Goal: Task Accomplishment & Management: Use online tool/utility

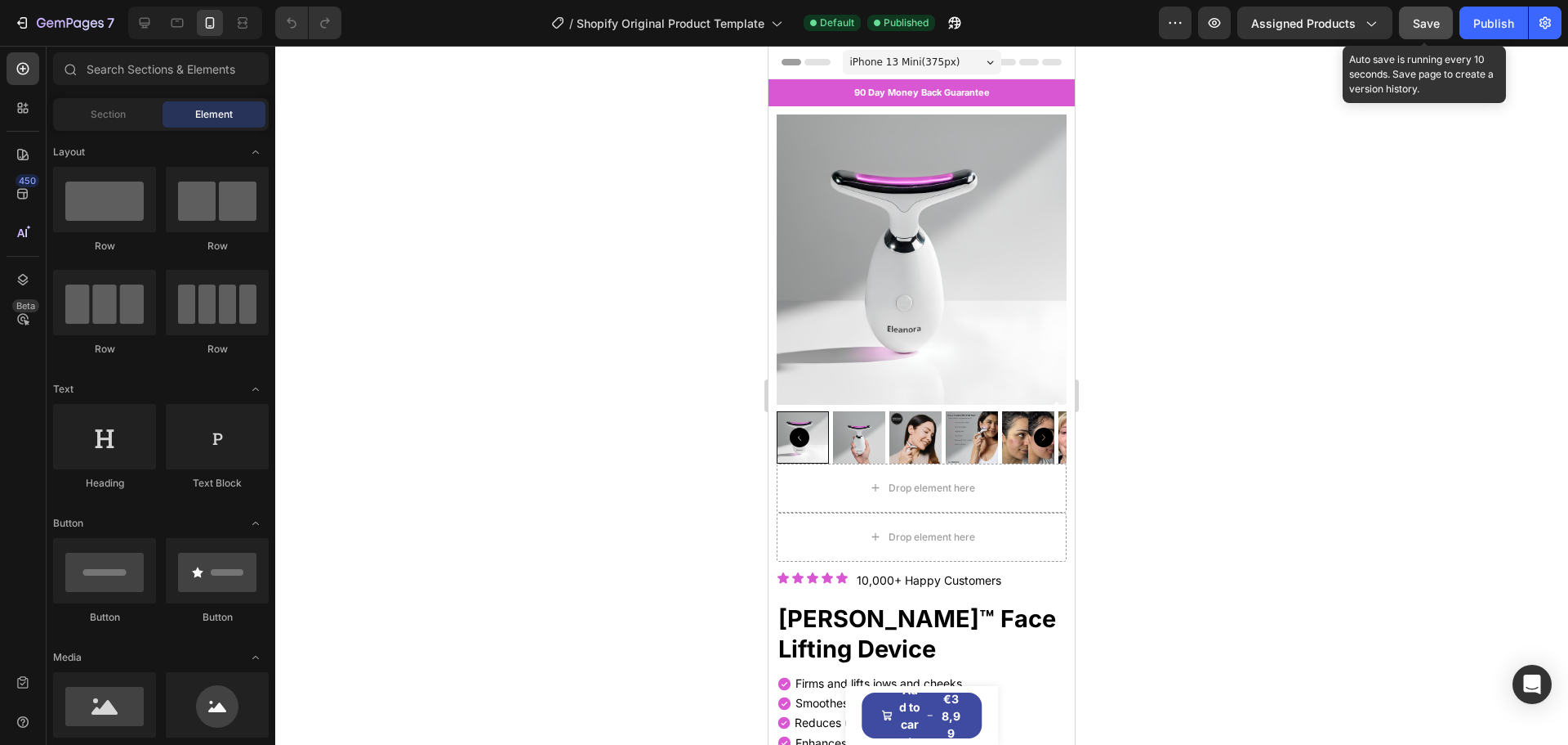
click at [1432, 21] on span "Save" at bounding box center [1426, 23] width 27 height 14
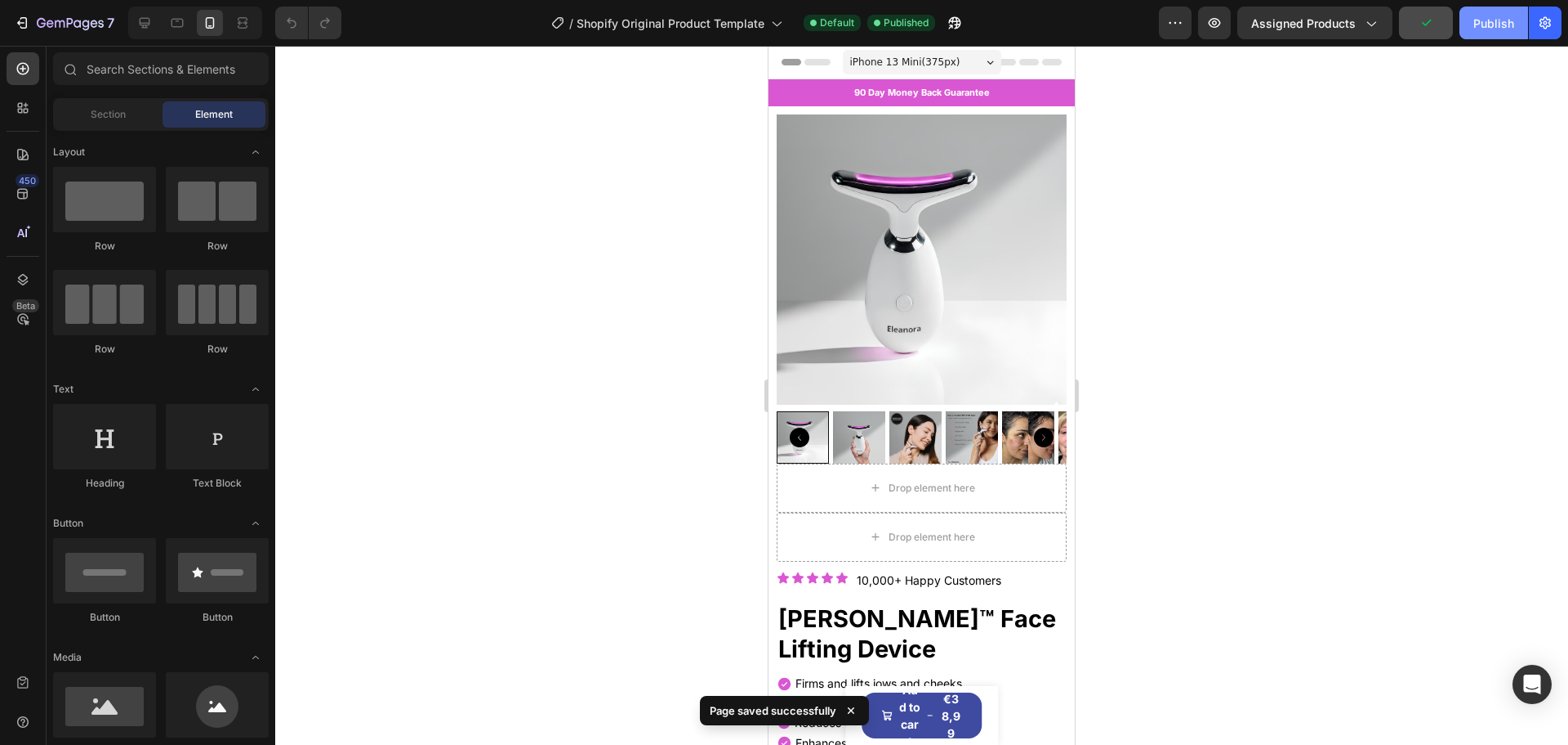
click at [1488, 35] on button "Publish" at bounding box center [1494, 22] width 69 height 33
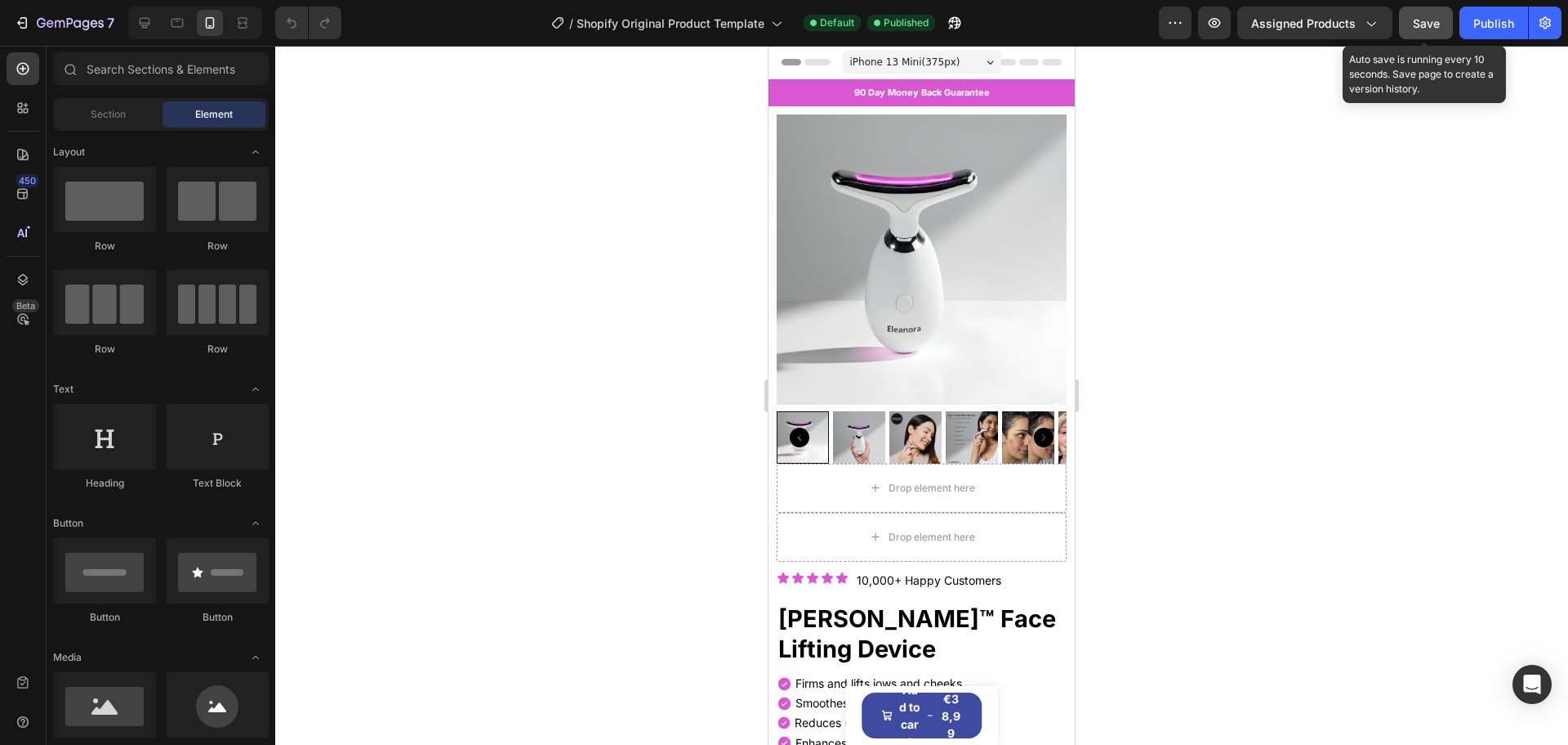
click at [1407, 24] on button "Save" at bounding box center [1426, 22] width 54 height 33
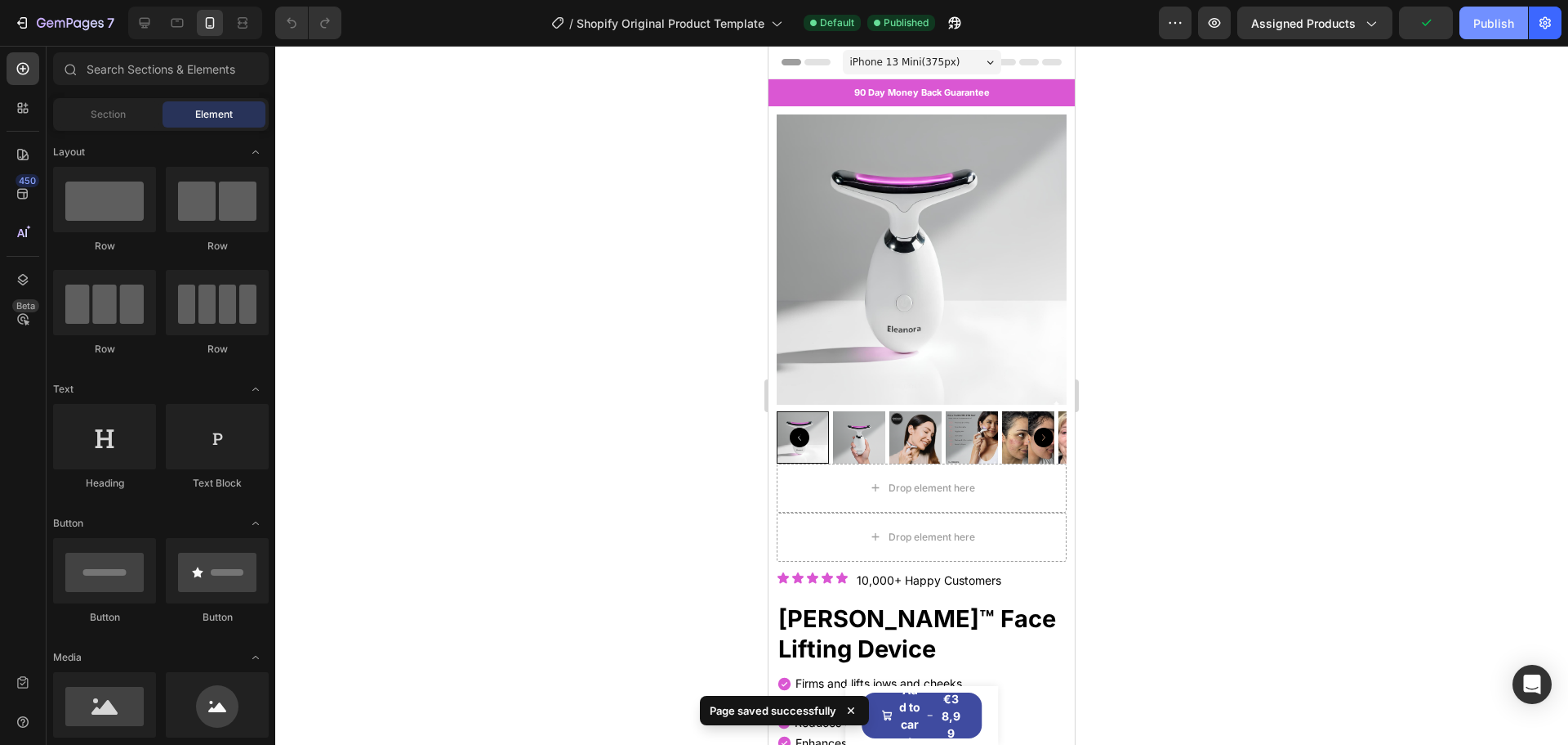
click at [1508, 26] on div "Publish" at bounding box center [1494, 23] width 41 height 17
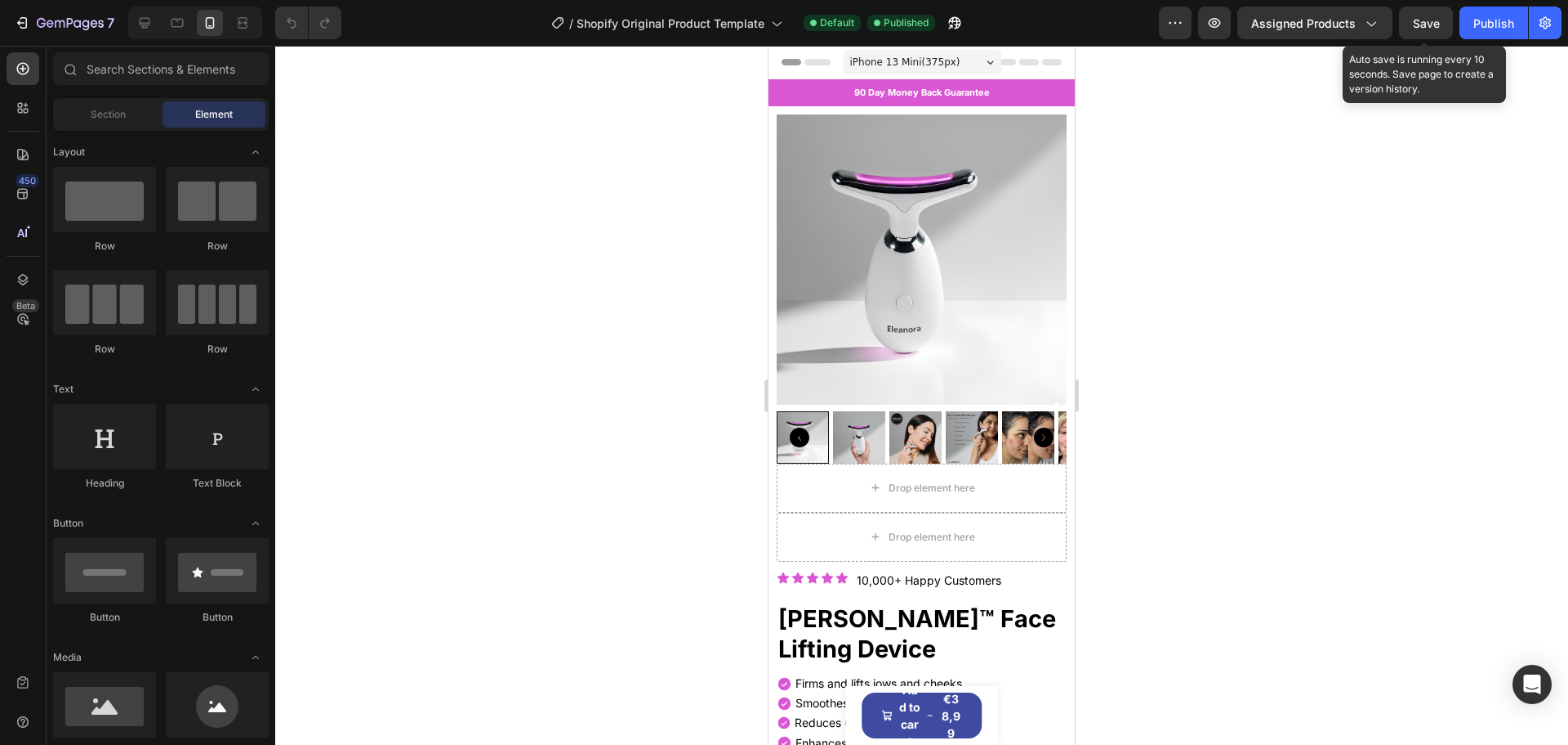
click at [1429, 15] on div "Save" at bounding box center [1426, 23] width 27 height 17
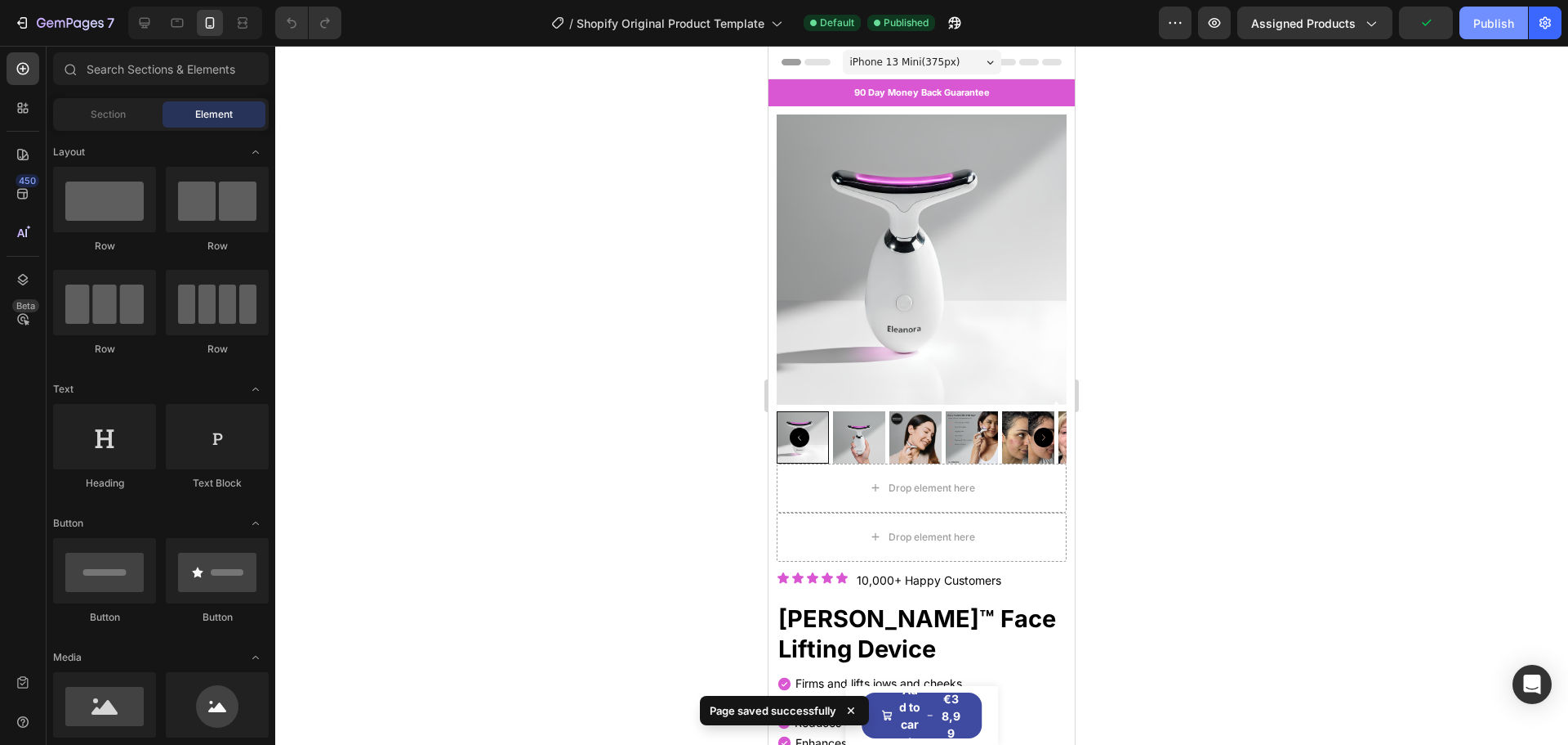
click at [1468, 25] on button "Publish" at bounding box center [1494, 22] width 69 height 33
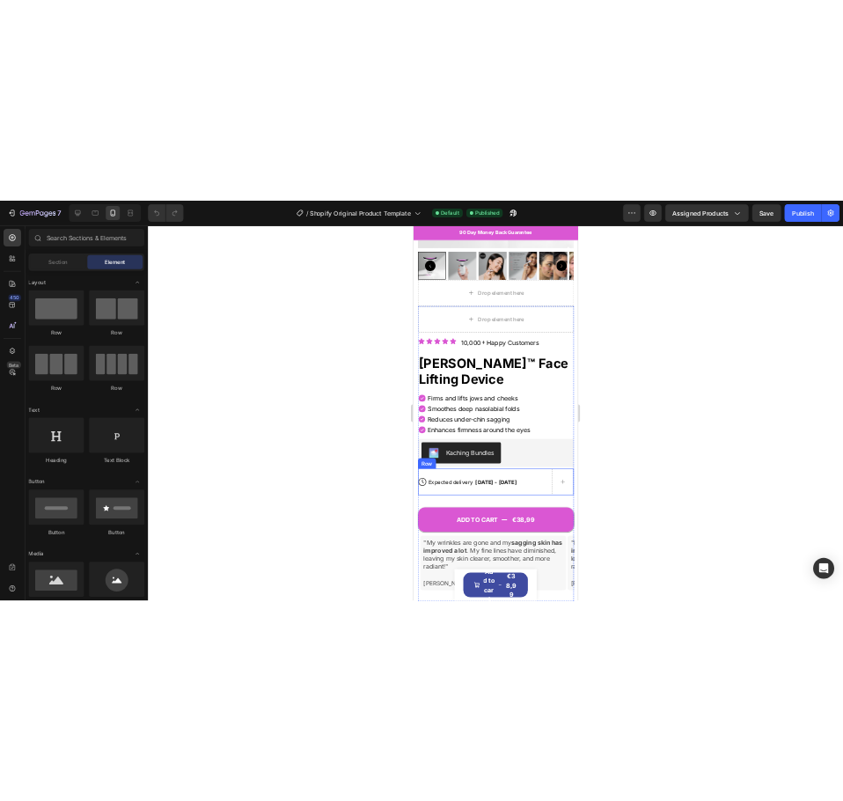
scroll to position [342, 0]
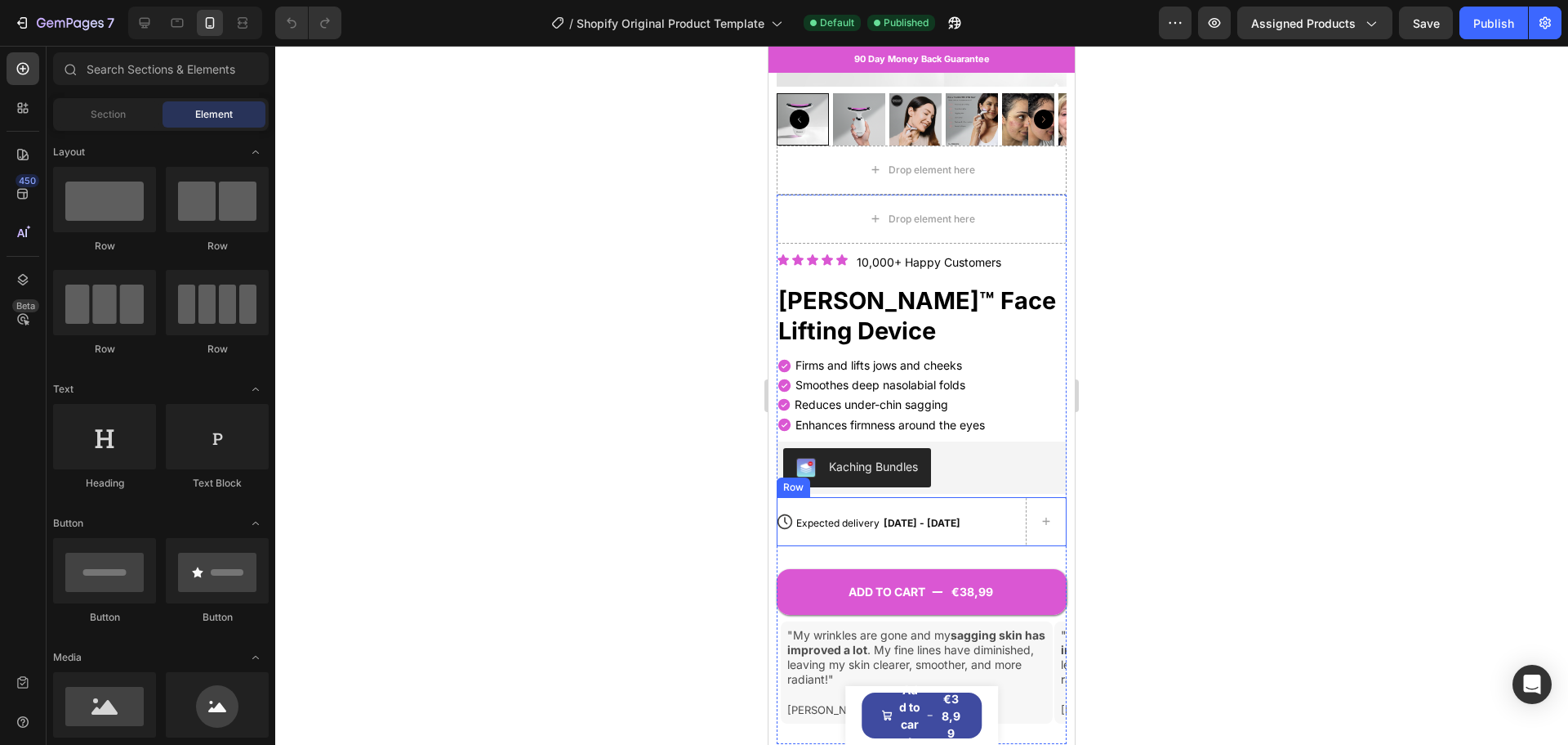
click at [908, 522] on div "Expected delivery [DATE] - [DATE] Delivery Date" at bounding box center [909, 521] width 229 height 49
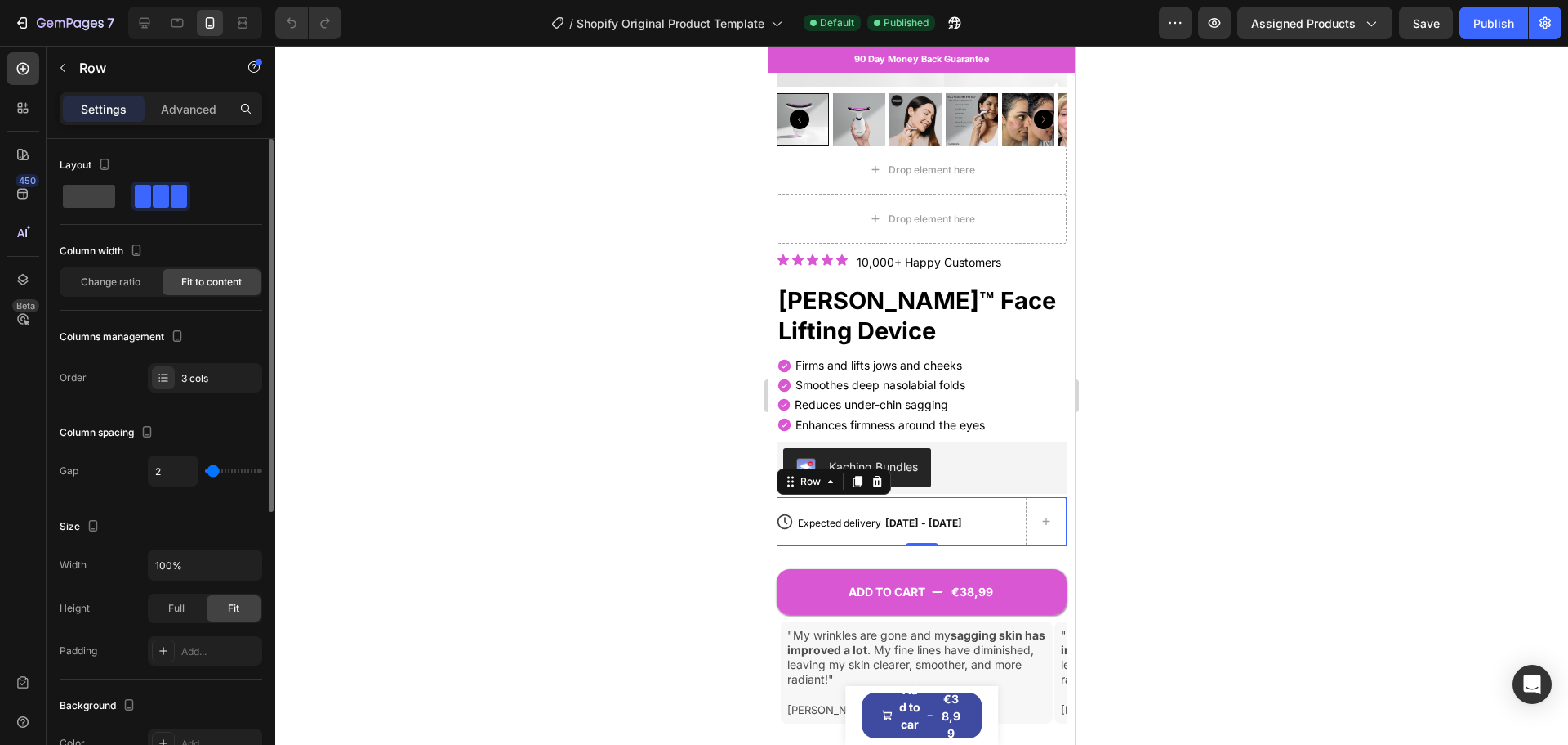
type input "4"
click at [214, 470] on input "range" at bounding box center [234, 471] width 58 height 4
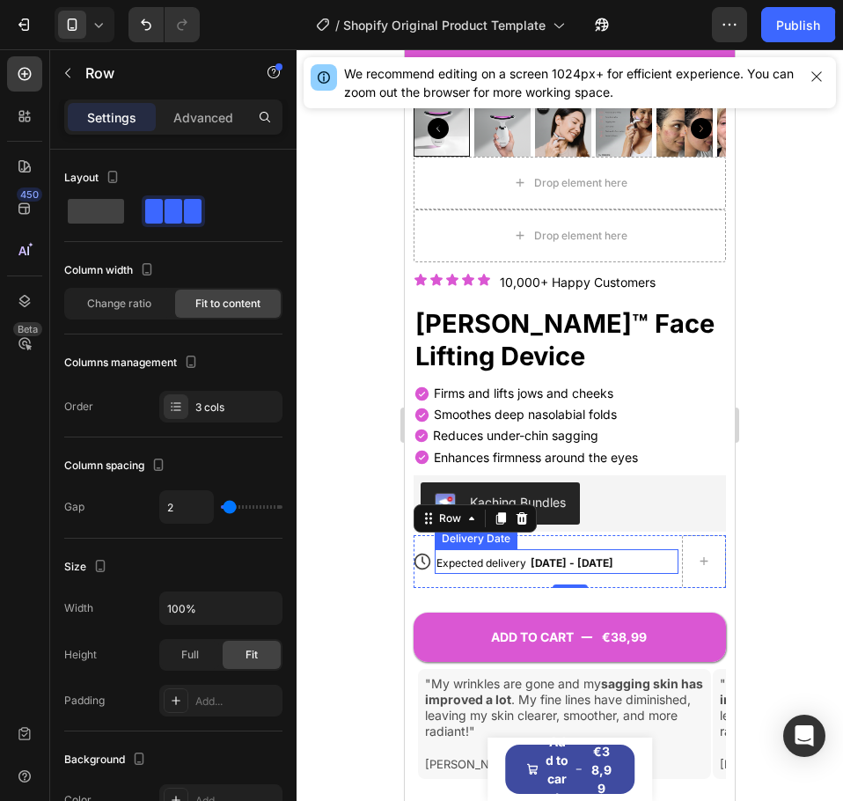
click at [436, 550] on div "Expected delivery [DATE] - [DATE]" at bounding box center [557, 561] width 244 height 25
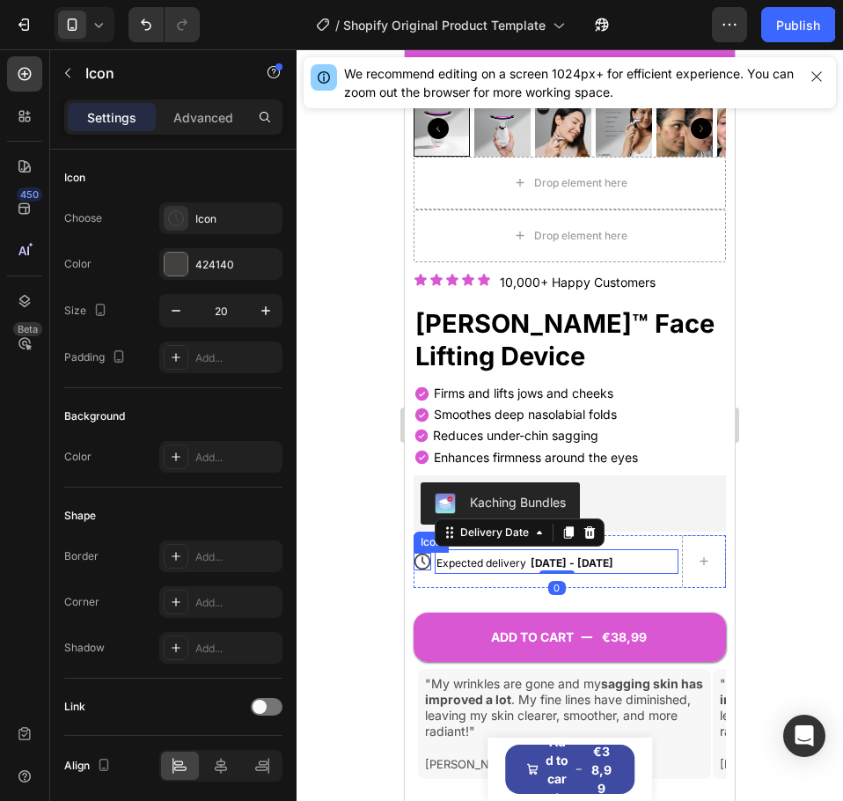
click at [428, 553] on icon at bounding box center [423, 562] width 18 height 18
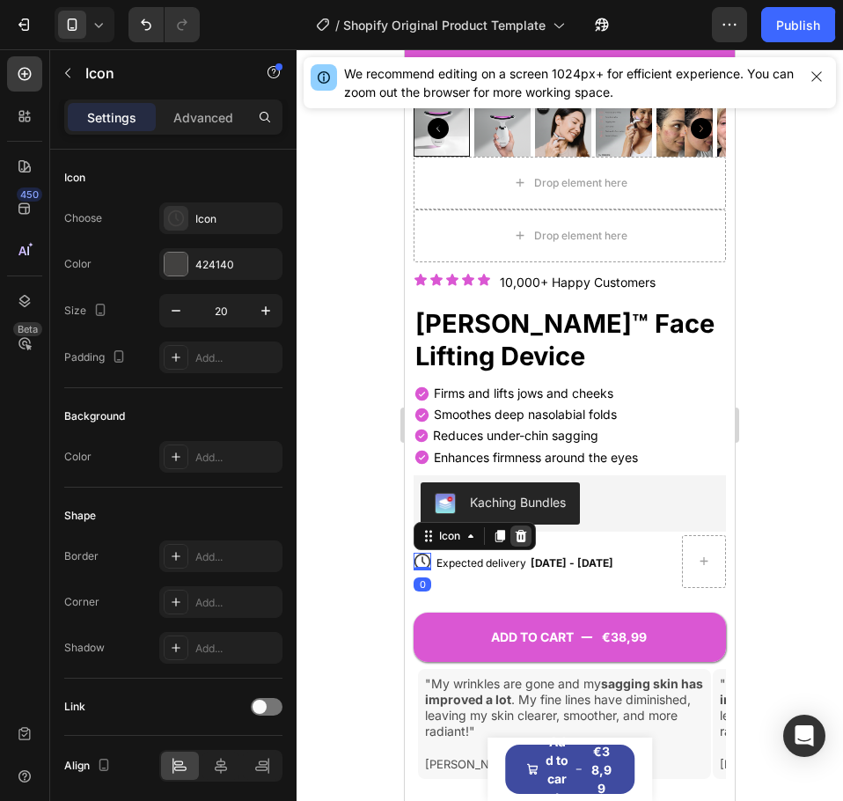
click at [523, 529] on icon at bounding box center [521, 536] width 14 height 14
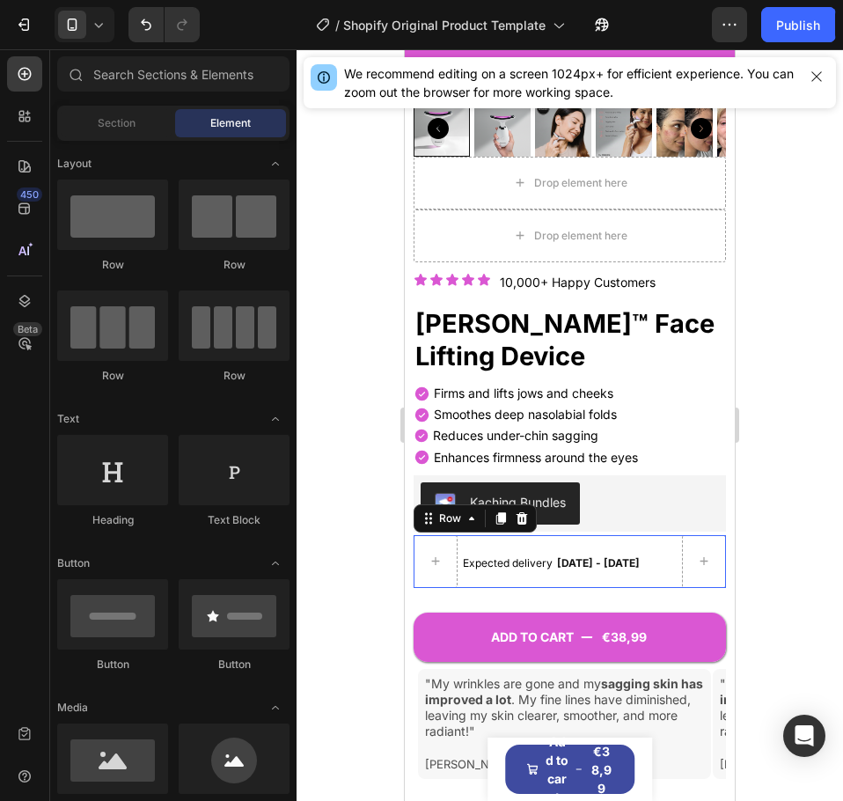
click at [523, 565] on div "Expected delivery [DATE] - [DATE] Delivery Date" at bounding box center [569, 561] width 217 height 53
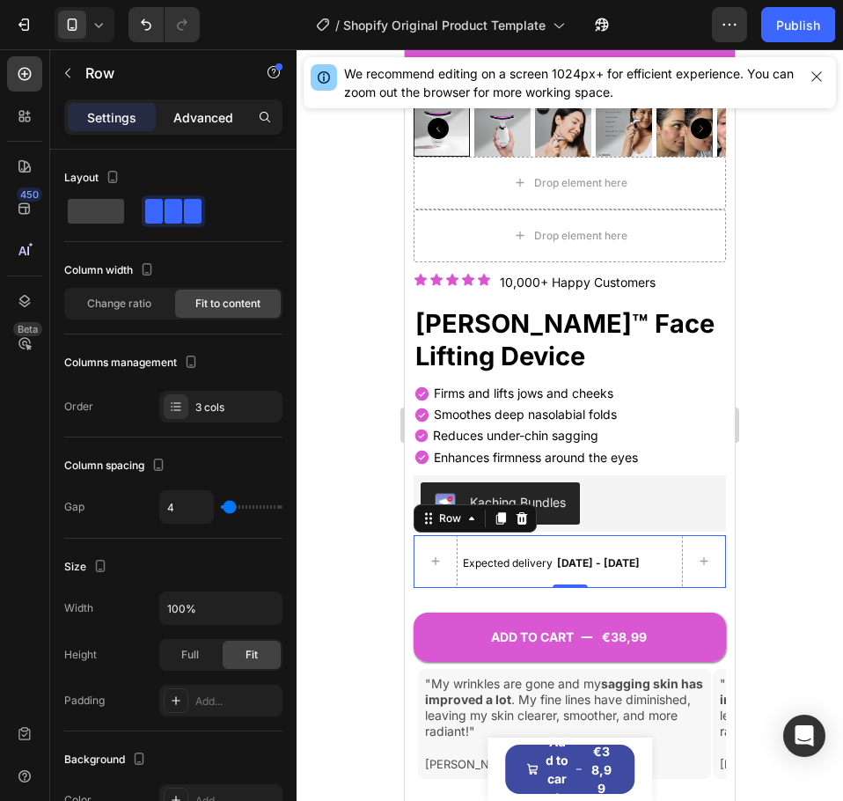
click at [194, 118] on p "Advanced" at bounding box center [203, 117] width 60 height 18
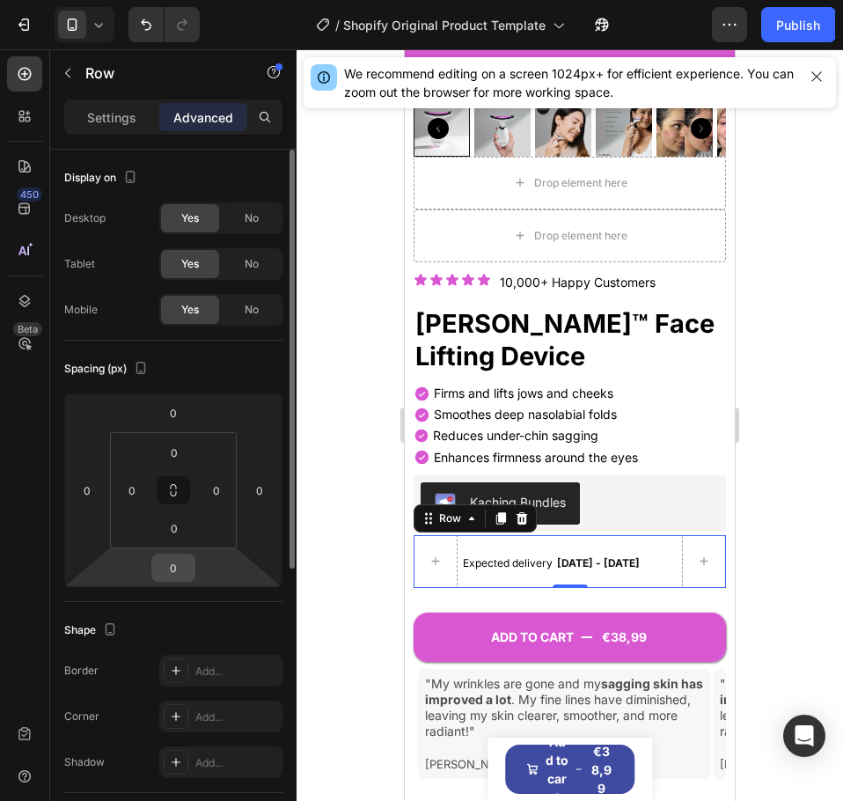
click at [175, 555] on input "0" at bounding box center [173, 567] width 35 height 26
type input "-10"
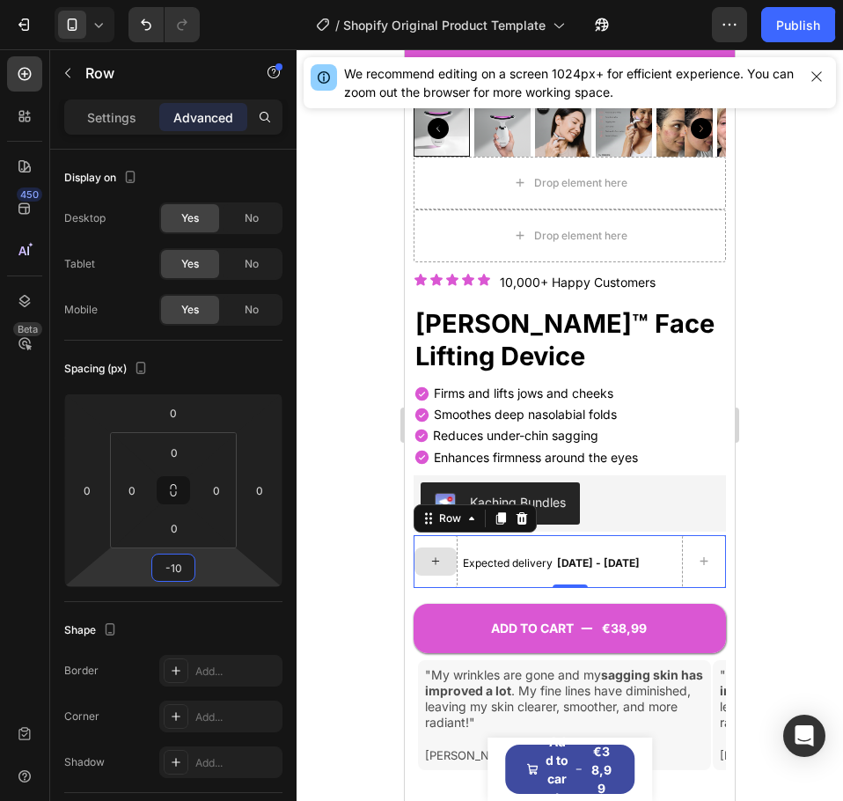
click at [437, 553] on icon at bounding box center [436, 560] width 14 height 15
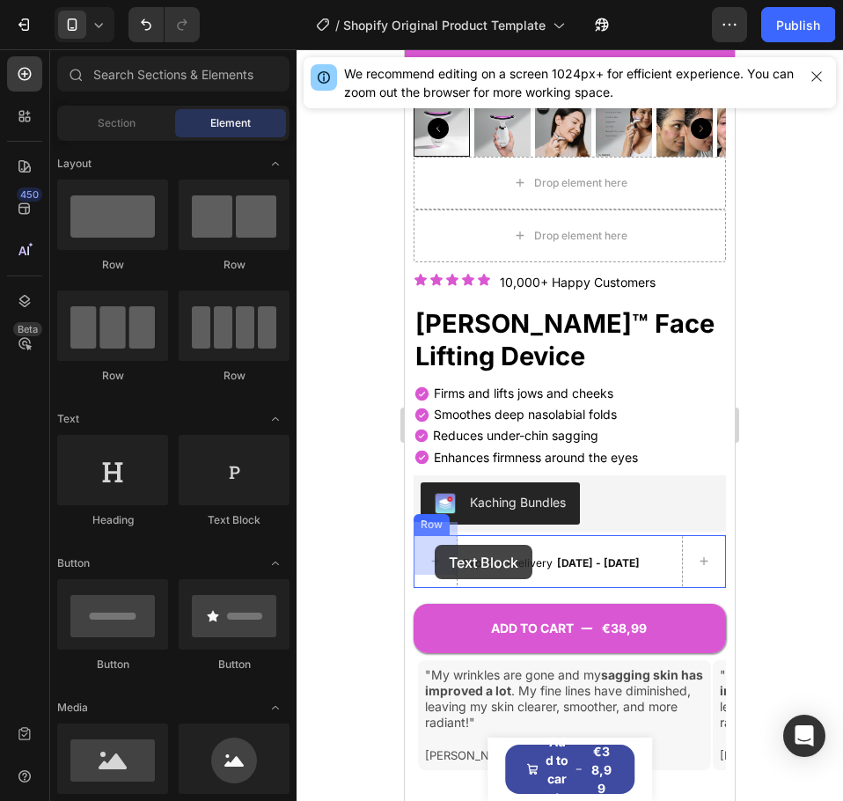
drag, startPoint x: 648, startPoint y: 522, endPoint x: 436, endPoint y: 545, distance: 213.3
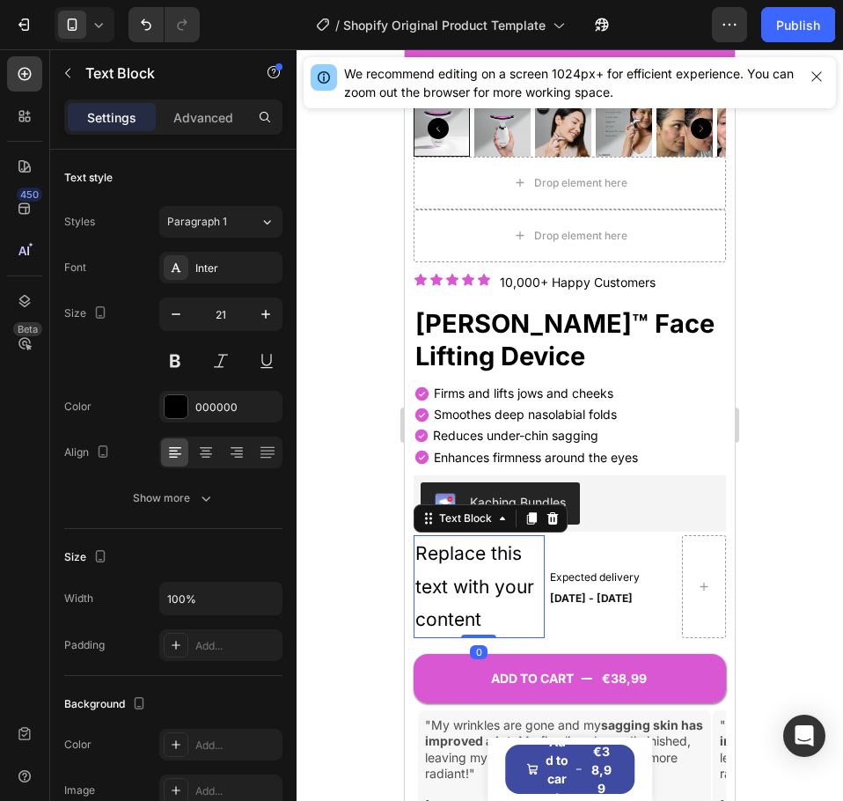
click at [462, 575] on div "Replace this text with your content" at bounding box center [479, 586] width 131 height 103
click at [462, 575] on p "Replace this text with your content" at bounding box center [479, 586] width 128 height 99
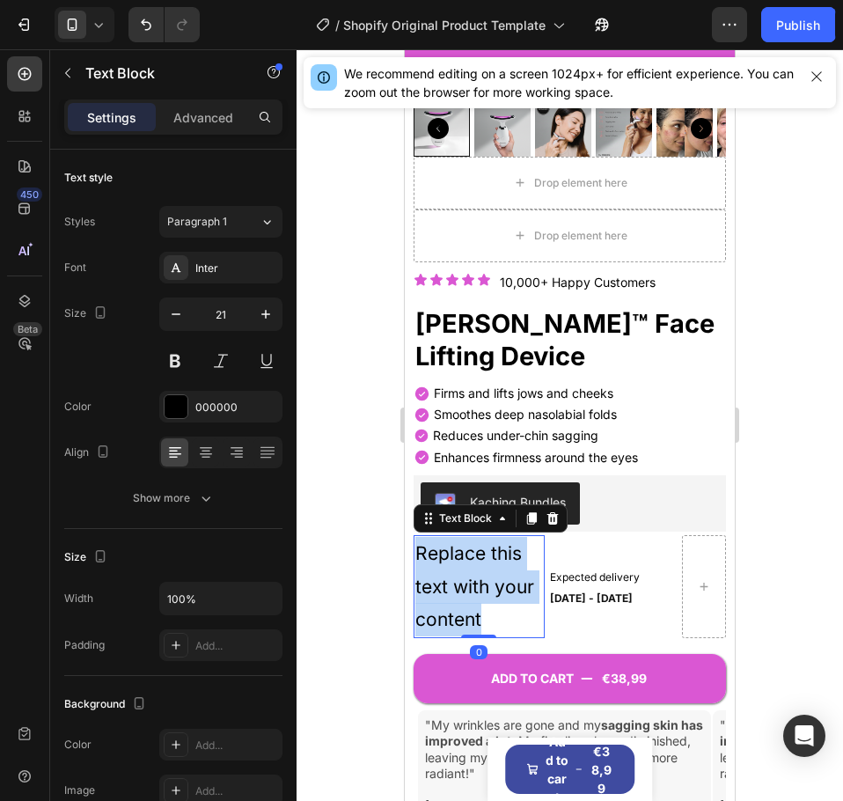
click at [462, 575] on p "Replace this text with your content" at bounding box center [479, 586] width 128 height 99
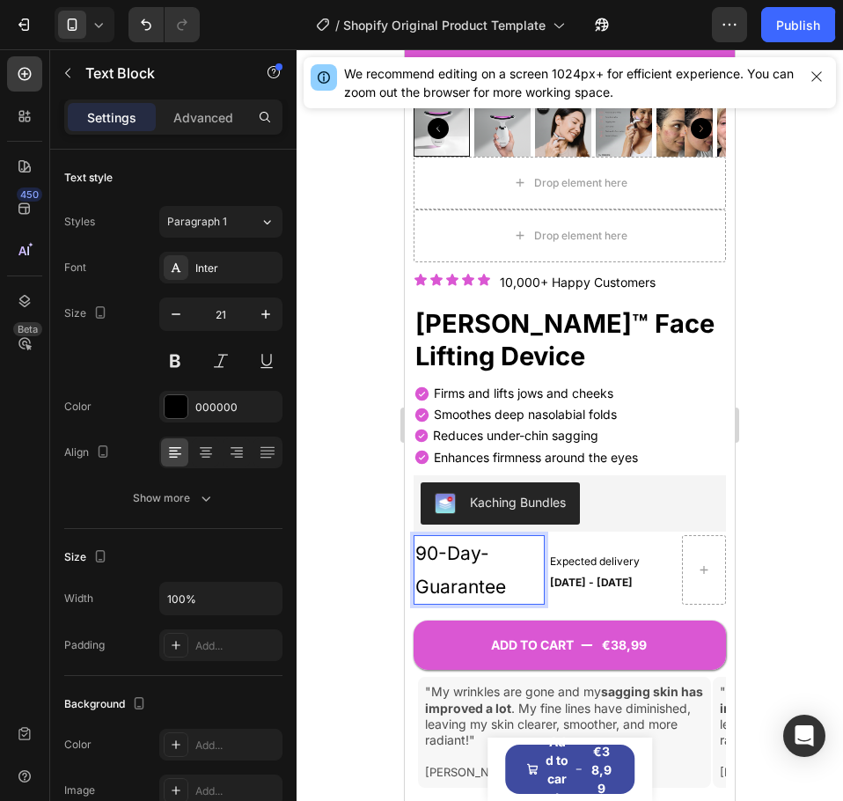
click at [467, 548] on p "90-Day-Guarantee" at bounding box center [479, 570] width 128 height 67
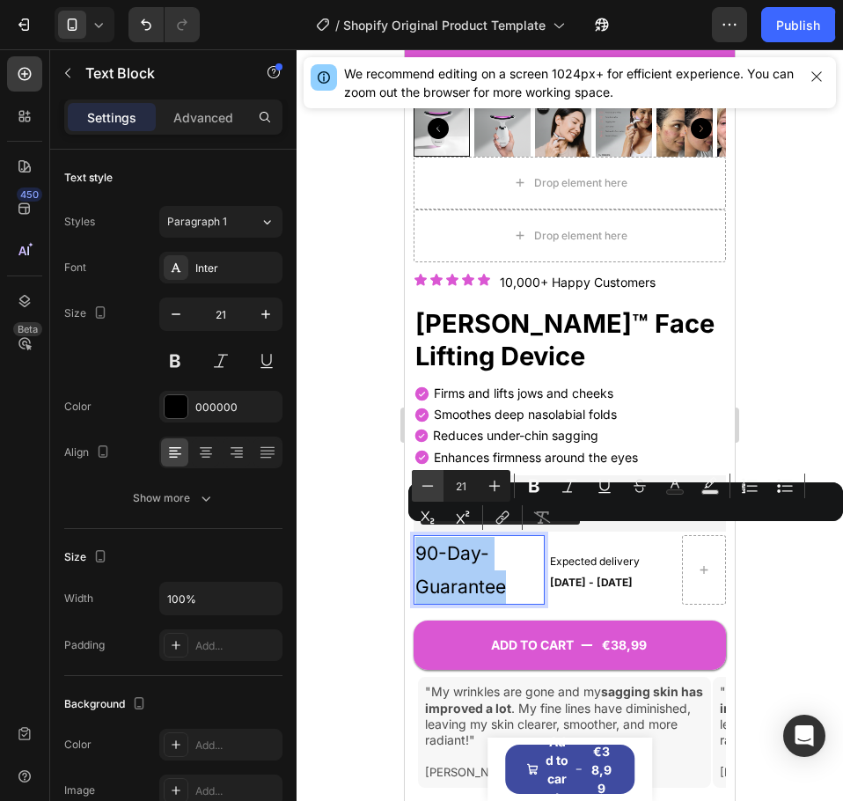
click at [434, 487] on icon "Editor contextual toolbar" at bounding box center [428, 486] width 18 height 18
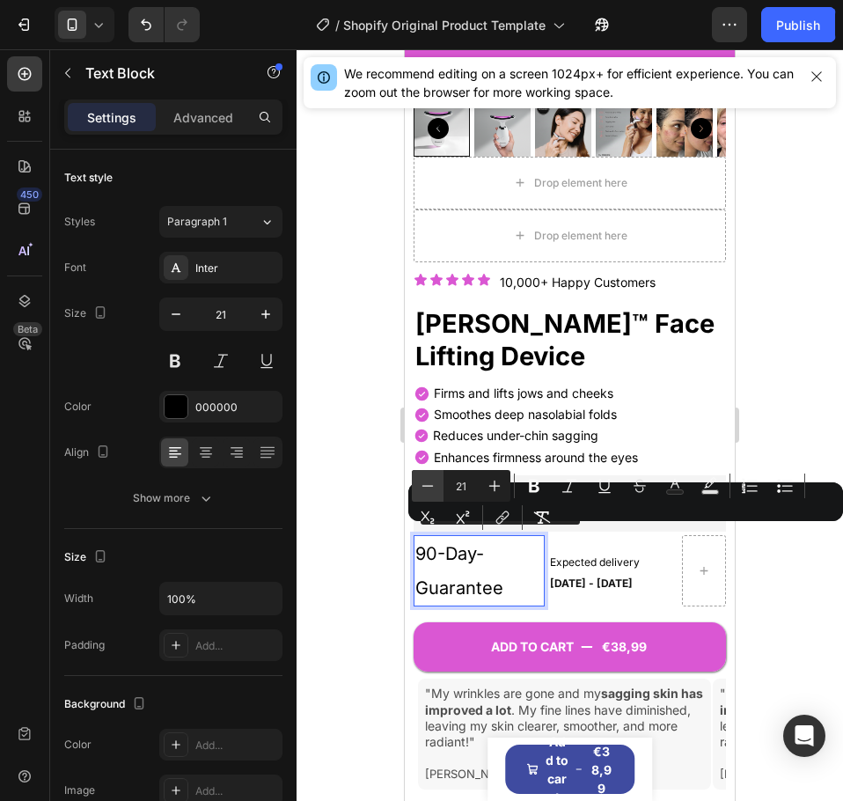
click at [434, 487] on icon "Editor contextual toolbar" at bounding box center [428, 486] width 18 height 18
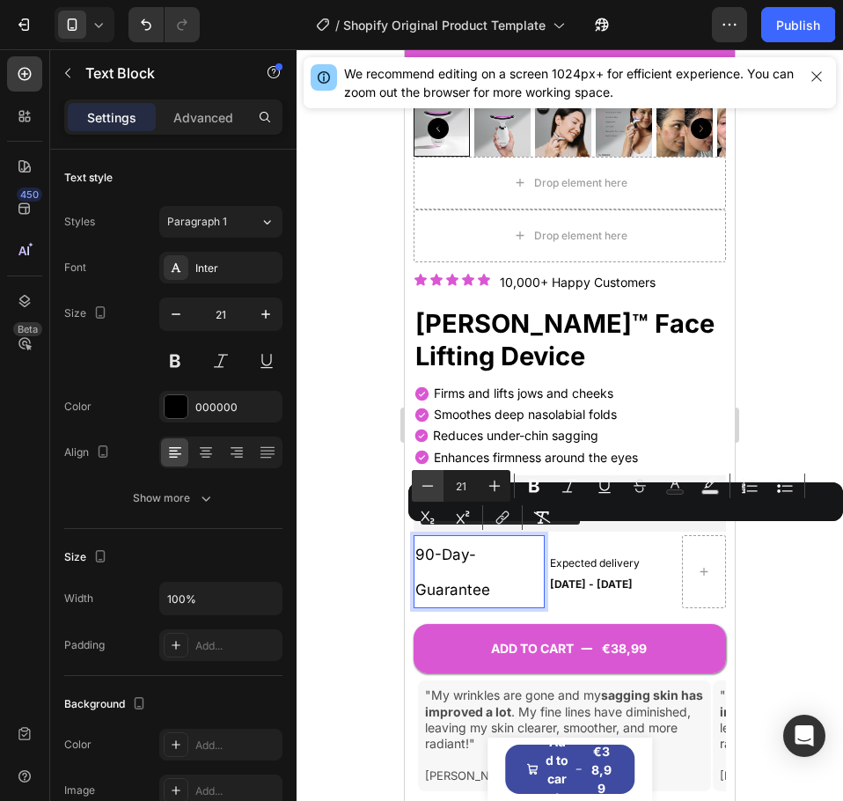
click at [434, 487] on icon "Editor contextual toolbar" at bounding box center [428, 486] width 18 height 18
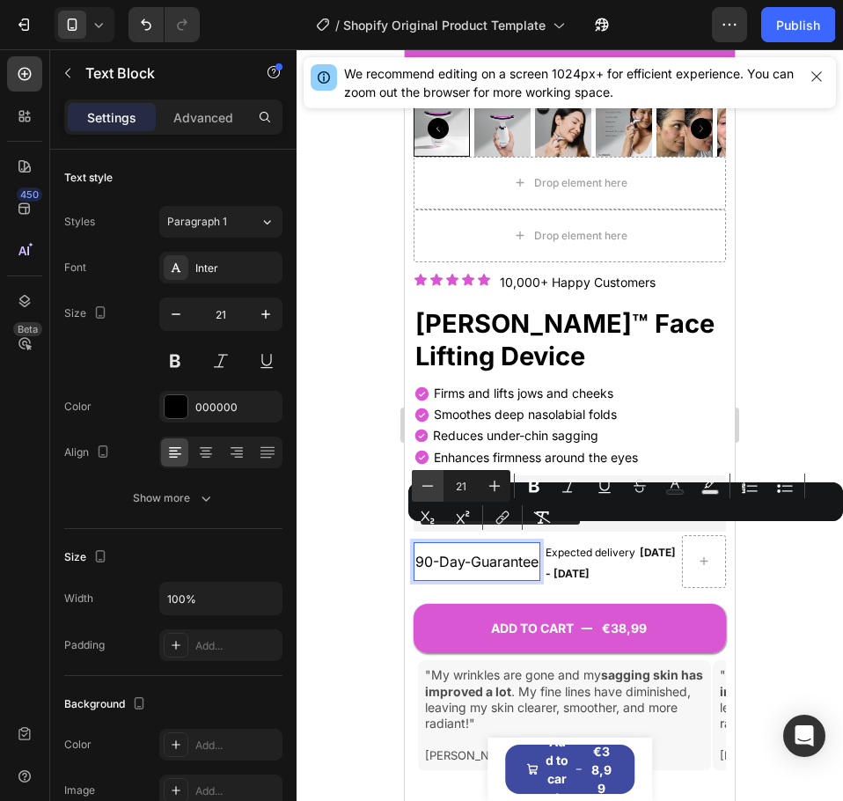
click at [434, 487] on icon "Editor contextual toolbar" at bounding box center [428, 486] width 18 height 18
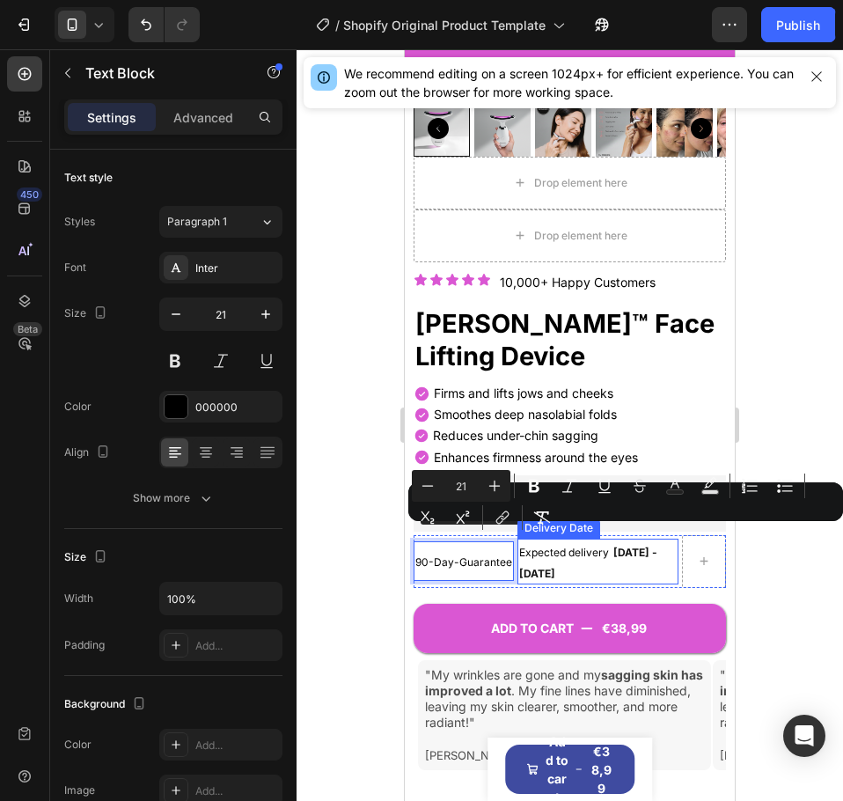
click at [583, 556] on div "Expected delivery [DATE] - [DATE]" at bounding box center [597, 562] width 161 height 46
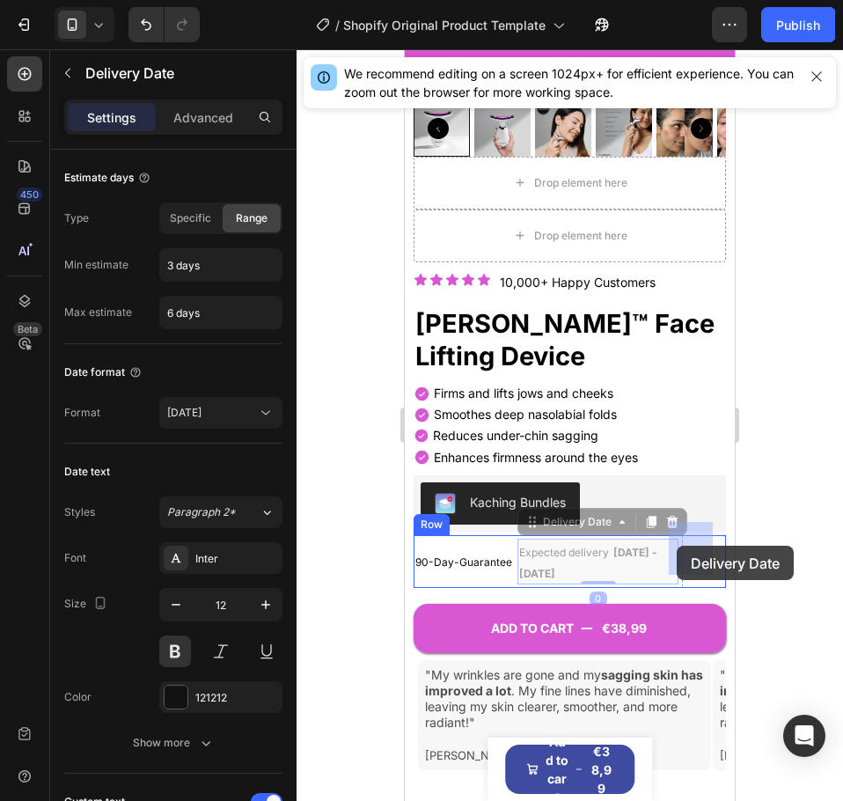
drag, startPoint x: 583, startPoint y: 553, endPoint x: 679, endPoint y: 547, distance: 96.1
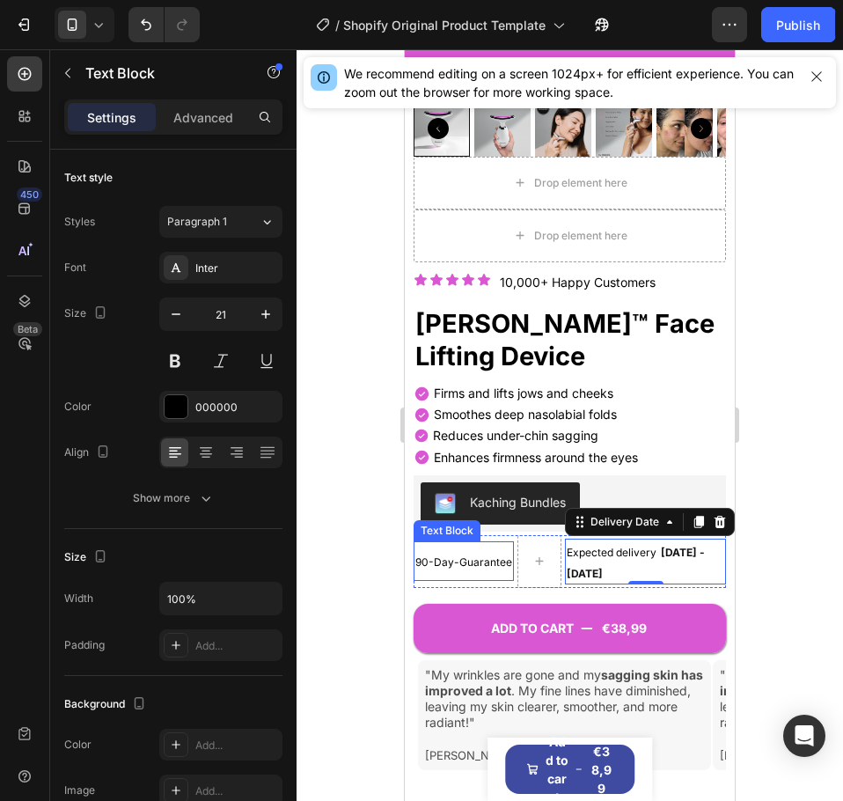
click at [443, 556] on p "90-Day-Guarantee" at bounding box center [463, 561] width 97 height 36
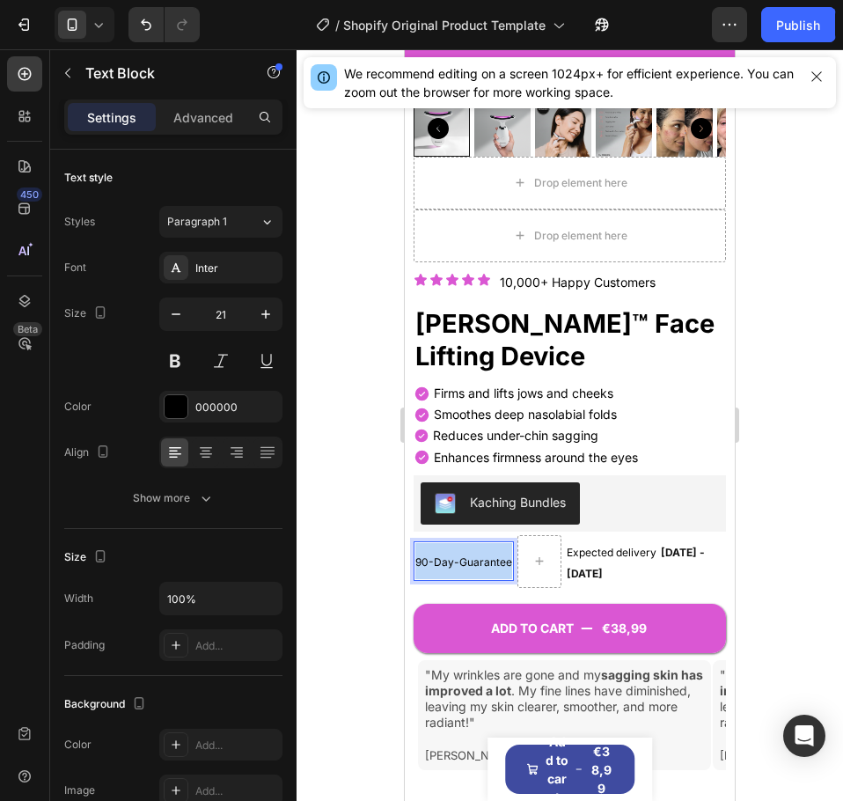
click at [443, 556] on p "90-Day-Guarantee" at bounding box center [463, 561] width 97 height 36
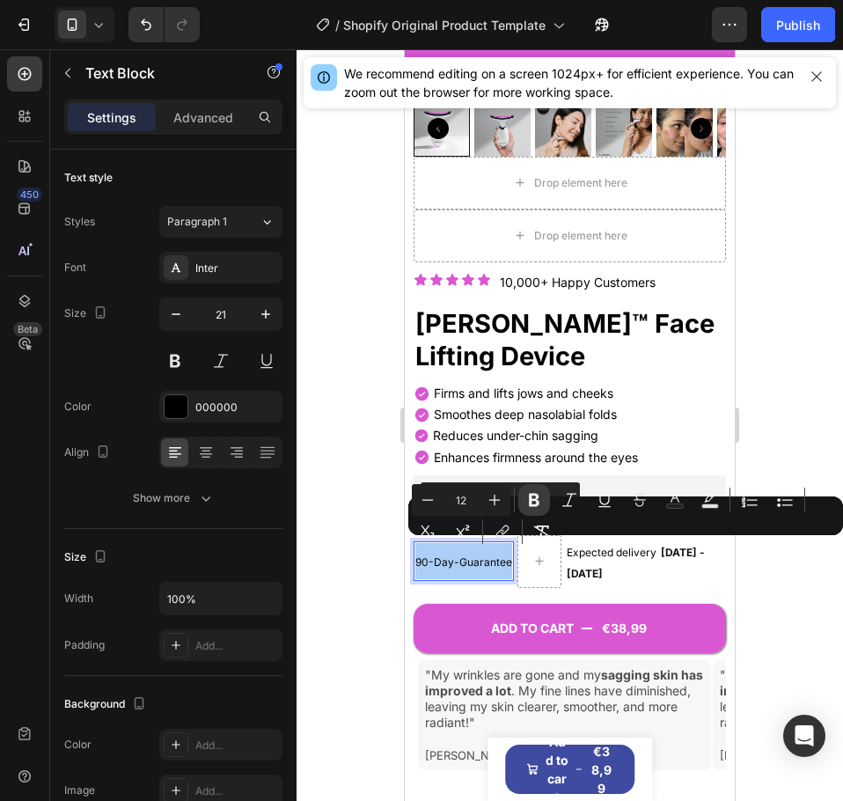
click at [530, 503] on icon "Editor contextual toolbar" at bounding box center [534, 500] width 11 height 13
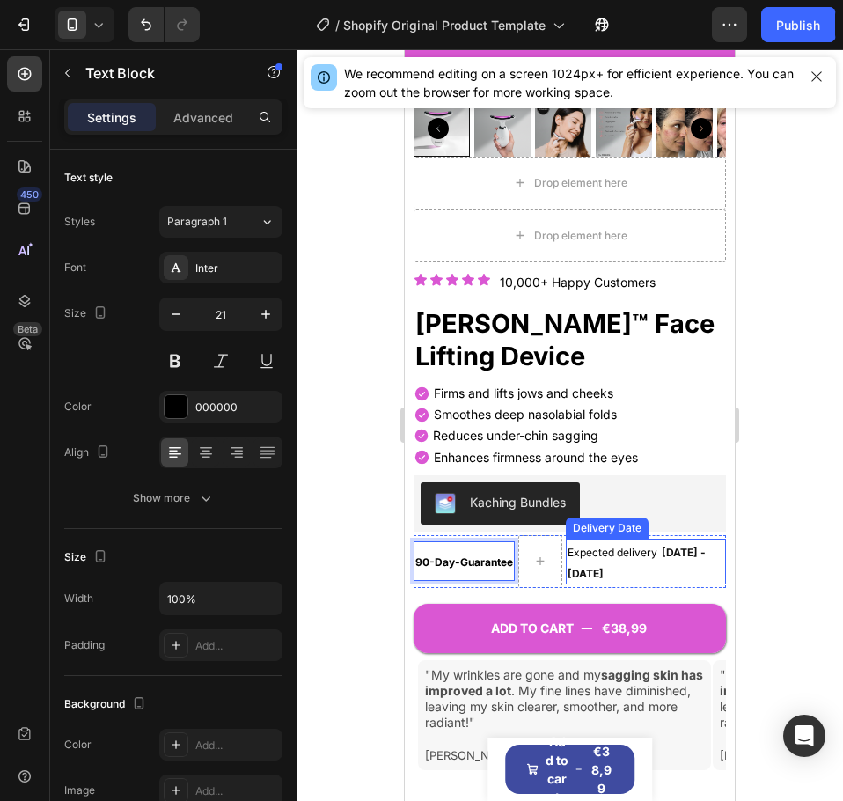
click at [605, 553] on div "Expected delivery [DATE] - [DATE]" at bounding box center [646, 562] width 160 height 46
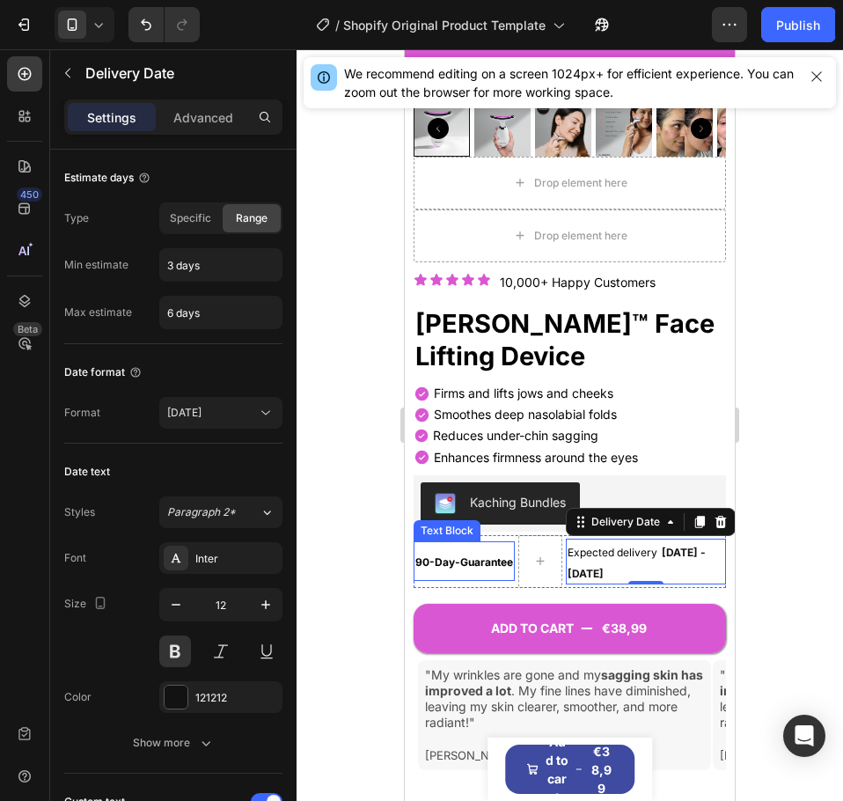
click at [508, 555] on strong "90-Day-Guarantee" at bounding box center [464, 561] width 98 height 13
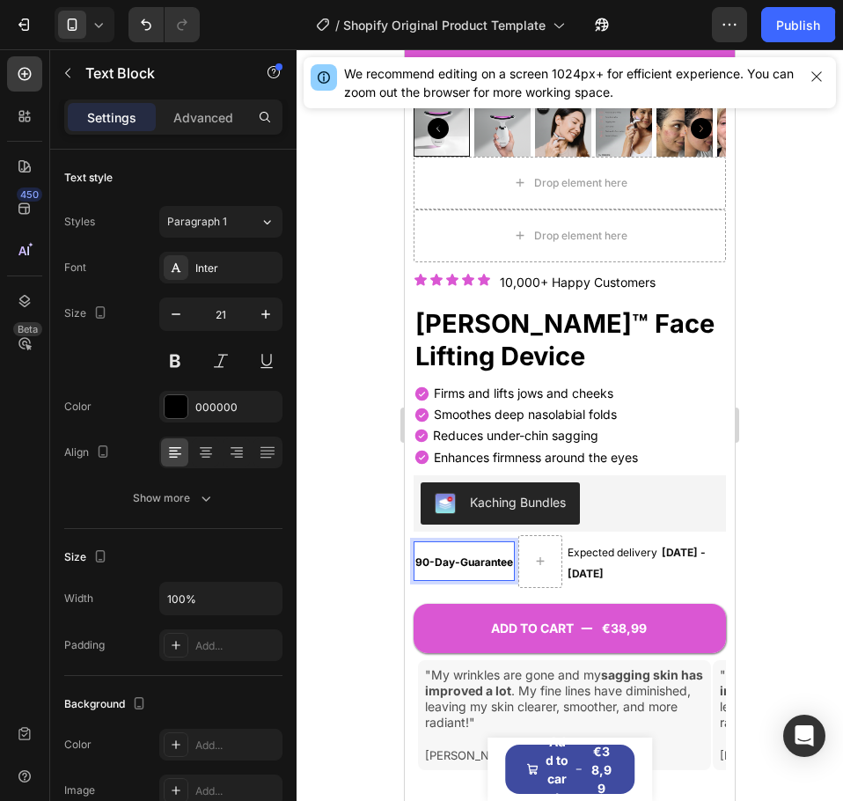
click at [802, 523] on div at bounding box center [570, 424] width 546 height 751
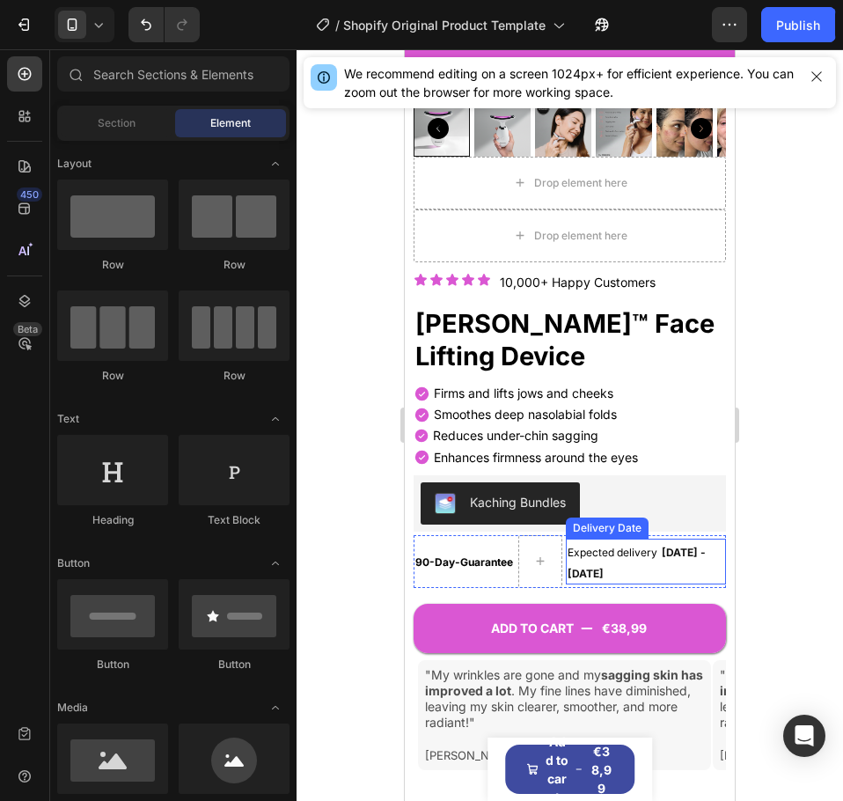
click at [602, 557] on div "Expected delivery [DATE] - [DATE]" at bounding box center [646, 562] width 160 height 46
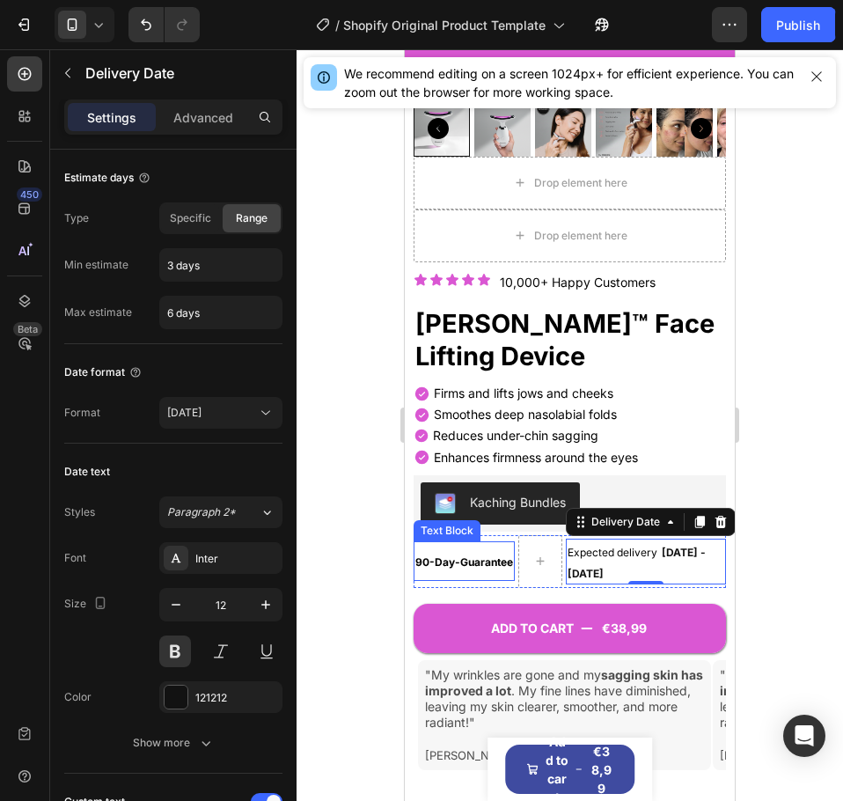
click at [430, 555] on strong "90-Day-Guarantee" at bounding box center [464, 561] width 98 height 13
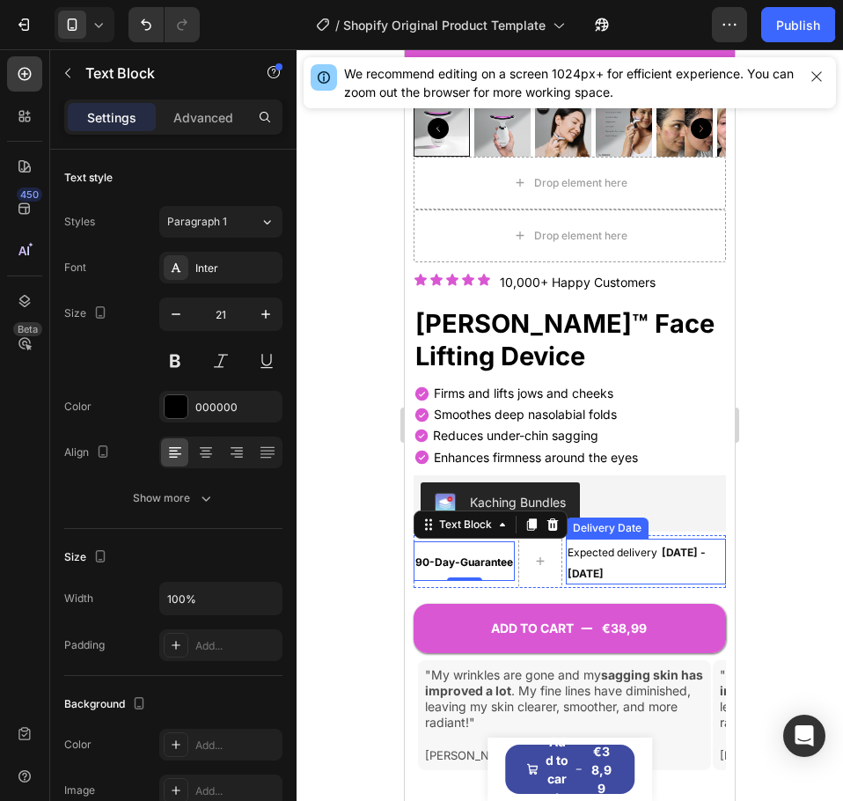
click at [639, 546] on div "Expected delivery [DATE] - [DATE]" at bounding box center [646, 562] width 160 height 46
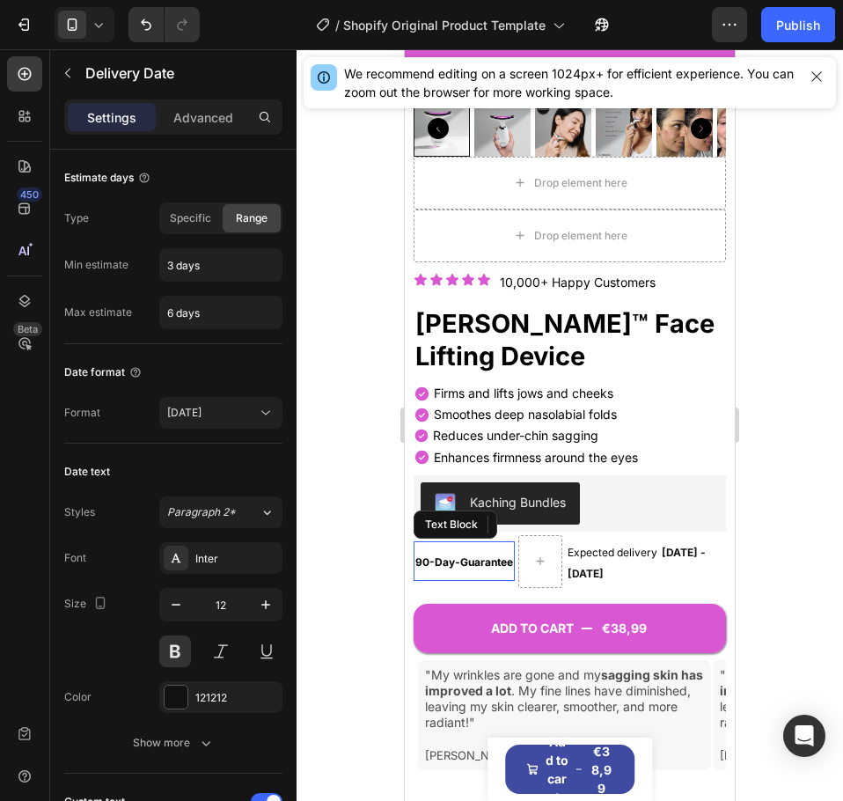
click at [479, 555] on strong "90-Day-Guarantee" at bounding box center [464, 561] width 98 height 13
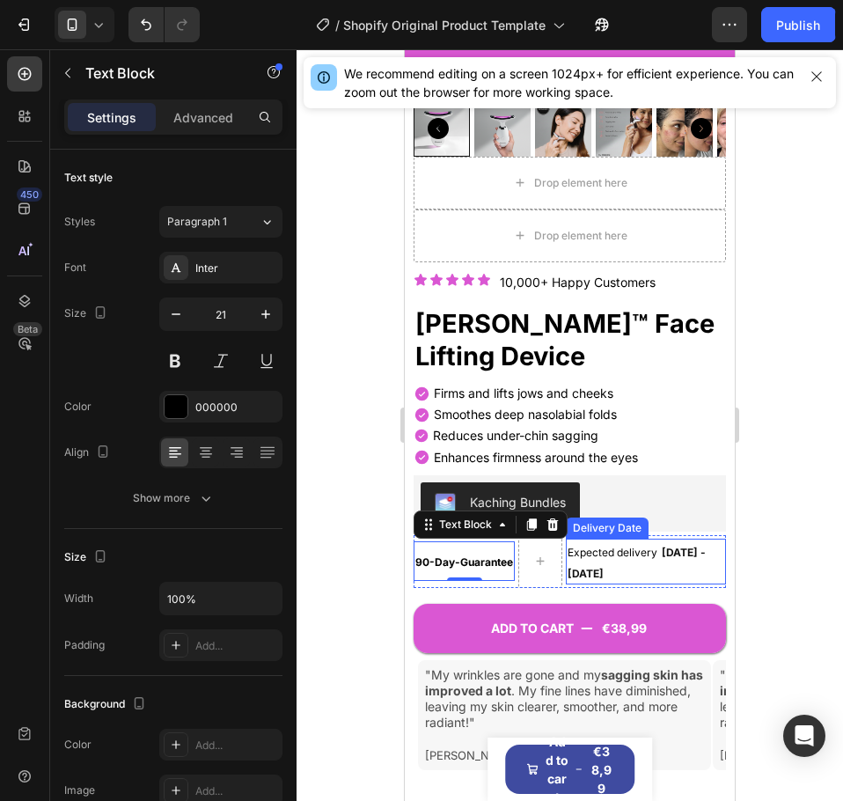
click at [599, 553] on span "[DATE] - [DATE]" at bounding box center [637, 563] width 138 height 34
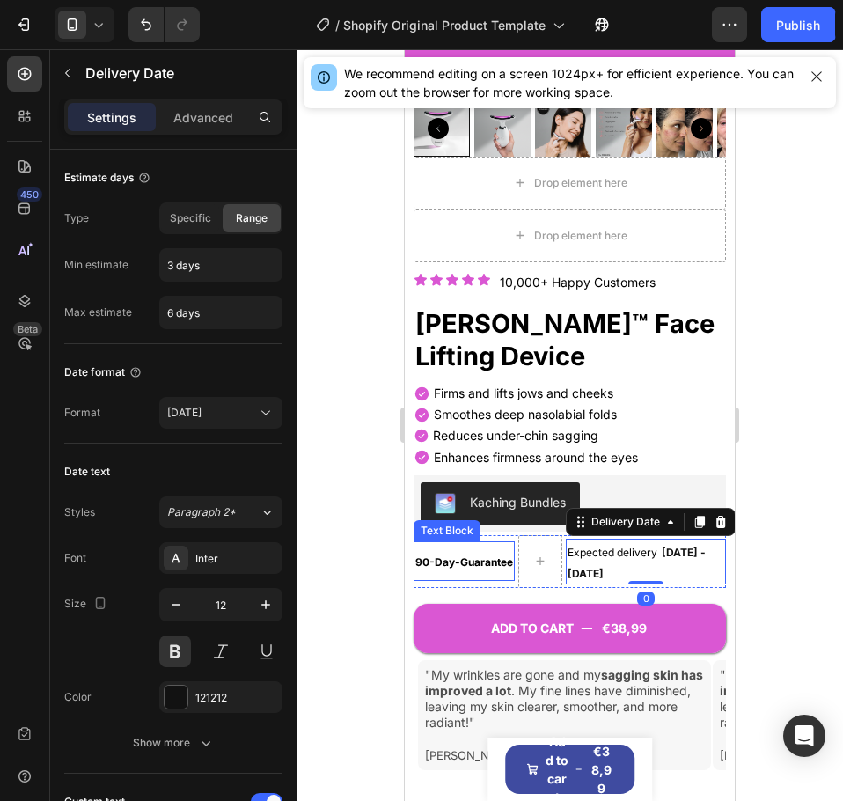
click at [494, 555] on strong "90-Day-Guarantee" at bounding box center [464, 561] width 98 height 13
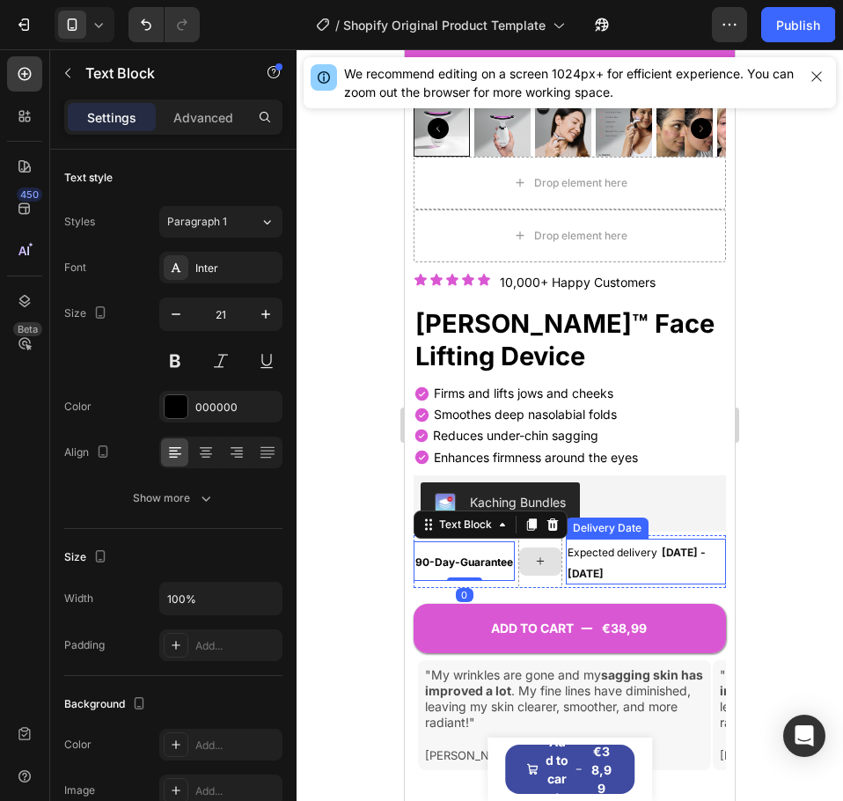
click at [641, 553] on div "Expected delivery [DATE] - [DATE]" at bounding box center [646, 562] width 160 height 46
click at [469, 555] on strong "90-Day-Guarantee" at bounding box center [464, 561] width 98 height 13
click at [609, 553] on div "Expected delivery [DATE] - [DATE]" at bounding box center [646, 562] width 160 height 46
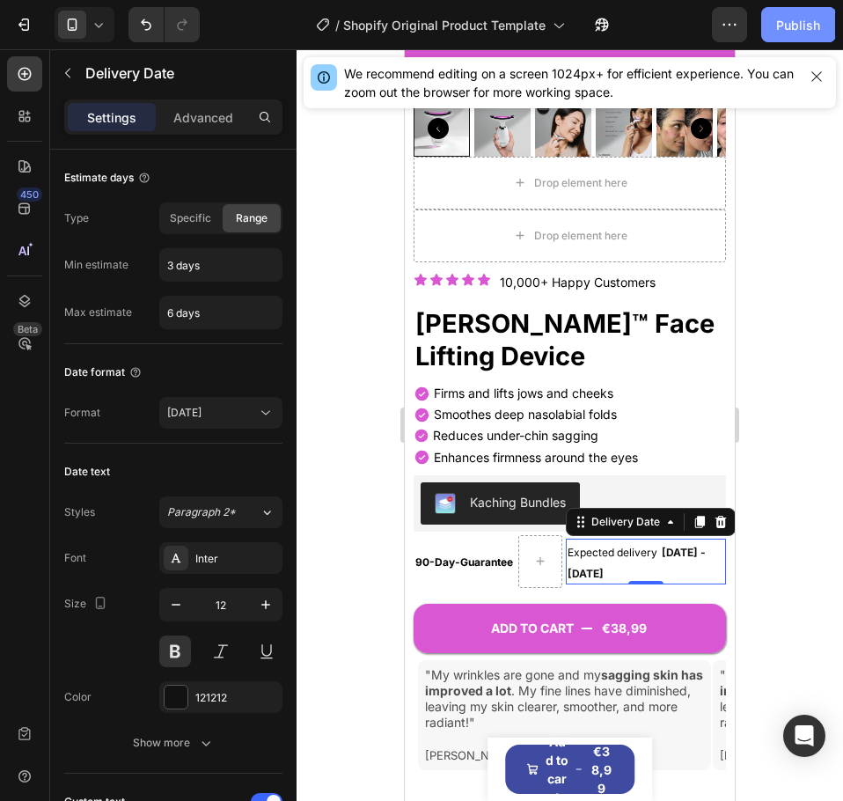
click at [781, 31] on div "Publish" at bounding box center [798, 25] width 44 height 18
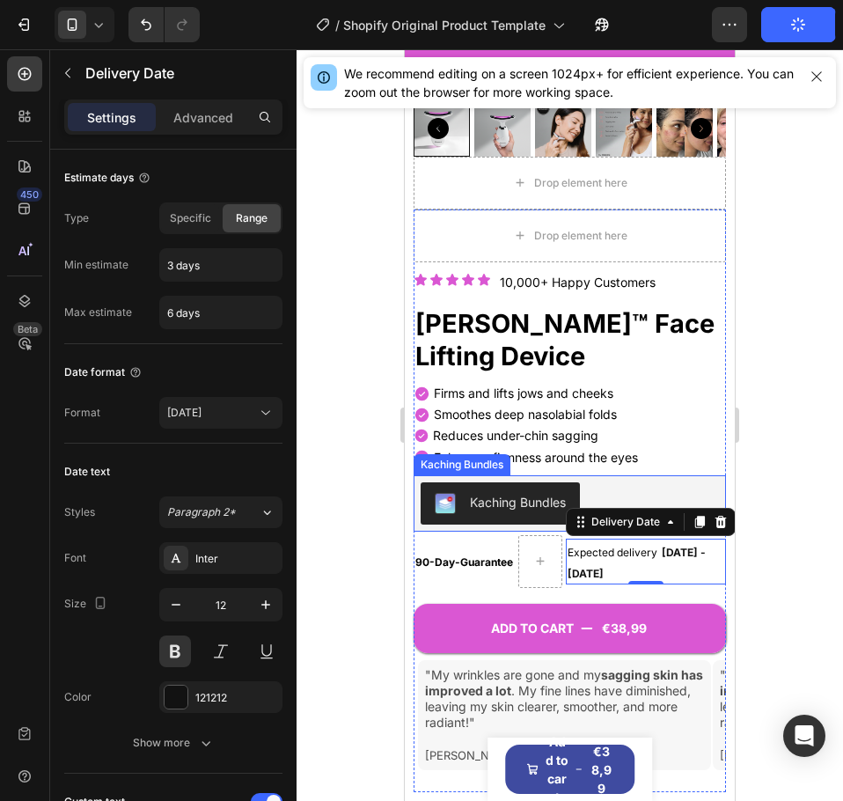
scroll to position [499, 0]
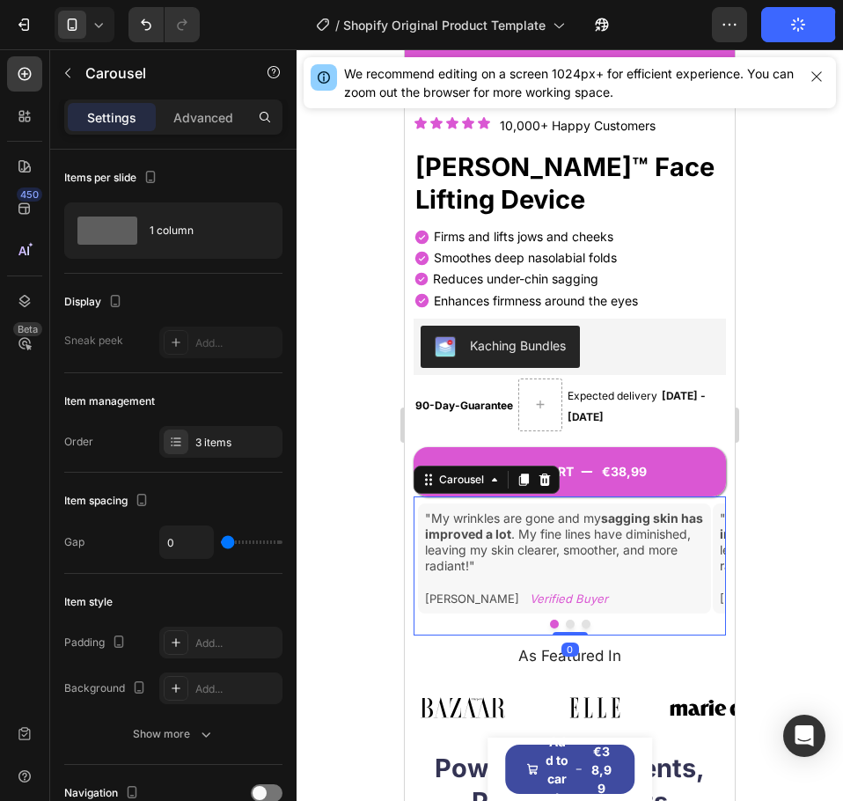
click at [566, 619] on button "Dot" at bounding box center [570, 623] width 9 height 9
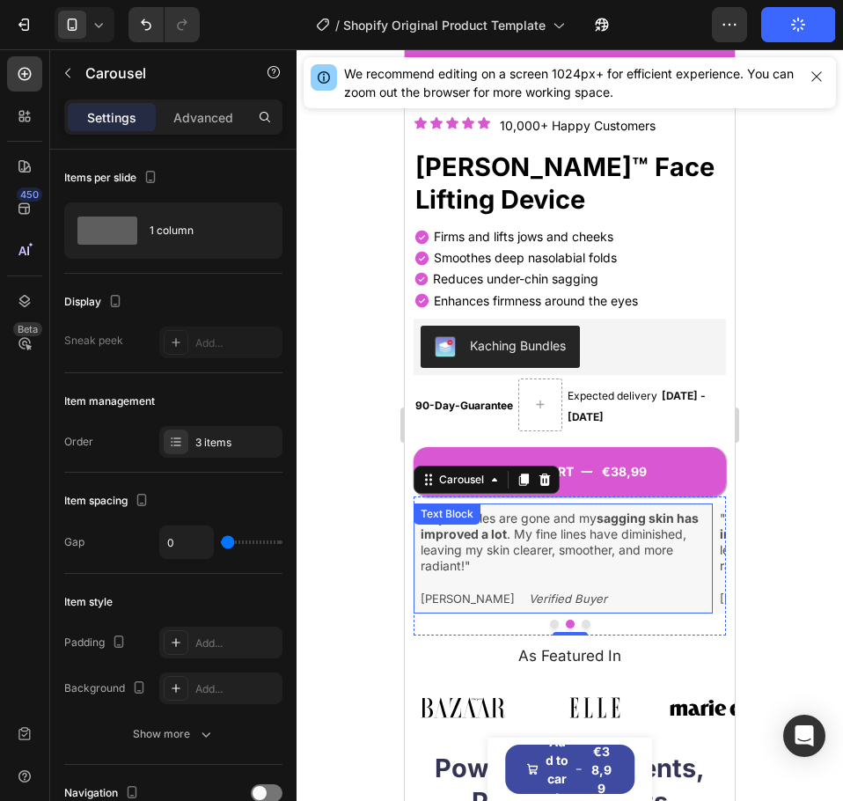
click at [547, 591] on icon "Verified Buyer" at bounding box center [568, 598] width 78 height 14
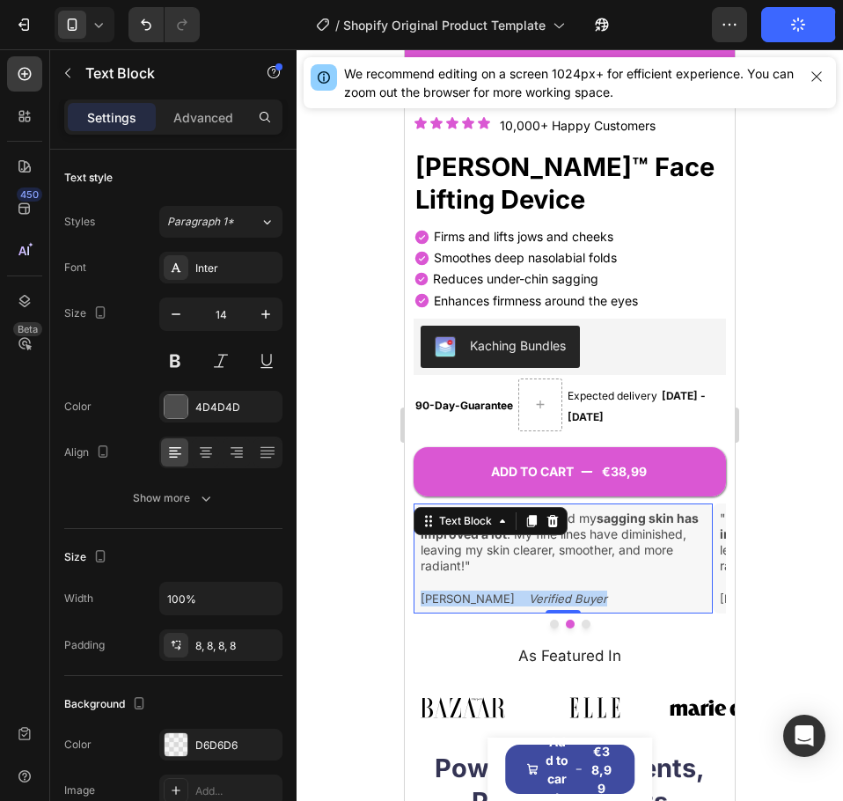
click at [547, 591] on icon "Verified Buyer" at bounding box center [568, 598] width 78 height 14
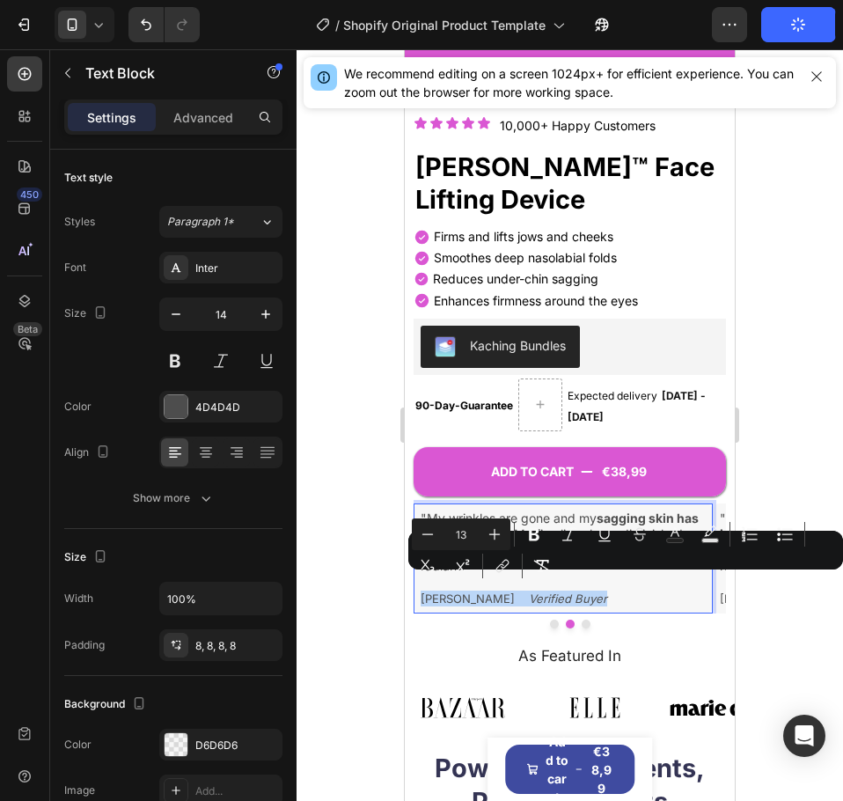
click at [547, 591] on icon "Verified Buyer" at bounding box center [568, 598] width 78 height 14
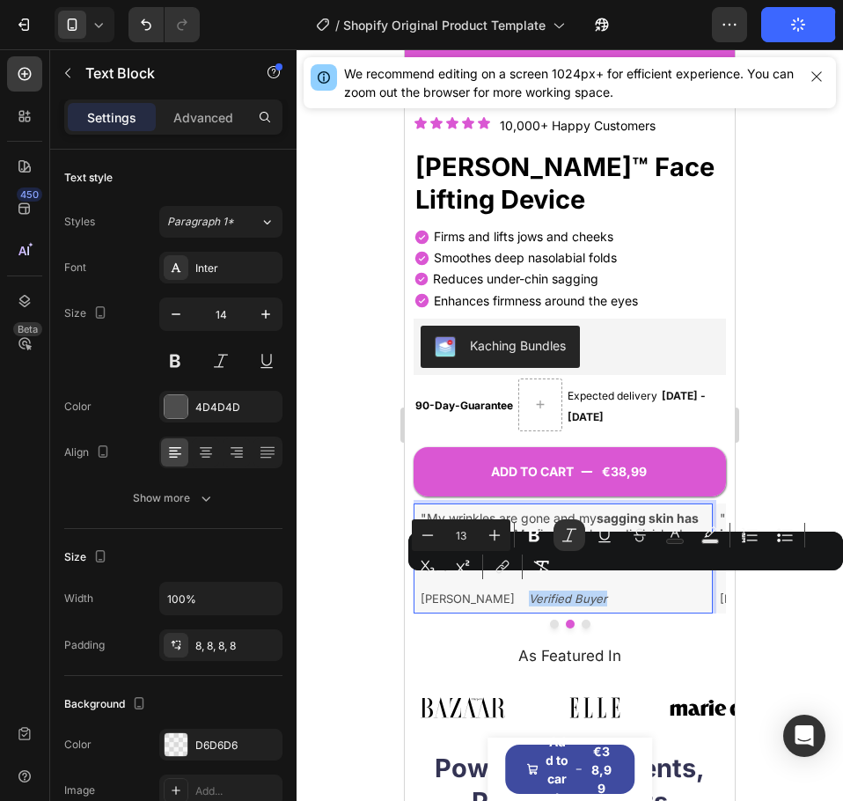
drag, startPoint x: 564, startPoint y: 585, endPoint x: 487, endPoint y: 583, distance: 76.6
click at [487, 590] on p "[PERSON_NAME] Verified Buyer" at bounding box center [563, 598] width 285 height 16
click at [671, 539] on rect "Editor contextual toolbar" at bounding box center [675, 541] width 17 height 4
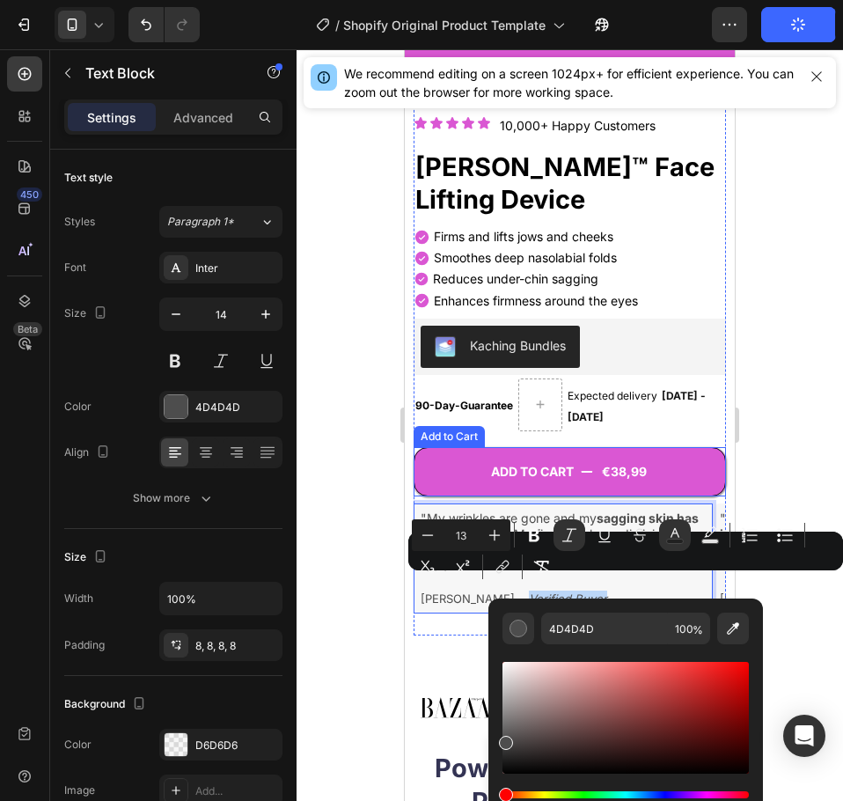
click at [429, 452] on button "ADD TO CART €38,99" at bounding box center [570, 471] width 312 height 49
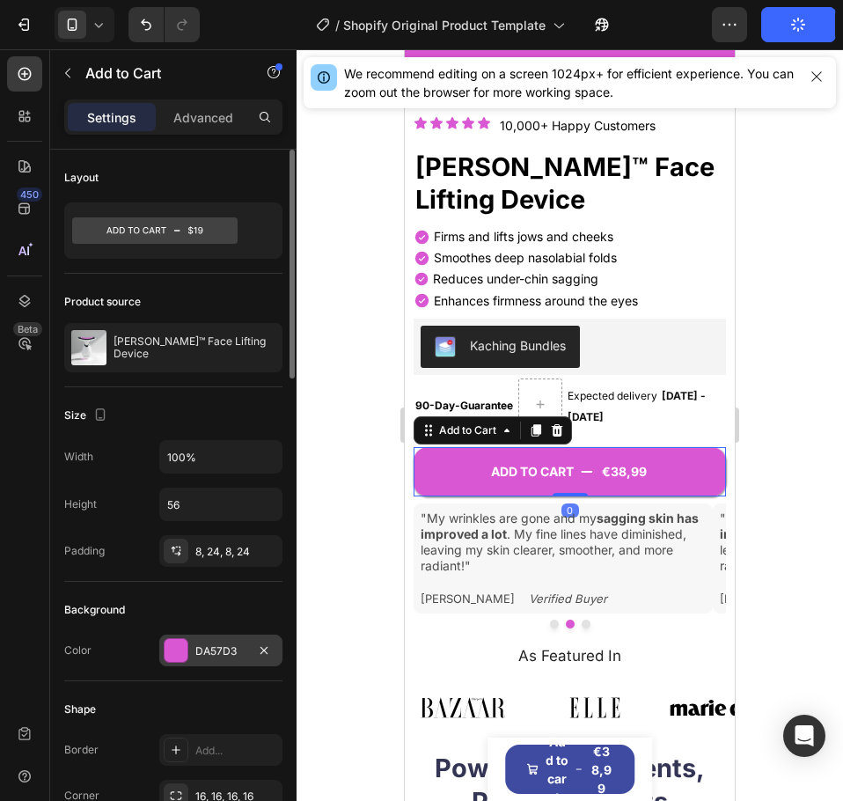
click at [229, 651] on div "DA57D3" at bounding box center [220, 651] width 51 height 16
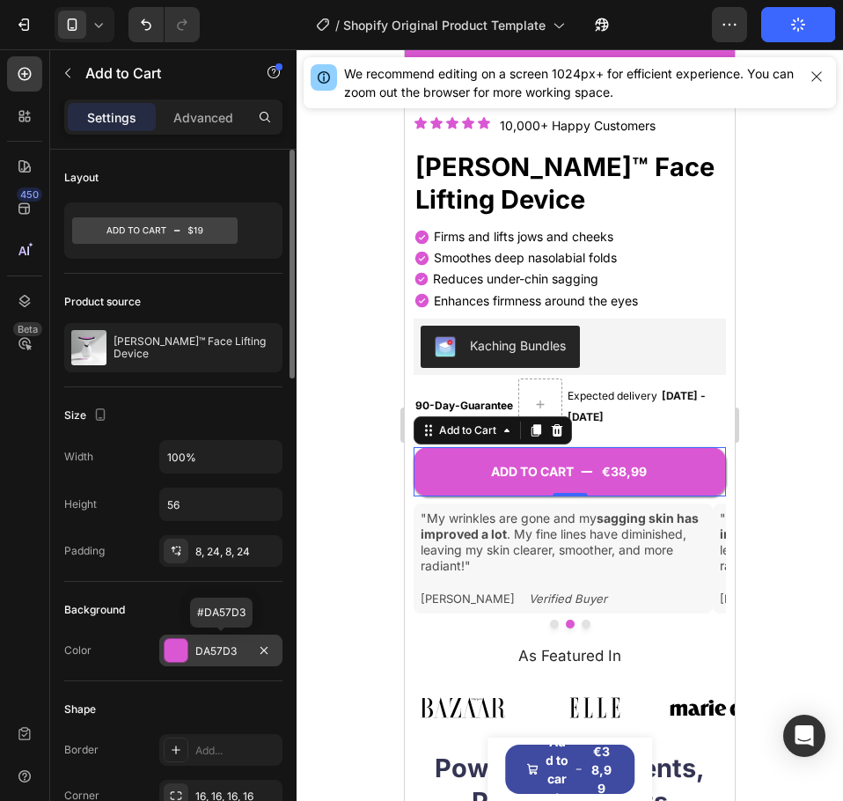
click at [229, 651] on div "DA57D3" at bounding box center [220, 651] width 51 height 16
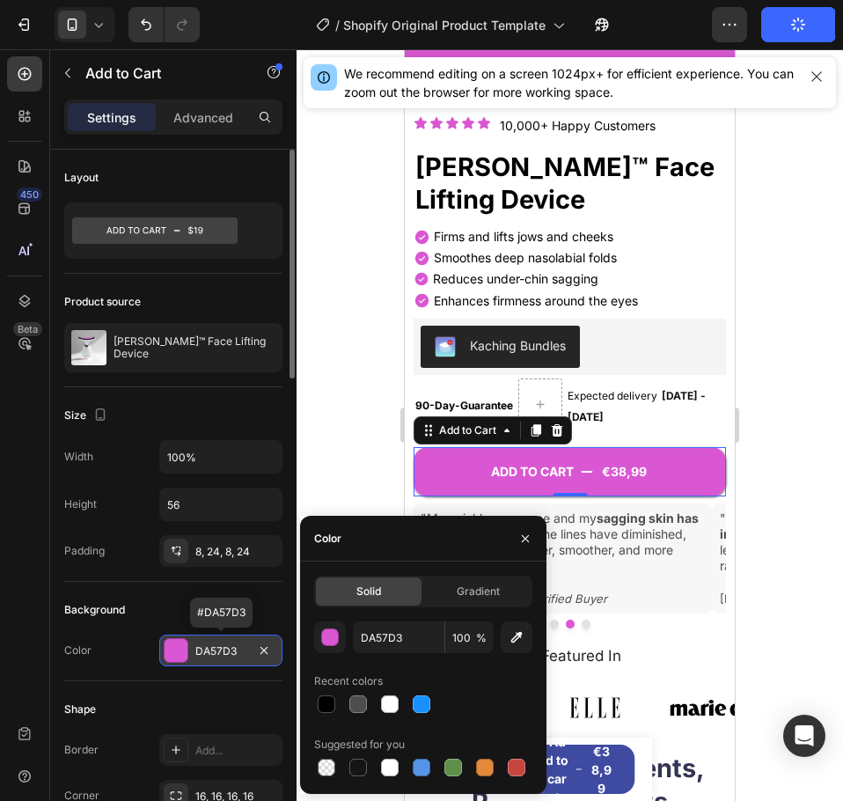
click at [229, 651] on div "DA57D3" at bounding box center [220, 651] width 51 height 16
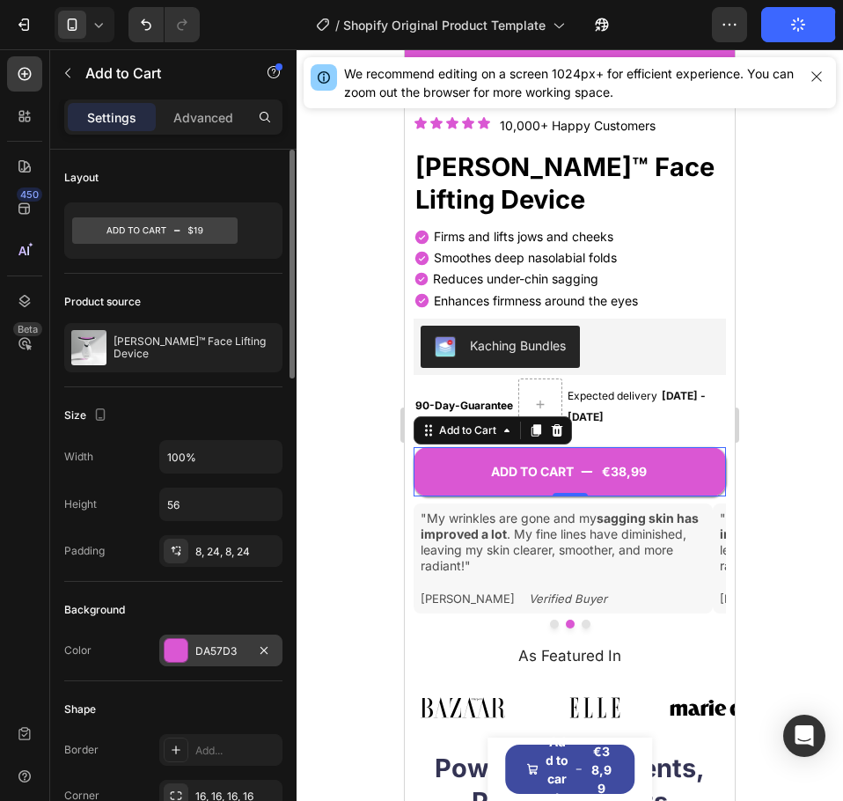
click at [240, 658] on div "DA57D3" at bounding box center [220, 651] width 51 height 16
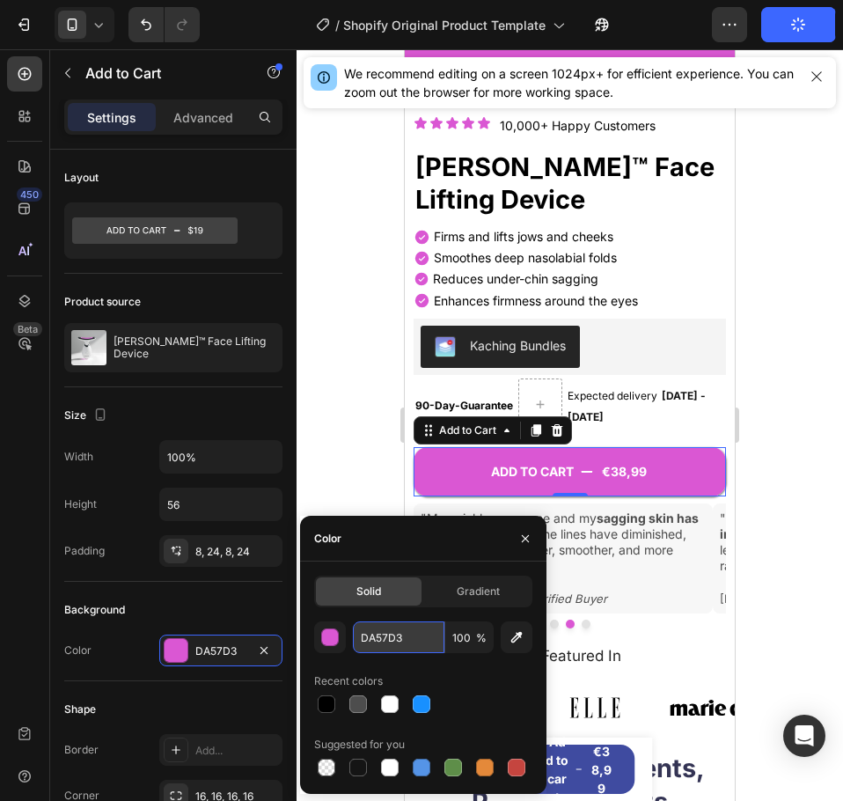
click at [386, 647] on input "DA57D3" at bounding box center [399, 637] width 92 height 32
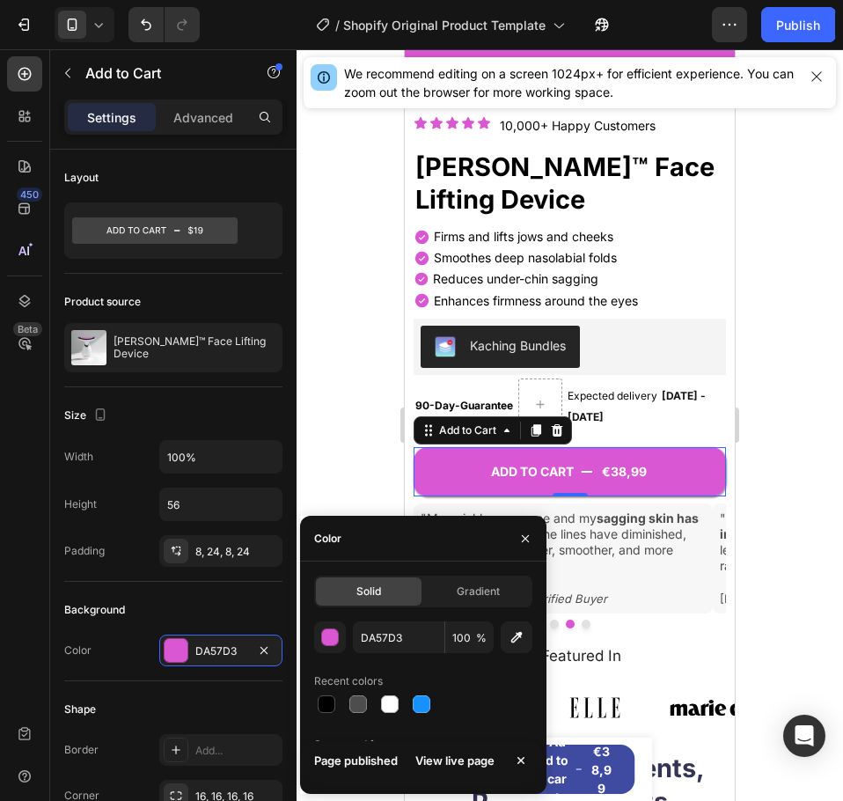
click at [795, 553] on div at bounding box center [570, 424] width 546 height 751
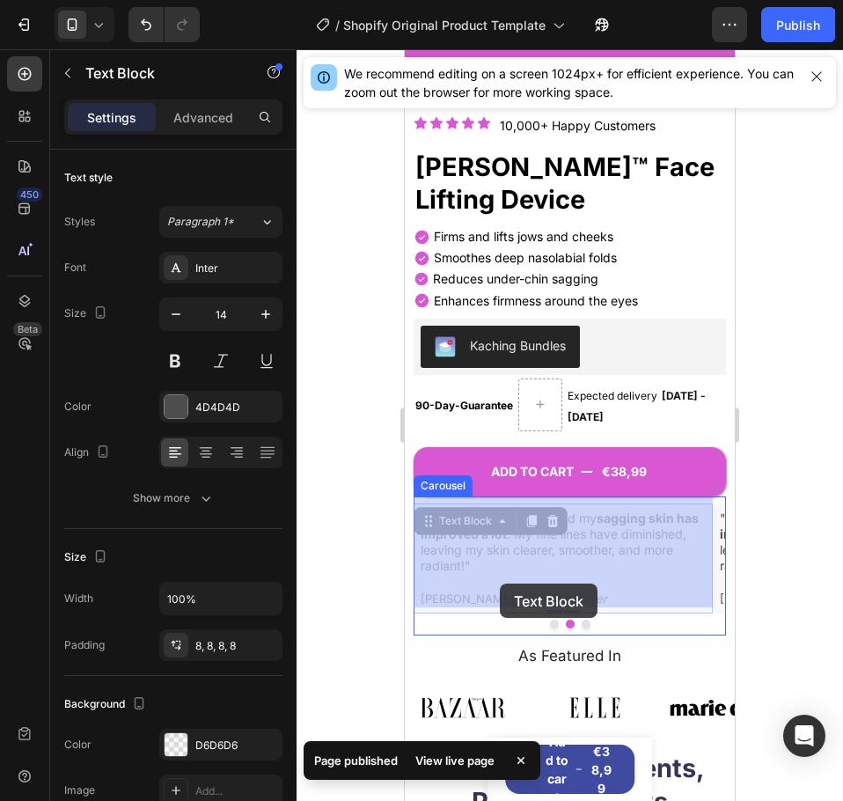
drag, startPoint x: 547, startPoint y: 585, endPoint x: 500, endPoint y: 583, distance: 47.5
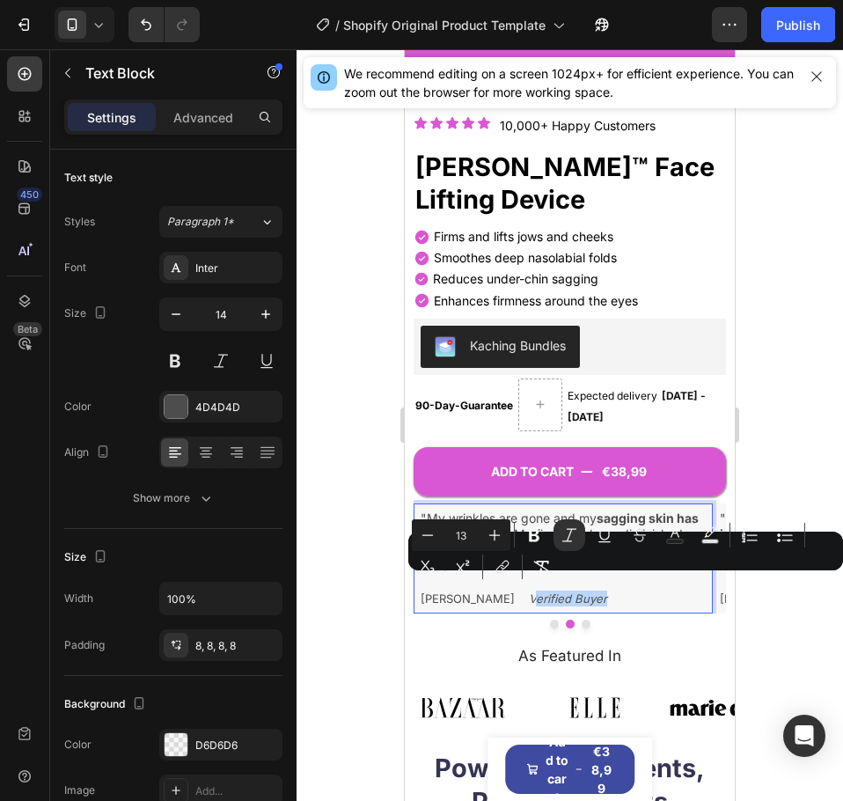
drag, startPoint x: 490, startPoint y: 584, endPoint x: 561, endPoint y: 590, distance: 71.5
click at [561, 591] on icon "Verified Buyer" at bounding box center [568, 598] width 78 height 14
click at [529, 591] on icon "Verified Buyer" at bounding box center [568, 598] width 78 height 14
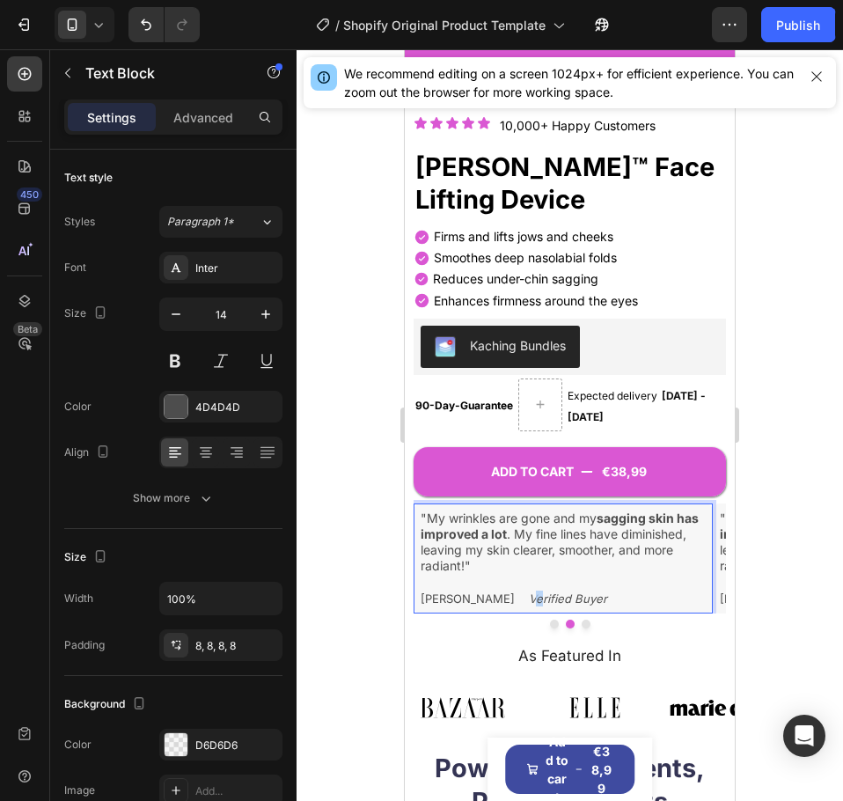
drag, startPoint x: 490, startPoint y: 585, endPoint x: 501, endPoint y: 586, distance: 10.6
click at [529, 591] on icon "Verified Buyer" at bounding box center [568, 598] width 78 height 14
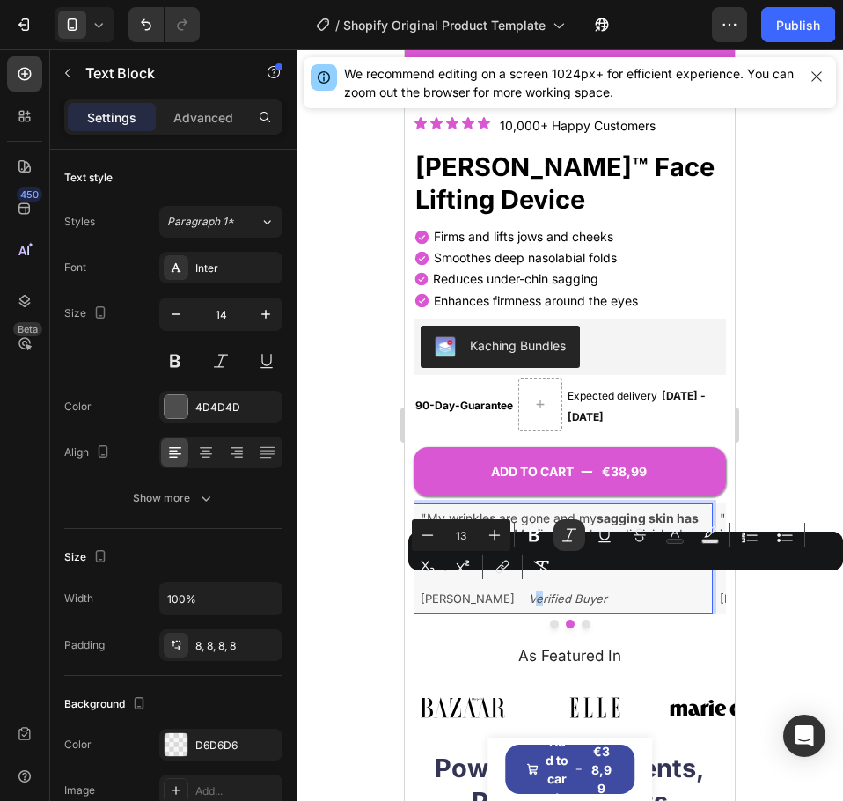
click at [529, 591] on icon "Verified Buyer" at bounding box center [568, 598] width 78 height 14
drag, startPoint x: 488, startPoint y: 585, endPoint x: 565, endPoint y: 588, distance: 76.6
click at [565, 590] on p "[PERSON_NAME] Verified Buyer" at bounding box center [563, 598] width 285 height 16
click at [670, 540] on rect "Editor contextual toolbar" at bounding box center [675, 541] width 17 height 4
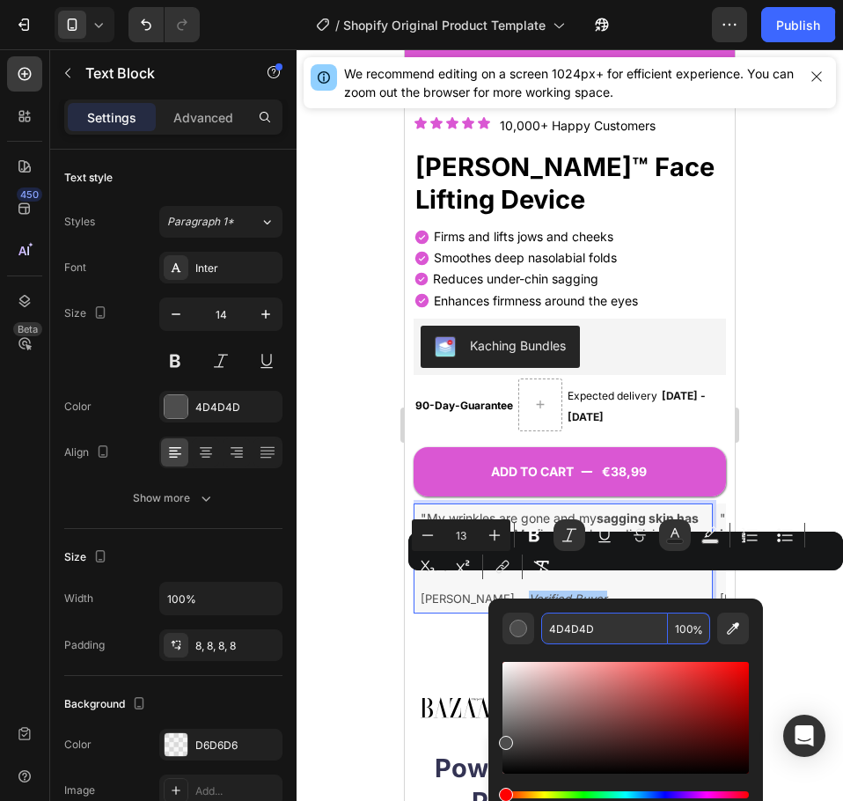
click at [590, 626] on input "4D4D4D" at bounding box center [604, 628] width 127 height 32
paste input "DA57D3"
type input "DA57D3"
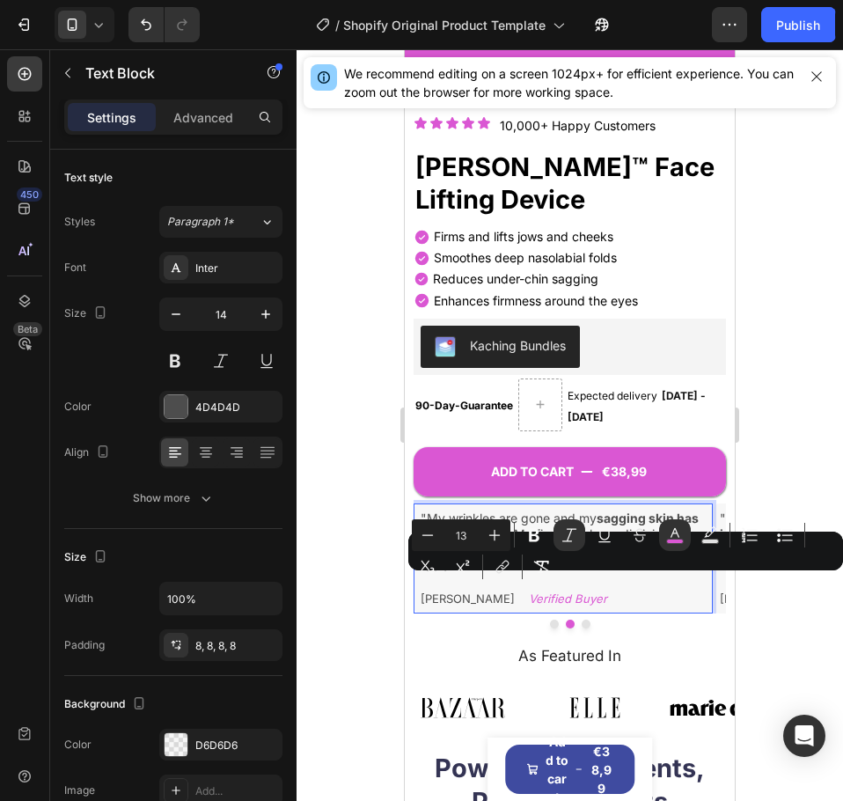
click at [747, 617] on div at bounding box center [570, 424] width 546 height 751
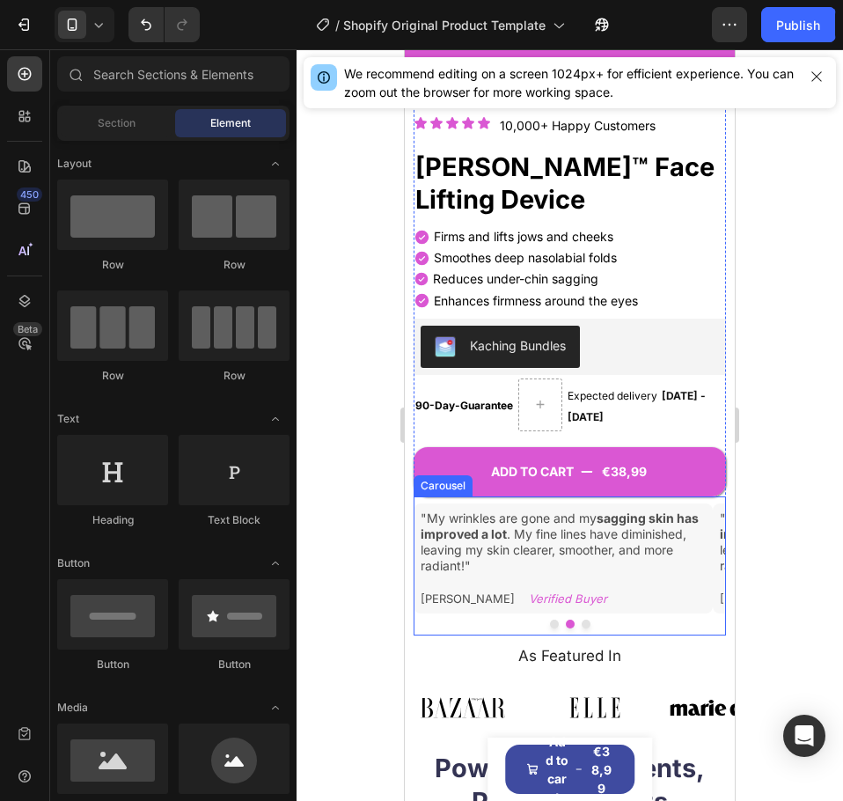
click at [583, 619] on div at bounding box center [570, 623] width 312 height 9
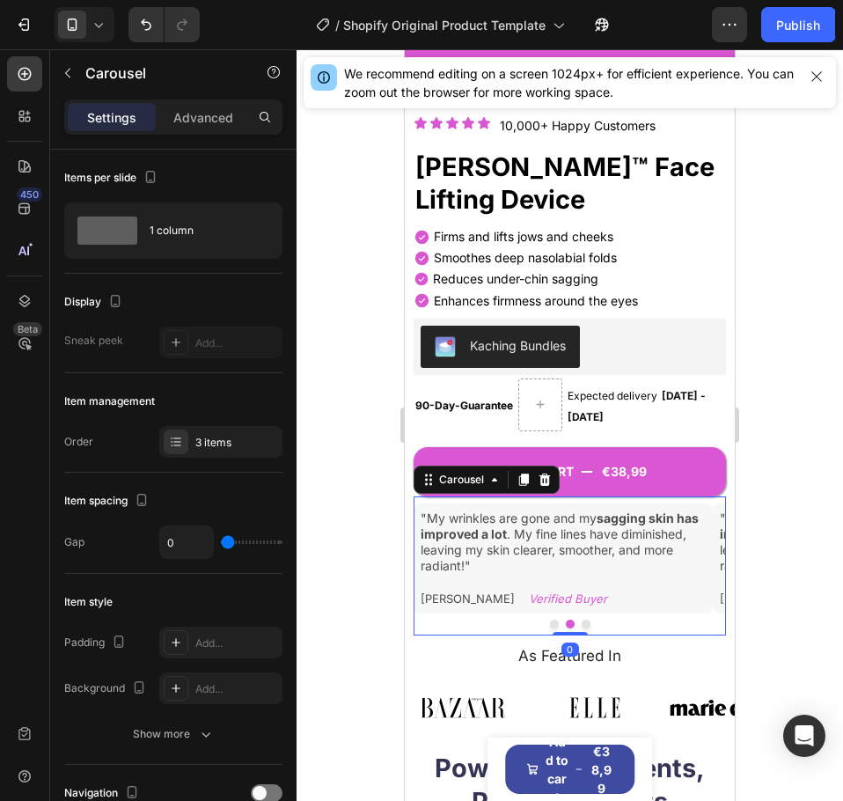
click at [582, 619] on button "Dot" at bounding box center [586, 623] width 9 height 9
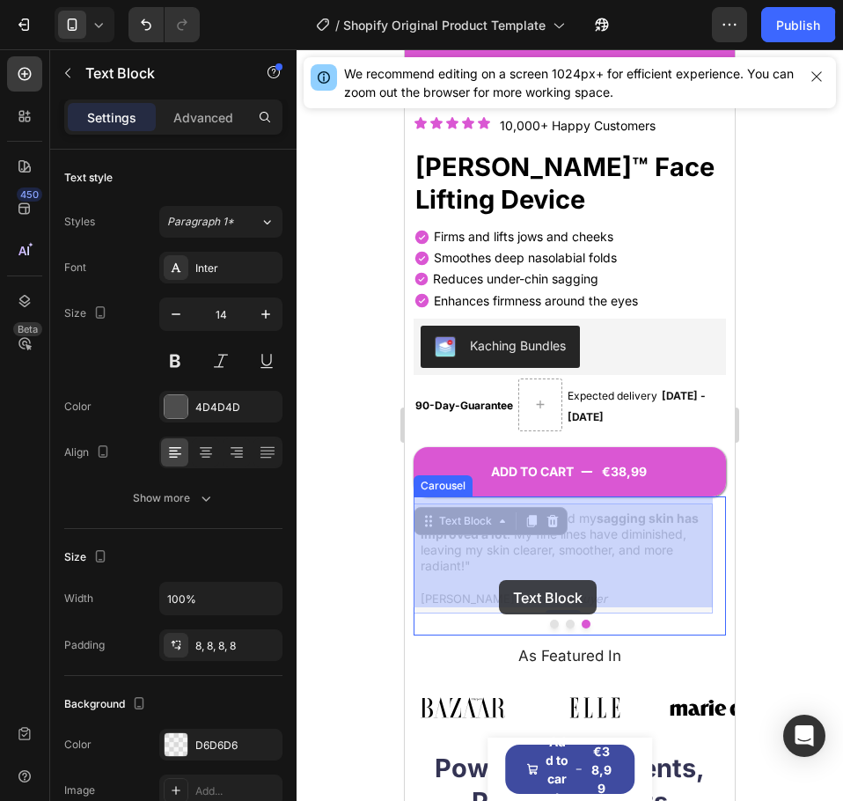
drag, startPoint x: 567, startPoint y: 586, endPoint x: 498, endPoint y: 580, distance: 68.9
drag, startPoint x: 487, startPoint y: 583, endPoint x: 546, endPoint y: 588, distance: 59.2
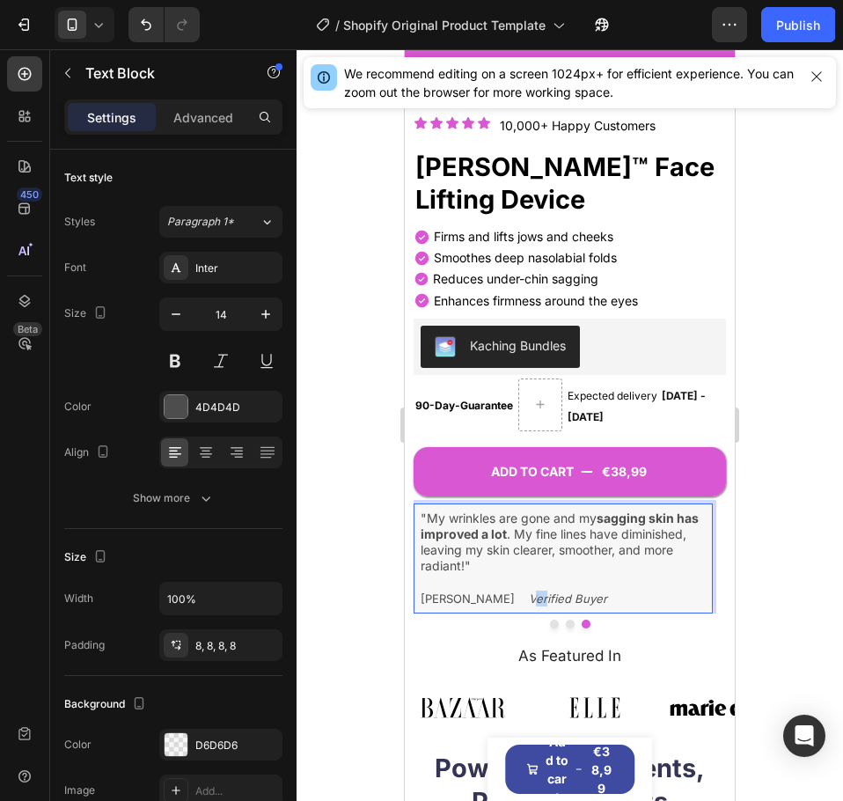
drag, startPoint x: 492, startPoint y: 586, endPoint x: 502, endPoint y: 586, distance: 9.7
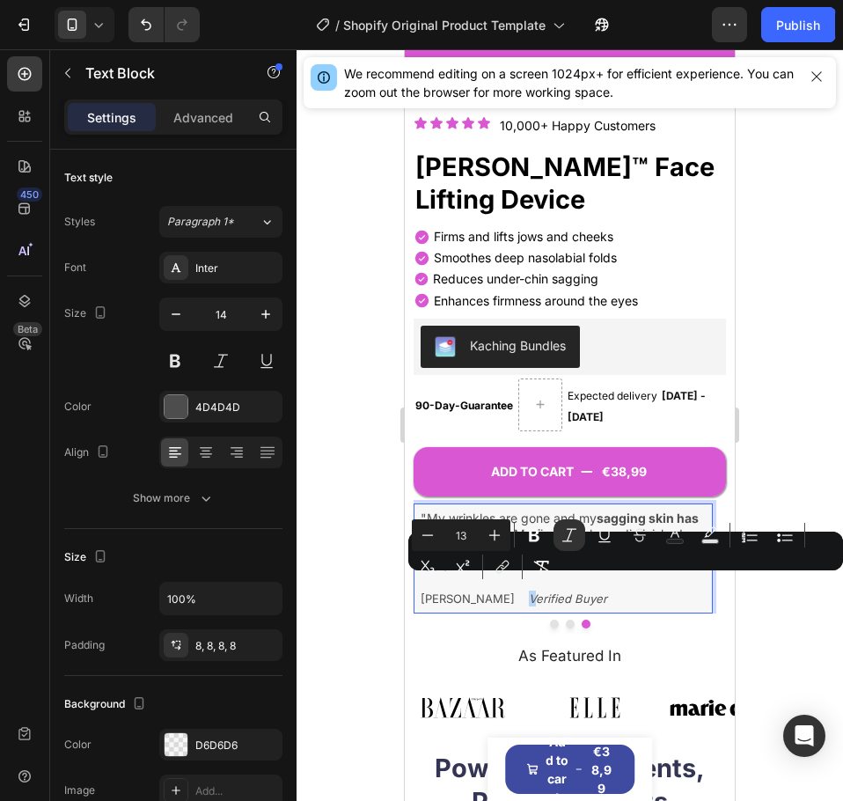
click at [529, 591] on icon "Verified Buyer" at bounding box center [568, 598] width 78 height 14
drag, startPoint x: 488, startPoint y: 585, endPoint x: 562, endPoint y: 590, distance: 74.1
click at [562, 590] on p "[PERSON_NAME] Verified Buyer" at bounding box center [563, 598] width 285 height 16
click at [674, 534] on icon "Editor contextual toolbar" at bounding box center [675, 535] width 18 height 18
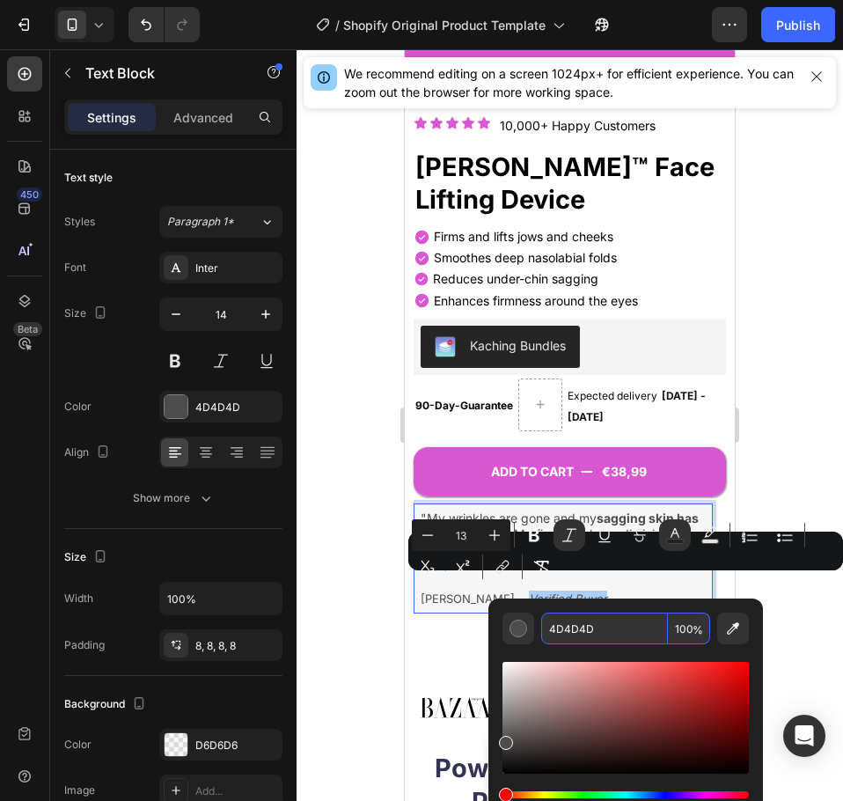
click at [602, 628] on input "4D4D4D" at bounding box center [604, 628] width 127 height 32
paste input "DA57D3"
type input "DA57D3"
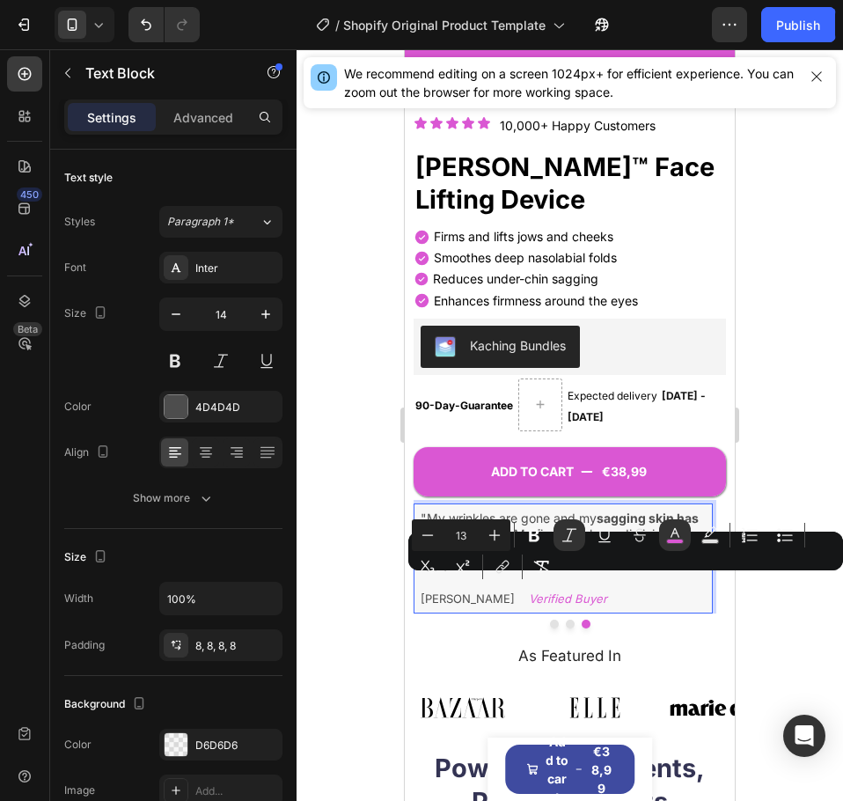
click at [765, 475] on div at bounding box center [570, 424] width 546 height 751
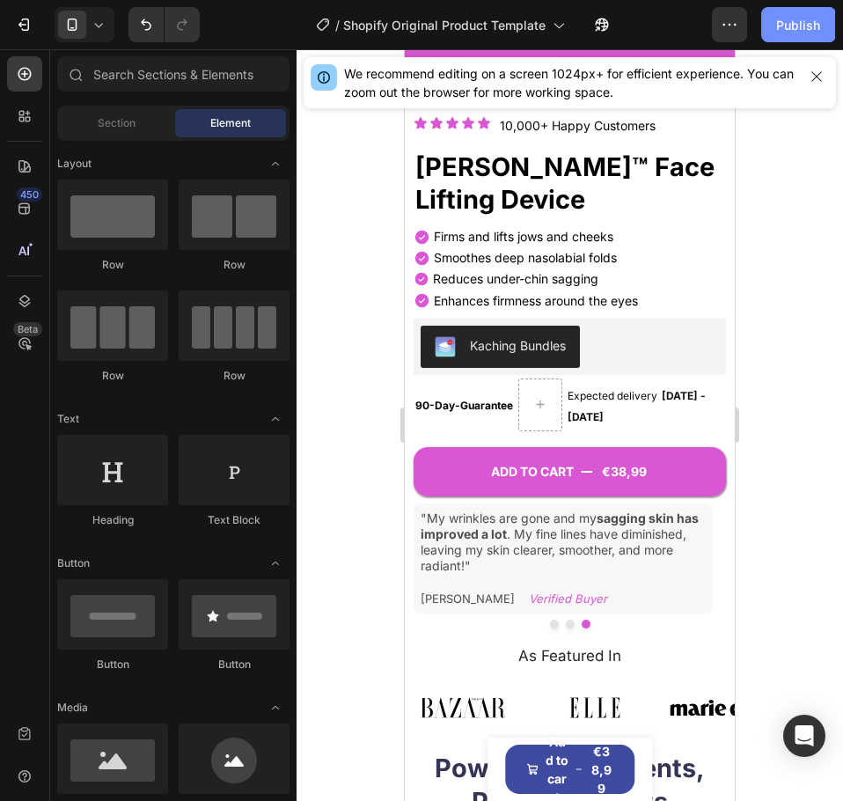
click at [781, 20] on div "Publish" at bounding box center [798, 25] width 44 height 18
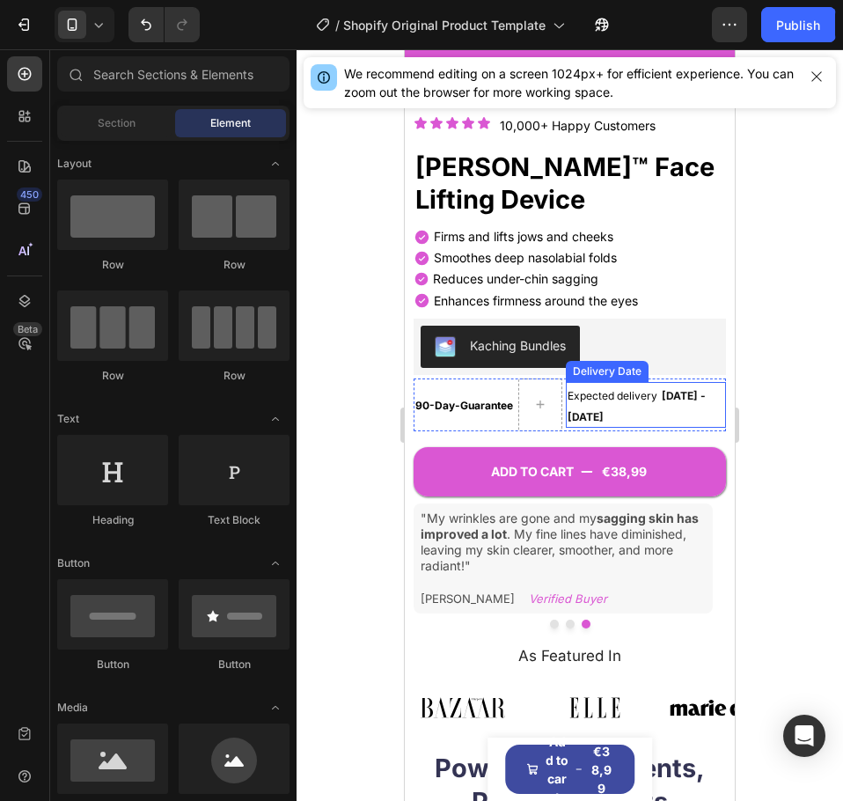
click at [652, 389] on span "Expected delivery" at bounding box center [613, 395] width 90 height 13
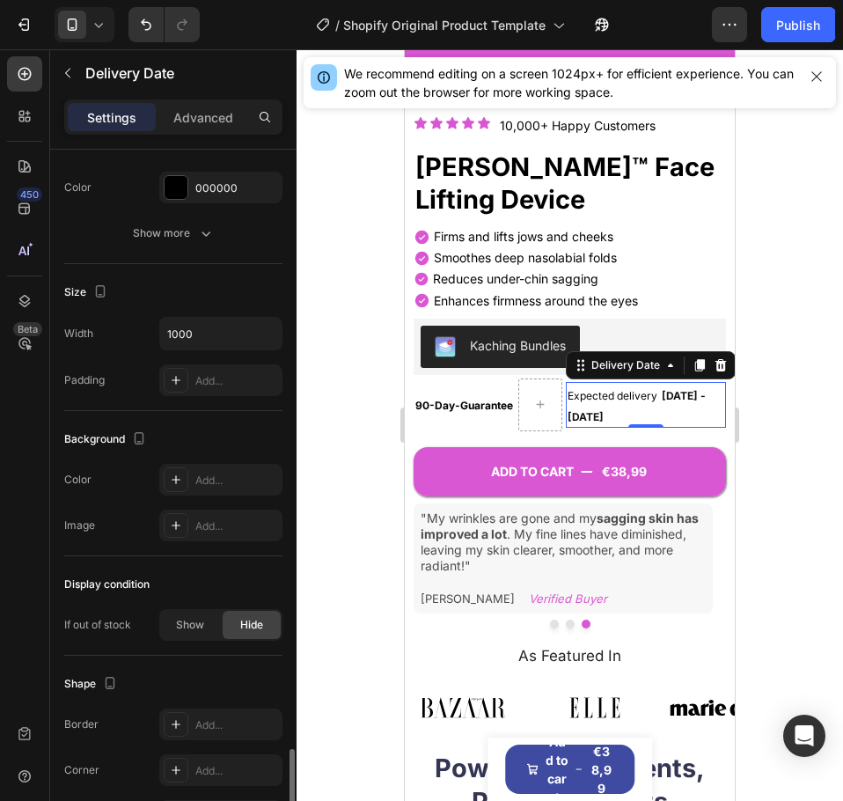
scroll to position [1065, 0]
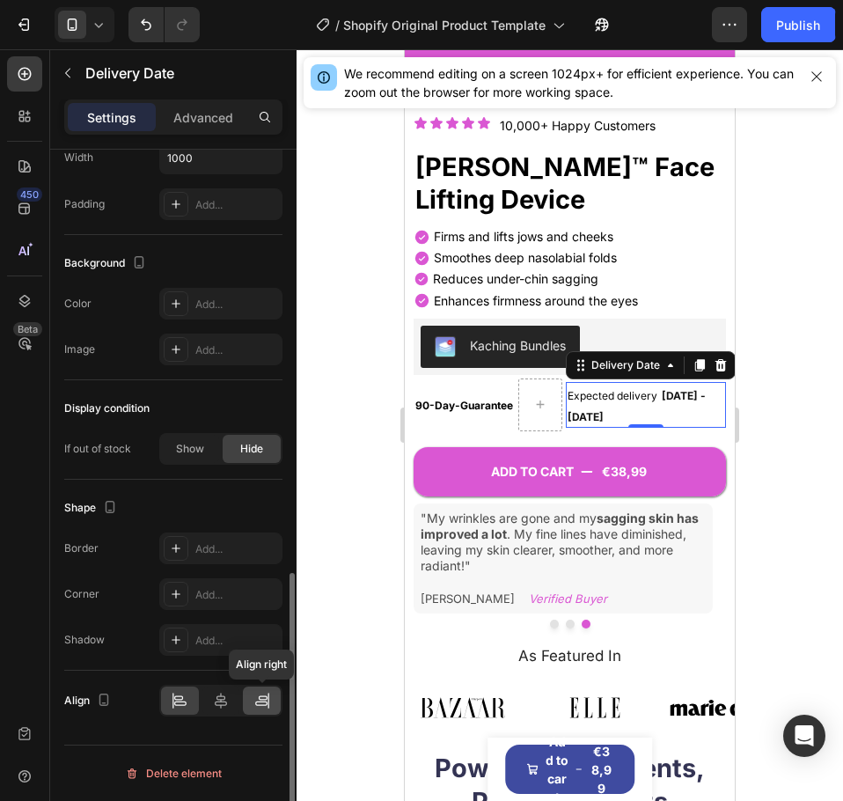
click at [255, 704] on icon at bounding box center [261, 703] width 12 height 4
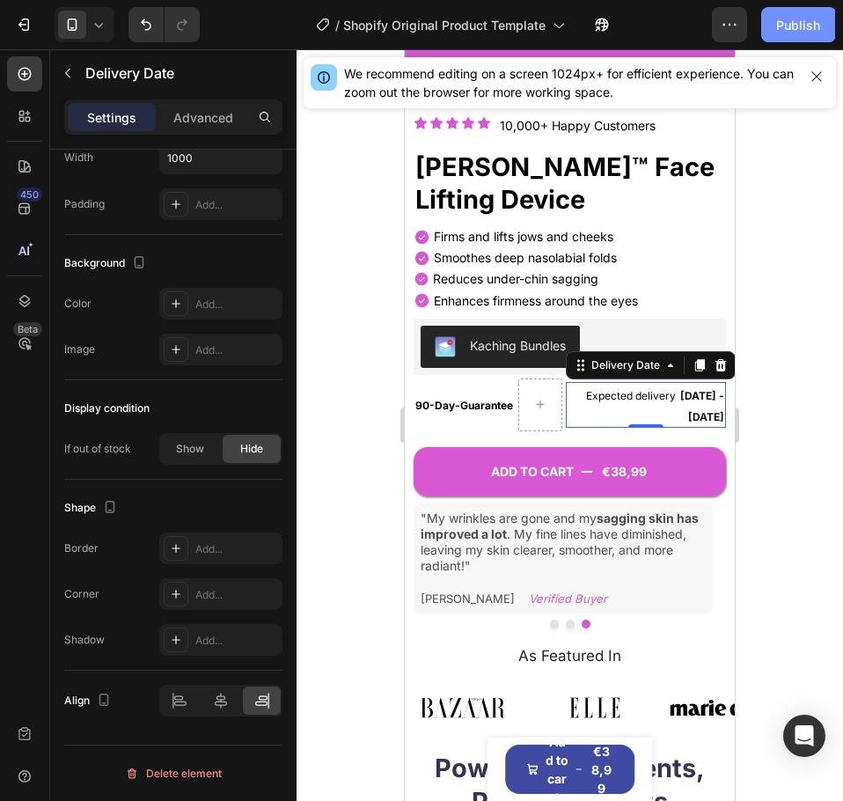
click at [791, 29] on div "Publish" at bounding box center [798, 25] width 44 height 18
click at [487, 404] on p "90-Day-Guarantee" at bounding box center [464, 404] width 98 height 36
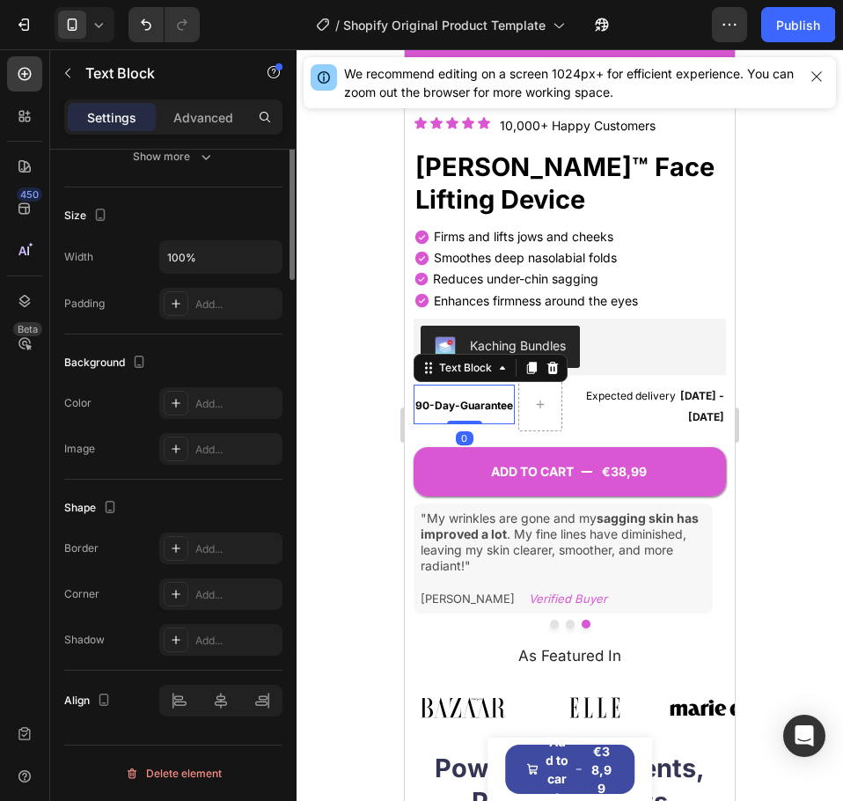
scroll to position [0, 0]
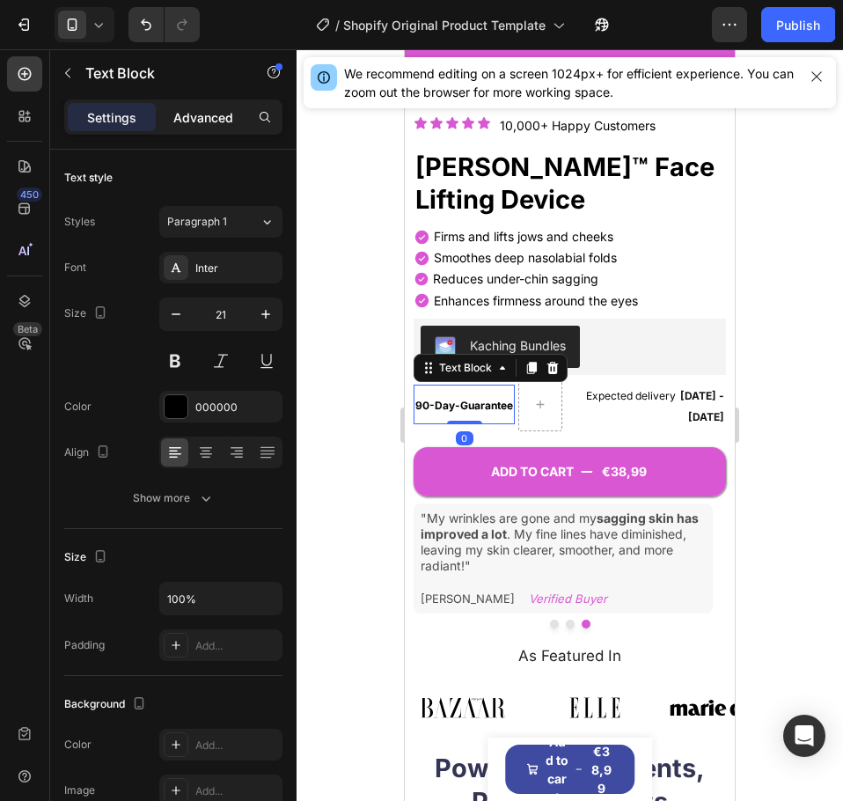
click at [201, 121] on p "Advanced" at bounding box center [203, 117] width 60 height 18
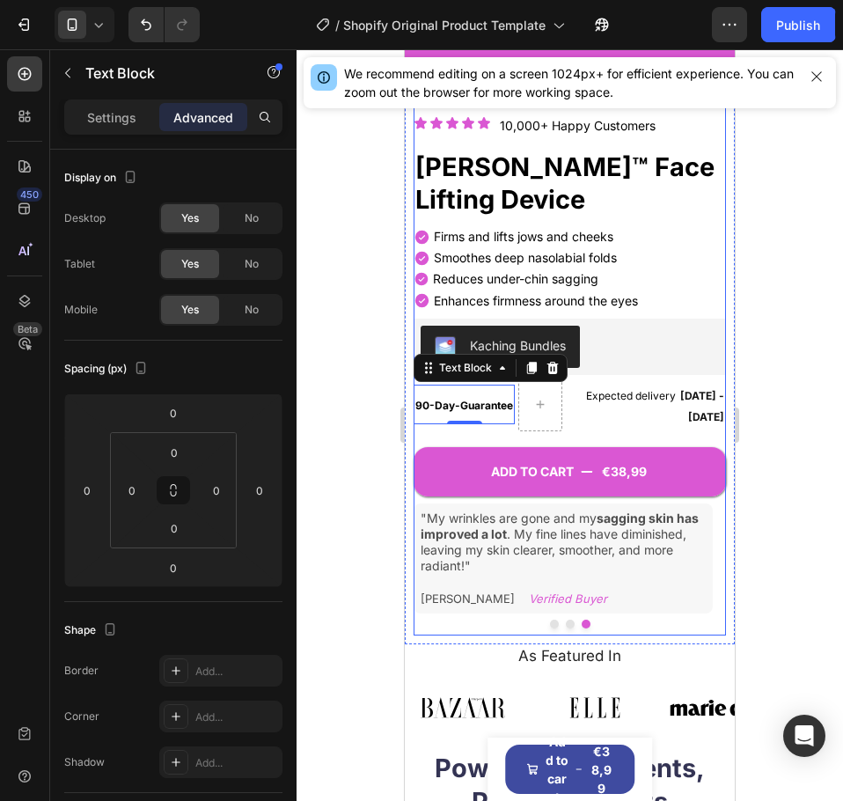
click at [586, 422] on div "ADD TO CART €38,99 Add to Cart" at bounding box center [570, 459] width 312 height 74
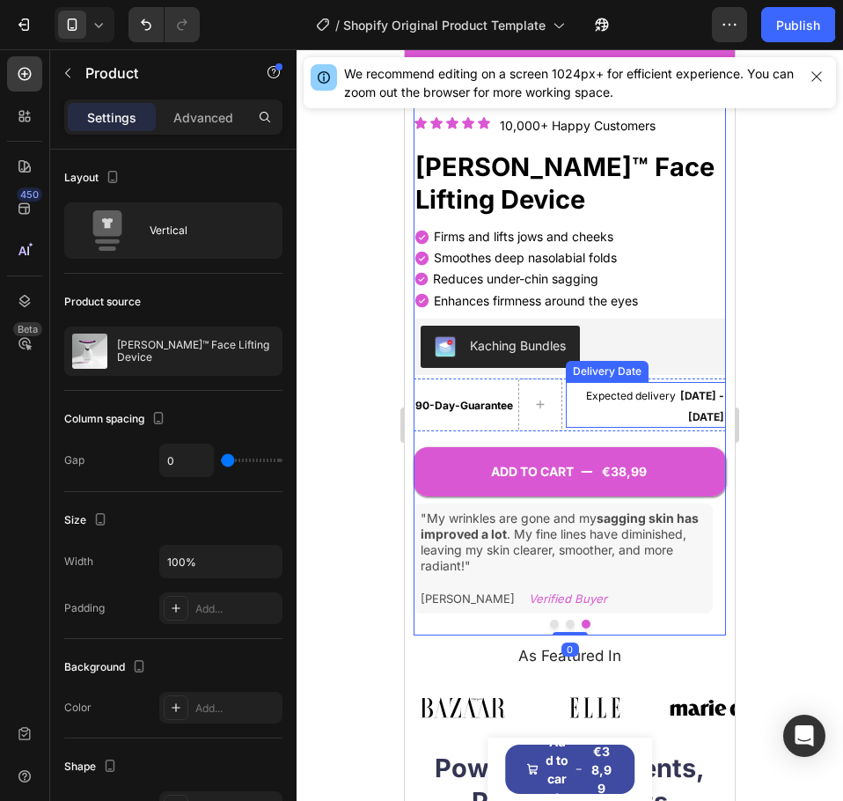
click at [582, 404] on div "Expected delivery [DATE] - [DATE]" at bounding box center [646, 405] width 160 height 46
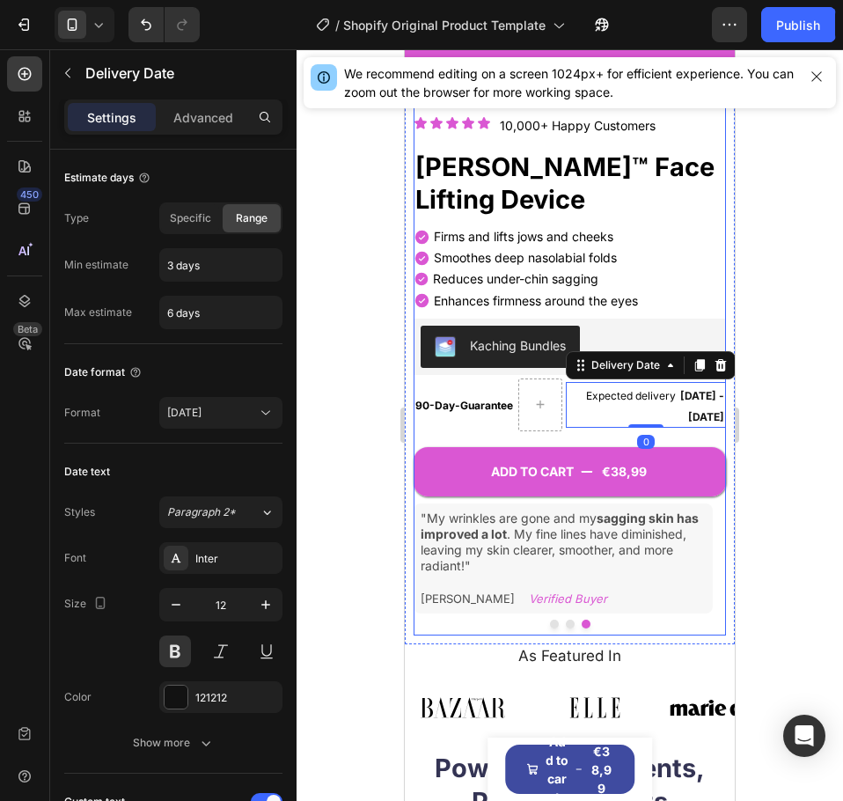
click at [562, 422] on div "ADD TO CART €38,99 Add to Cart" at bounding box center [570, 459] width 312 height 74
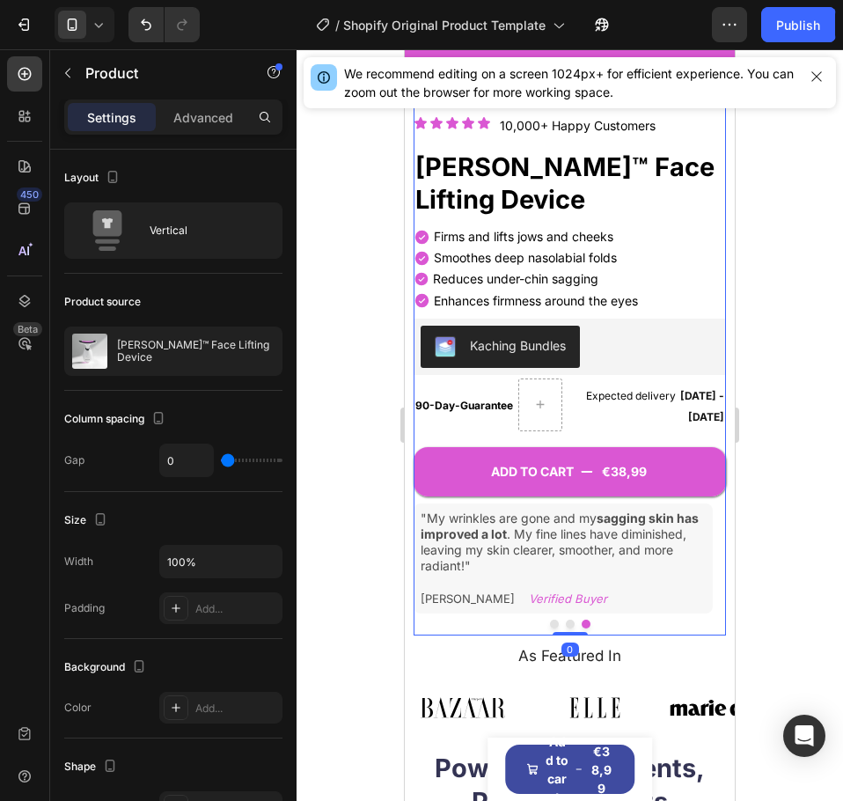
click at [565, 422] on div "ADD TO CART €38,99 Add to Cart" at bounding box center [570, 459] width 312 height 74
click at [511, 422] on div "ADD TO CART €38,99 Add to Cart" at bounding box center [570, 459] width 312 height 74
click at [573, 401] on div "Expected delivery [DATE] - [DATE]" at bounding box center [646, 405] width 160 height 46
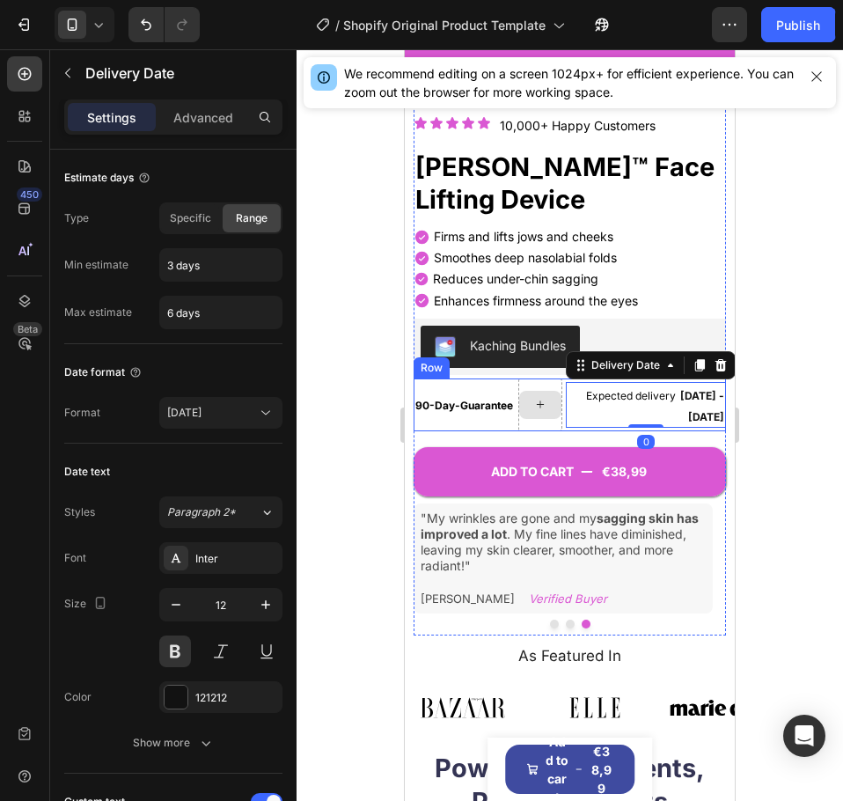
click at [553, 402] on div at bounding box center [540, 405] width 42 height 28
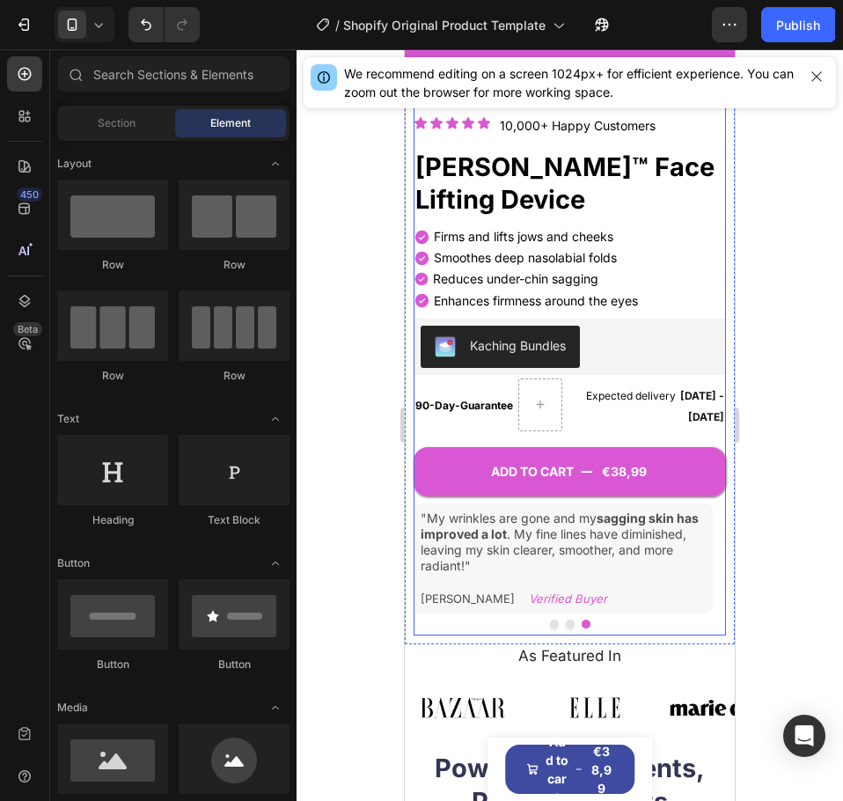
click at [553, 422] on div "ADD TO CART €38,99 Add to Cart" at bounding box center [570, 459] width 312 height 74
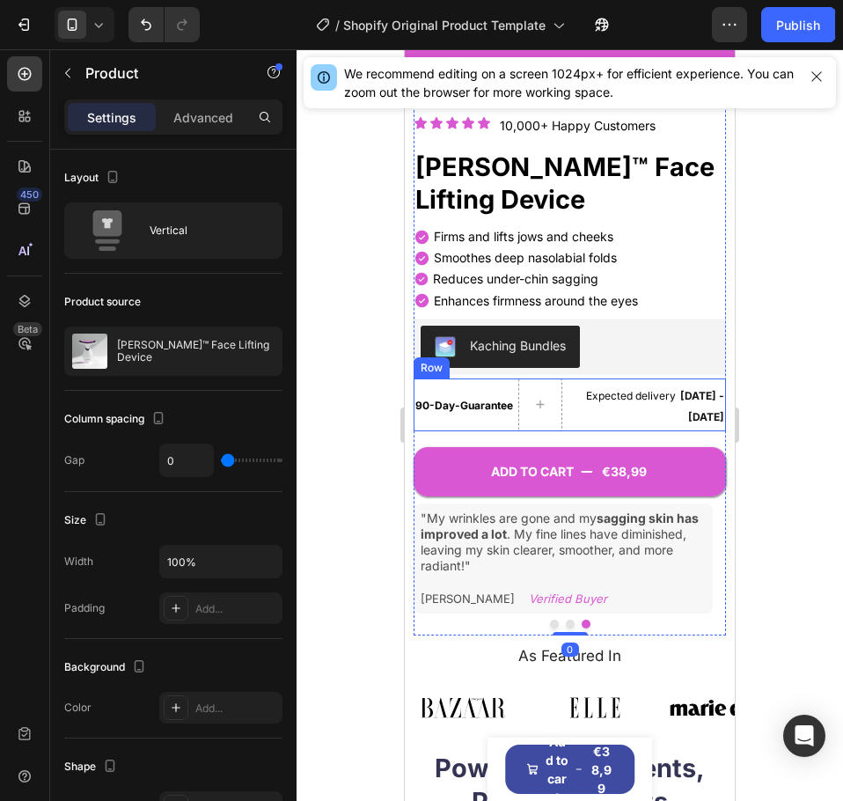
click at [513, 404] on div "90-Day-Guarantee" at bounding box center [464, 405] width 101 height 40
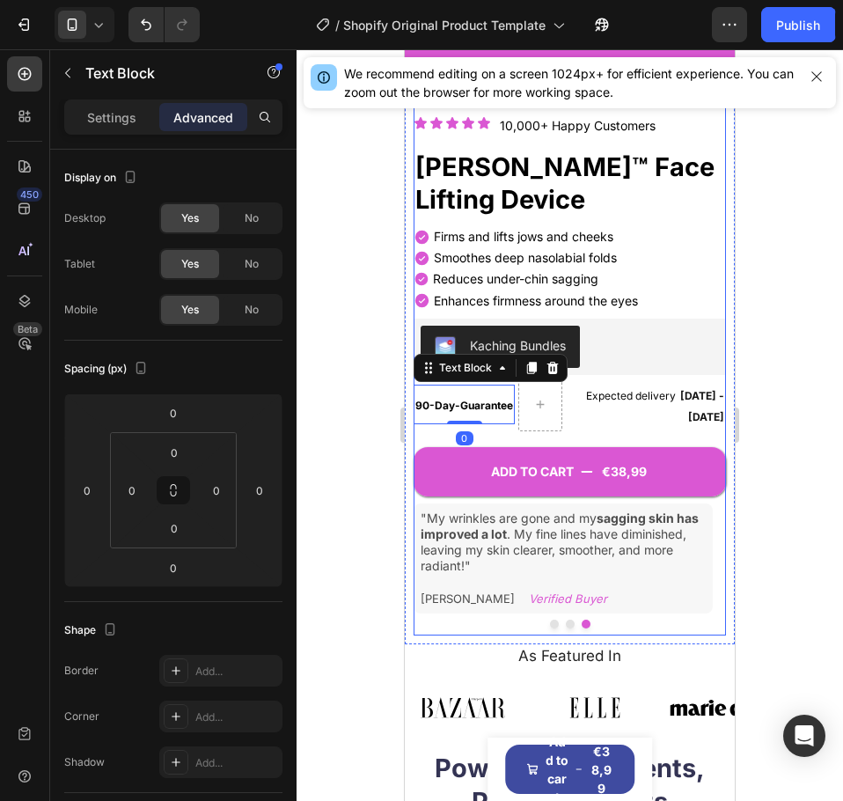
click at [513, 422] on div "ADD TO CART €38,99 Add to Cart" at bounding box center [570, 459] width 312 height 74
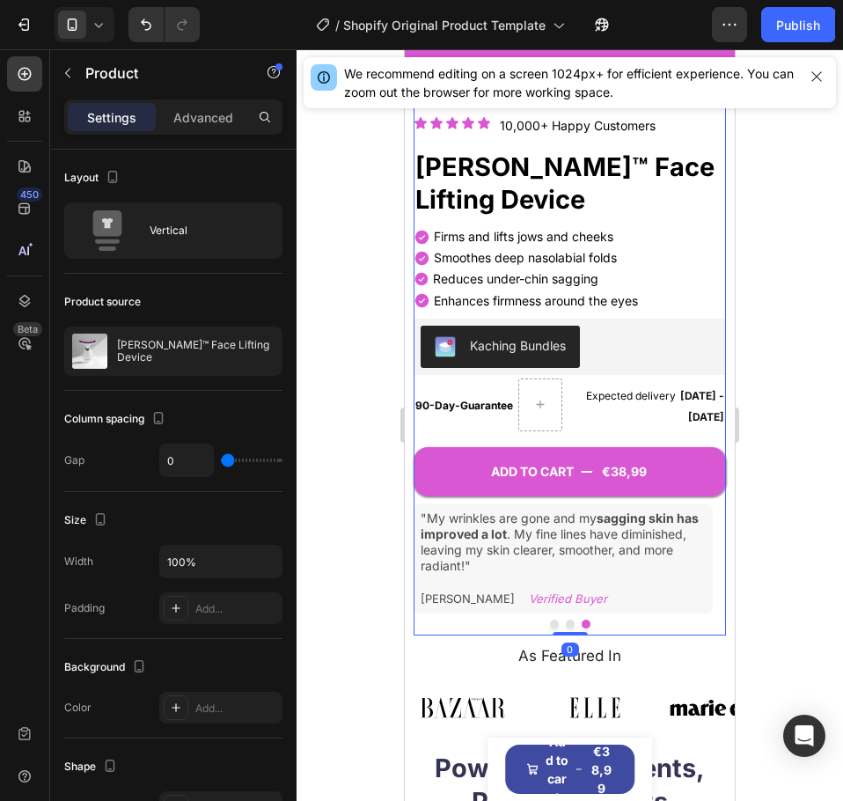
click at [498, 422] on div "ADD TO CART €38,99 Add to Cart" at bounding box center [570, 459] width 312 height 74
click at [499, 403] on p "90-Day-Guarantee" at bounding box center [464, 404] width 98 height 36
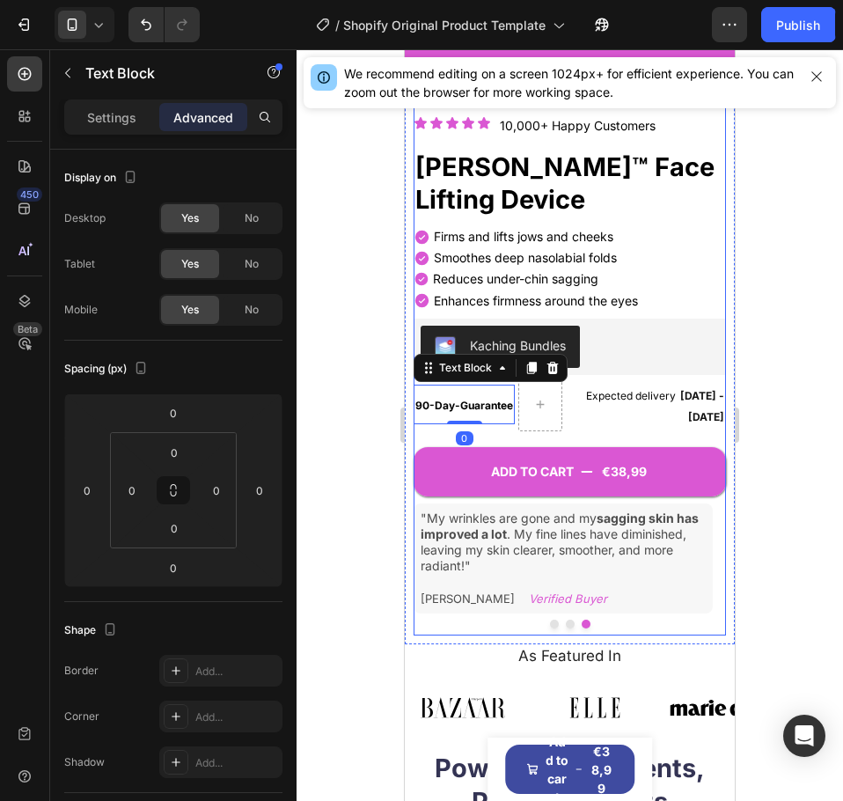
click at [514, 422] on div "ADD TO CART €38,99 Add to Cart" at bounding box center [570, 459] width 312 height 74
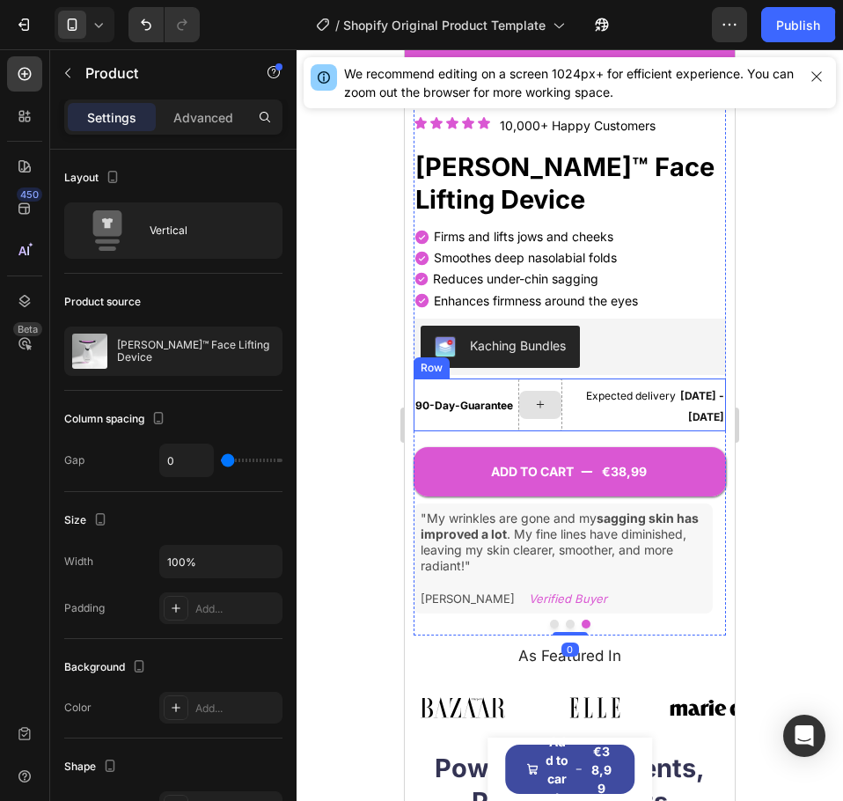
click at [561, 399] on div at bounding box center [540, 404] width 44 height 53
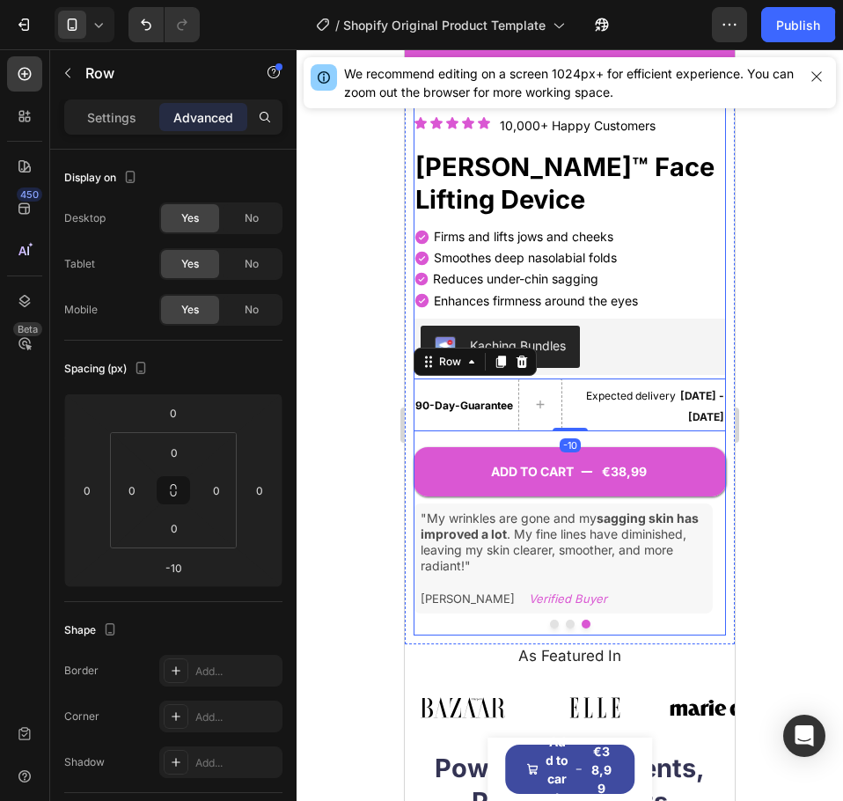
click at [548, 422] on div "ADD TO CART €38,99 Add to Cart" at bounding box center [570, 459] width 312 height 74
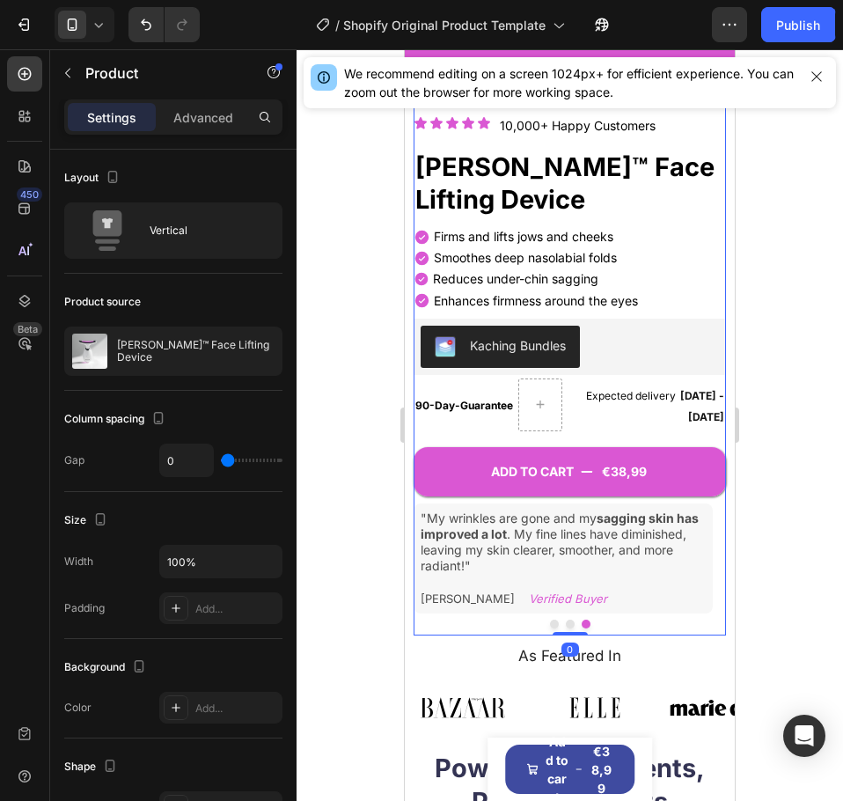
click at [568, 407] on div "Expected delivery [DATE] - [DATE]" at bounding box center [646, 405] width 160 height 46
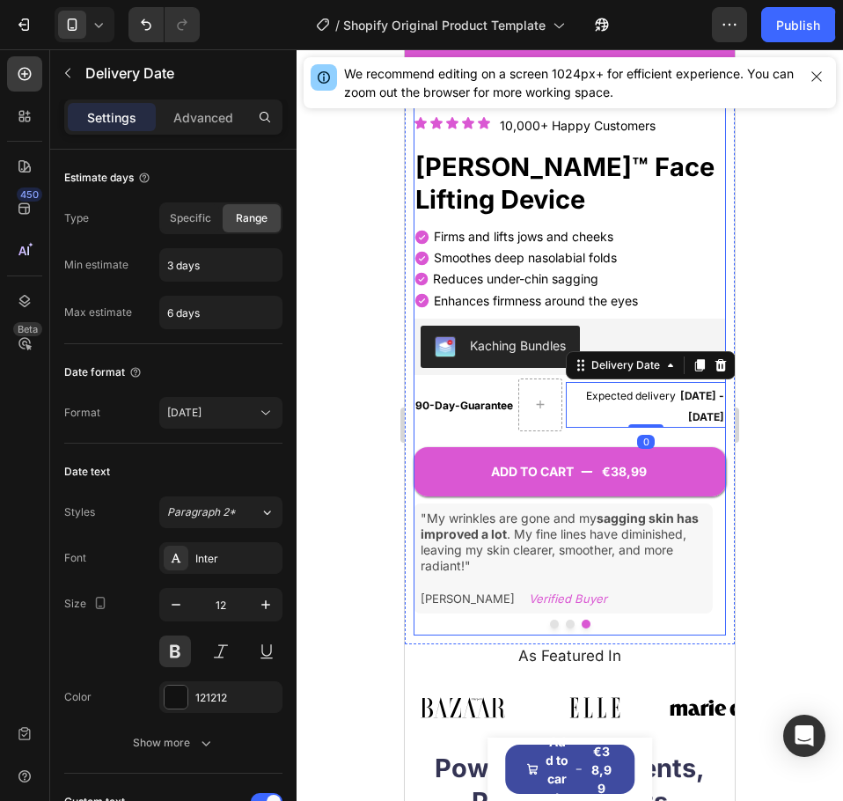
click at [568, 422] on div "ADD TO CART €38,99 Add to Cart" at bounding box center [570, 459] width 312 height 74
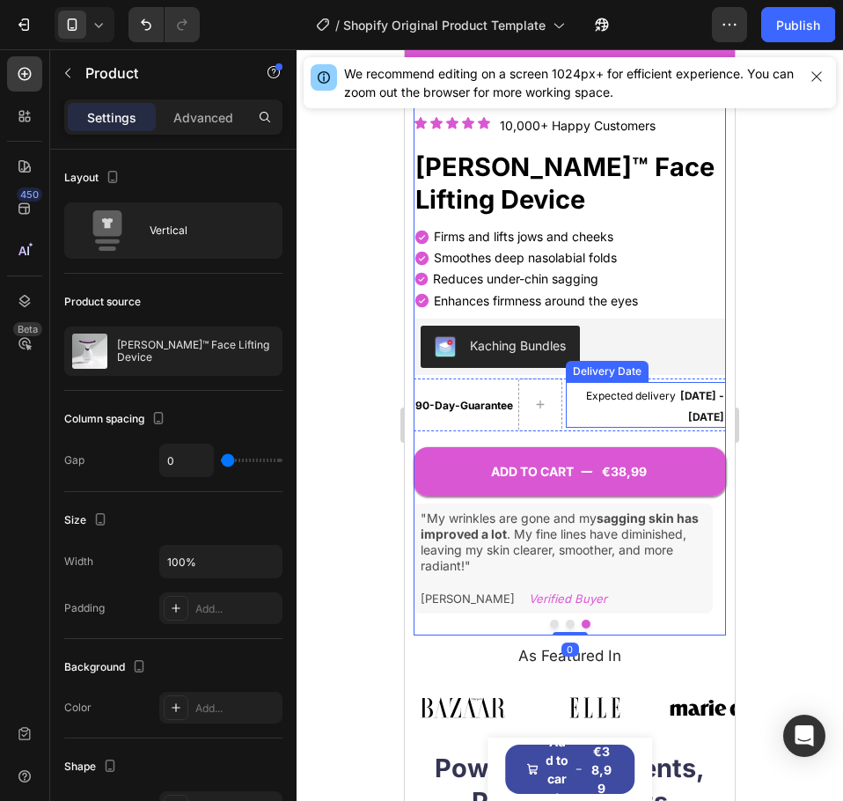
click at [570, 385] on div "Expected delivery [DATE] - [DATE]" at bounding box center [646, 405] width 160 height 46
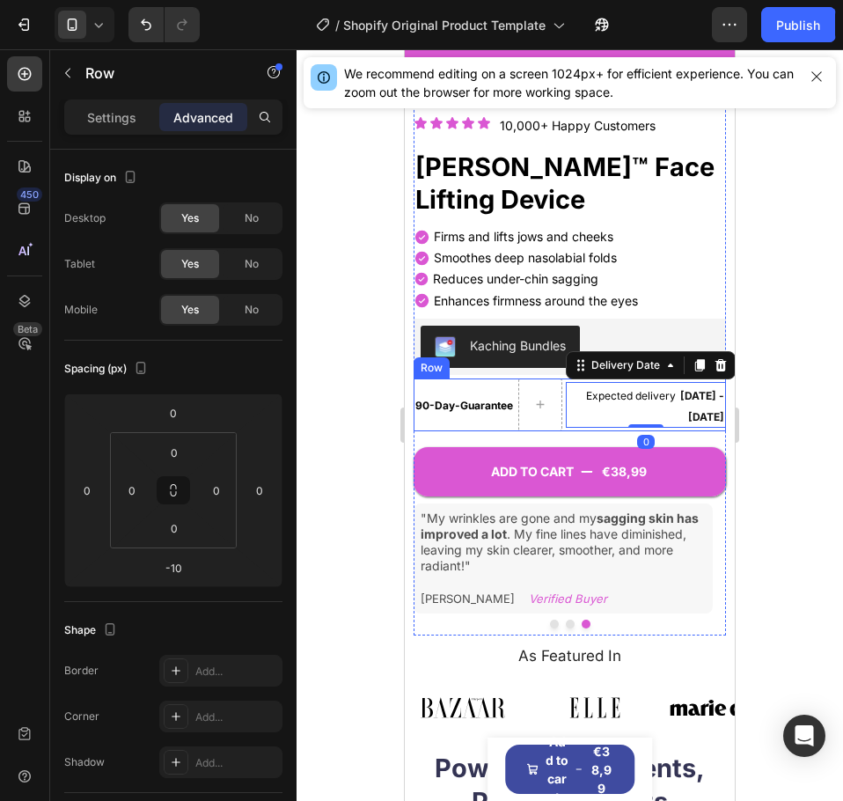
click at [504, 378] on div "90-Day-Guarantee Text Block" at bounding box center [464, 404] width 101 height 53
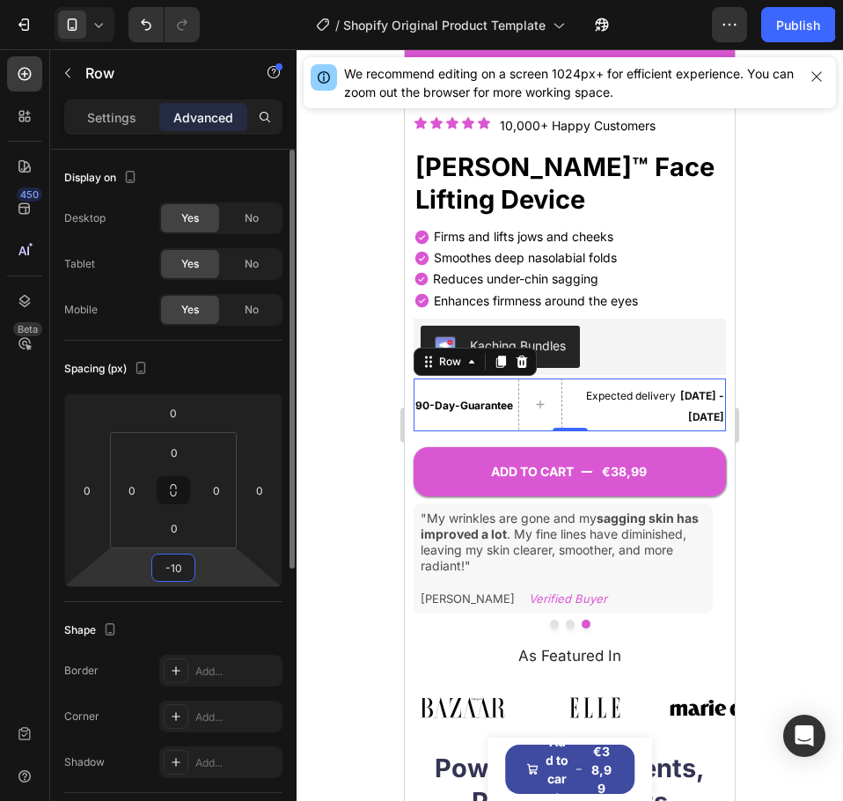
click at [173, 563] on input "-10" at bounding box center [173, 567] width 35 height 26
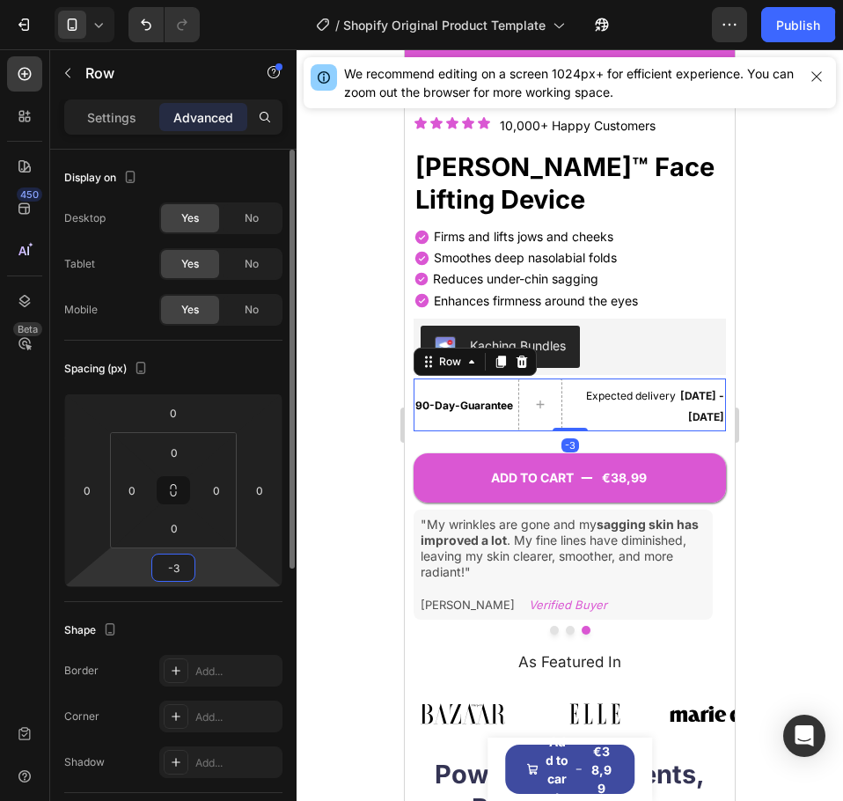
type input "-30"
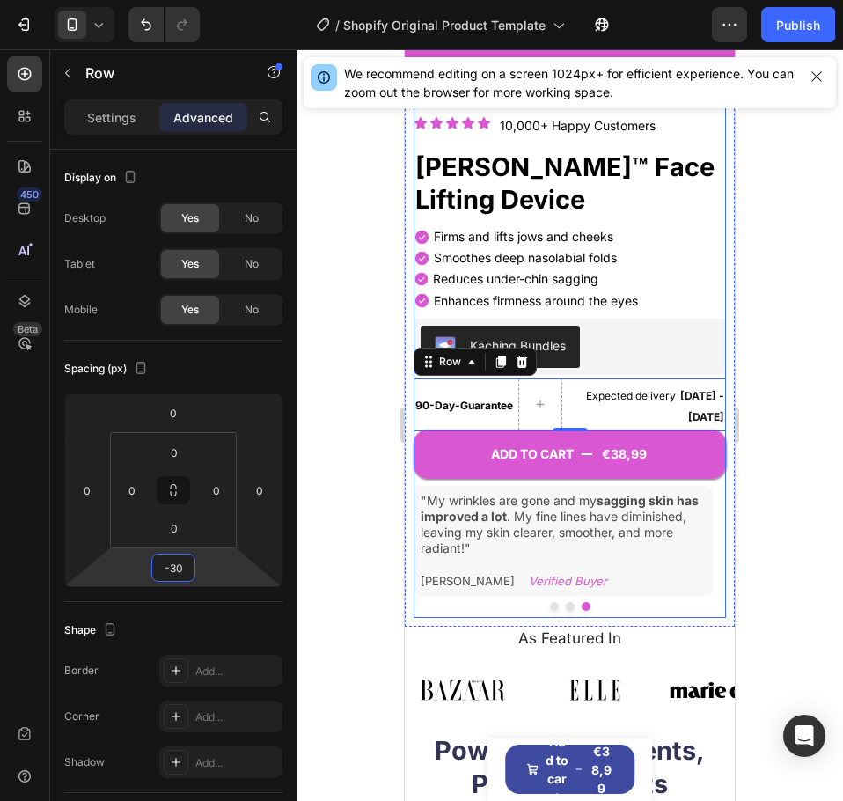
click at [442, 405] on div "ADD TO CART €38,99 Add to Cart" at bounding box center [570, 442] width 312 height 74
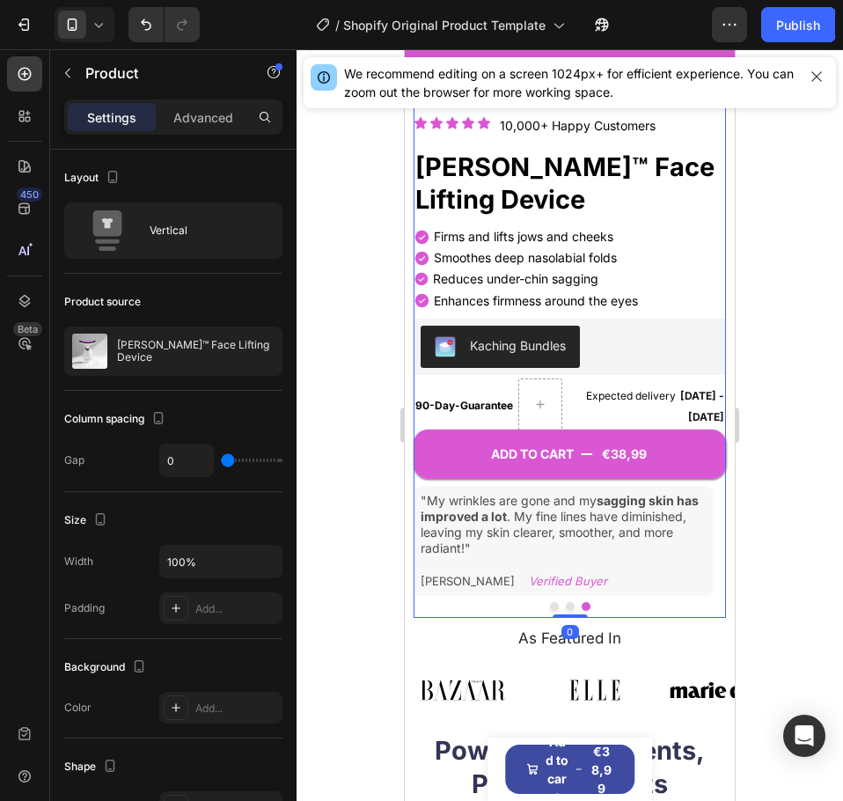
click at [454, 405] on div "ADD TO CART €38,99 Add to Cart" at bounding box center [570, 442] width 312 height 74
click at [492, 386] on p "90-Day-Guarantee" at bounding box center [464, 404] width 98 height 36
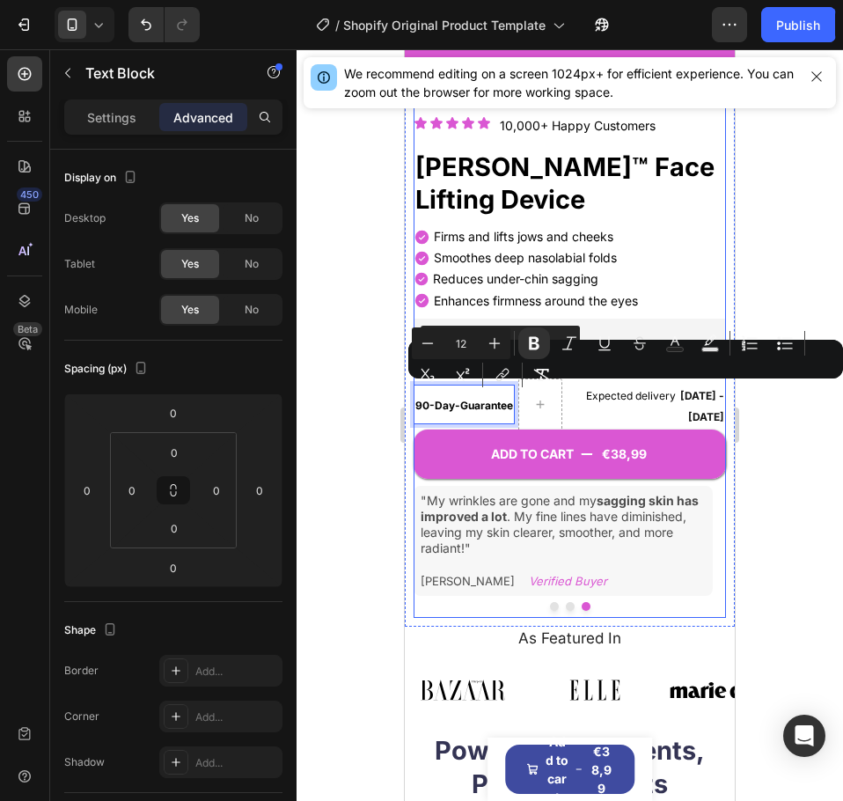
click at [449, 405] on div "ADD TO CART €38,99 Add to Cart" at bounding box center [570, 442] width 312 height 74
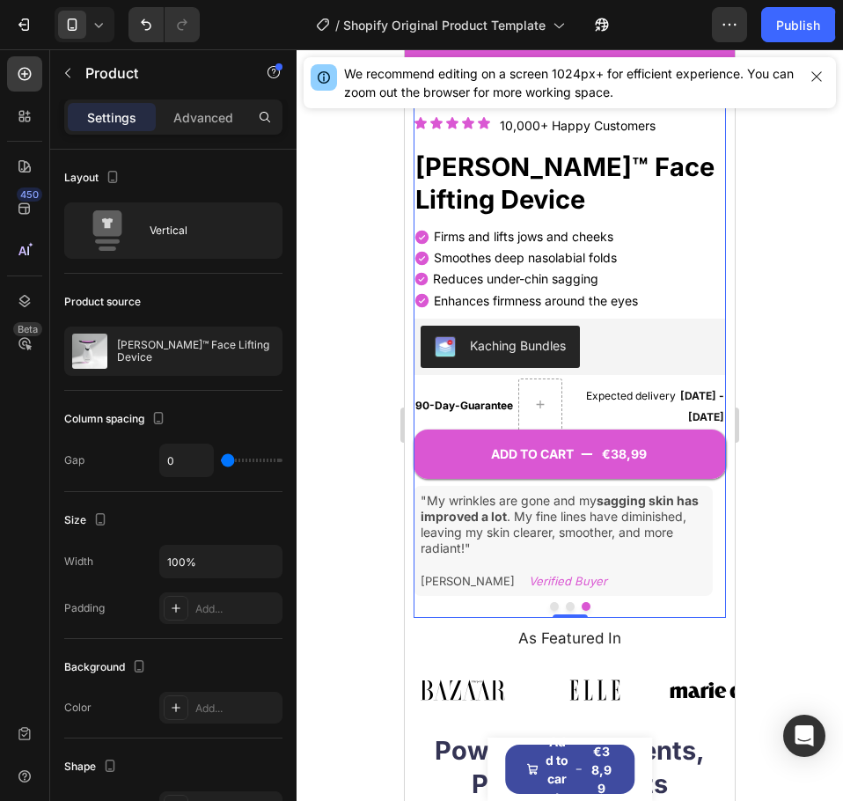
click at [465, 405] on div "ADD TO CART €38,99 Add to Cart" at bounding box center [570, 442] width 312 height 74
click at [444, 405] on div "ADD TO CART €38,99 Add to Cart" at bounding box center [570, 442] width 312 height 74
click at [501, 405] on div "ADD TO CART €38,99 Add to Cart" at bounding box center [570, 442] width 312 height 74
click at [510, 405] on div "ADD TO CART €38,99 Add to Cart" at bounding box center [570, 442] width 312 height 74
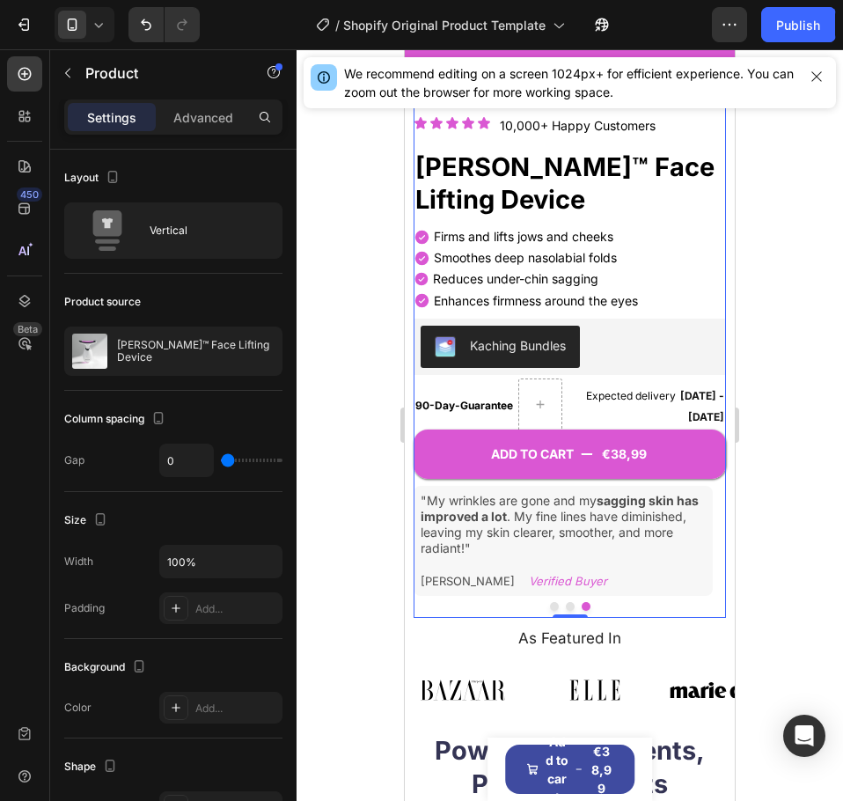
click at [510, 405] on div "ADD TO CART €38,99 Add to Cart" at bounding box center [570, 442] width 312 height 74
click at [465, 405] on div "ADD TO CART €38,99 Add to Cart" at bounding box center [570, 442] width 312 height 74
click at [648, 429] on button "ADD TO CART €38,99" at bounding box center [570, 453] width 312 height 49
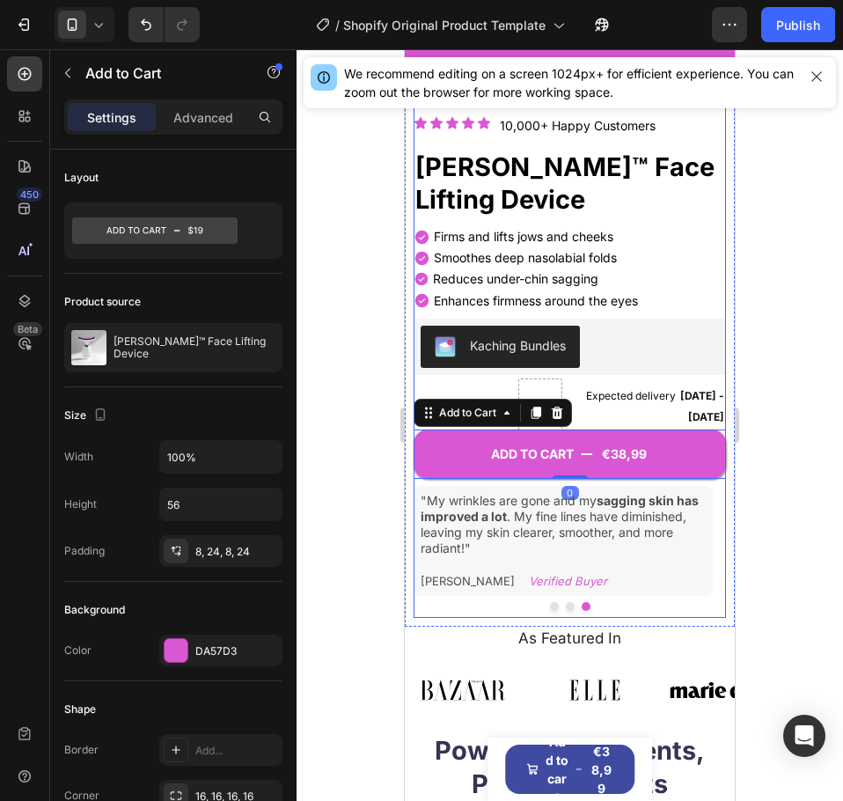
click at [636, 405] on div "ADD TO CART €38,99 Add to Cart 0" at bounding box center [570, 442] width 312 height 74
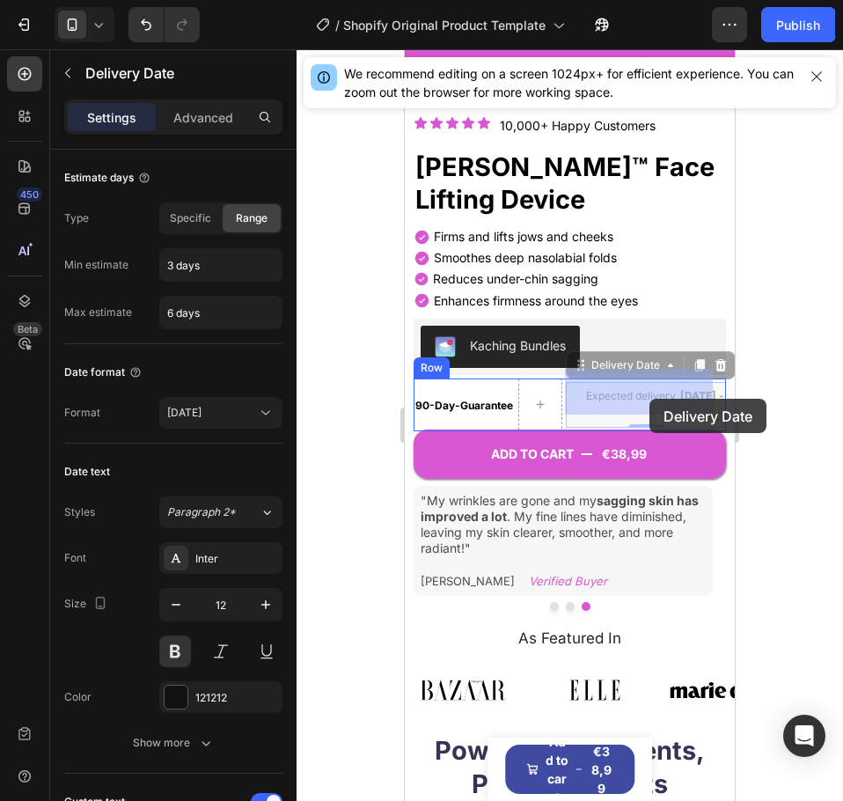
drag, startPoint x: 577, startPoint y: 384, endPoint x: 650, endPoint y: 399, distance: 74.5
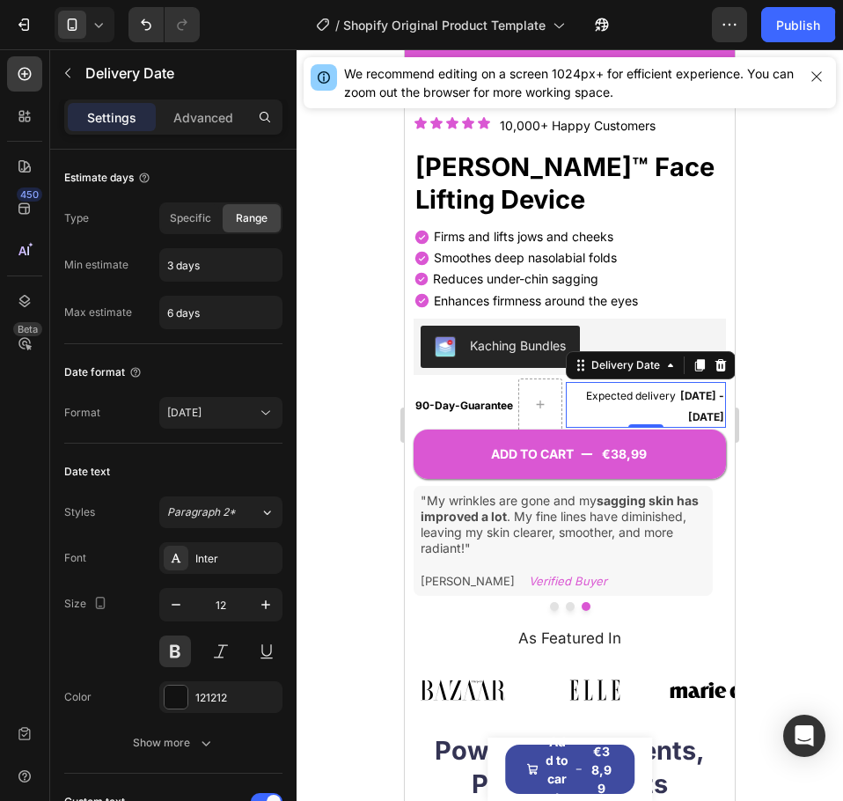
click at [605, 389] on span "Expected delivery" at bounding box center [631, 395] width 90 height 13
click at [259, 601] on icon "button" at bounding box center [266, 605] width 18 height 18
click at [451, 405] on div "ADD TO CART €38,99 Add to Cart" at bounding box center [570, 442] width 312 height 74
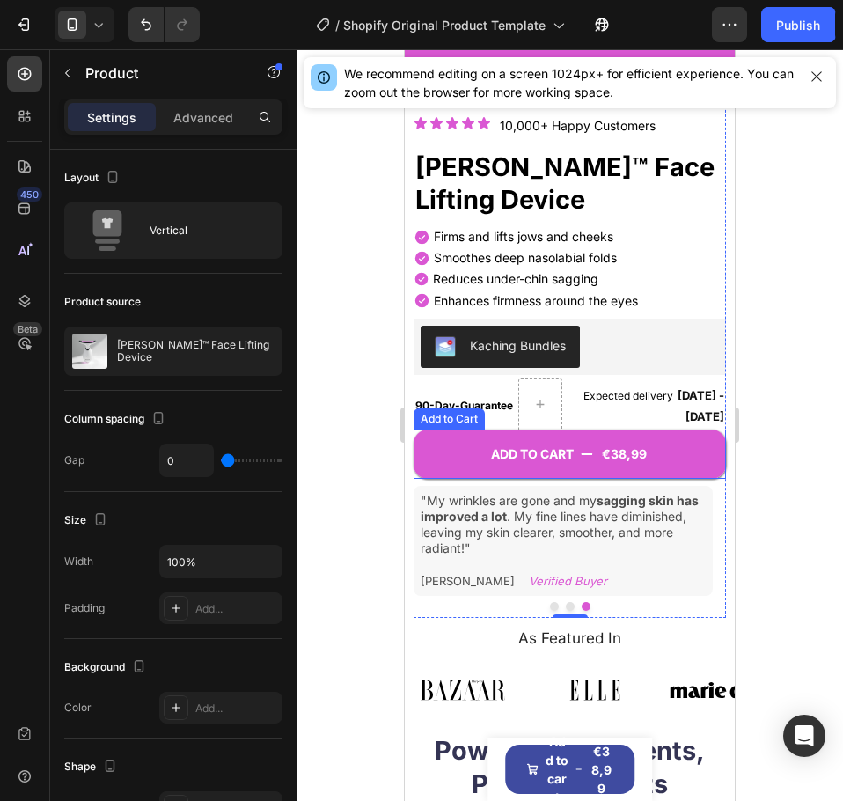
click at [455, 411] on div "Add to Cart" at bounding box center [449, 419] width 64 height 16
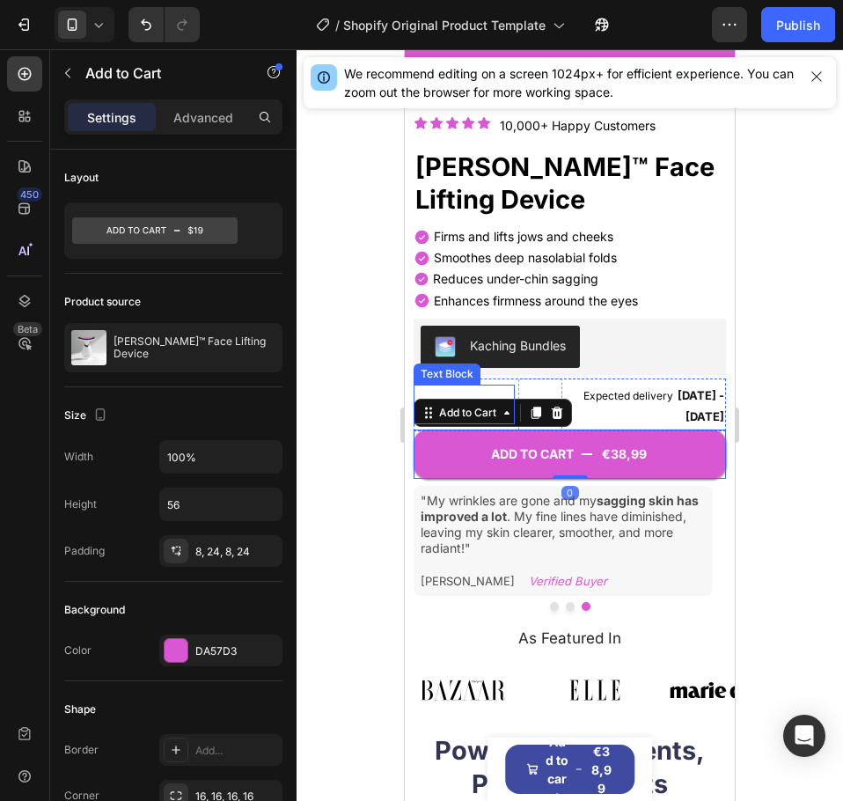
click at [455, 386] on p "90-Day-Guarantee" at bounding box center [464, 404] width 98 height 36
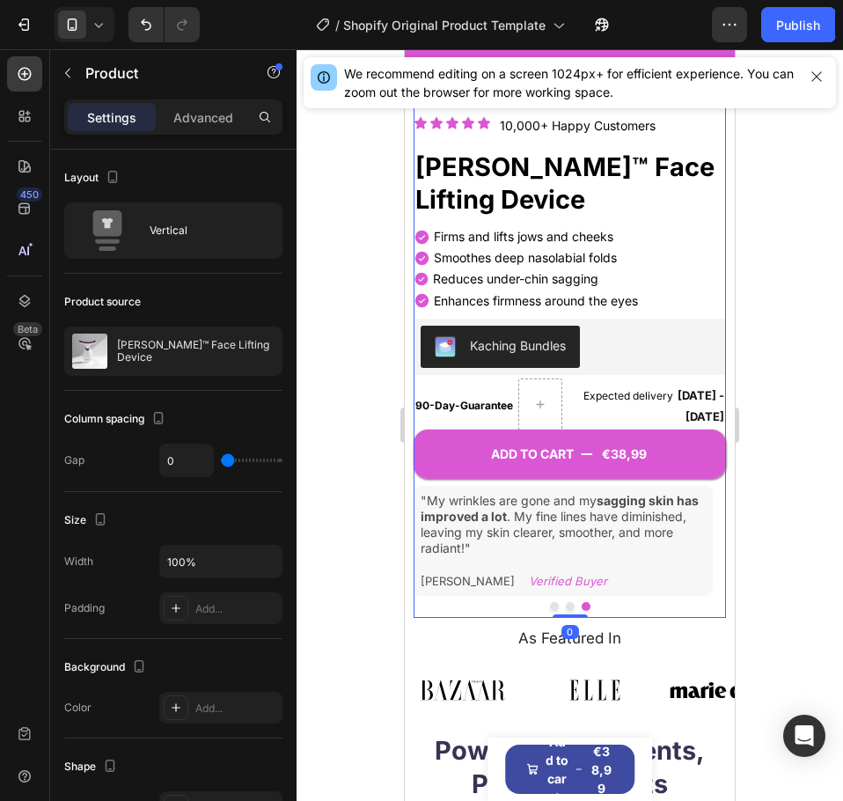
click at [482, 405] on div "ADD TO CART €38,99 Add to Cart" at bounding box center [570, 442] width 312 height 74
click at [489, 405] on div "ADD TO CART €38,99 Add to Cart" at bounding box center [570, 442] width 312 height 74
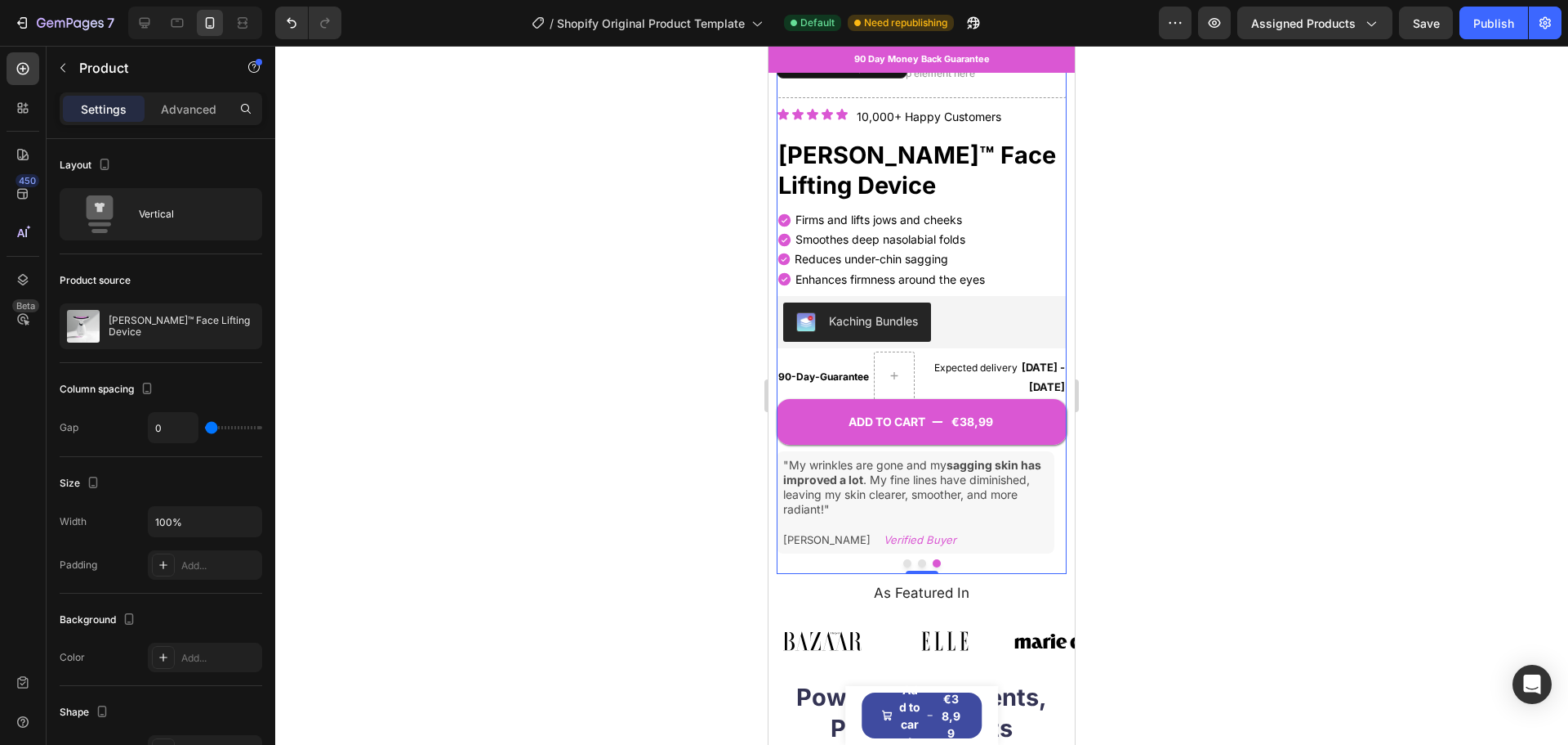
click at [850, 371] on strong "90-Day-Guarantee" at bounding box center [824, 376] width 91 height 12
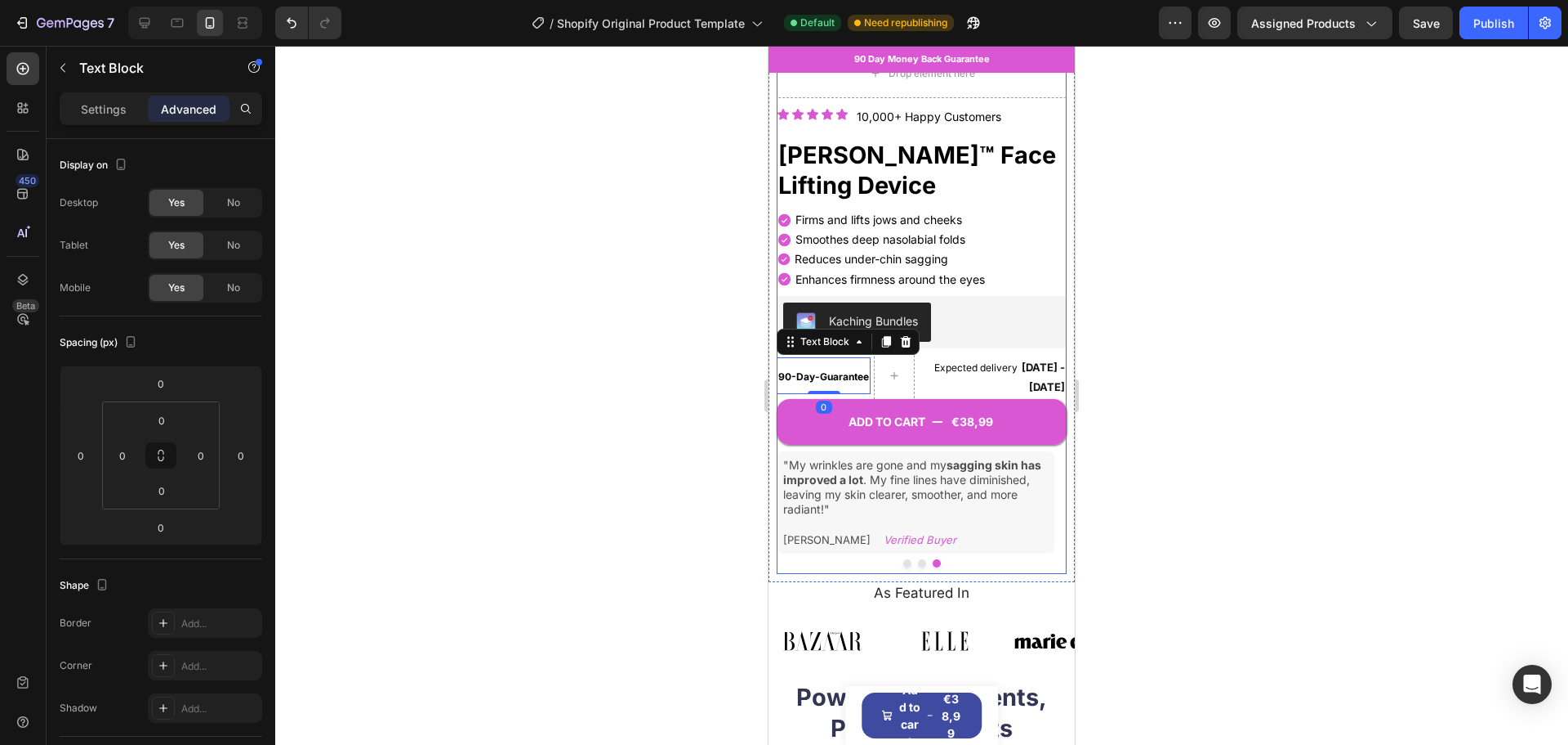
click at [857, 376] on div "ADD TO CART €38,99 Add to Cart" at bounding box center [922, 411] width 290 height 69
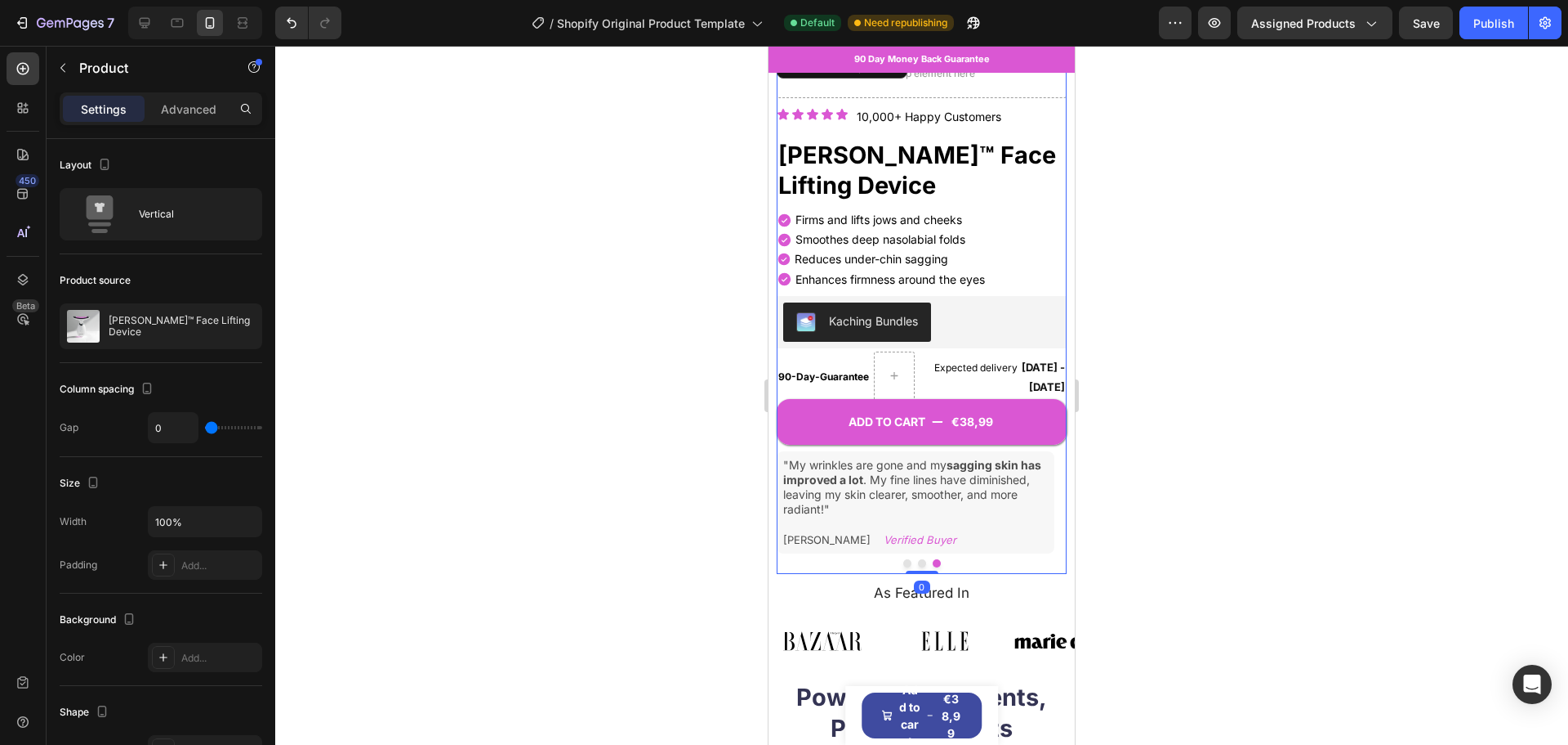
click at [857, 376] on div "ADD TO CART €38,99 Add to Cart" at bounding box center [922, 411] width 290 height 69
click at [862, 376] on div "ADD TO CART €38,99 Add to Cart" at bounding box center [922, 411] width 290 height 69
click at [831, 371] on strong "90-Day-Guarantee" at bounding box center [824, 376] width 91 height 12
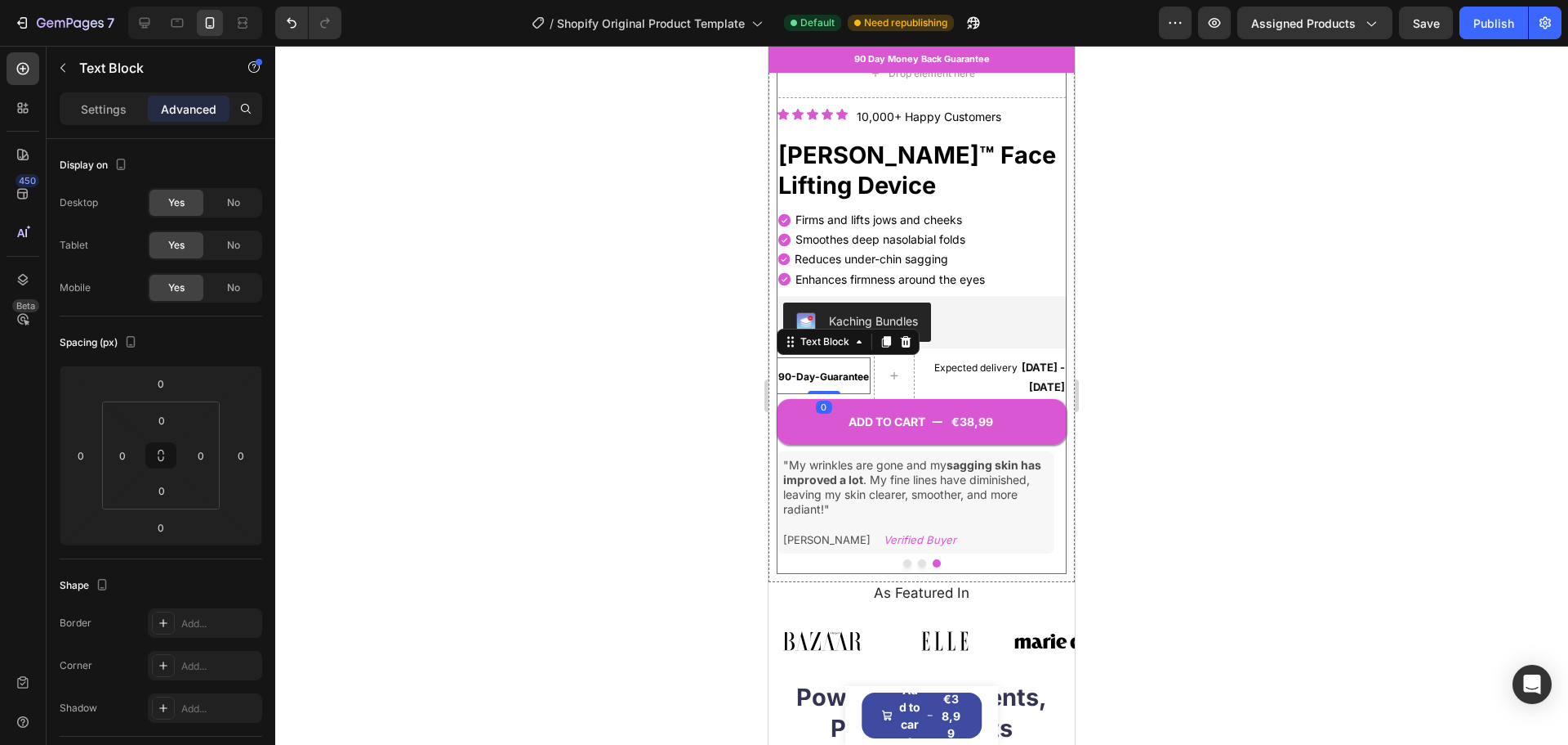
drag, startPoint x: 855, startPoint y: 362, endPoint x: 834, endPoint y: 364, distance: 21.1
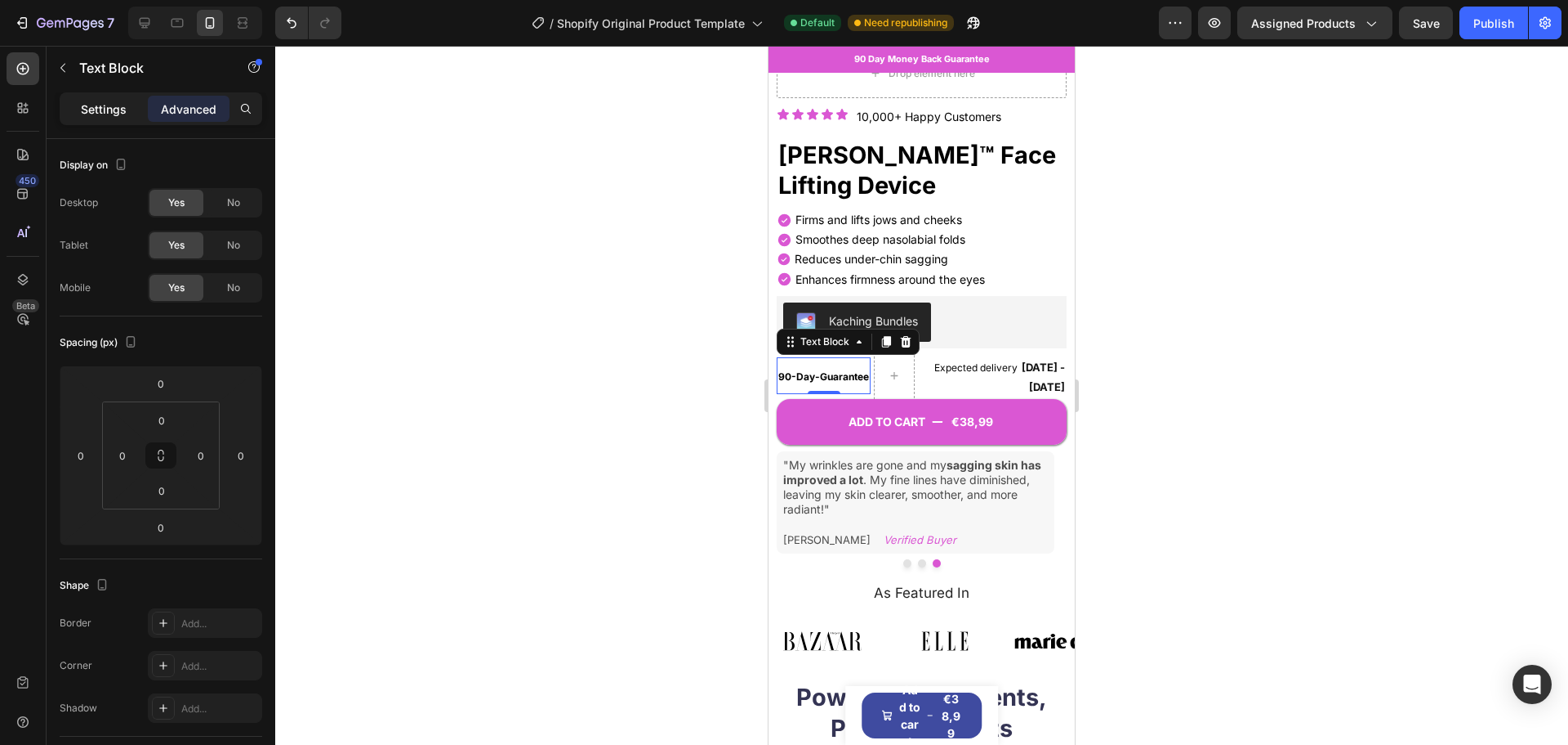
click at [97, 101] on p "Settings" at bounding box center [103, 109] width 45 height 17
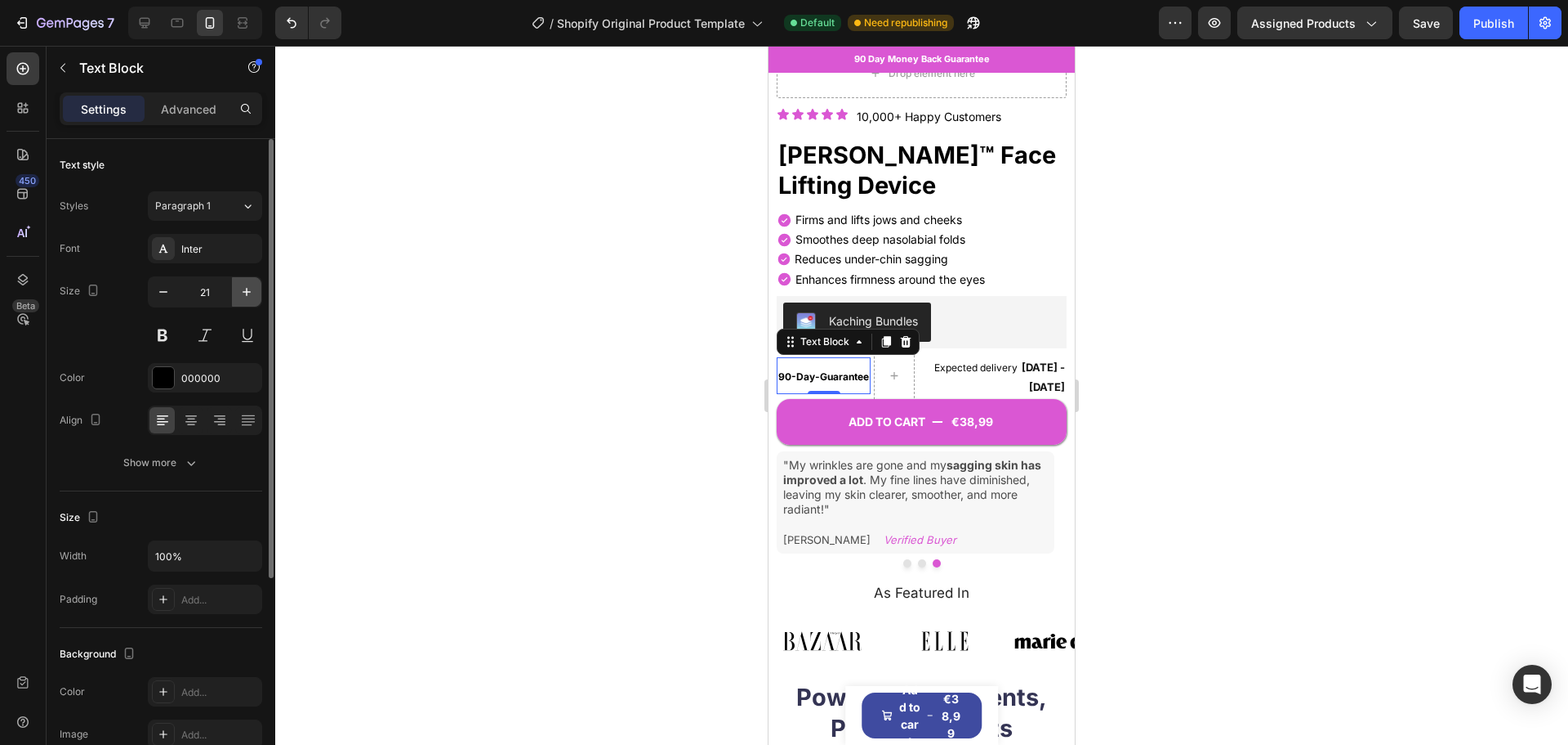
click at [248, 281] on button "button" at bounding box center [247, 292] width 30 height 30
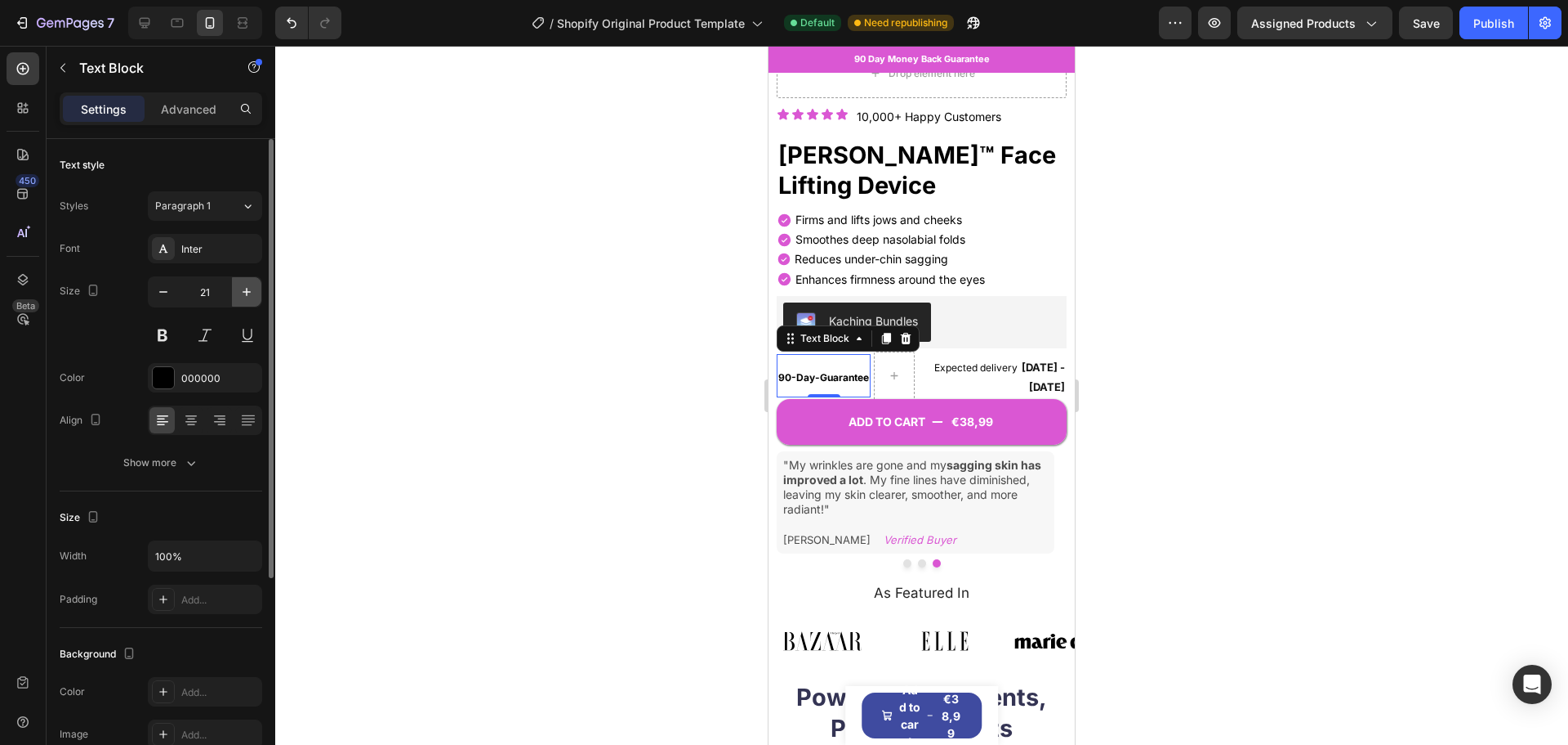
click at [248, 281] on button "button" at bounding box center [247, 292] width 30 height 30
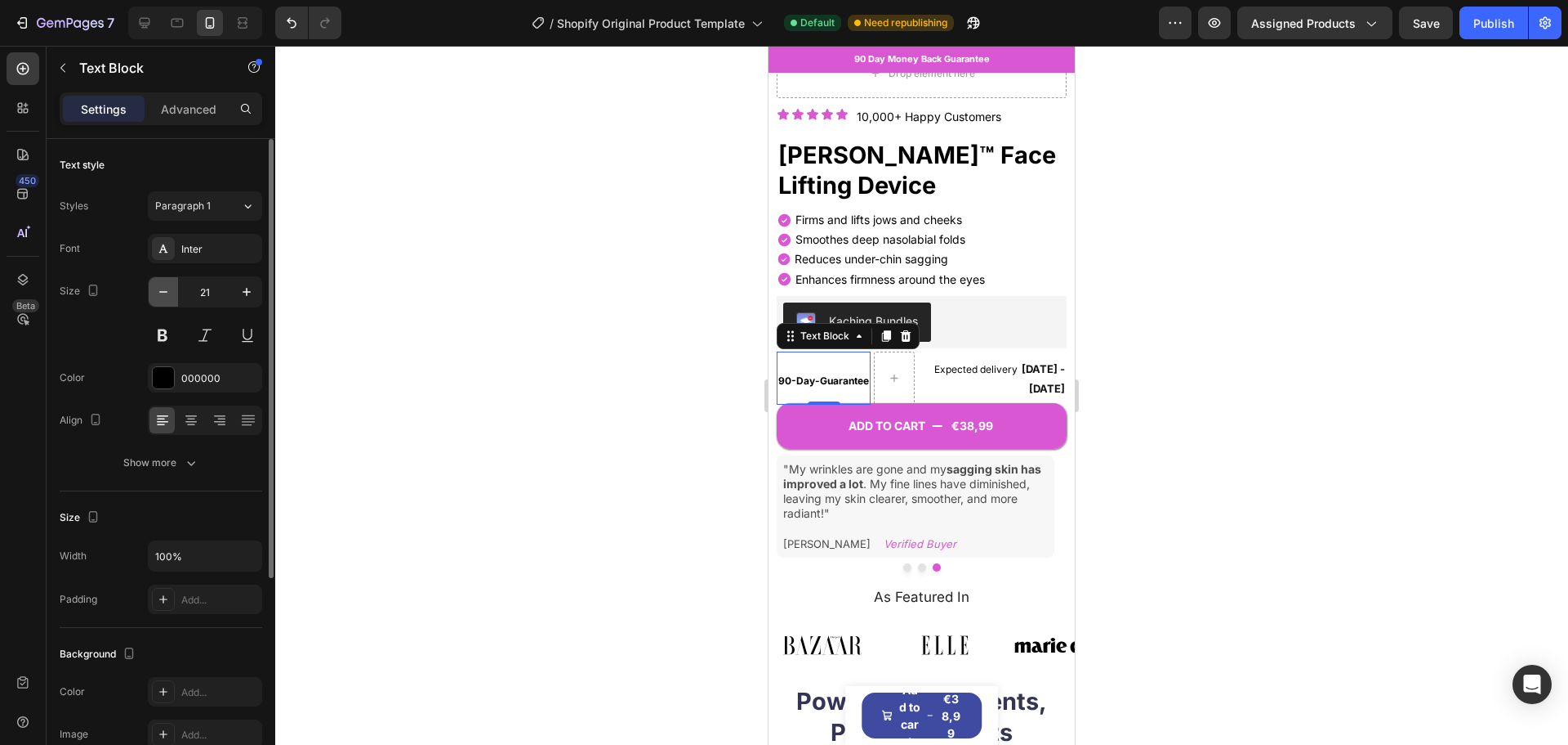
click at [165, 282] on button "button" at bounding box center [163, 292] width 30 height 30
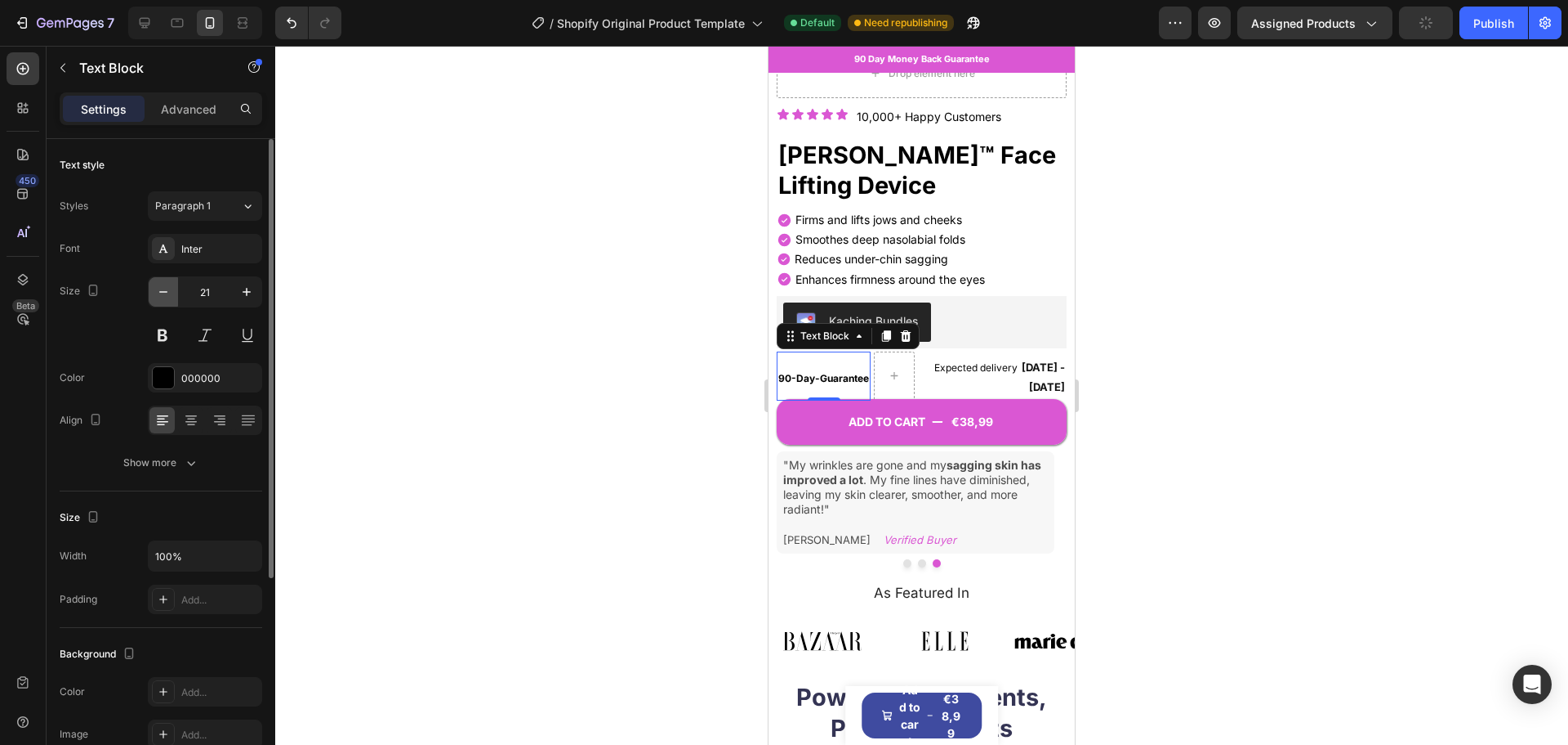
click at [165, 282] on button "button" at bounding box center [163, 292] width 30 height 30
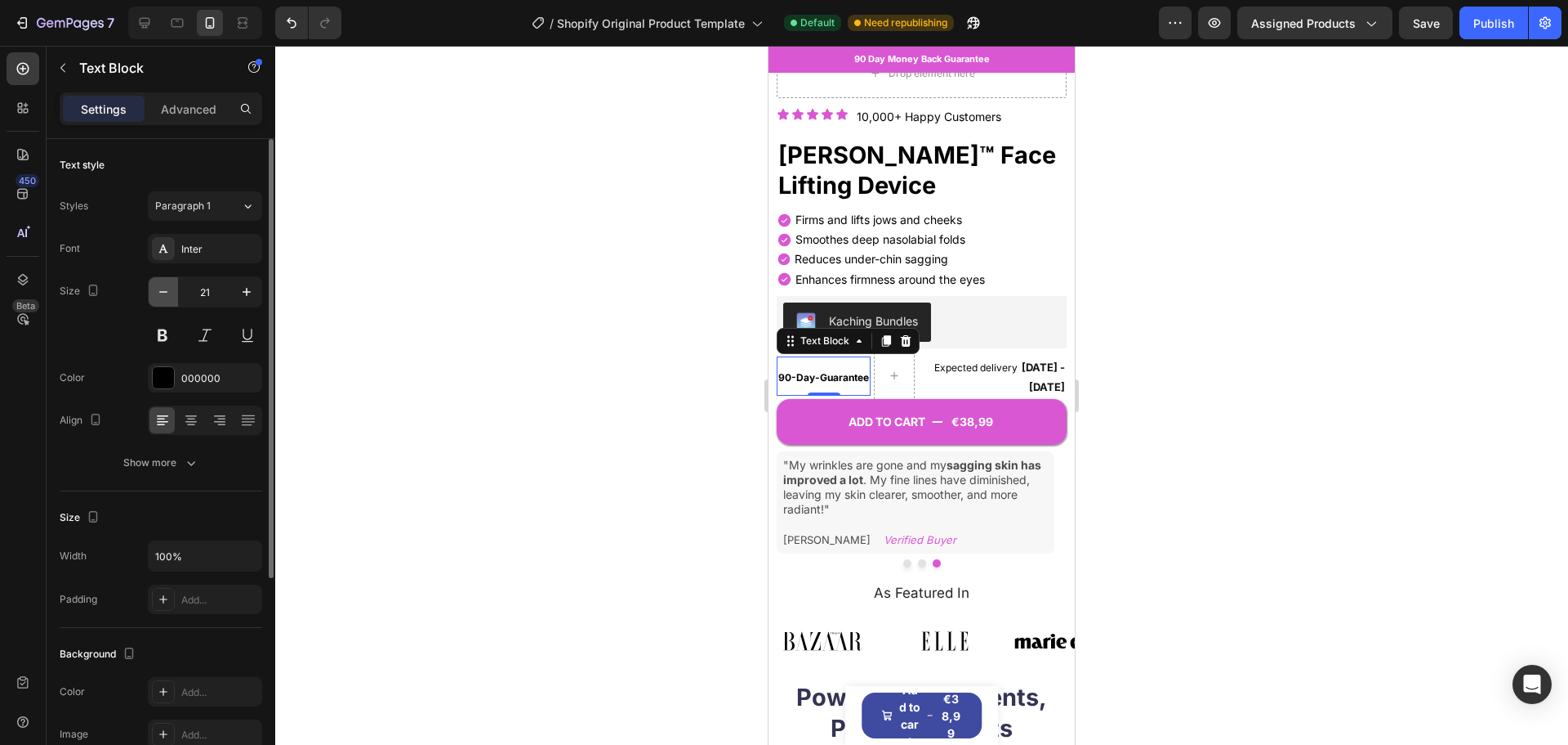
click at [165, 282] on button "button" at bounding box center [163, 292] width 30 height 30
click at [247, 289] on icon "button" at bounding box center [246, 292] width 8 height 8
click at [1240, 320] on div at bounding box center [922, 395] width 1293 height 699
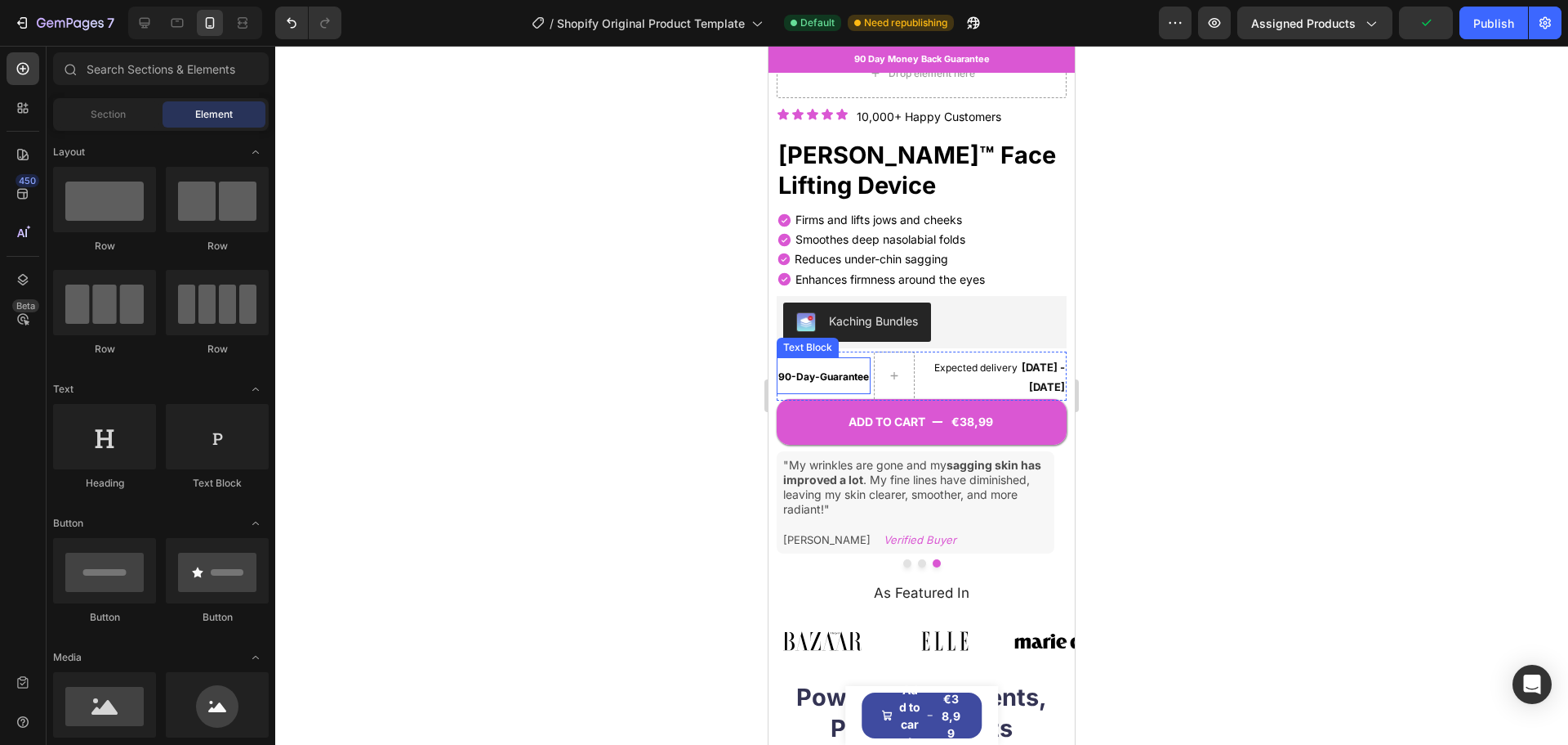
click at [813, 371] on strong "90-Day-Guarantee" at bounding box center [824, 376] width 91 height 12
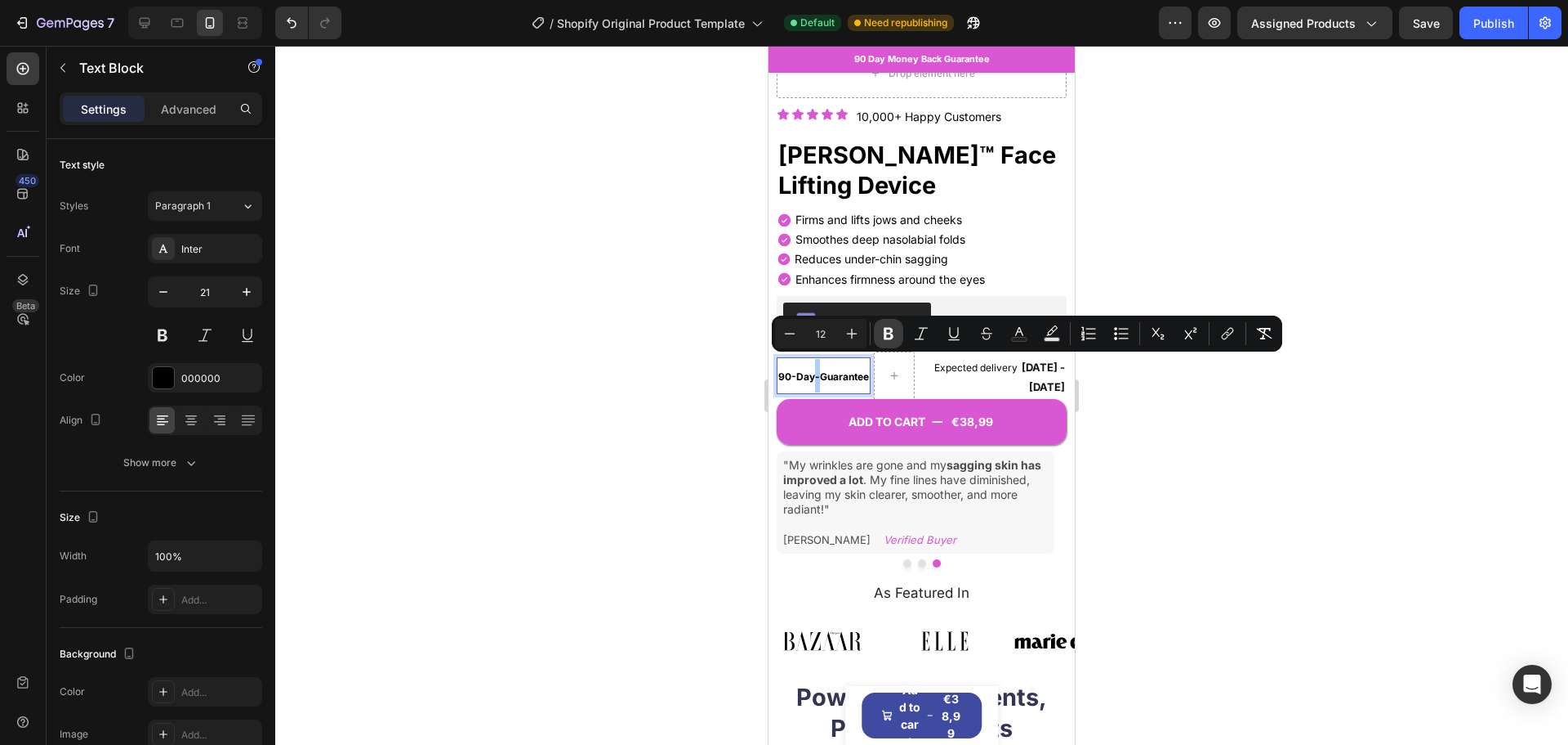
click at [883, 334] on icon "Editor contextual toolbar" at bounding box center [889, 333] width 17 height 17
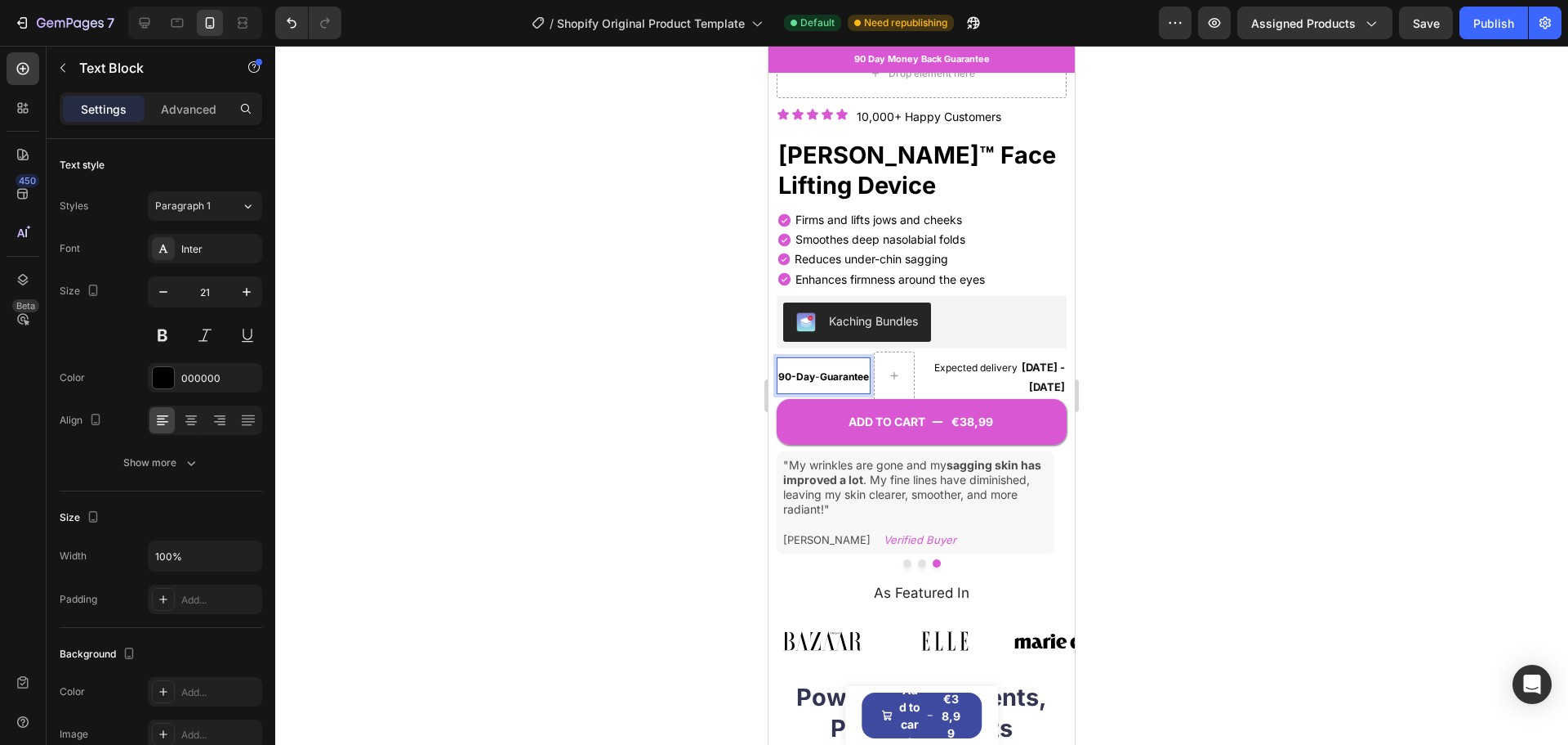
click at [883, 334] on div "Kaching Bundles" at bounding box center [922, 322] width 290 height 52
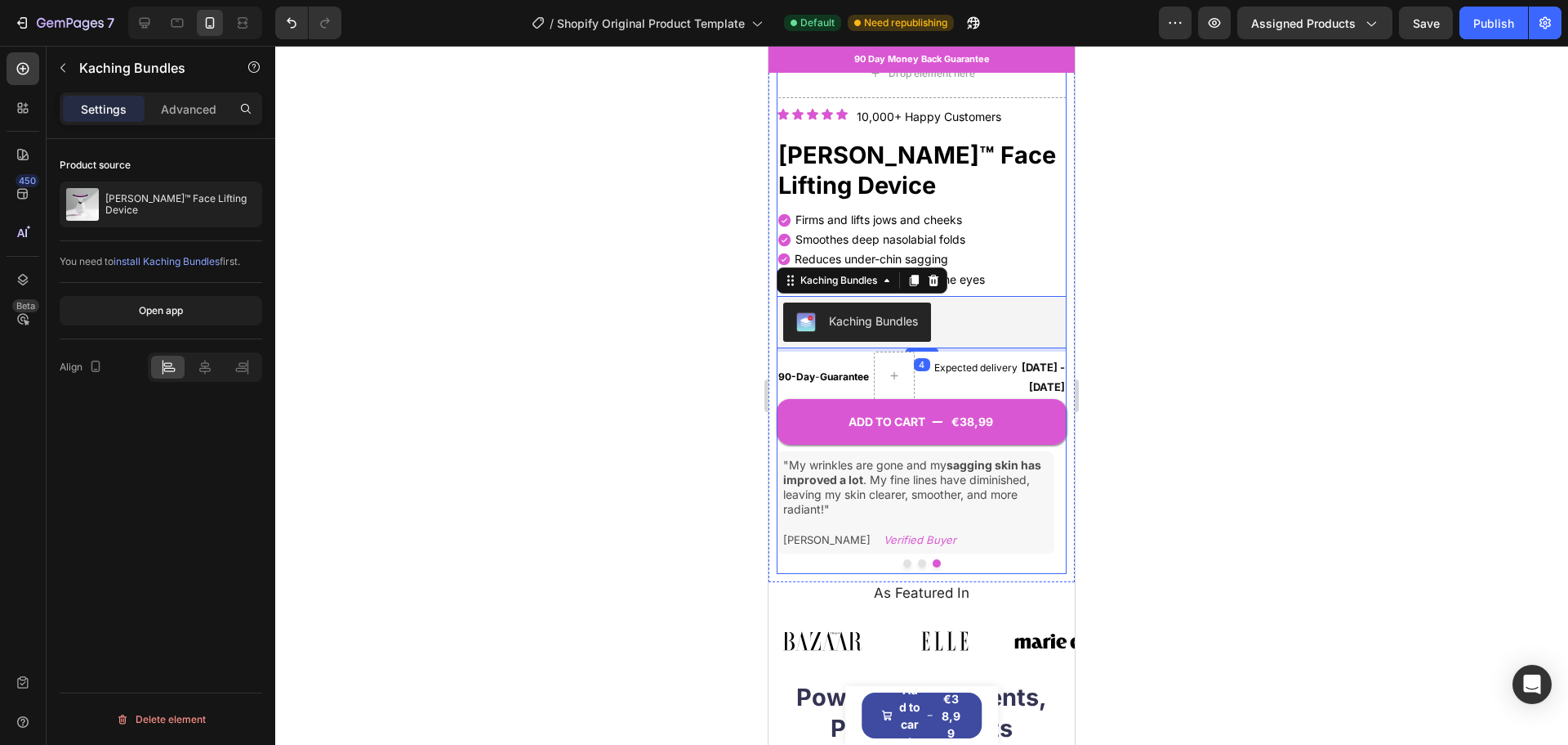
click at [813, 376] on div "ADD TO CART €38,99 Add to Cart" at bounding box center [922, 411] width 290 height 69
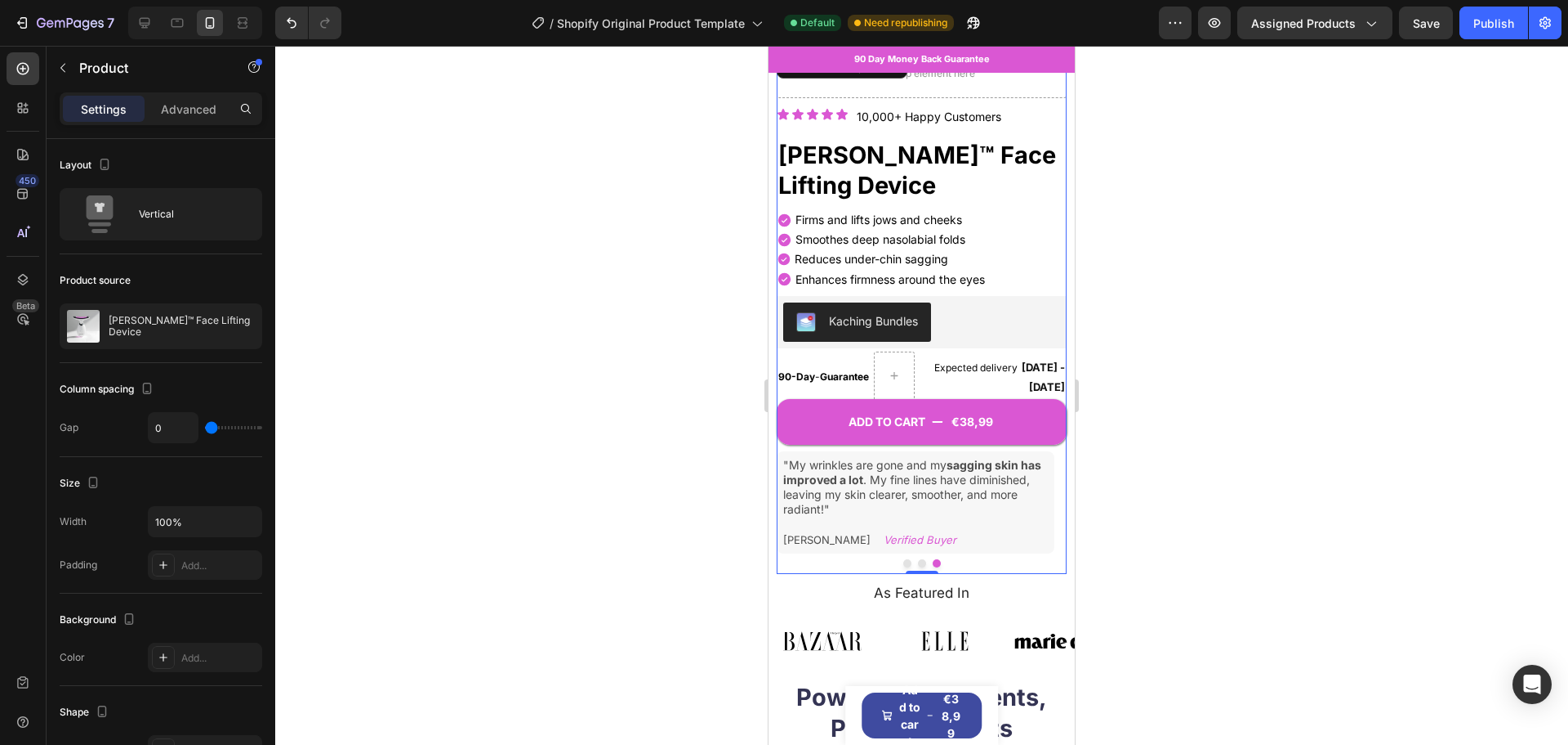
click at [852, 376] on div "ADD TO CART €38,99 Add to Cart" at bounding box center [922, 411] width 290 height 69
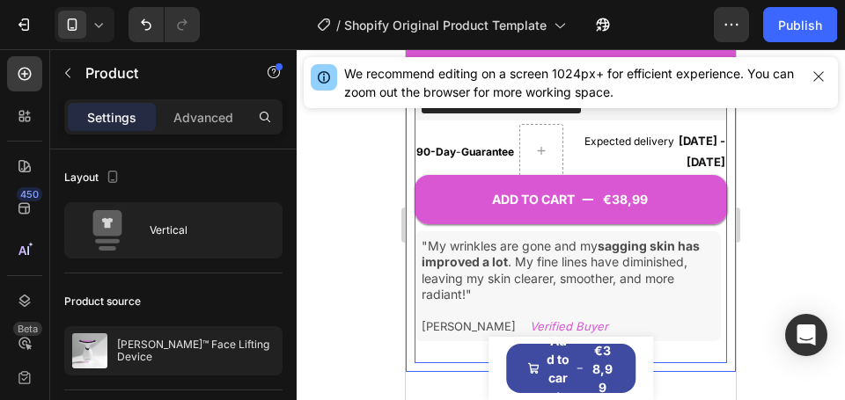
scroll to position [656, 0]
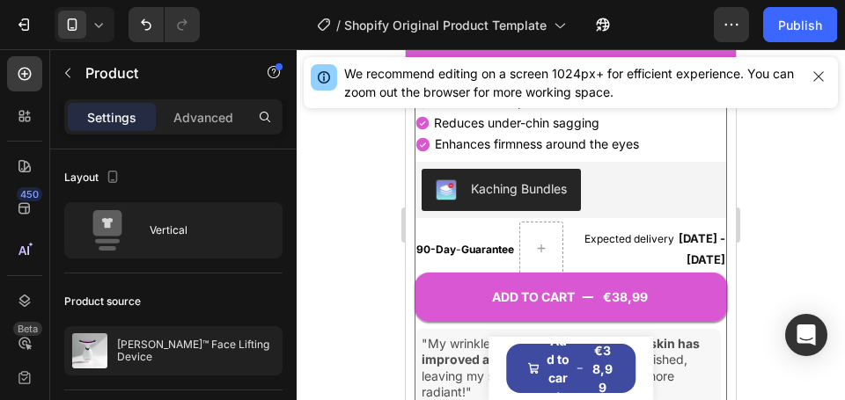
click at [468, 248] on div "ADD TO CART €38,99 Add to Cart" at bounding box center [570, 285] width 312 height 74
click at [459, 248] on div "ADD TO CART €38,99 Add to Cart" at bounding box center [570, 285] width 312 height 74
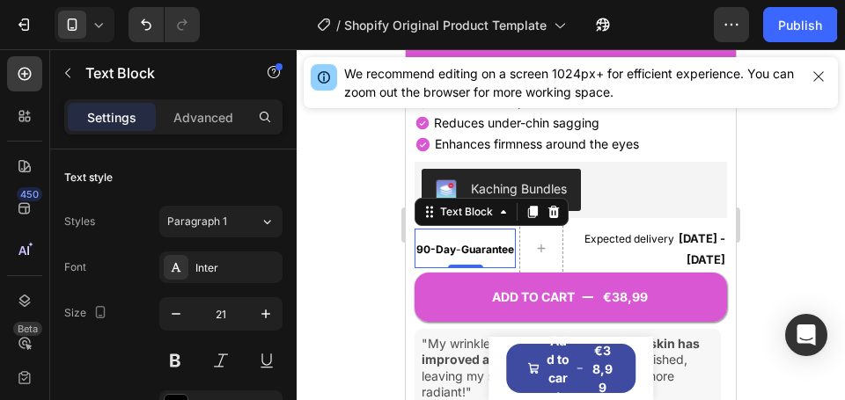
click at [496, 236] on p "90-Day - Guarantee" at bounding box center [465, 249] width 98 height 36
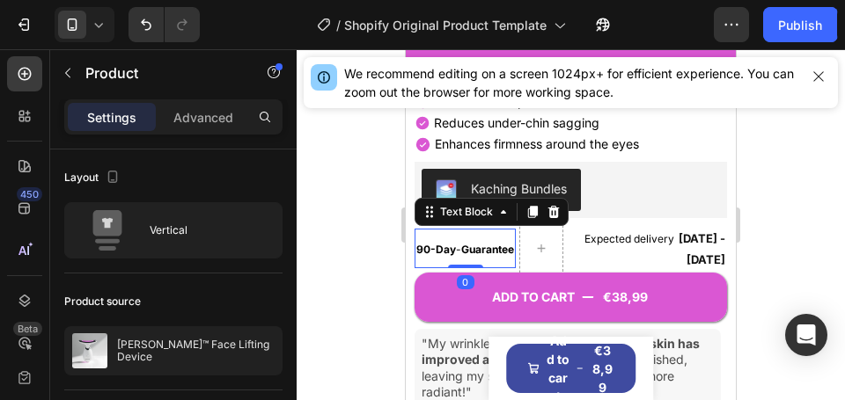
click at [504, 232] on p "90-Day - Guarantee" at bounding box center [465, 249] width 98 height 36
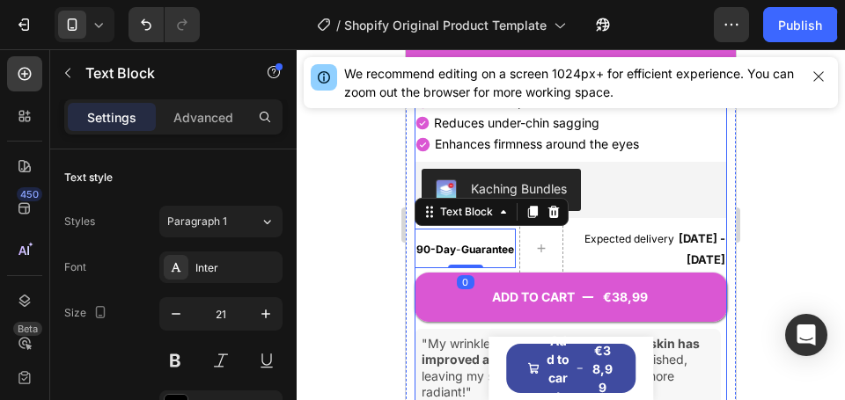
click at [458, 248] on div "ADD TO CART €38,99 Add to Cart" at bounding box center [570, 285] width 312 height 74
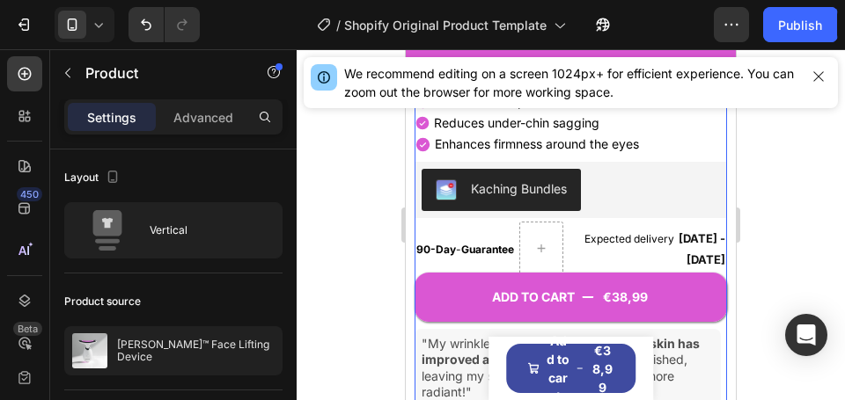
click at [458, 248] on div "ADD TO CART €38,99 Add to Cart" at bounding box center [570, 285] width 312 height 74
click at [469, 248] on div "ADD TO CART €38,99 Add to Cart" at bounding box center [570, 285] width 312 height 74
click at [490, 256] on div "ADD TO CART €38,99 Add to Cart" at bounding box center [570, 285] width 312 height 74
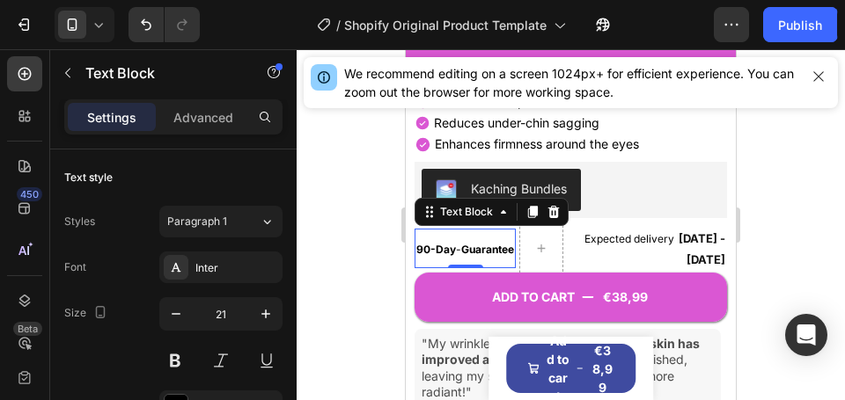
click at [467, 229] on div "90-Day - Guarantee" at bounding box center [464, 249] width 101 height 40
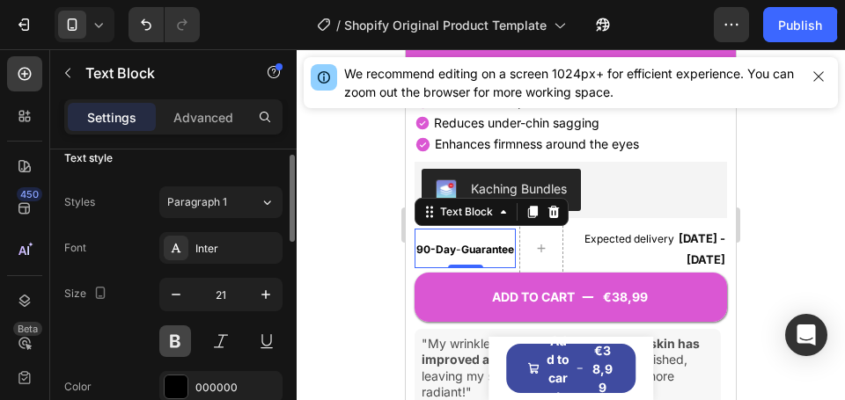
click at [168, 342] on button at bounding box center [175, 342] width 32 height 32
click at [209, 342] on button at bounding box center [221, 342] width 32 height 32
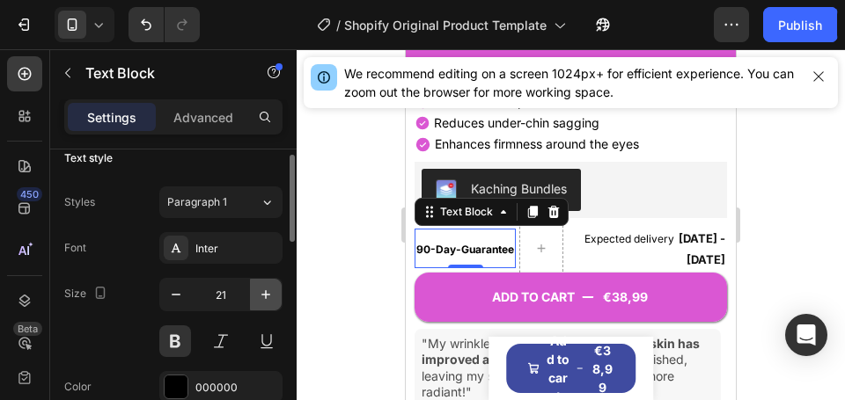
click at [265, 298] on icon "button" at bounding box center [265, 294] width 9 height 9
click at [175, 293] on icon "button" at bounding box center [176, 295] width 18 height 18
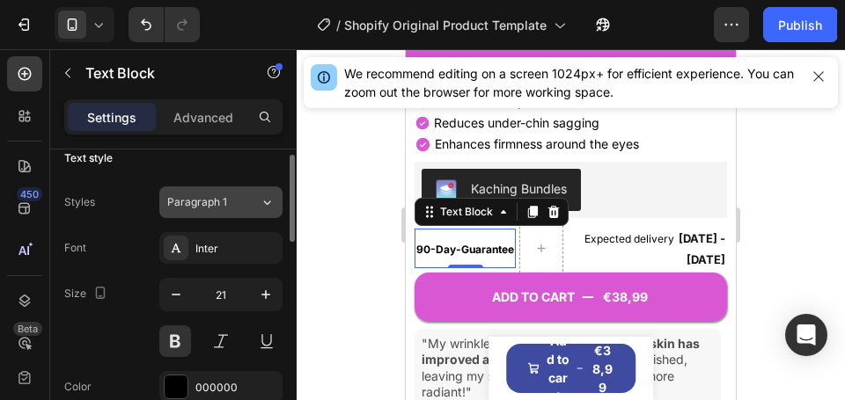
click at [243, 215] on button "Paragraph 1" at bounding box center [220, 203] width 123 height 32
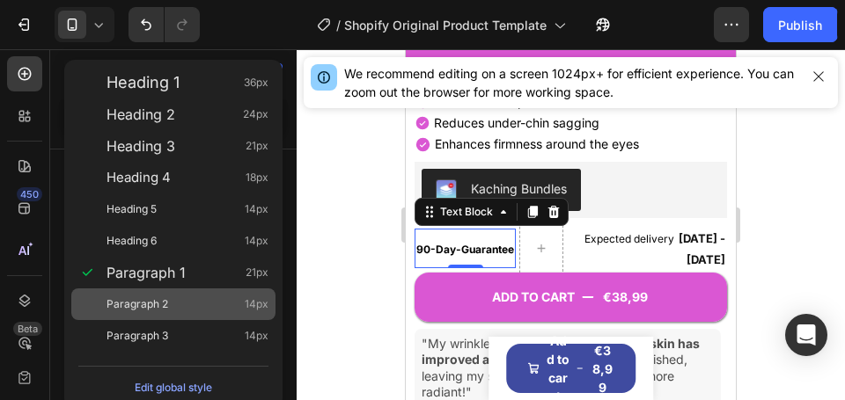
click at [202, 293] on div "Paragraph 2 14px" at bounding box center [173, 305] width 204 height 32
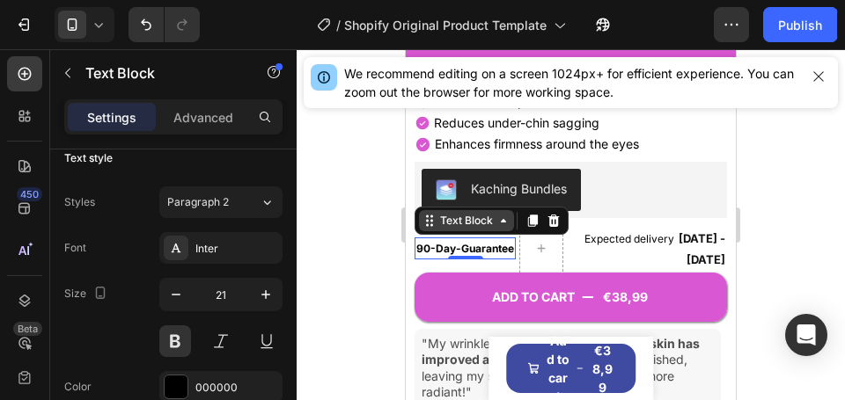
click at [500, 214] on icon at bounding box center [503, 221] width 14 height 14
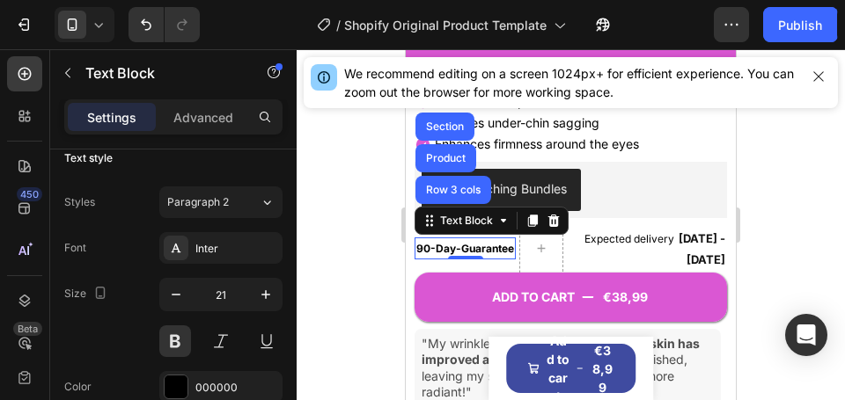
click at [491, 248] on div "ADD TO CART €38,99 Add to Cart" at bounding box center [570, 285] width 312 height 74
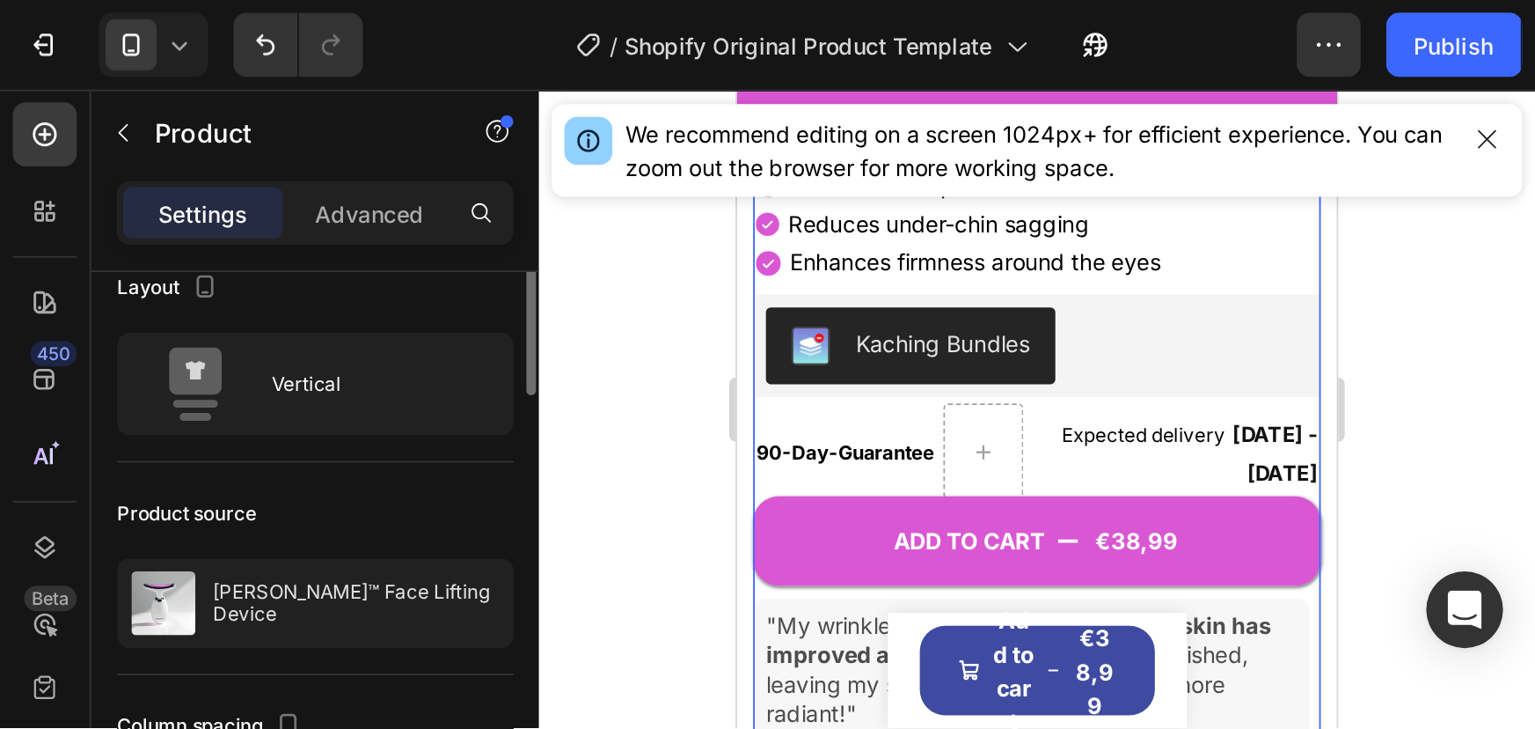
scroll to position [0, 0]
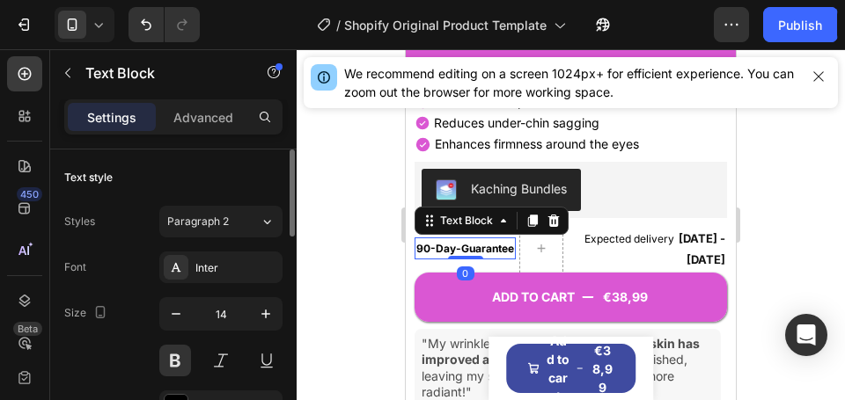
click at [483, 242] on strong "Guarantee" at bounding box center [487, 248] width 53 height 13
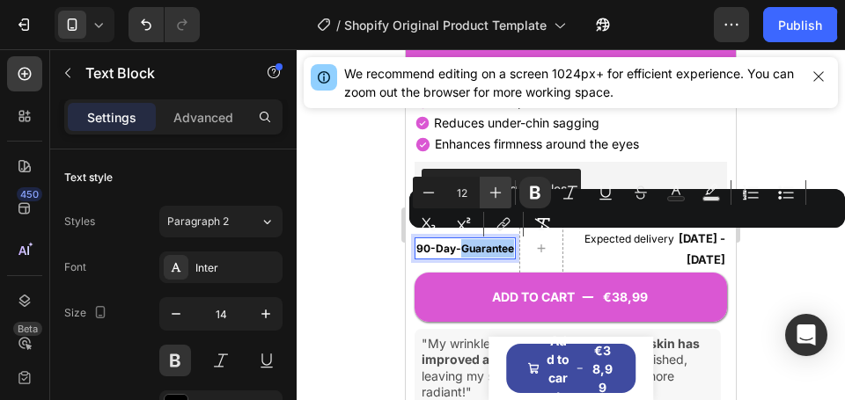
click at [489, 200] on icon "Editor contextual toolbar" at bounding box center [496, 193] width 18 height 18
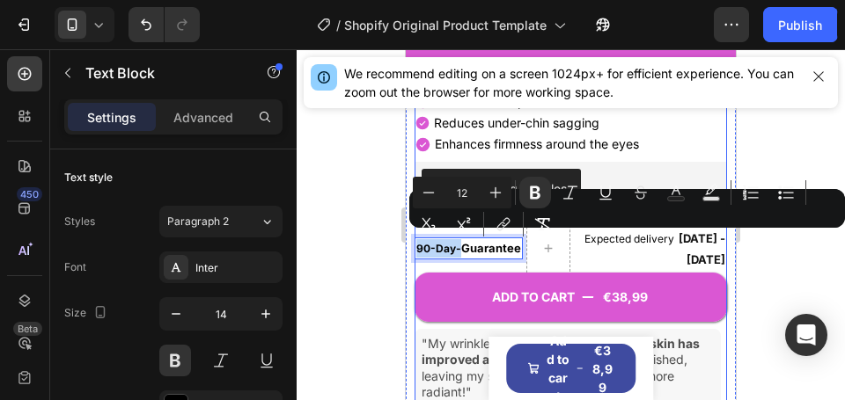
click at [459, 248] on div "ADD TO CART €38,99 Add to Cart" at bounding box center [570, 285] width 312 height 74
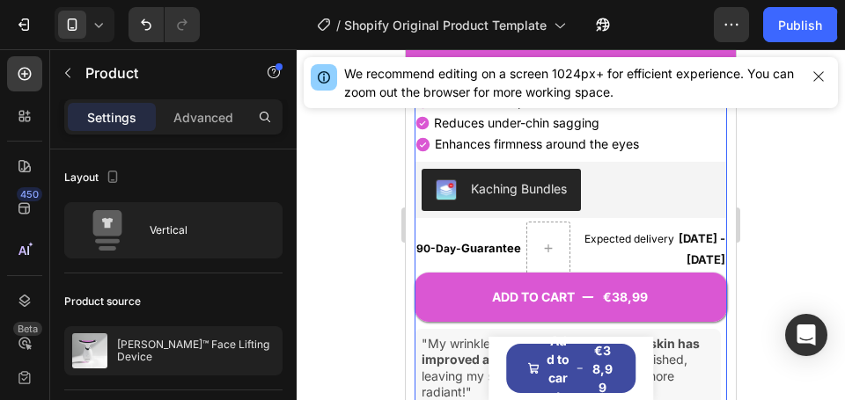
click at [433, 248] on div "ADD TO CART €38,99 Add to Cart" at bounding box center [570, 285] width 312 height 74
click at [424, 248] on div "ADD TO CART €38,99 Add to Cart" at bounding box center [570, 285] width 312 height 74
click at [439, 248] on div "ADD TO CART €38,99 Add to Cart" at bounding box center [570, 285] width 312 height 74
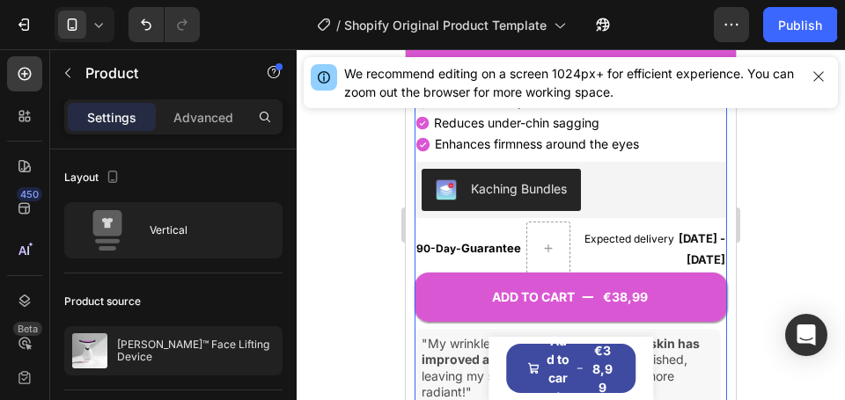
click at [439, 248] on div "ADD TO CART €38,99 Add to Cart" at bounding box center [570, 285] width 312 height 74
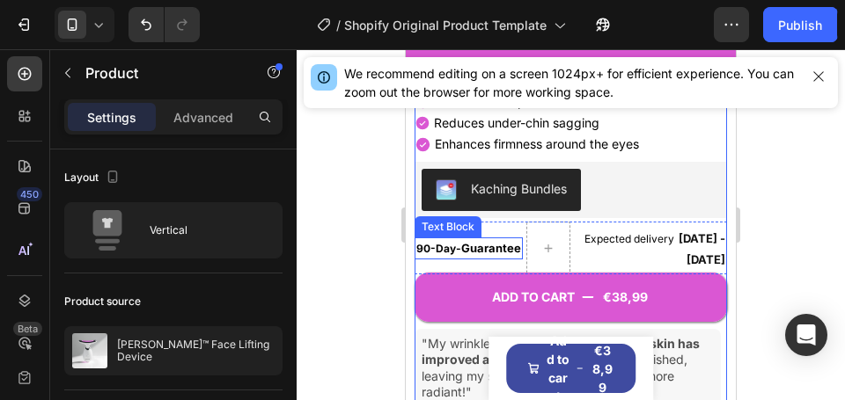
click at [458, 242] on span "90-Day -" at bounding box center [438, 248] width 45 height 13
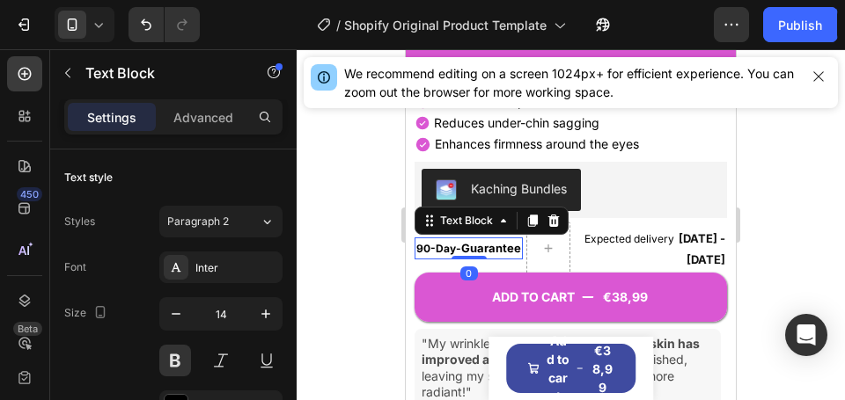
click at [443, 248] on div "ADD TO CART €38,99 Add to Cart" at bounding box center [570, 285] width 312 height 74
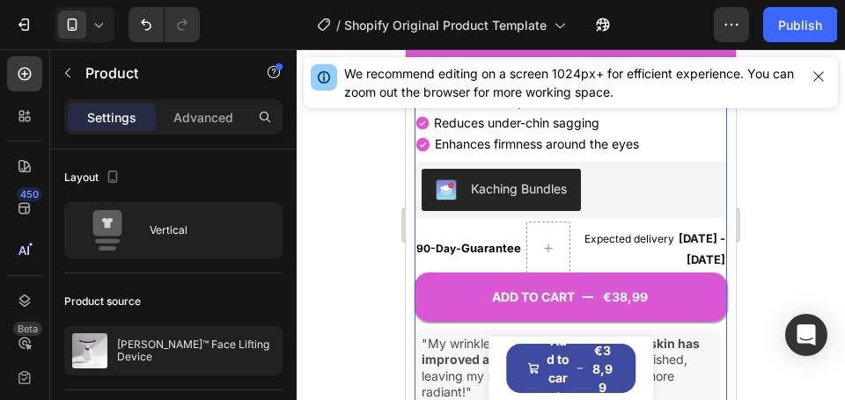
click at [443, 248] on div "ADD TO CART €38,99 Add to Cart" at bounding box center [570, 285] width 312 height 74
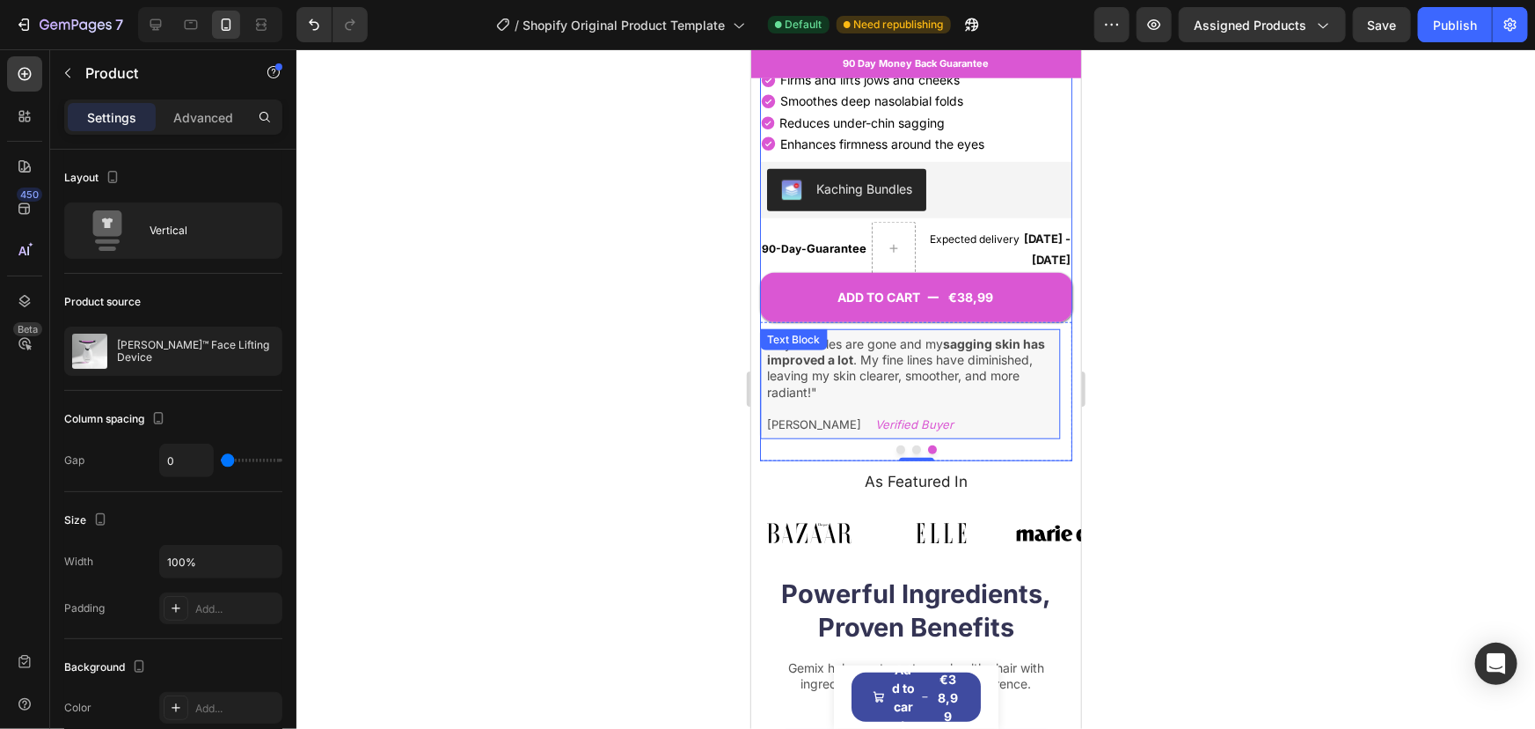
scroll to position [407, 0]
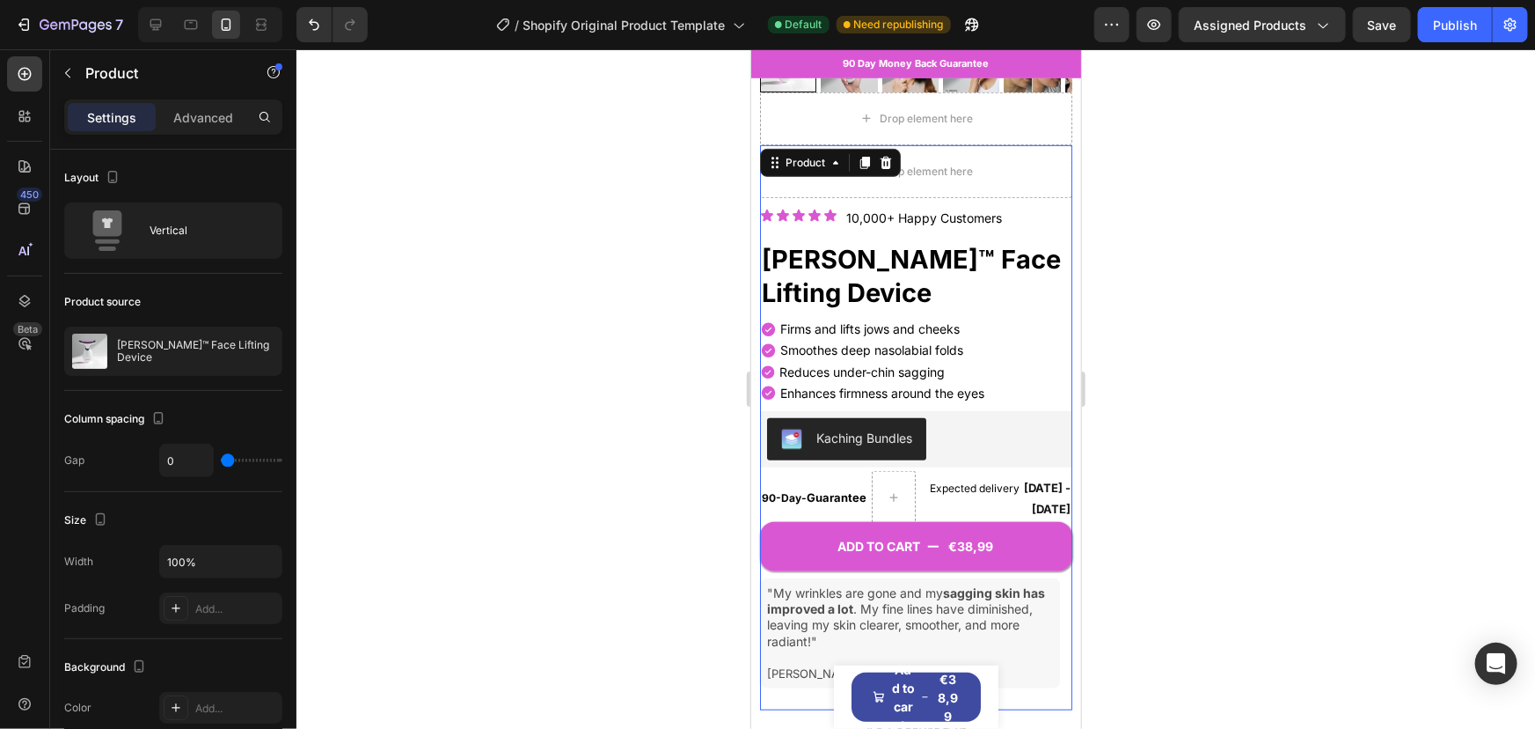
click at [829, 496] on div "ADD TO CART €38,99 Add to Cart" at bounding box center [915, 533] width 312 height 74
click at [838, 496] on div "ADD TO CART €38,99 Add to Cart" at bounding box center [915, 533] width 312 height 74
click at [858, 496] on div "ADD TO CART €38,99 Add to Cart" at bounding box center [915, 533] width 312 height 74
click at [942, 501] on div "ADD TO CART €38,99 Add to Cart" at bounding box center [915, 533] width 312 height 74
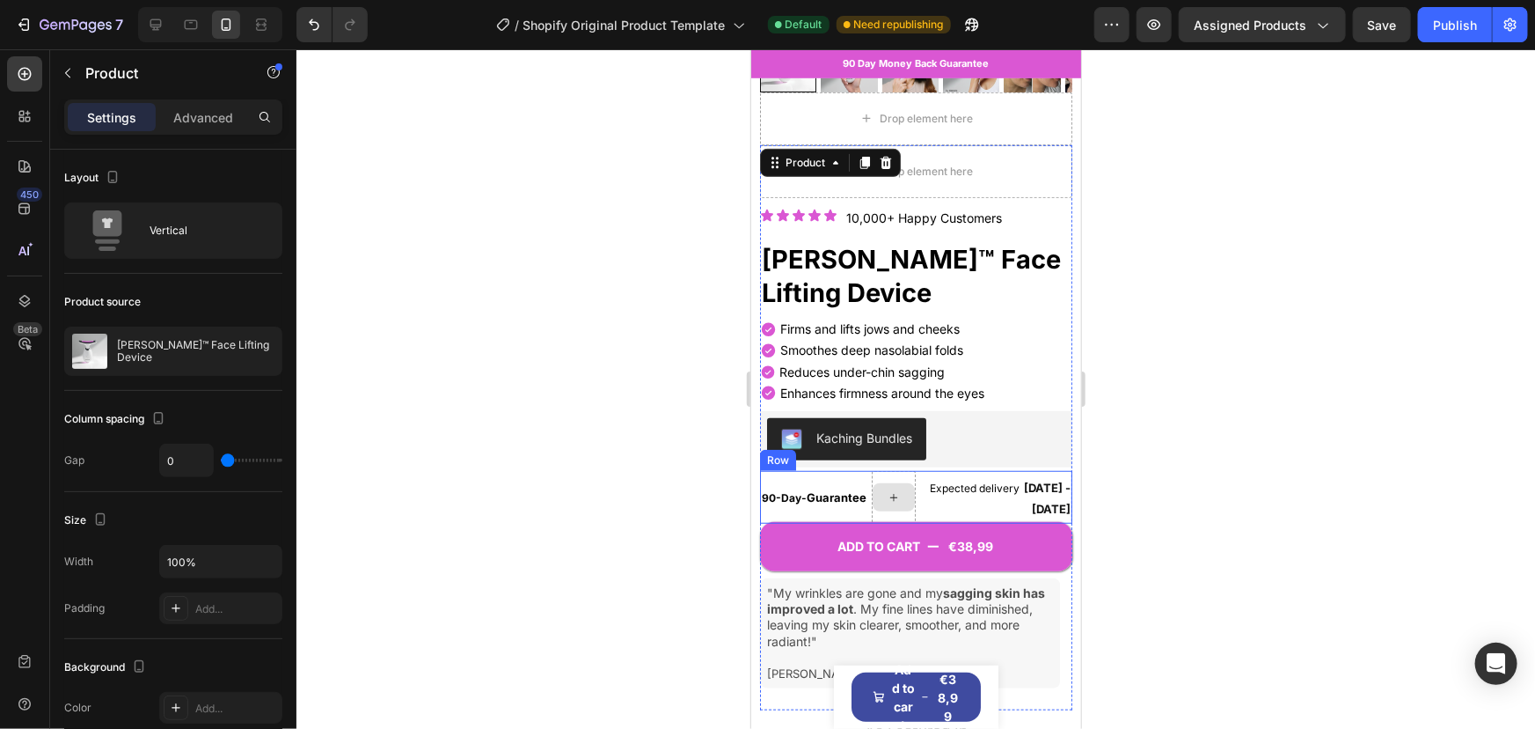
click at [873, 470] on div at bounding box center [893, 496] width 44 height 53
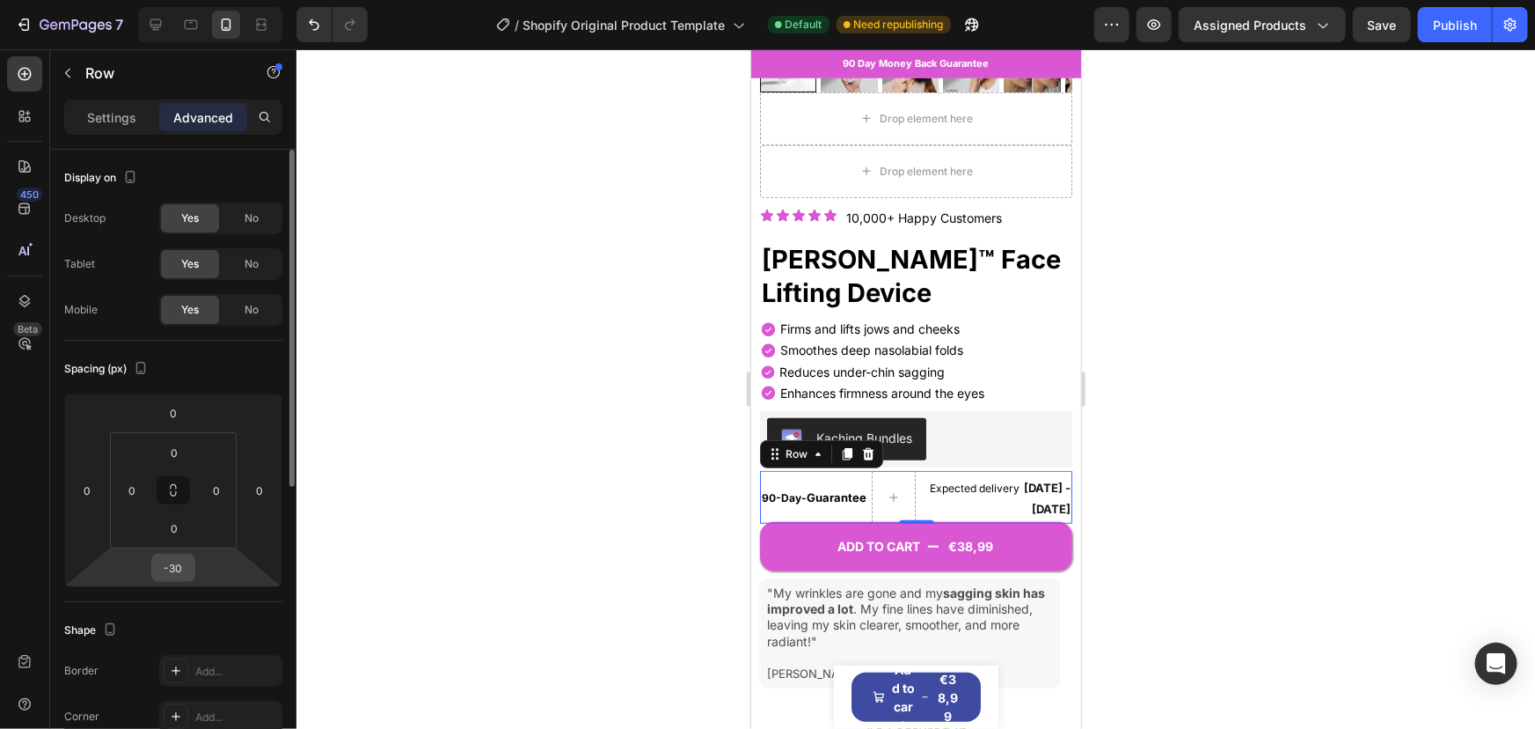
click at [181, 563] on input "-30" at bounding box center [173, 567] width 35 height 26
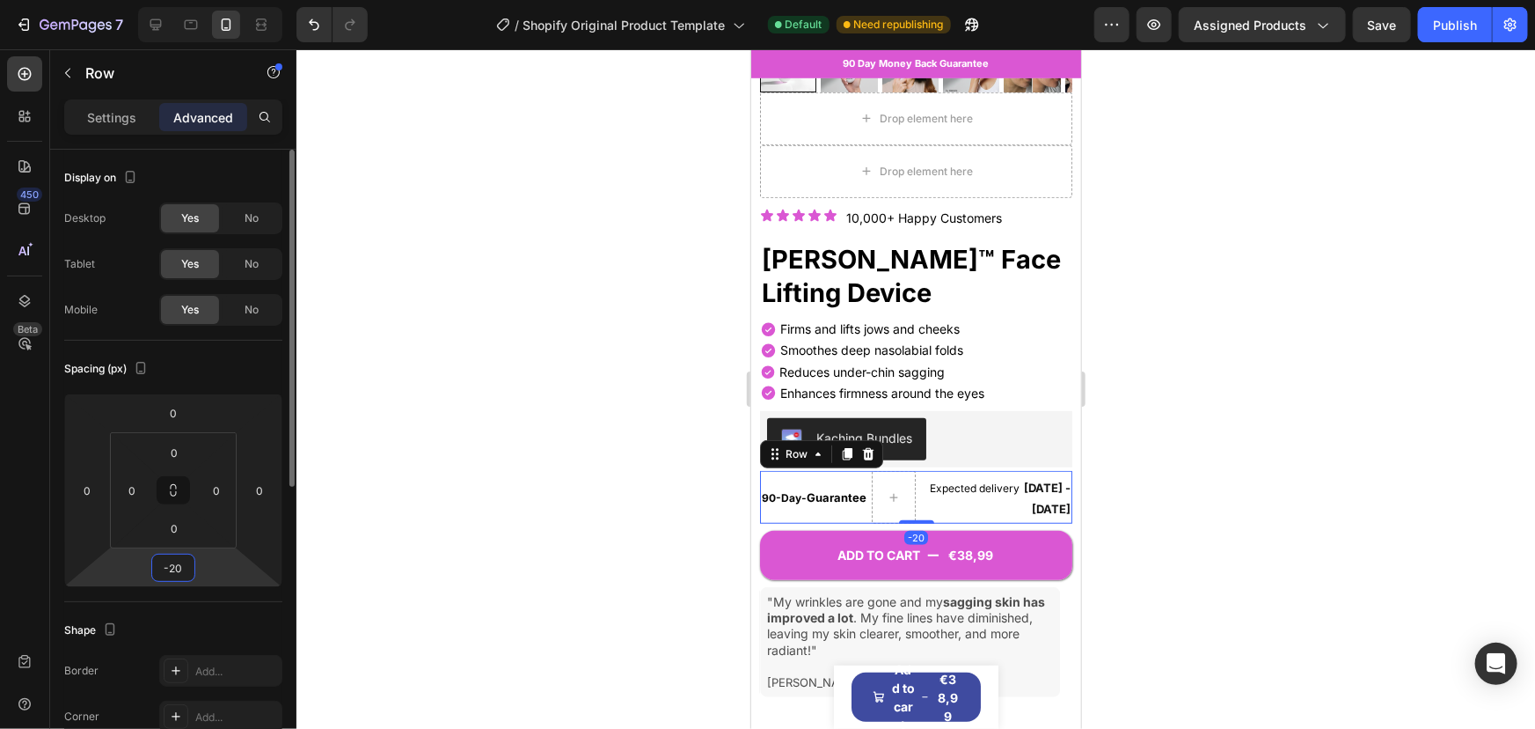
type input "-20"
click at [783, 490] on strong "90-Day" at bounding box center [781, 496] width 40 height 13
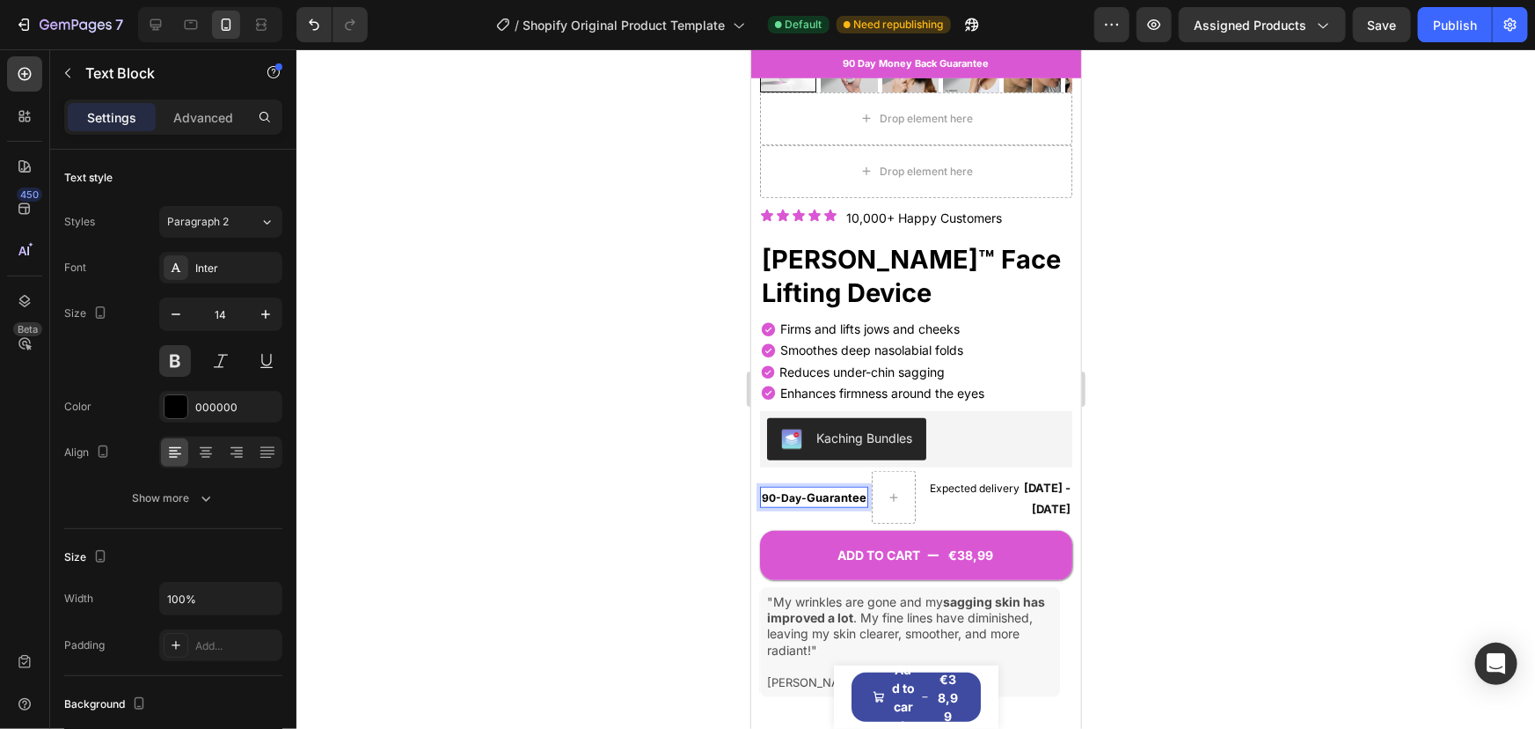
click at [789, 490] on strong "90-Day" at bounding box center [781, 496] width 40 height 13
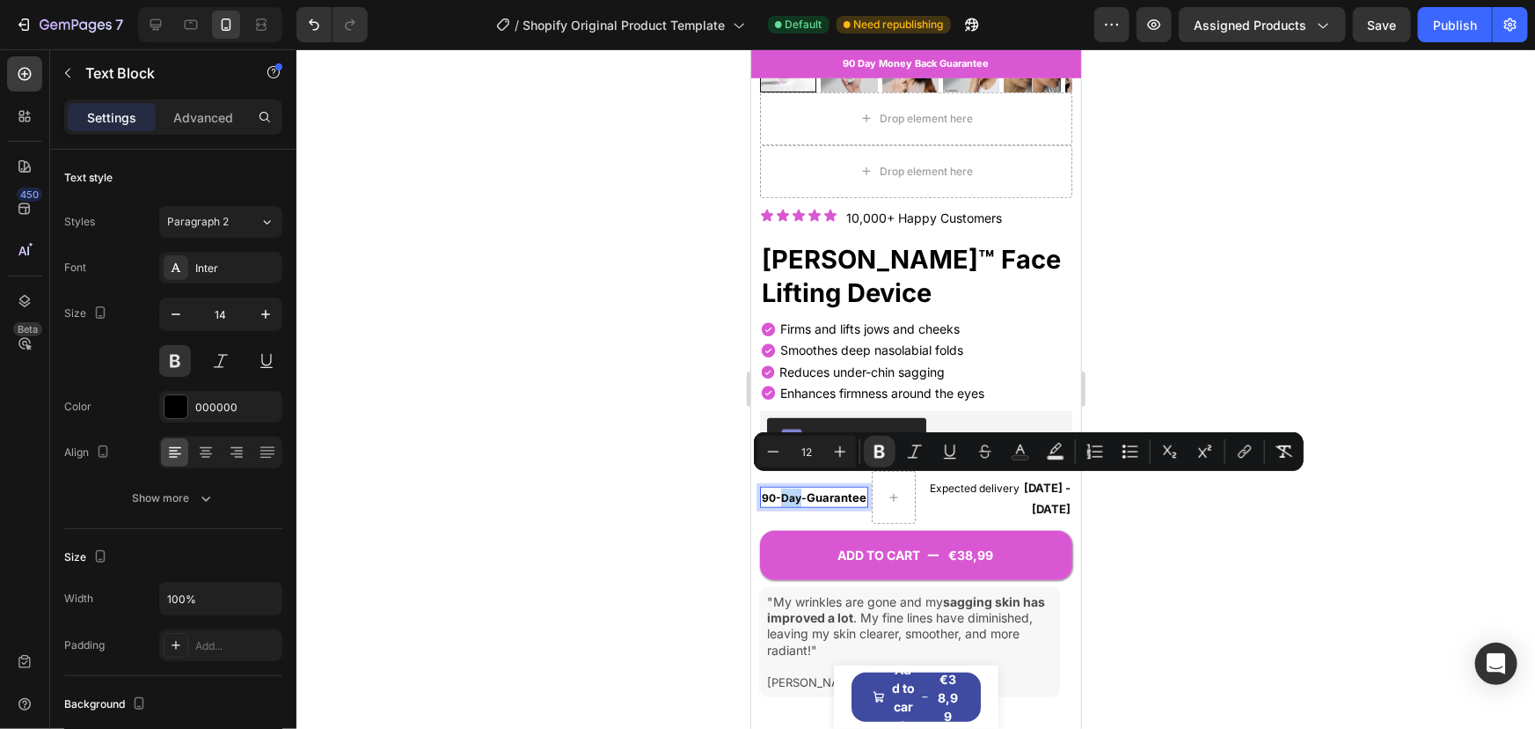
click at [789, 490] on strong "90-Day" at bounding box center [781, 496] width 40 height 13
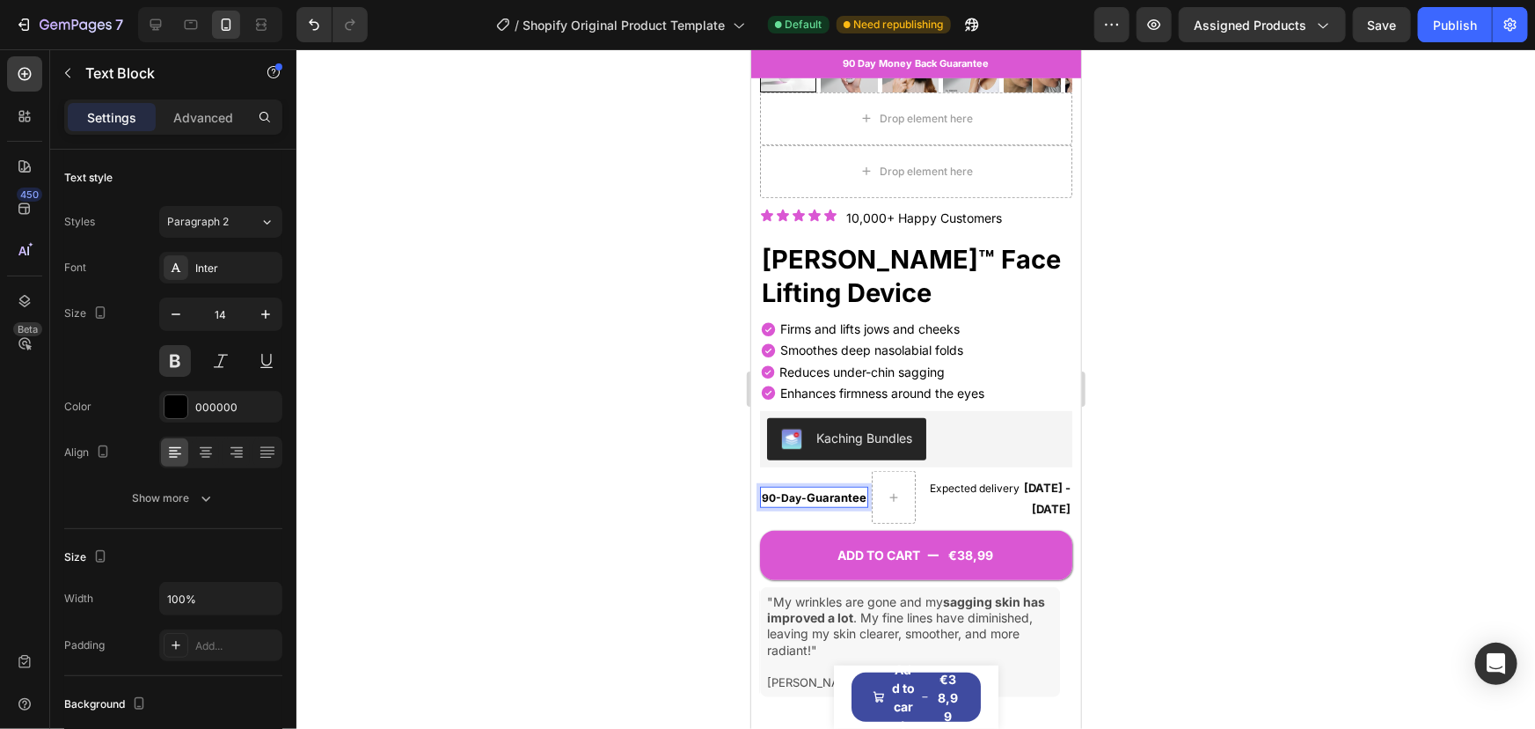
click at [767, 490] on strong "90-Day" at bounding box center [781, 496] width 40 height 13
drag, startPoint x: 764, startPoint y: 487, endPoint x: 861, endPoint y: 487, distance: 97.7
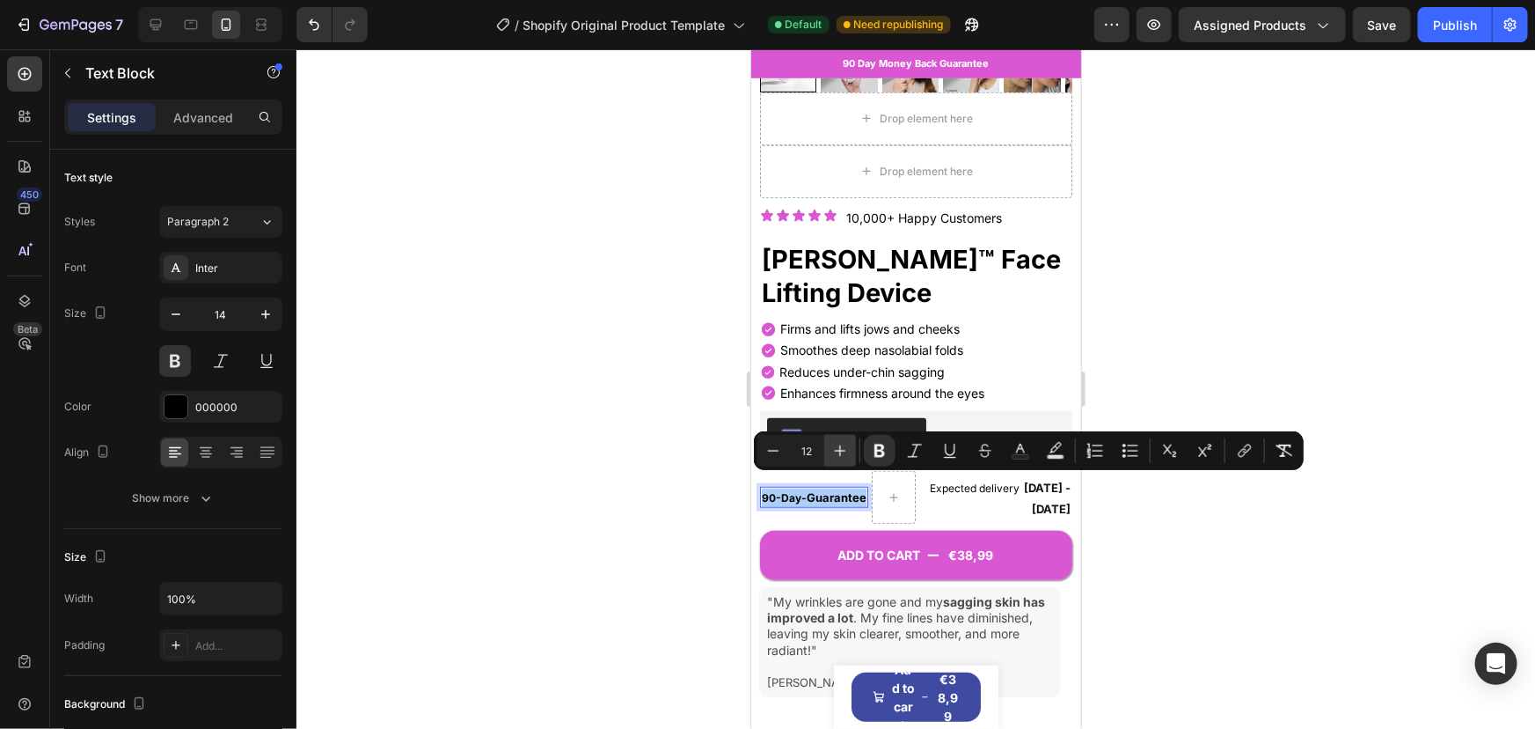
click at [840, 458] on icon "Editor contextual toolbar" at bounding box center [841, 451] width 18 height 18
click at [994, 482] on div "Expected delivery [DATE] - [DATE]" at bounding box center [1004, 496] width 136 height 46
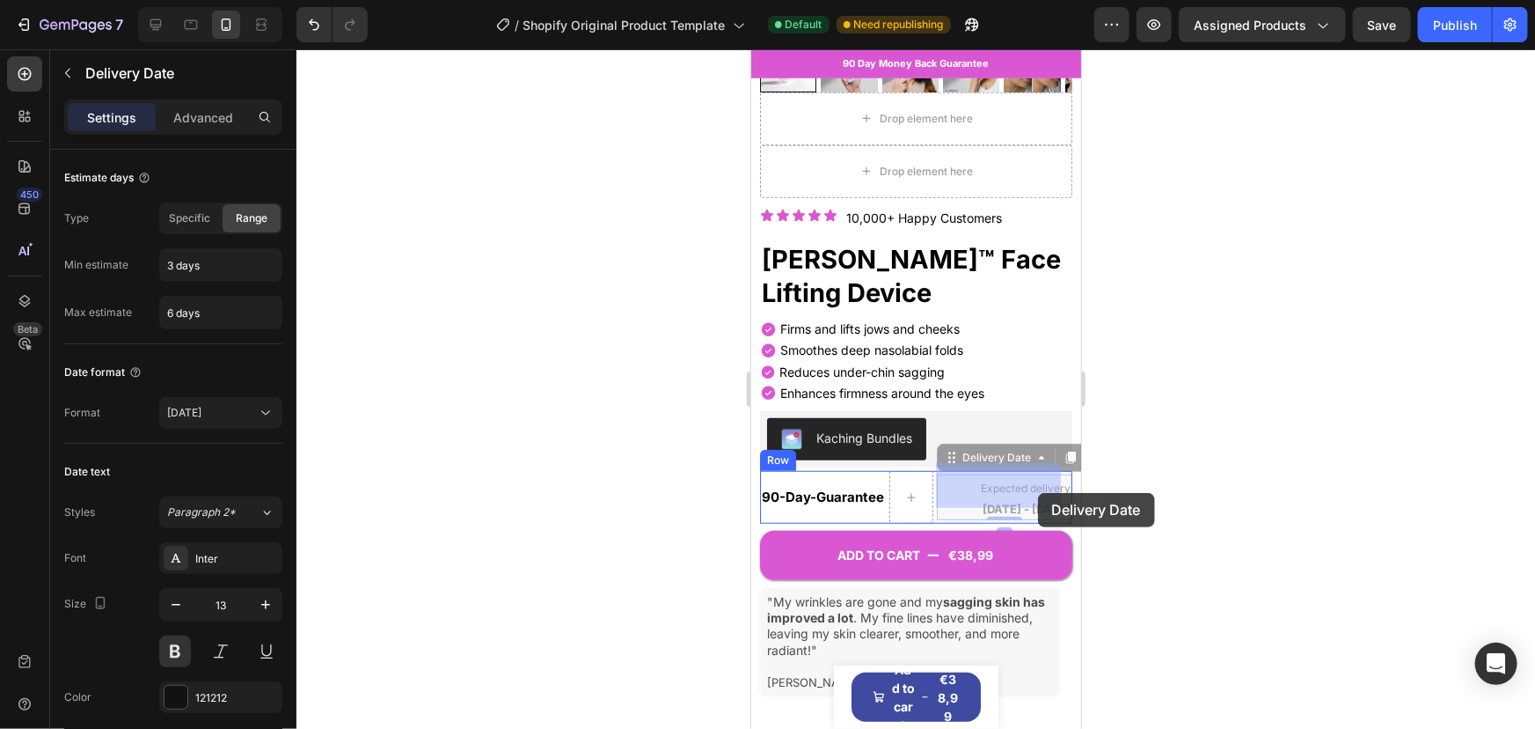
drag, startPoint x: 948, startPoint y: 474, endPoint x: 1037, endPoint y: 492, distance: 91.5
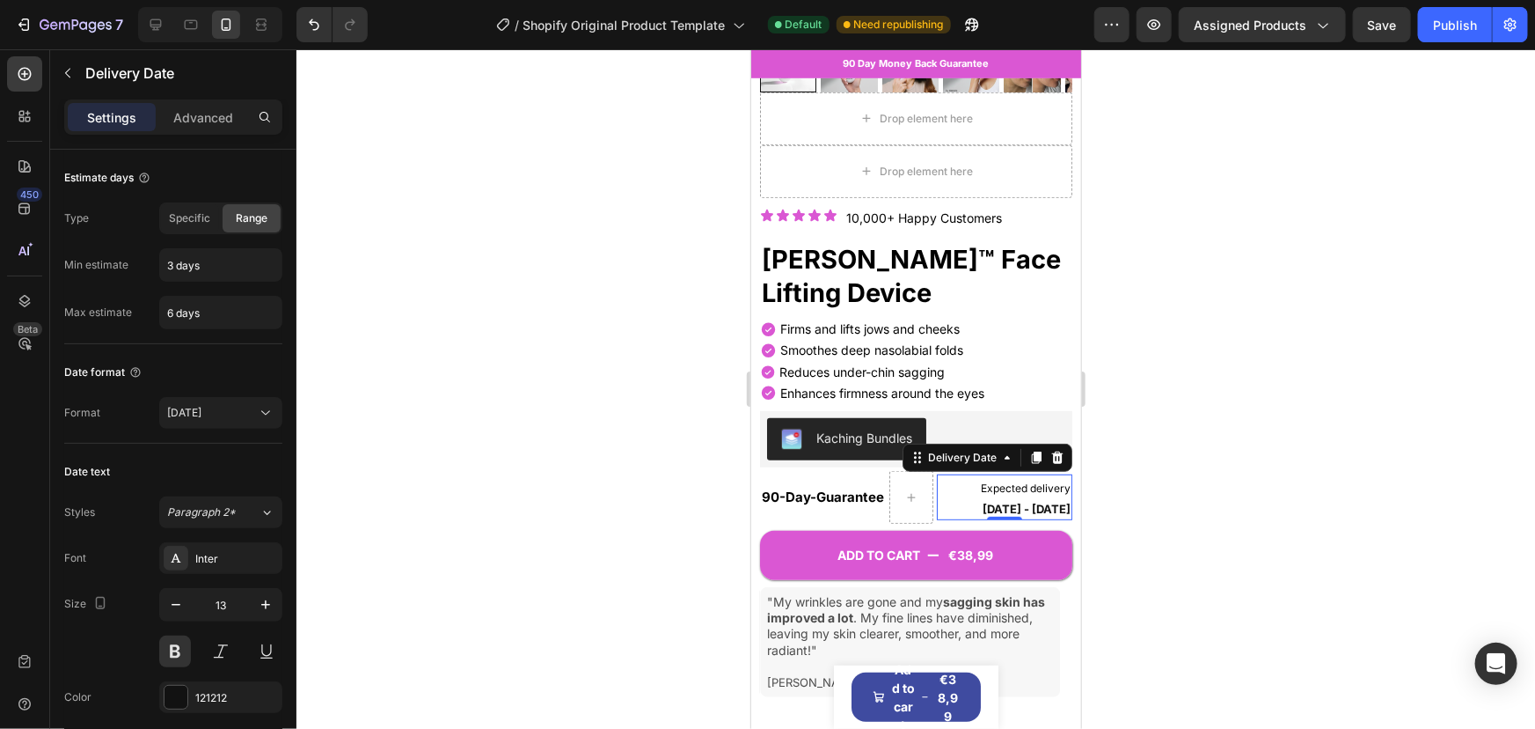
click at [1017, 501] on span "[DATE] - [DATE]" at bounding box center [1026, 508] width 88 height 14
click at [1012, 505] on div "ADD TO CART €38,99 Add to Cart" at bounding box center [915, 542] width 312 height 74
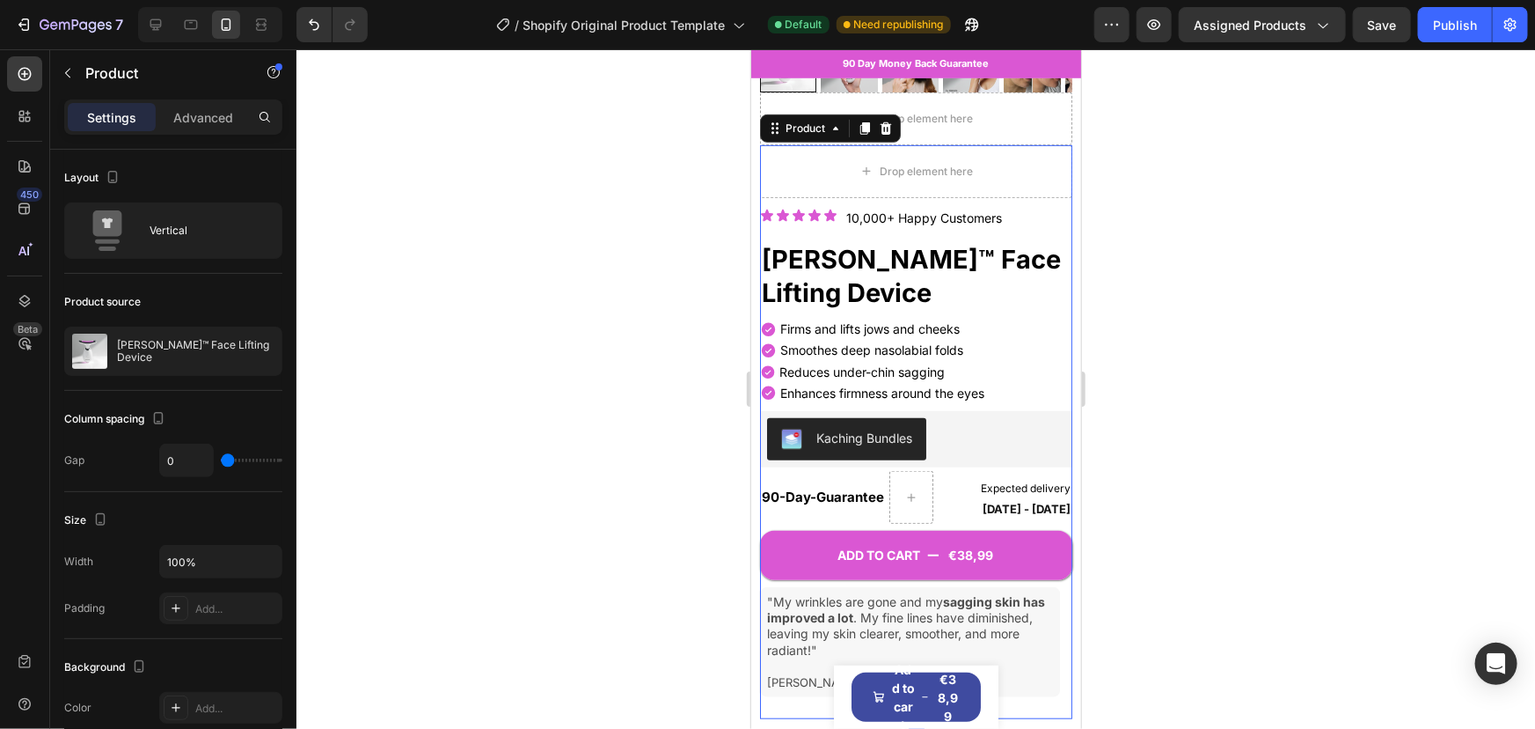
click at [1000, 505] on div "ADD TO CART €38,99 Add to Cart" at bounding box center [915, 542] width 312 height 74
click at [980, 483] on div "Expected delivery [DATE] - [DATE]" at bounding box center [1004, 496] width 136 height 46
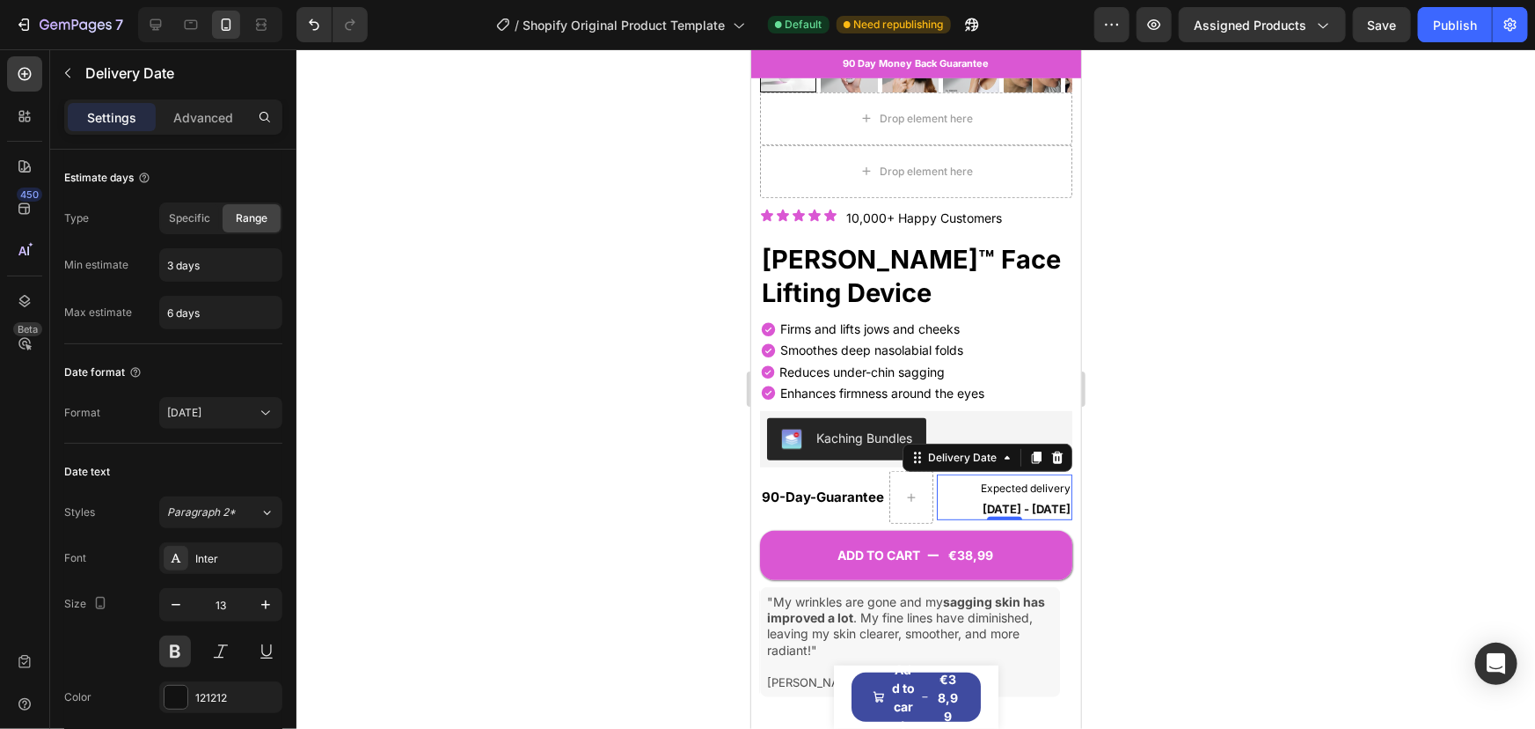
click at [985, 480] on span "Expected delivery" at bounding box center [1025, 486] width 90 height 13
click at [273, 596] on icon "button" at bounding box center [266, 605] width 18 height 18
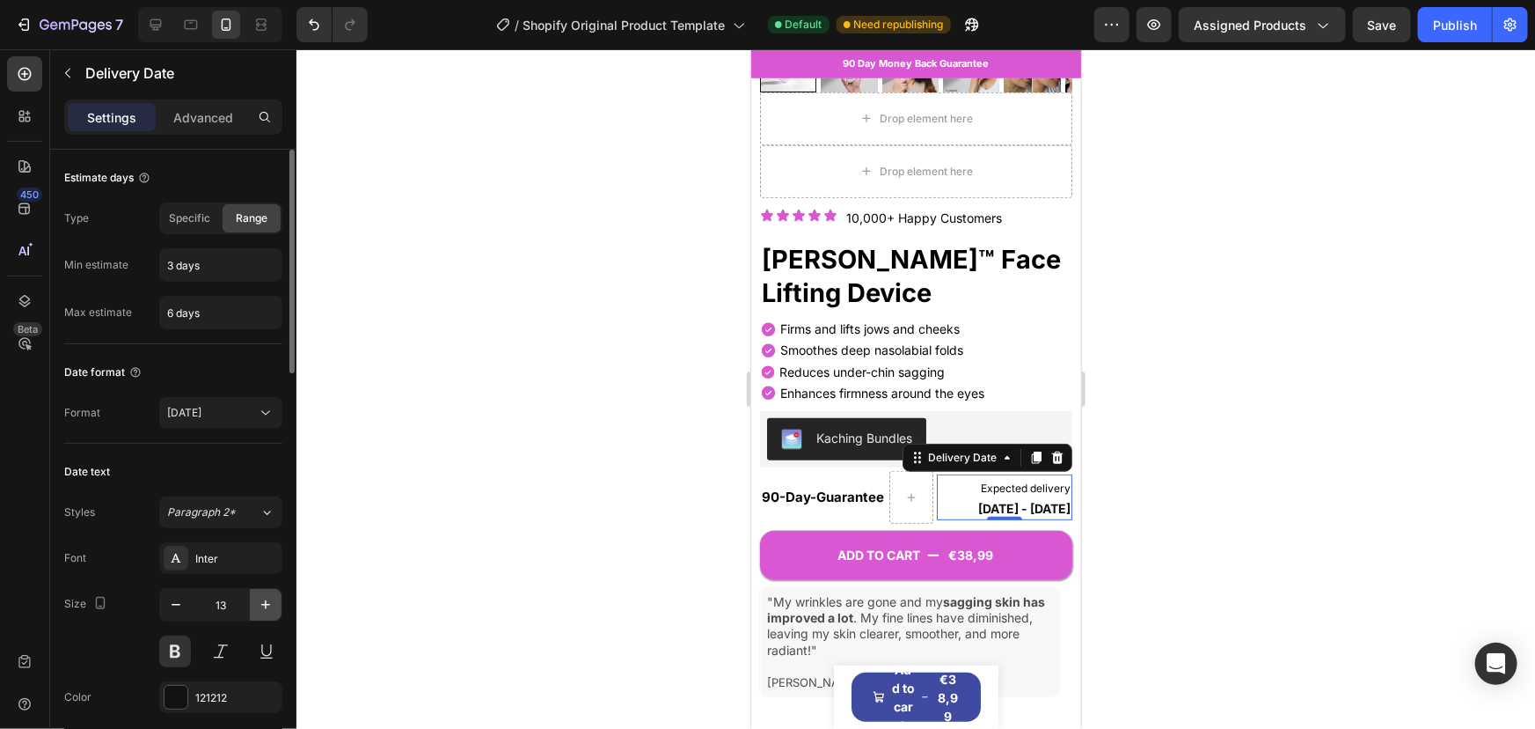
click at [273, 596] on icon "button" at bounding box center [266, 605] width 18 height 18
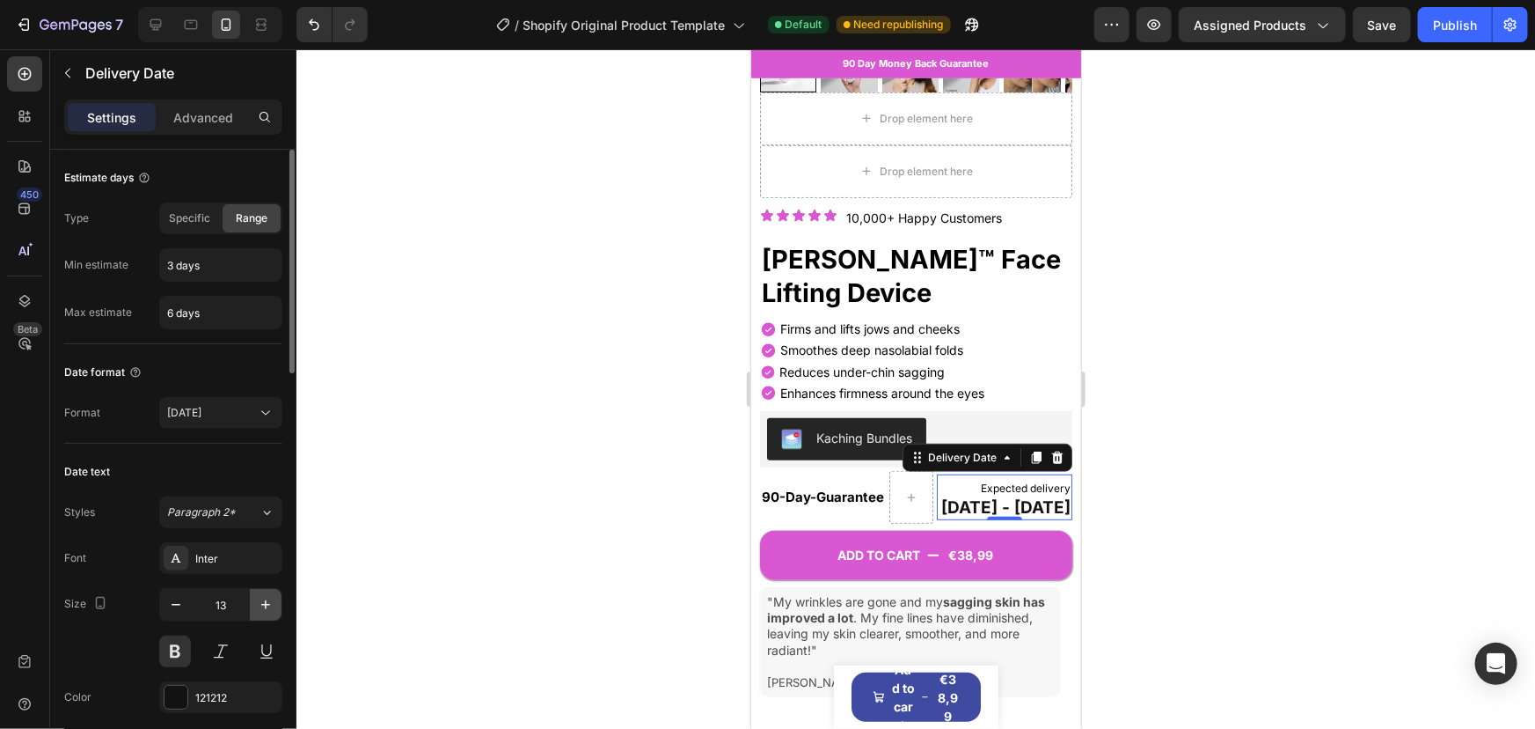
click at [273, 596] on icon "button" at bounding box center [266, 605] width 18 height 18
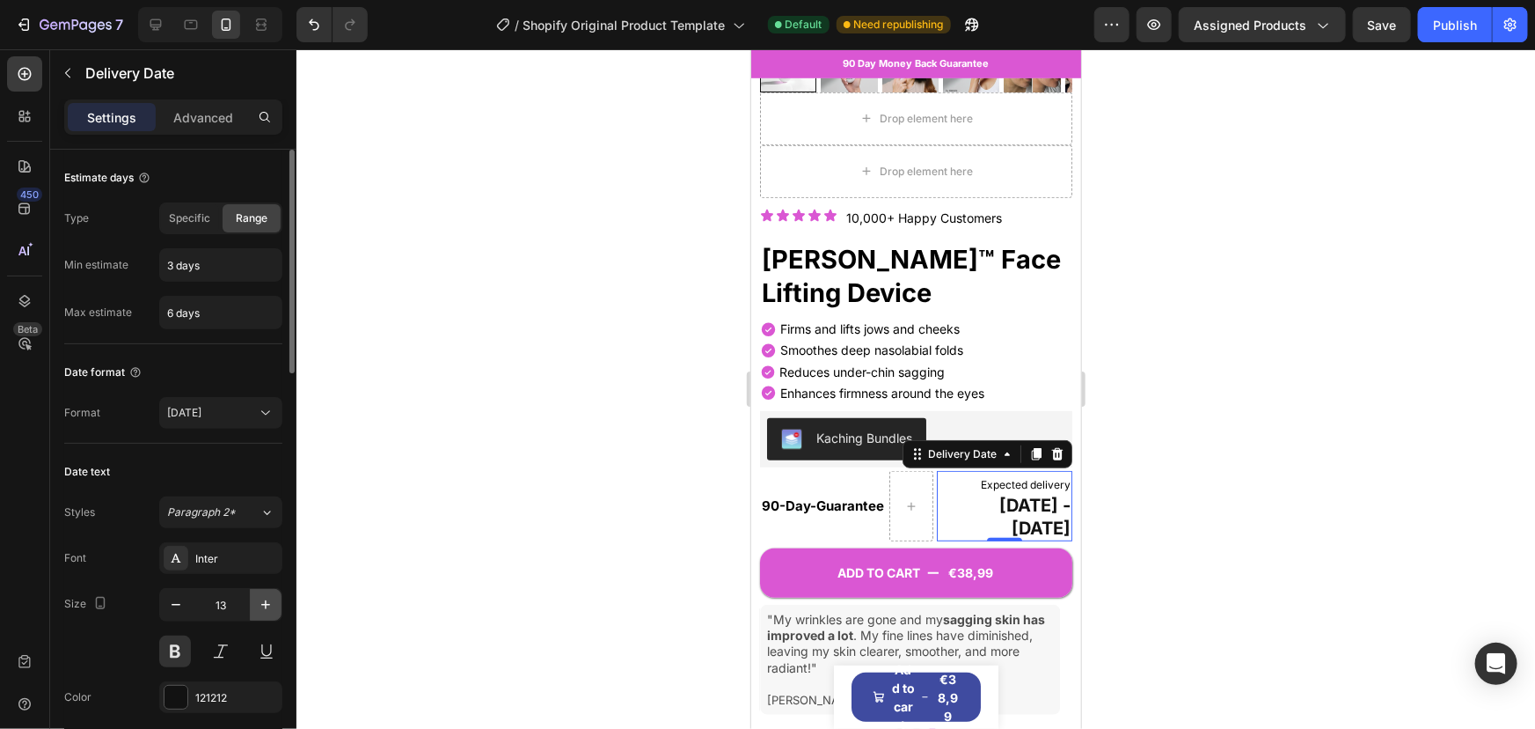
click at [273, 596] on icon "button" at bounding box center [266, 605] width 18 height 18
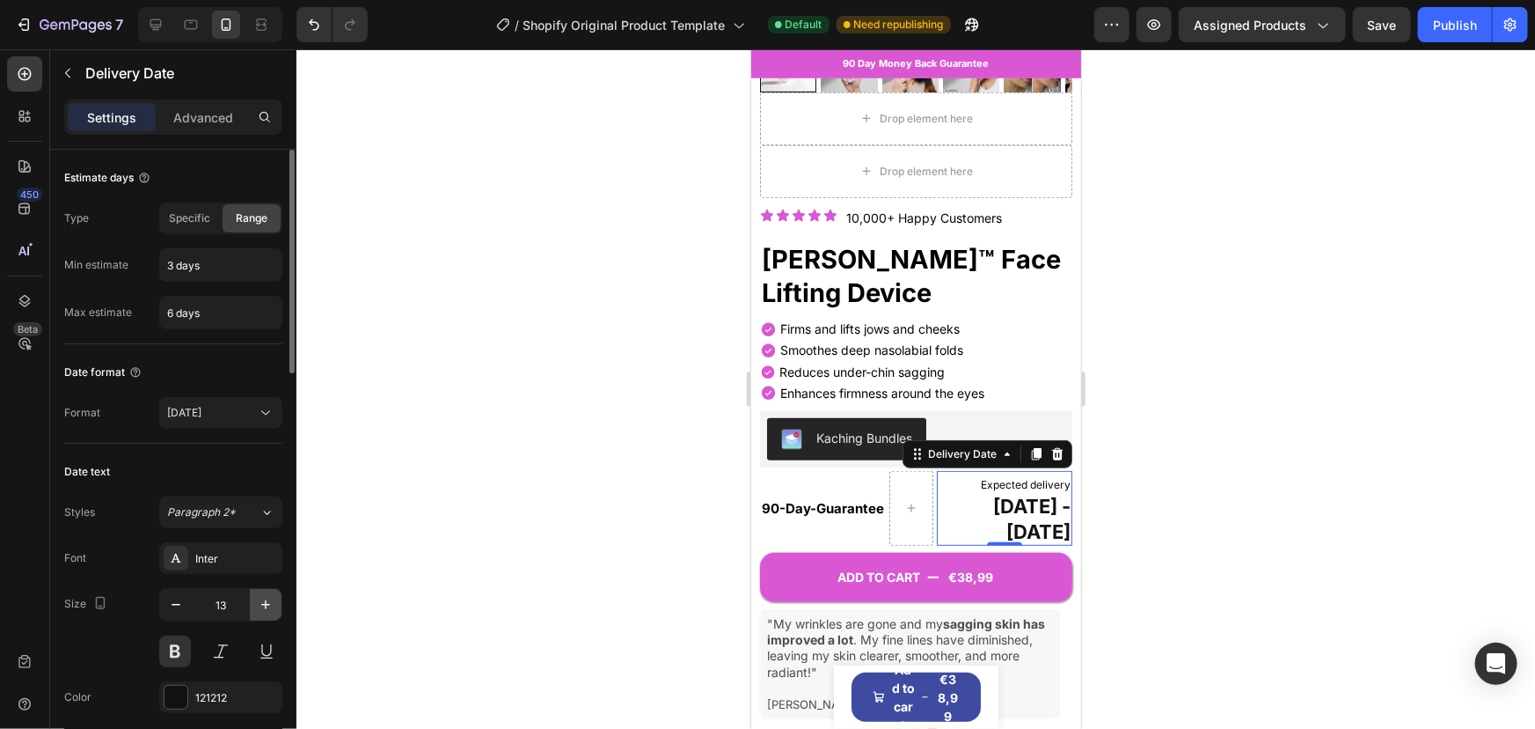
click at [273, 596] on icon "button" at bounding box center [266, 605] width 18 height 18
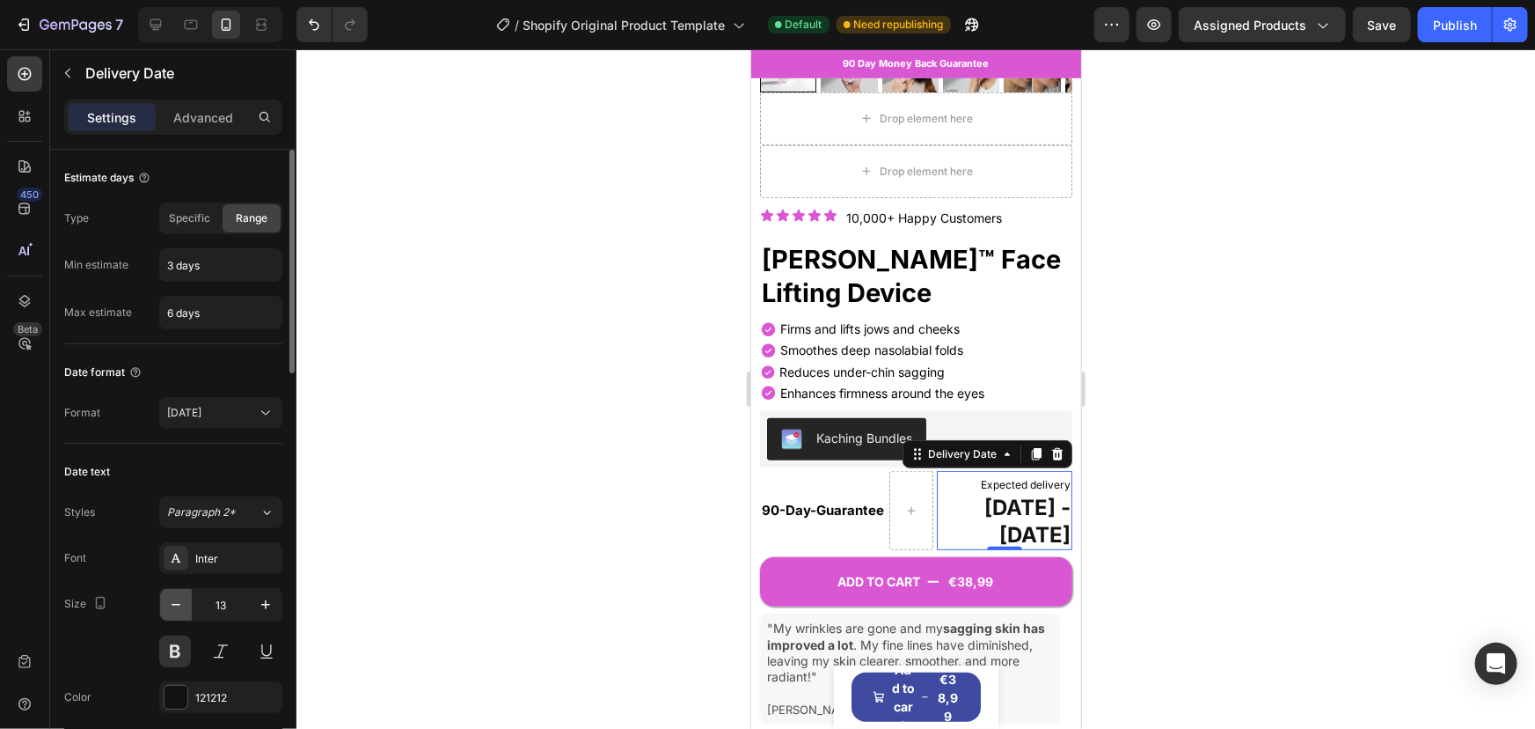
click at [180, 604] on icon "button" at bounding box center [176, 605] width 18 height 18
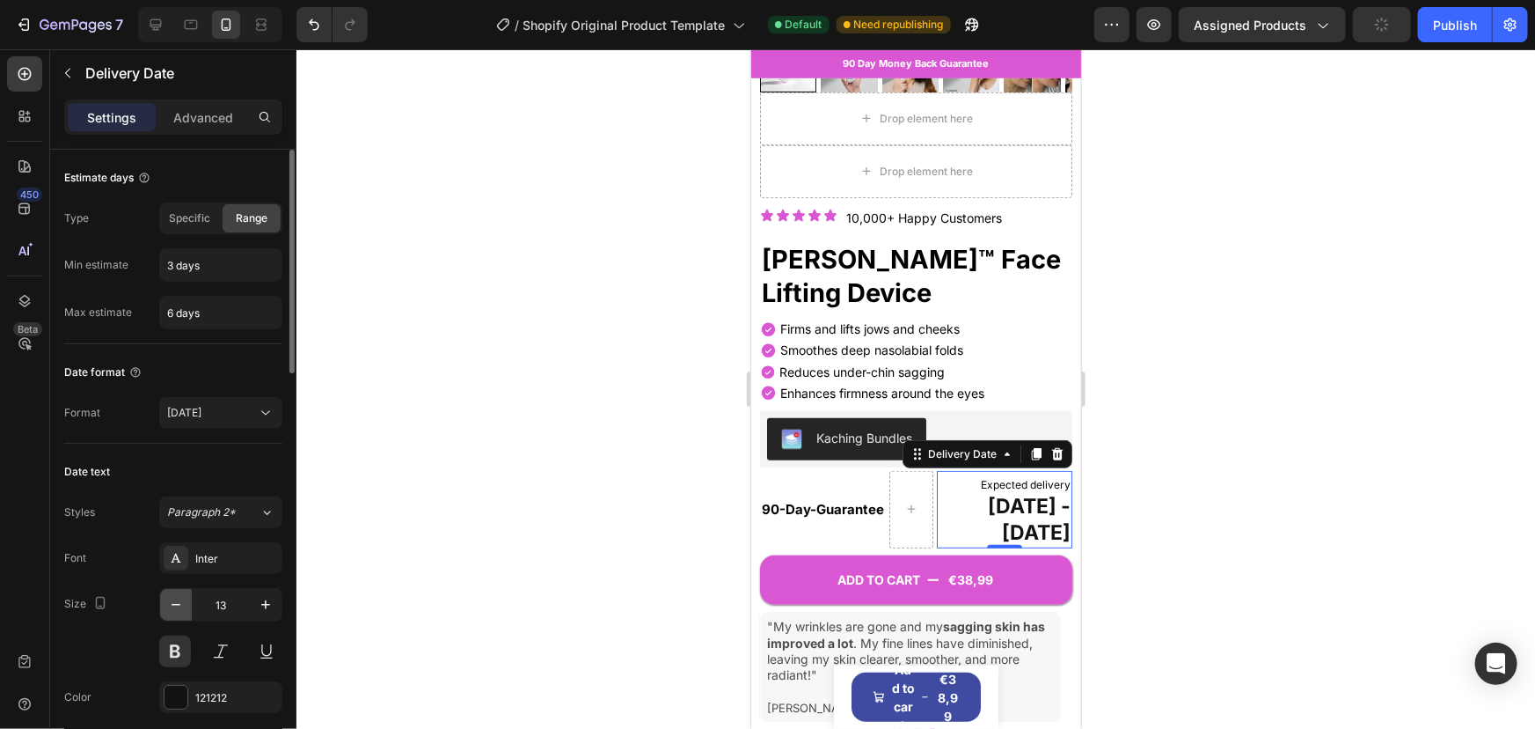
click at [180, 604] on icon "button" at bounding box center [176, 605] width 18 height 18
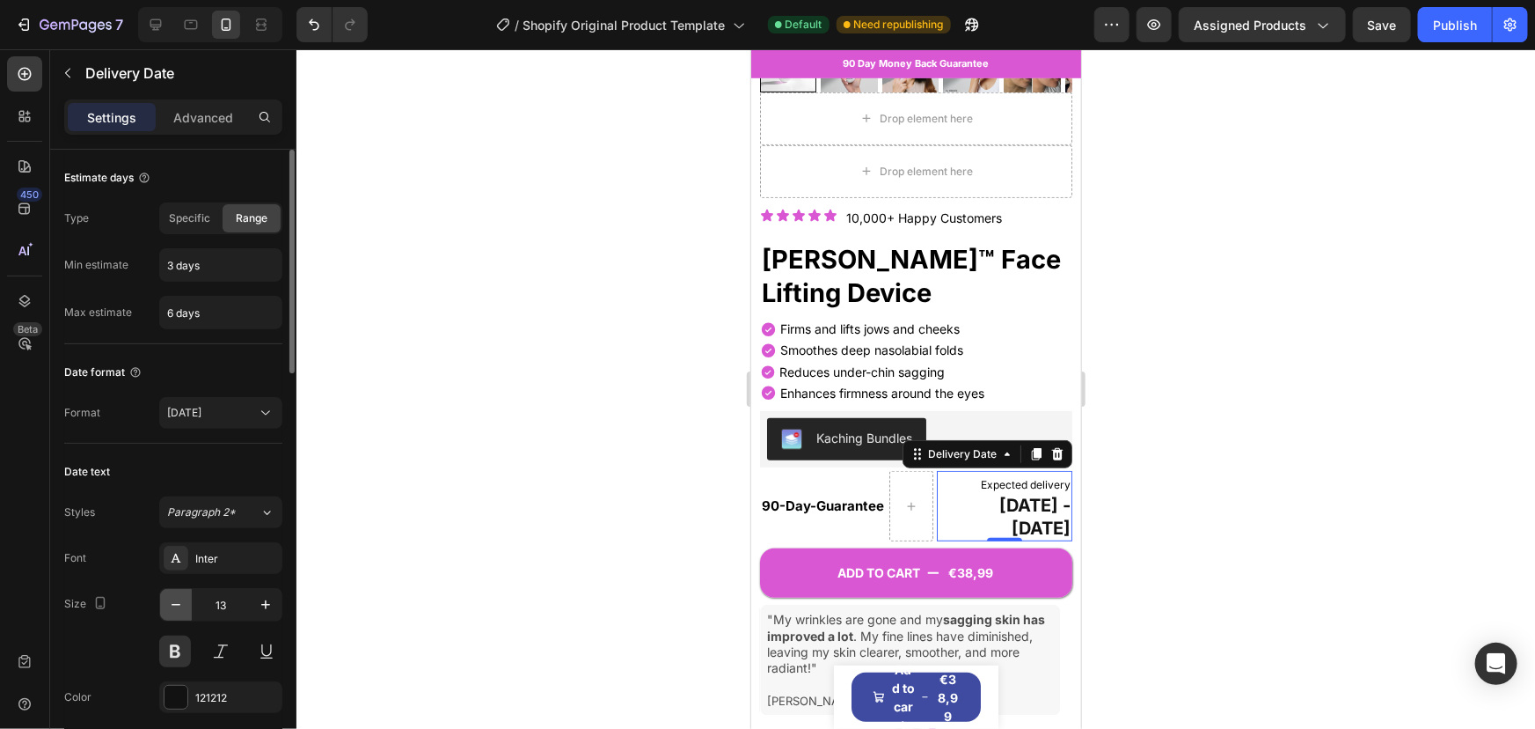
click at [180, 604] on icon "button" at bounding box center [176, 605] width 18 height 18
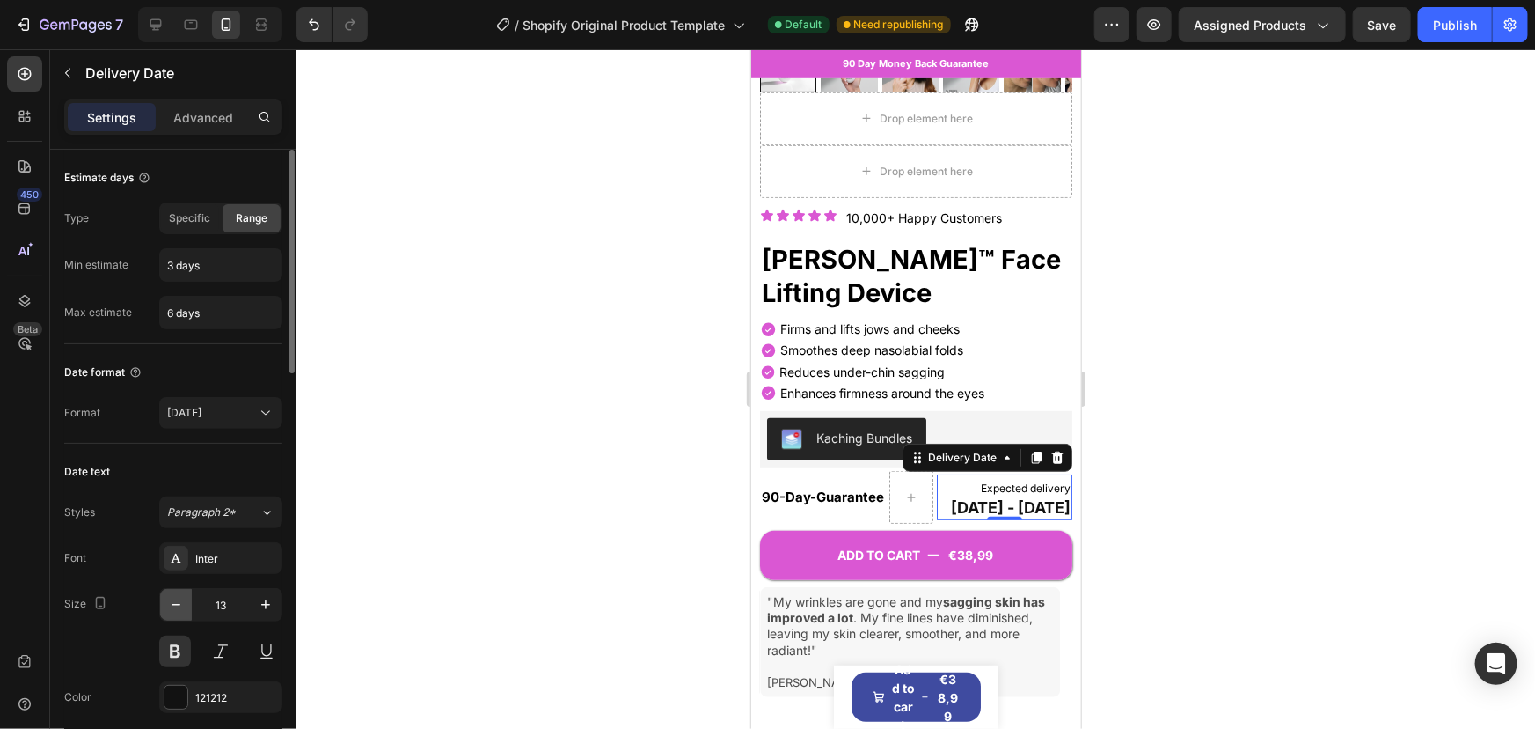
click at [180, 604] on icon "button" at bounding box center [176, 605] width 18 height 18
click at [980, 480] on span "Expected delivery" at bounding box center [1025, 486] width 90 height 13
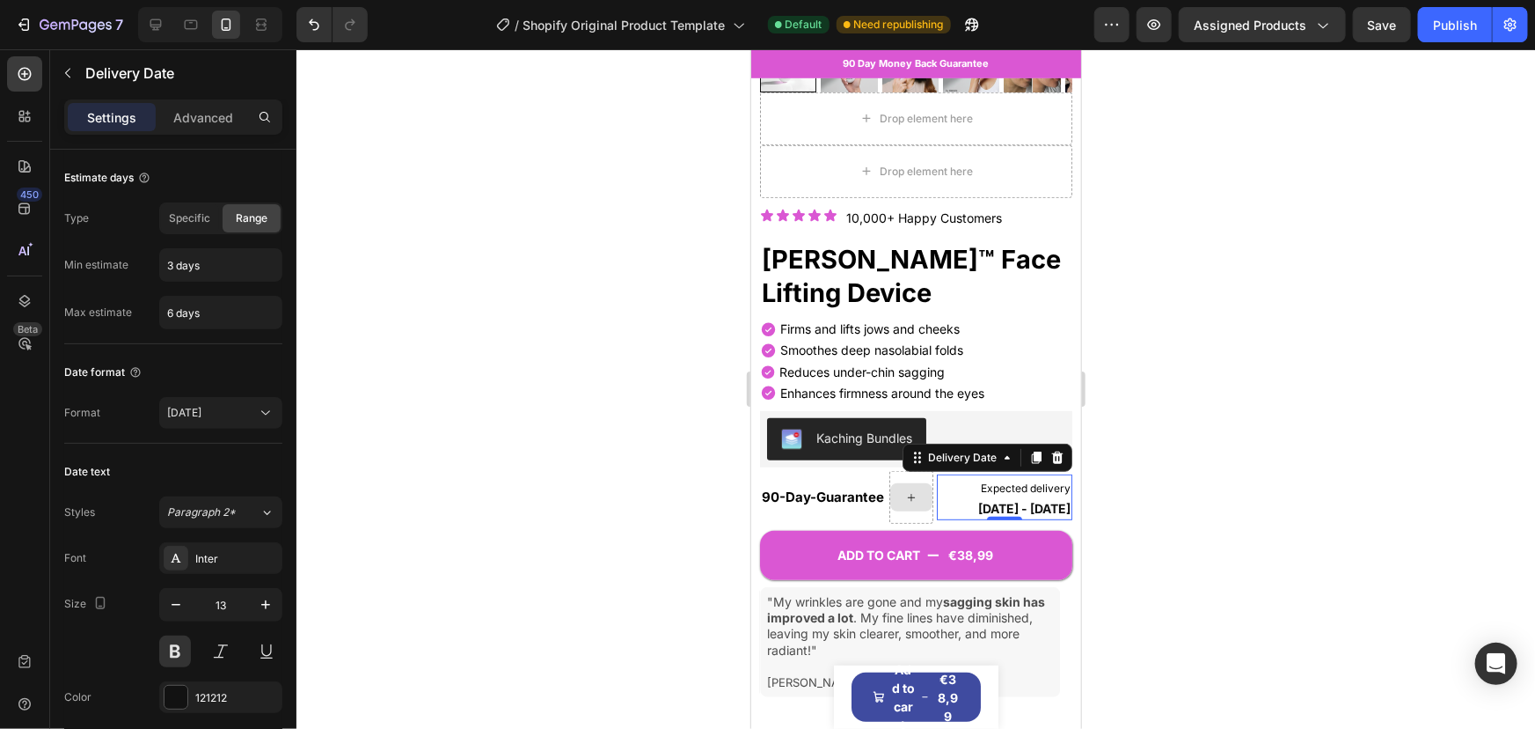
click at [980, 480] on span "Expected delivery" at bounding box center [1025, 486] width 90 height 13
click at [985, 480] on span "Expected delivery" at bounding box center [1025, 486] width 90 height 13
click at [238, 402] on button "[DATE]" at bounding box center [220, 413] width 123 height 32
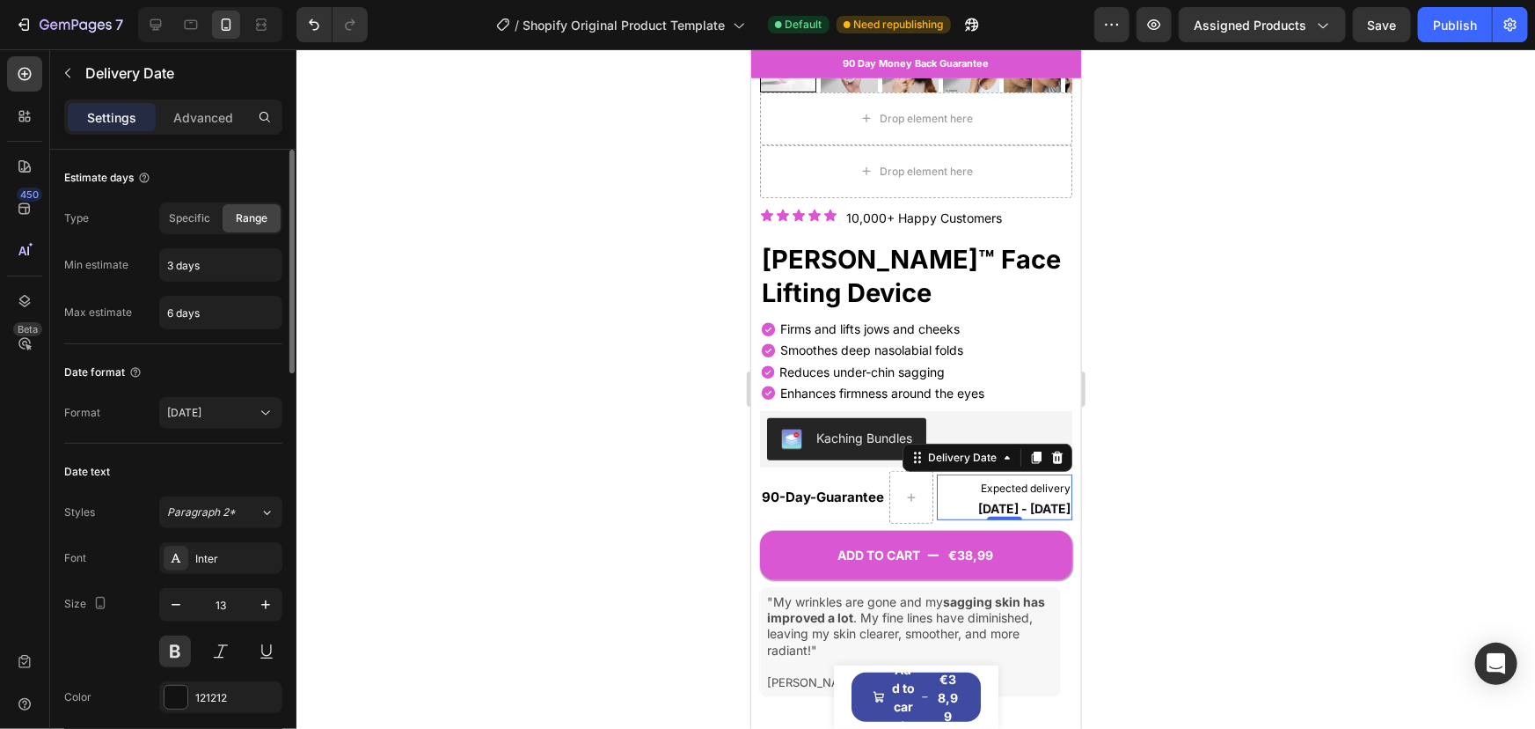
click at [224, 370] on div "Date format" at bounding box center [173, 372] width 218 height 28
click at [165, 599] on button "button" at bounding box center [176, 605] width 32 height 32
click at [264, 606] on icon "button" at bounding box center [266, 605] width 18 height 18
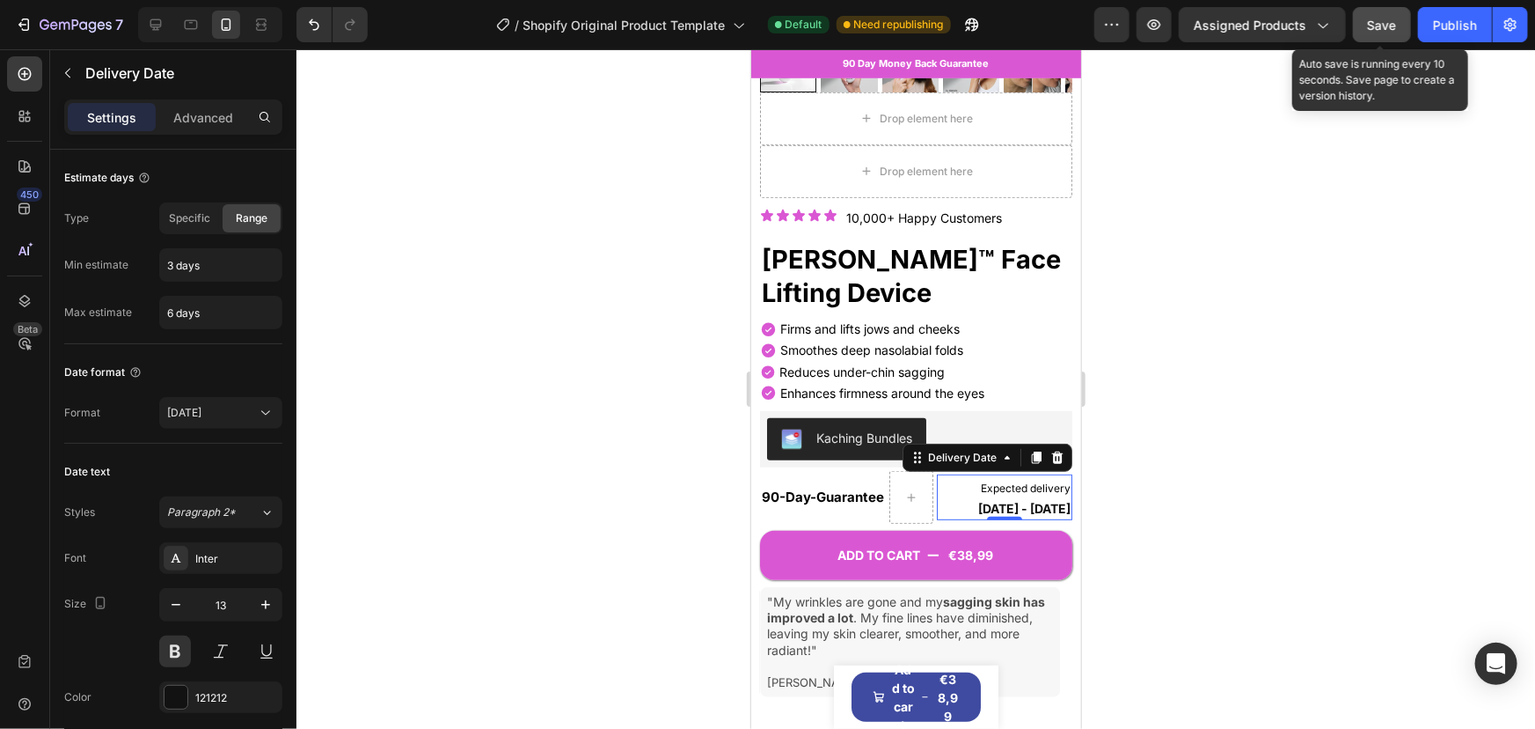
click at [1379, 33] on div "Save" at bounding box center [1382, 25] width 29 height 18
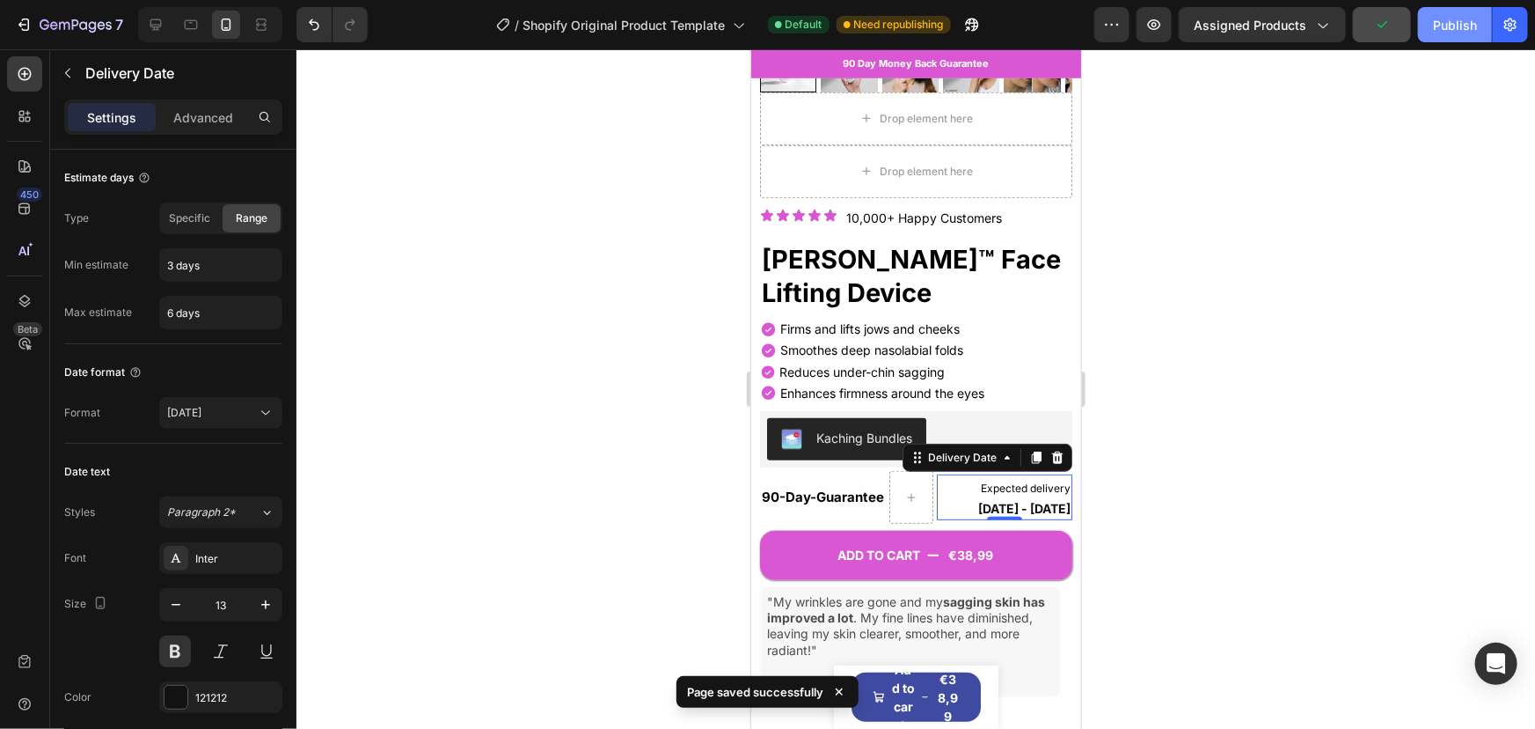
click at [1431, 22] on button "Publish" at bounding box center [1455, 24] width 74 height 35
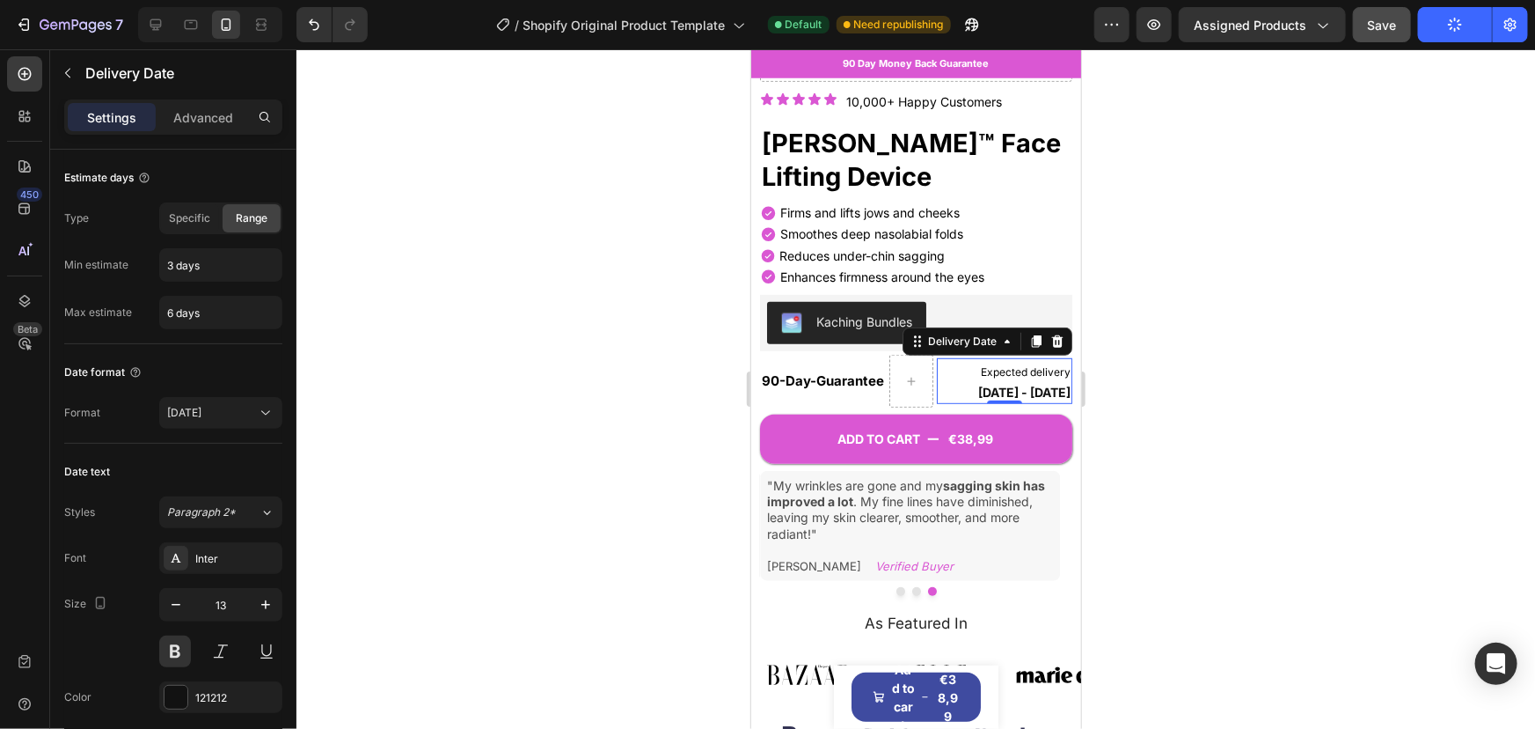
scroll to position [478, 0]
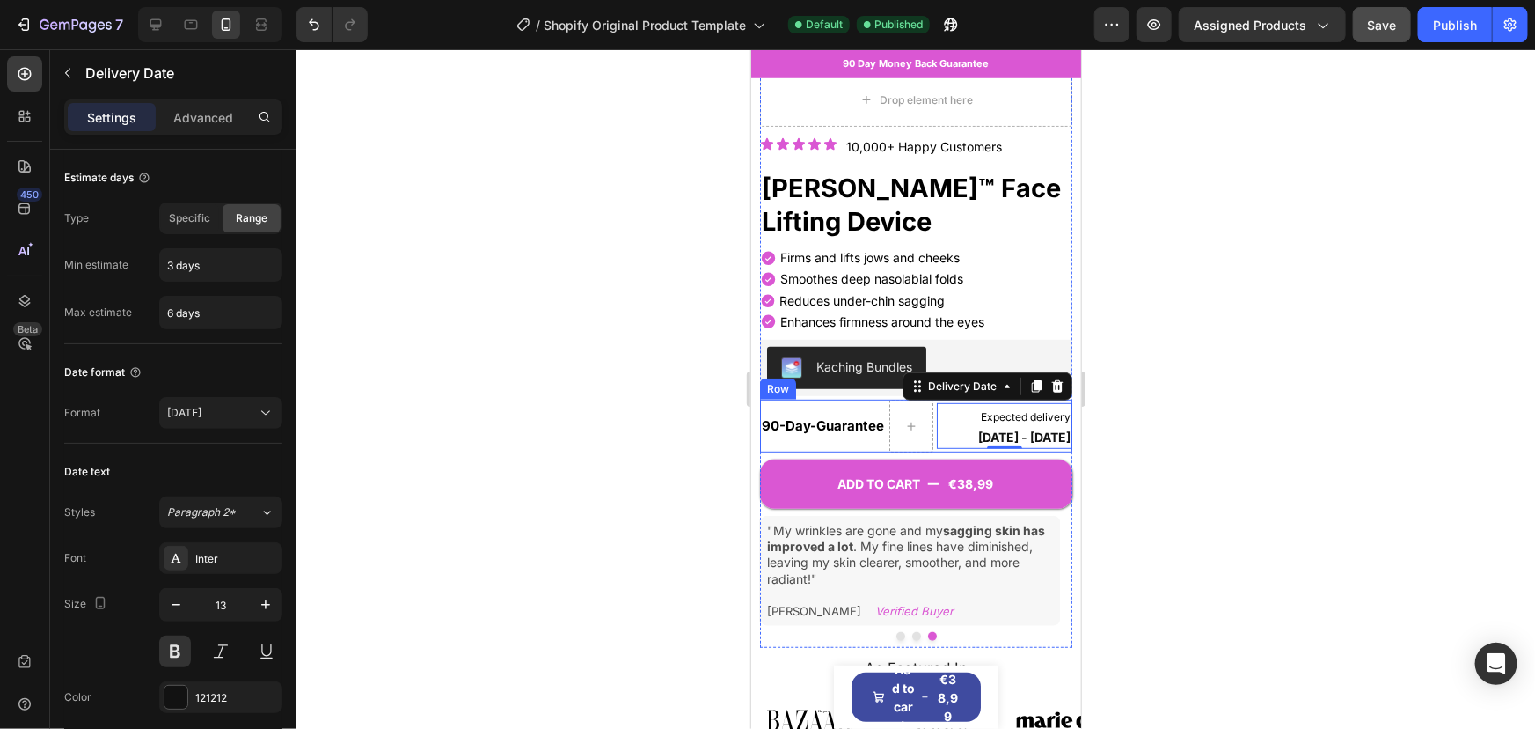
click at [844, 399] on div "90-Day - Guarantee Text Block" at bounding box center [822, 425] width 126 height 53
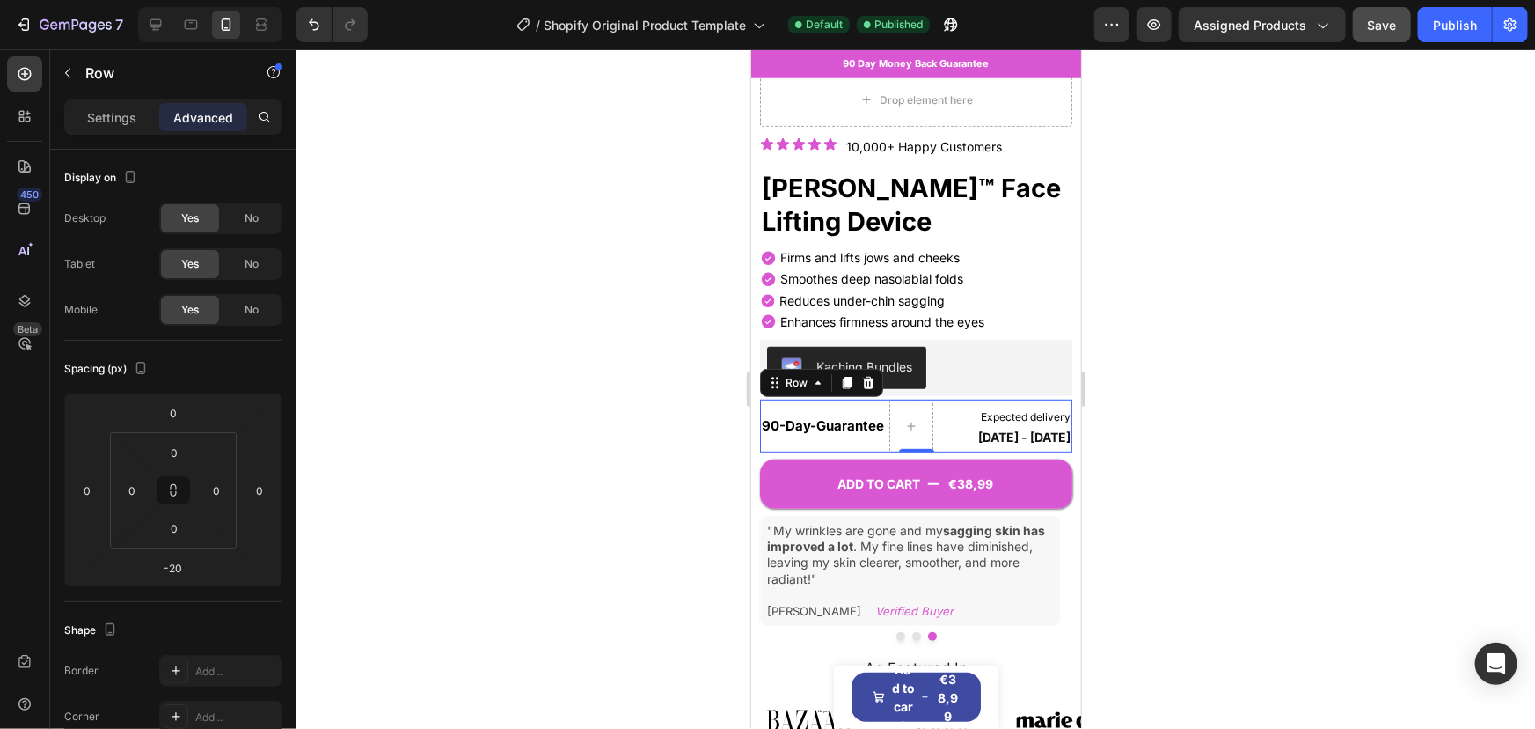
click at [843, 399] on div "90-Day - Guarantee Text Block" at bounding box center [822, 425] width 126 height 53
click at [96, 491] on input "0" at bounding box center [87, 490] width 26 height 26
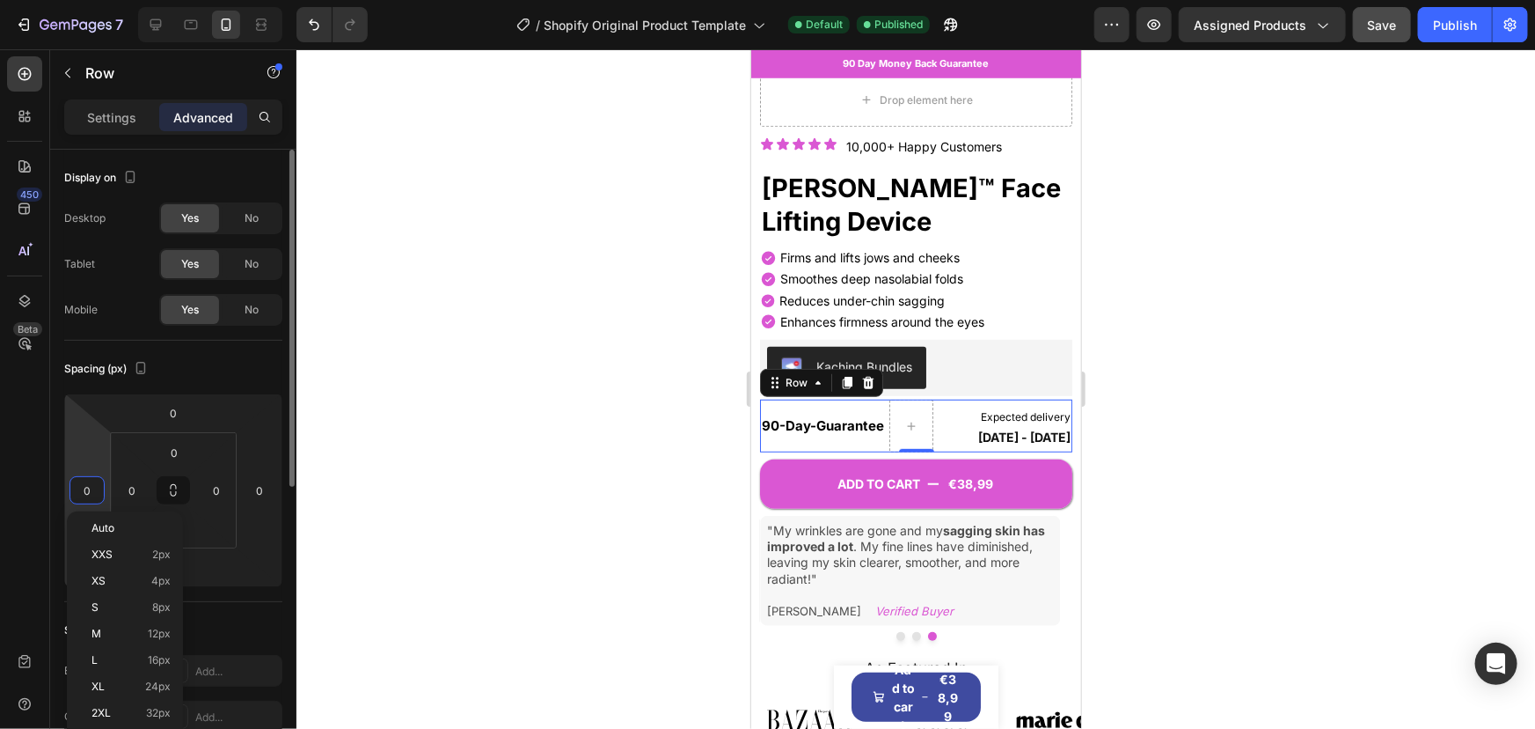
type input "5"
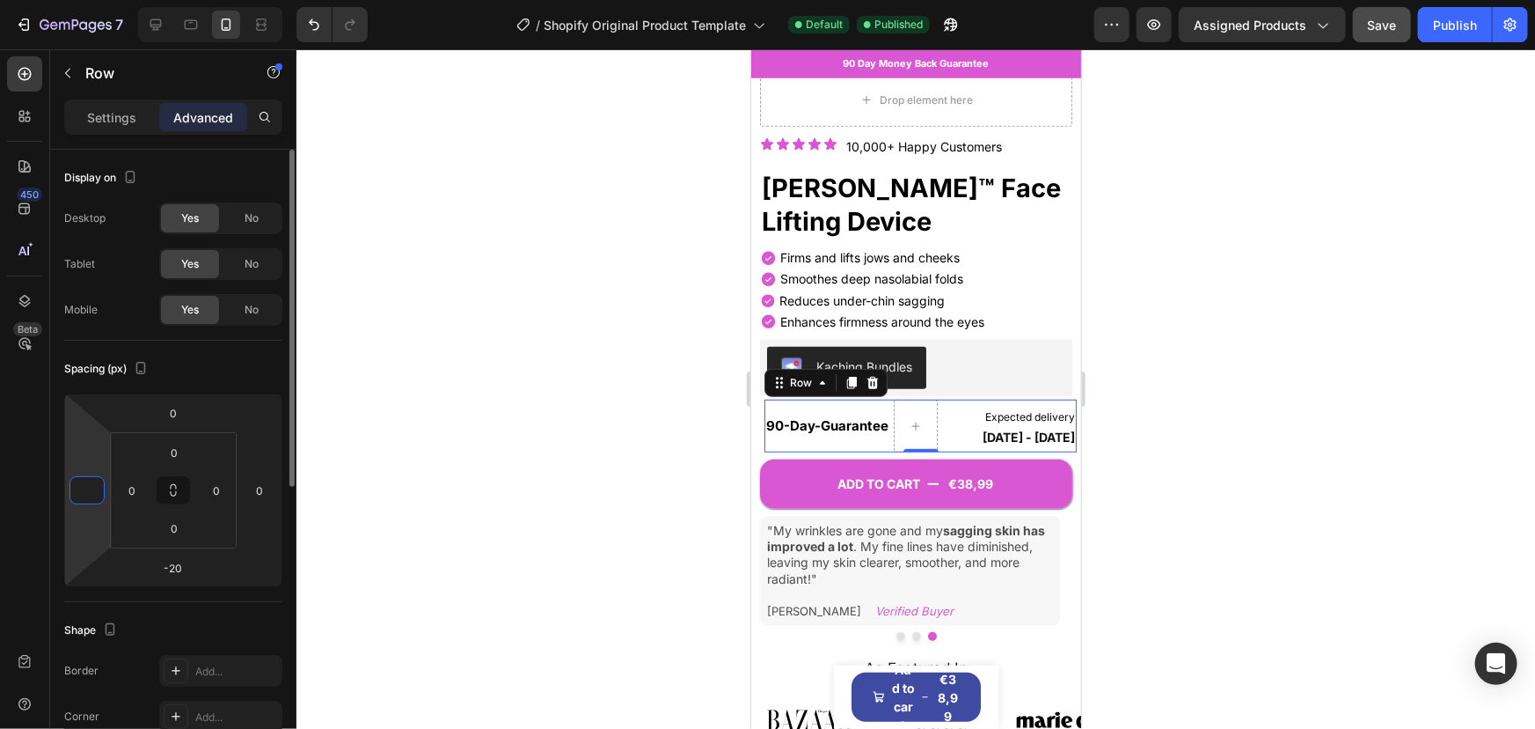
type input "4"
click at [404, 486] on div at bounding box center [916, 388] width 1239 height 679
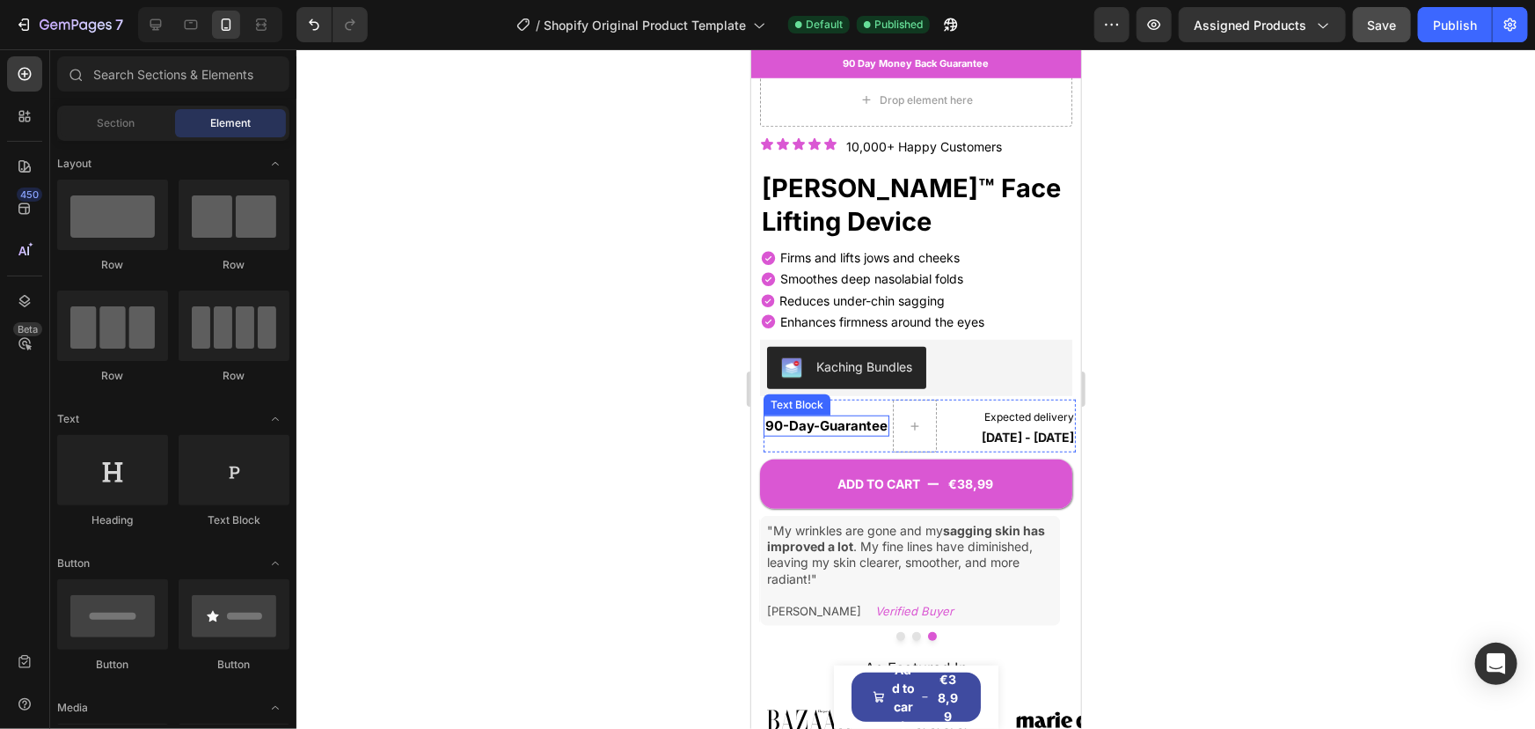
click at [823, 416] on strong "Guarantee" at bounding box center [853, 424] width 68 height 17
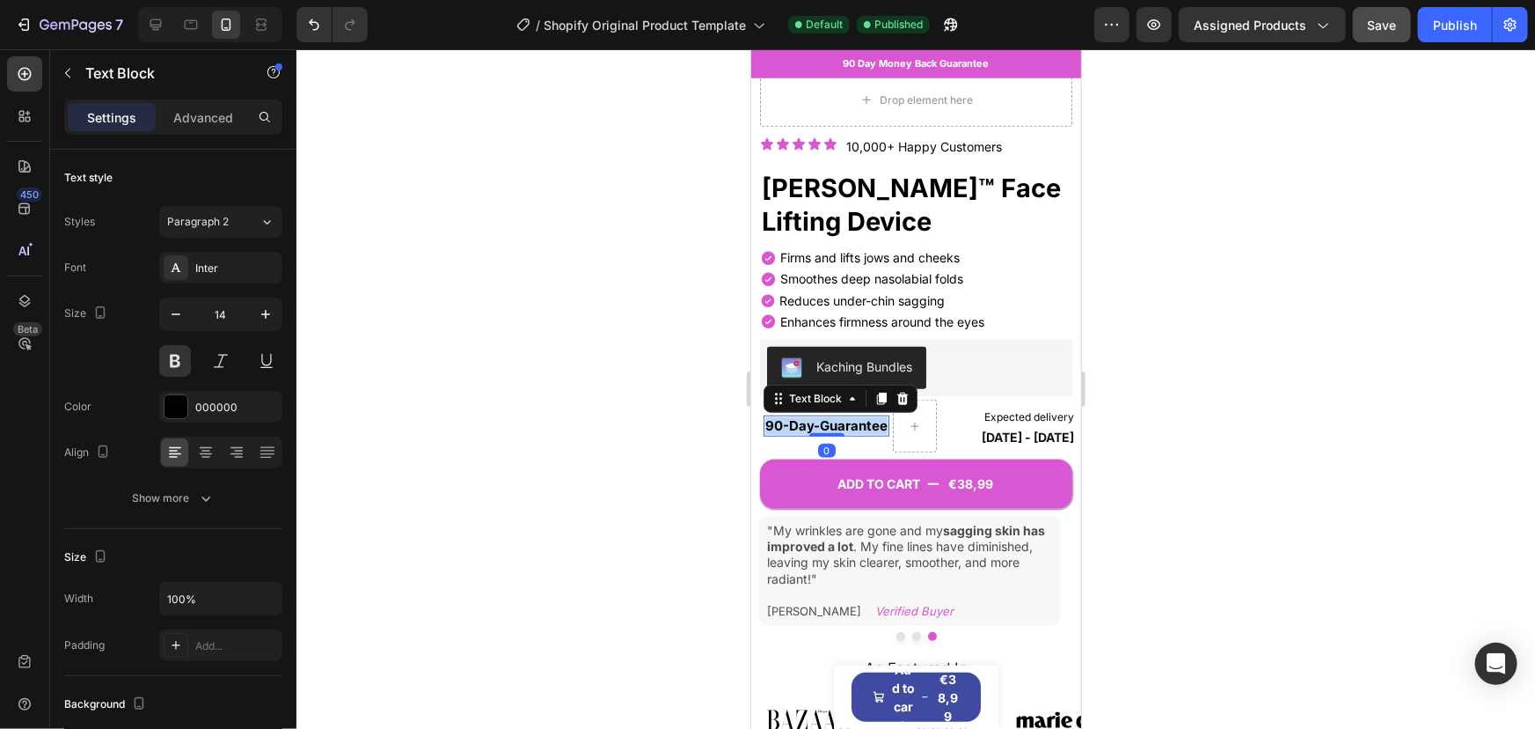
click at [801, 416] on strong "90-Day" at bounding box center [789, 424] width 48 height 17
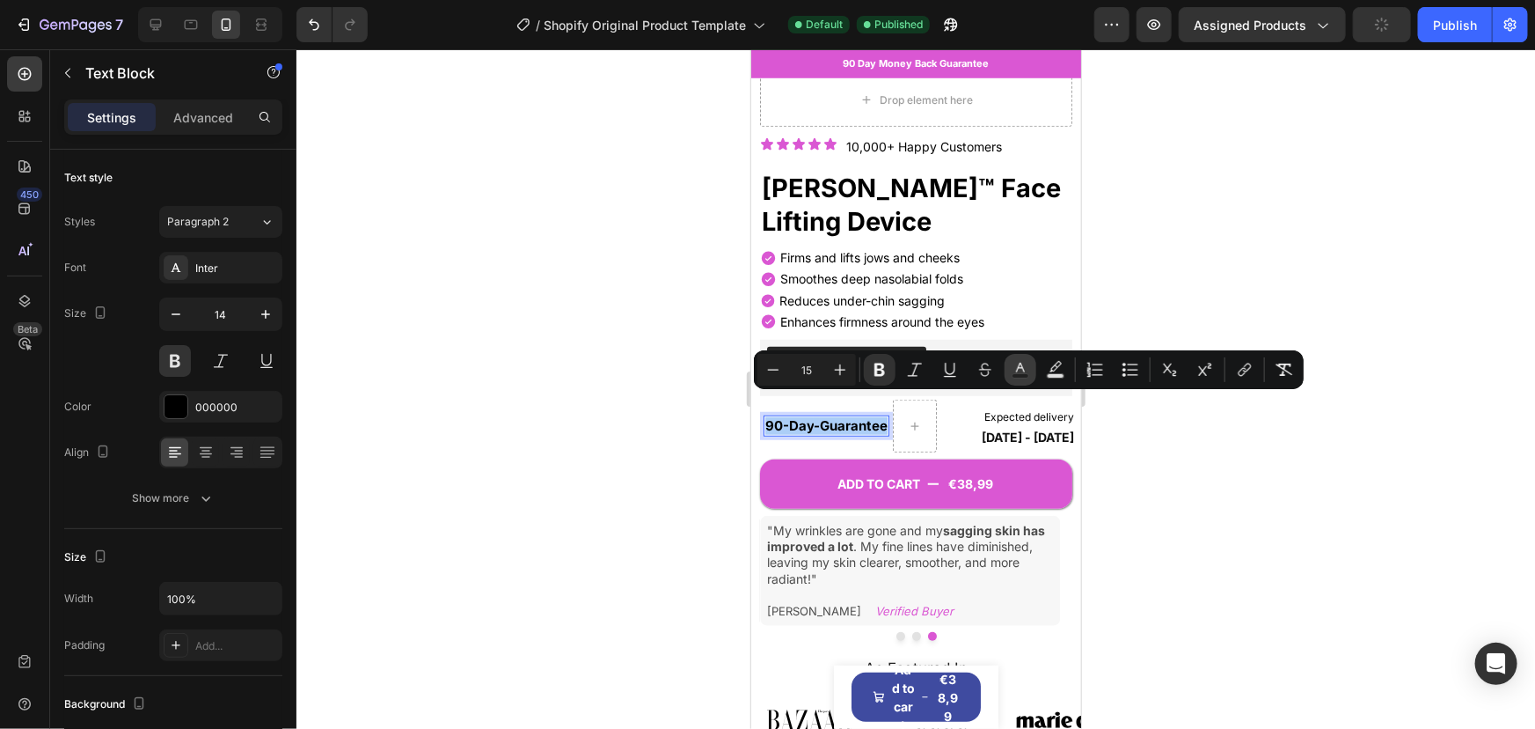
click at [1017, 375] on rect "Editor contextual toolbar" at bounding box center [1021, 376] width 17 height 4
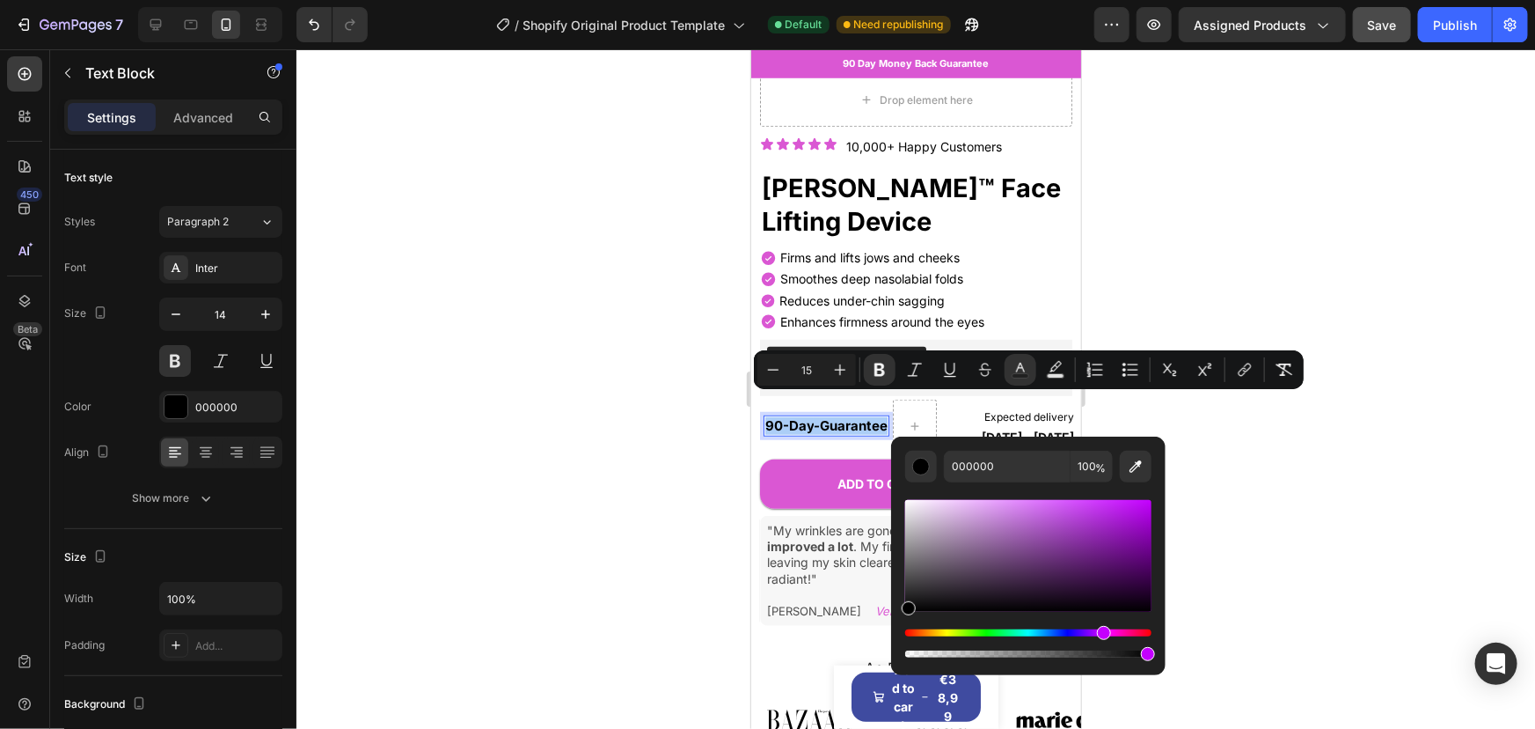
click at [1103, 632] on div "Hue" at bounding box center [1028, 632] width 246 height 7
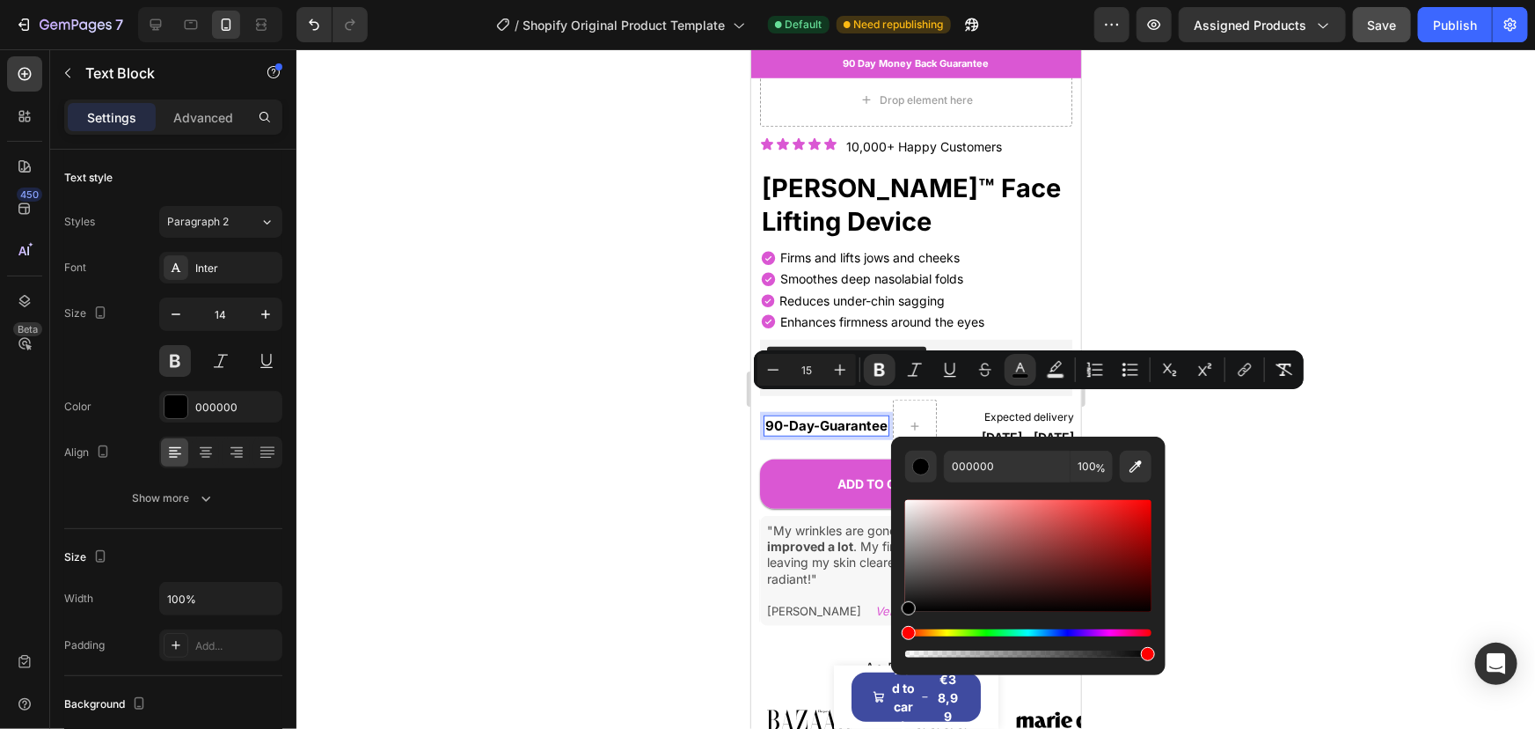
click at [1248, 531] on div at bounding box center [916, 388] width 1239 height 679
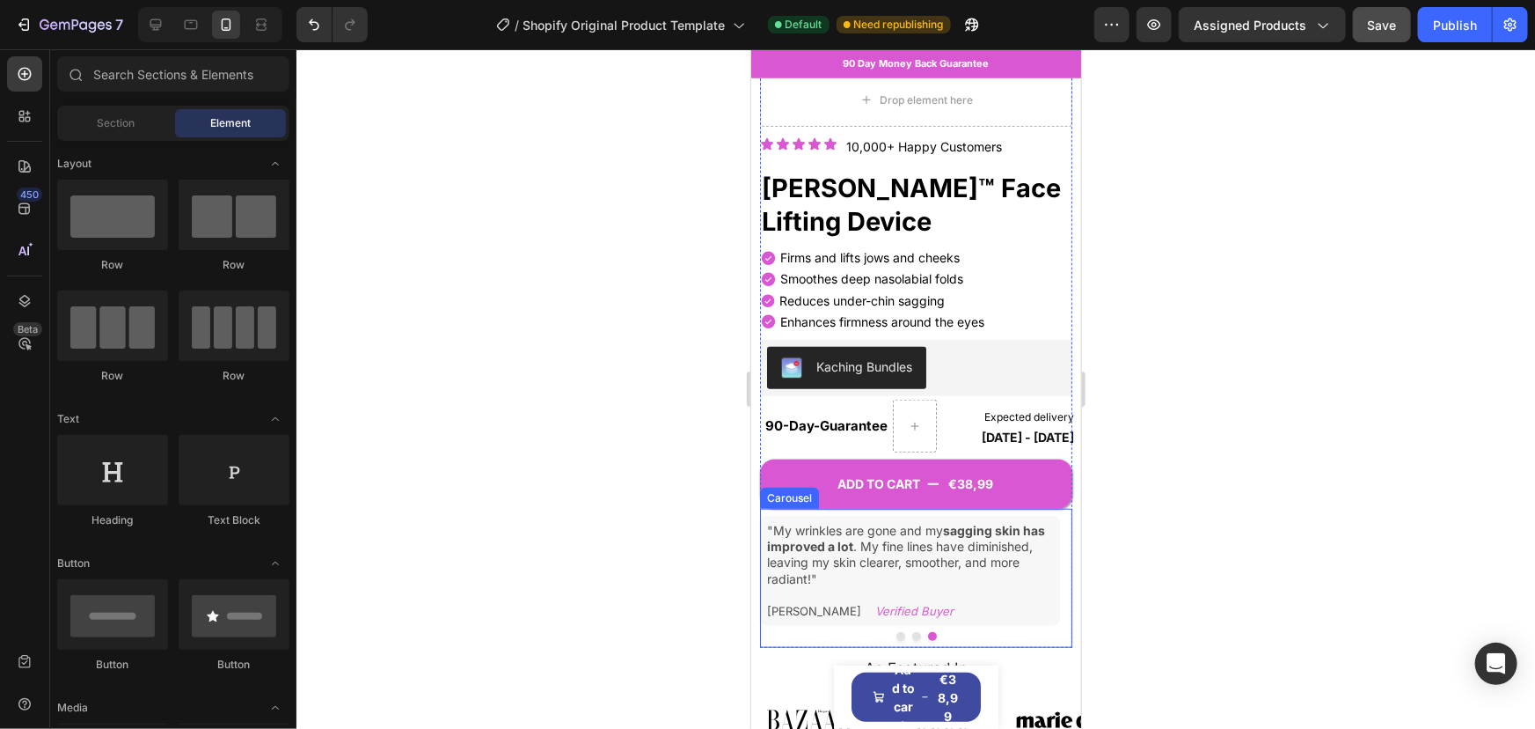
click at [802, 494] on div "Icon Icon Icon Icon Icon Icon List 10,000+ Happy Customers Text Block Row [PERS…" at bounding box center [915, 386] width 312 height 521
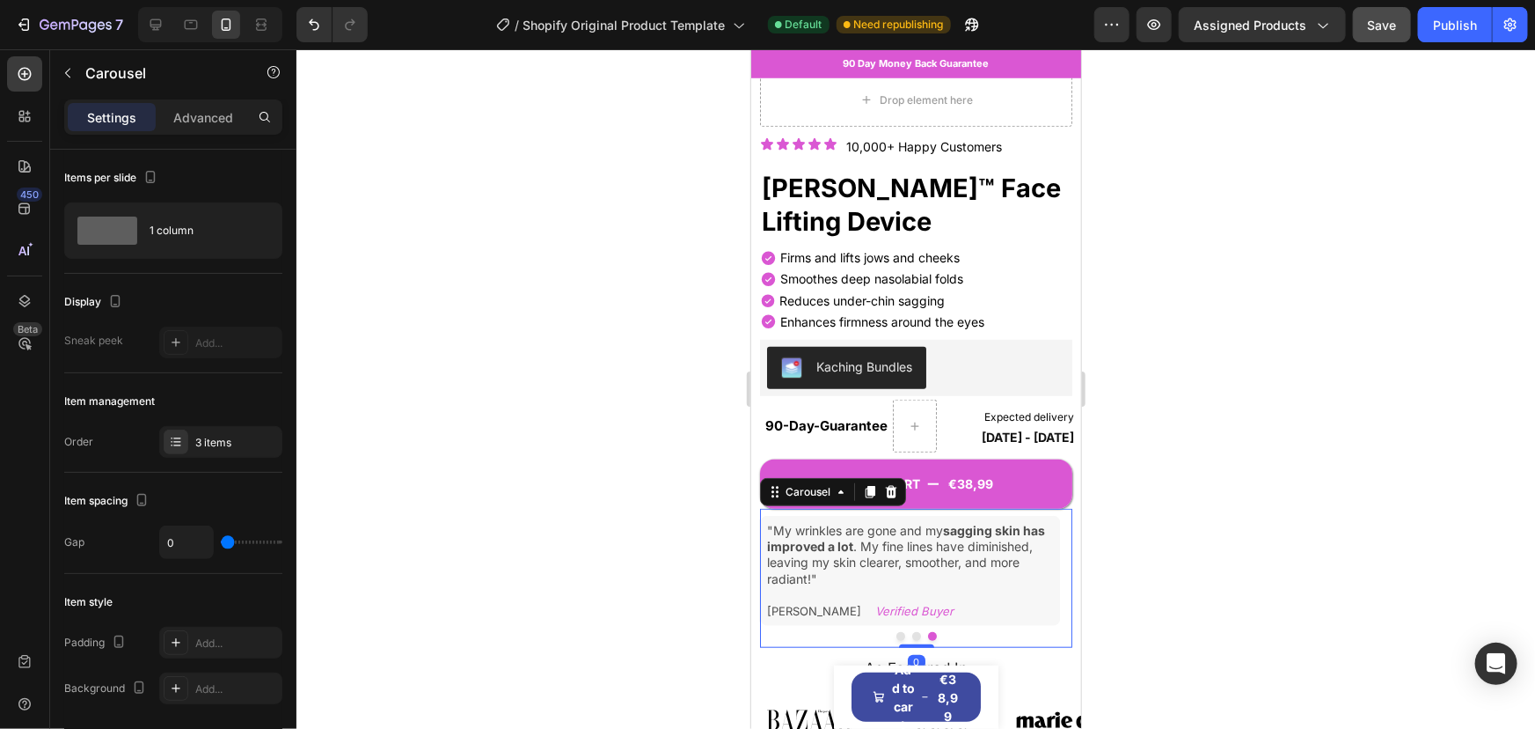
click at [788, 477] on div "Carousel" at bounding box center [832, 491] width 146 height 28
click at [781, 458] on button "ADD TO CART €38,99" at bounding box center [915, 482] width 312 height 49
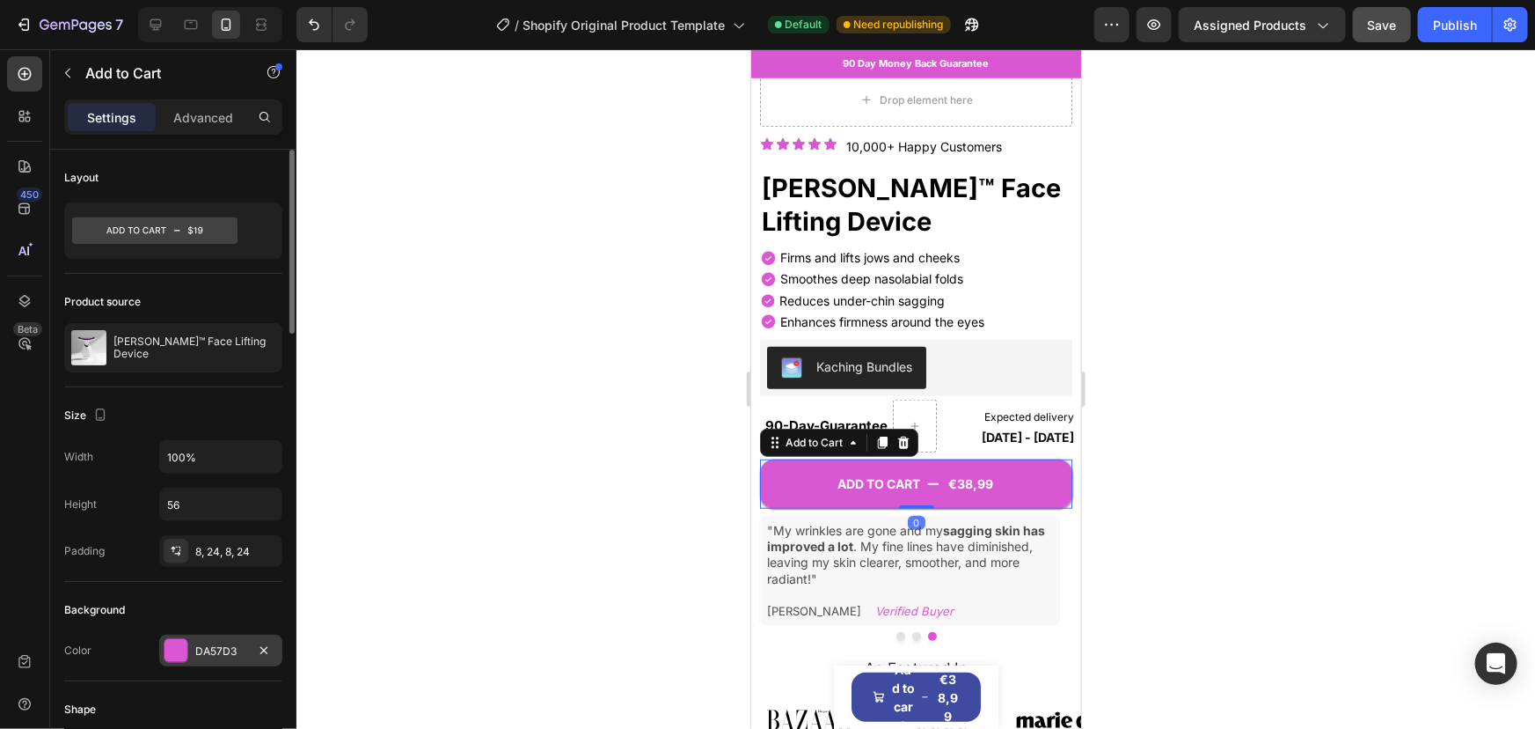
click at [213, 653] on div "DA57D3" at bounding box center [220, 651] width 51 height 16
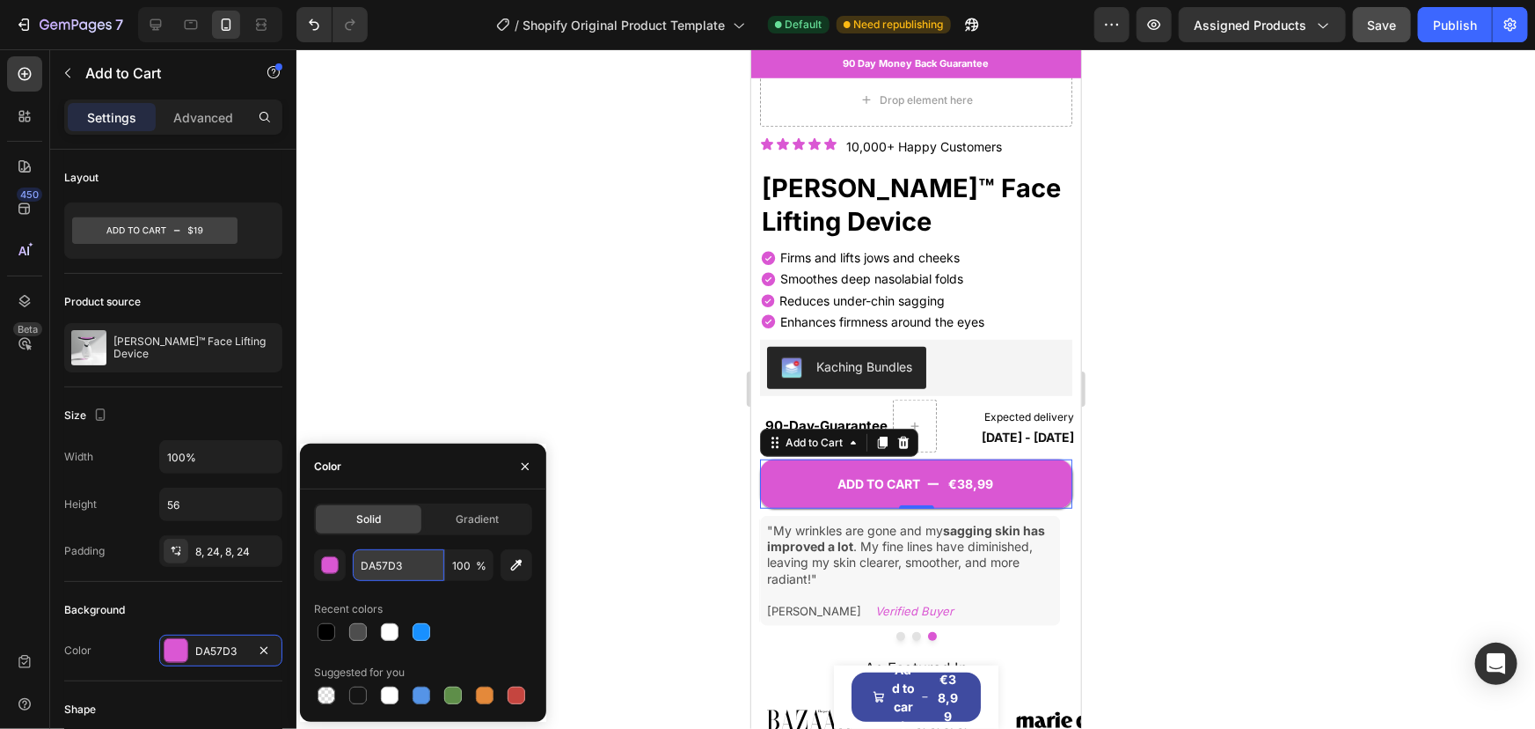
click at [417, 561] on input "DA57D3" at bounding box center [399, 565] width 92 height 32
click at [779, 416] on strong "90-Day" at bounding box center [789, 424] width 48 height 17
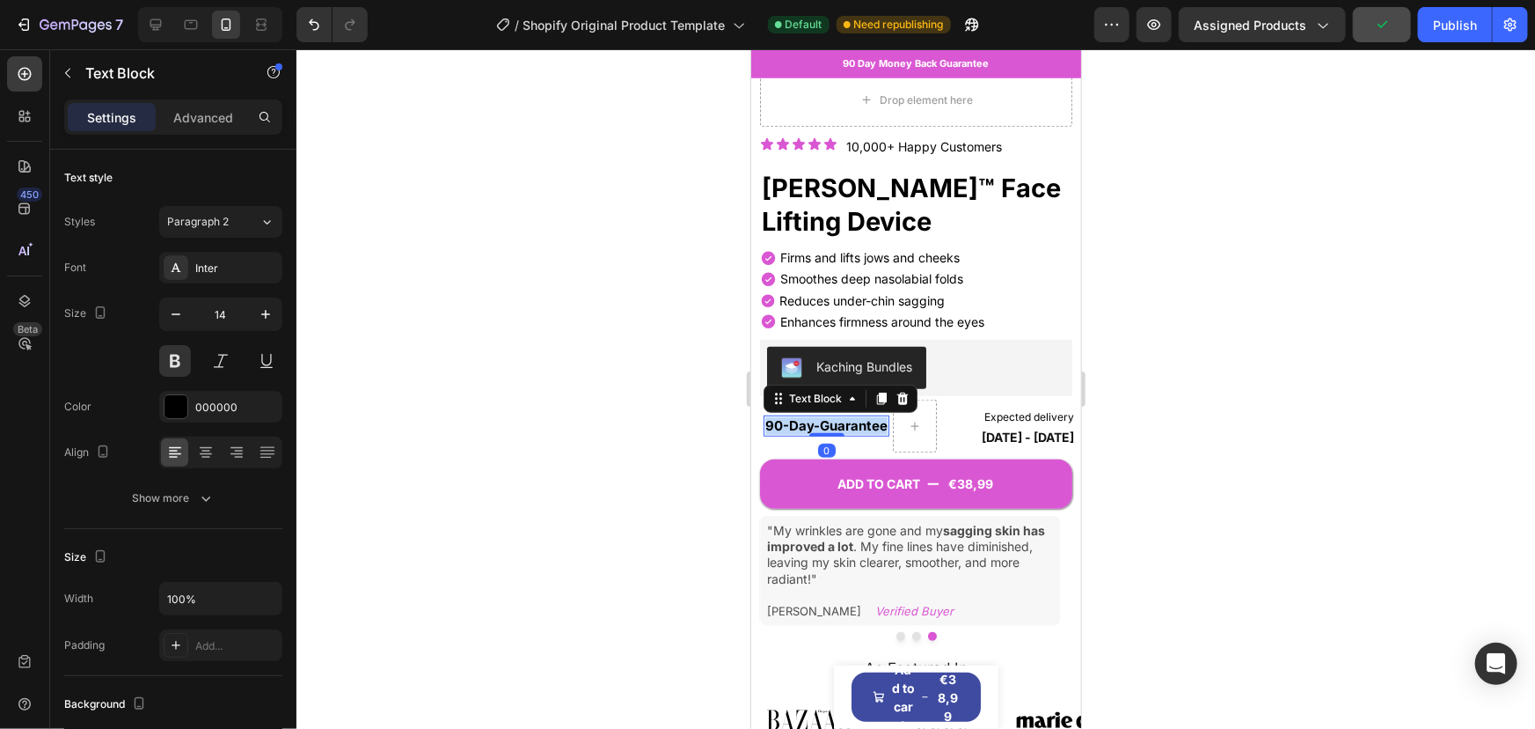
click at [793, 416] on strong "90-Day" at bounding box center [789, 424] width 48 height 17
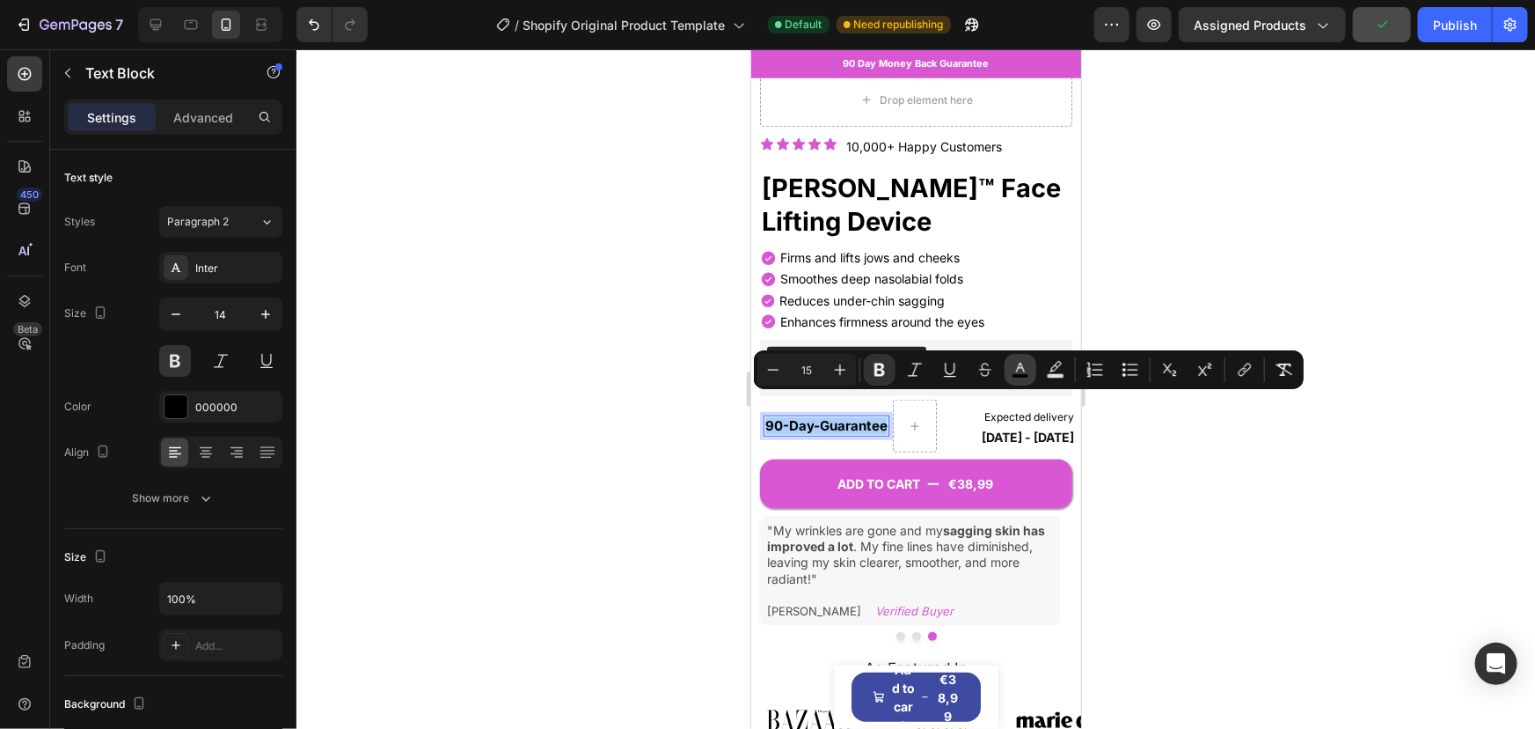
click at [1015, 374] on rect "Editor contextual toolbar" at bounding box center [1021, 376] width 17 height 4
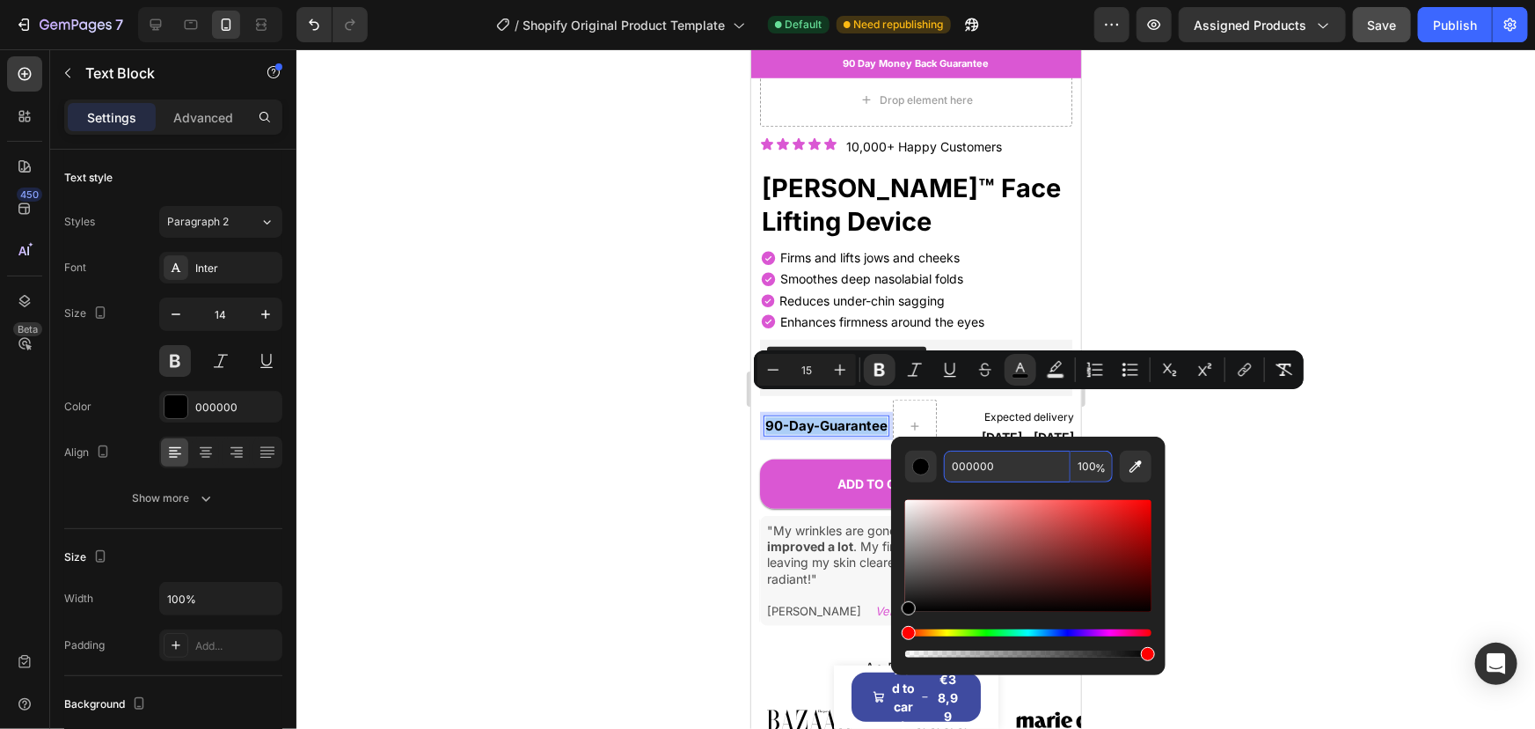
click at [999, 470] on input "000000" at bounding box center [1007, 467] width 127 height 32
paste input "DA57D3"
type input "DA57D3"
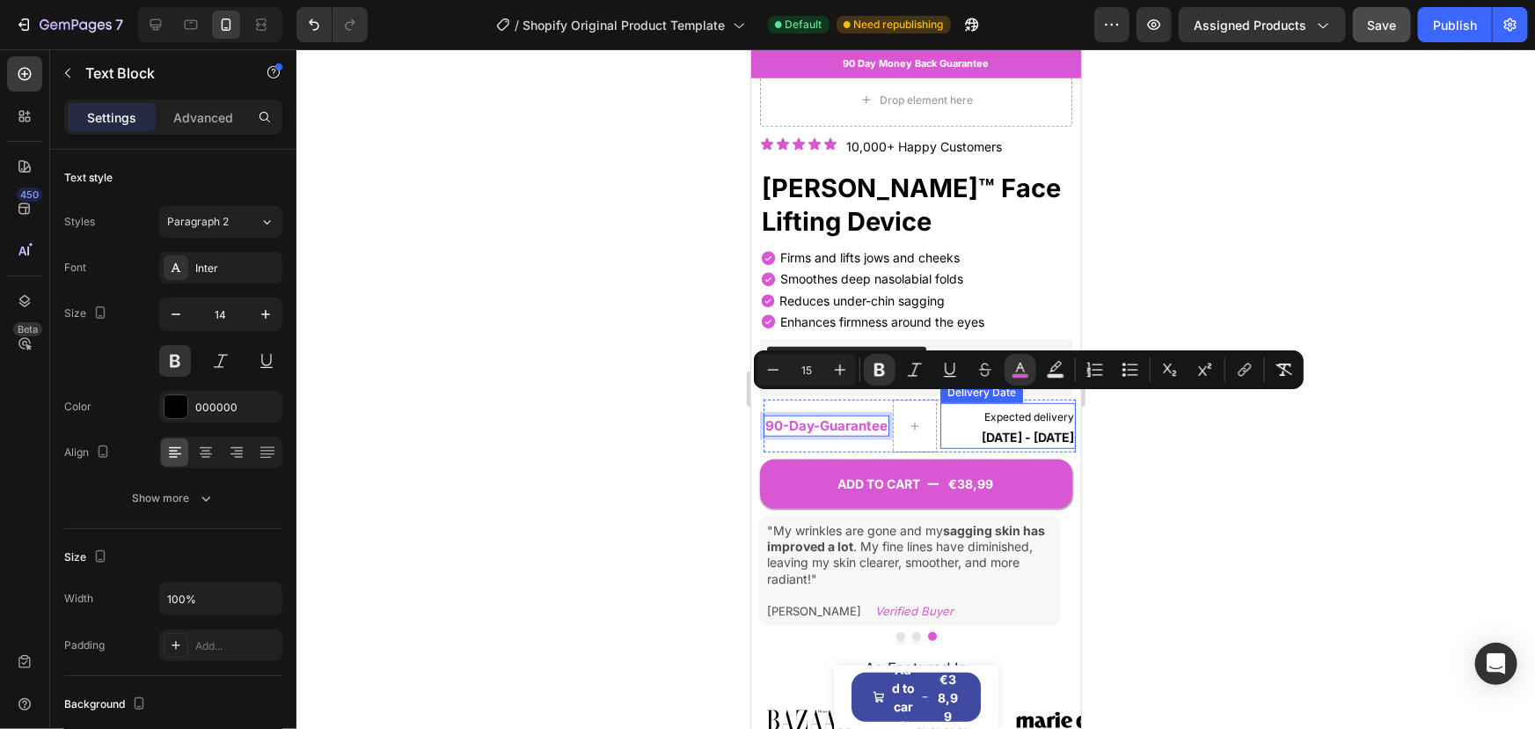
click at [1013, 409] on span "Expected delivery" at bounding box center [1029, 415] width 90 height 13
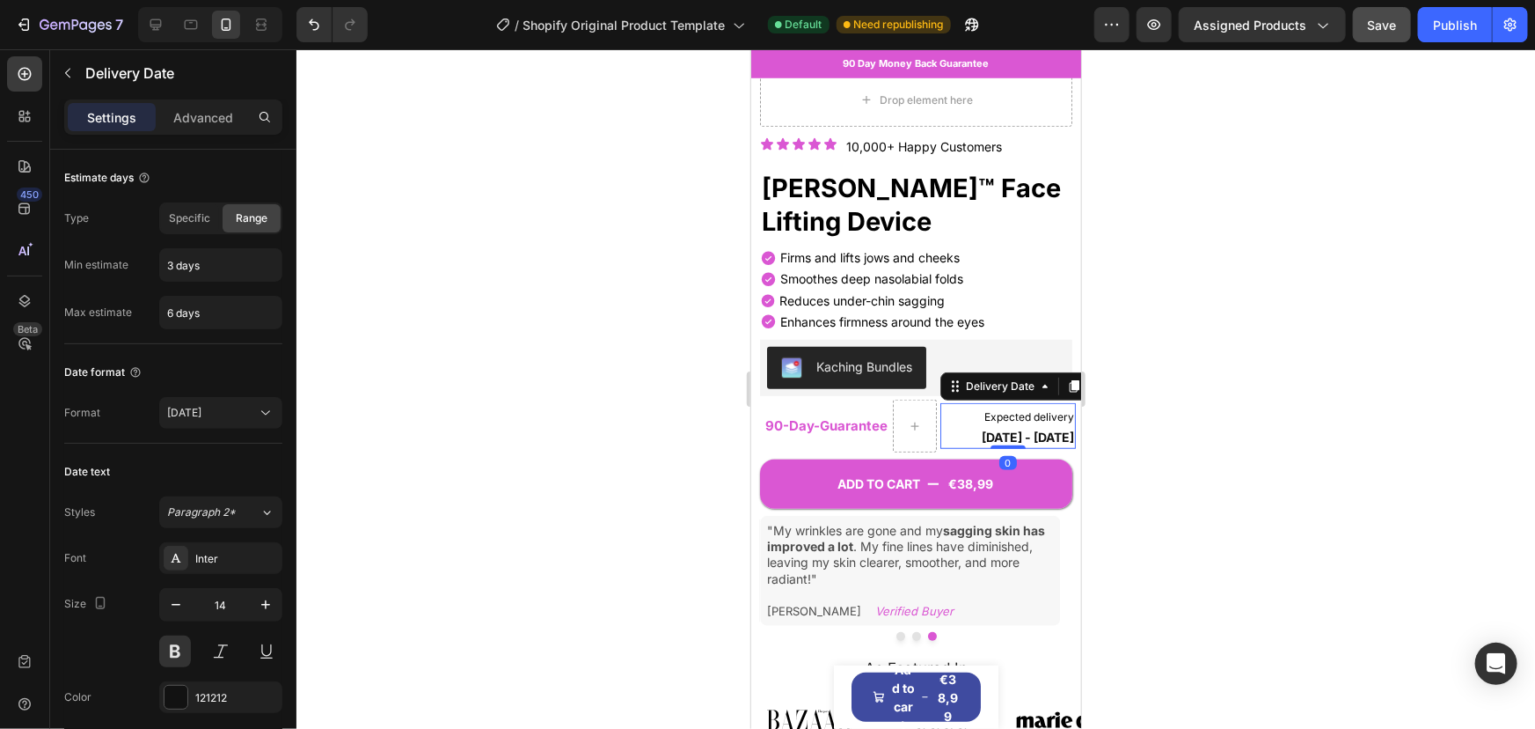
click at [1013, 409] on span "Expected delivery" at bounding box center [1029, 415] width 90 height 13
click at [987, 409] on span "Expected delivery" at bounding box center [1029, 415] width 90 height 13
click at [165, 686] on div at bounding box center [176, 696] width 23 height 23
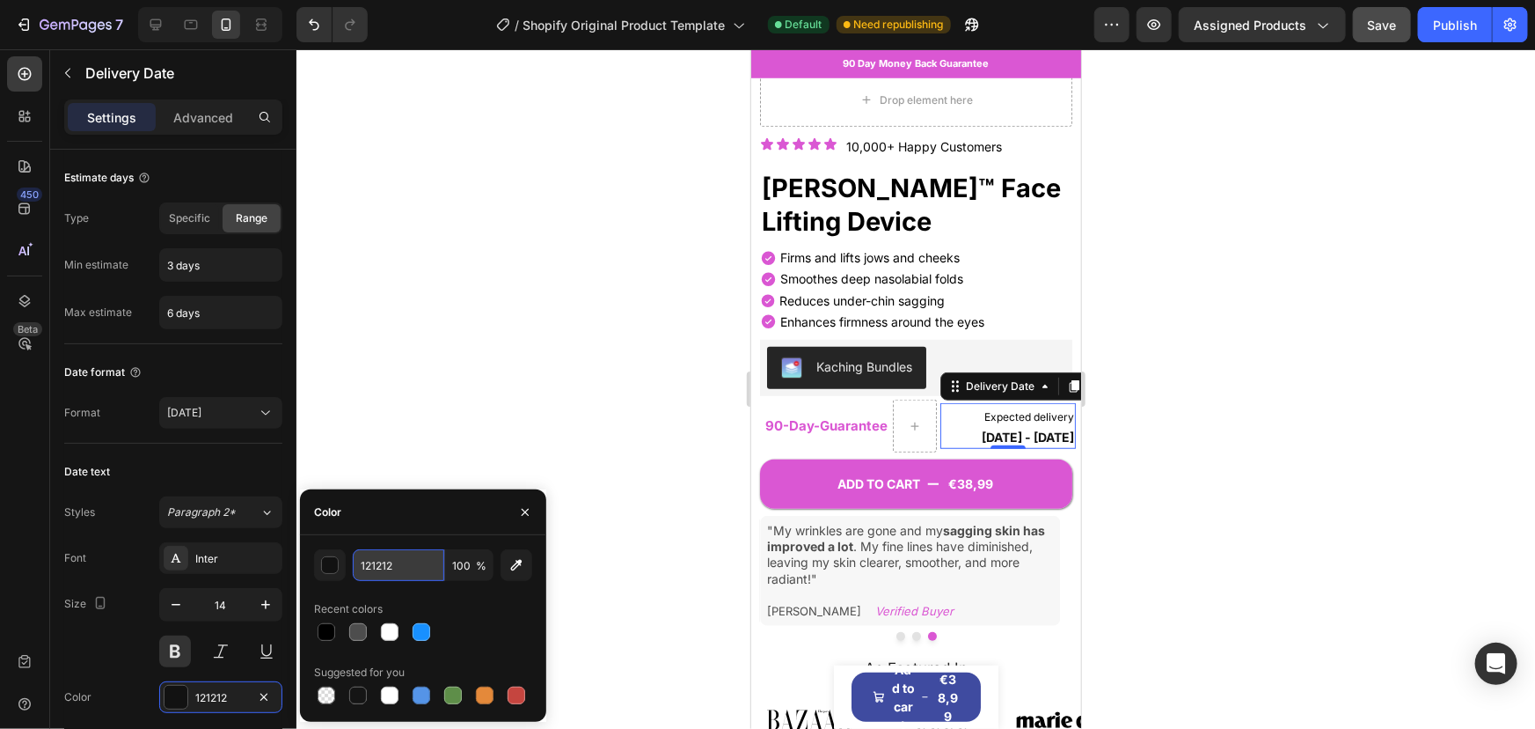
click at [396, 553] on input "121212" at bounding box center [399, 565] width 92 height 32
paste input "DA57D3"
type input "DA57D3"
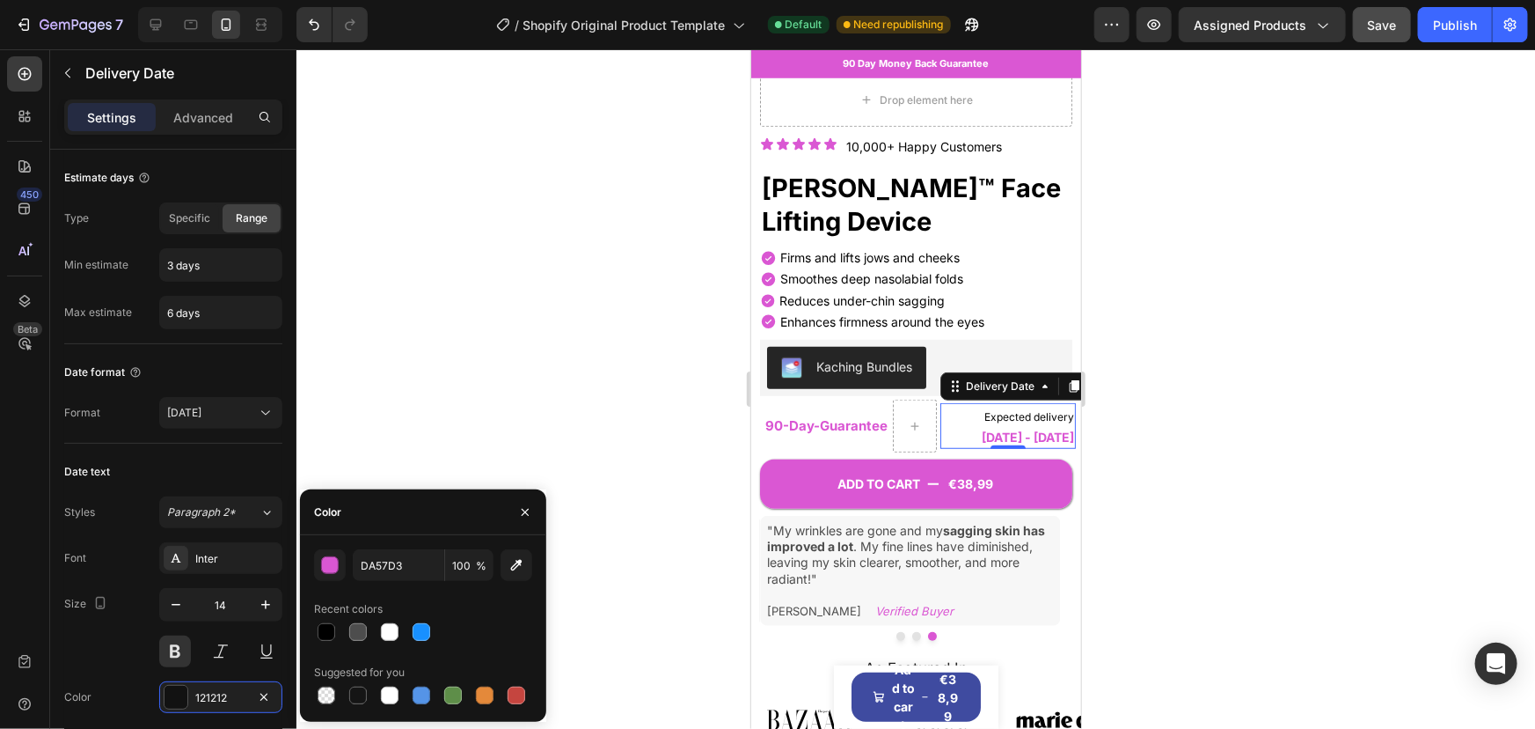
click at [635, 393] on div at bounding box center [916, 388] width 1239 height 679
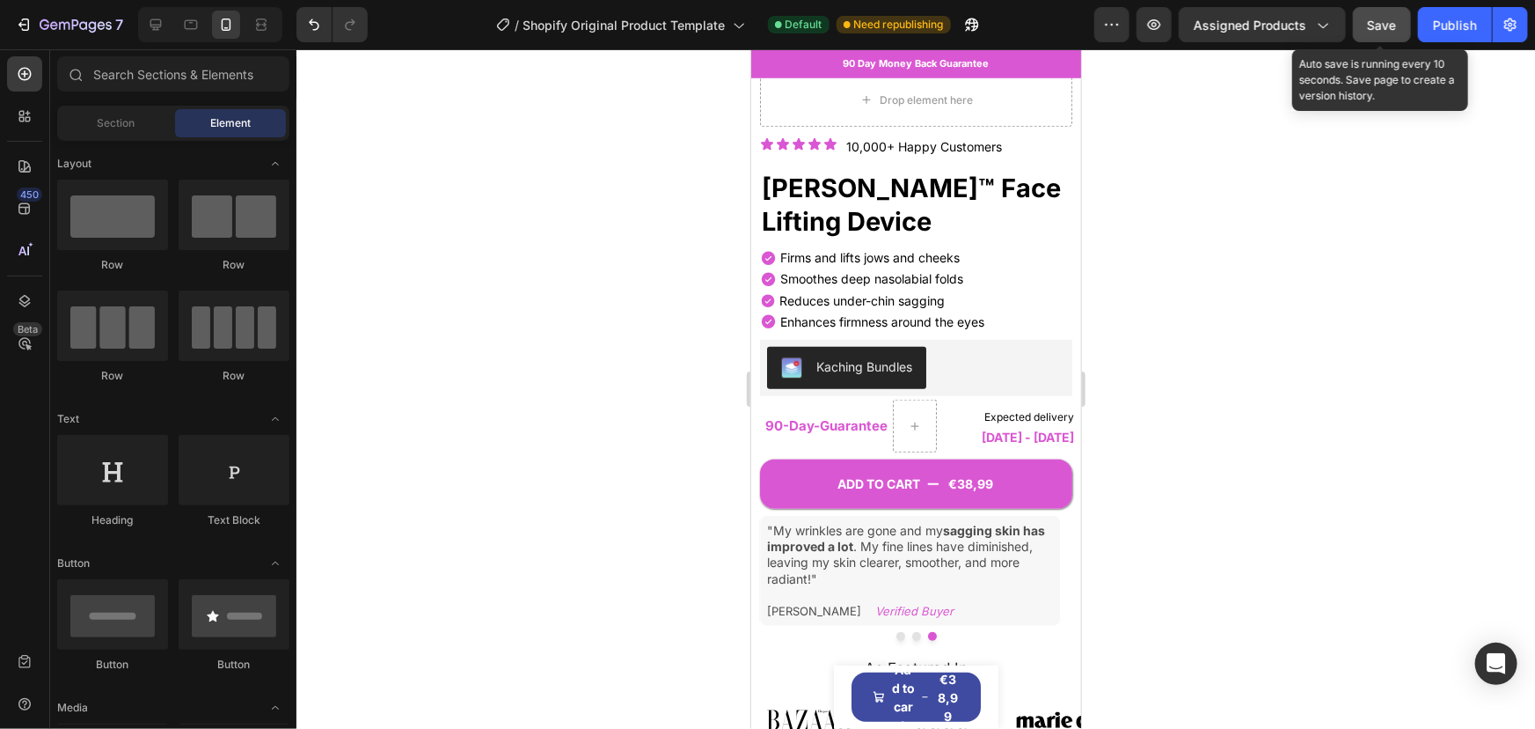
click at [1402, 19] on button "Save" at bounding box center [1382, 24] width 58 height 35
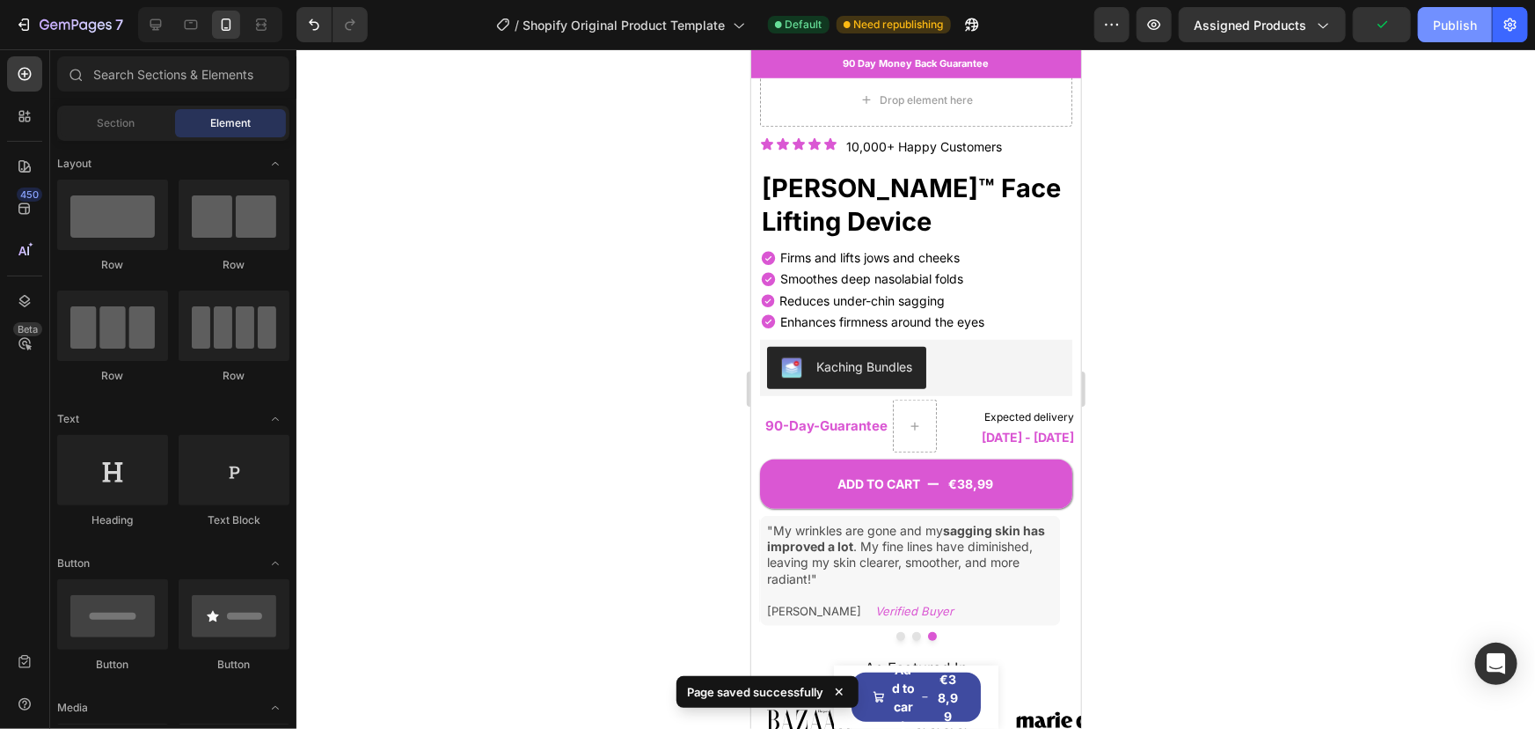
click at [1429, 21] on button "Publish" at bounding box center [1455, 24] width 74 height 35
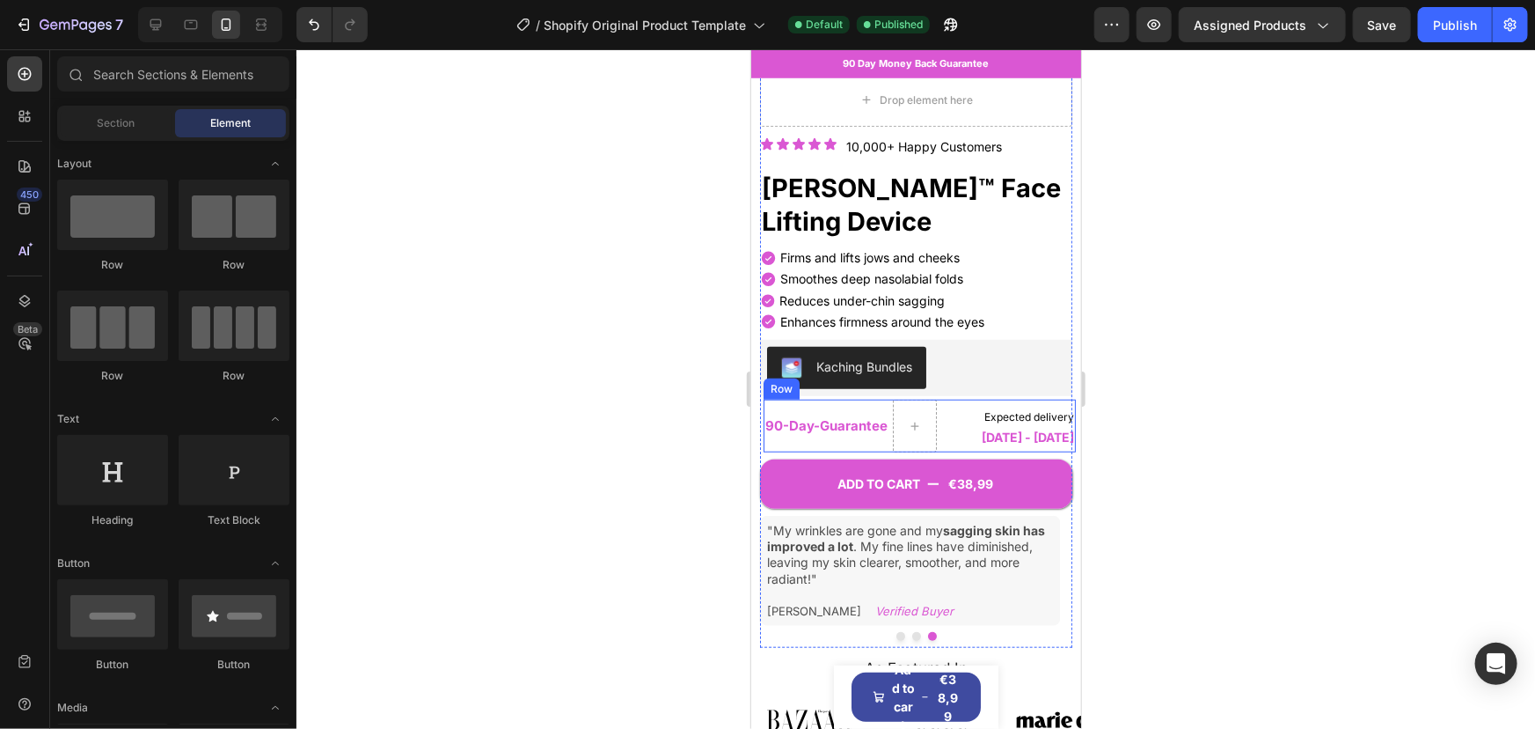
click at [836, 399] on div "90-Day - Guarantee Text Block" at bounding box center [826, 425] width 126 height 53
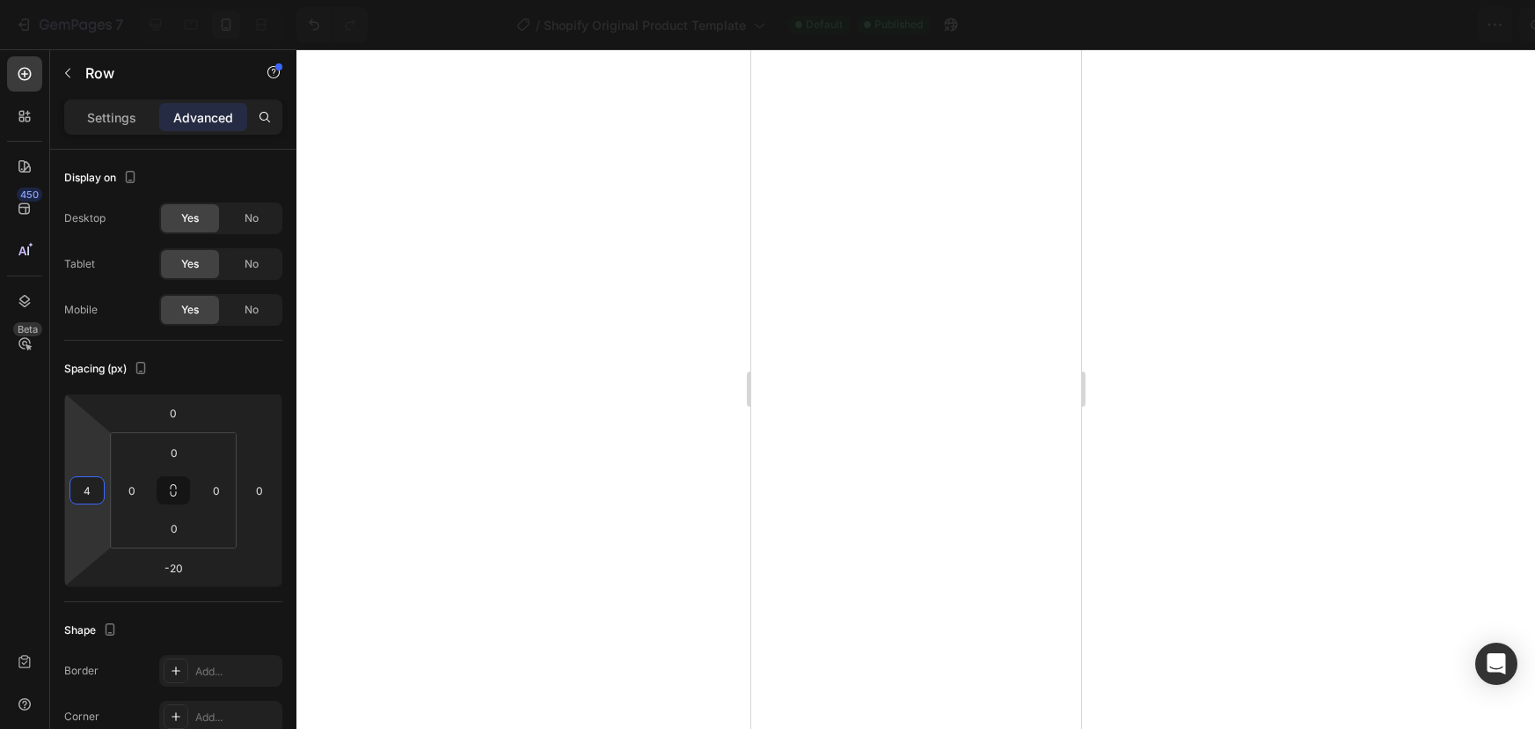
click at [90, 487] on input "4" at bounding box center [87, 490] width 26 height 26
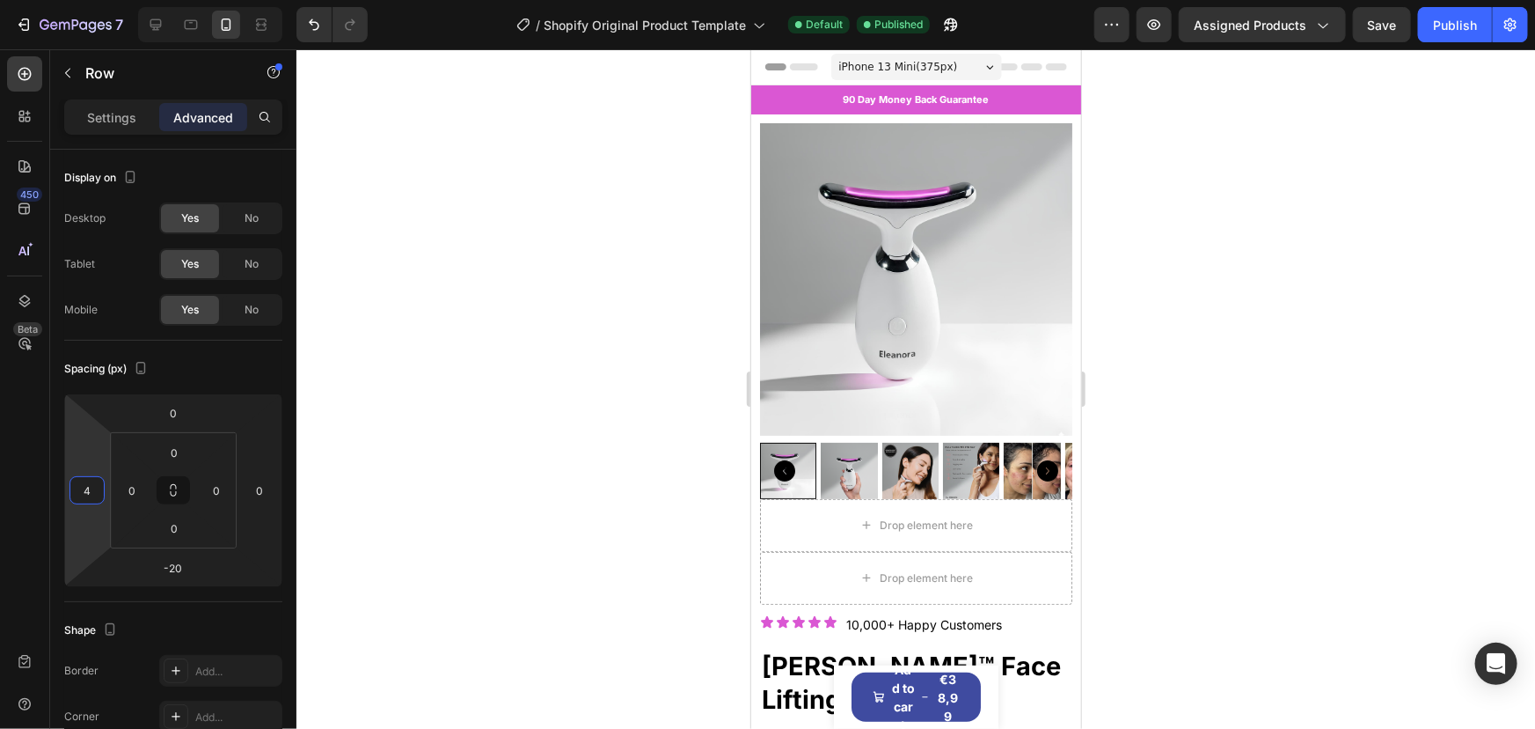
scroll to position [478, 0]
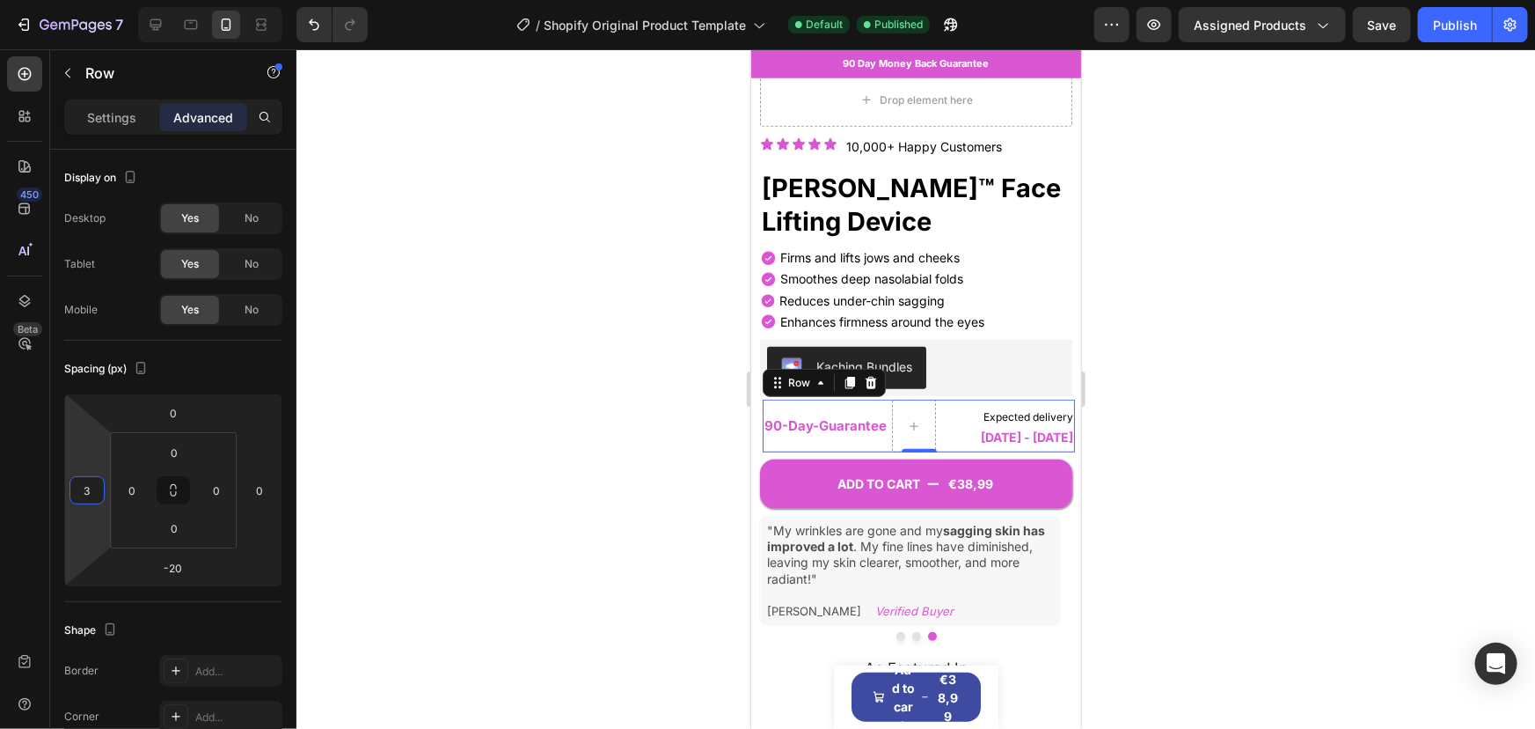
type input "3"
click at [677, 428] on div at bounding box center [916, 388] width 1239 height 679
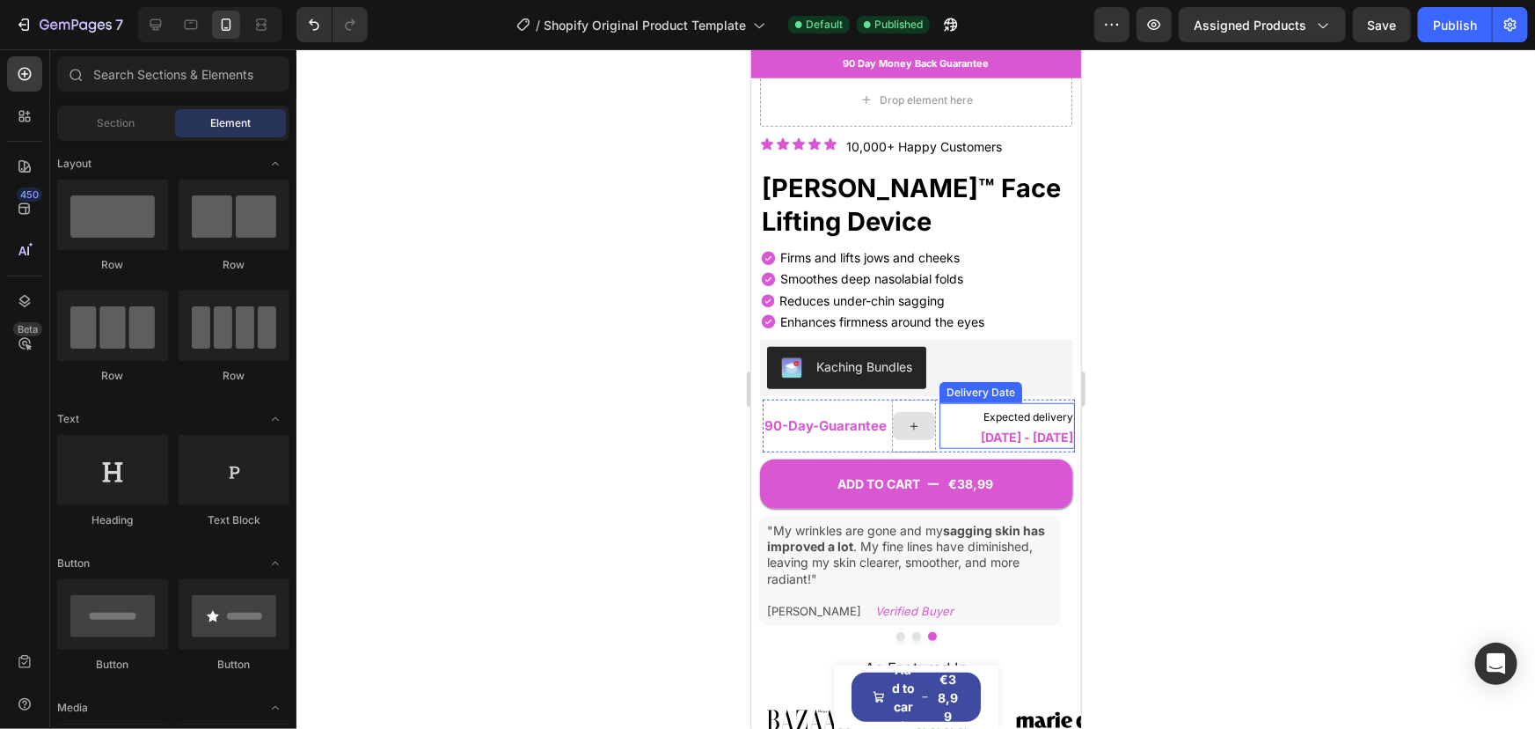
click at [983, 409] on span "Expected delivery" at bounding box center [1028, 415] width 90 height 13
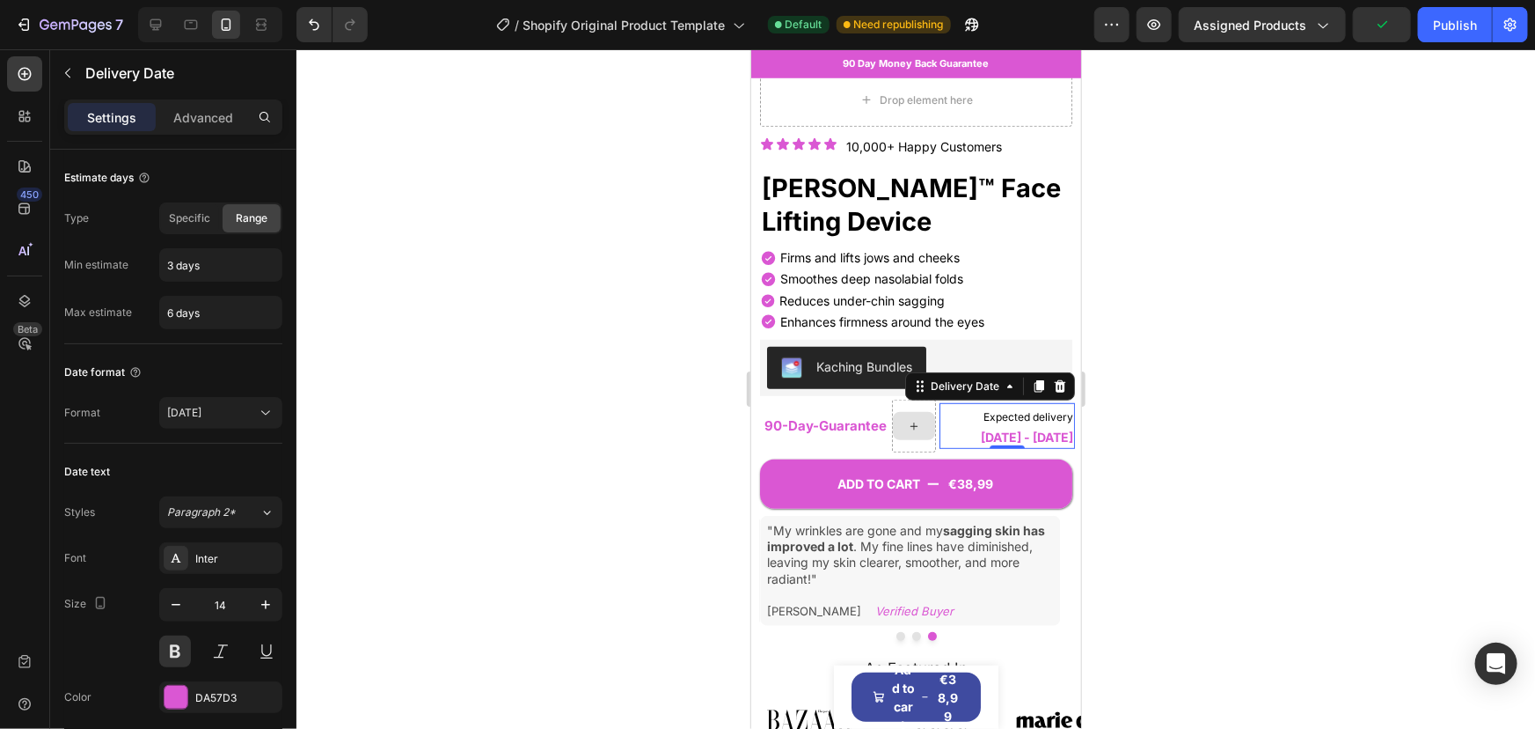
click at [983, 409] on span "Expected delivery" at bounding box center [1028, 415] width 90 height 13
click at [180, 602] on icon "button" at bounding box center [176, 605] width 18 height 18
click at [260, 601] on icon "button" at bounding box center [266, 605] width 18 height 18
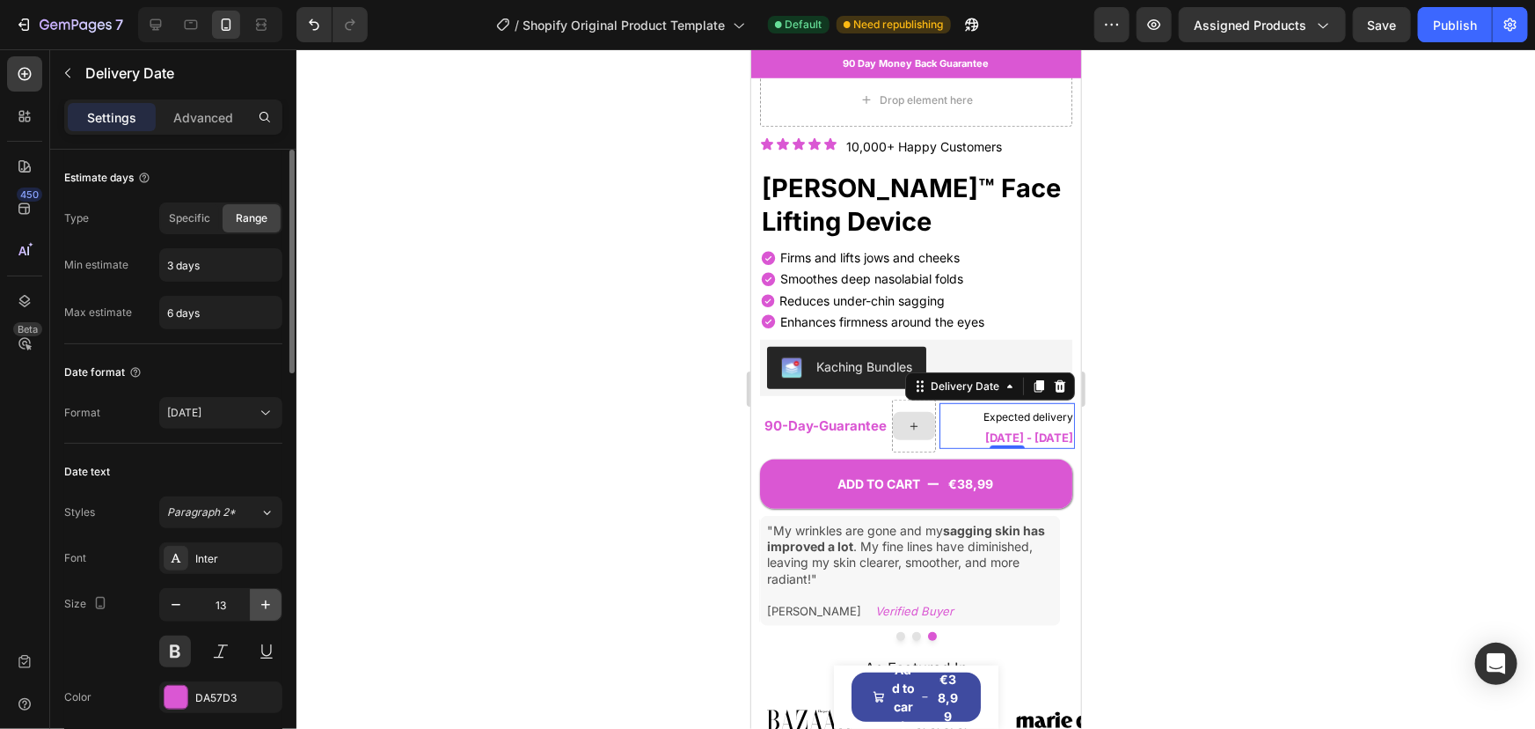
type input "14"
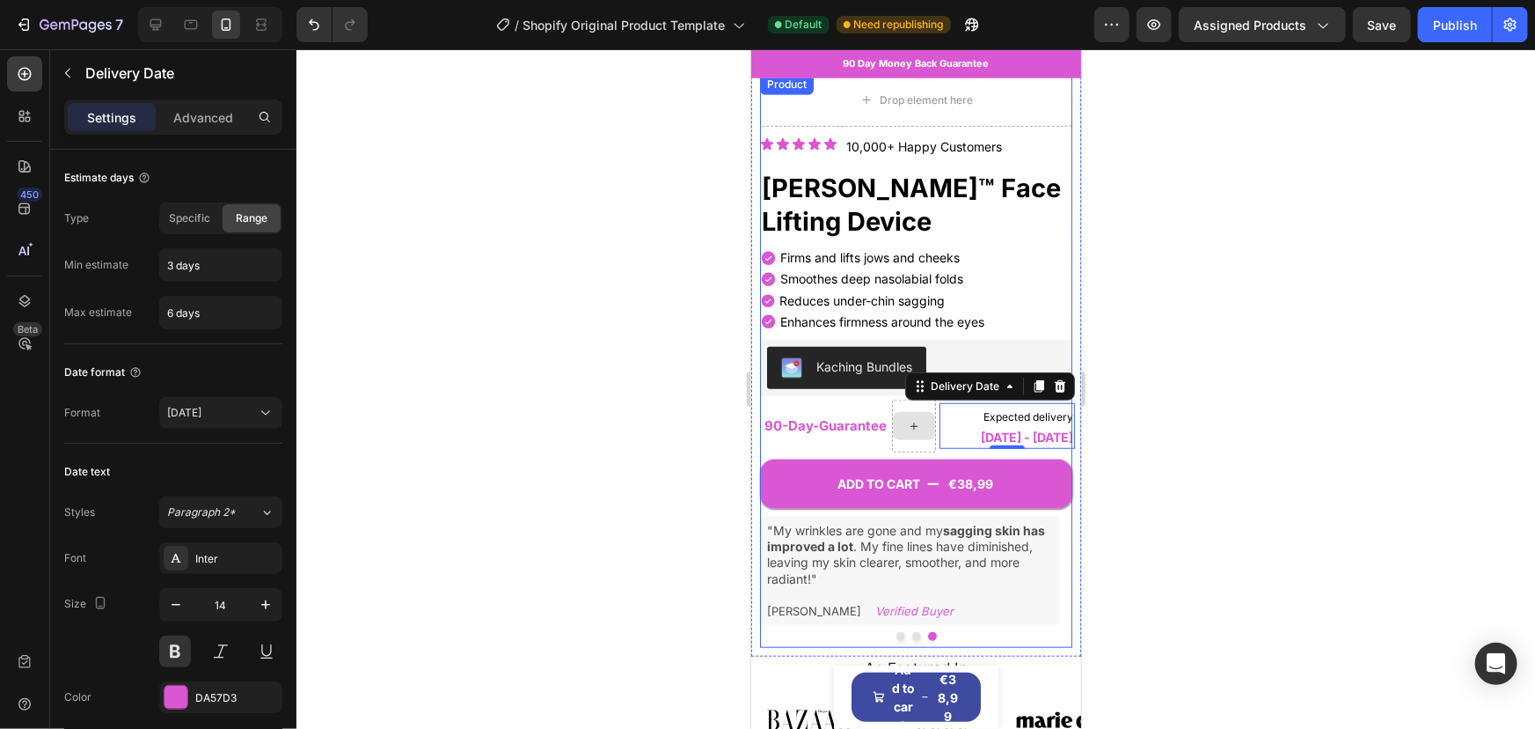
click at [776, 434] on div "ADD TO CART €38,99 Add to Cart" at bounding box center [915, 471] width 312 height 74
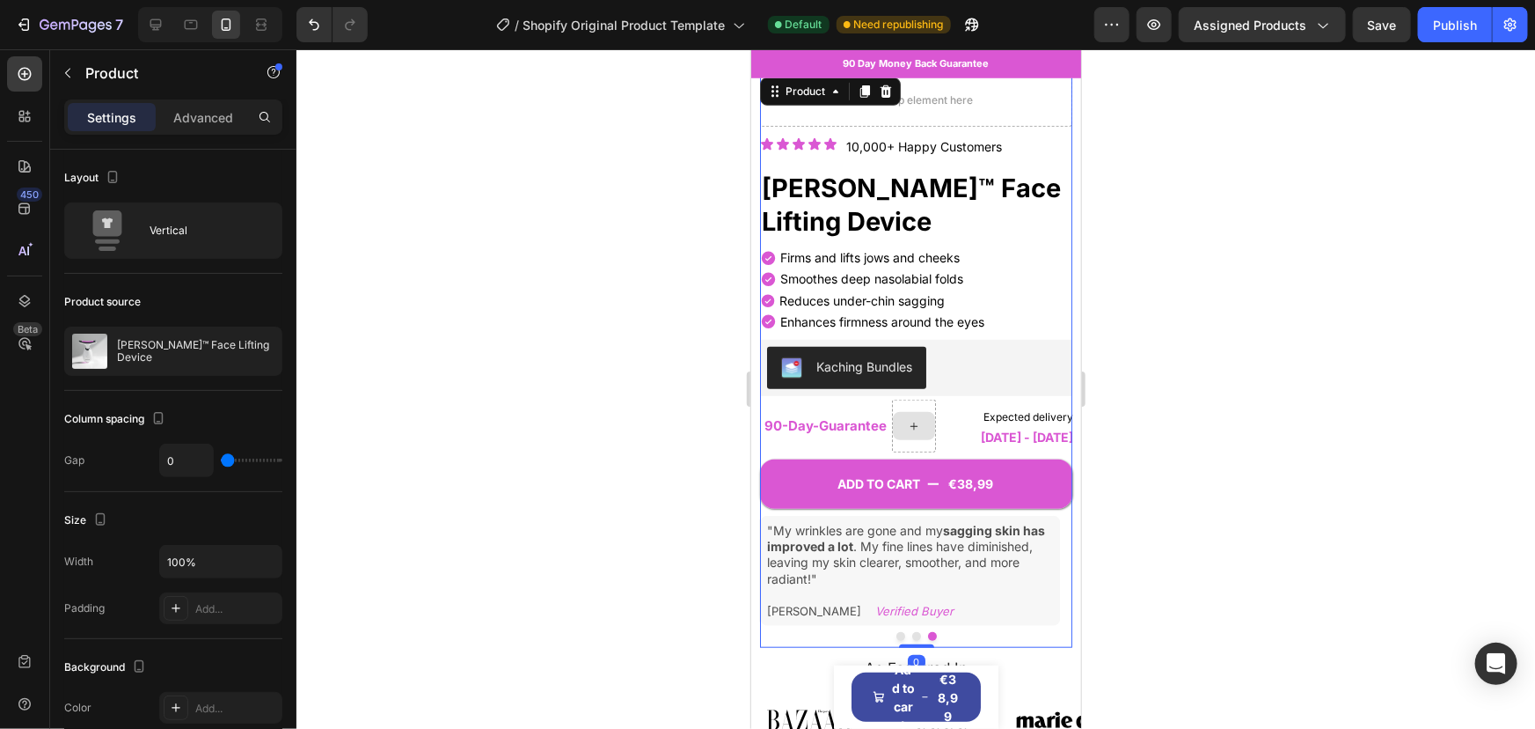
click at [788, 434] on div "ADD TO CART €38,99 Add to Cart" at bounding box center [915, 471] width 312 height 74
click at [788, 416] on strong "90-Day" at bounding box center [788, 424] width 48 height 17
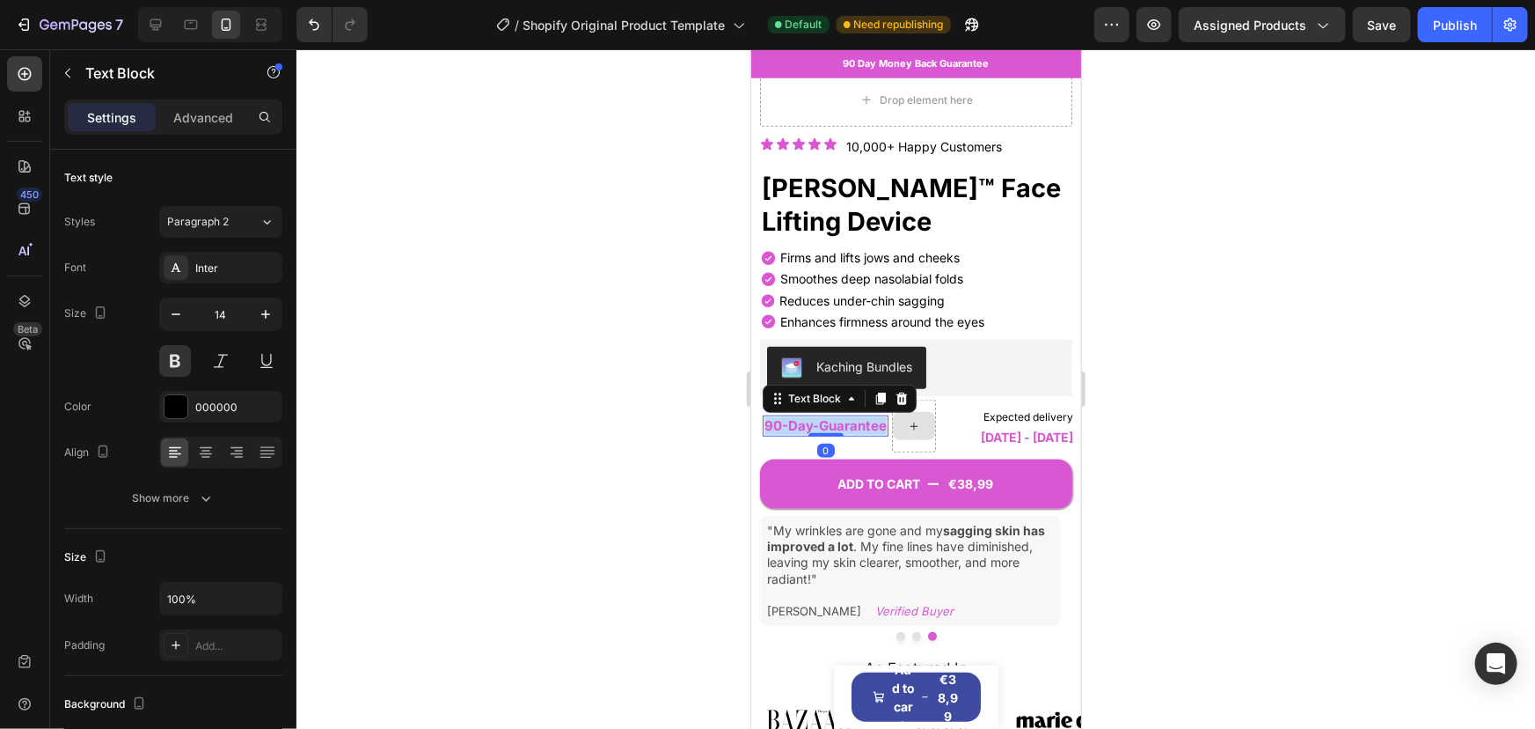
click at [788, 416] on strong "90-Day" at bounding box center [788, 424] width 48 height 17
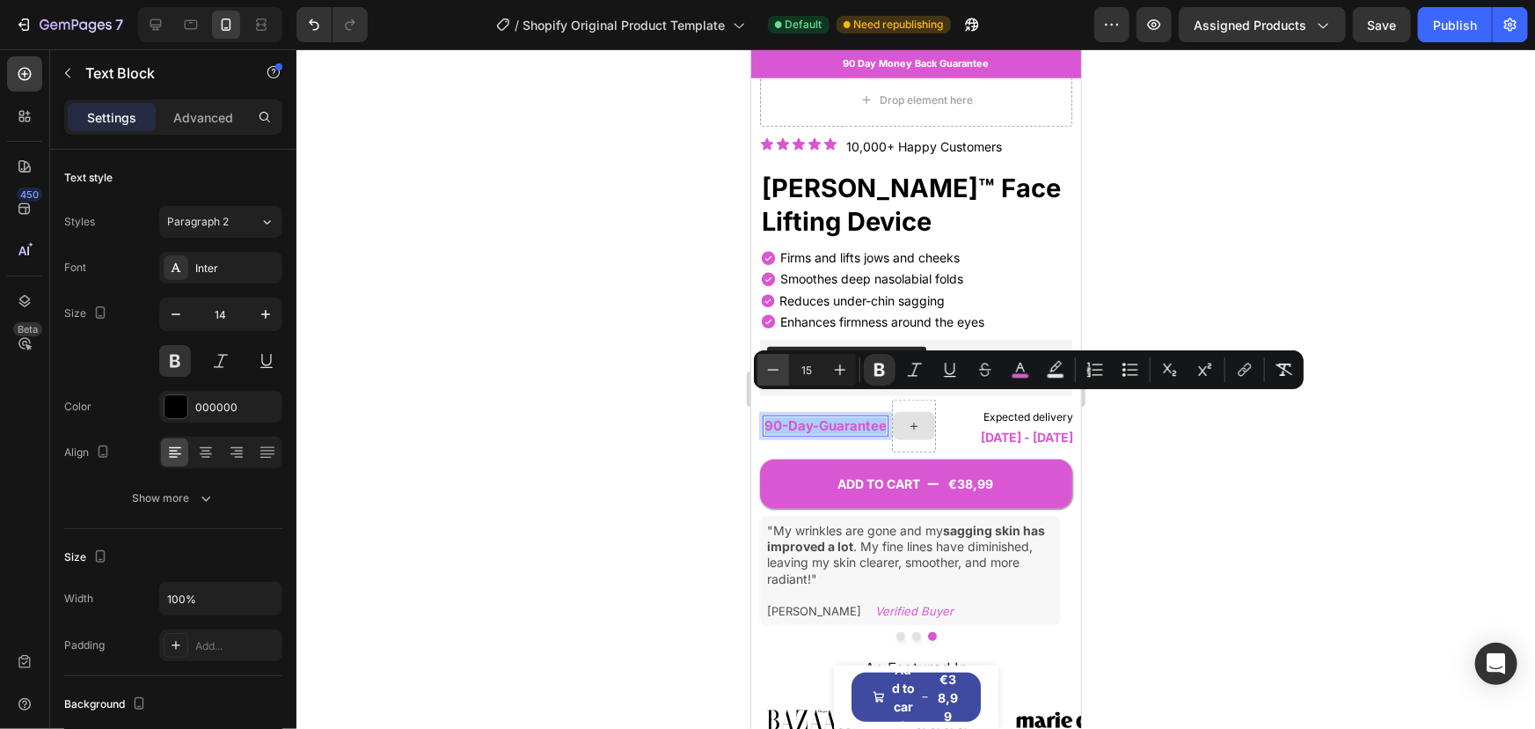
click at [773, 360] on button "Minus" at bounding box center [774, 370] width 32 height 32
type input "14"
click at [487, 498] on div at bounding box center [916, 388] width 1239 height 679
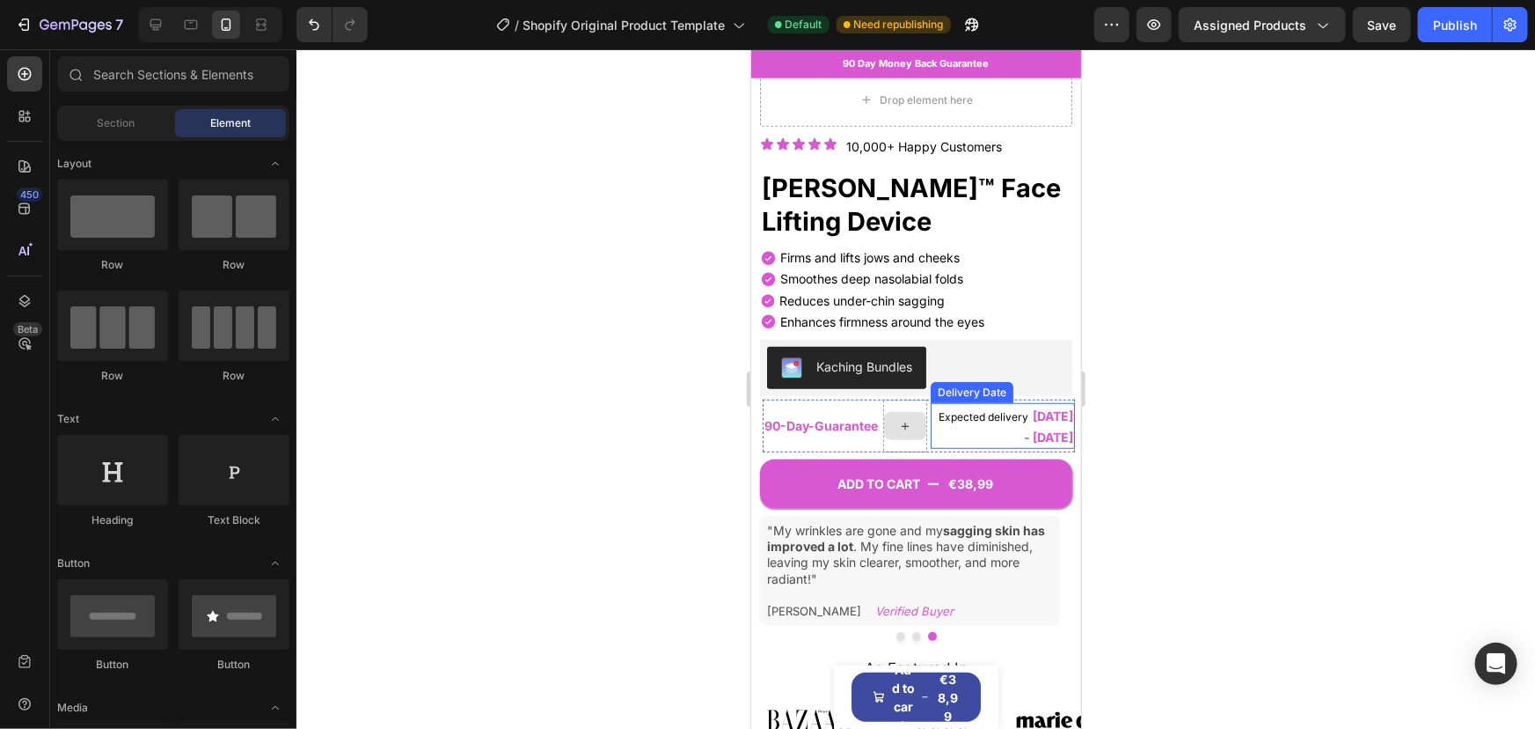
click at [976, 409] on span "Expected delivery" at bounding box center [983, 415] width 90 height 13
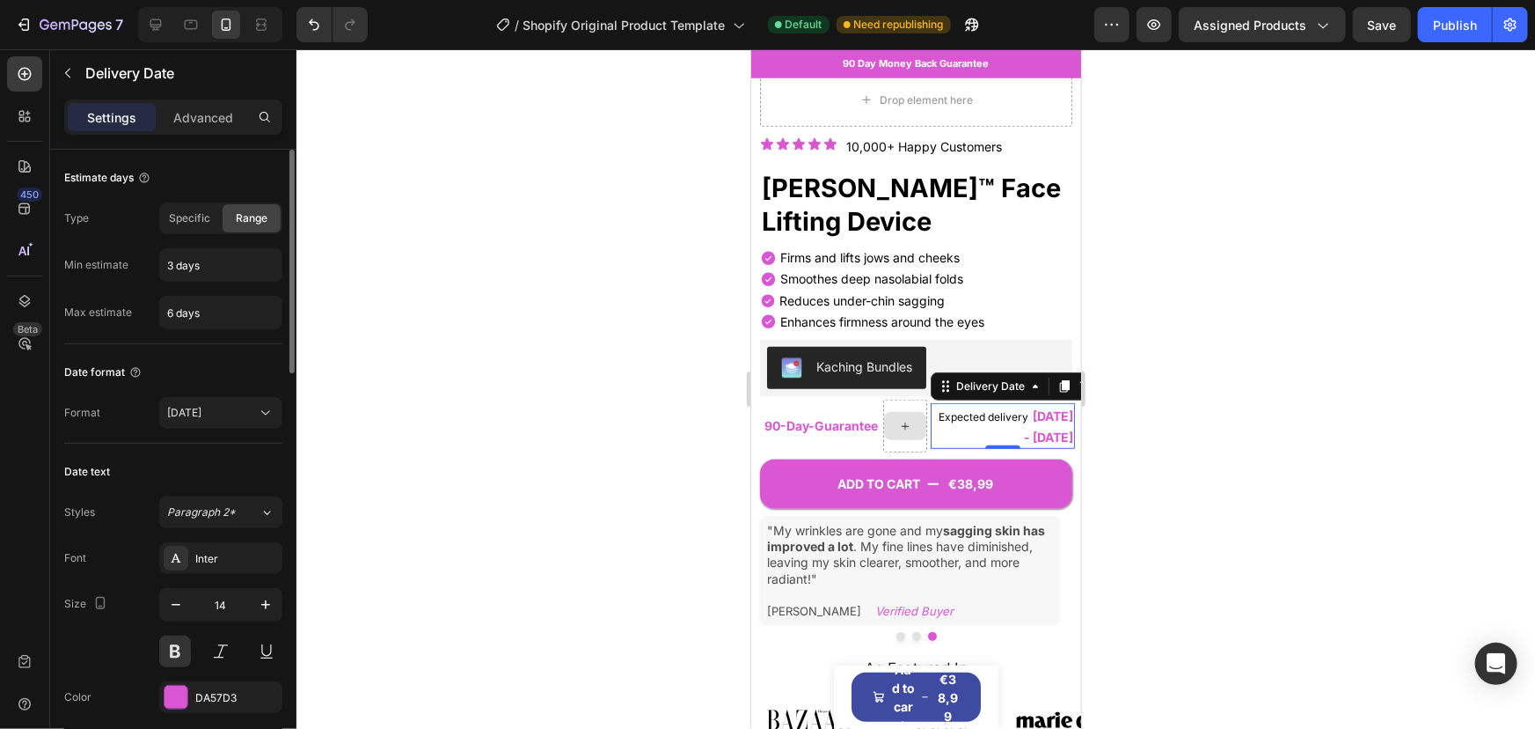
scroll to position [70, 0]
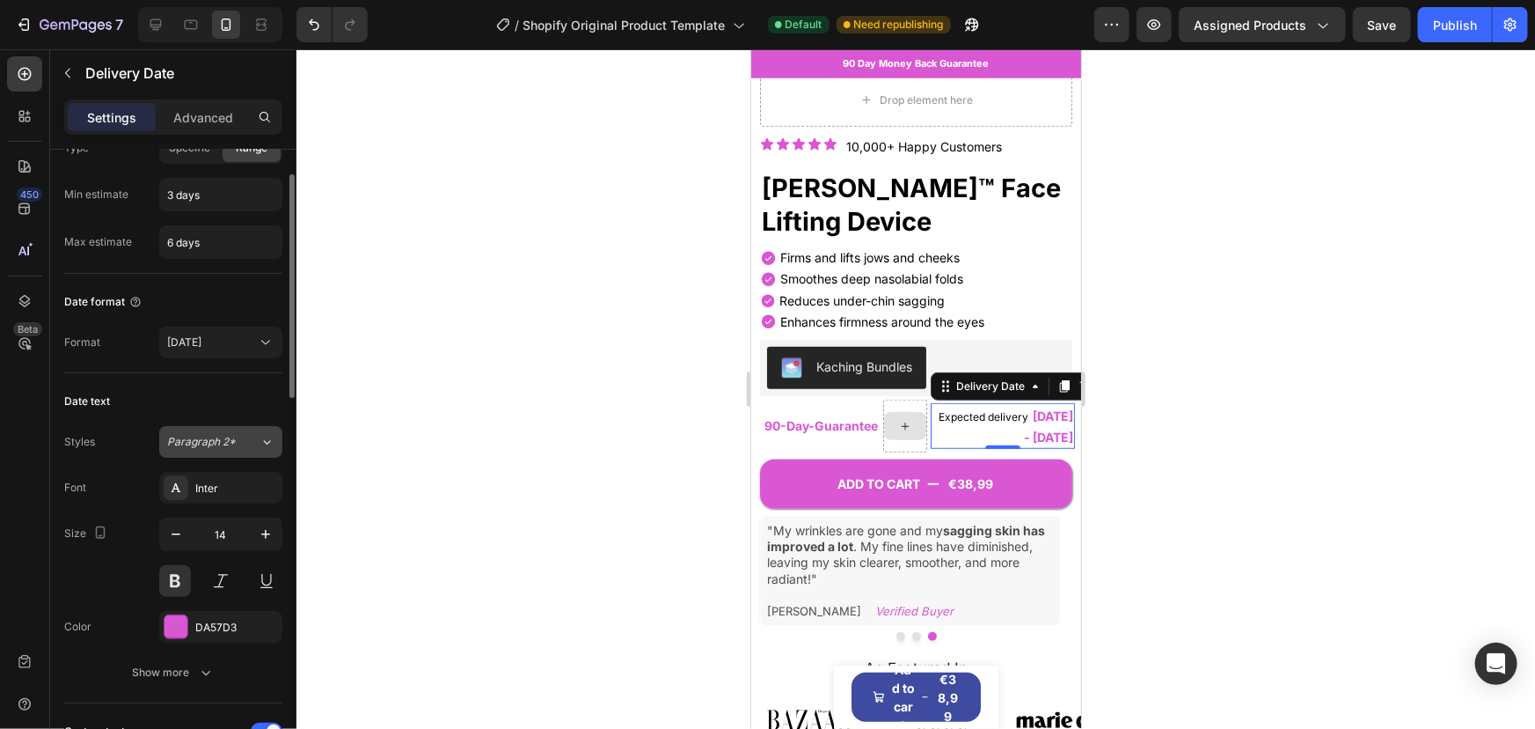
click at [207, 439] on span "Paragraph 2*" at bounding box center [201, 442] width 69 height 16
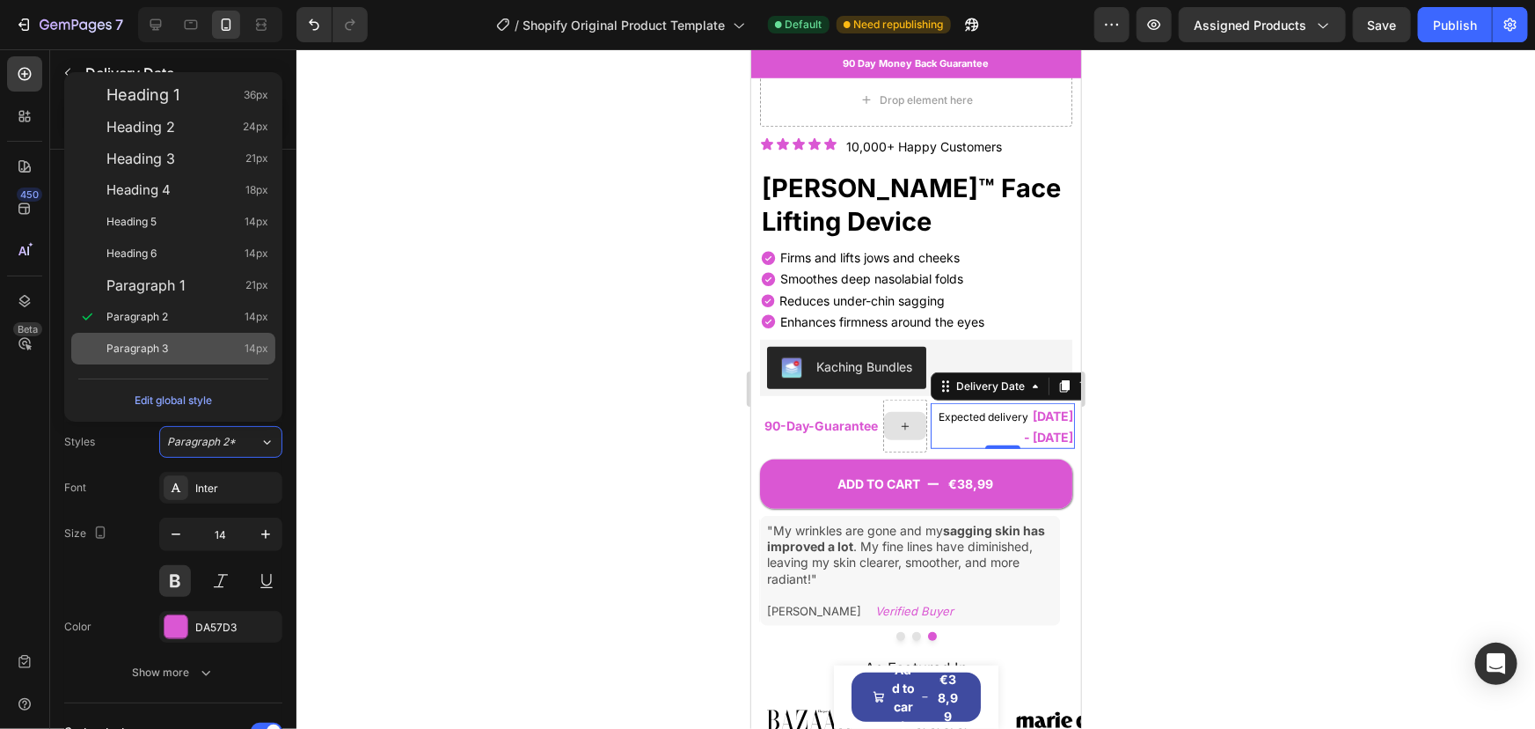
click at [179, 334] on div "Paragraph 3 14px" at bounding box center [173, 349] width 204 height 32
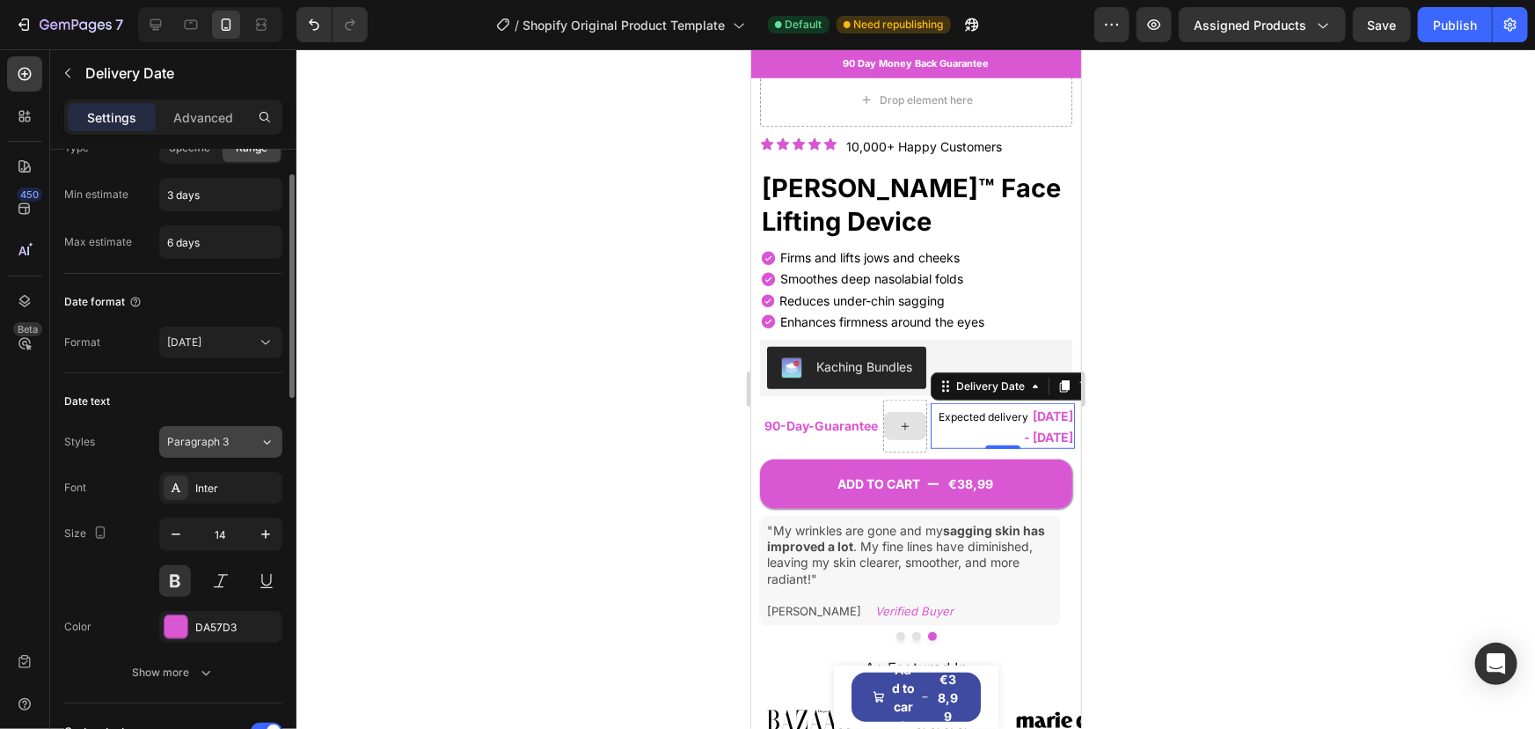
click at [232, 437] on div "Paragraph 3" at bounding box center [202, 442] width 71 height 16
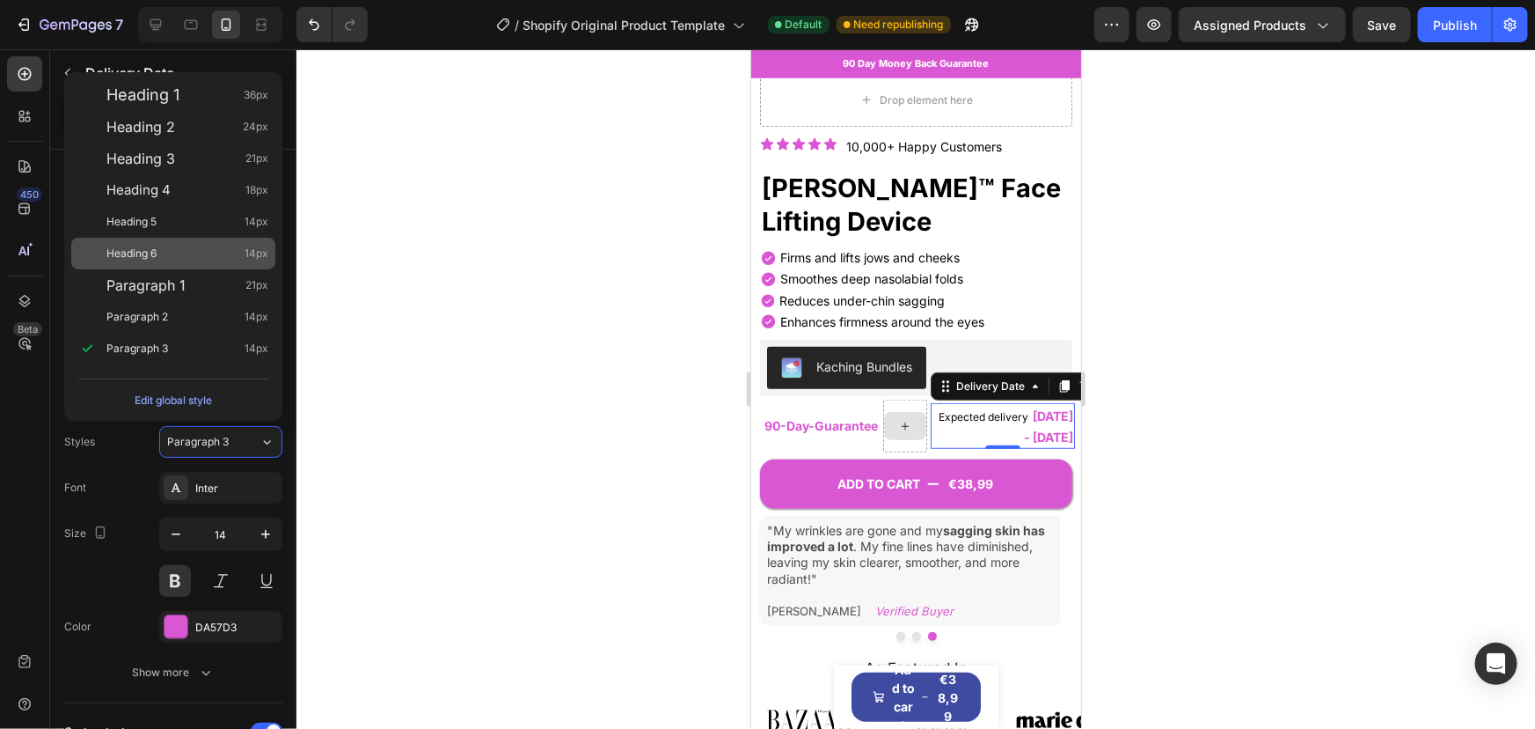
click at [176, 239] on div "Heading 6 14px" at bounding box center [173, 254] width 204 height 32
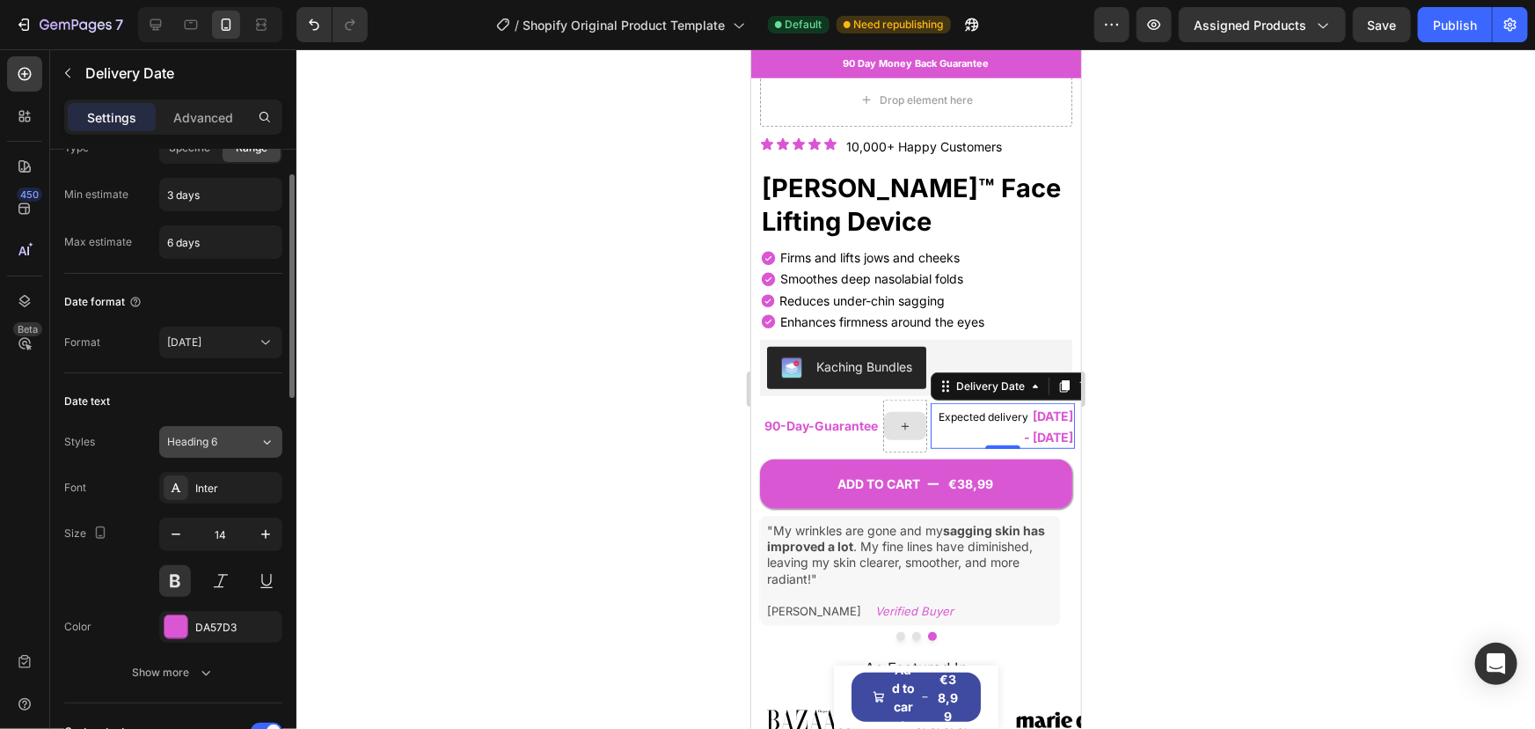
click at [187, 435] on span "Heading 6" at bounding box center [192, 442] width 50 height 16
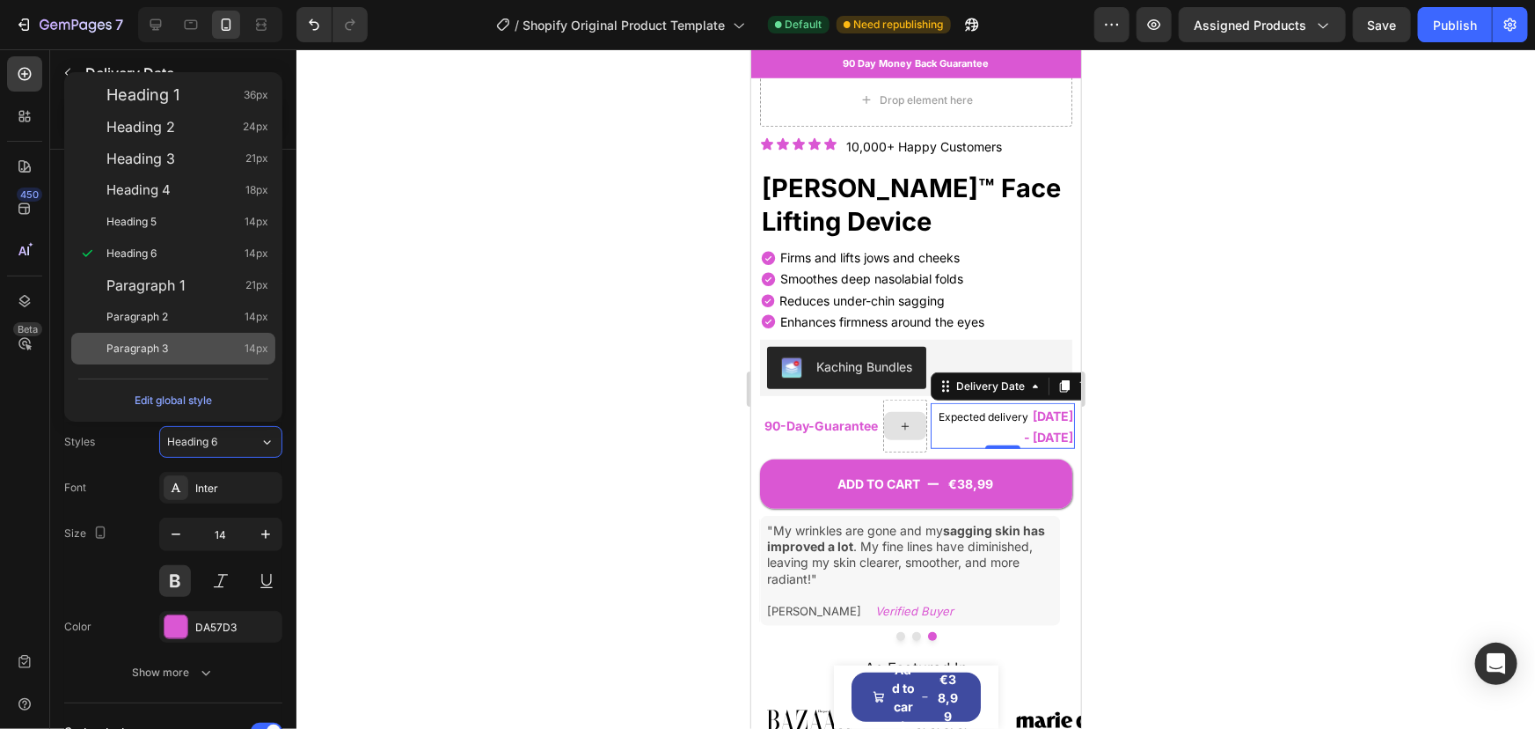
click at [183, 357] on div "Paragraph 3 14px" at bounding box center [173, 349] width 204 height 32
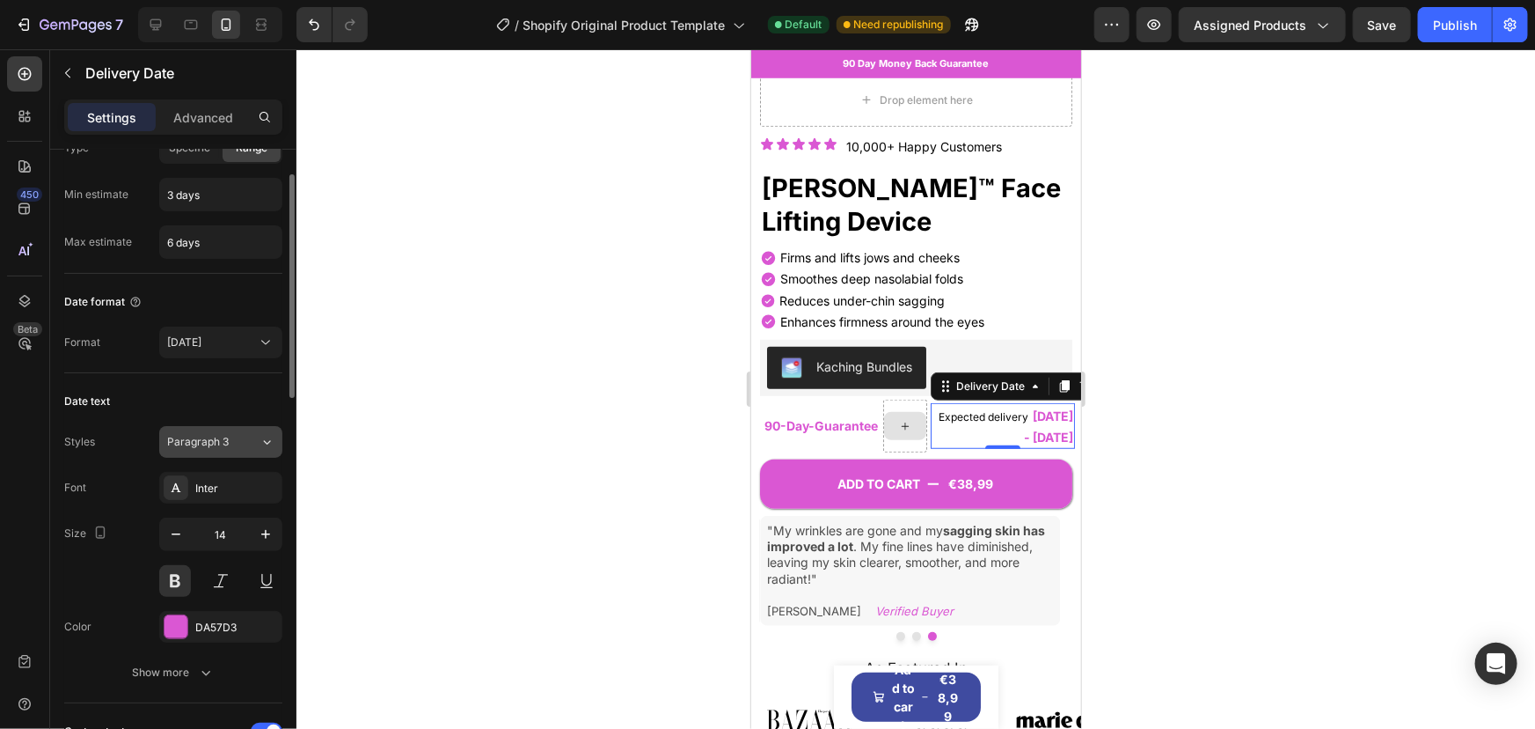
click at [194, 430] on button "Paragraph 3" at bounding box center [220, 442] width 123 height 32
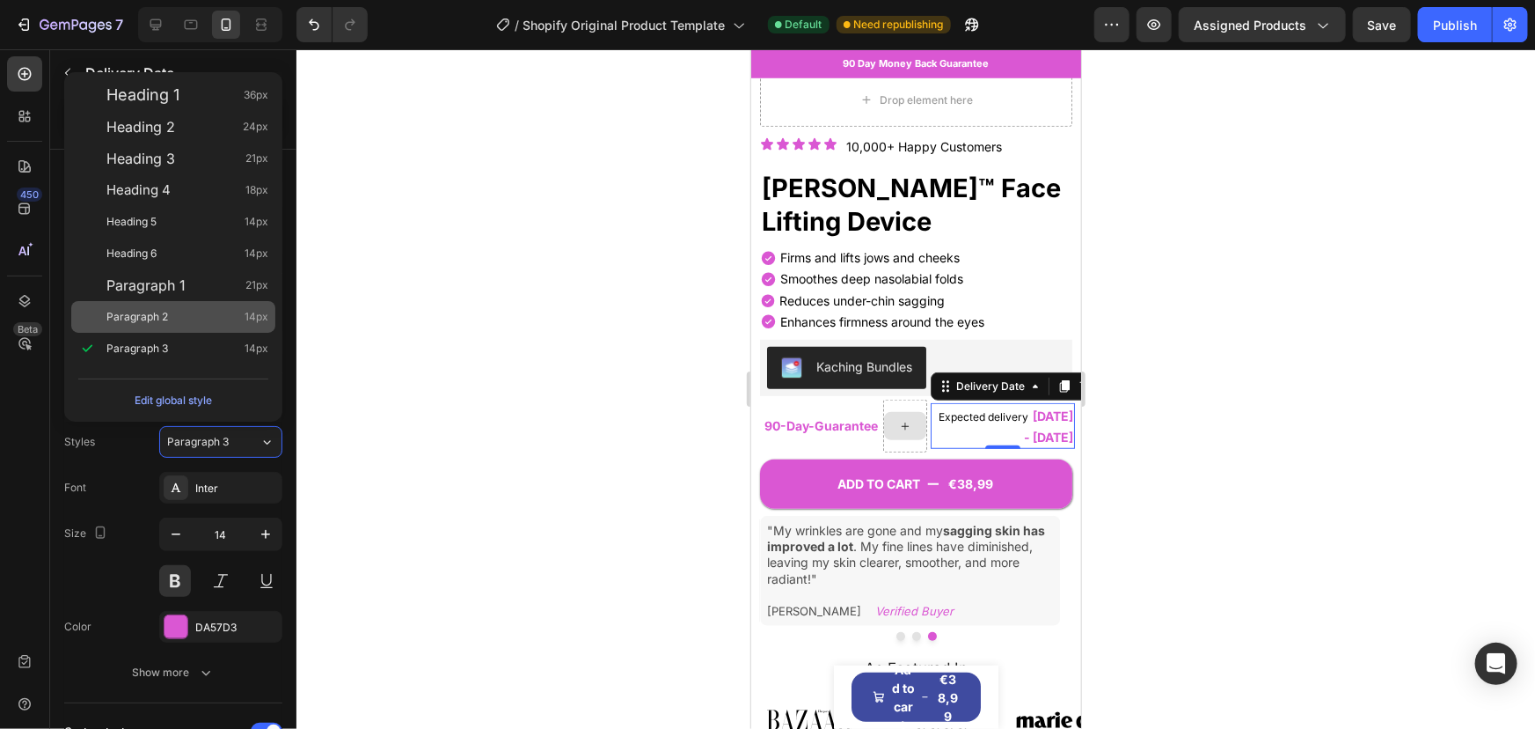
click at [167, 311] on div "Paragraph 2 14px" at bounding box center [187, 317] width 162 height 18
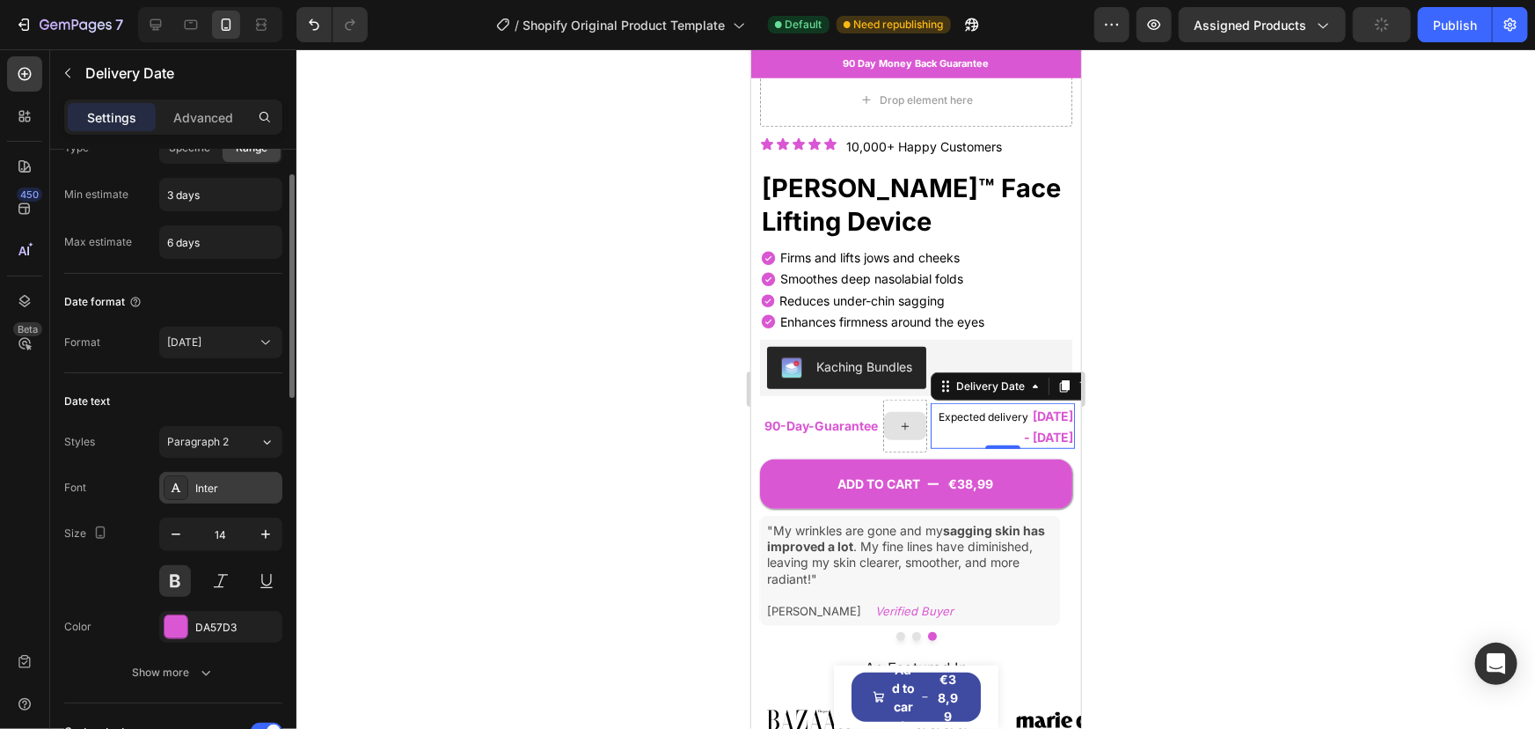
click at [222, 480] on div "Inter" at bounding box center [236, 488] width 83 height 16
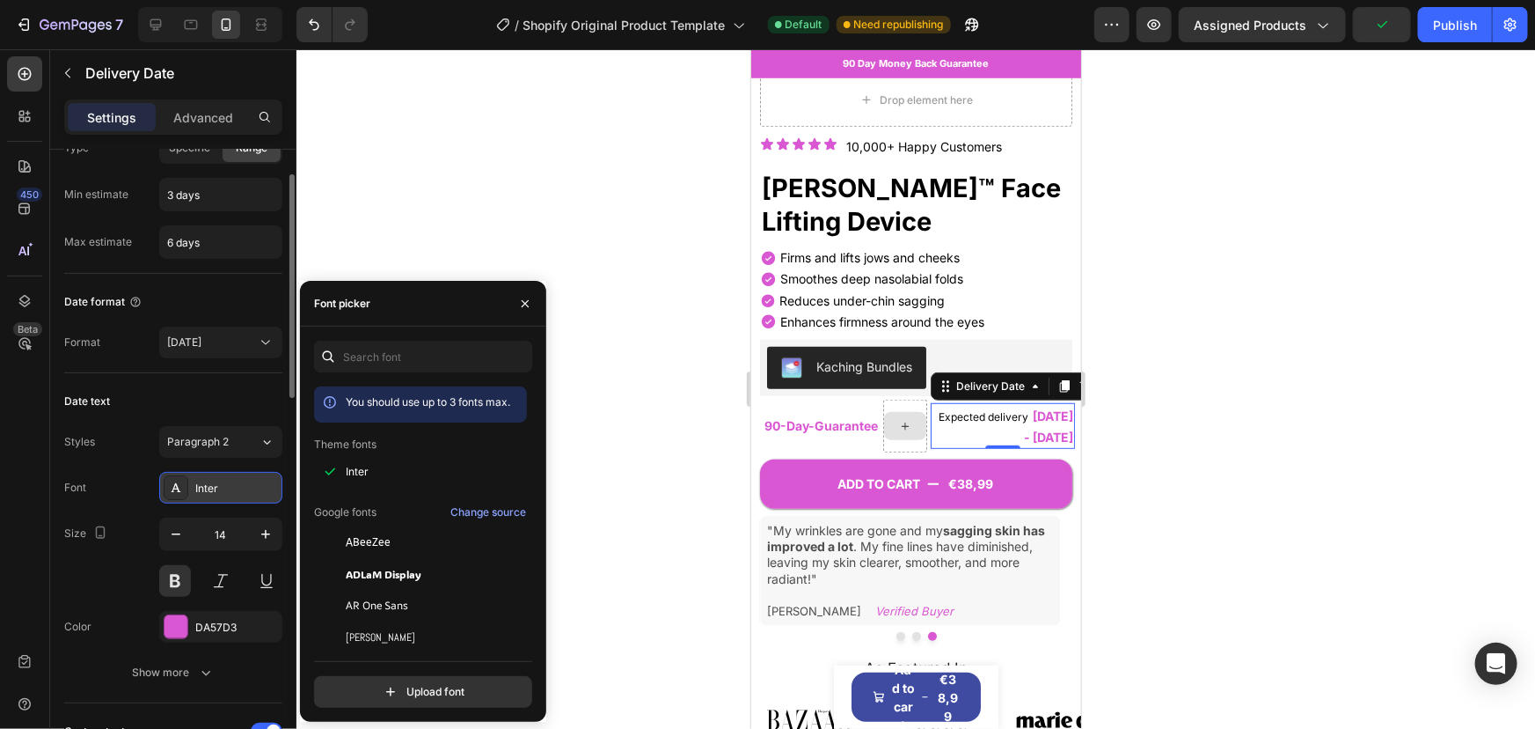
scroll to position [202, 0]
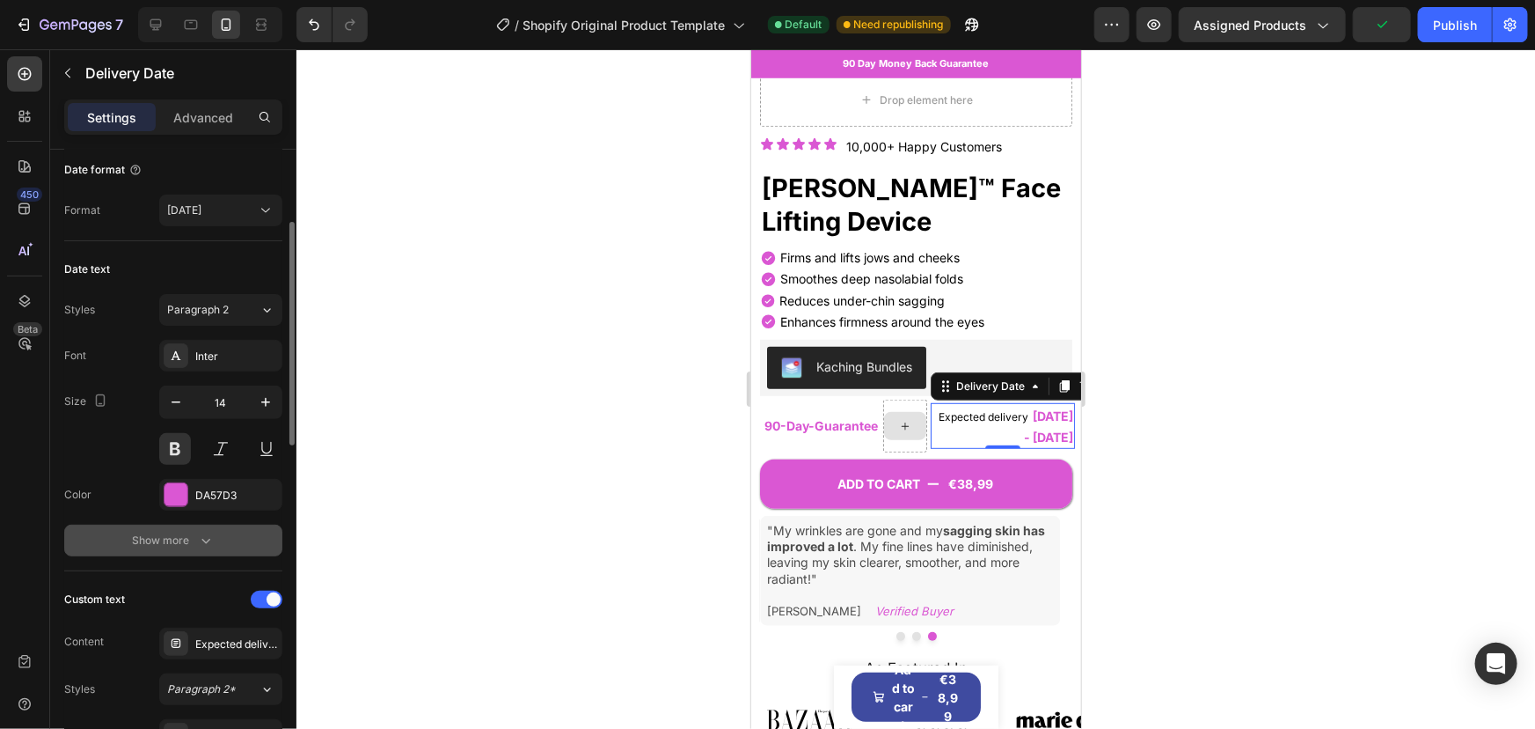
click at [202, 531] on icon "button" at bounding box center [206, 540] width 18 height 18
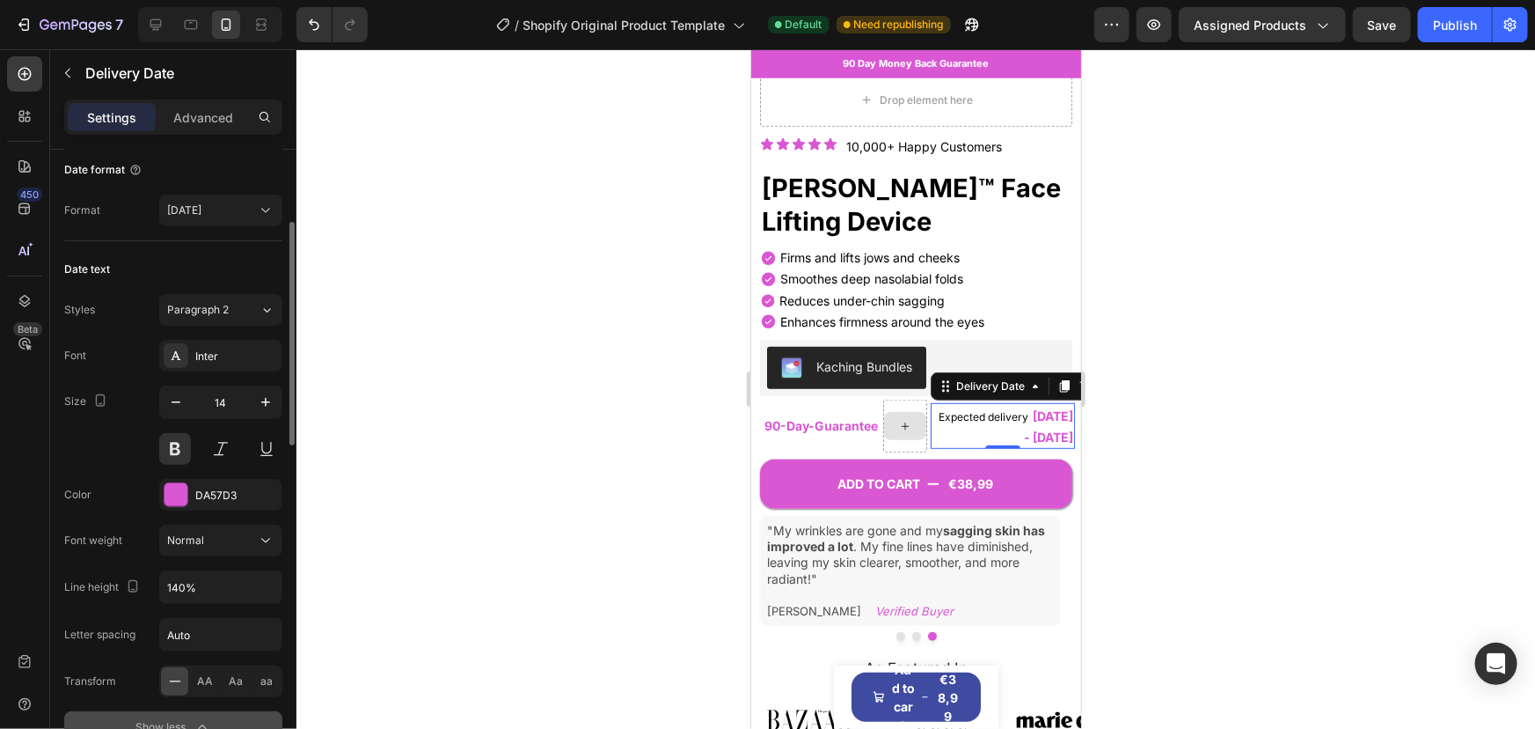
scroll to position [282, 0]
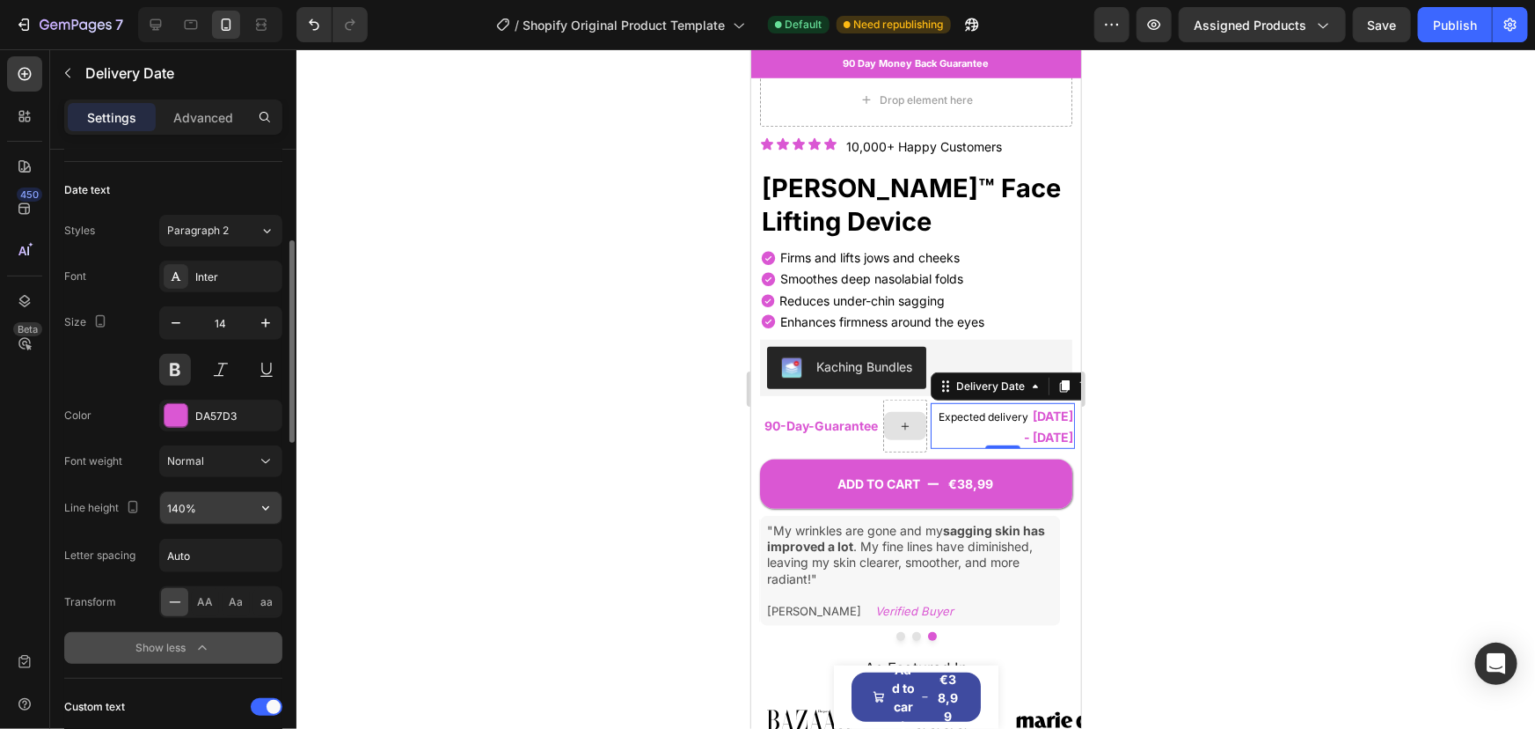
click at [210, 515] on input "140%" at bounding box center [220, 508] width 121 height 32
click at [260, 507] on icon "button" at bounding box center [266, 508] width 18 height 18
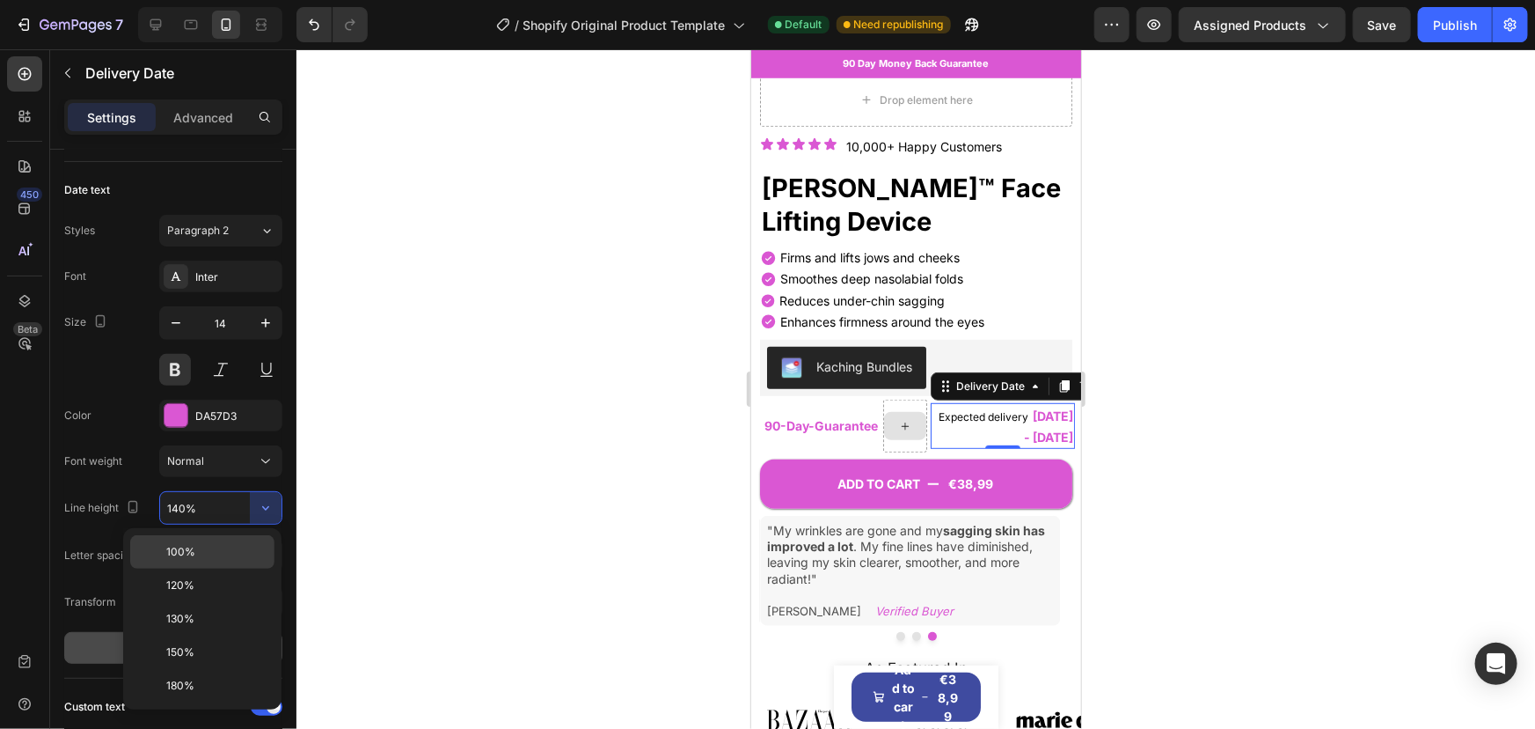
click at [203, 555] on p "100%" at bounding box center [216, 552] width 100 height 16
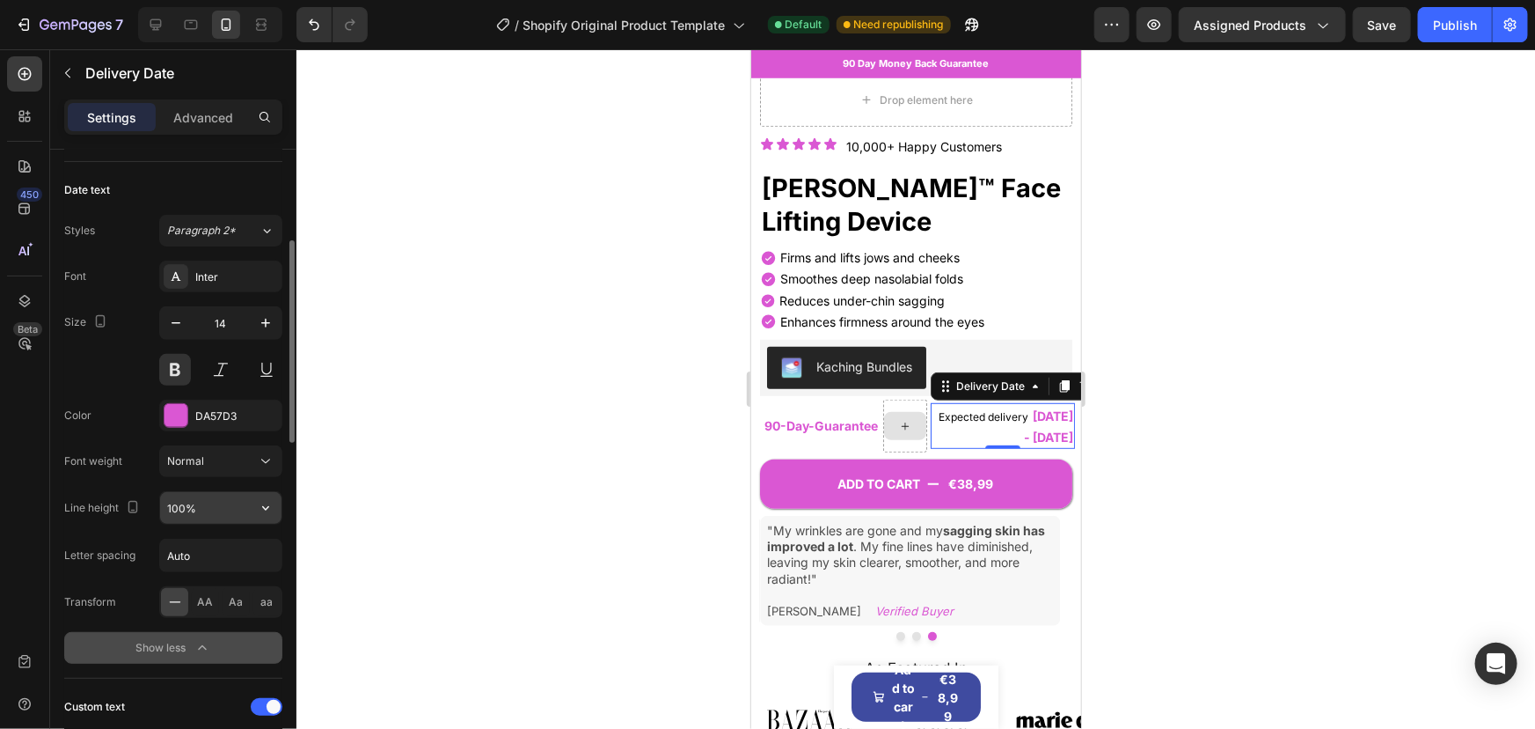
click at [208, 505] on input "100%" at bounding box center [220, 508] width 121 height 32
click at [277, 513] on button "button" at bounding box center [266, 508] width 32 height 32
click at [194, 504] on input "100%" at bounding box center [220, 508] width 121 height 32
click at [184, 505] on input "100%" at bounding box center [220, 508] width 121 height 32
click at [177, 507] on input "100%" at bounding box center [220, 508] width 121 height 32
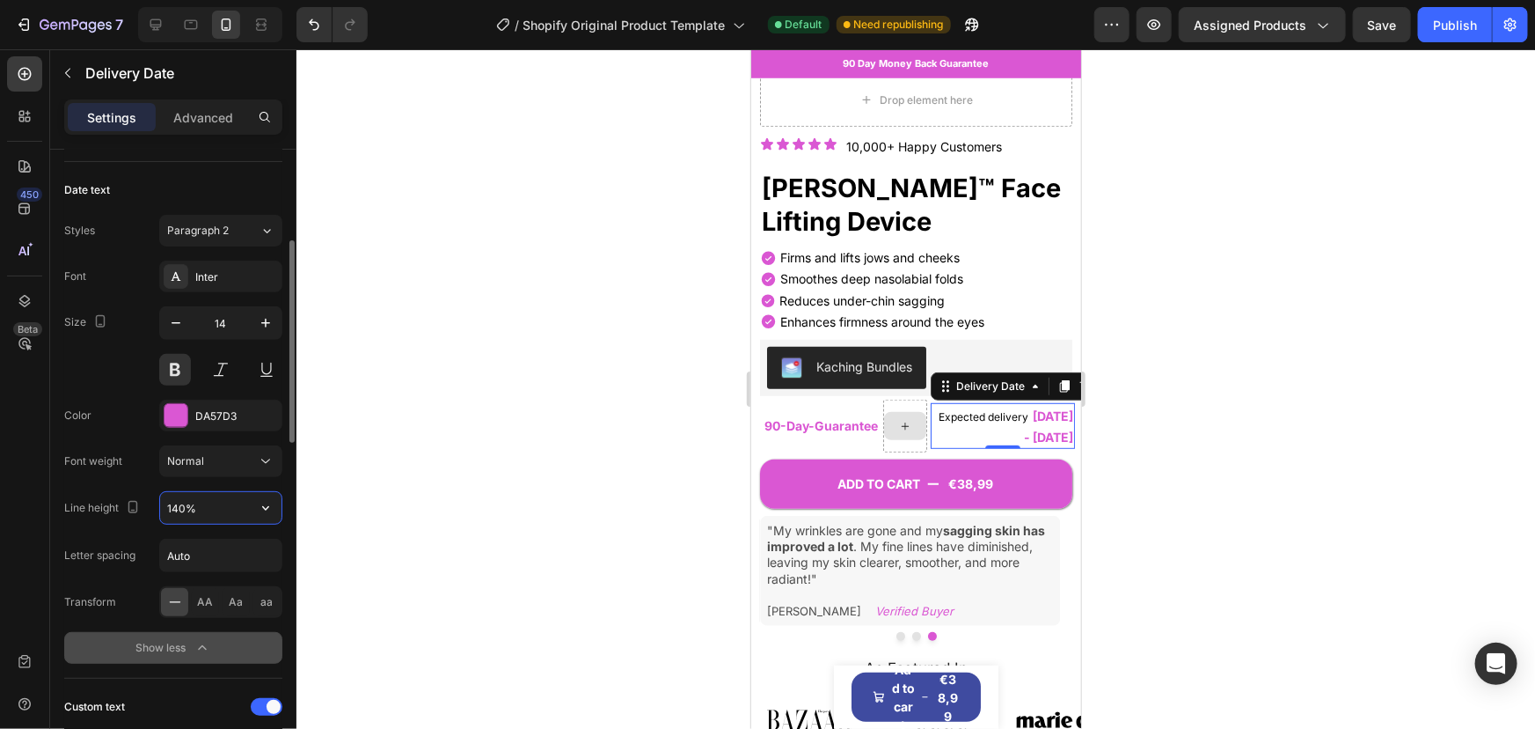
type input "140%"
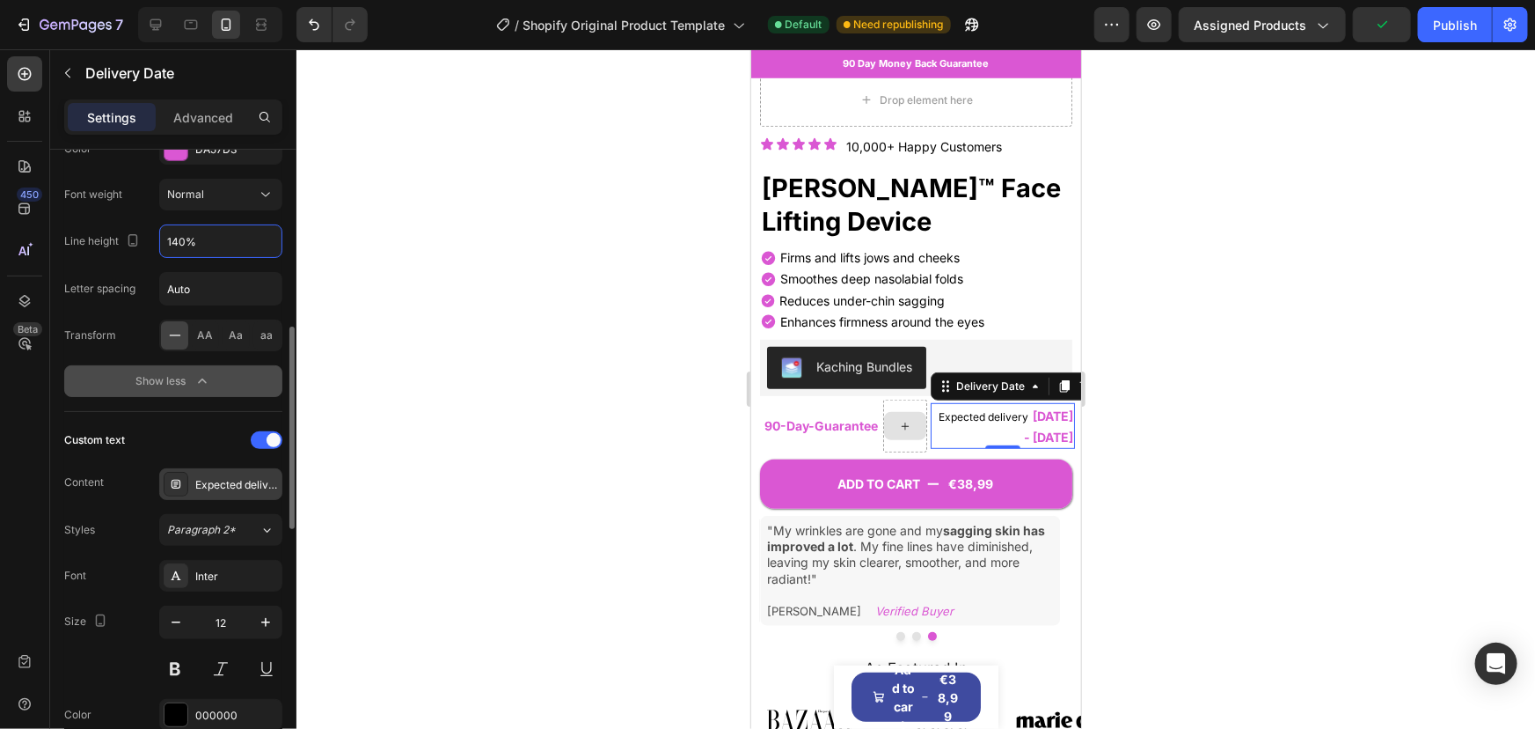
click at [207, 491] on div "Expected delivery" at bounding box center [220, 484] width 123 height 32
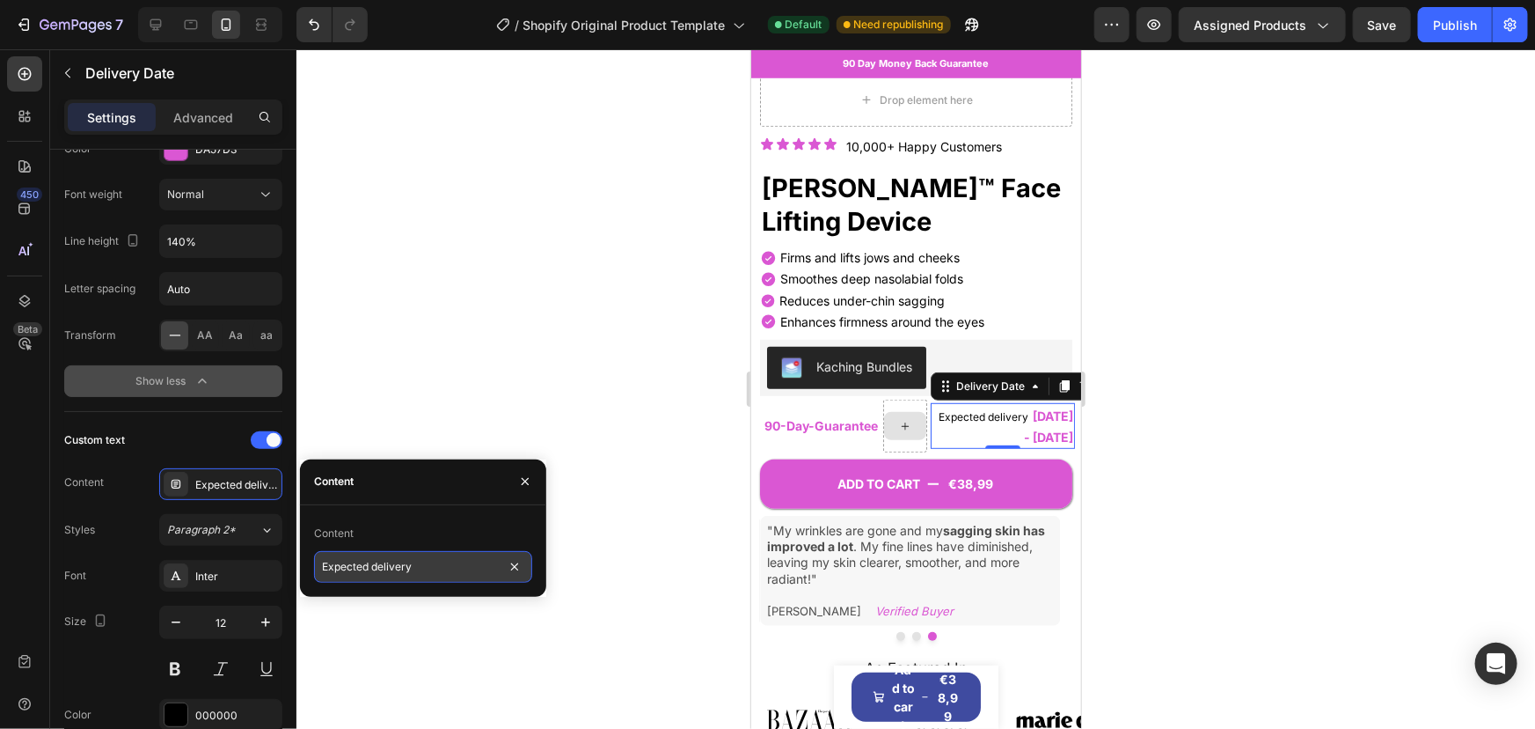
click at [413, 564] on input "Expected delivery" at bounding box center [423, 567] width 218 height 32
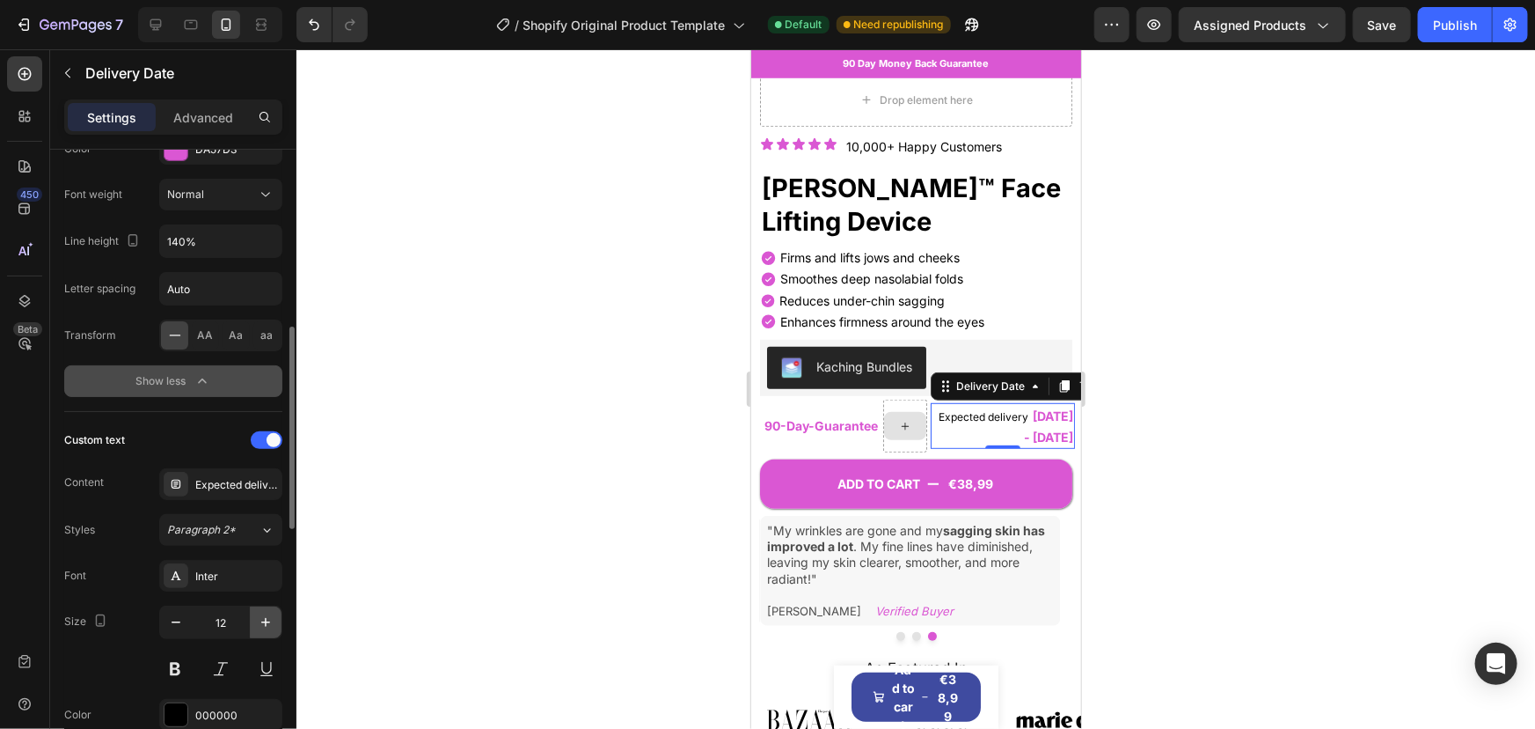
click at [260, 617] on icon "button" at bounding box center [266, 622] width 18 height 18
type input "13"
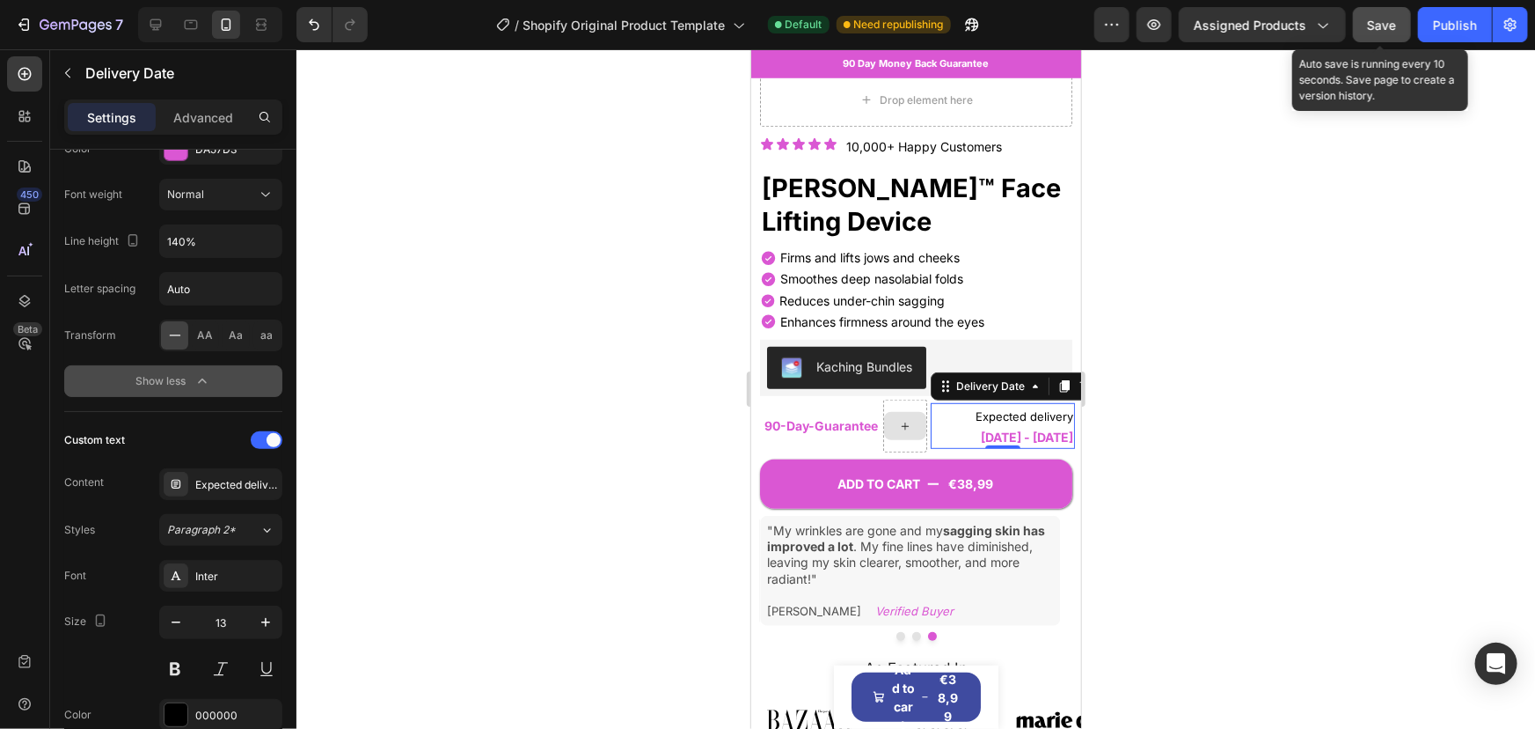
click at [1403, 26] on button "Save" at bounding box center [1382, 24] width 58 height 35
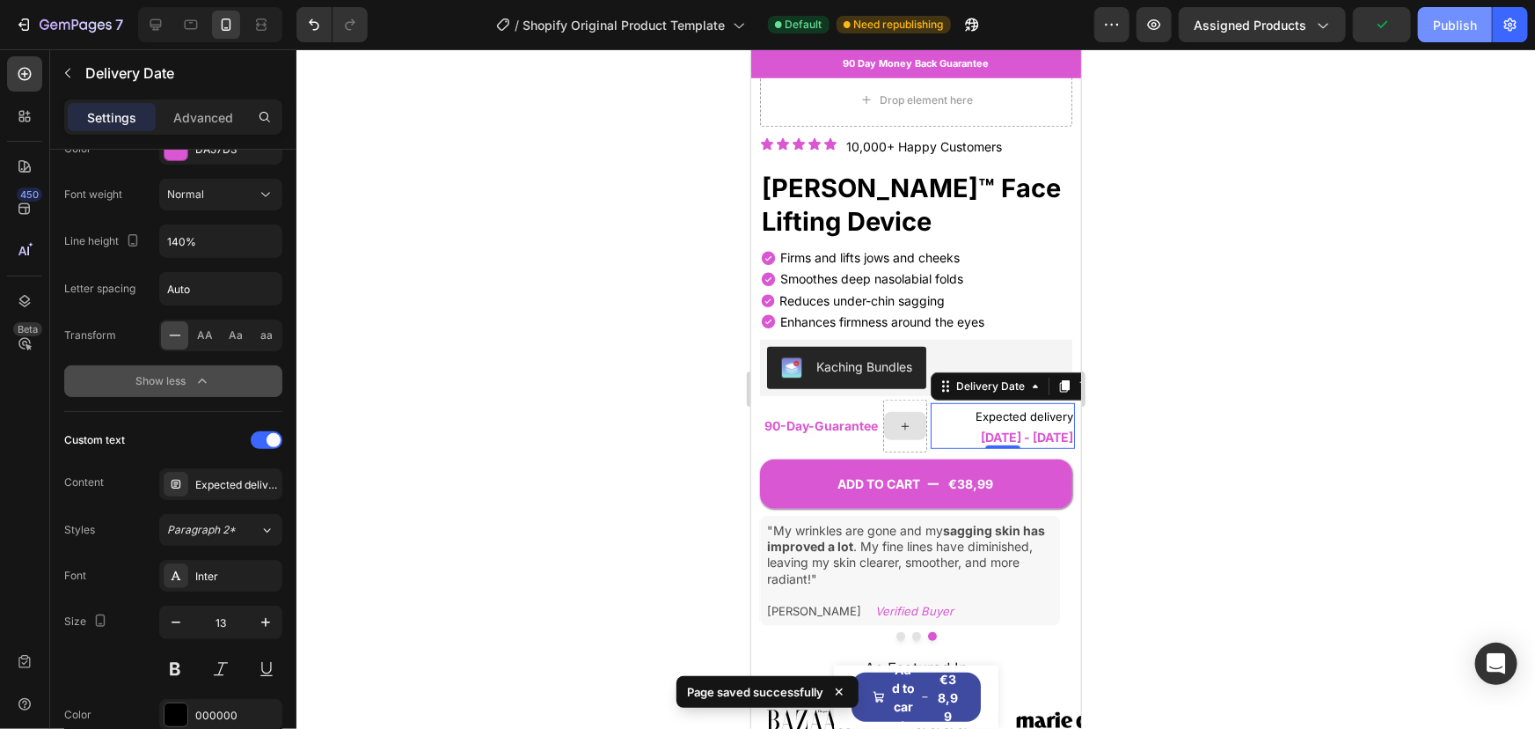
click at [1427, 27] on button "Publish" at bounding box center [1455, 24] width 74 height 35
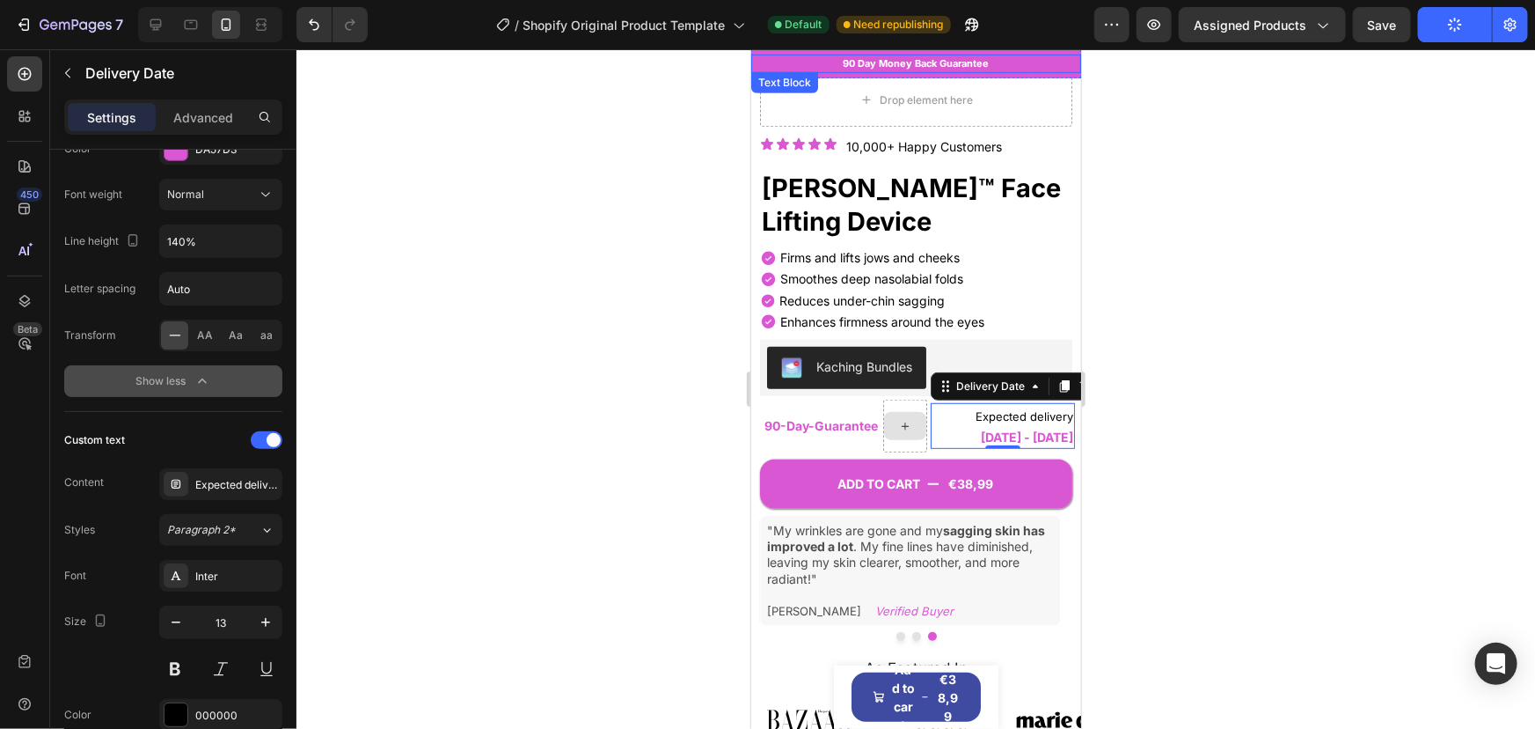
click at [1026, 57] on p "90 Day Money Back Guarantee" at bounding box center [915, 62] width 326 height 15
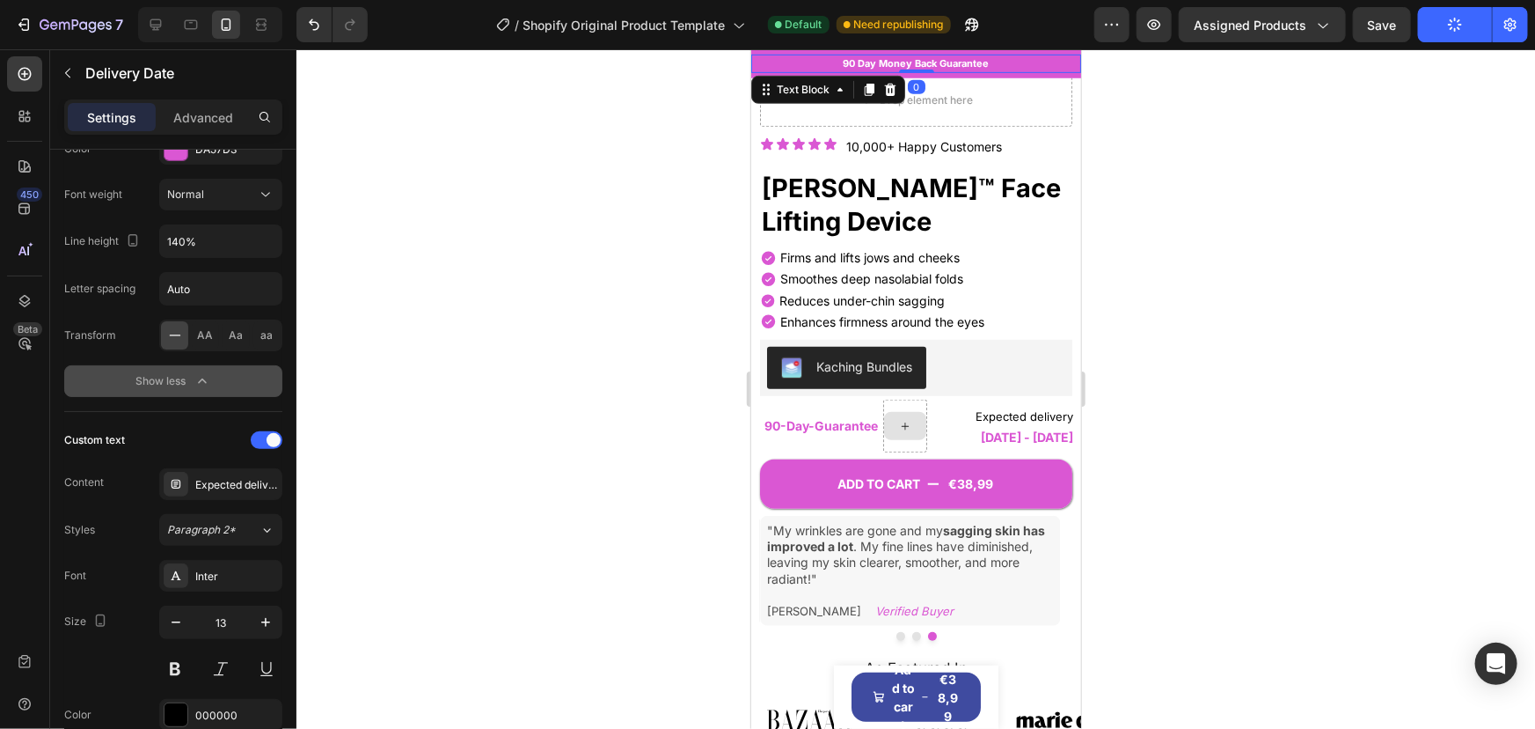
scroll to position [0, 0]
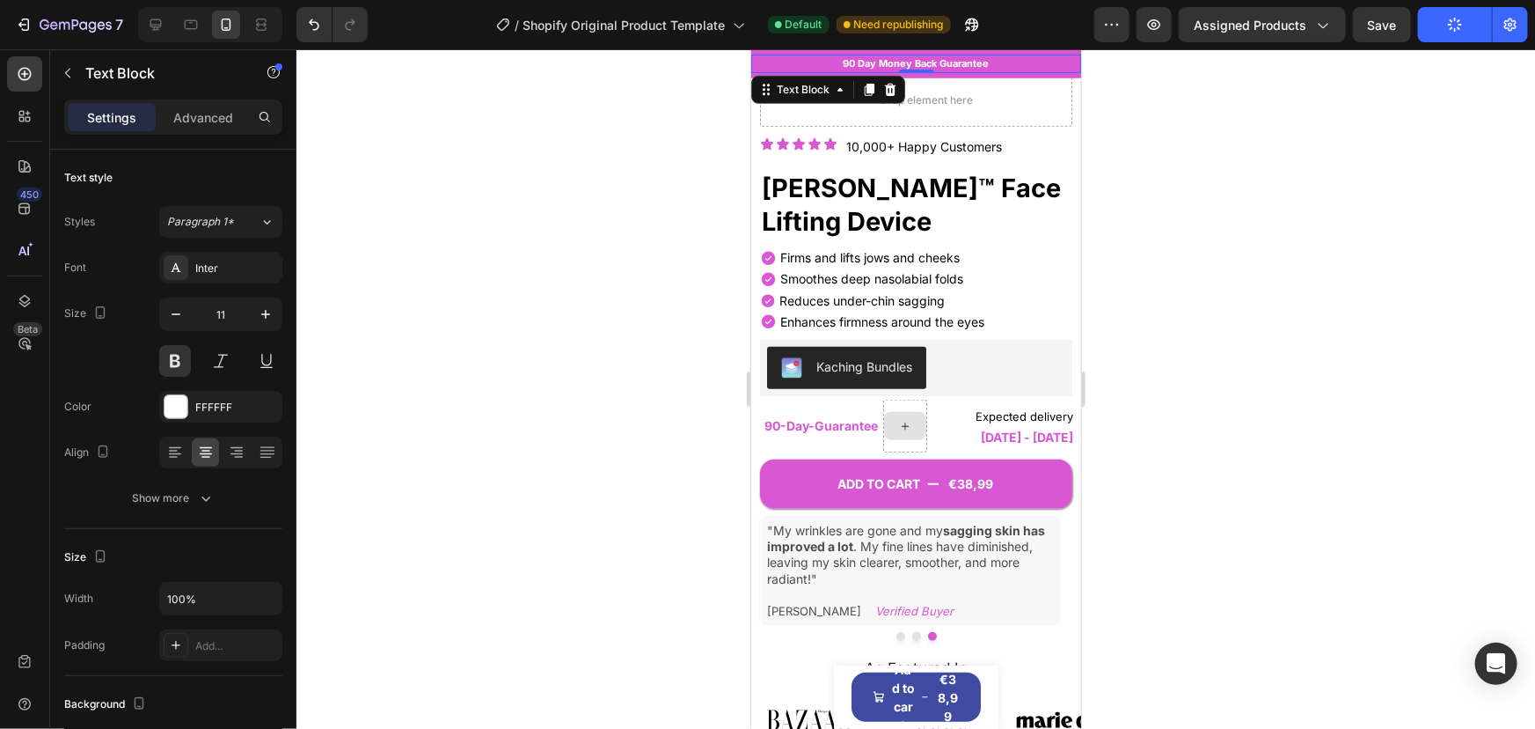
click at [901, 61] on p "90 Day Money Back Guarantee" at bounding box center [915, 62] width 326 height 15
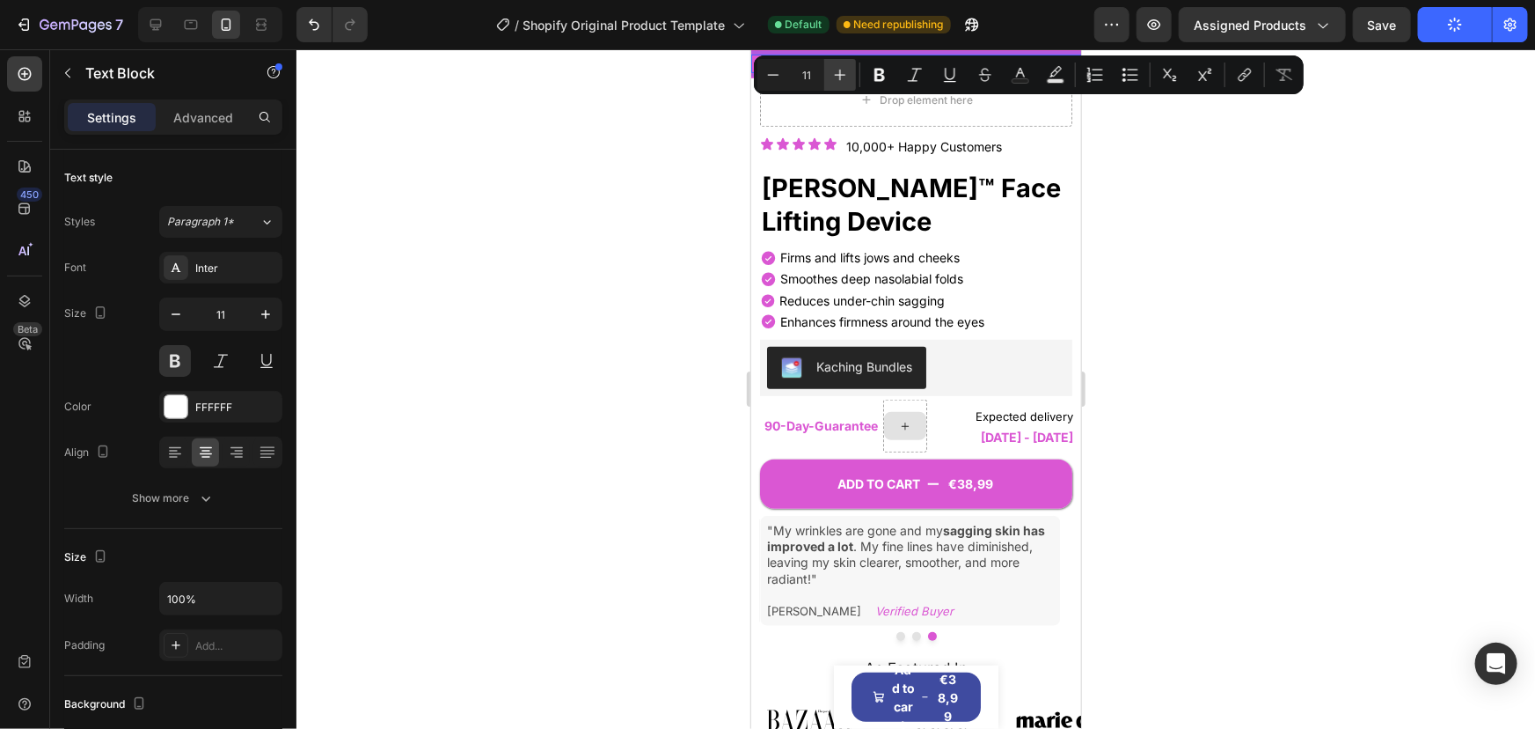
click at [836, 75] on icon "Editor contextual toolbar" at bounding box center [841, 75] width 18 height 18
type input "12"
click at [609, 199] on div at bounding box center [916, 388] width 1239 height 679
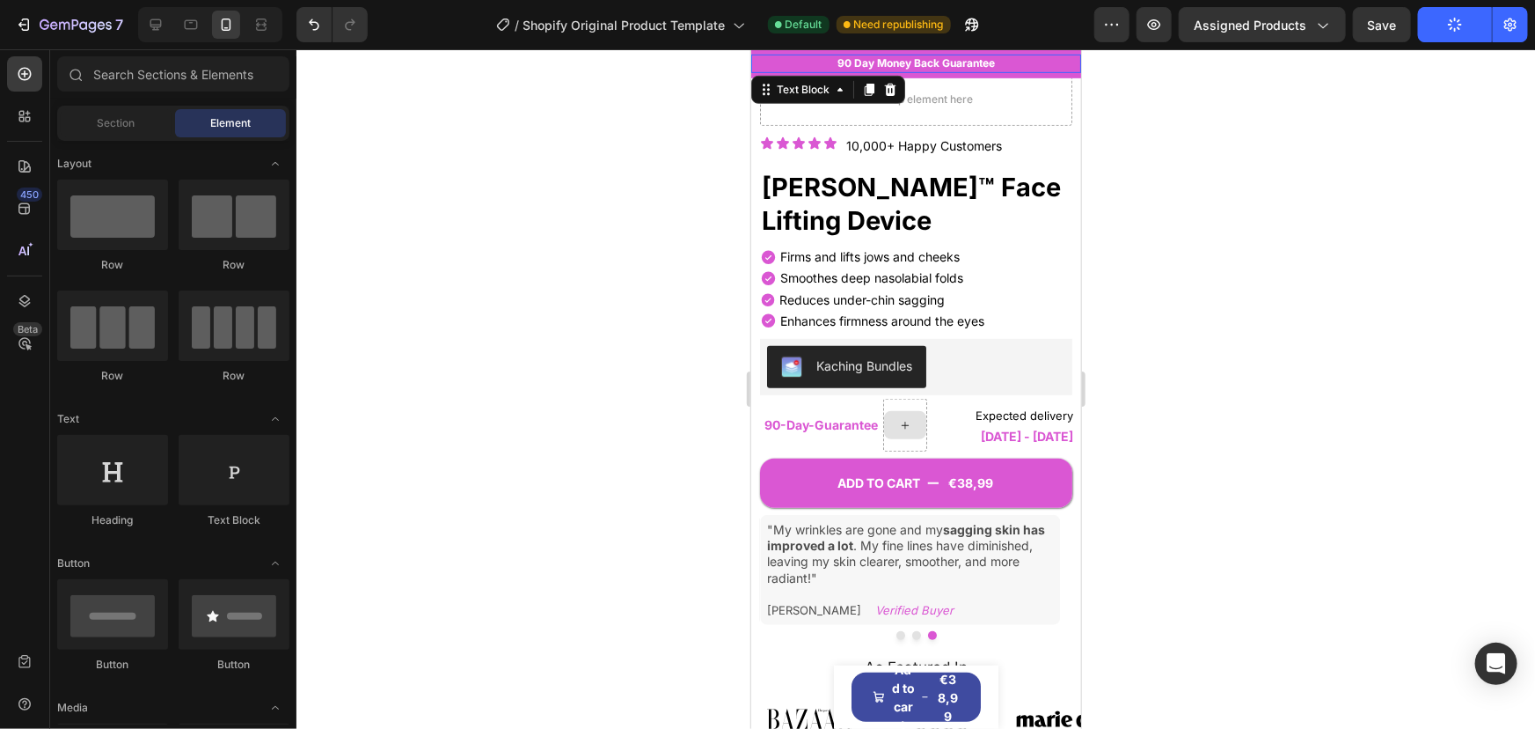
click at [898, 64] on span "90 Day Money Back Guarantee" at bounding box center [916, 61] width 158 height 13
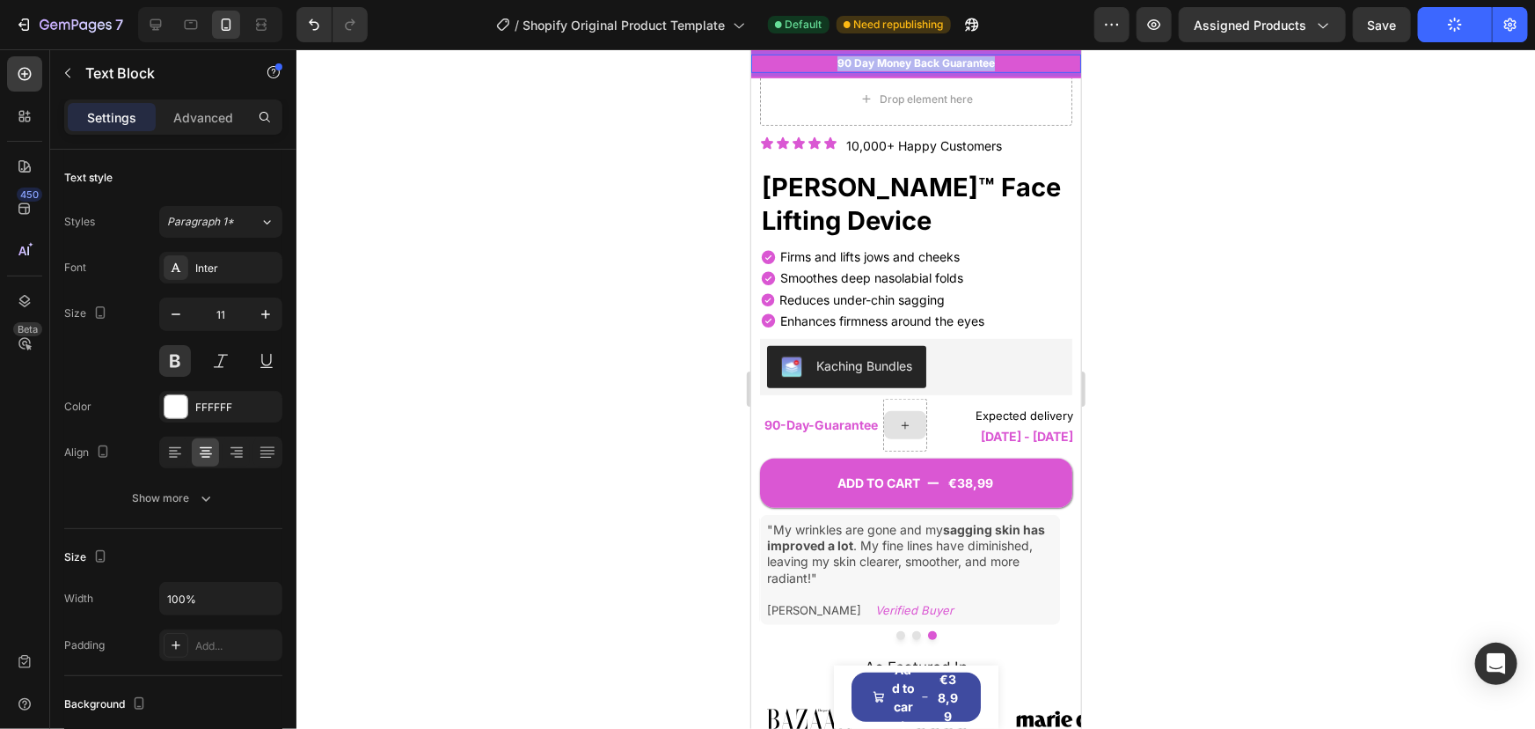
click at [898, 64] on span "90 Day Money Back Guarantee" at bounding box center [916, 61] width 158 height 13
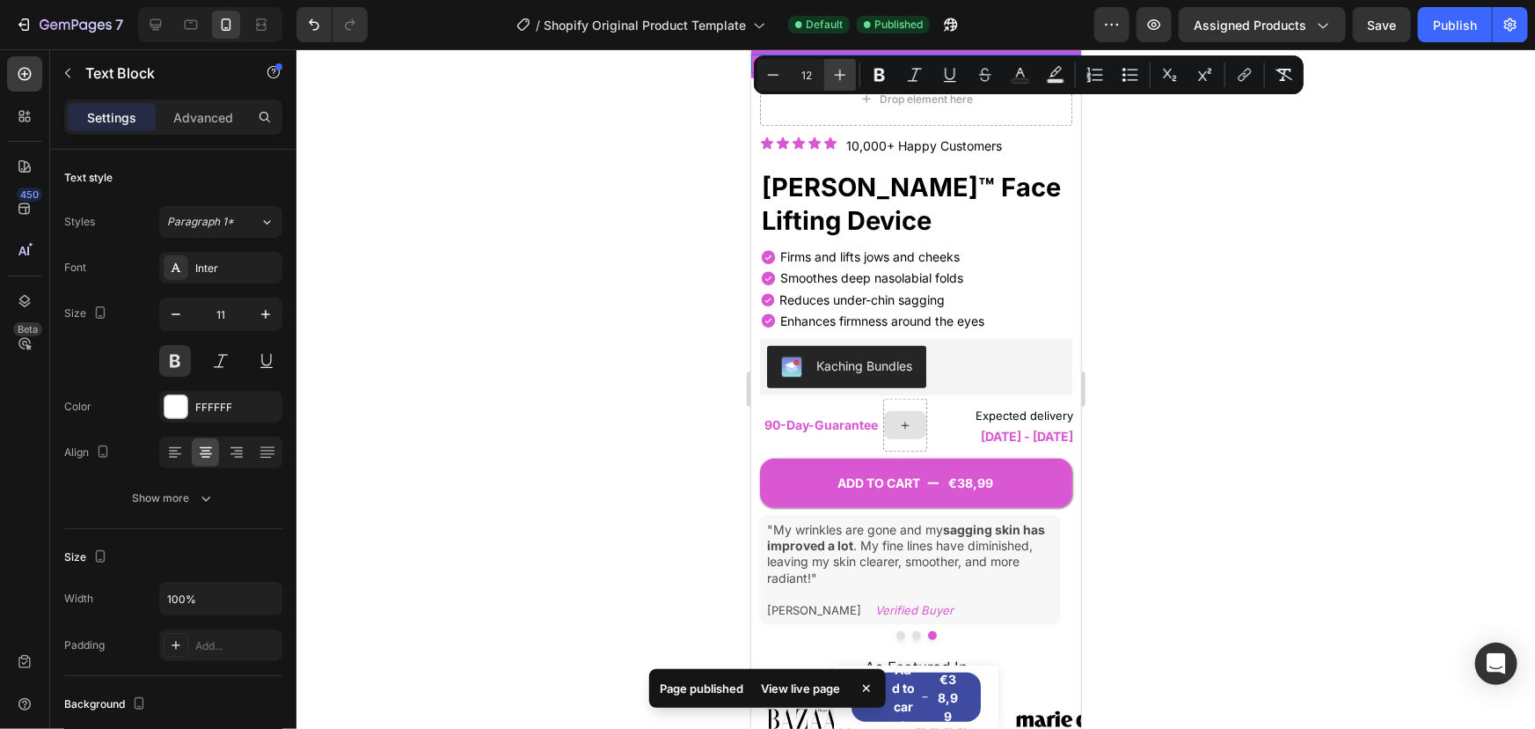
click at [842, 70] on icon "Editor contextual toolbar" at bounding box center [841, 75] width 18 height 18
type input "13"
click at [673, 166] on div at bounding box center [916, 388] width 1239 height 679
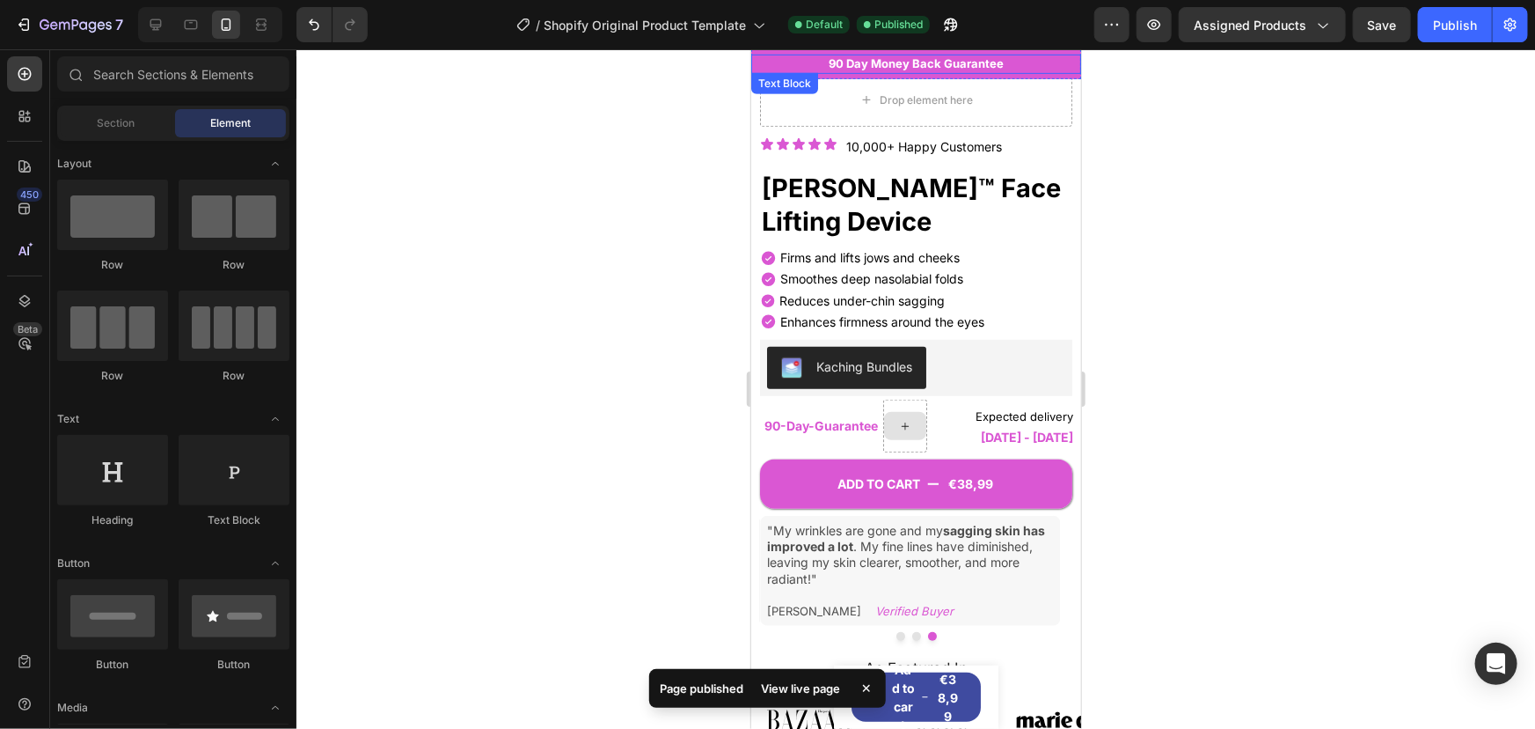
click at [1020, 60] on p "90 Day Money Back Guarantee" at bounding box center [915, 63] width 326 height 16
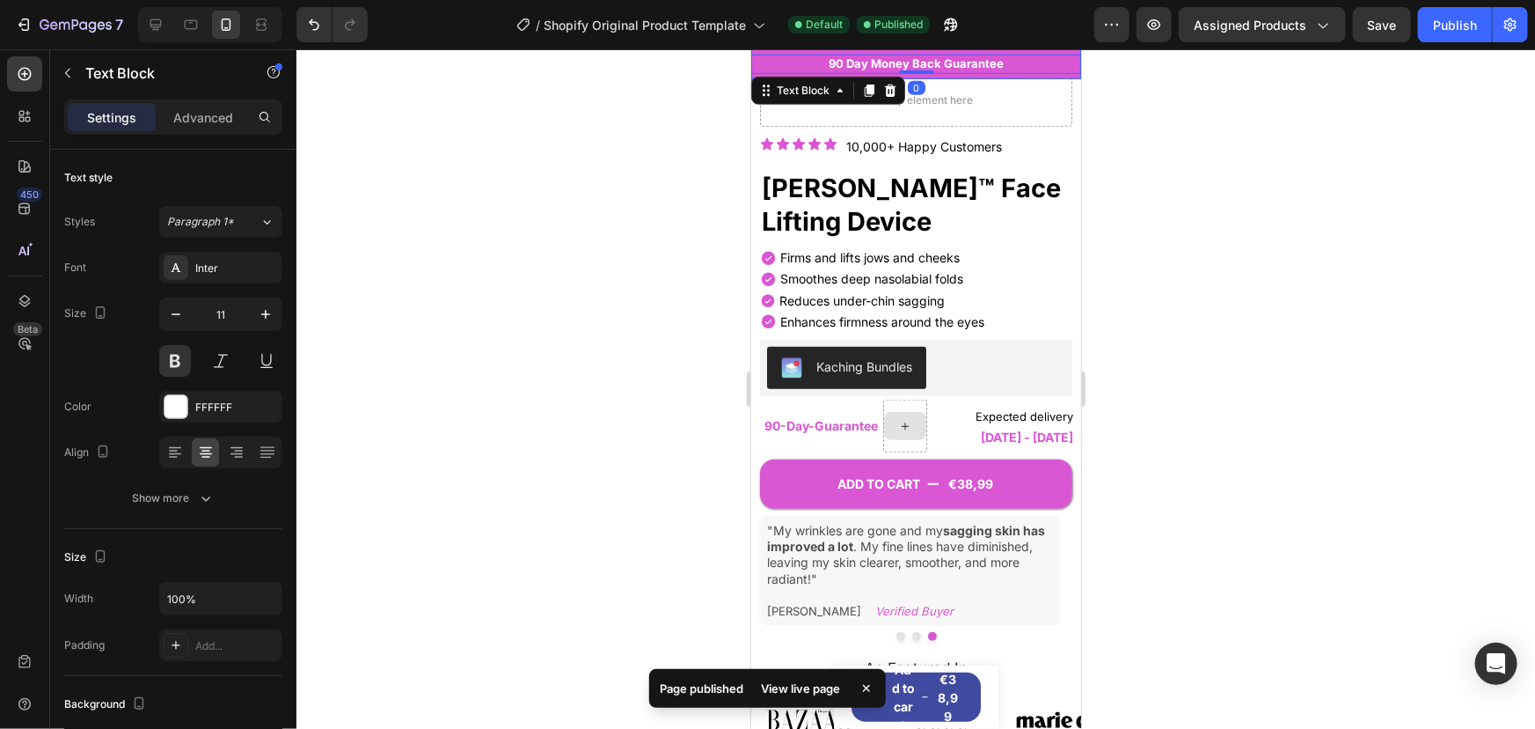
click at [1031, 73] on div "90 Day Money Back Guarantee Text Block 0 Row" at bounding box center [916, 63] width 330 height 30
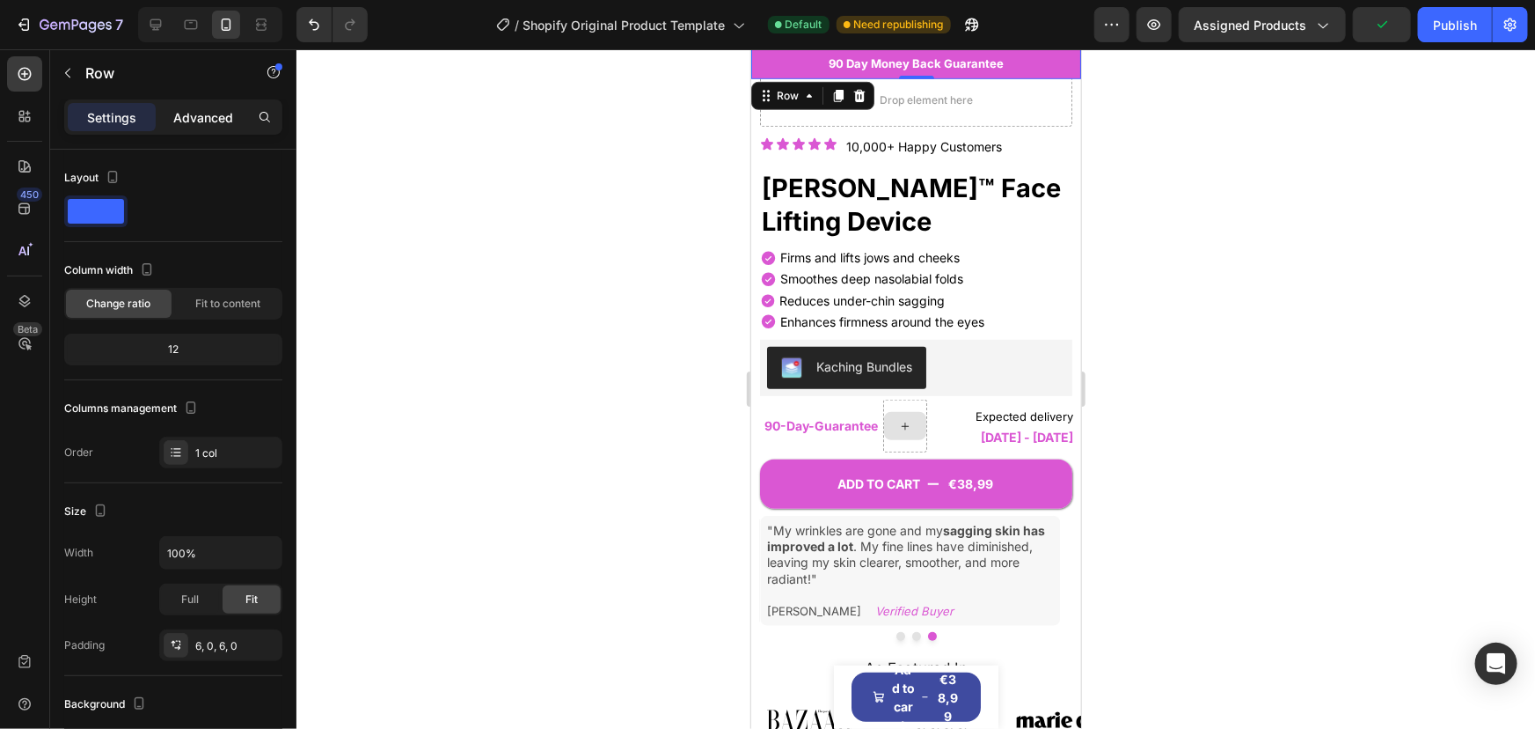
click at [208, 106] on div "Advanced" at bounding box center [203, 117] width 88 height 28
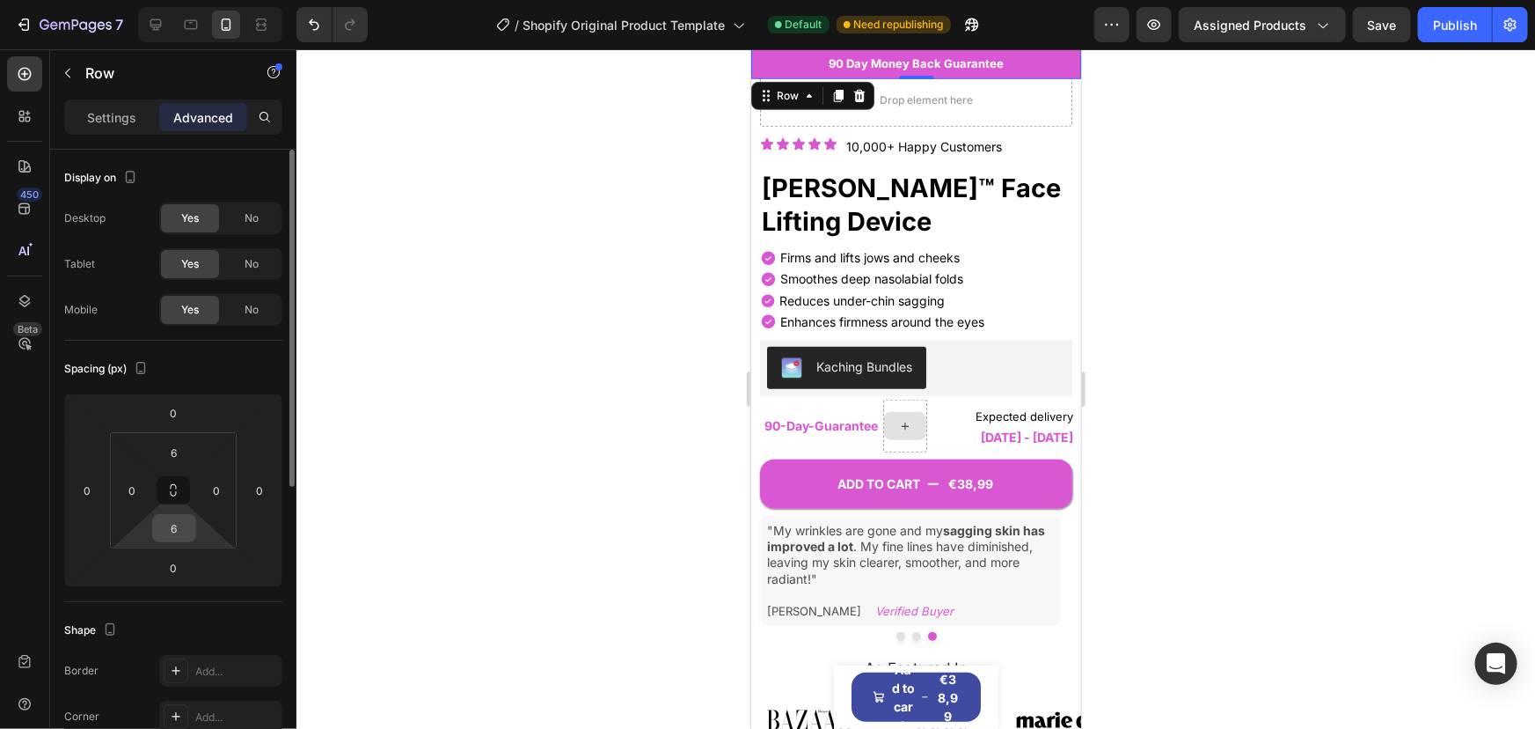
click at [179, 528] on input "6" at bounding box center [174, 528] width 35 height 26
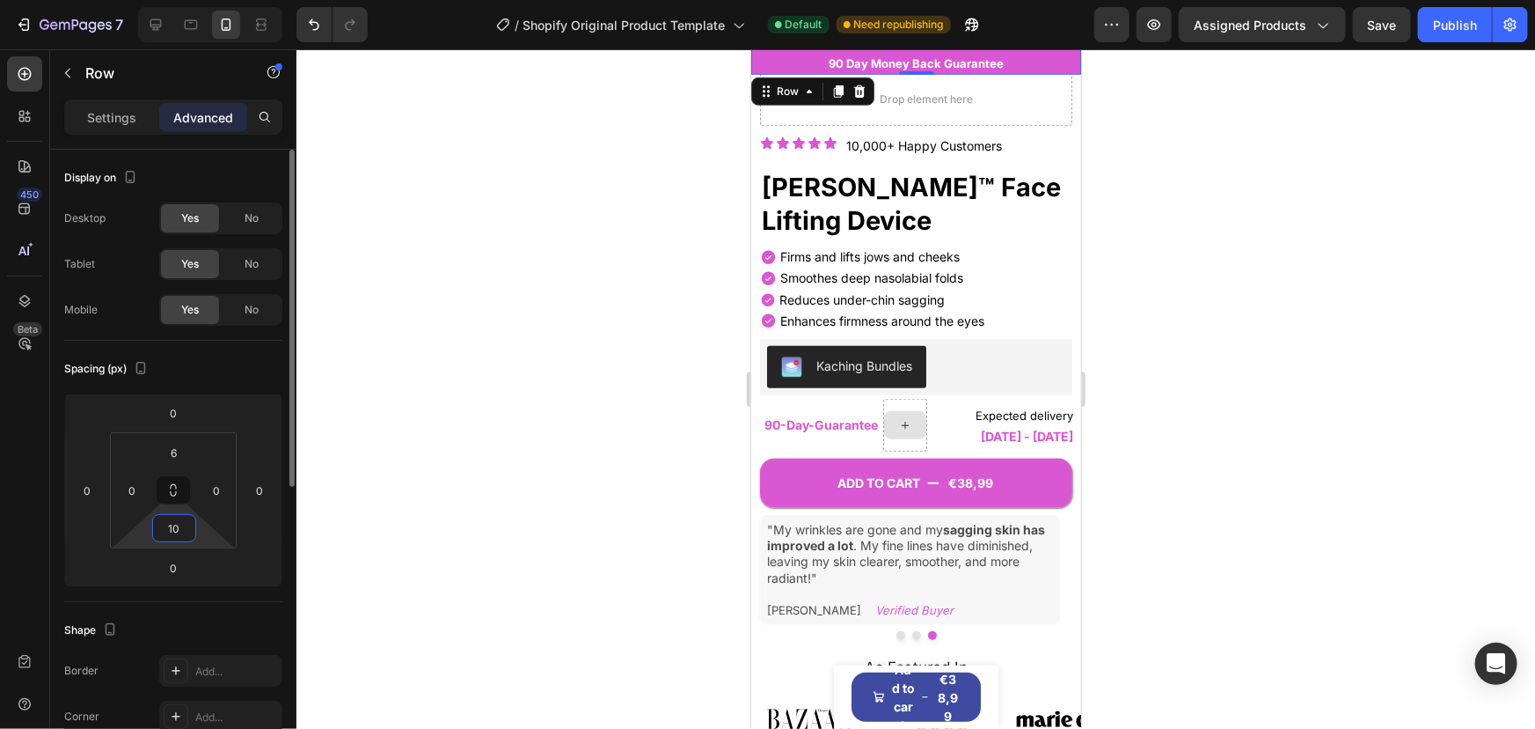
scroll to position [483, 0]
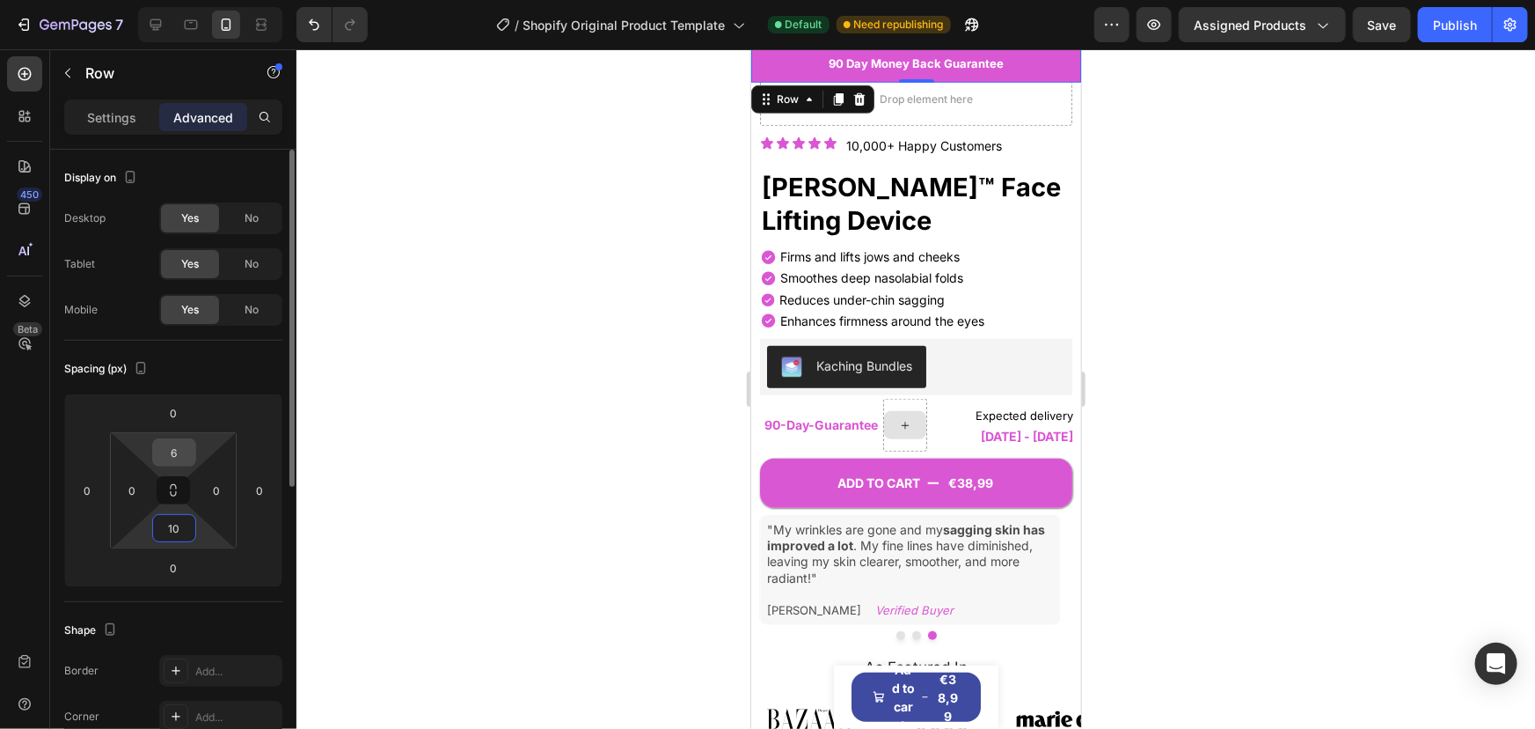
type input "10"
click at [176, 451] on input "6" at bounding box center [174, 452] width 35 height 26
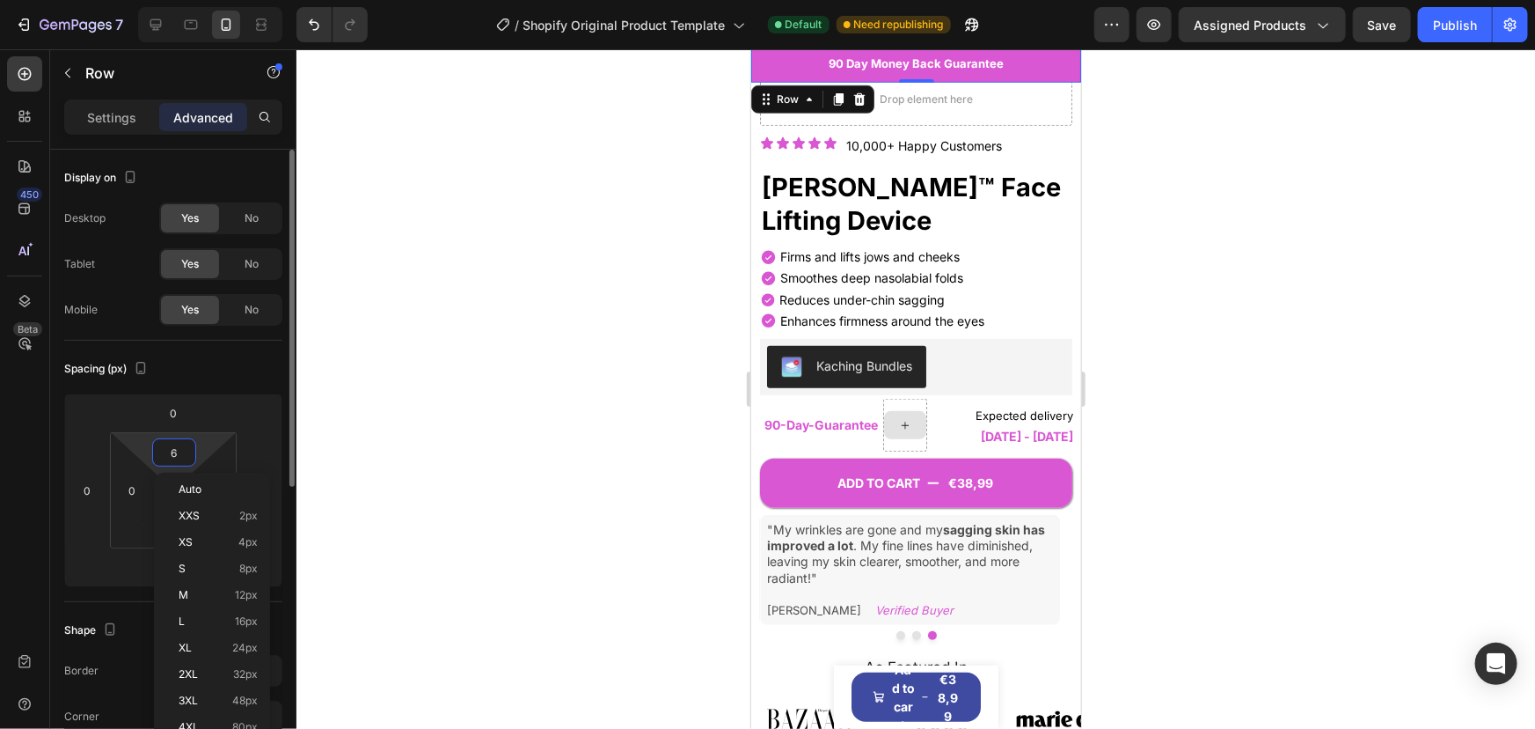
click at [176, 451] on input "6" at bounding box center [174, 452] width 35 height 26
type input "10"
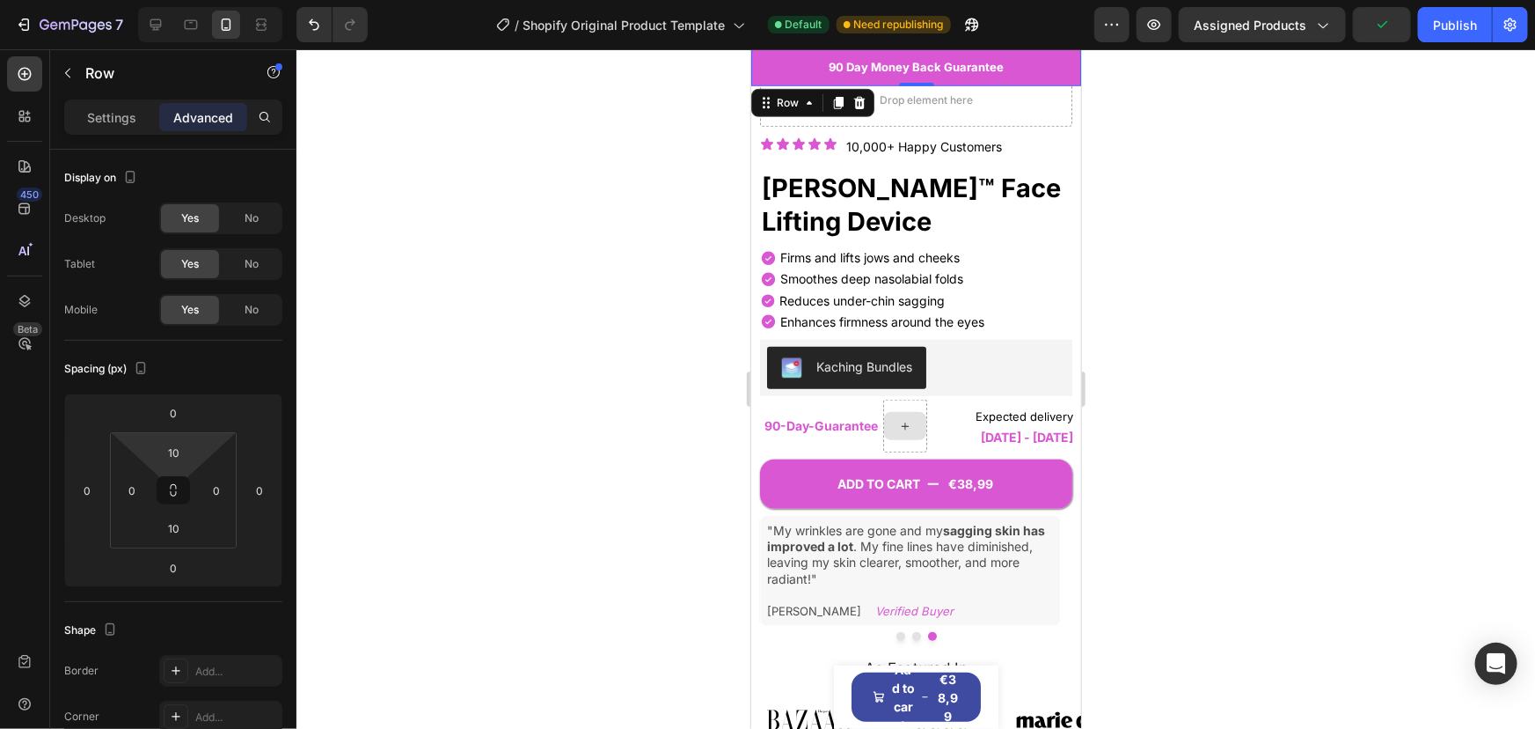
click at [469, 366] on div at bounding box center [916, 388] width 1239 height 679
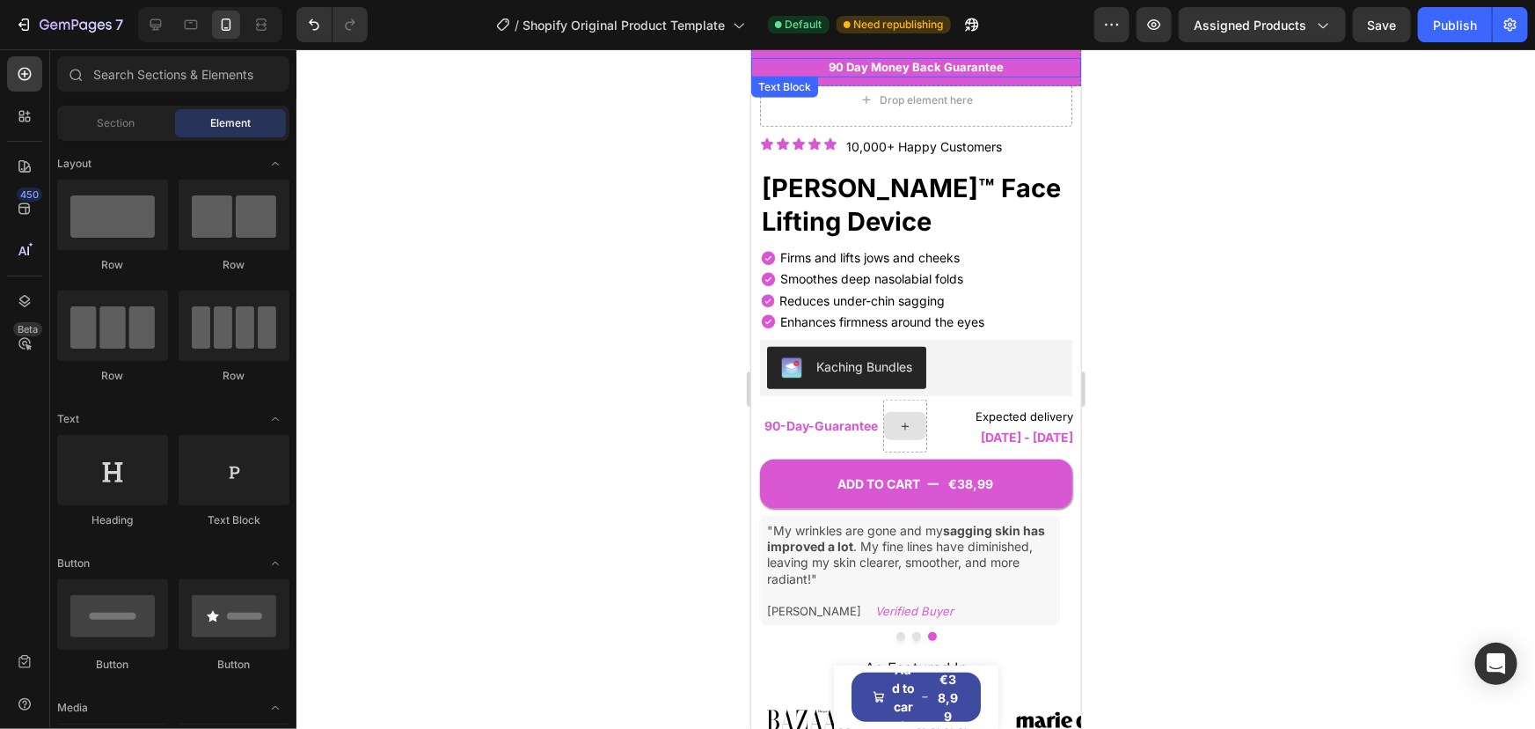
click at [806, 71] on p "90 Day Money Back Guarantee" at bounding box center [915, 67] width 326 height 16
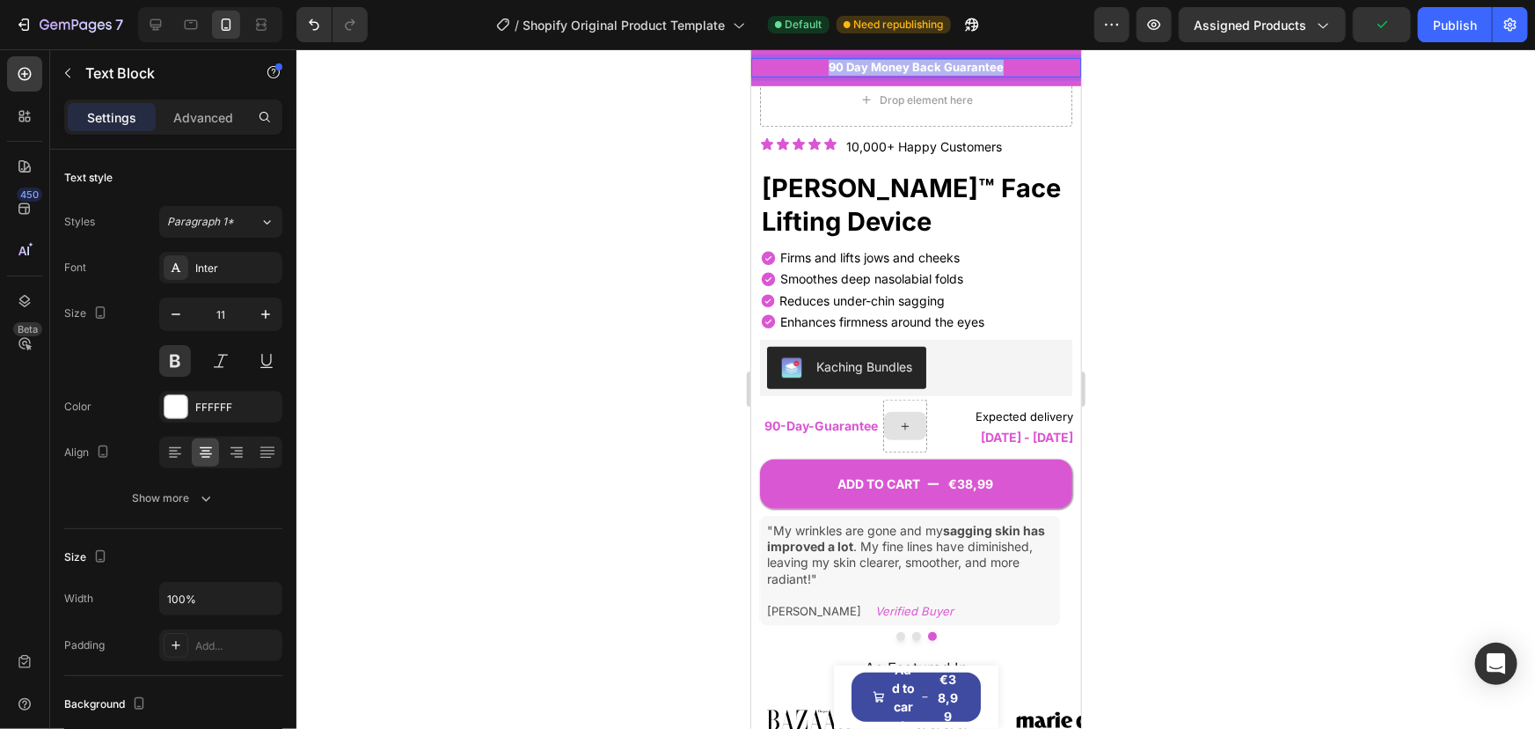
click at [832, 67] on span "90 Day Money Back Guarantee" at bounding box center [915, 66] width 175 height 14
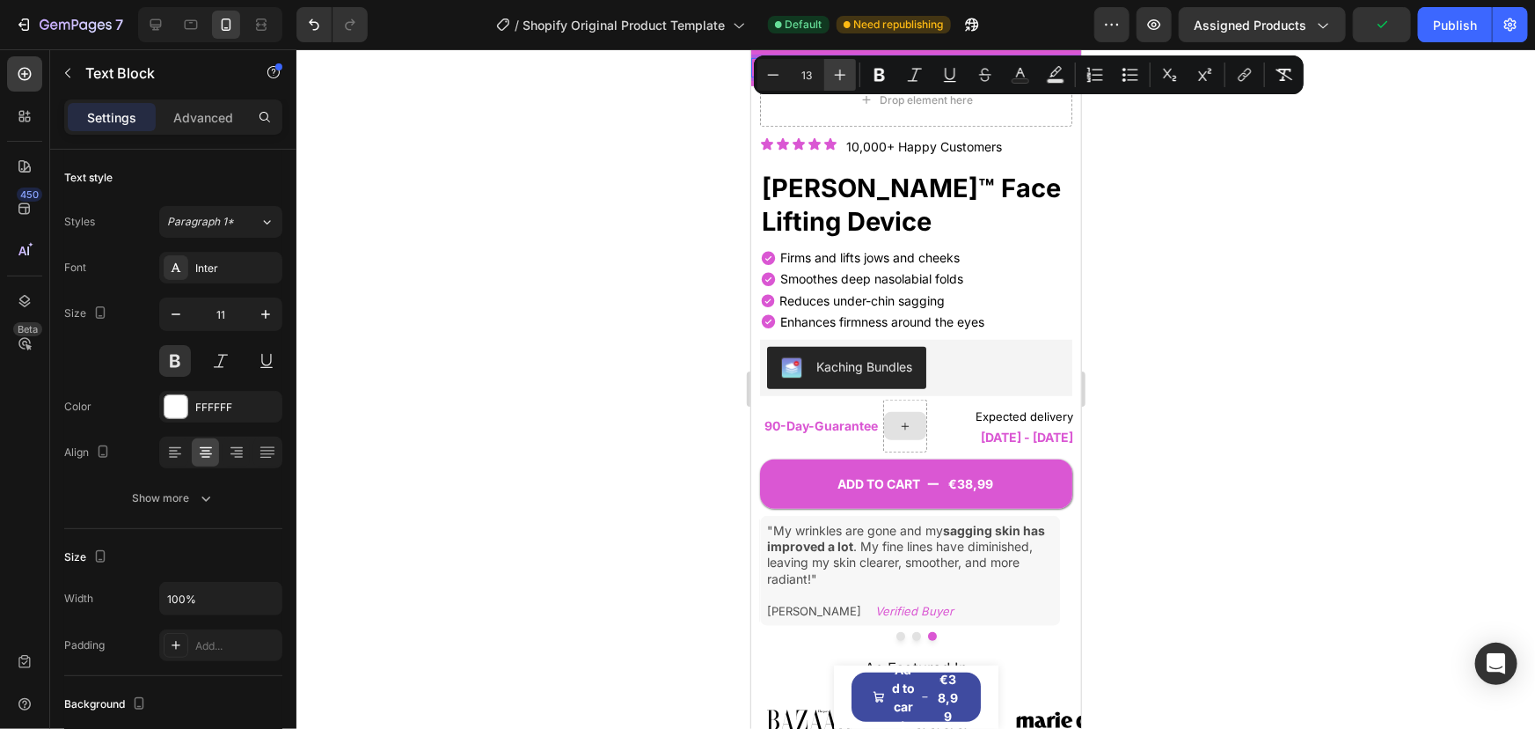
click at [829, 68] on button "Plus" at bounding box center [840, 75] width 32 height 32
type input "14"
click at [691, 158] on div at bounding box center [916, 388] width 1239 height 679
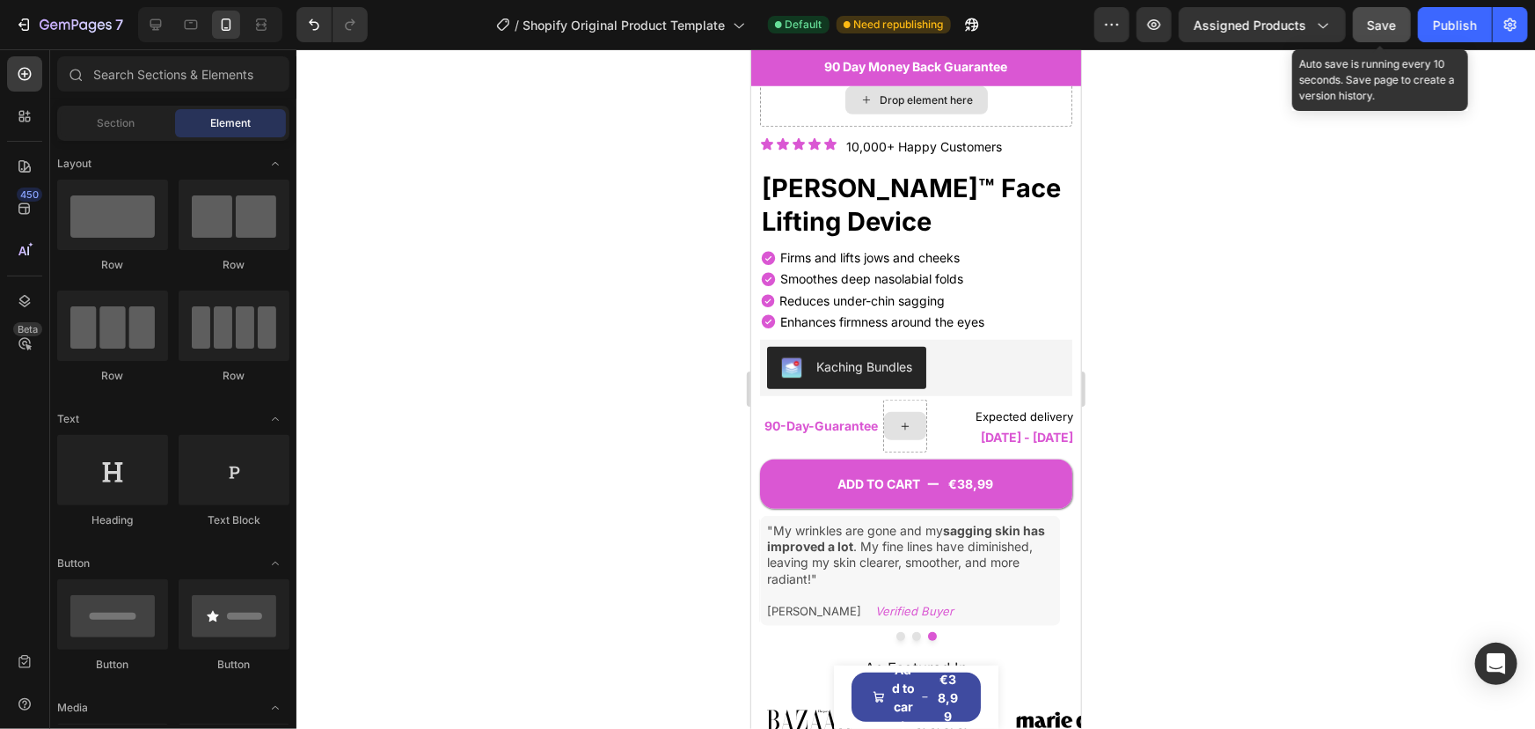
click at [1399, 21] on button "Save" at bounding box center [1382, 24] width 58 height 35
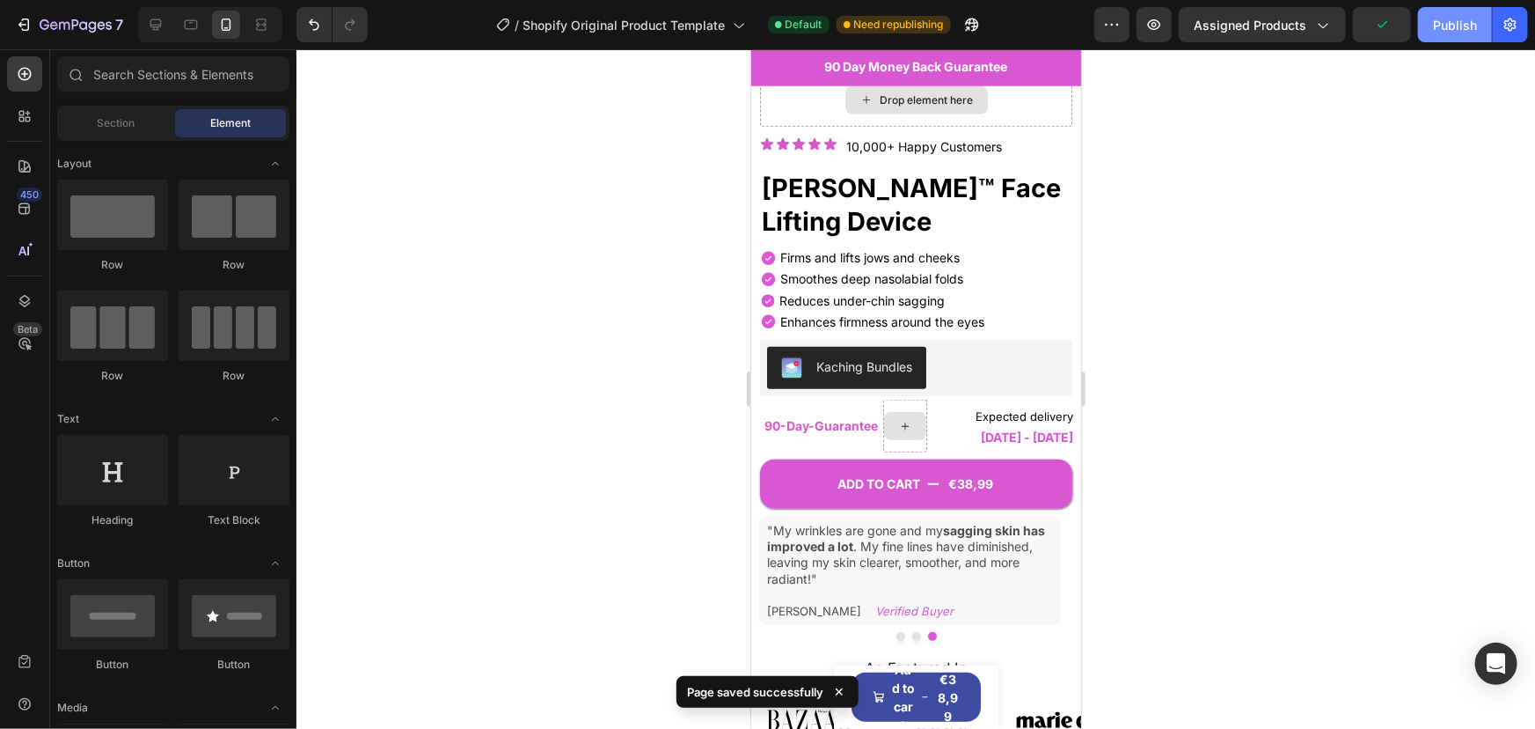
click at [1437, 22] on div "Publish" at bounding box center [1455, 25] width 44 height 18
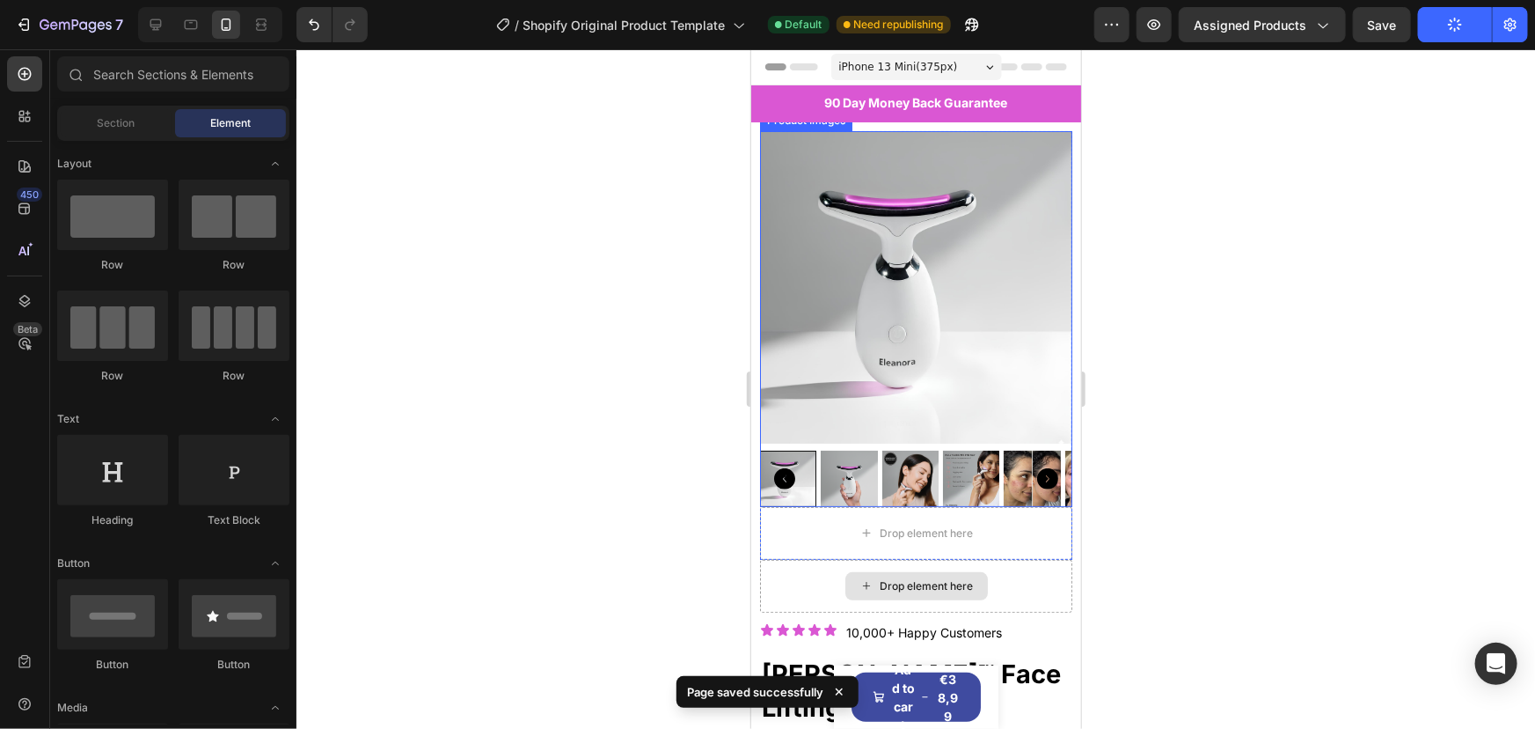
click at [1019, 245] on img at bounding box center [915, 286] width 312 height 312
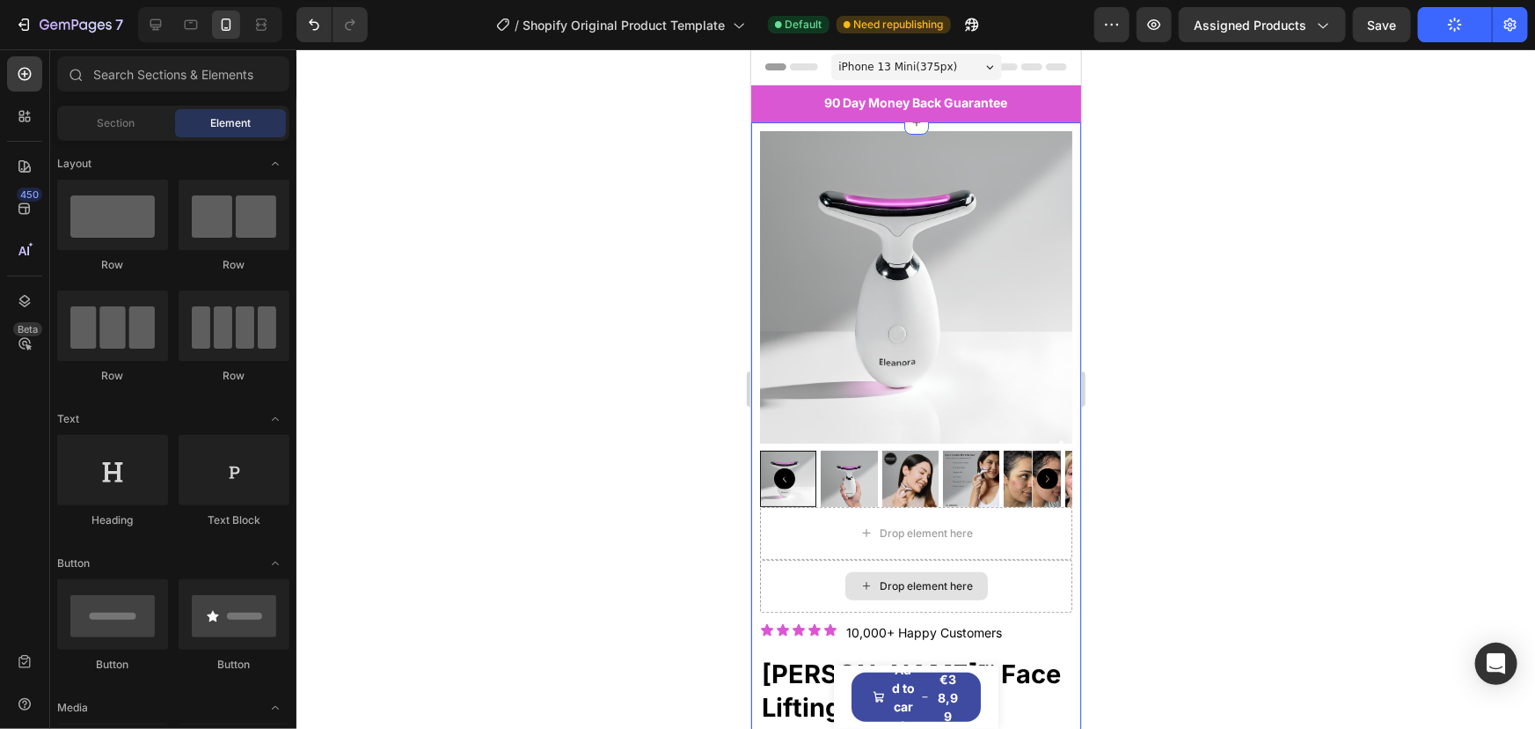
click at [1063, 129] on div "Product Images Drop element here Product Drop element here Icon Icon Icon Icon …" at bounding box center [916, 631] width 330 height 1021
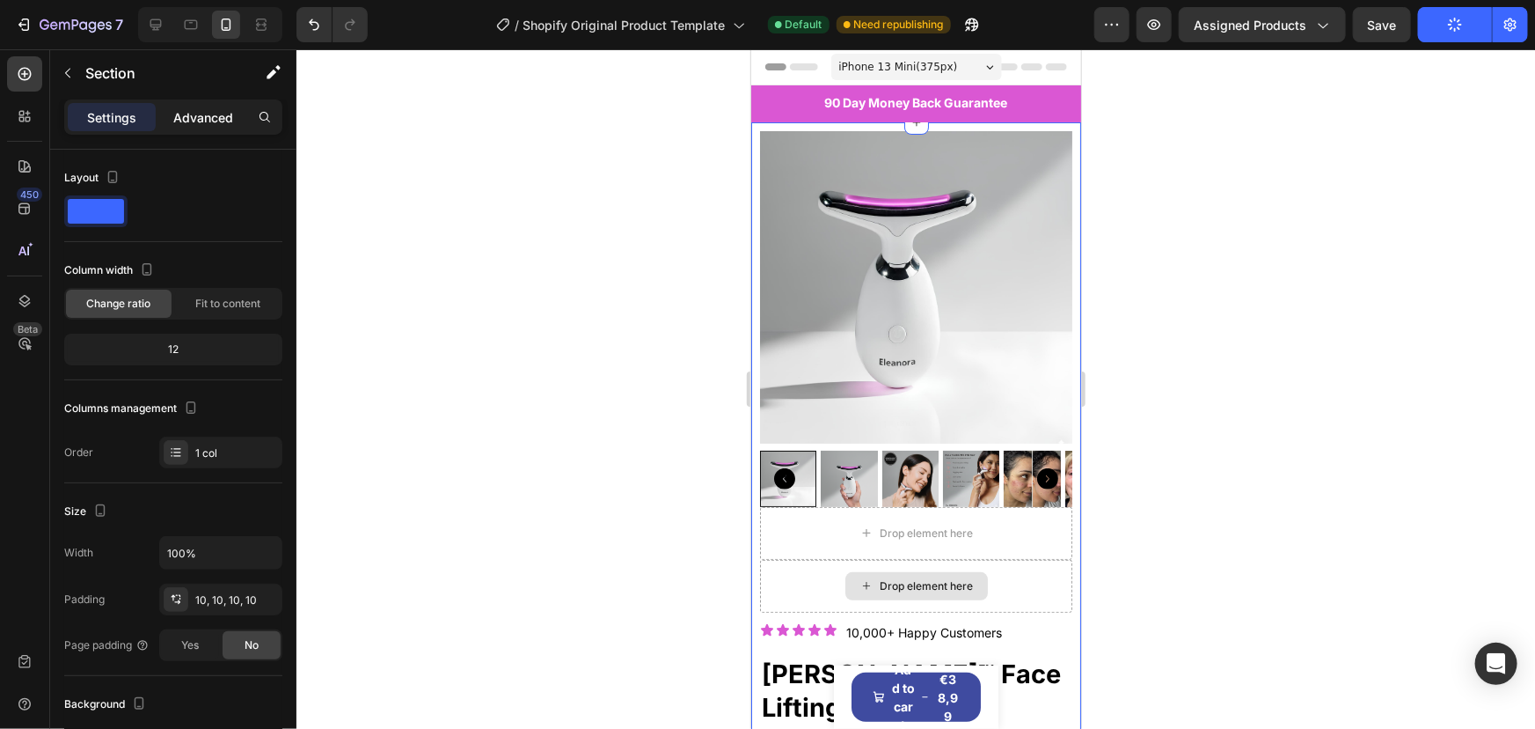
click at [198, 116] on p "Advanced" at bounding box center [203, 117] width 60 height 18
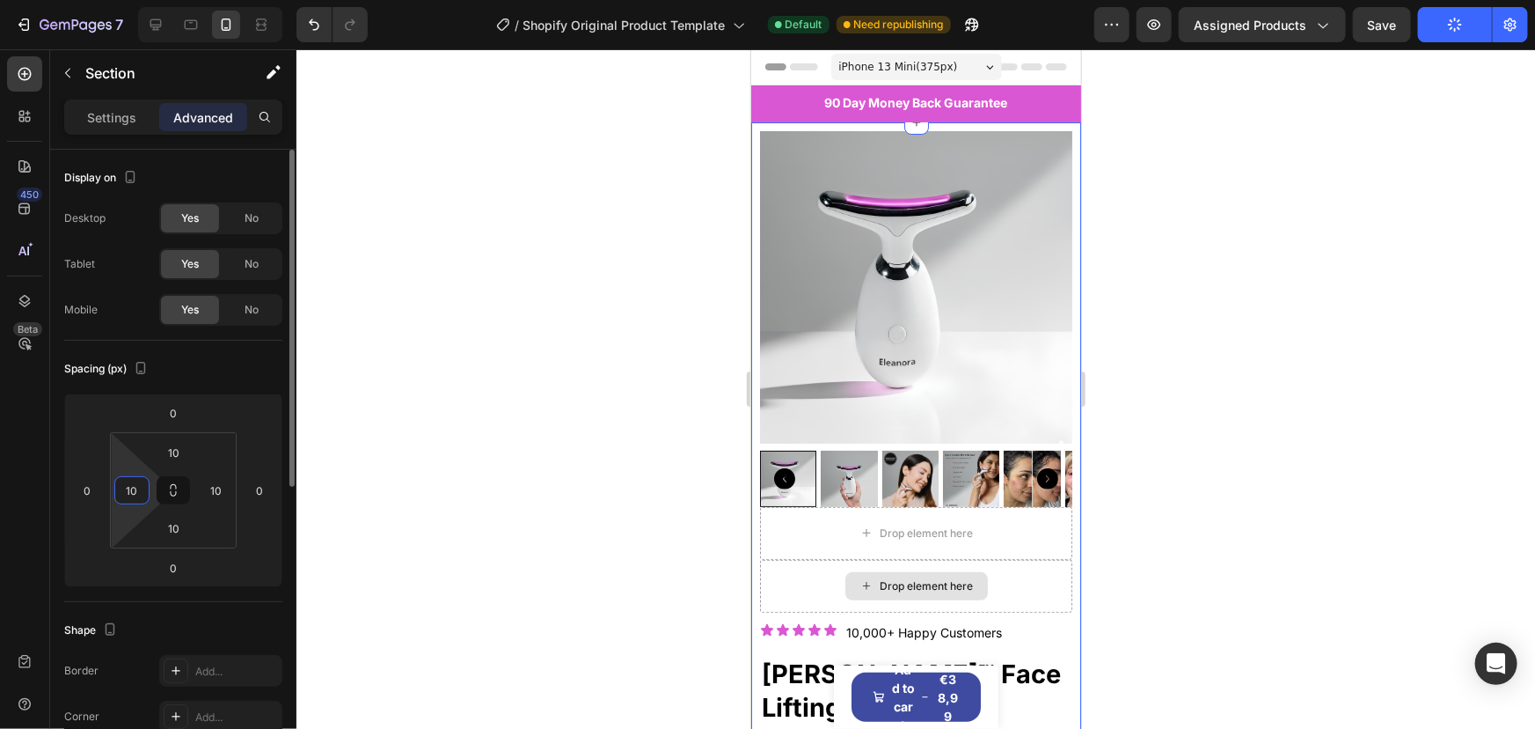
click at [132, 488] on input "10" at bounding box center [132, 490] width 26 height 26
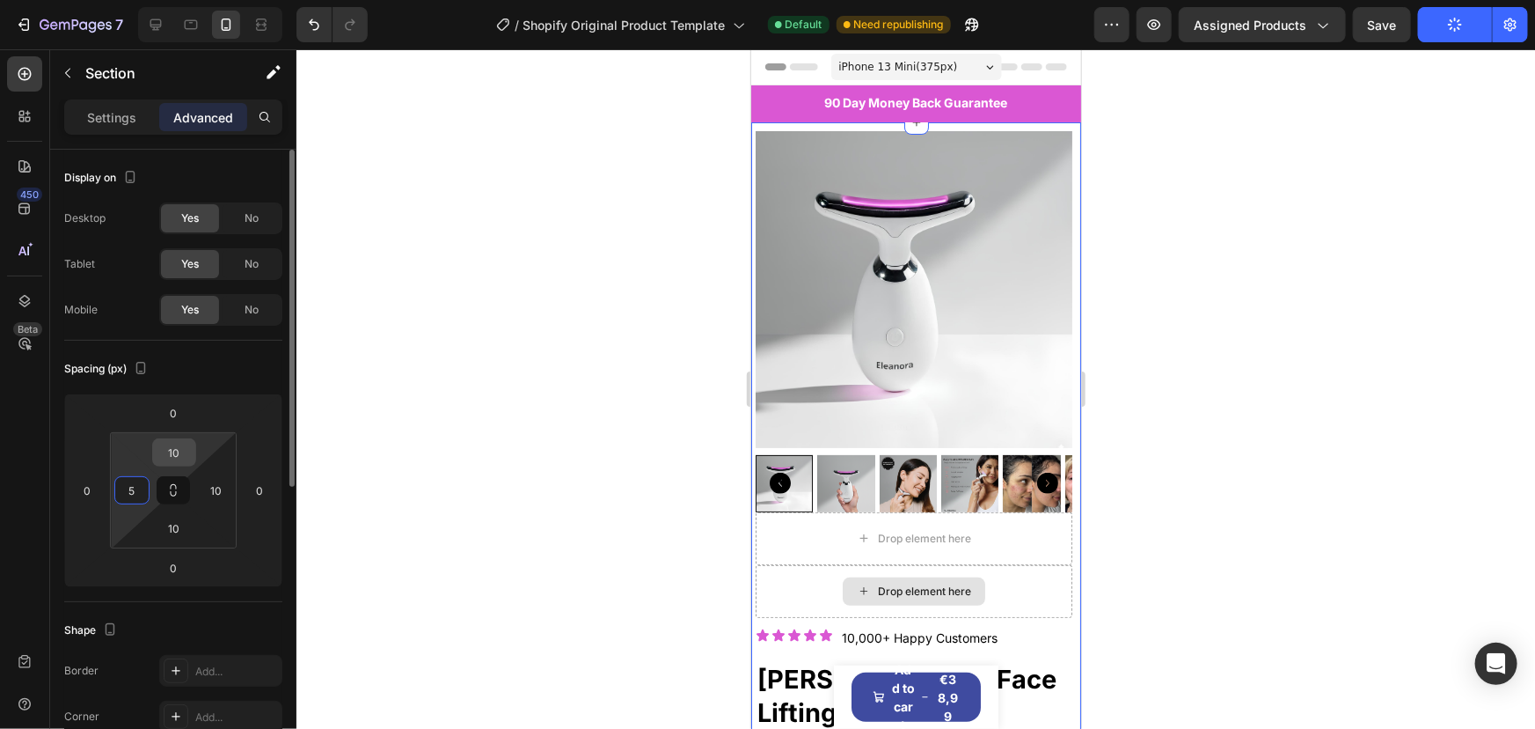
type input "5"
click at [173, 456] on input "10" at bounding box center [174, 452] width 35 height 26
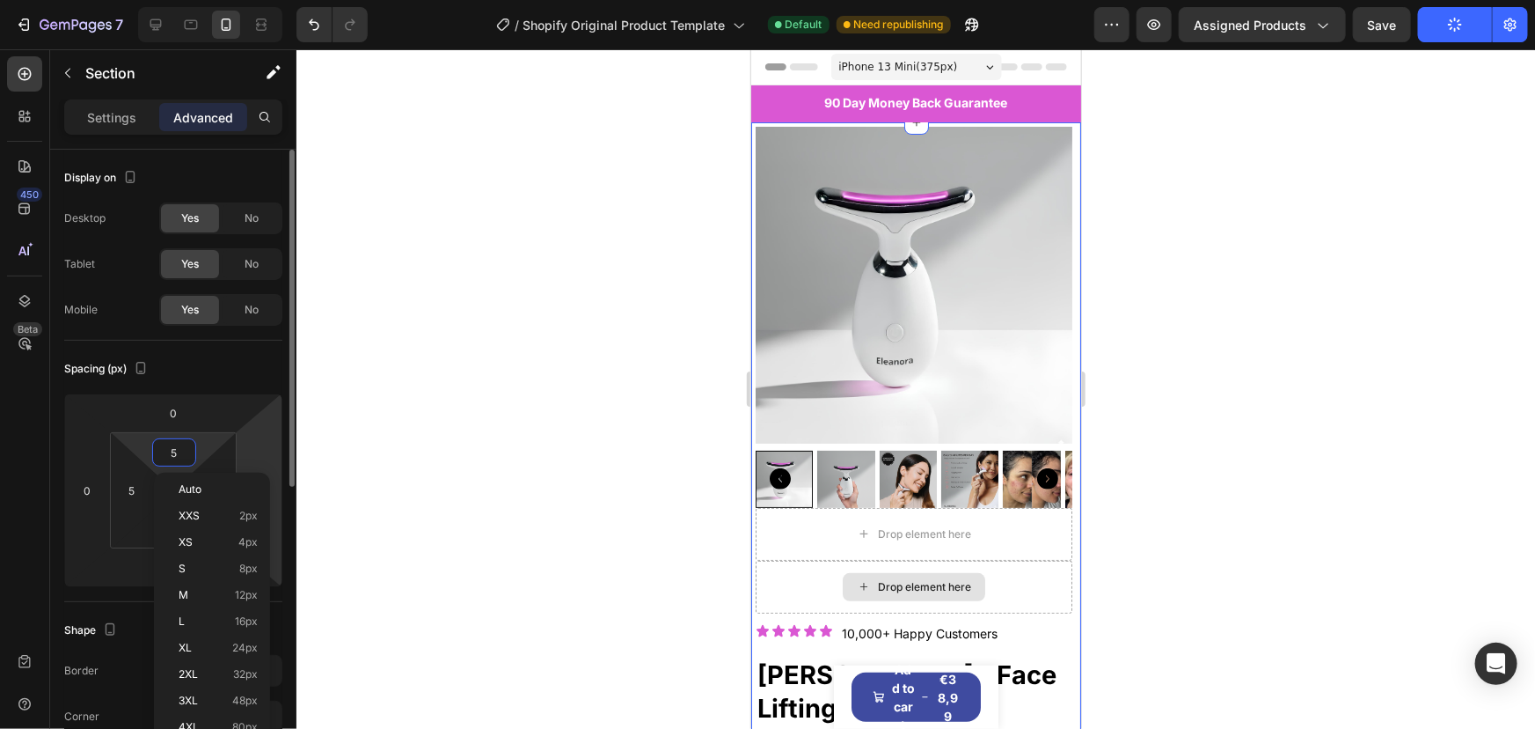
type input "5"
click at [241, 0] on html "7 / Shopify Original Product Template Default Need republishing Preview Assigne…" at bounding box center [767, 0] width 1535 height 0
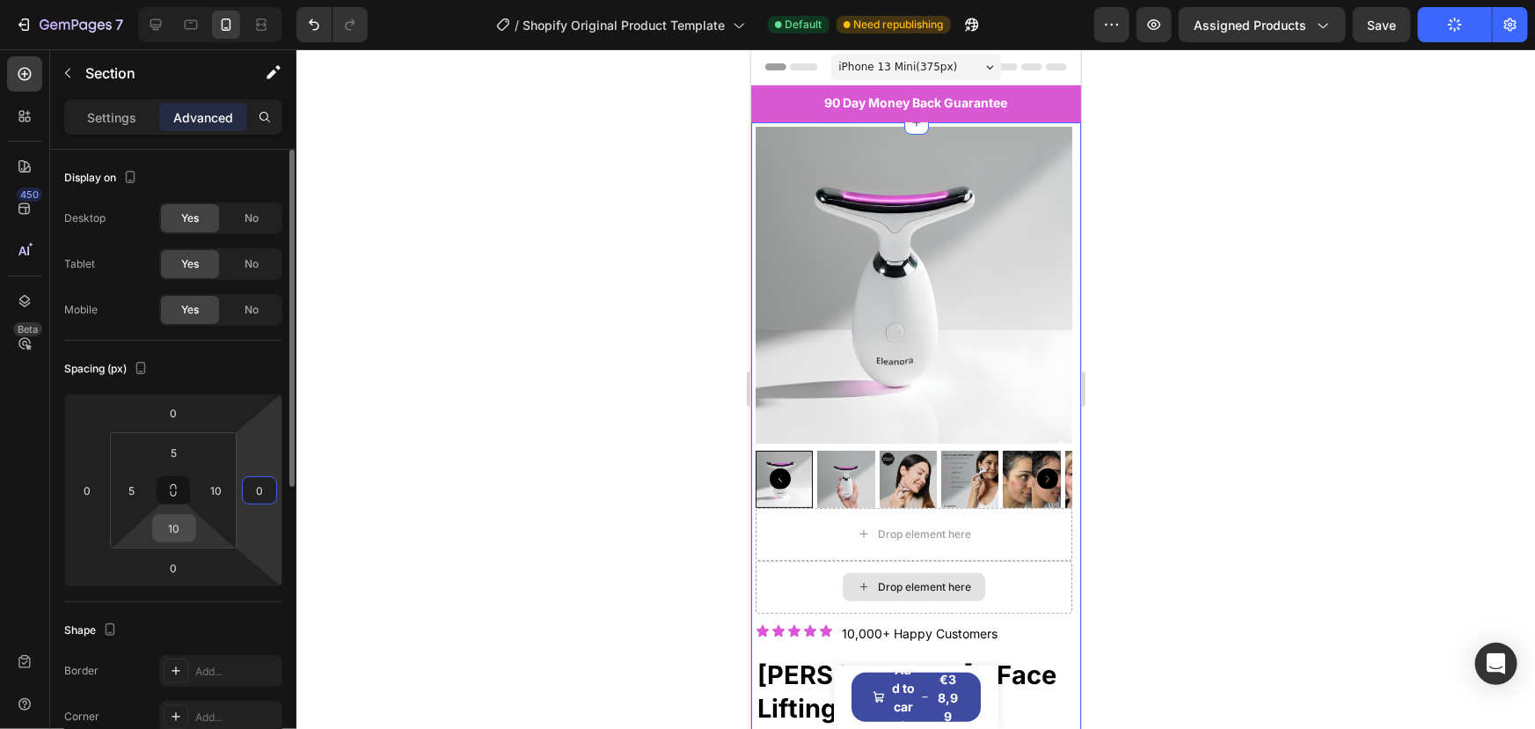
click at [175, 523] on input "10" at bounding box center [174, 528] width 35 height 26
click at [175, 523] on input "5" at bounding box center [174, 528] width 35 height 26
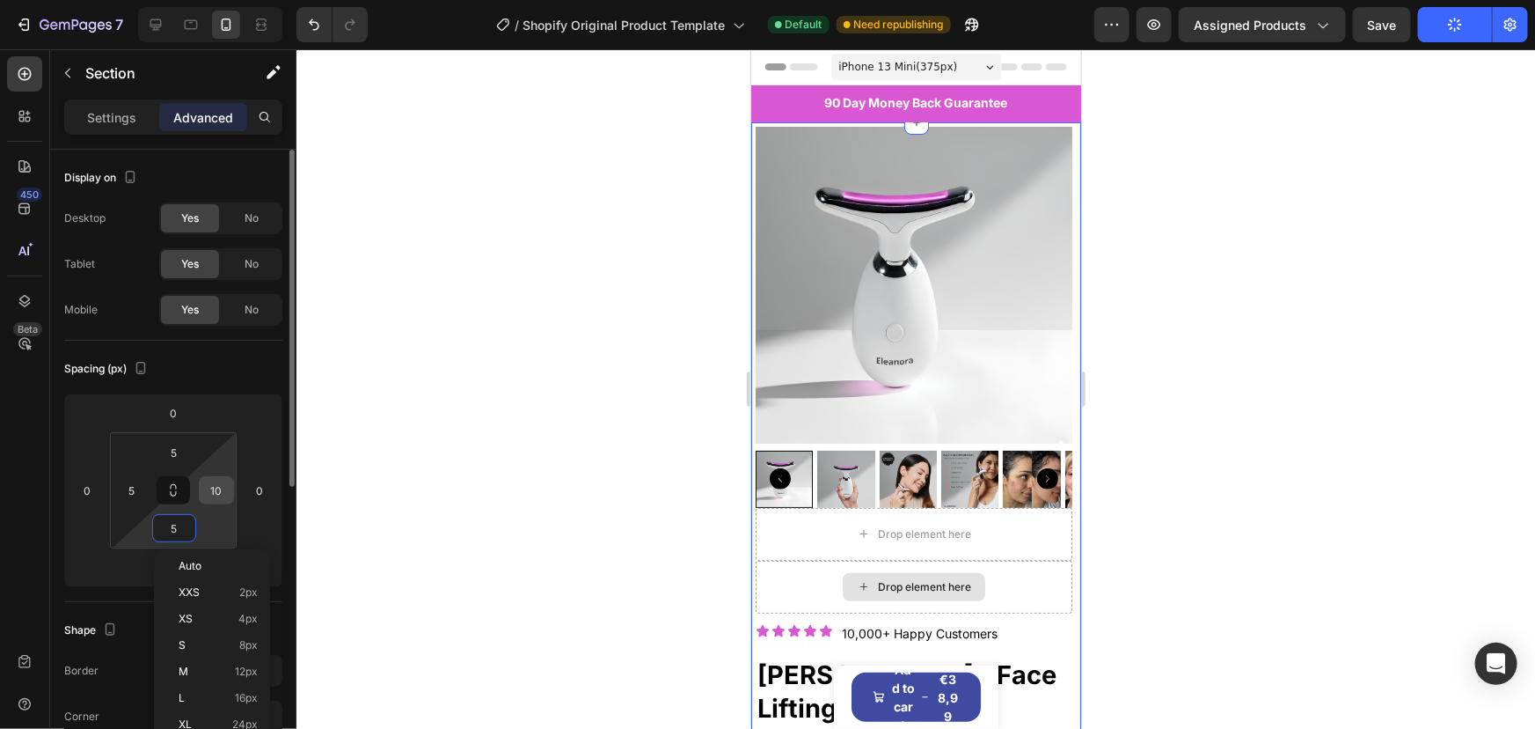
type input "5"
click at [215, 489] on input "10" at bounding box center [216, 490] width 26 height 26
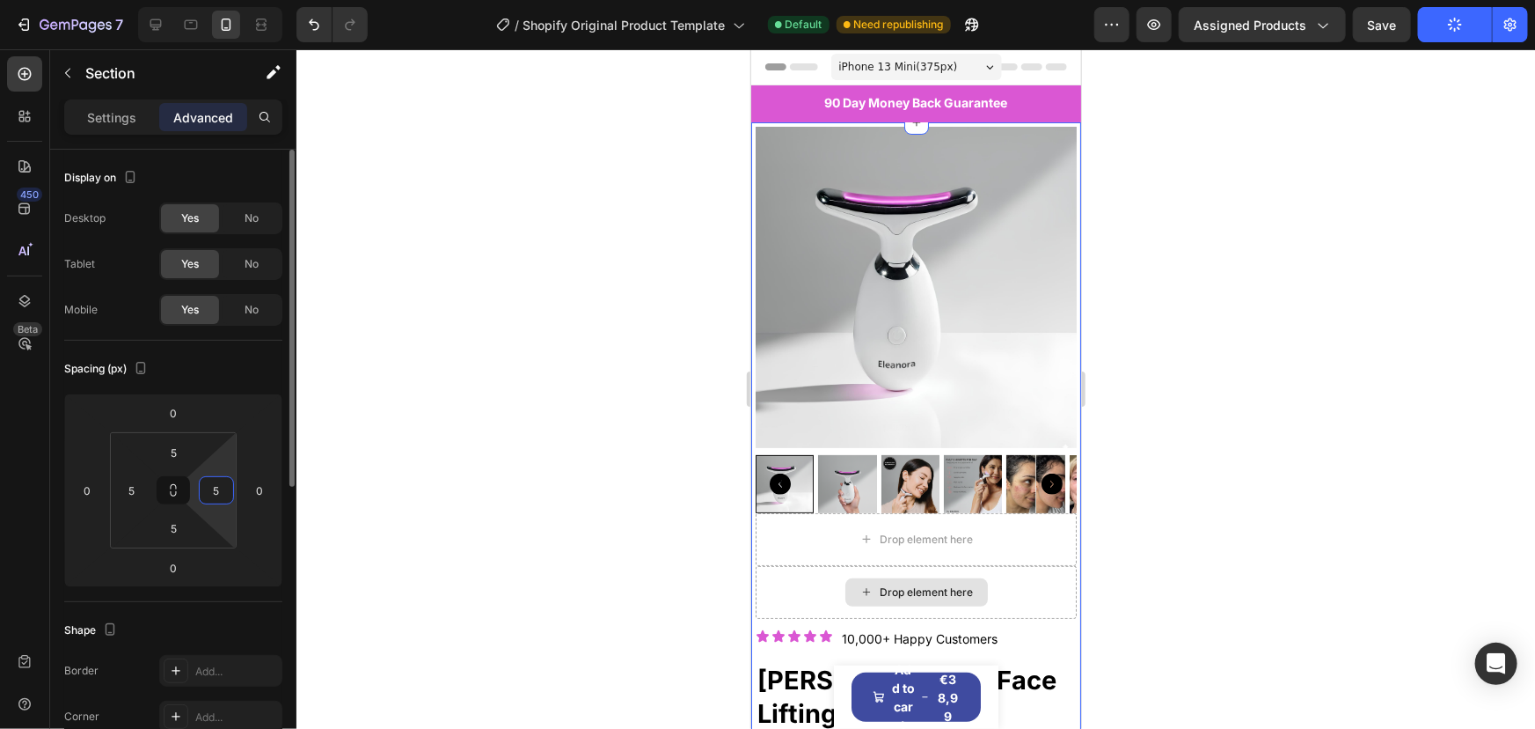
type input "5"
click at [1382, 97] on div at bounding box center [916, 388] width 1239 height 679
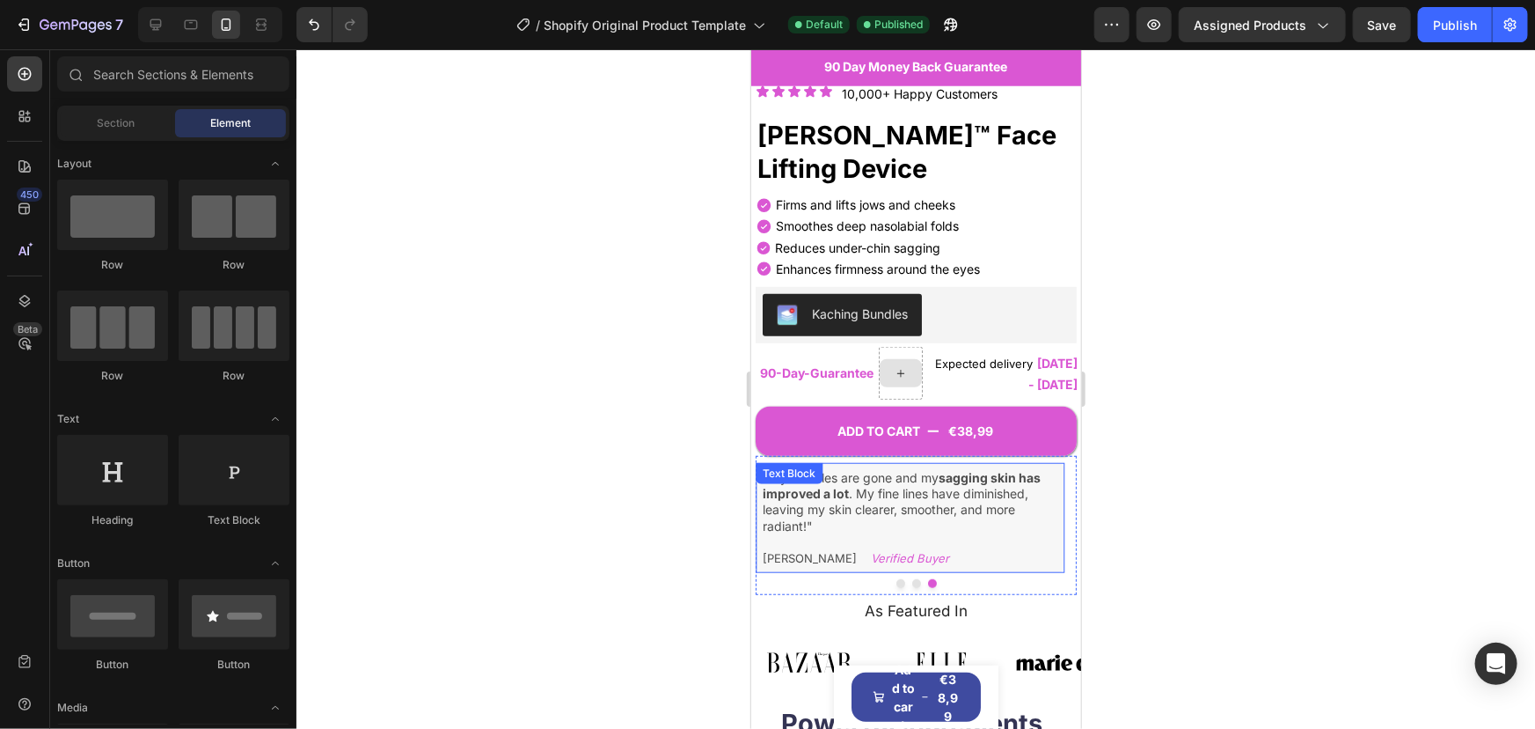
scroll to position [551, 0]
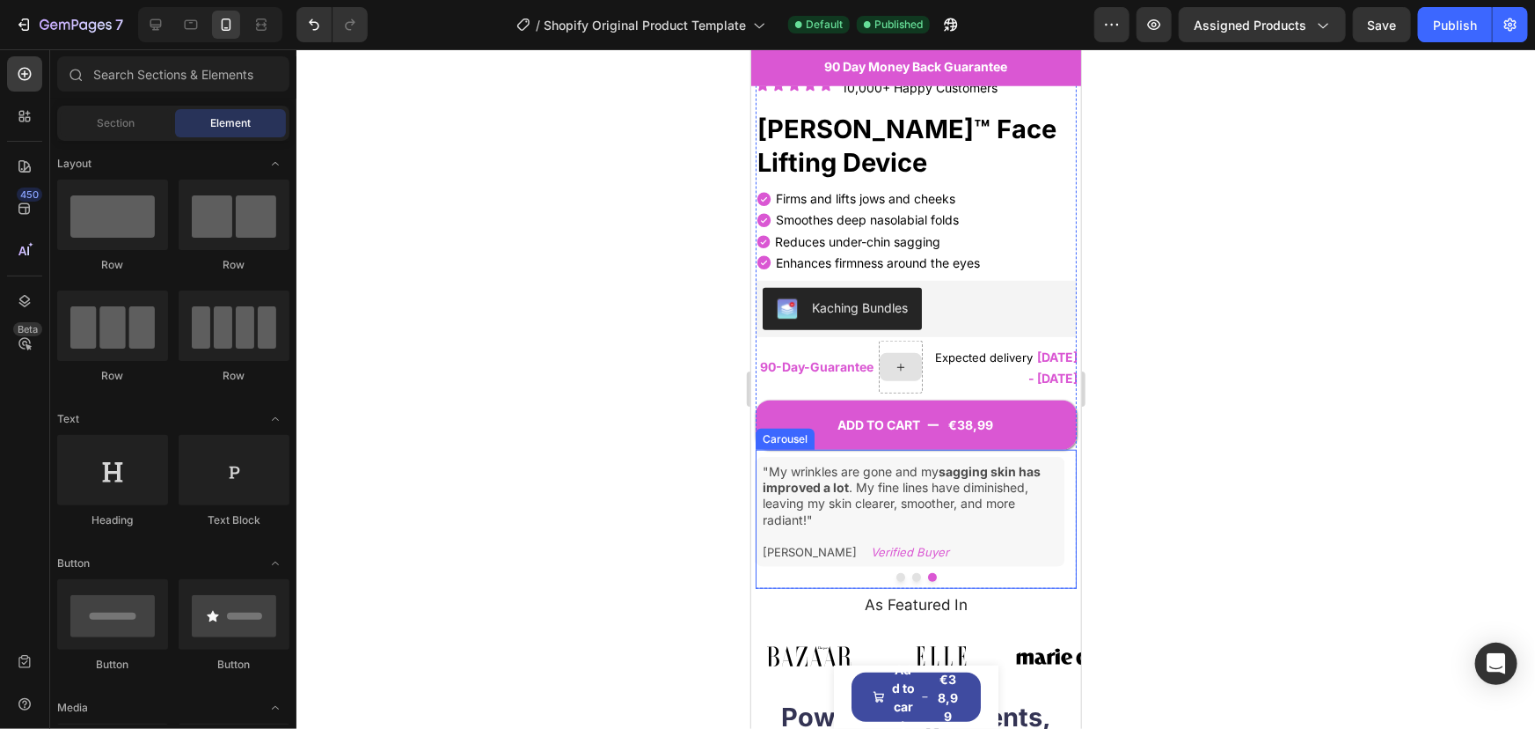
click at [896, 572] on button "Dot" at bounding box center [900, 576] width 9 height 9
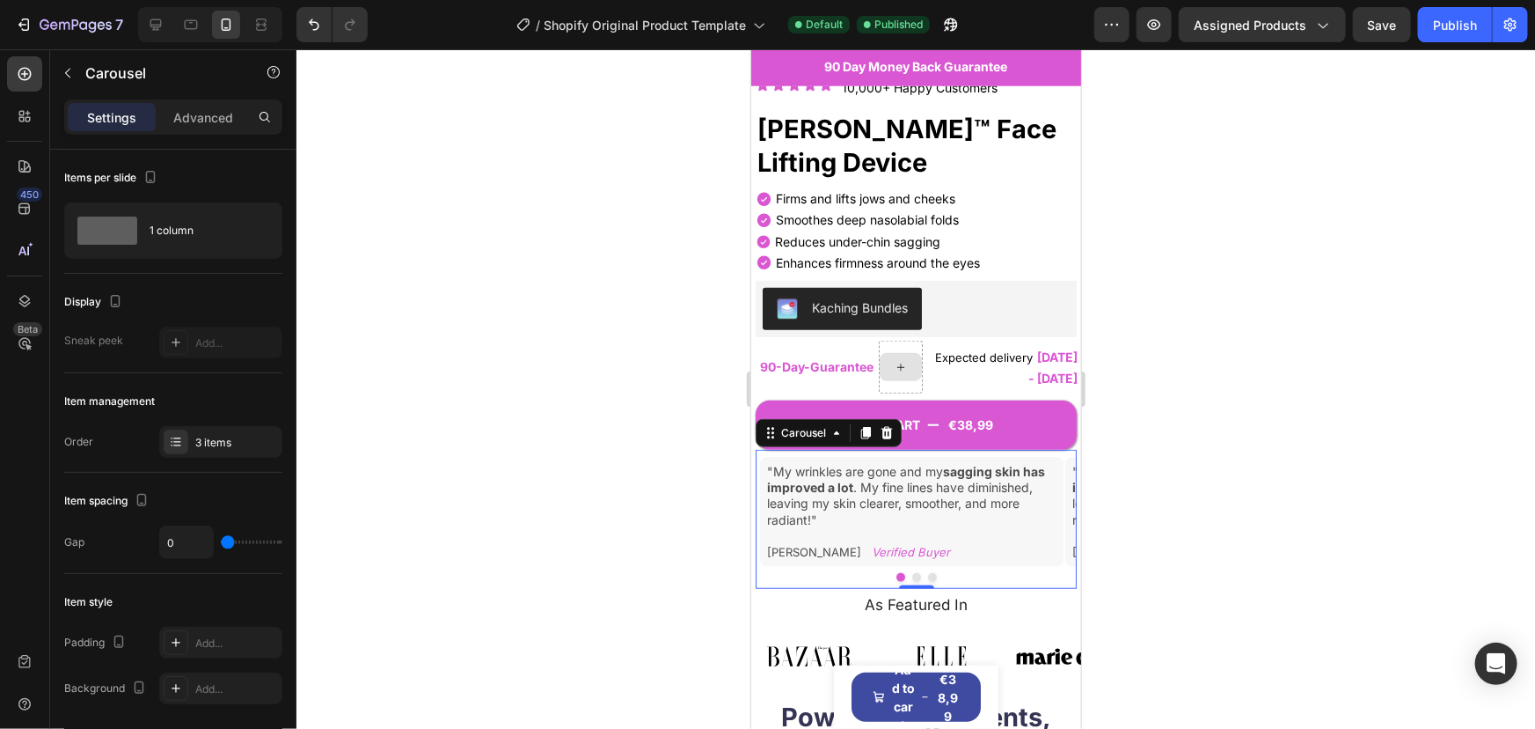
click at [912, 572] on button "Dot" at bounding box center [916, 576] width 9 height 9
click at [896, 572] on button "Dot" at bounding box center [900, 576] width 9 height 9
click at [912, 572] on button "Dot" at bounding box center [916, 576] width 9 height 9
click at [832, 512] on p ""My wrinkles are gone and my sagging skin has improved a lot . My fine lines ha…" at bounding box center [910, 495] width 296 height 64
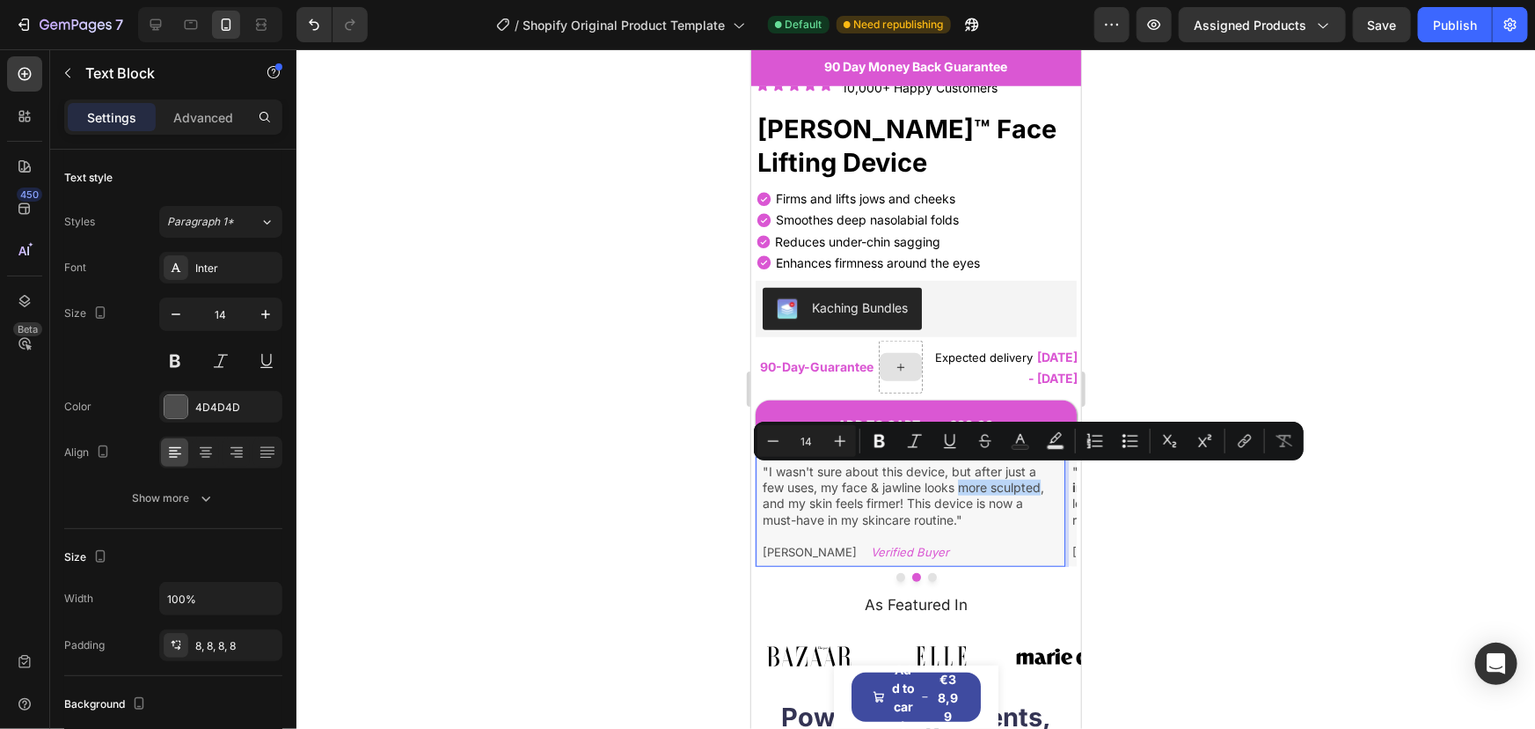
drag, startPoint x: 962, startPoint y: 474, endPoint x: 1041, endPoint y: 475, distance: 79.2
click at [1041, 475] on p ""I wasn't sure about this device, but after just a few uses, my face & jawline …" at bounding box center [910, 495] width 296 height 64
drag, startPoint x: 872, startPoint y: 442, endPoint x: 17, endPoint y: 490, distance: 856.6
click at [872, 442] on icon "Editor contextual toolbar" at bounding box center [880, 441] width 18 height 18
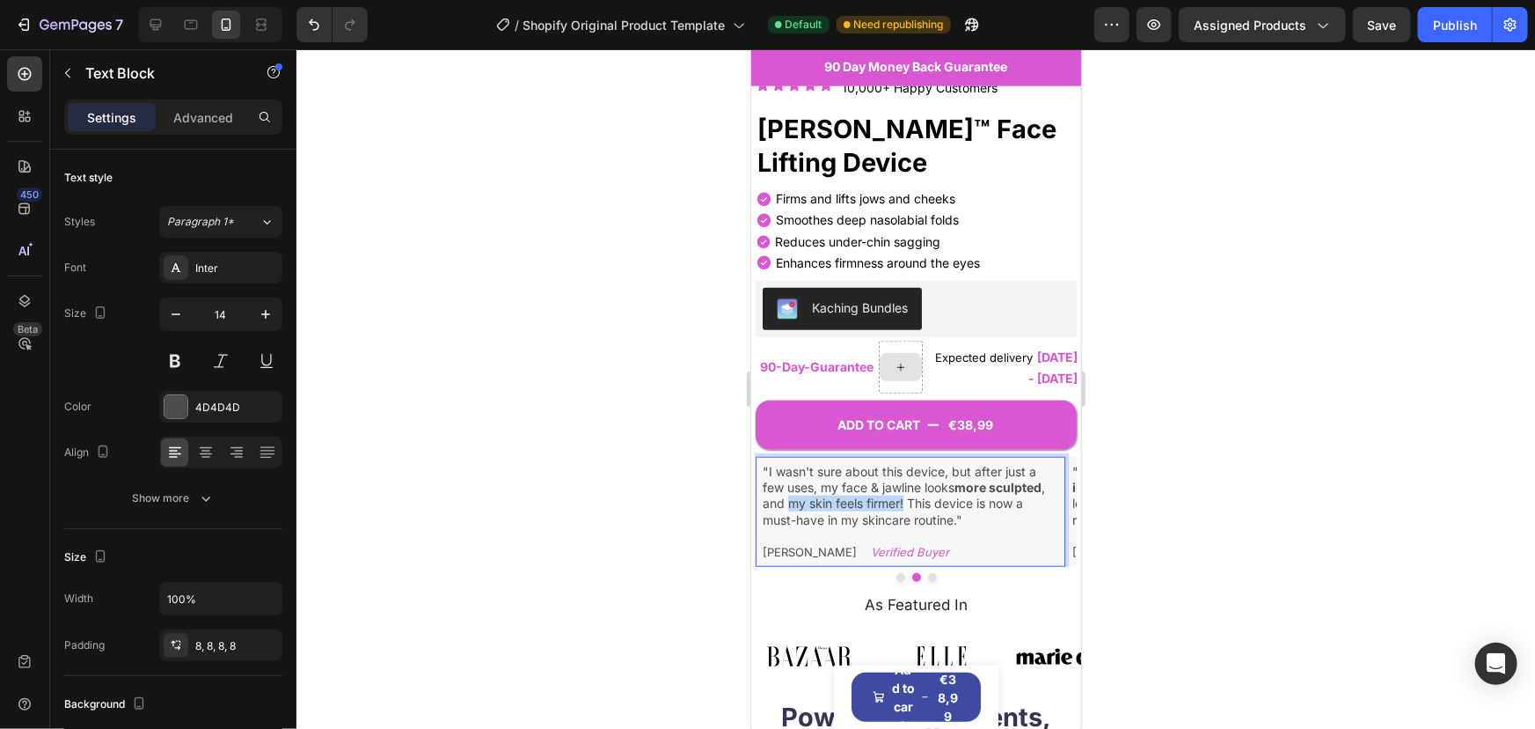
drag, startPoint x: 788, startPoint y: 491, endPoint x: 905, endPoint y: 493, distance: 117.0
click at [905, 493] on p ""I wasn't sure about this device, but after just a few uses, my face & jawline …" at bounding box center [910, 495] width 296 height 64
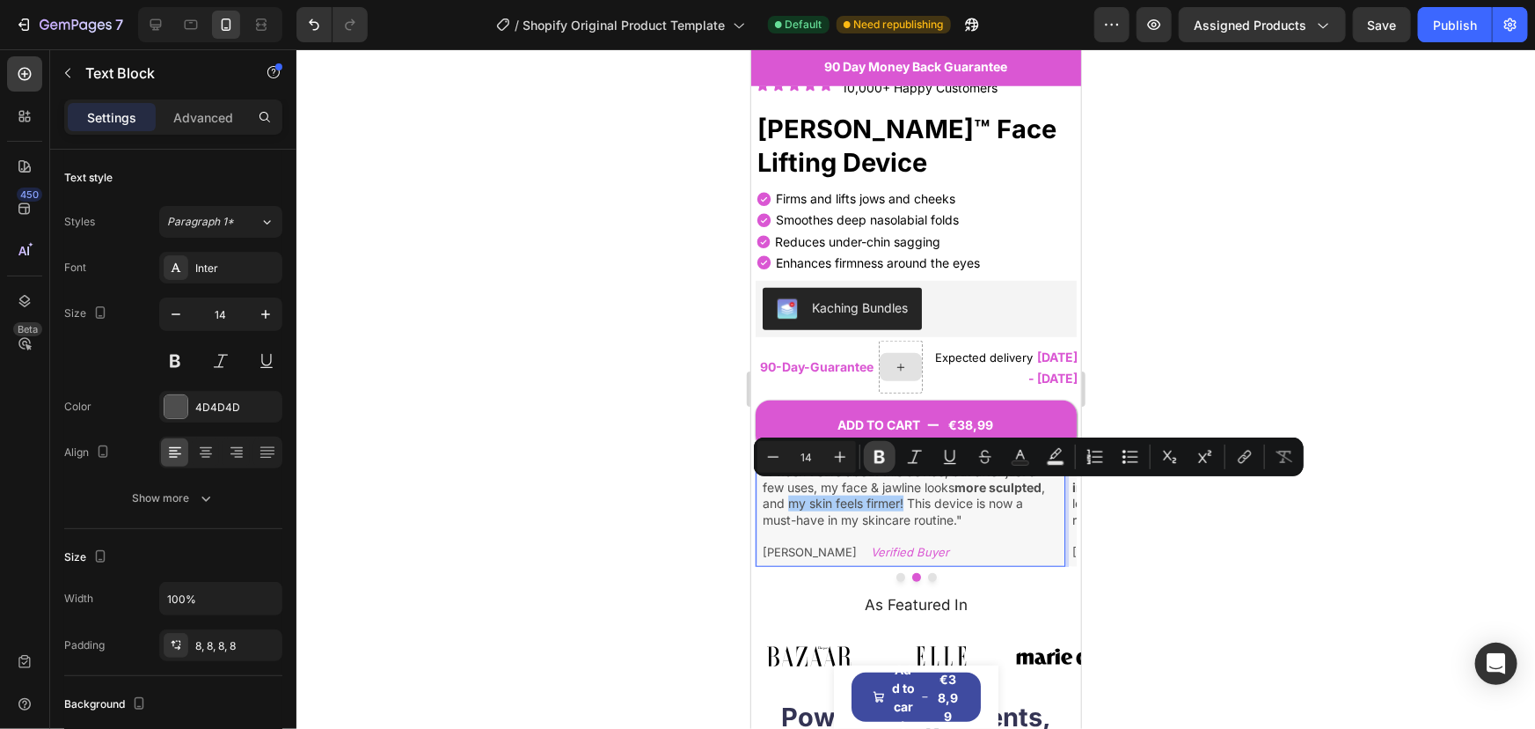
click at [876, 457] on icon "Editor contextual toolbar" at bounding box center [880, 457] width 11 height 13
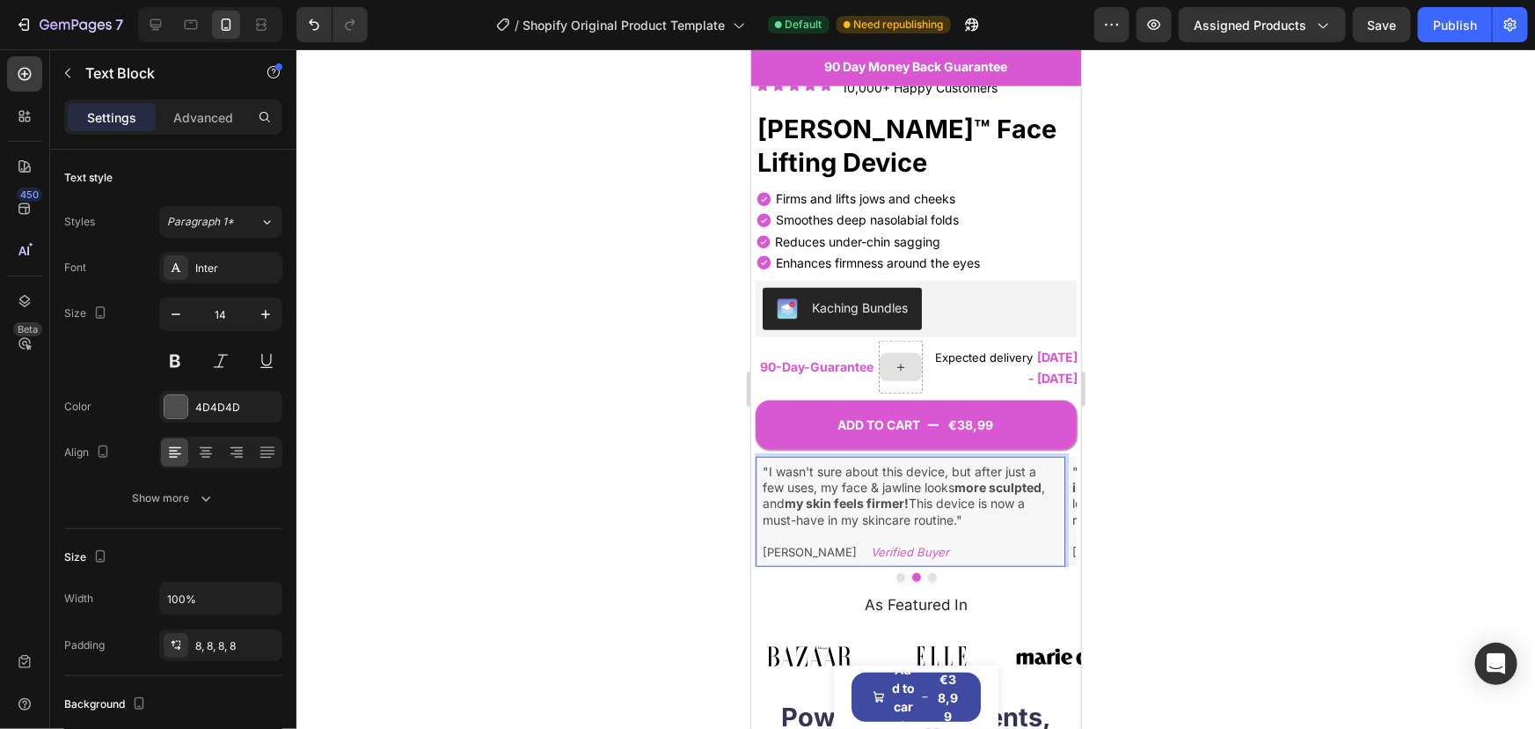
click at [906, 495] on strong "my skin feels firmer!" at bounding box center [846, 502] width 124 height 15
click at [811, 543] on p "[PERSON_NAME] Verified Buyer" at bounding box center [910, 551] width 296 height 16
click at [796, 544] on span "Rachel D" at bounding box center [809, 551] width 94 height 14
click at [808, 544] on span "Megan D" at bounding box center [809, 551] width 94 height 14
click at [927, 572] on button "Dot" at bounding box center [931, 576] width 9 height 9
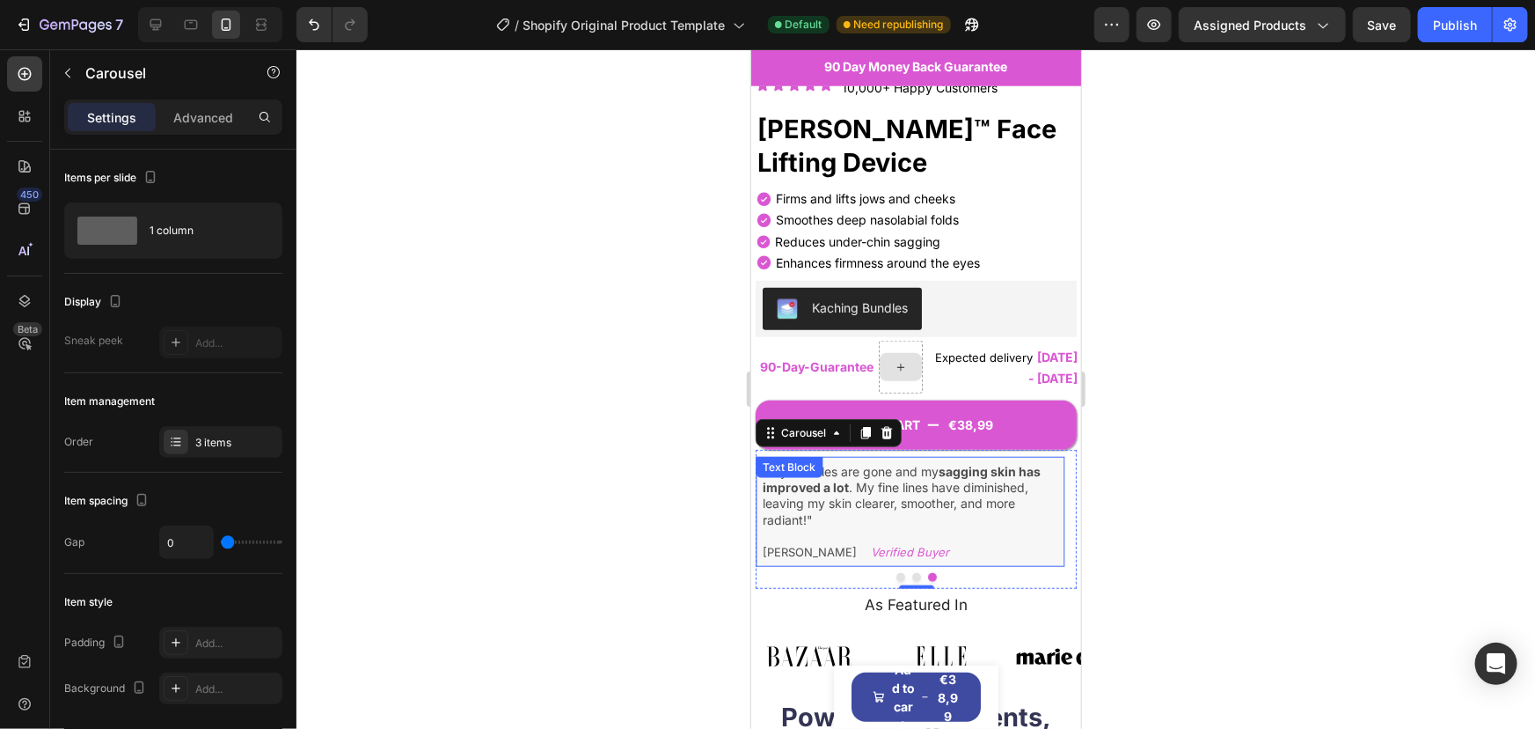
click at [839, 495] on p ""My wrinkles are gone and my sagging skin has improved a lot . My fine lines ha…" at bounding box center [910, 495] width 296 height 64
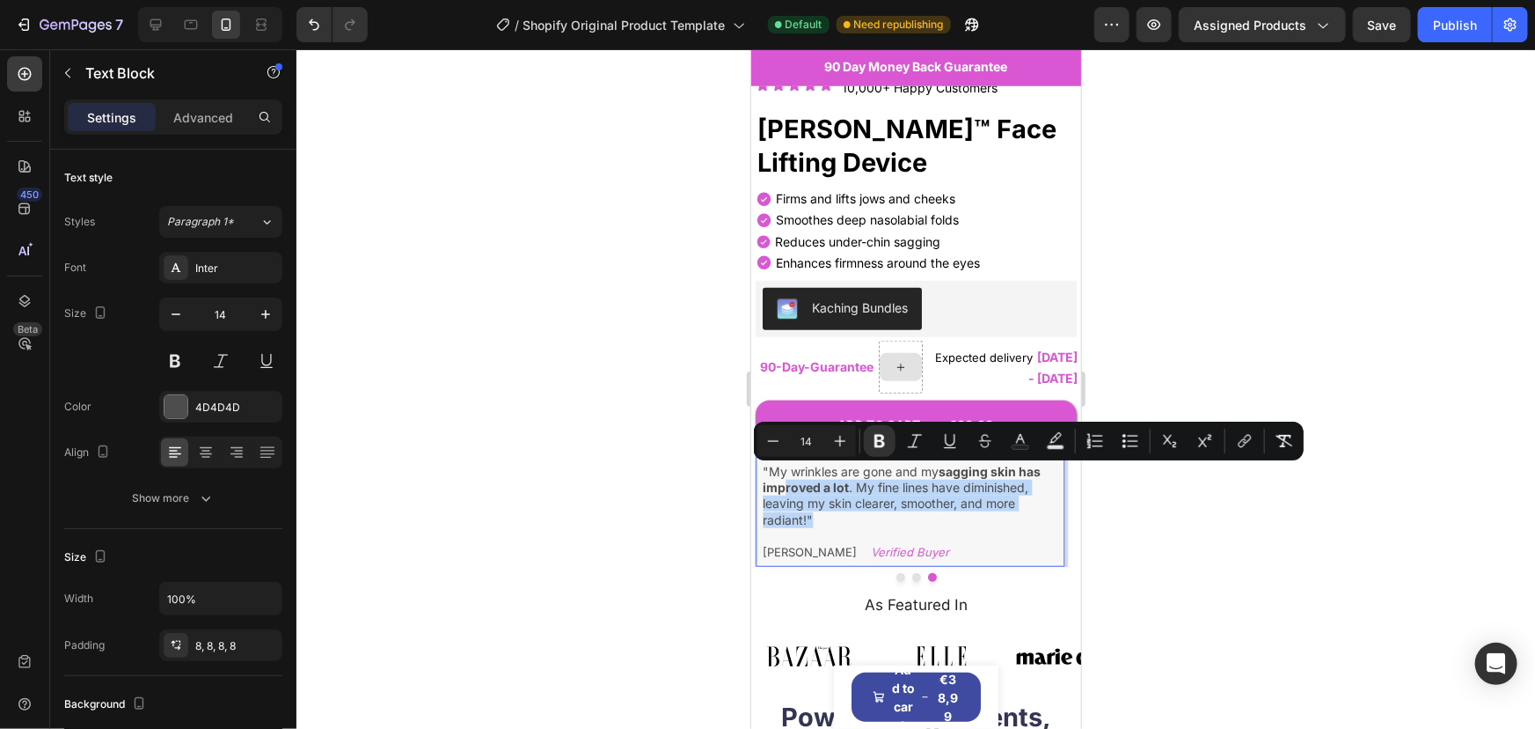
drag, startPoint x: 813, startPoint y: 506, endPoint x: 785, endPoint y: 470, distance: 45.8
click at [785, 470] on p ""My wrinkles are gone and my sagging skin has improved a lot . My fine lines ha…" at bounding box center [910, 495] width 296 height 64
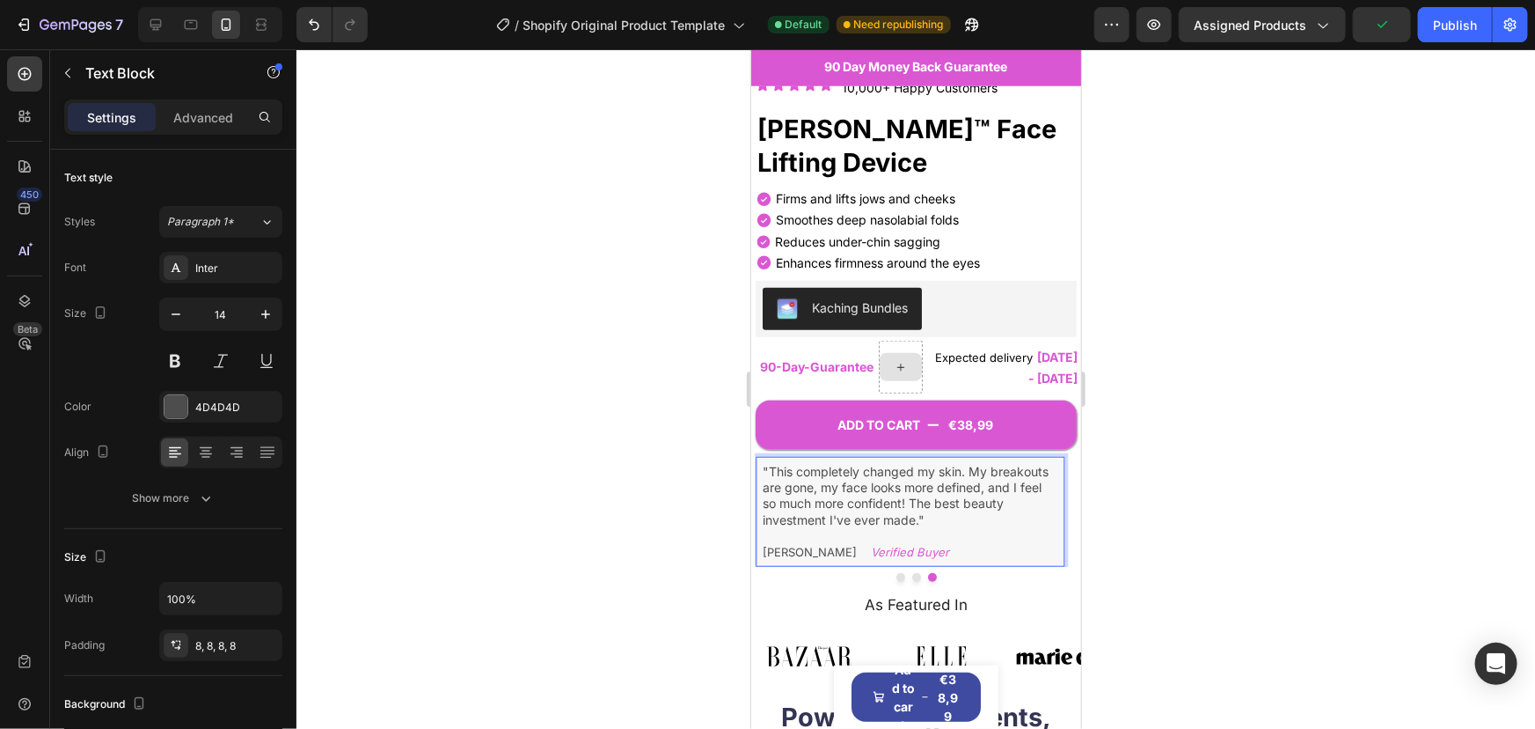
click at [934, 490] on p ""This completely changed my skin. My breakouts are gone, my face looks more def…" at bounding box center [910, 495] width 296 height 64
click at [911, 506] on p ""This completely changed my skin. My breakouts are gone, my face looks more def…" at bounding box center [910, 495] width 296 height 64
click at [912, 507] on p ""This completely changed my skin. My breakouts are gone, my face looks more def…" at bounding box center [910, 495] width 296 height 64
click at [890, 507] on p ""This completely changed my skin. My breakouts are gone, my face looks more def…" at bounding box center [910, 495] width 296 height 64
click at [953, 492] on p ""This completely changed my skin. My breakouts are gone, my face looks more def…" at bounding box center [910, 495] width 296 height 64
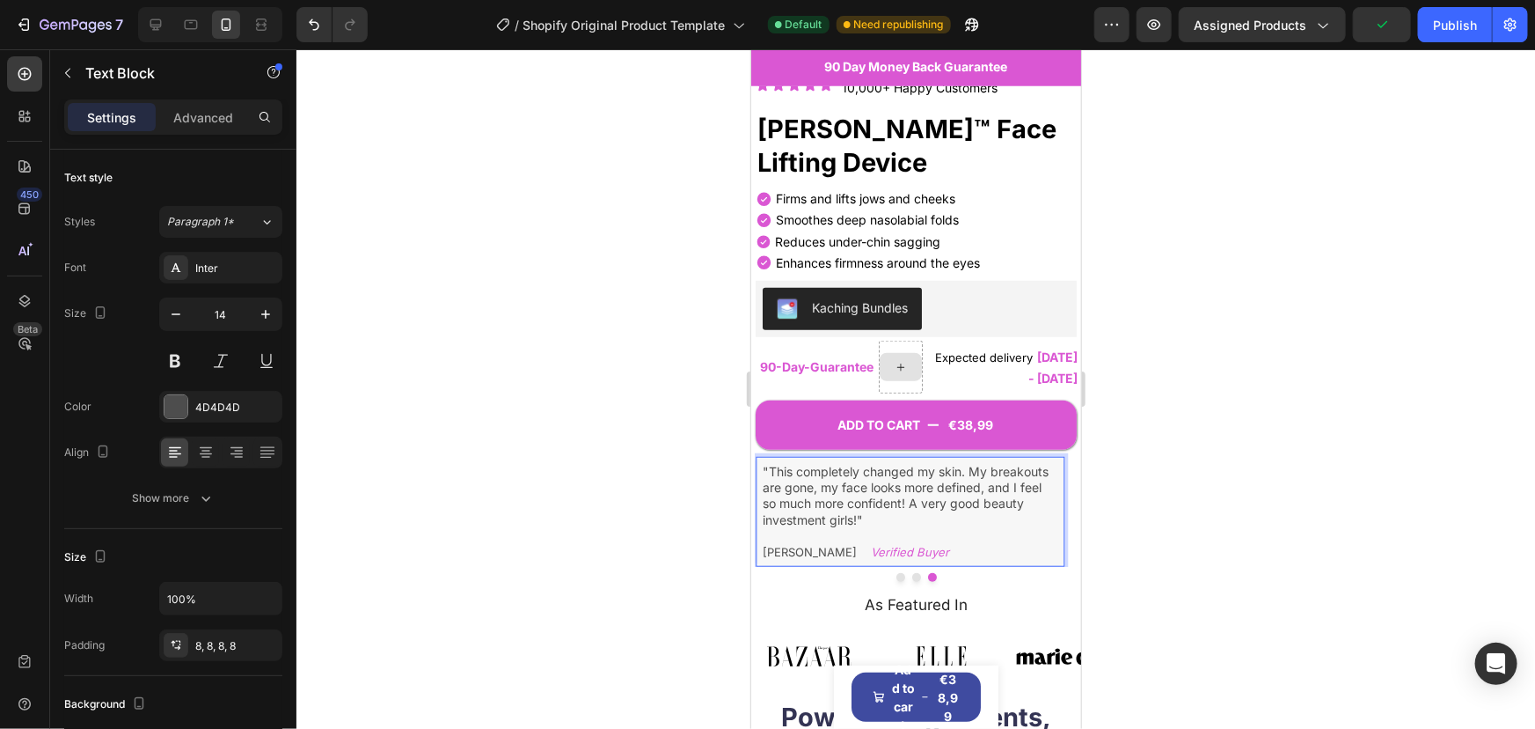
click at [871, 509] on p ""This completely changed my skin. My breakouts are gone, my face looks more def…" at bounding box center [910, 495] width 296 height 64
click at [811, 543] on p "[PERSON_NAME] Verified Buyer" at bounding box center [910, 551] width 296 height 16
click at [844, 474] on p ""This completely changed my skin. My breakouts are gone, my face looks more def…" at bounding box center [910, 495] width 296 height 64
click at [896, 572] on button "Dot" at bounding box center [900, 576] width 9 height 9
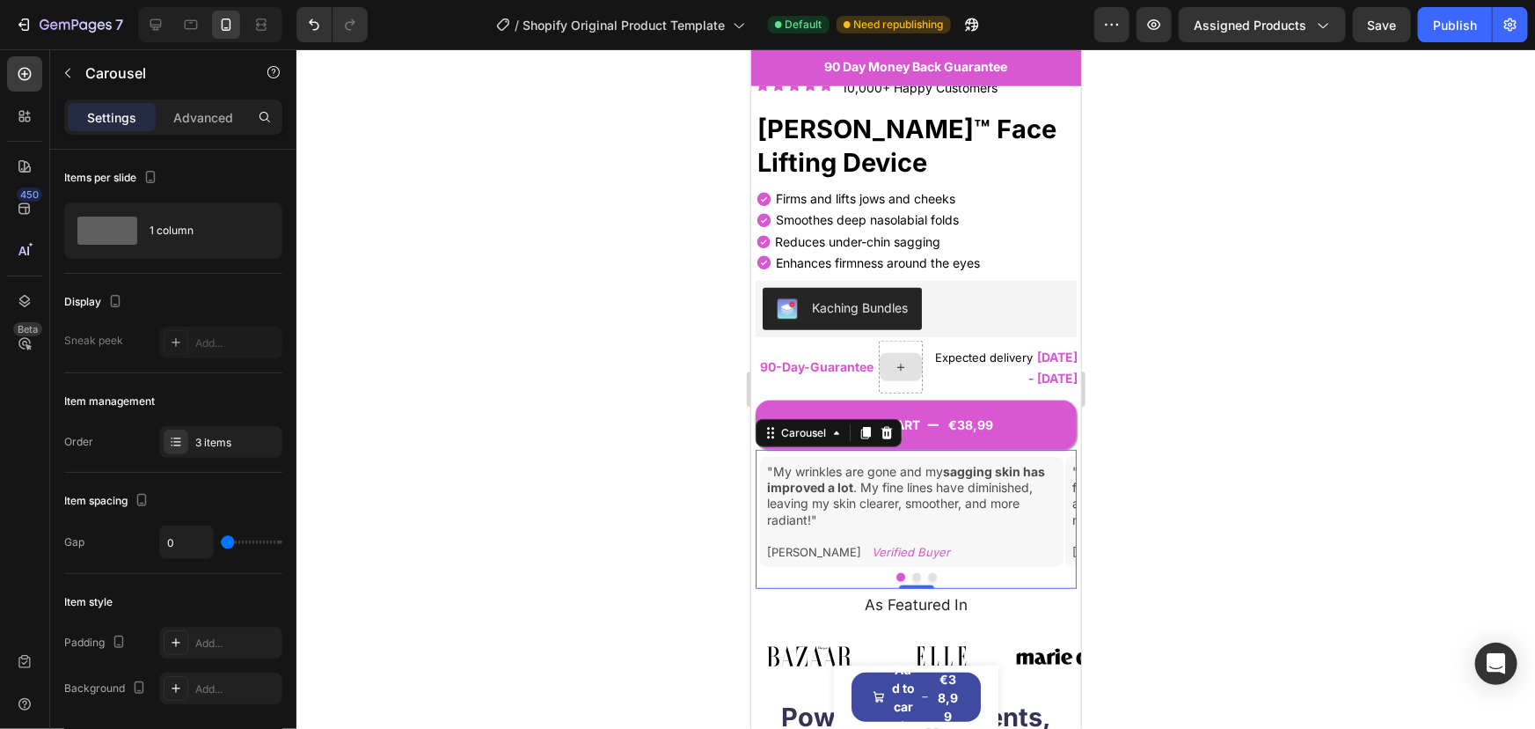
click at [912, 572] on button "Dot" at bounding box center [916, 576] width 9 height 9
click at [927, 572] on button "Dot" at bounding box center [931, 576] width 9 height 9
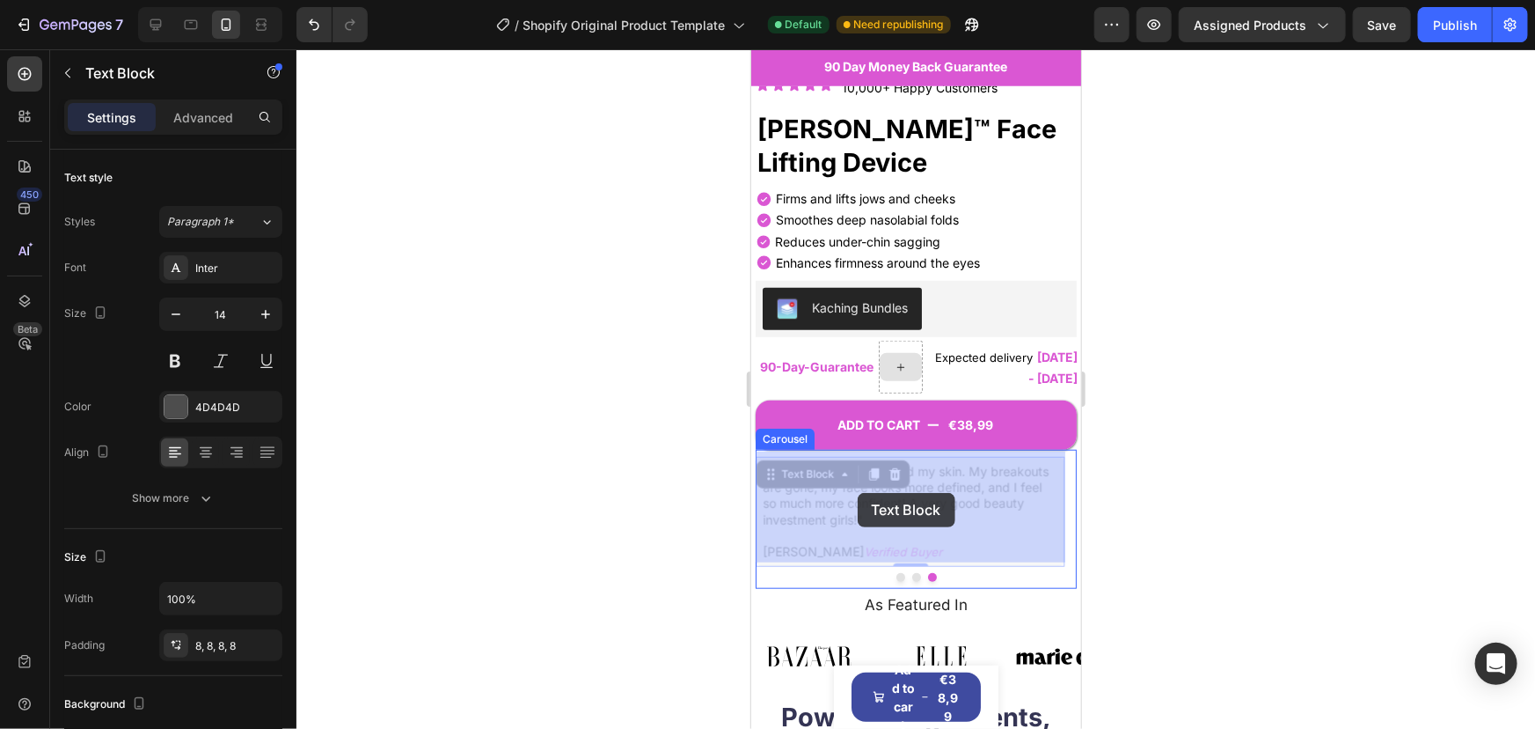
drag, startPoint x: 784, startPoint y: 489, endPoint x: 855, endPoint y: 492, distance: 71.3
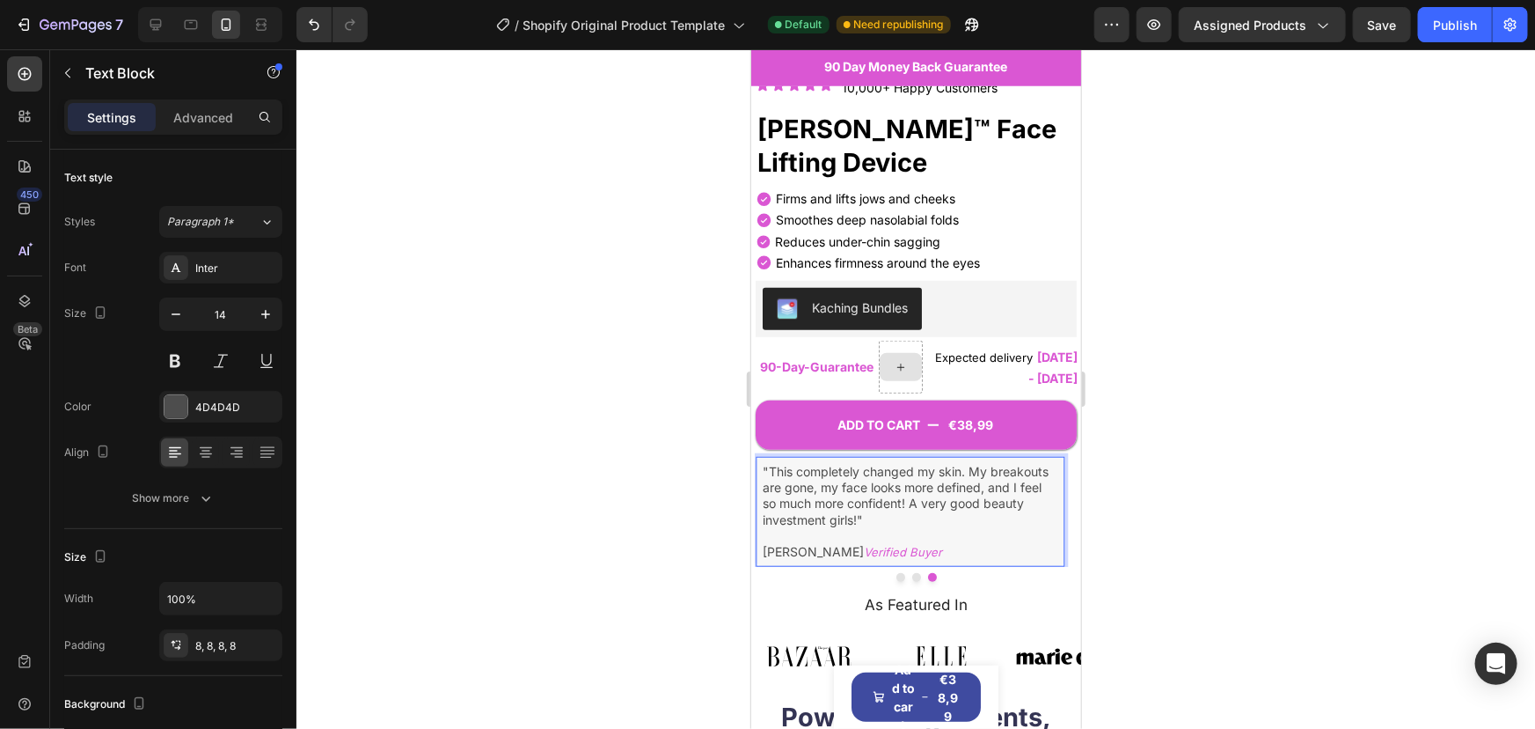
click at [789, 490] on p ""This completely changed my skin. My breakouts are gone, my face looks more def…" at bounding box center [910, 495] width 296 height 64
click at [782, 490] on p ""This completely changed my skin. My breakouts are gone, my face looks more def…" at bounding box center [910, 495] width 296 height 64
drag, startPoint x: 780, startPoint y: 490, endPoint x: 905, endPoint y: 491, distance: 125.8
click at [905, 491] on p ""This completely changed my skin. My breakouts are gone, my face looks more def…" at bounding box center [910, 495] width 296 height 64
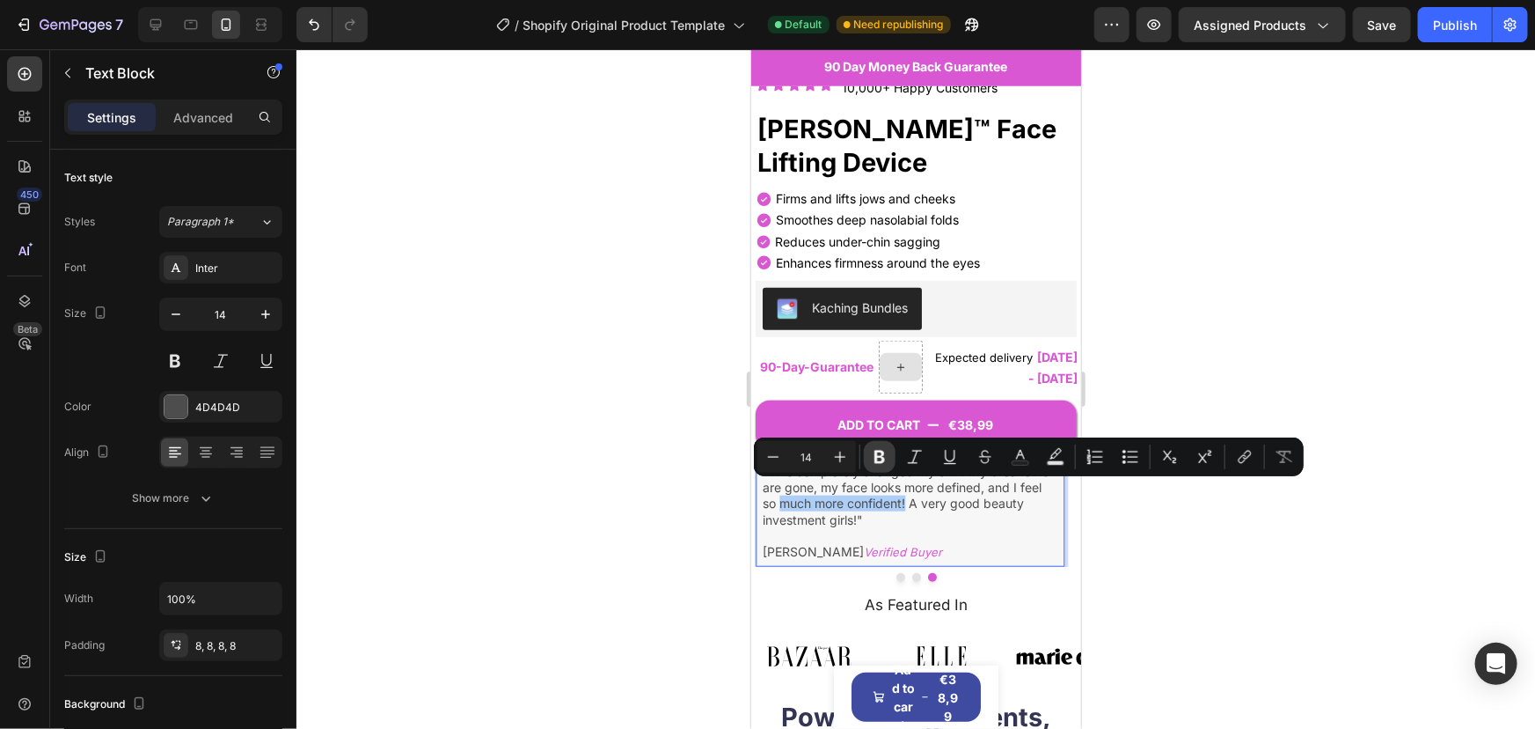
click at [878, 458] on icon "Editor contextual toolbar" at bounding box center [880, 457] width 18 height 18
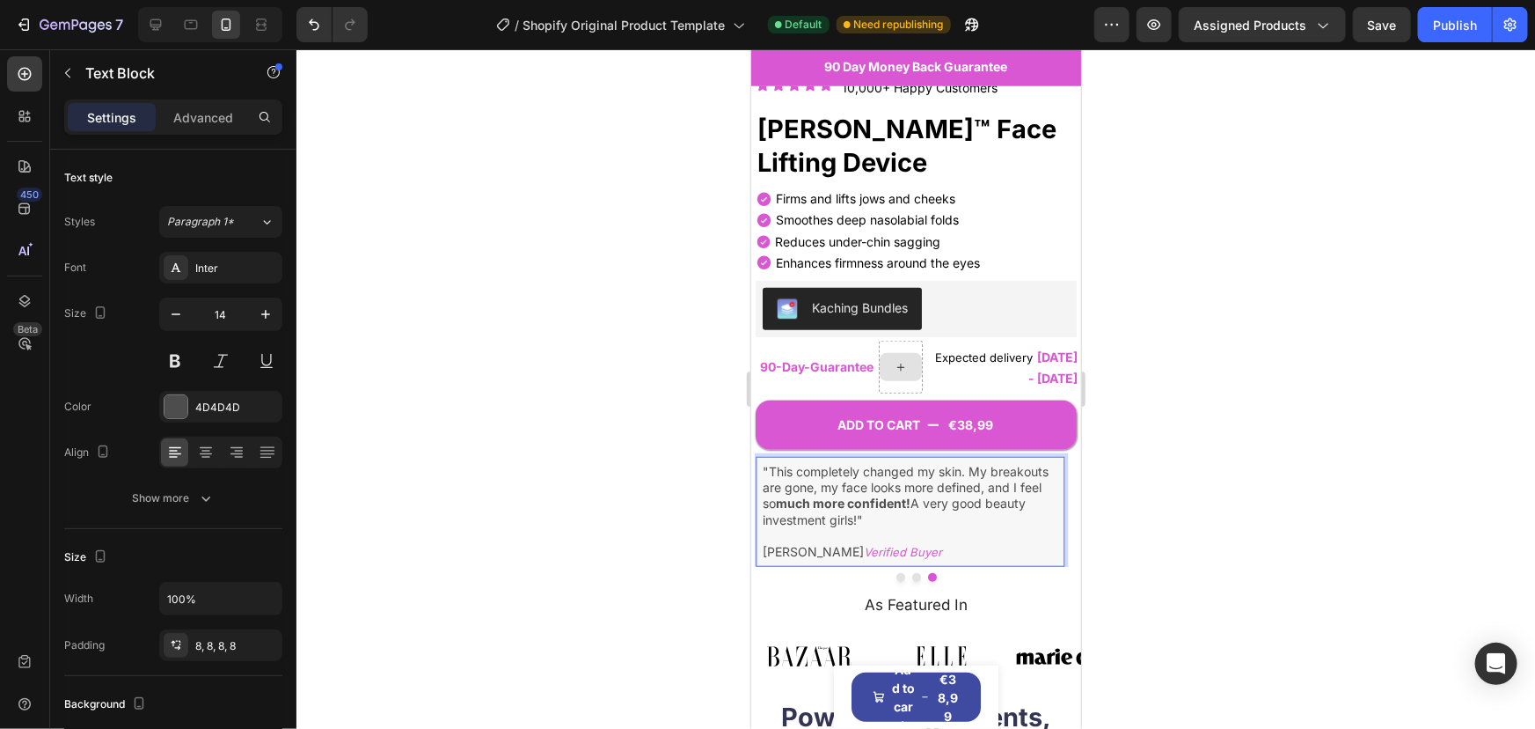
click at [903, 501] on p ""This completely changed my skin. My breakouts are gone, my face looks more def…" at bounding box center [910, 495] width 296 height 64
drag, startPoint x: 993, startPoint y: 459, endPoint x: 854, endPoint y: 471, distance: 139.5
click at [854, 471] on p ""This completely changed my skin. My breakouts are gone, my face looks more def…" at bounding box center [910, 495] width 296 height 64
click at [864, 479] on p ""This completely changed my skin. My breakouts are gone, my face looks more def…" at bounding box center [910, 495] width 296 height 64
drag, startPoint x: 824, startPoint y: 474, endPoint x: 981, endPoint y: 478, distance: 157.5
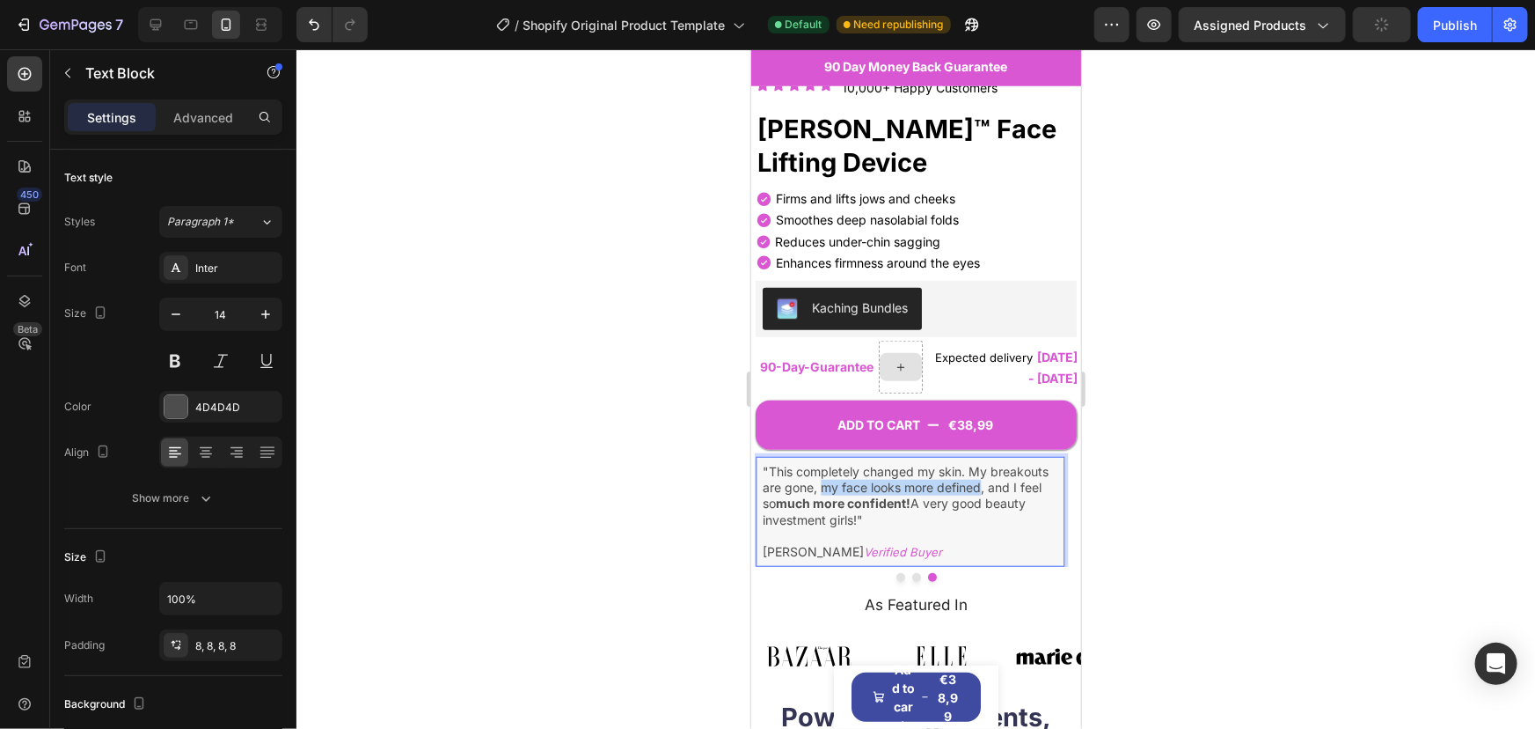
click at [981, 478] on p ""This completely changed my skin. My breakouts are gone, my face looks more def…" at bounding box center [910, 495] width 296 height 64
click at [176, 361] on button at bounding box center [175, 361] width 32 height 32
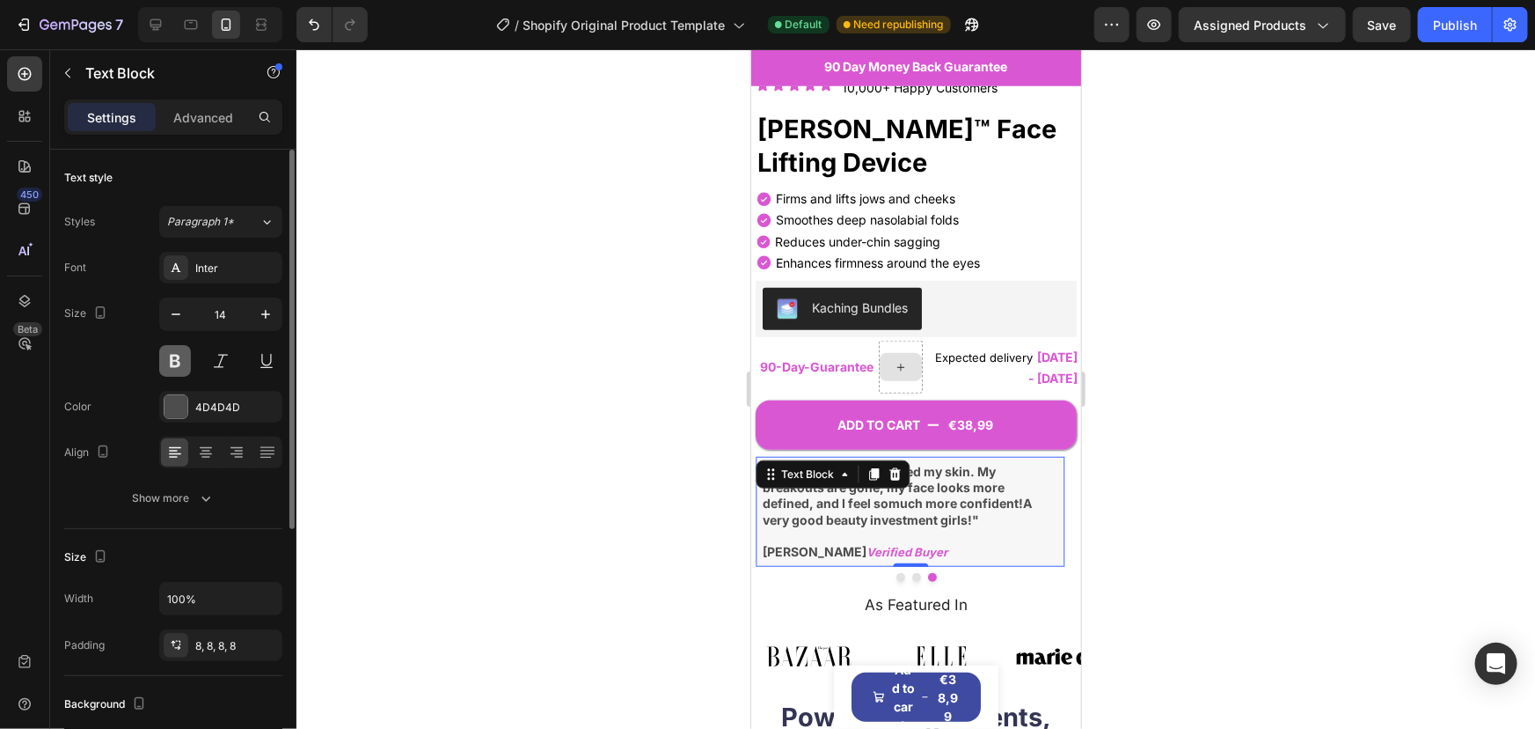
click at [176, 361] on button at bounding box center [175, 361] width 32 height 32
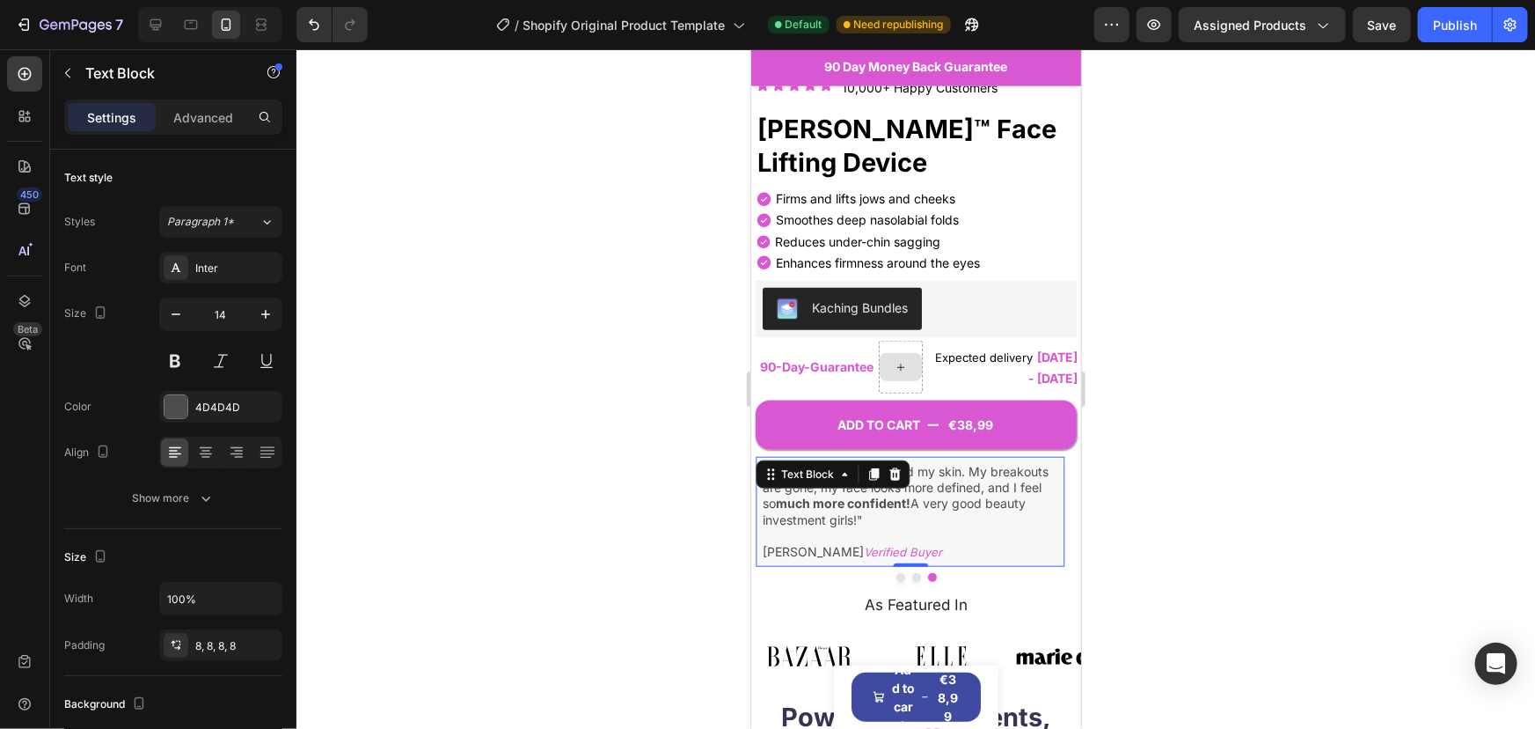
click at [955, 527] on p "Rich Text Editor. Editing area: main" at bounding box center [910, 535] width 296 height 16
click at [851, 480] on p ""This completely changed my skin. My breakouts are gone, my face looks more def…" at bounding box center [910, 495] width 296 height 64
click at [824, 472] on p ""This completely changed my skin. My breakouts are gone, my face looks more def…" at bounding box center [910, 495] width 296 height 64
click at [832, 474] on p ""This completely changed my skin. My breakouts are gone, my face looks more def…" at bounding box center [910, 495] width 296 height 64
drag, startPoint x: 823, startPoint y: 474, endPoint x: 979, endPoint y: 474, distance: 156.6
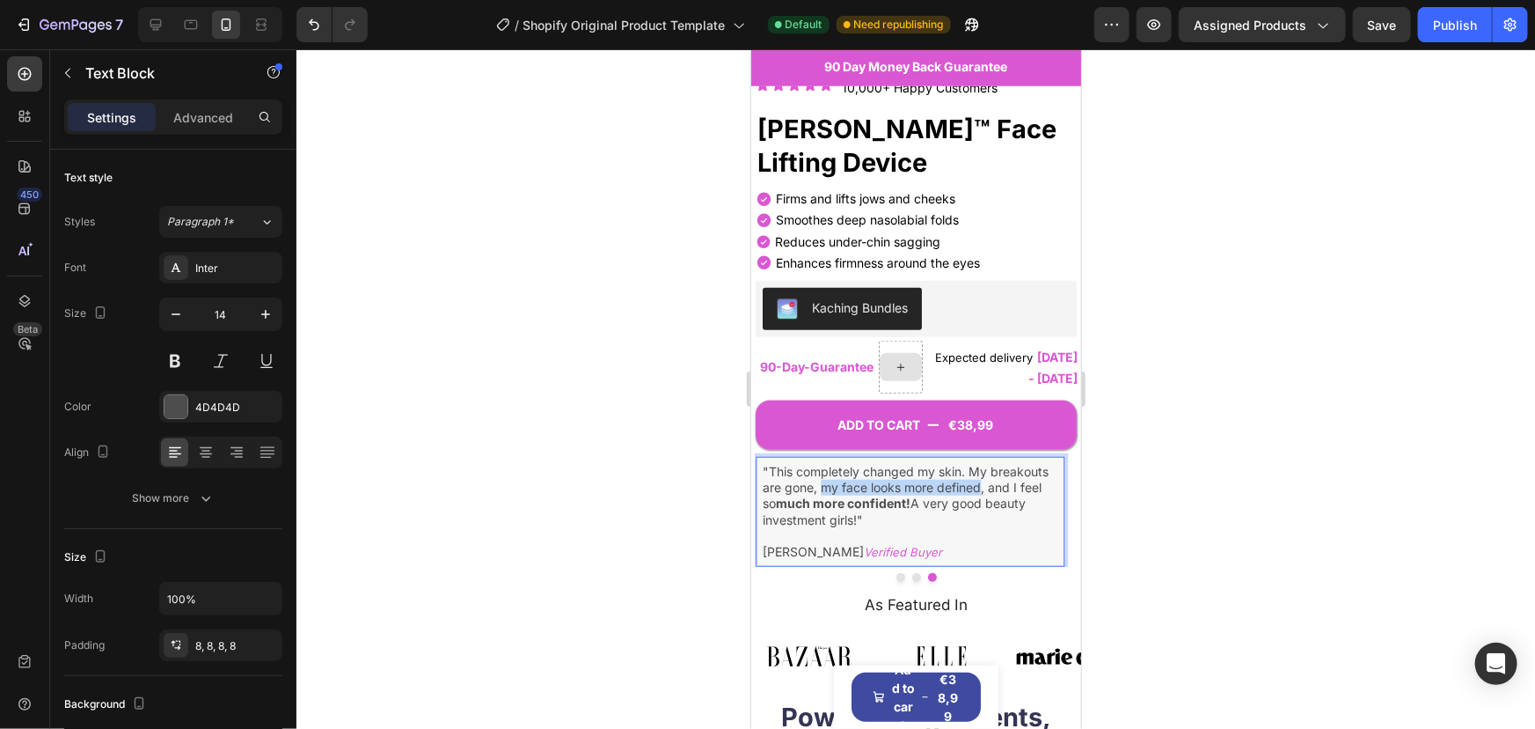
click at [979, 474] on p ""This completely changed my skin. My breakouts are gone, my face looks more def…" at bounding box center [910, 495] width 296 height 64
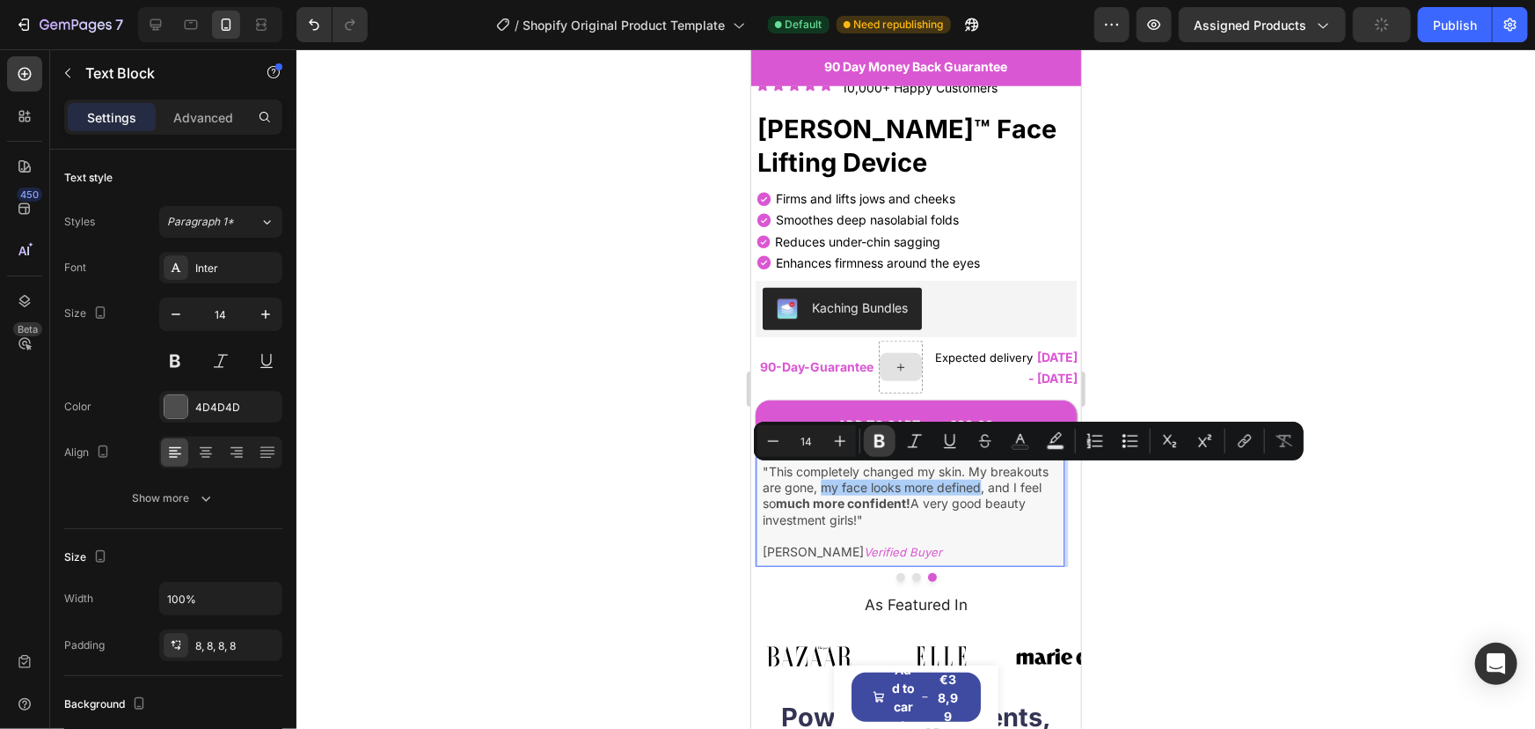
click at [885, 443] on icon "Editor contextual toolbar" at bounding box center [880, 441] width 18 height 18
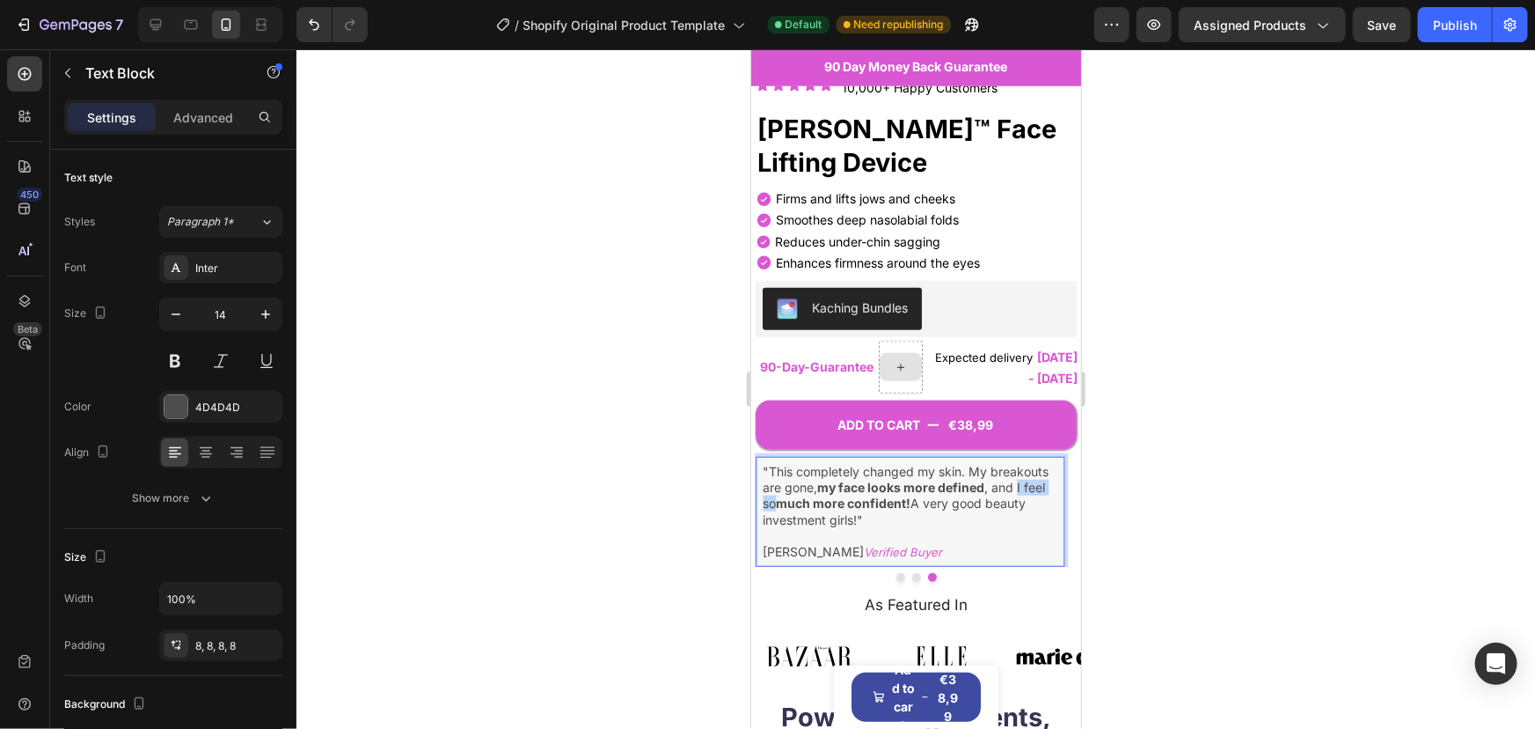
drag, startPoint x: 1019, startPoint y: 474, endPoint x: 776, endPoint y: 491, distance: 243.4
click at [776, 491] on p ""This completely changed my skin. My breakouts are gone, my face looks more def…" at bounding box center [910, 495] width 296 height 64
click at [832, 479] on strong "my face looks more defined" at bounding box center [900, 486] width 167 height 15
drag, startPoint x: 1019, startPoint y: 473, endPoint x: 776, endPoint y: 494, distance: 243.8
click at [776, 494] on p ""This completely changed my skin. My breakouts are gone, my face looks more def…" at bounding box center [910, 495] width 296 height 64
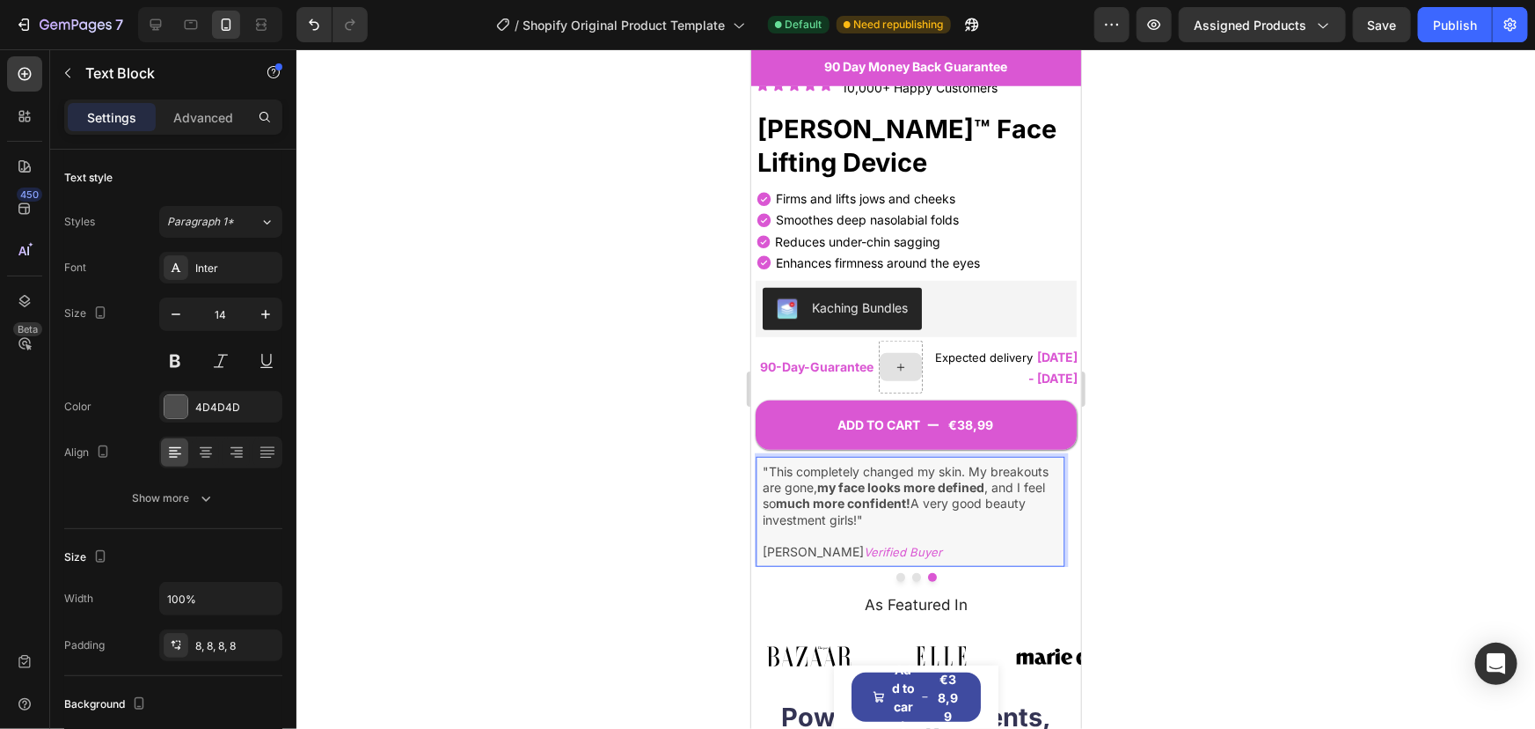
click at [790, 495] on strong "much more confident!" at bounding box center [842, 502] width 135 height 15
click at [905, 495] on strong "much more confident!" at bounding box center [842, 502] width 135 height 15
drag, startPoint x: 1026, startPoint y: 473, endPoint x: 1037, endPoint y: 473, distance: 11.5
click at [1037, 473] on p ""This completely changed my skin. My breakouts are gone, my face looks more def…" at bounding box center [910, 495] width 296 height 64
click at [1022, 474] on p ""This completely changed my skin. My breakouts are gone, my face looks more def…" at bounding box center [910, 495] width 296 height 64
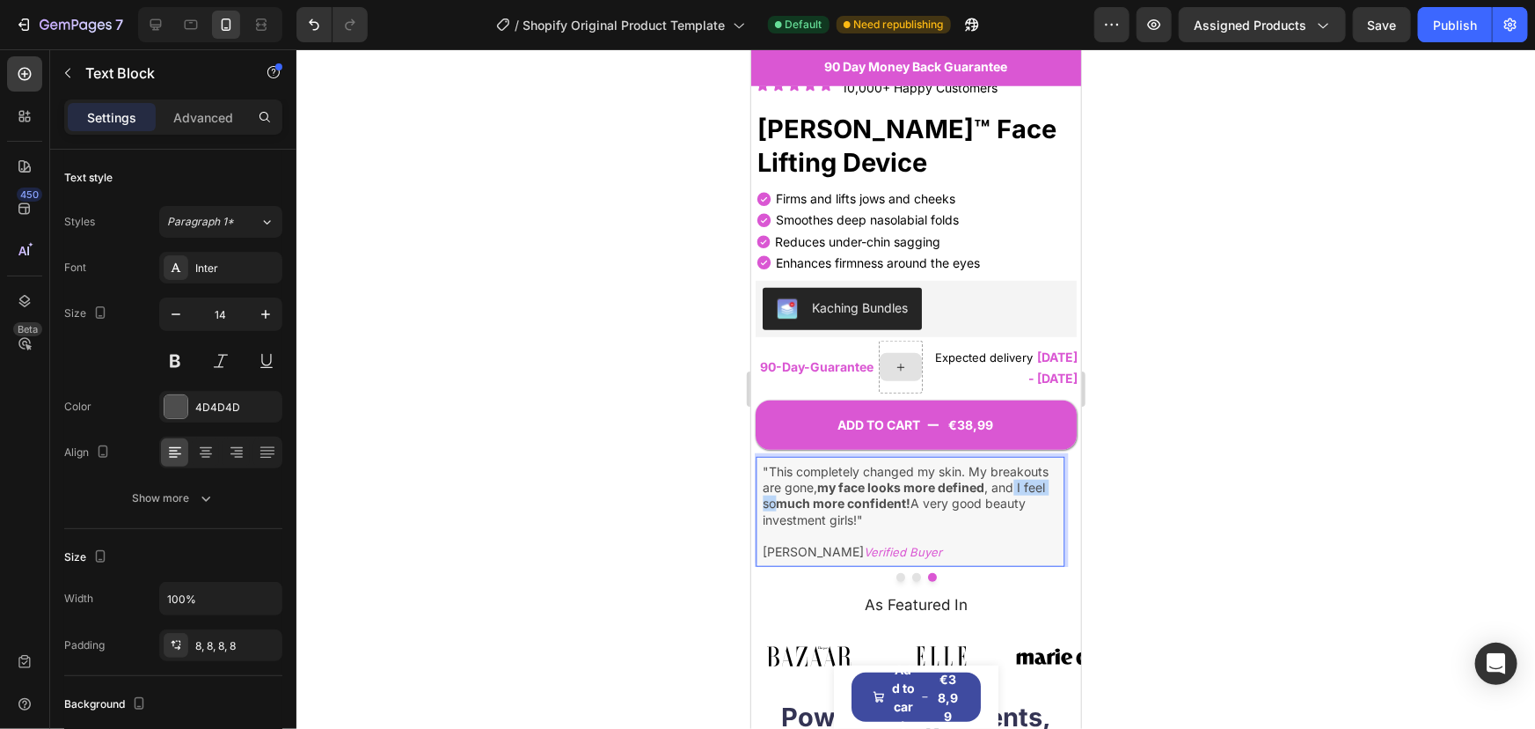
drag, startPoint x: 1016, startPoint y: 475, endPoint x: 776, endPoint y: 490, distance: 240.7
click at [776, 490] on p ""This completely changed my skin. My breakouts are gone, my face looks more def…" at bounding box center [910, 495] width 296 height 64
click at [832, 495] on strong "much more confident!" at bounding box center [842, 502] width 135 height 15
click at [1005, 468] on p ""This completely changed my skin. My breakouts are gone, my face looks more def…" at bounding box center [910, 495] width 296 height 64
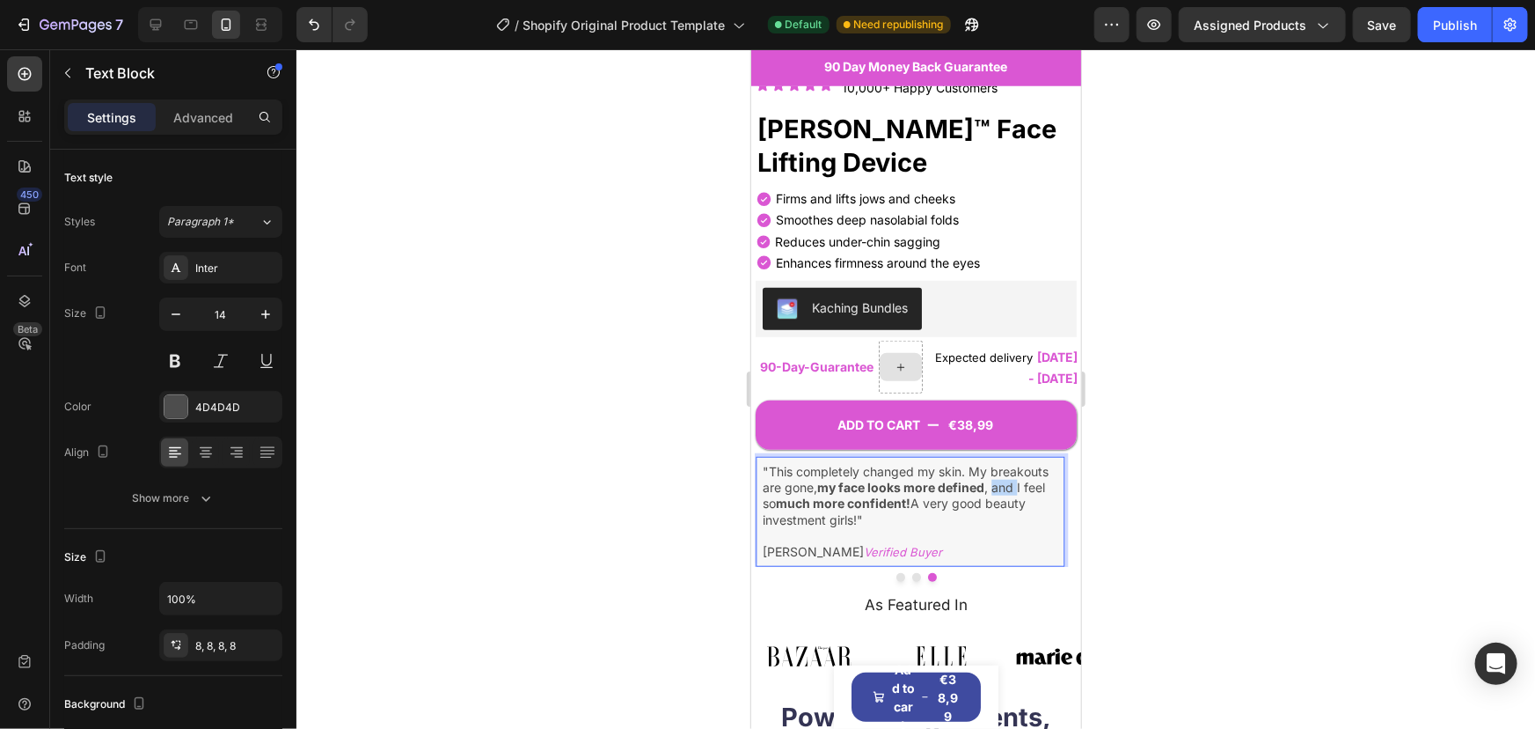
click at [1015, 473] on p ""This completely changed my skin. My breakouts are gone, my face looks more def…" at bounding box center [910, 495] width 296 height 64
click at [1024, 476] on p ""This completely changed my skin. My breakouts are gone, my face looks more def…" at bounding box center [910, 495] width 296 height 64
click at [1007, 476] on p ""This completely changed my skin. My breakouts are gone, my face looks more def…" at bounding box center [910, 495] width 296 height 64
drag, startPoint x: 1017, startPoint y: 476, endPoint x: 775, endPoint y: 487, distance: 242.2
click at [775, 487] on p ""This completely changed my skin. My breakouts are gone, my face looks more def…" at bounding box center [910, 495] width 296 height 64
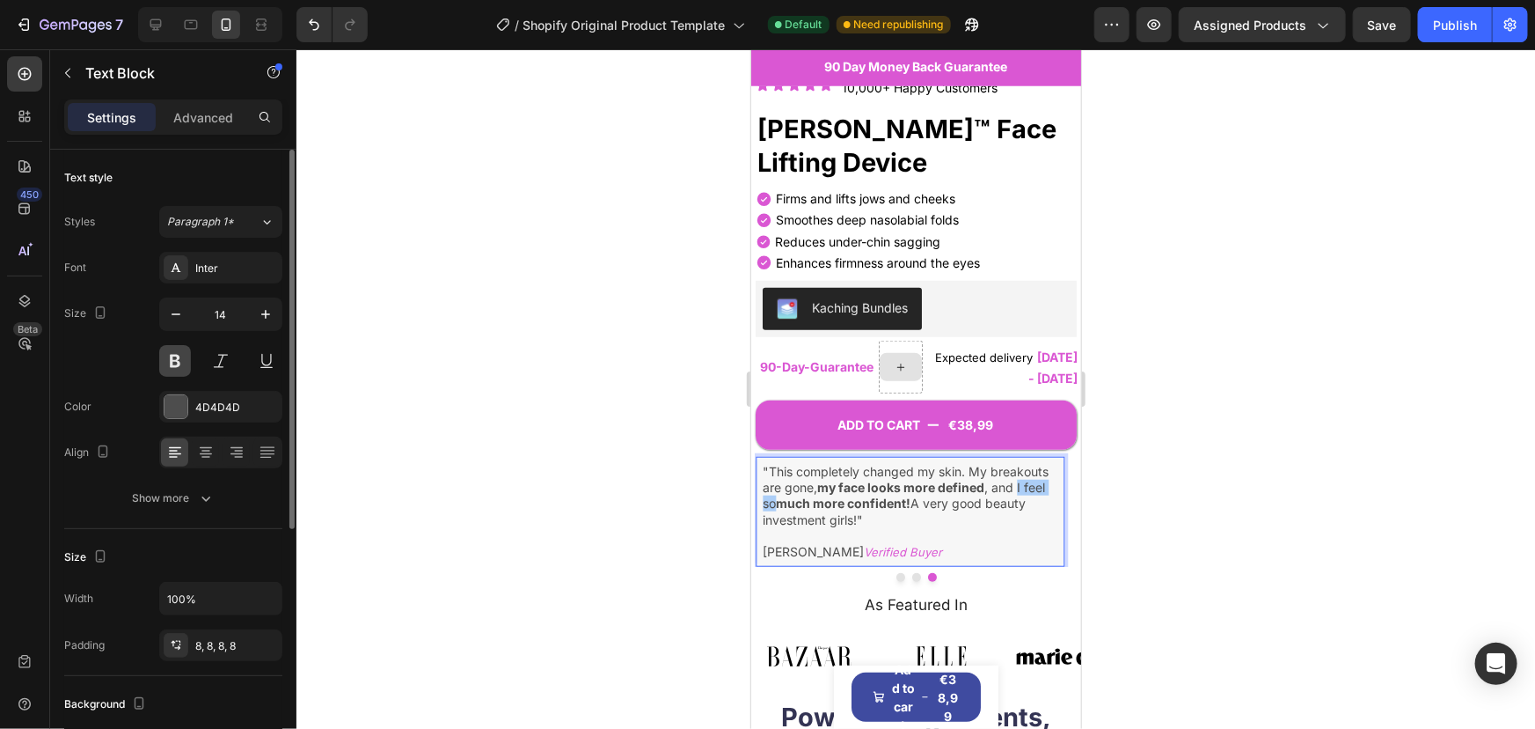
click at [175, 357] on button at bounding box center [175, 361] width 32 height 32
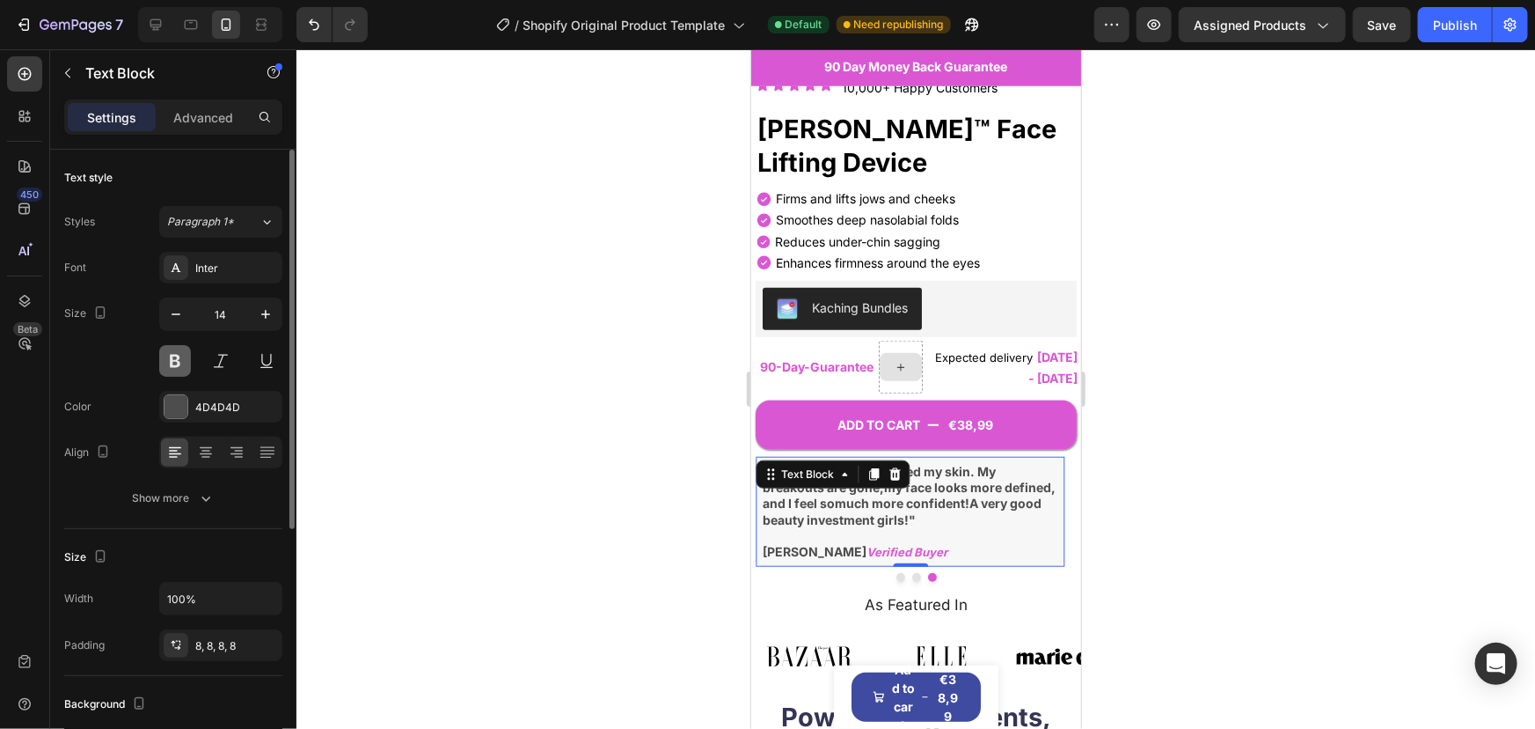
click at [175, 357] on button at bounding box center [175, 361] width 32 height 32
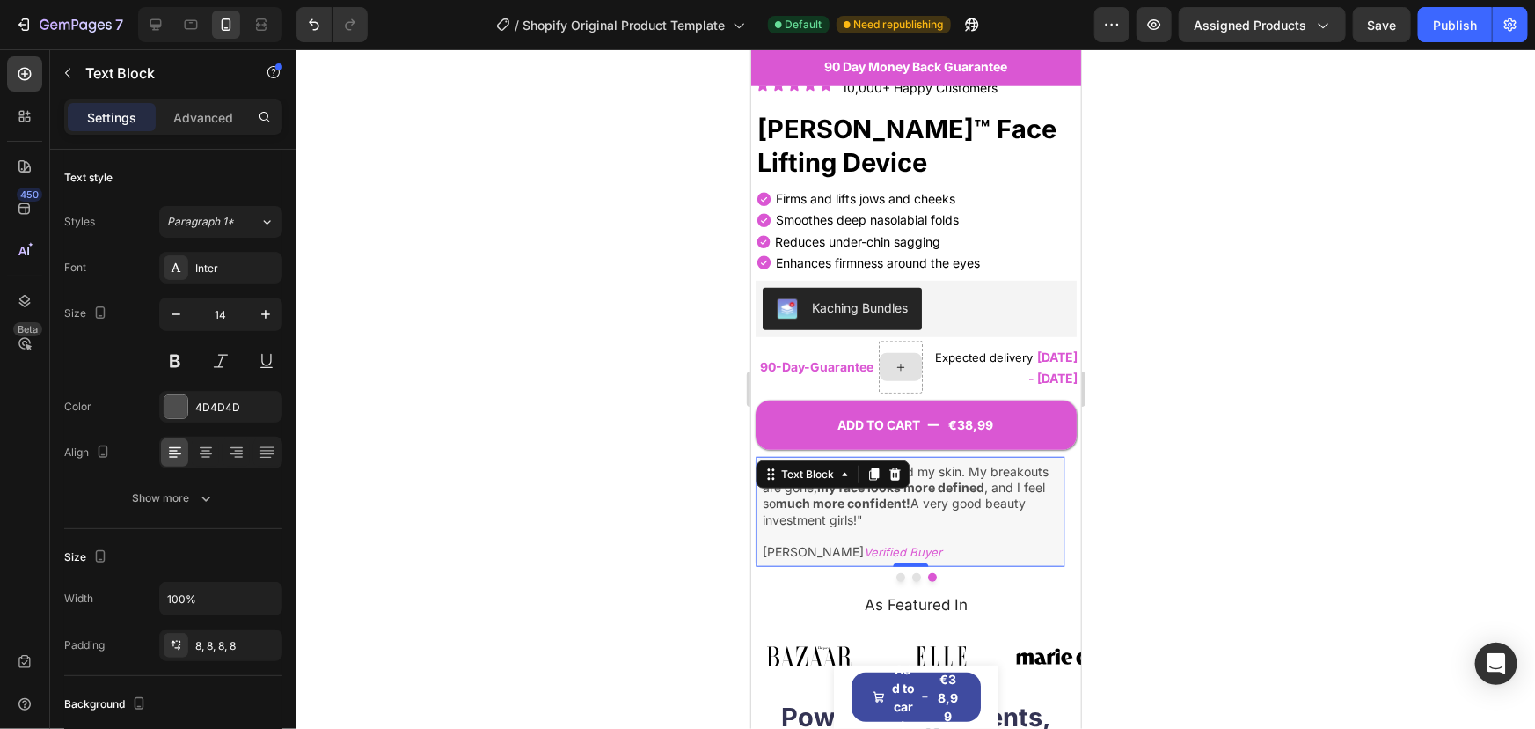
click at [907, 527] on p "Rich Text Editor. Editing area: main" at bounding box center [910, 535] width 296 height 16
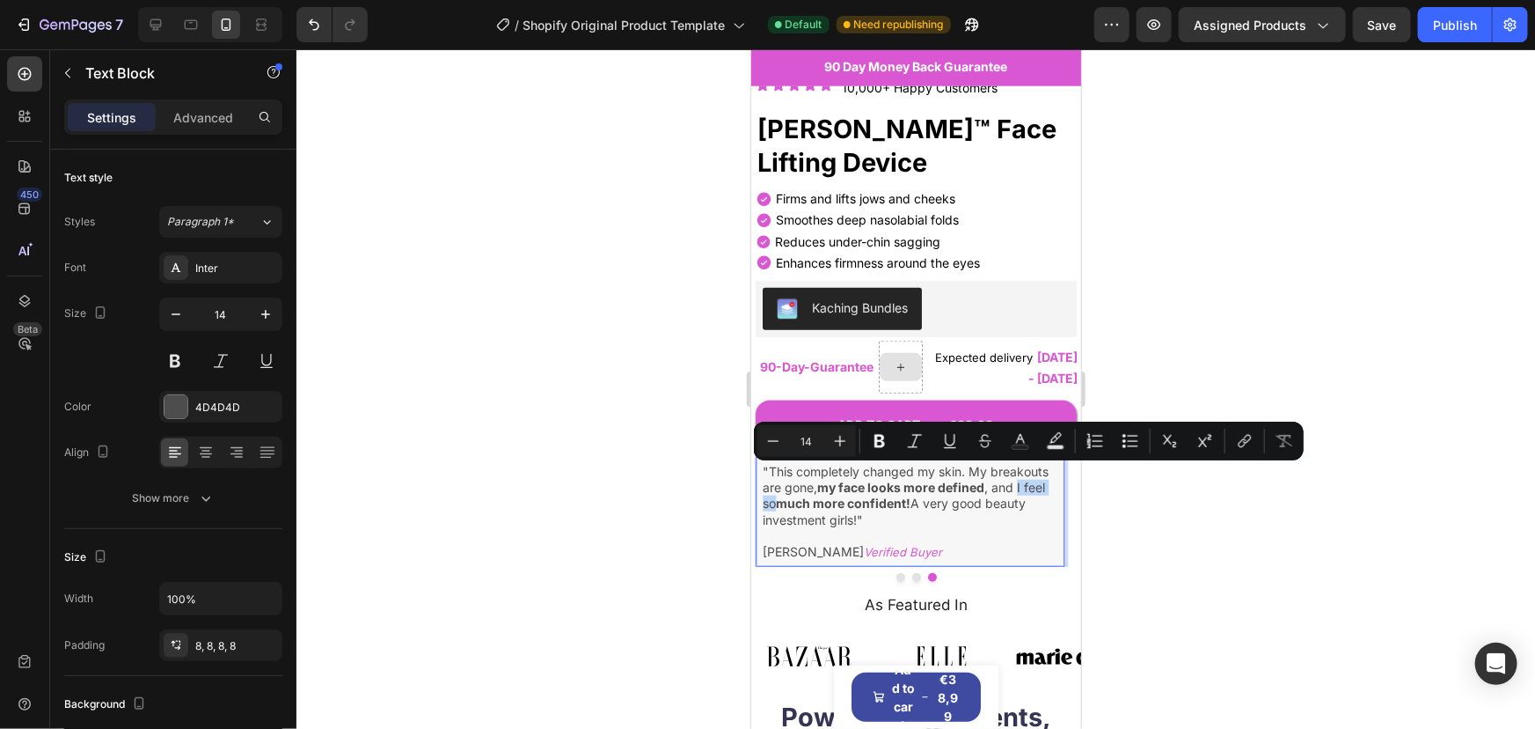
drag, startPoint x: 1019, startPoint y: 476, endPoint x: 776, endPoint y: 488, distance: 243.2
click at [776, 488] on p ""This completely changed my skin. My breakouts are gone, my face looks more def…" at bounding box center [910, 495] width 296 height 64
click at [871, 436] on icon "Editor contextual toolbar" at bounding box center [880, 441] width 18 height 18
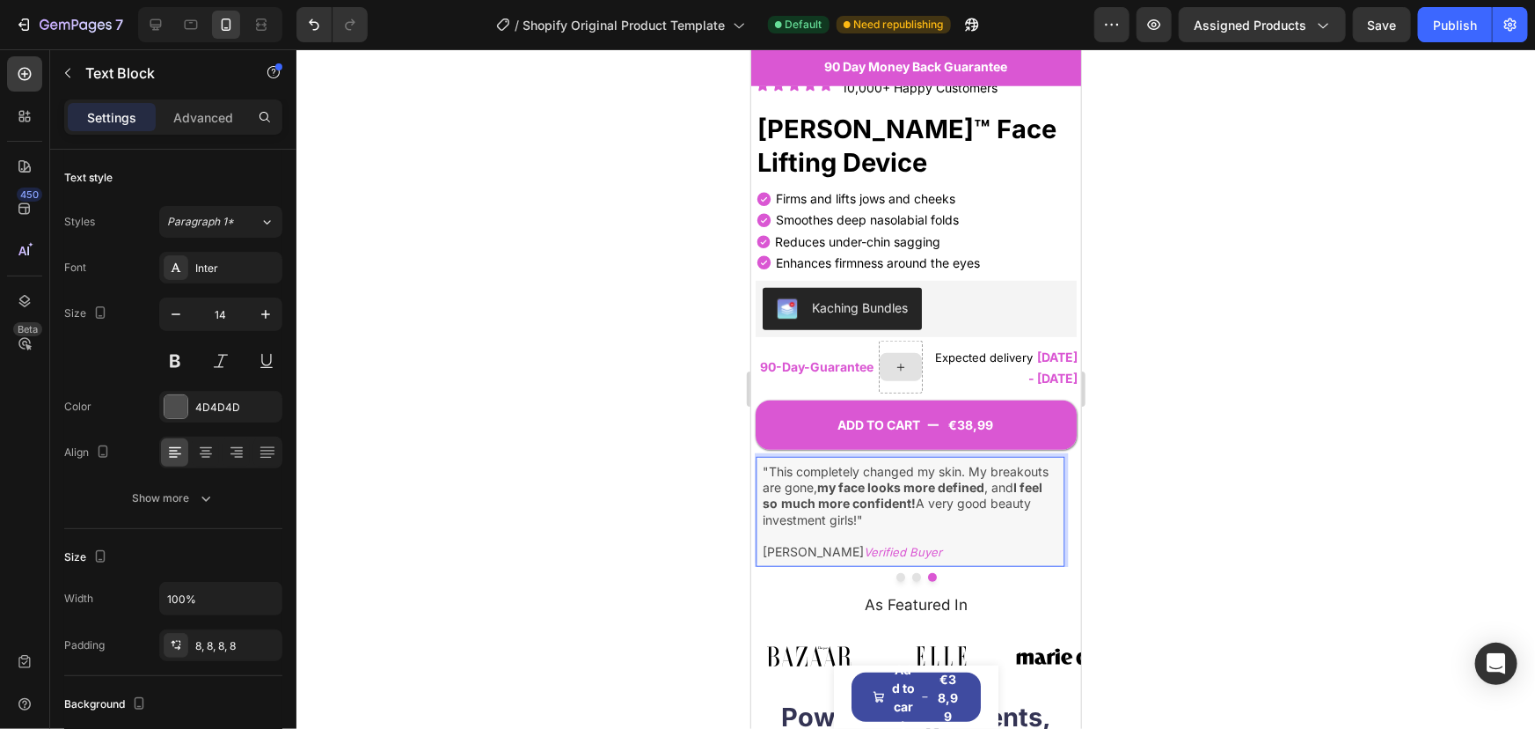
click at [636, 527] on div at bounding box center [916, 388] width 1239 height 679
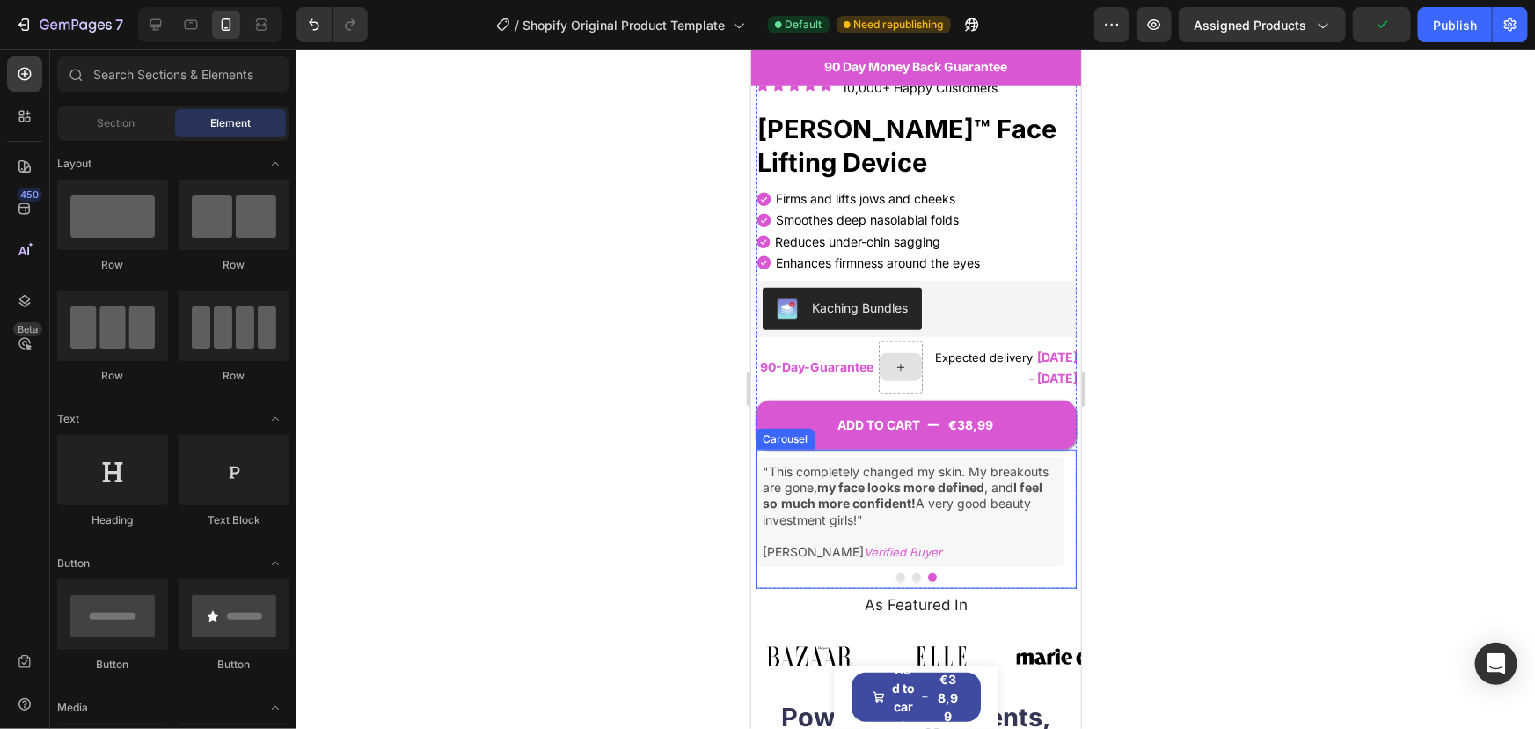
click at [912, 572] on button "Dot" at bounding box center [916, 576] width 9 height 9
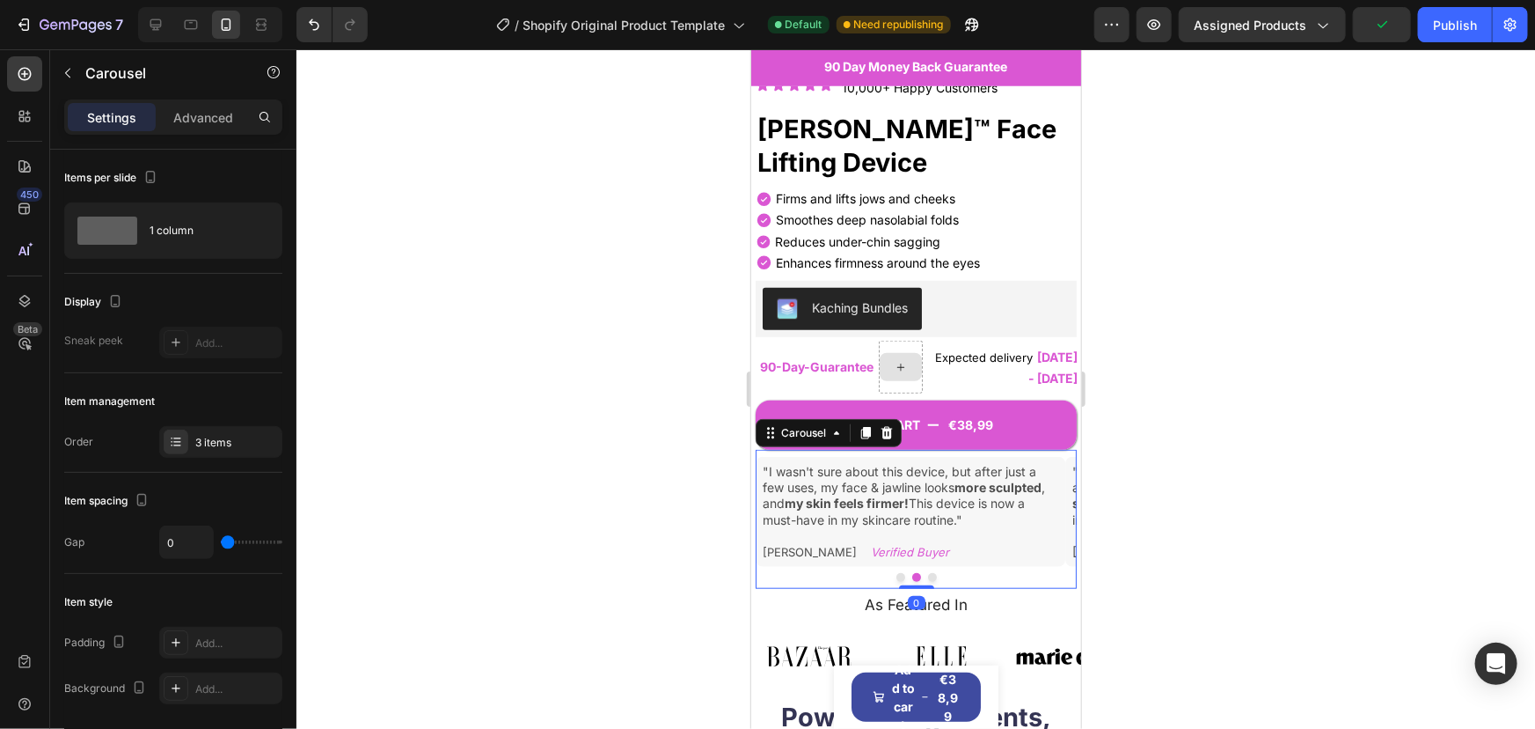
click at [896, 572] on button "Dot" at bounding box center [900, 576] width 9 height 9
click at [1205, 376] on div at bounding box center [916, 388] width 1239 height 679
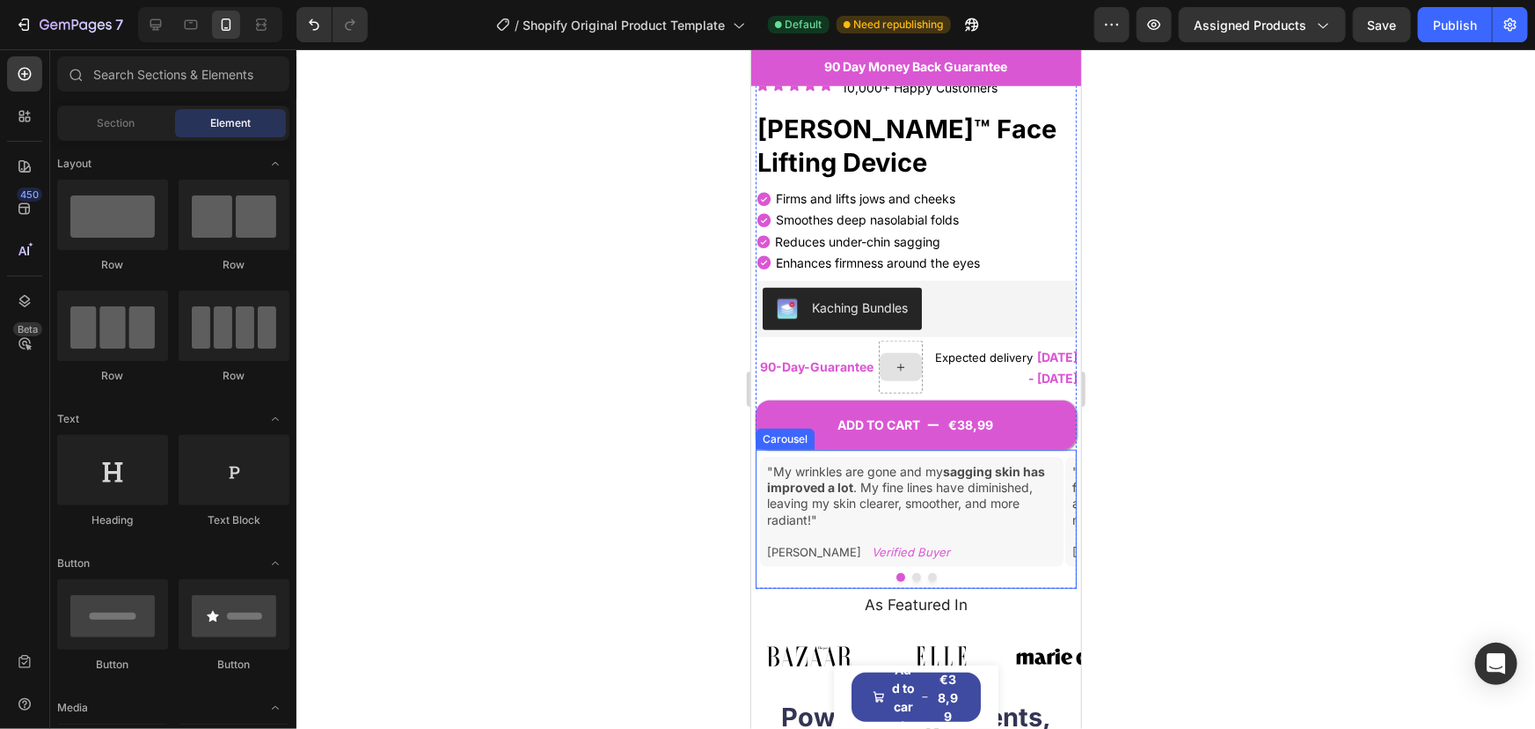
click at [912, 572] on button "Dot" at bounding box center [916, 576] width 9 height 9
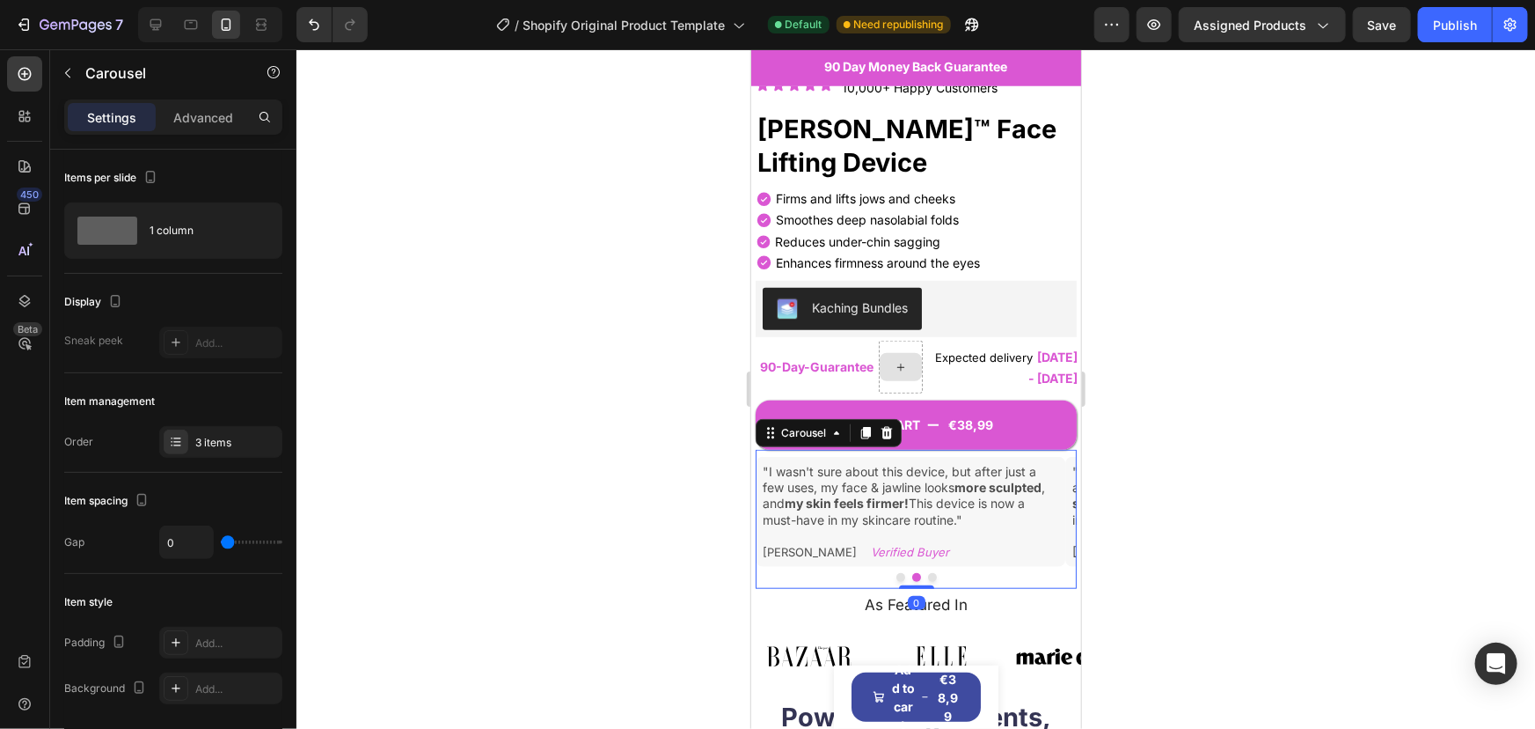
click at [927, 572] on button "Dot" at bounding box center [931, 576] width 9 height 9
click at [912, 572] on button "Dot" at bounding box center [916, 576] width 9 height 9
click at [896, 572] on button "Dot" at bounding box center [900, 576] width 9 height 9
click at [1161, 363] on div at bounding box center [916, 388] width 1239 height 679
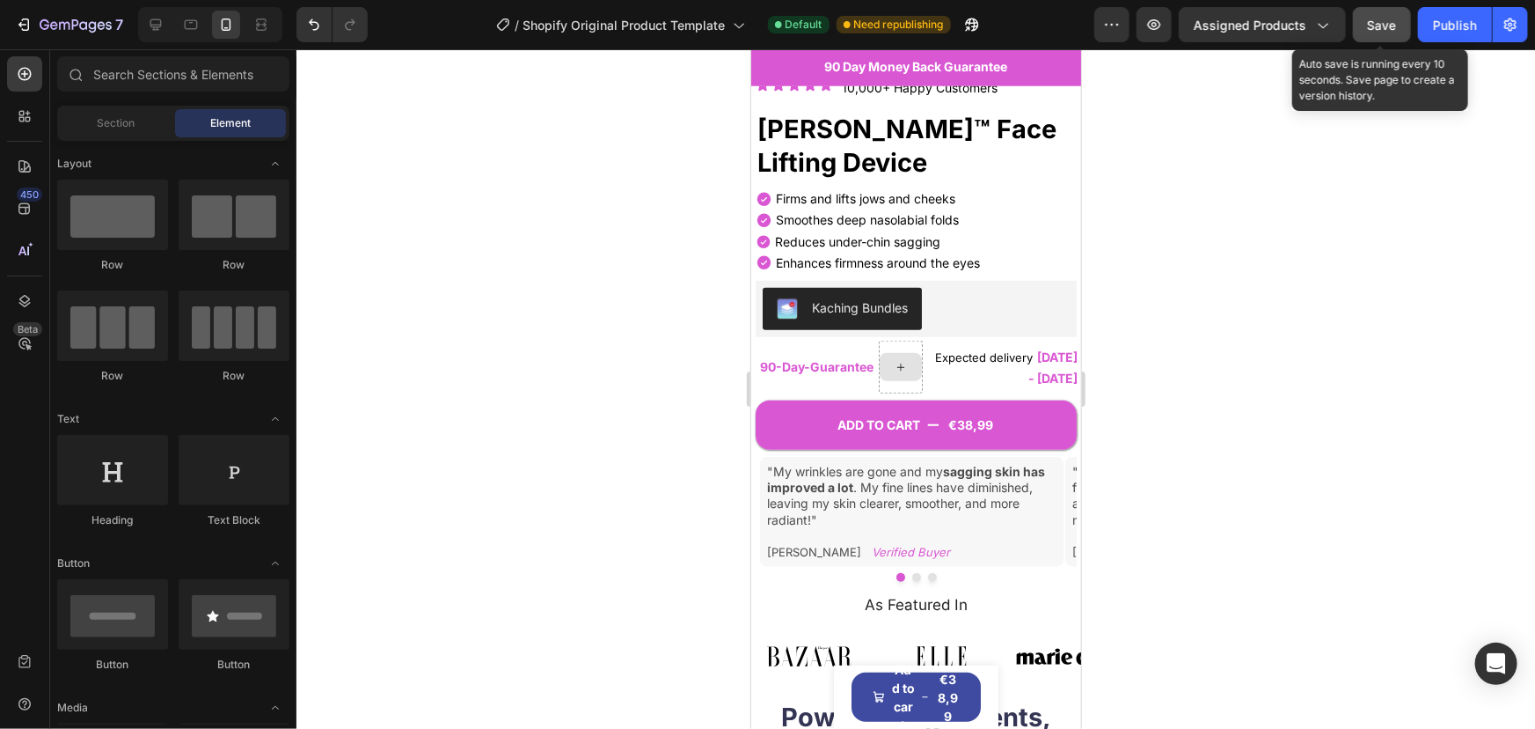
click at [1386, 27] on span "Save" at bounding box center [1382, 25] width 29 height 15
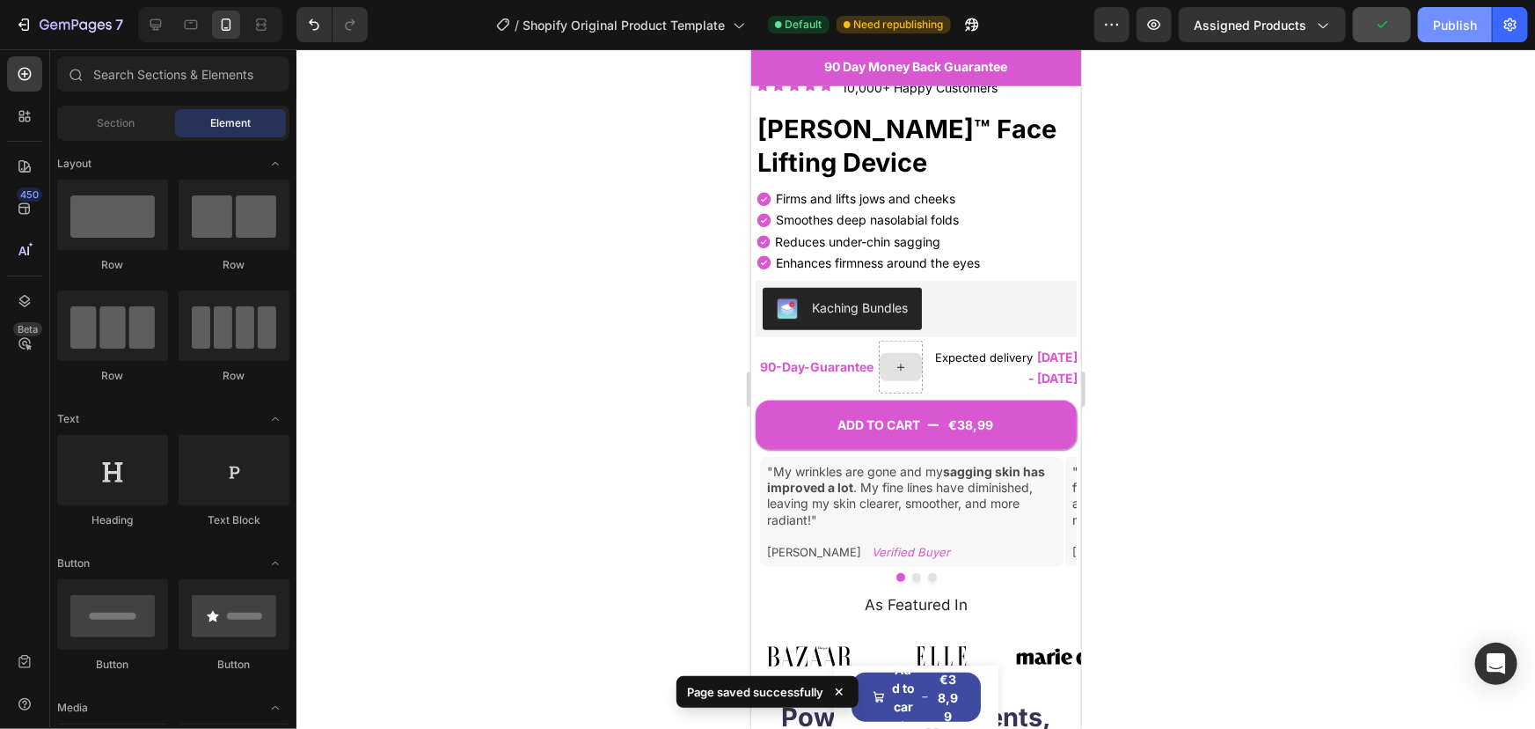
click at [1419, 27] on button "Publish" at bounding box center [1455, 24] width 74 height 35
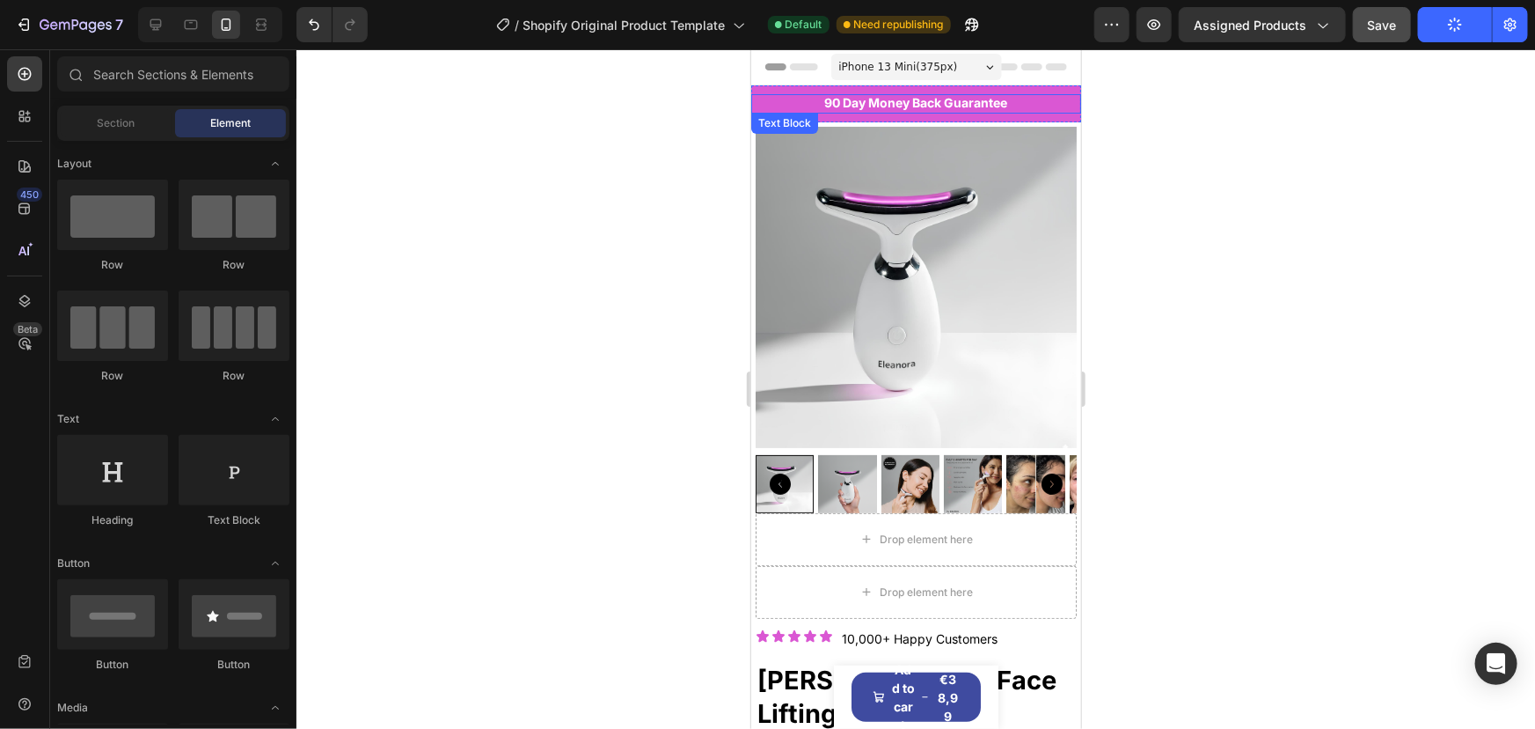
click at [872, 102] on span "90 Day Money Back Guarantee" at bounding box center [915, 101] width 183 height 15
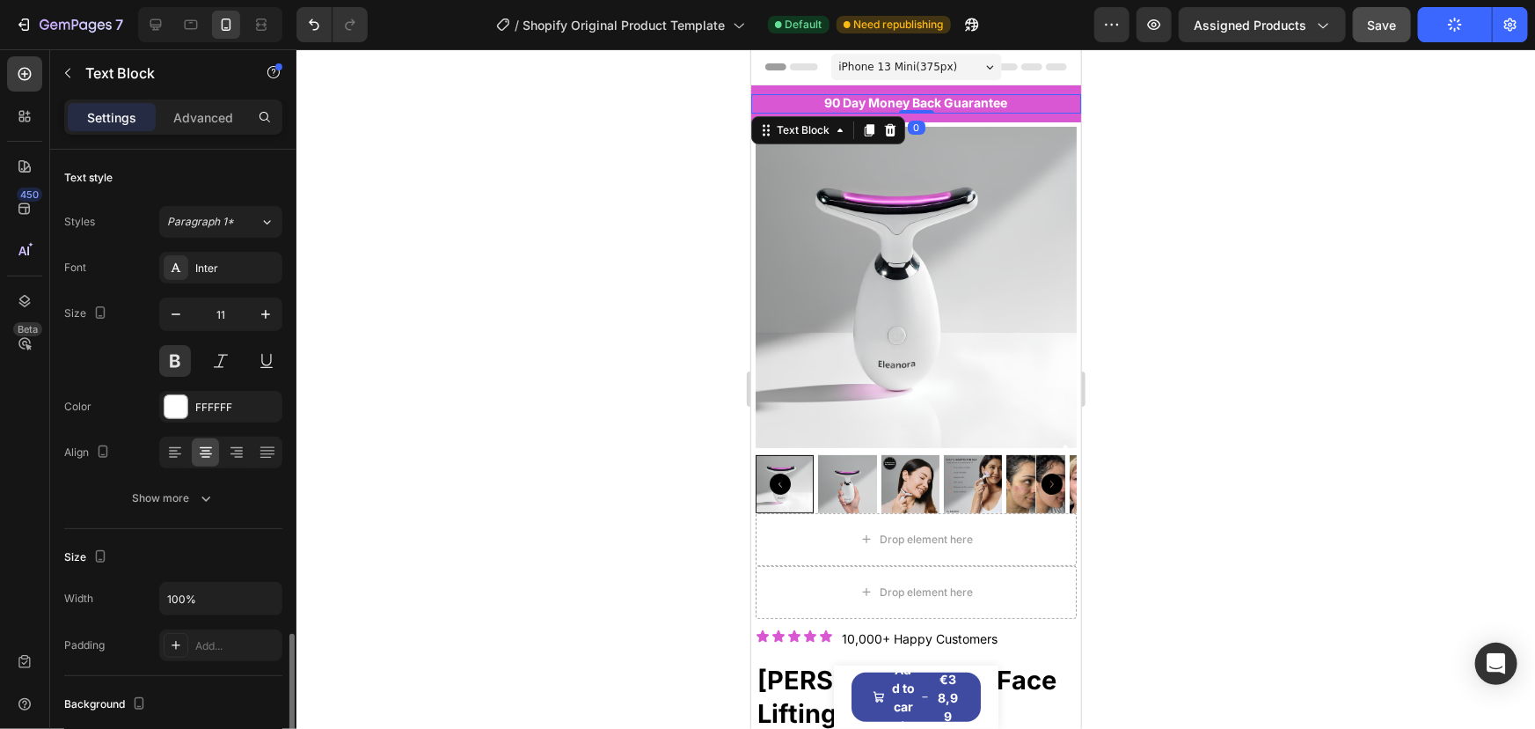
scroll to position [412, 0]
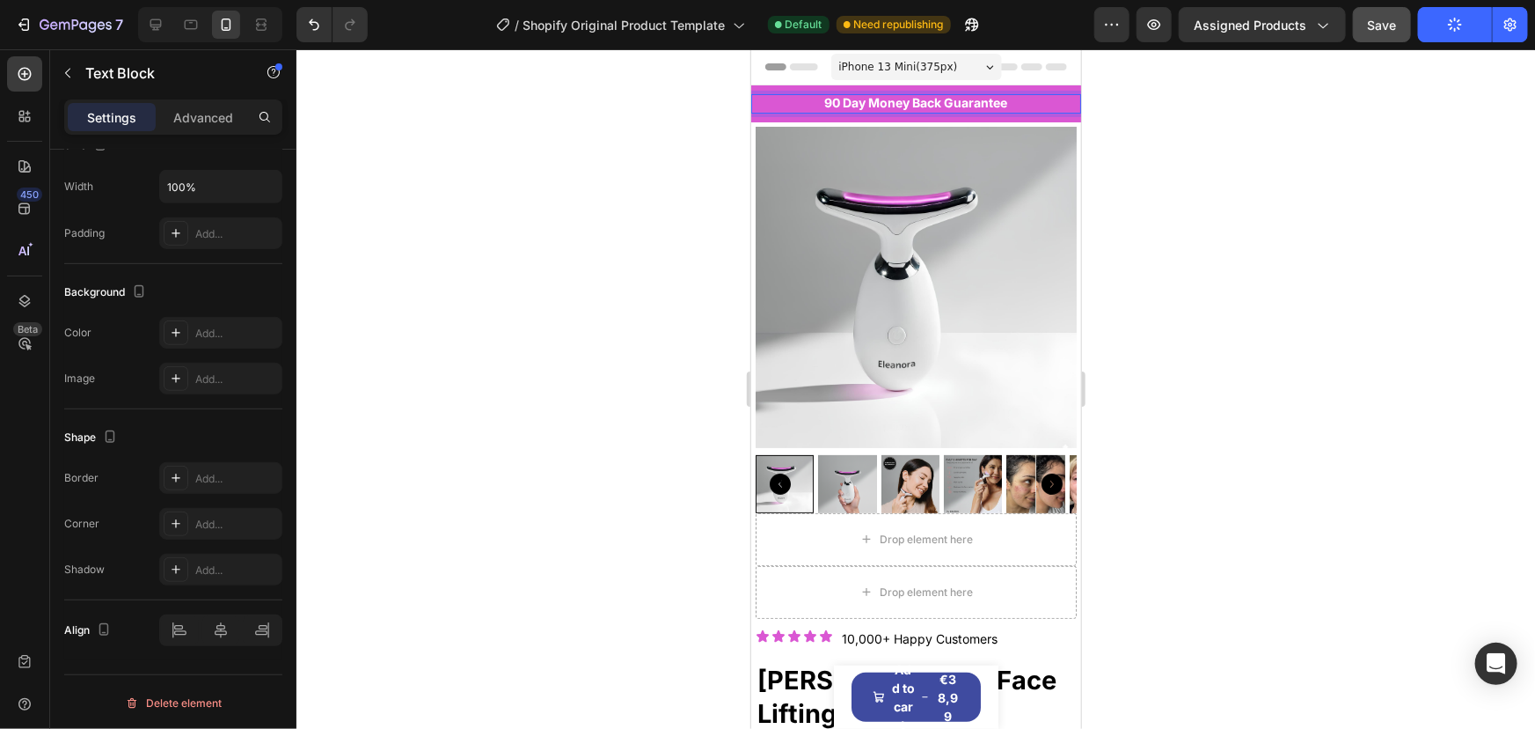
click at [837, 101] on span "90 Day Money Back Guarantee" at bounding box center [915, 101] width 183 height 15
click at [512, 299] on div at bounding box center [916, 388] width 1239 height 679
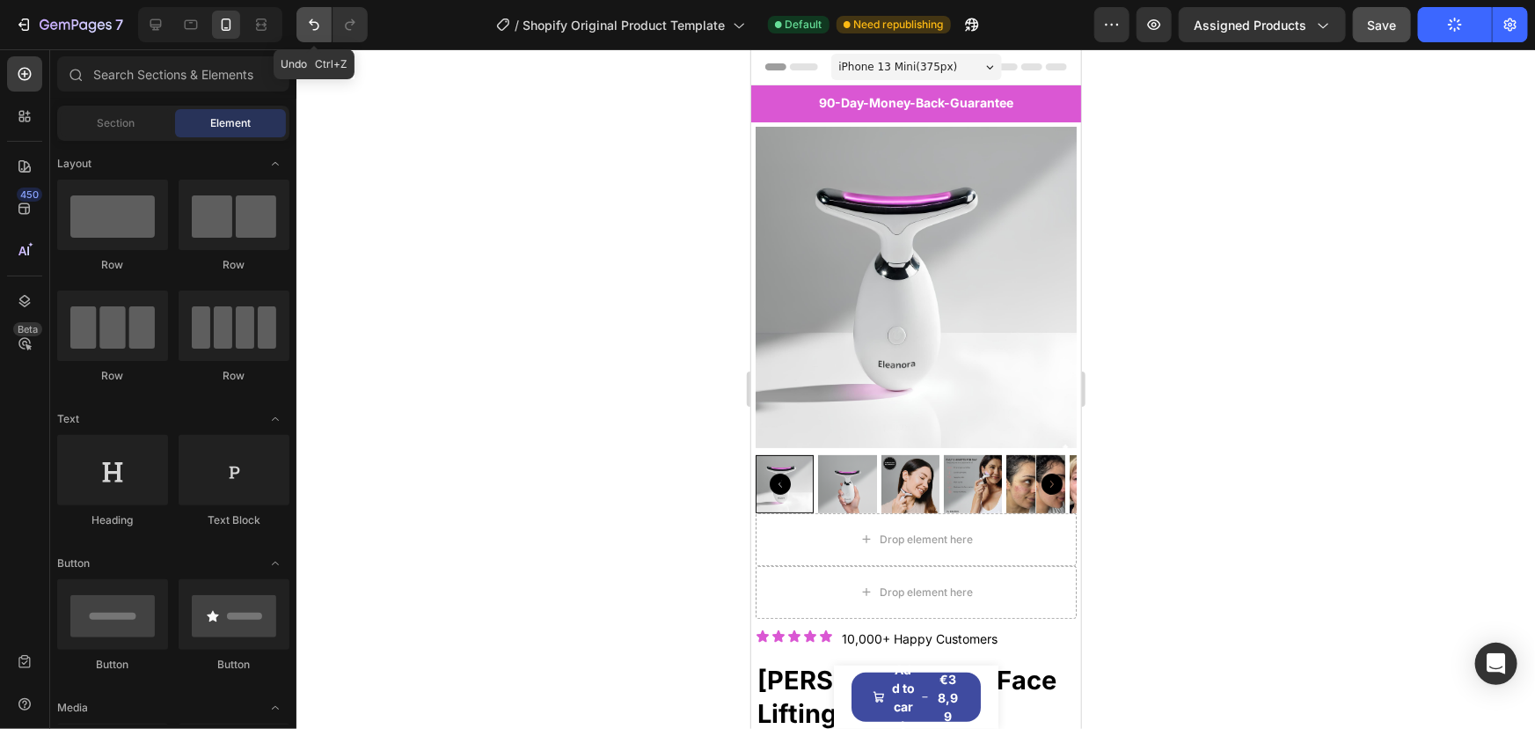
click at [319, 11] on button "Undo/Redo" at bounding box center [314, 24] width 35 height 35
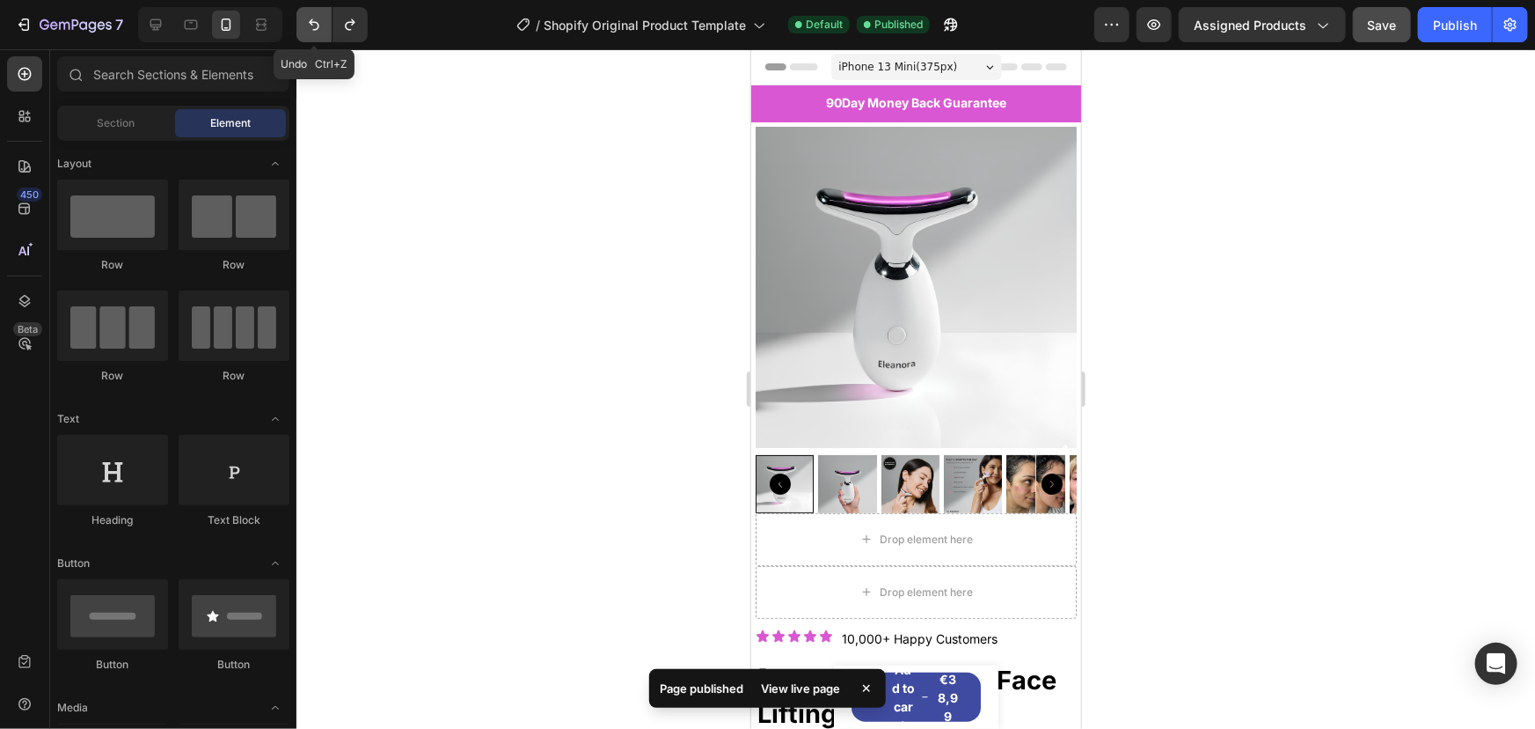
click at [319, 11] on button "Undo/Redo" at bounding box center [314, 24] width 35 height 35
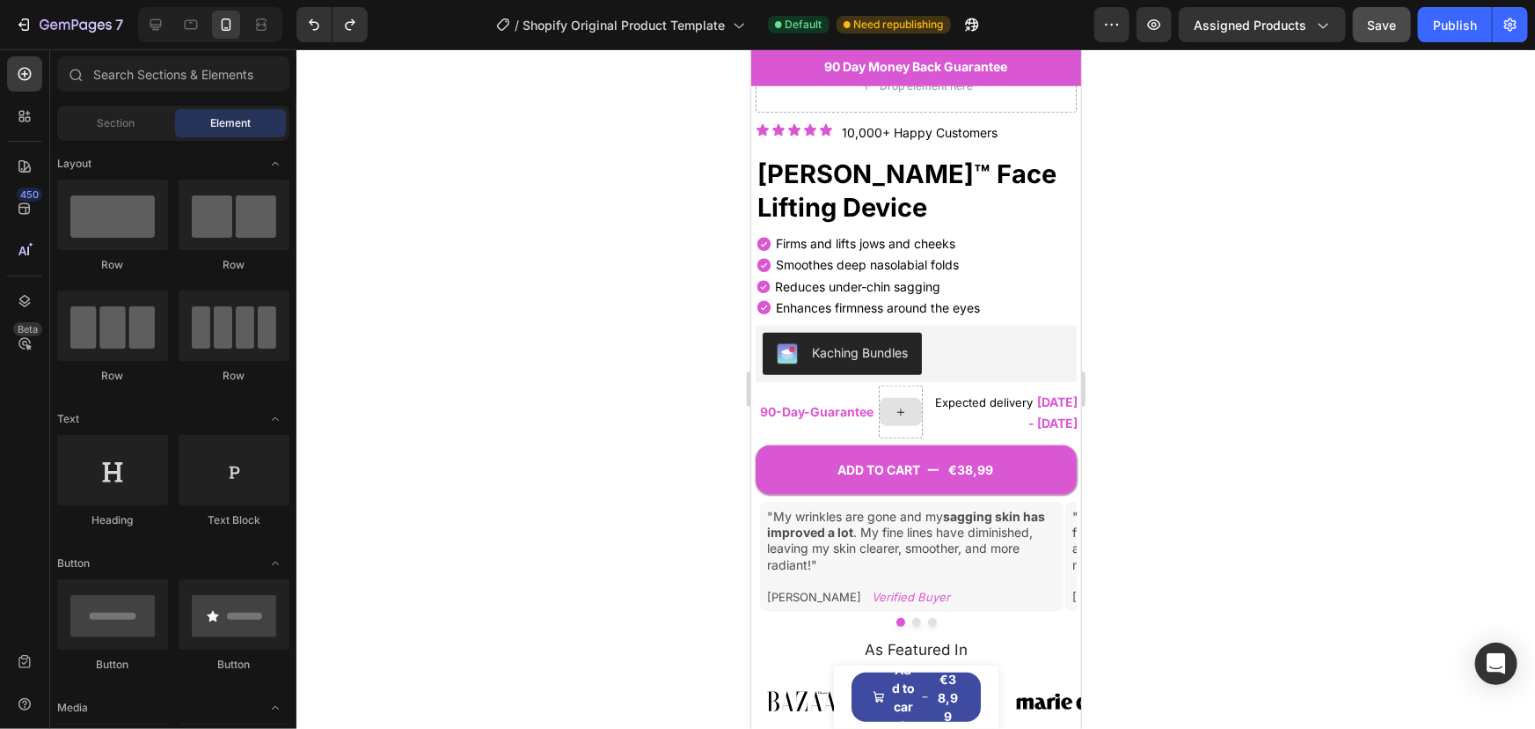
scroll to position [702, 0]
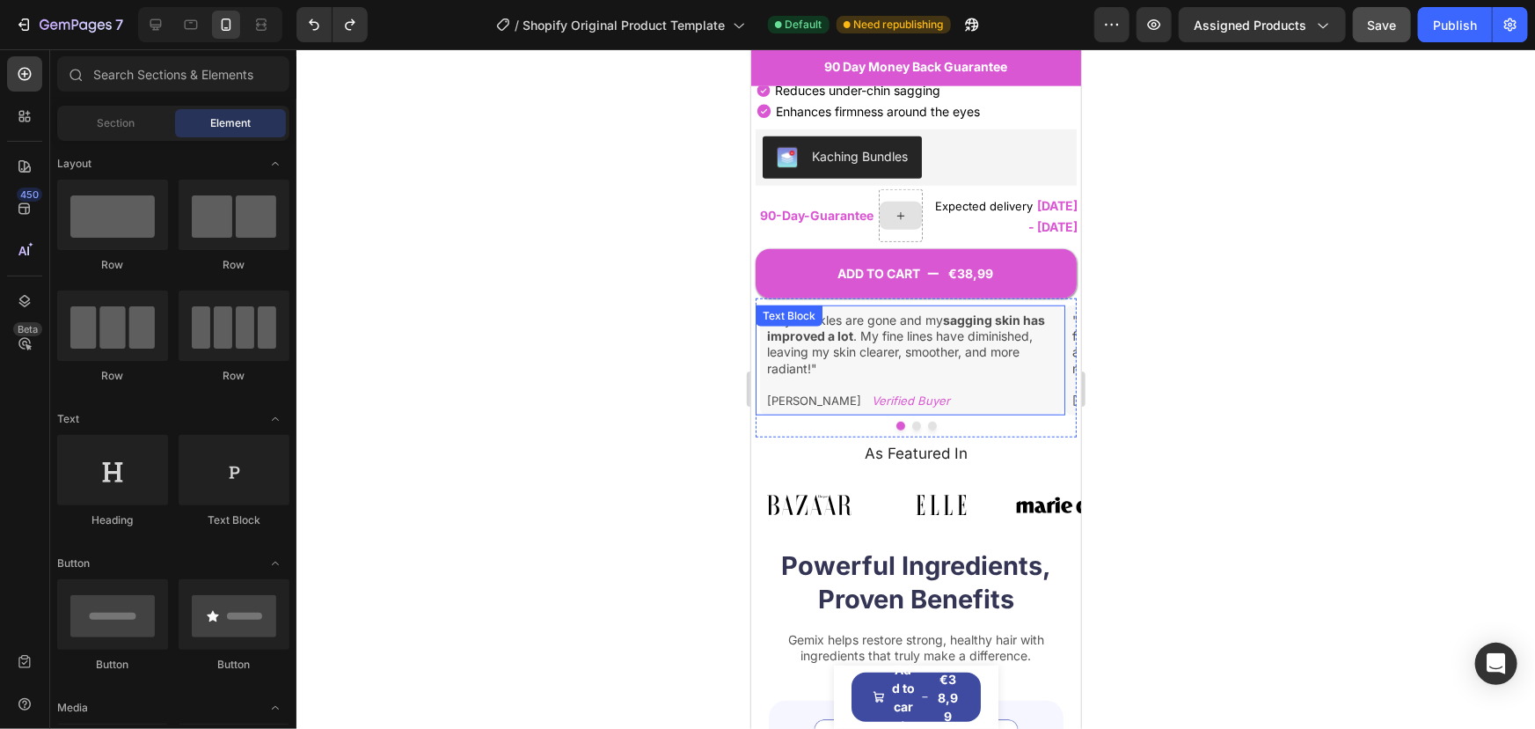
click at [926, 343] on p ""My wrinkles are gone and my sagging skin has improved a lot . My fine lines ha…" at bounding box center [910, 343] width 289 height 64
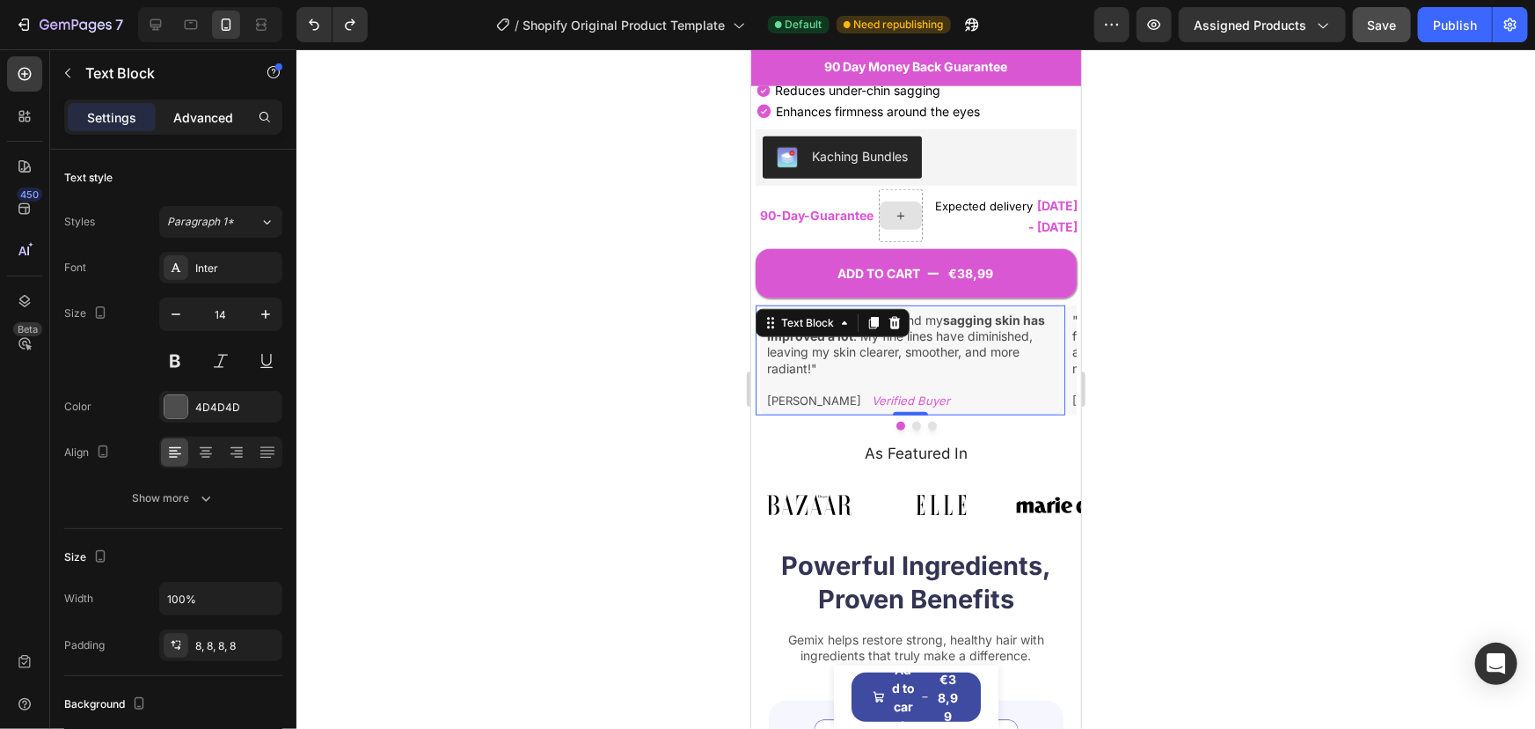
click at [210, 117] on p "Advanced" at bounding box center [203, 117] width 60 height 18
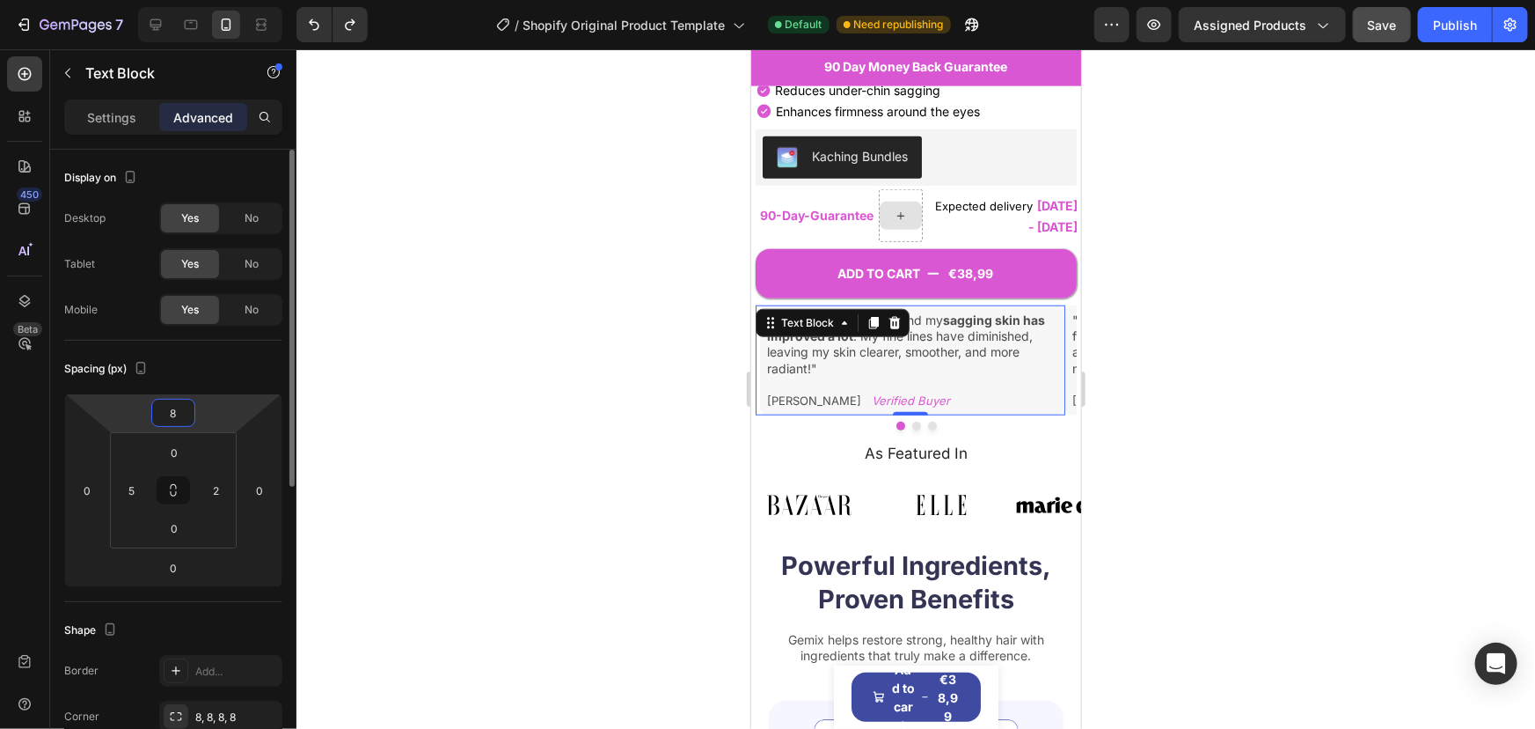
click at [182, 410] on input "8" at bounding box center [173, 412] width 35 height 26
type input "9"
click at [833, 188] on div "90-Day - Guarantee Text Block" at bounding box center [816, 214] width 117 height 53
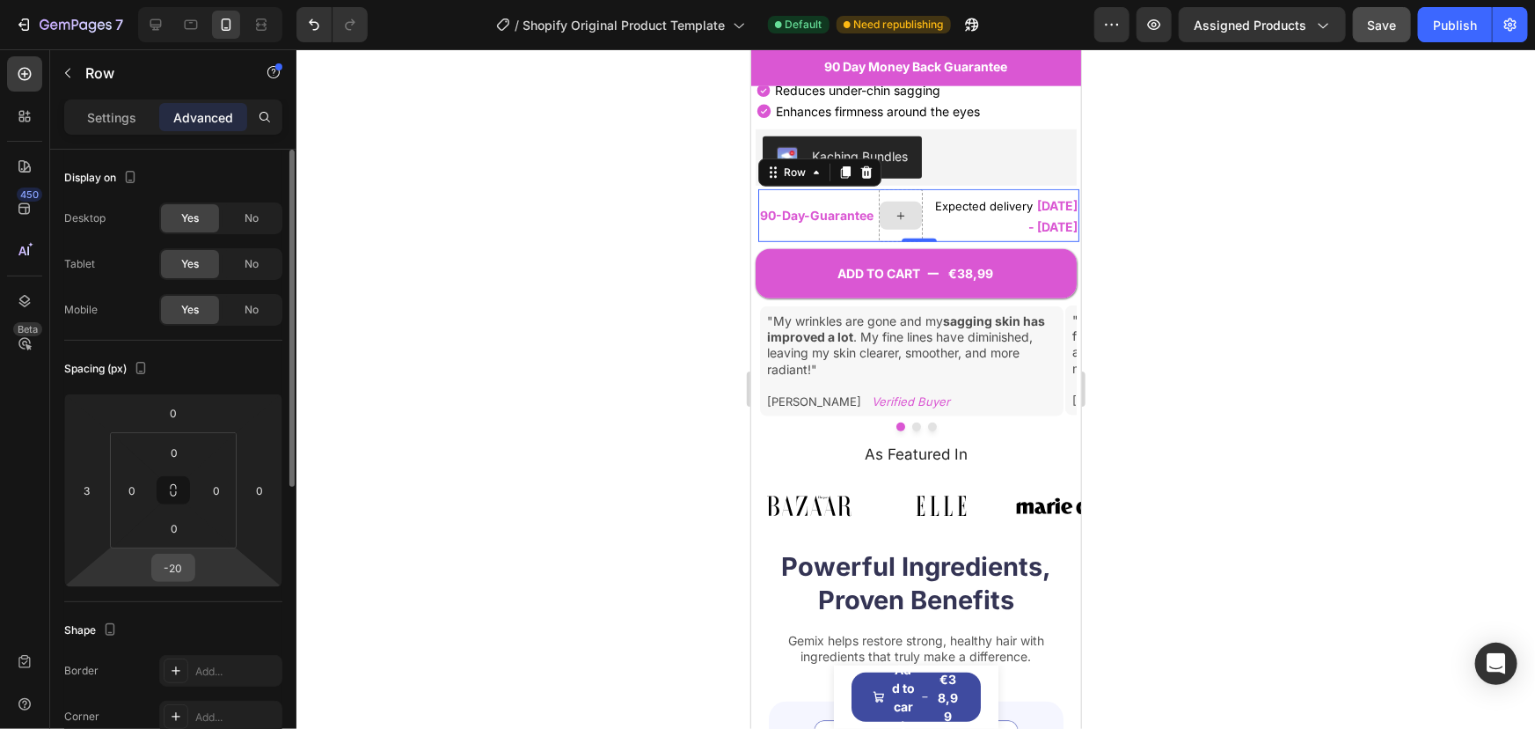
click at [179, 562] on input "-20" at bounding box center [173, 567] width 35 height 26
click at [176, 563] on input "-20" at bounding box center [173, 567] width 35 height 26
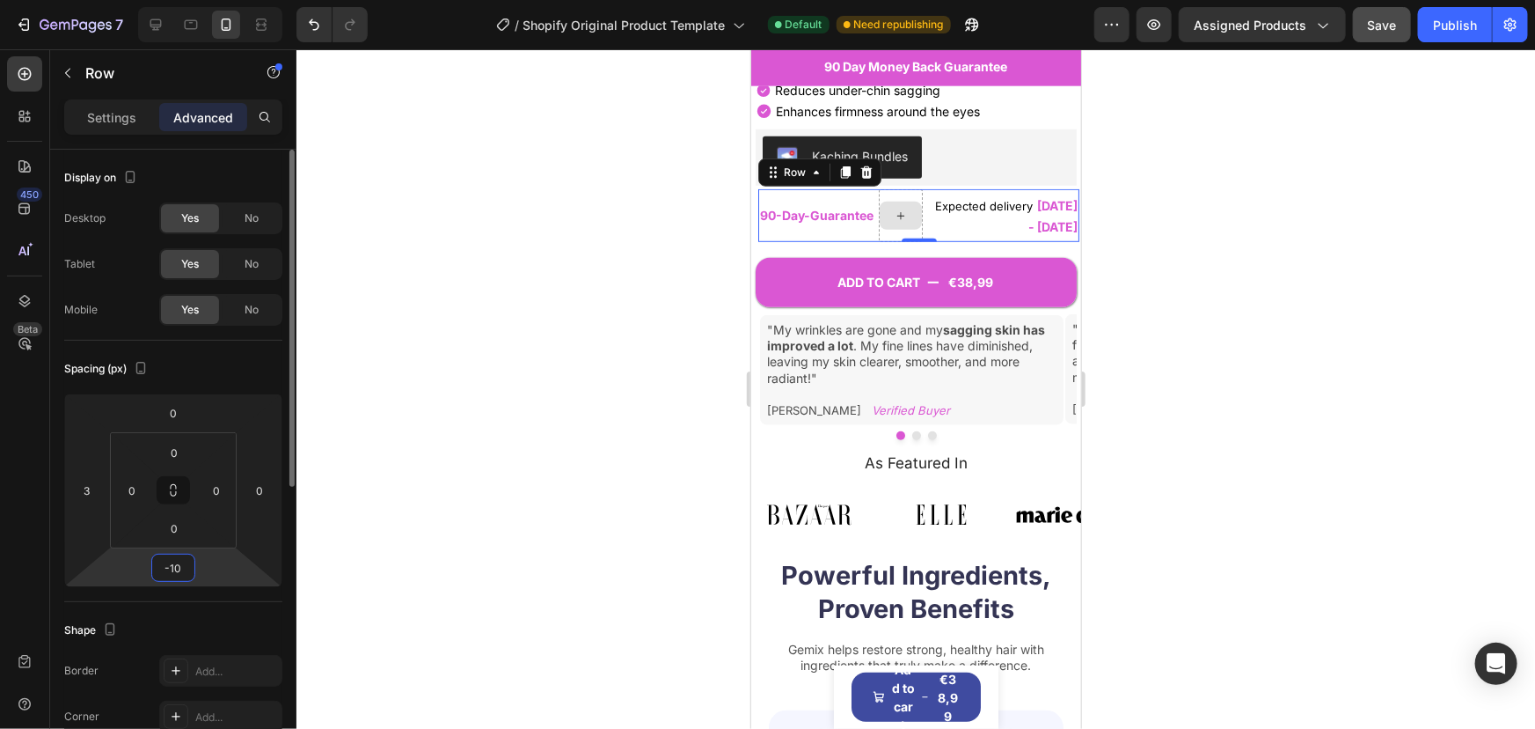
type input "-1"
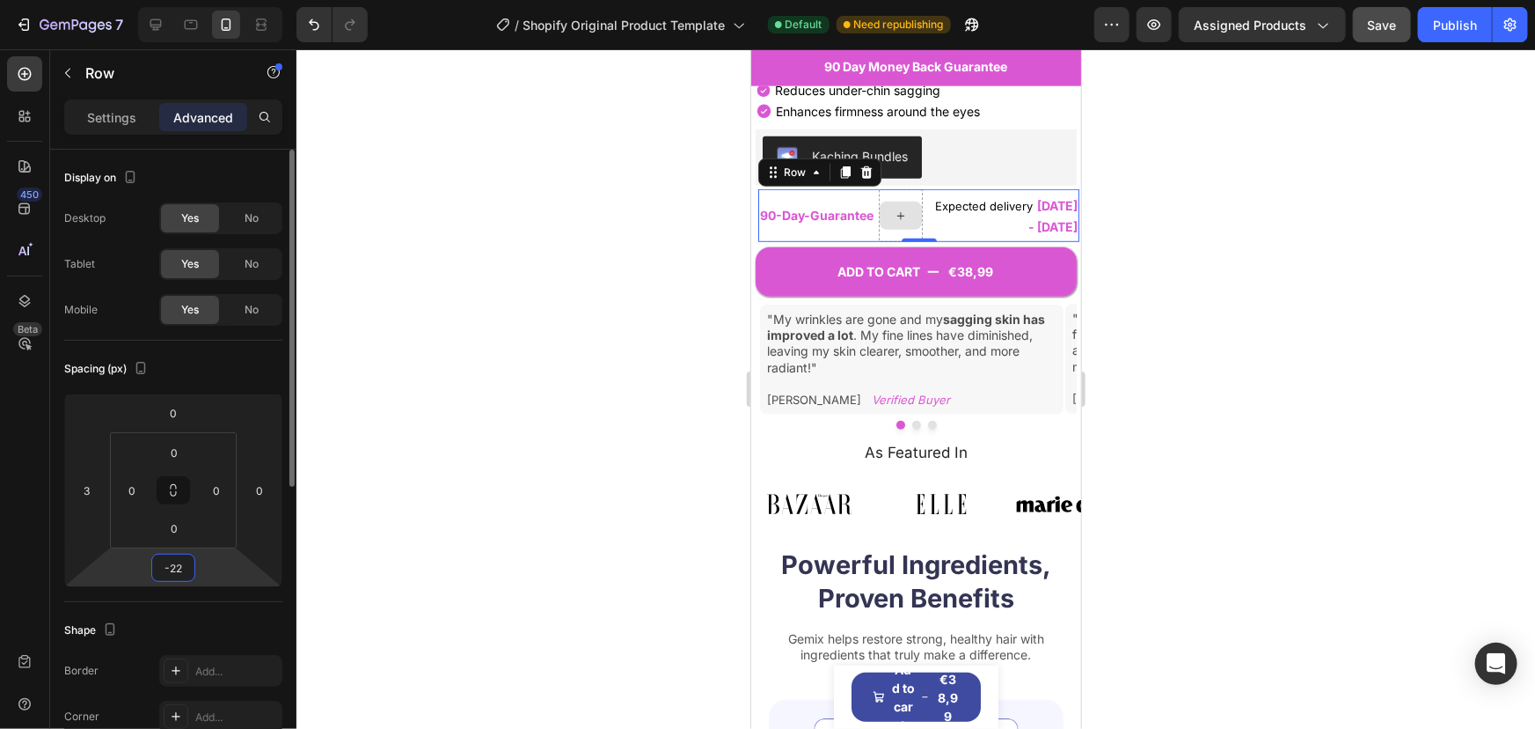
type input "-22"
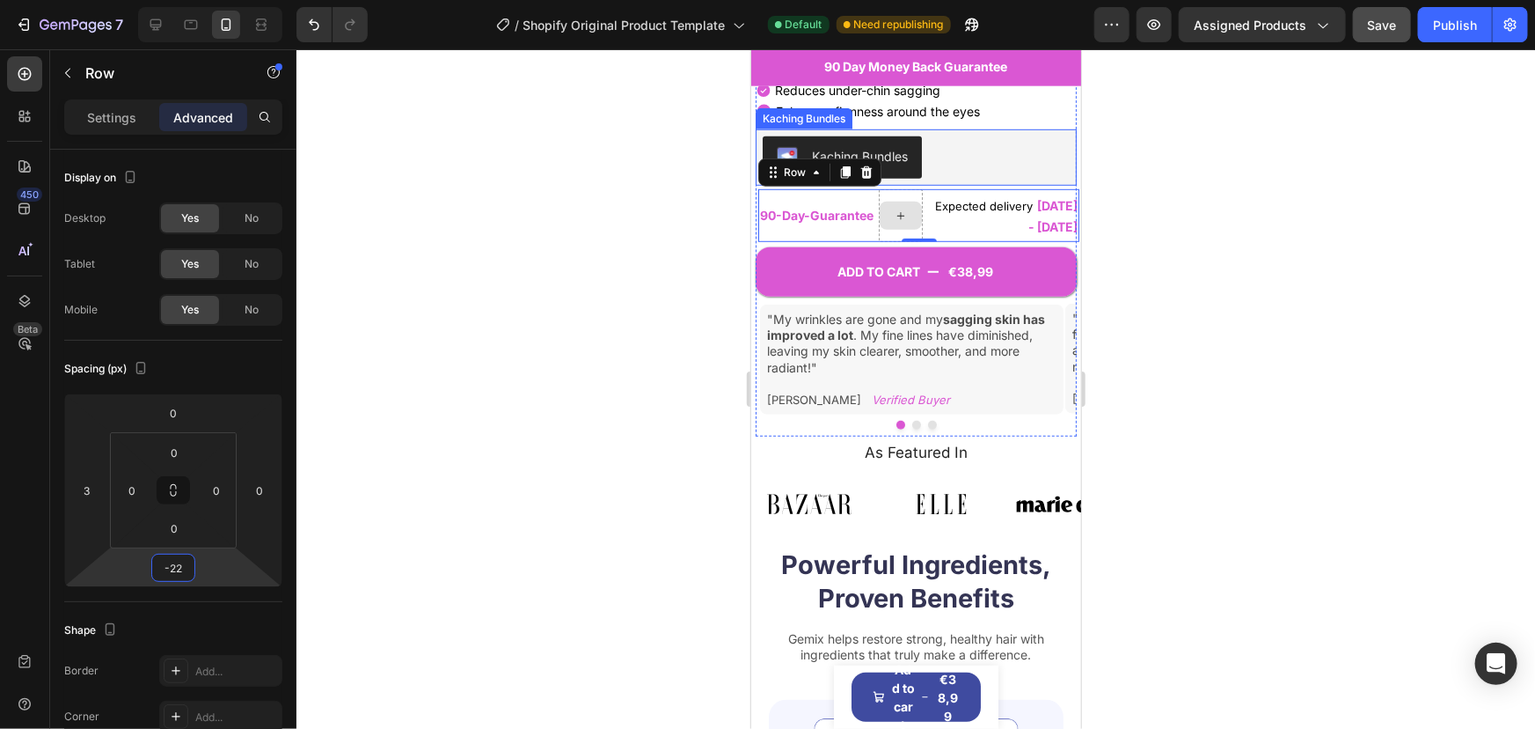
scroll to position [0, 0]
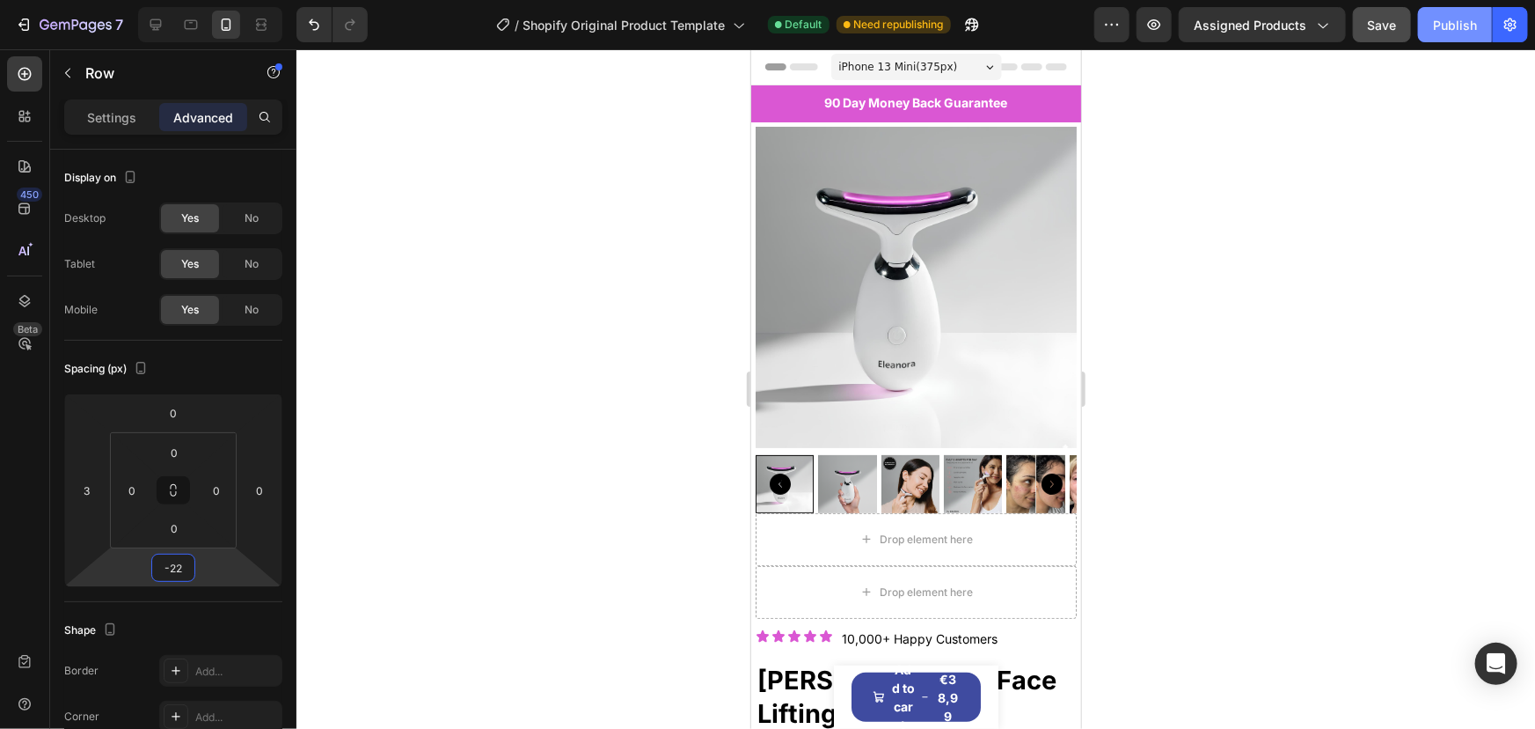
click at [1440, 37] on button "Publish" at bounding box center [1455, 24] width 74 height 35
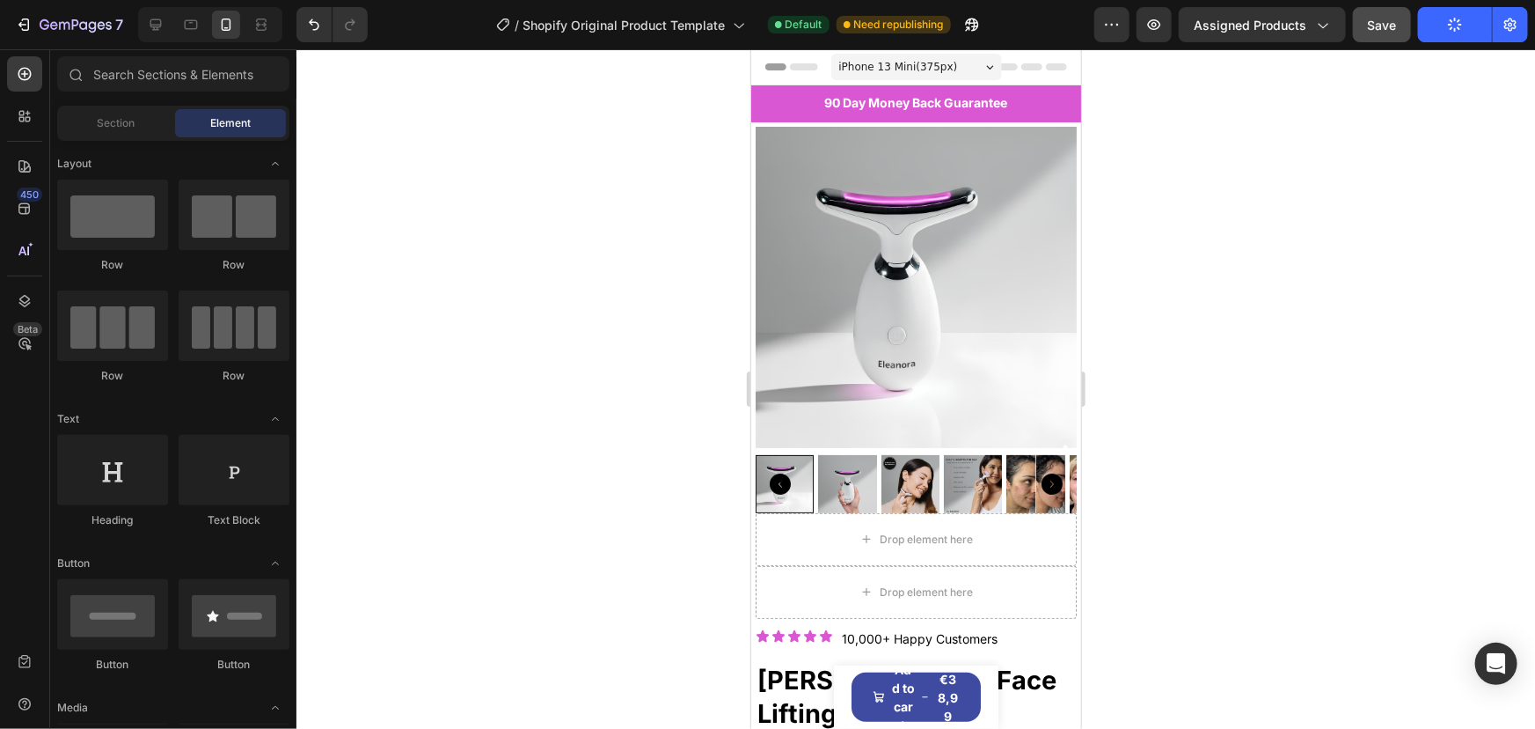
click at [1044, 62] on icon at bounding box center [1031, 65] width 70 height 7
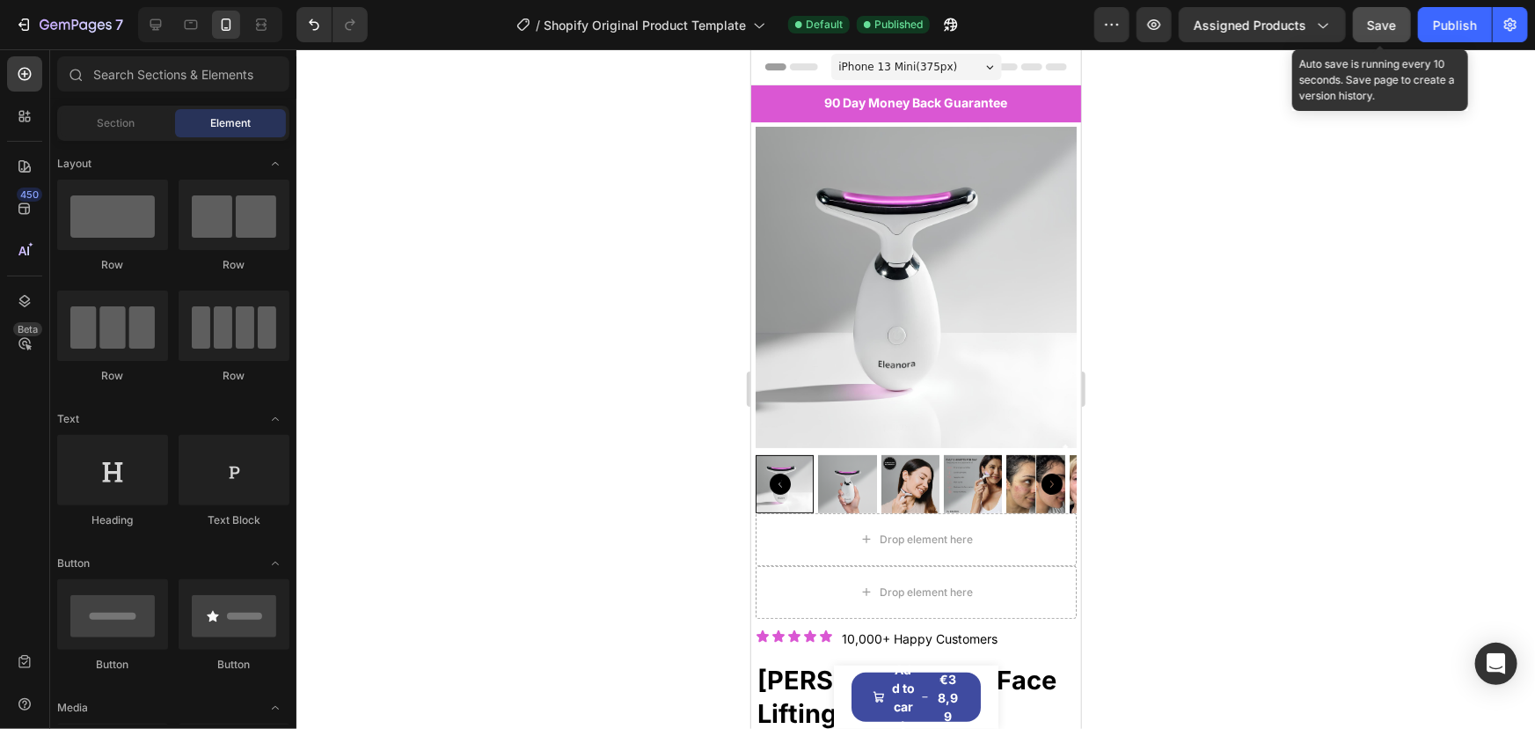
click at [1372, 26] on span "Save" at bounding box center [1382, 25] width 29 height 15
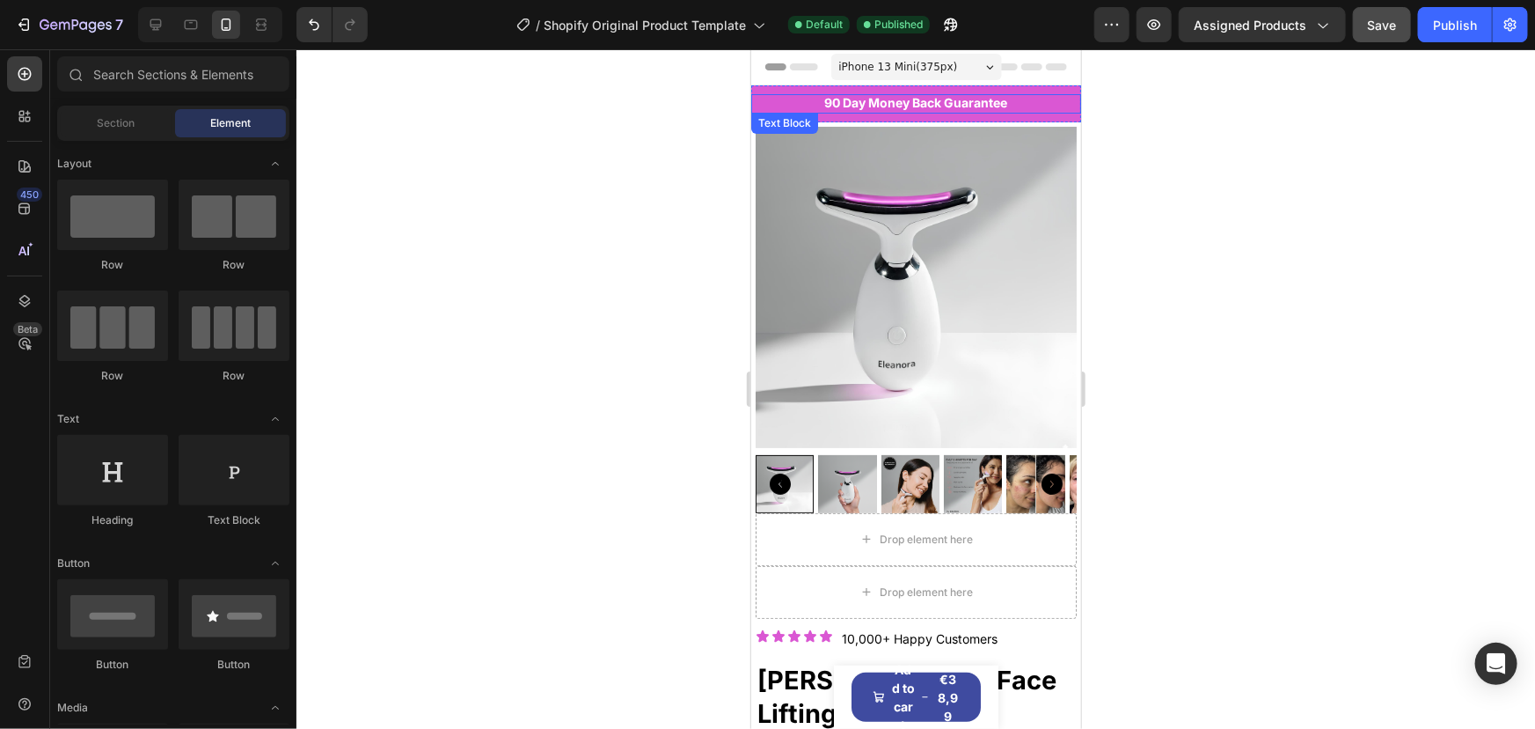
click at [1037, 96] on p "90 Day Money Back Guarantee" at bounding box center [915, 103] width 326 height 16
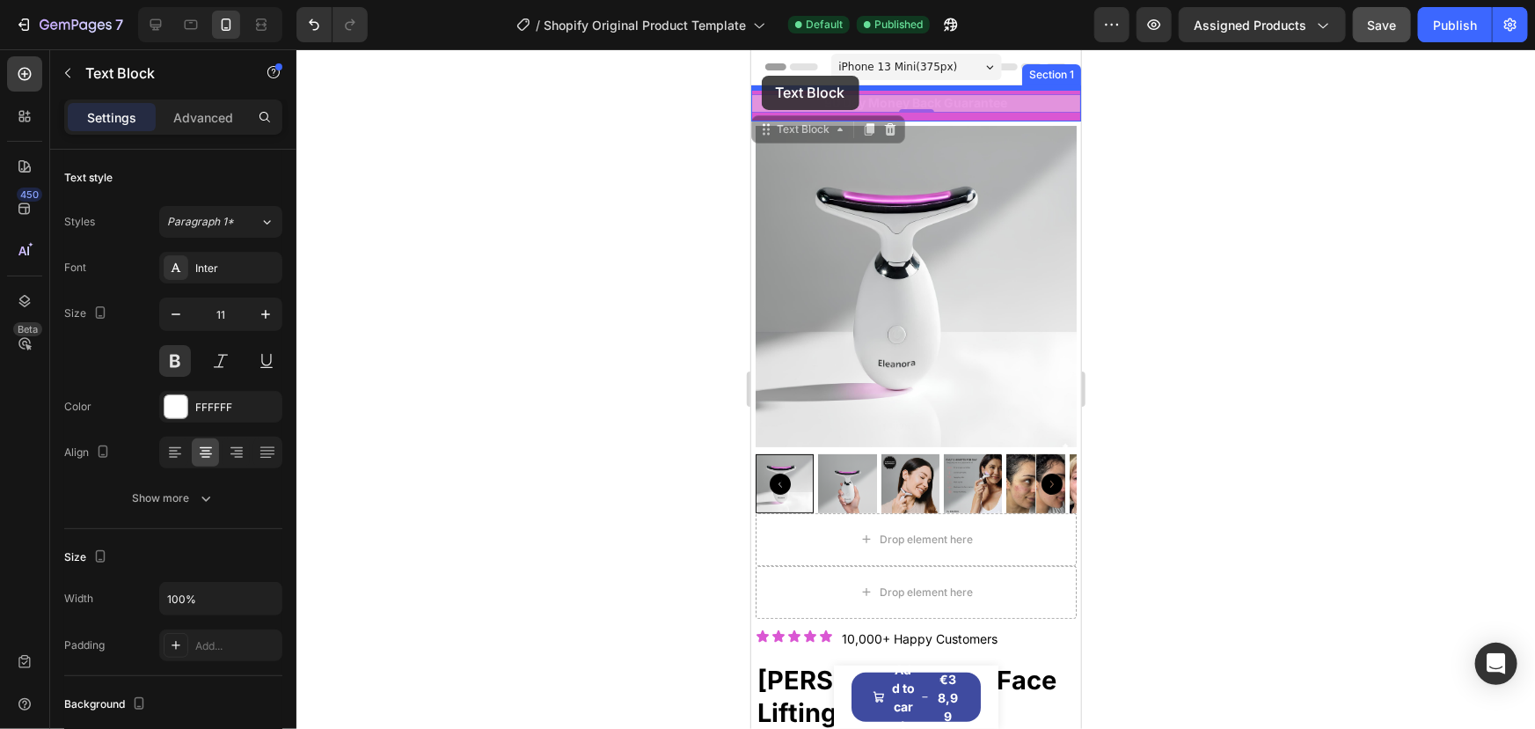
drag, startPoint x: 767, startPoint y: 131, endPoint x: 761, endPoint y: 74, distance: 57.5
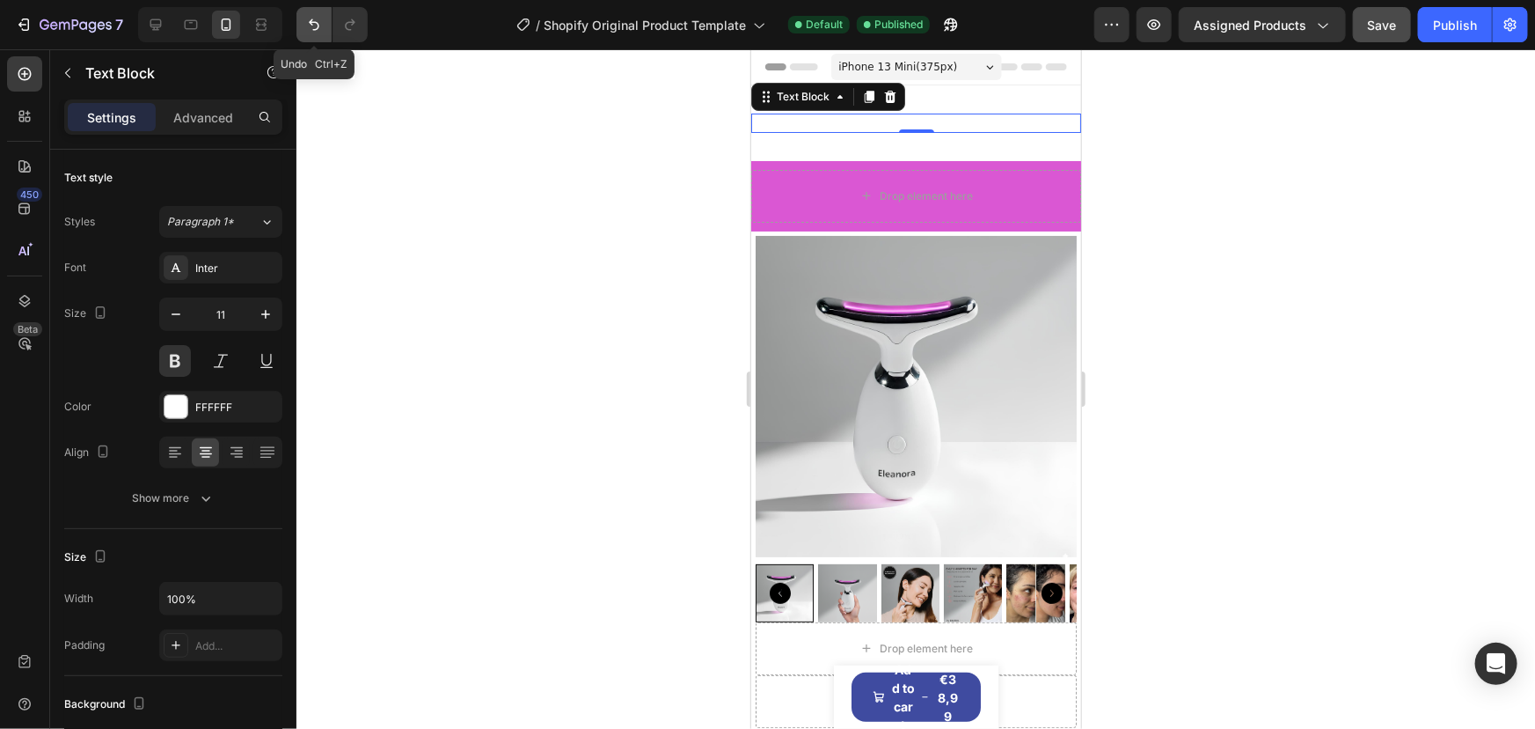
click at [311, 24] on icon "Undo/Redo" at bounding box center [314, 24] width 11 height 11
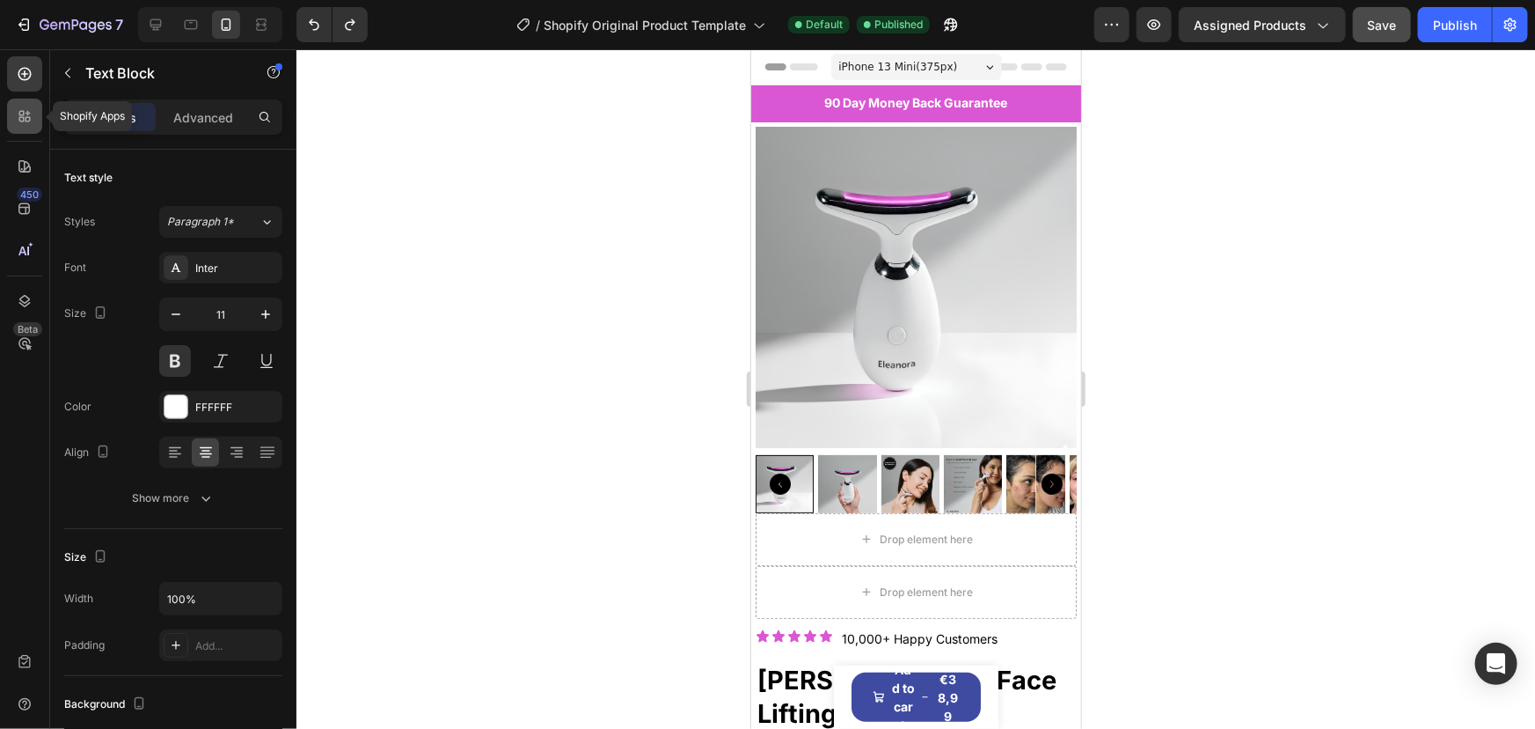
click at [16, 121] on icon at bounding box center [25, 116] width 18 height 18
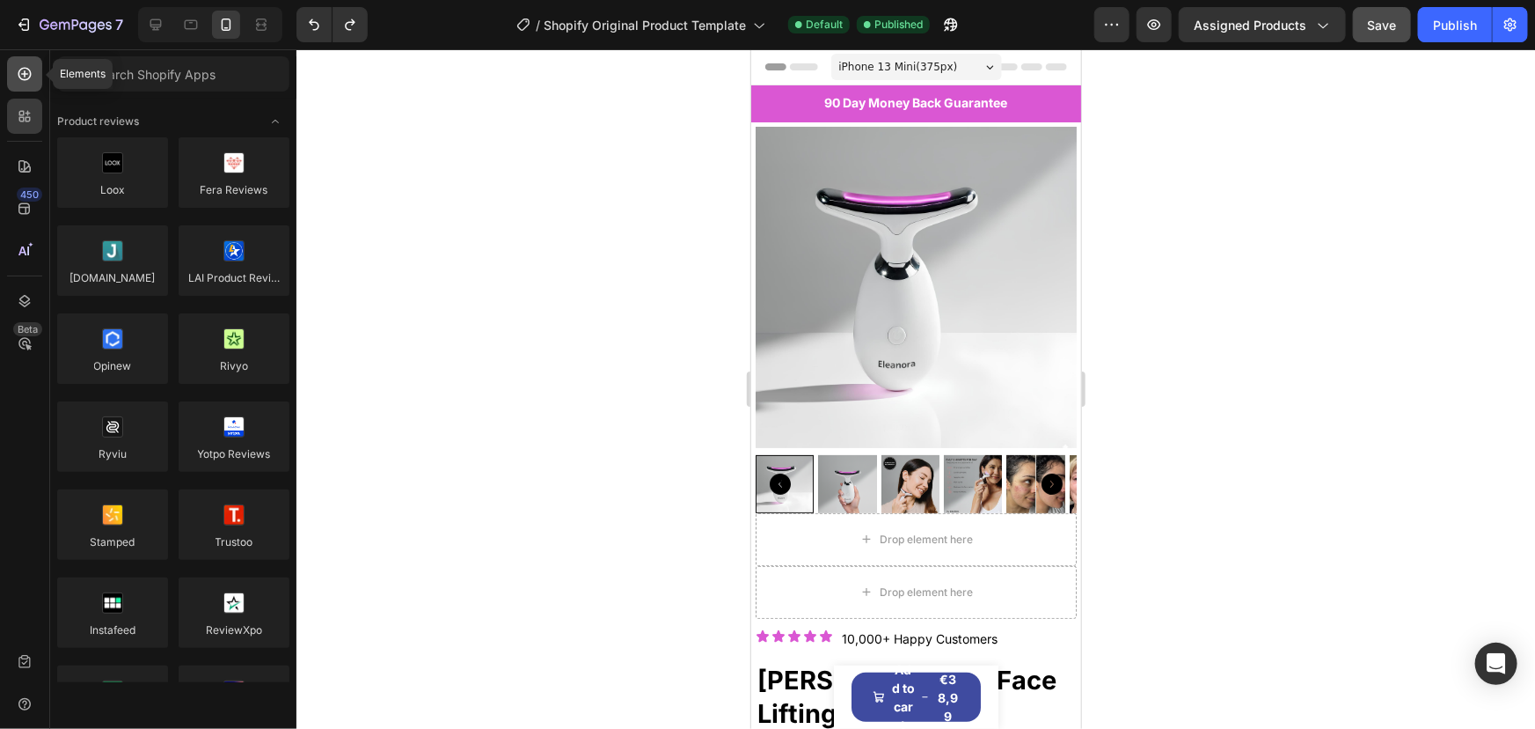
click at [29, 75] on icon at bounding box center [25, 74] width 18 height 18
